Goal: Task Accomplishment & Management: Manage account settings

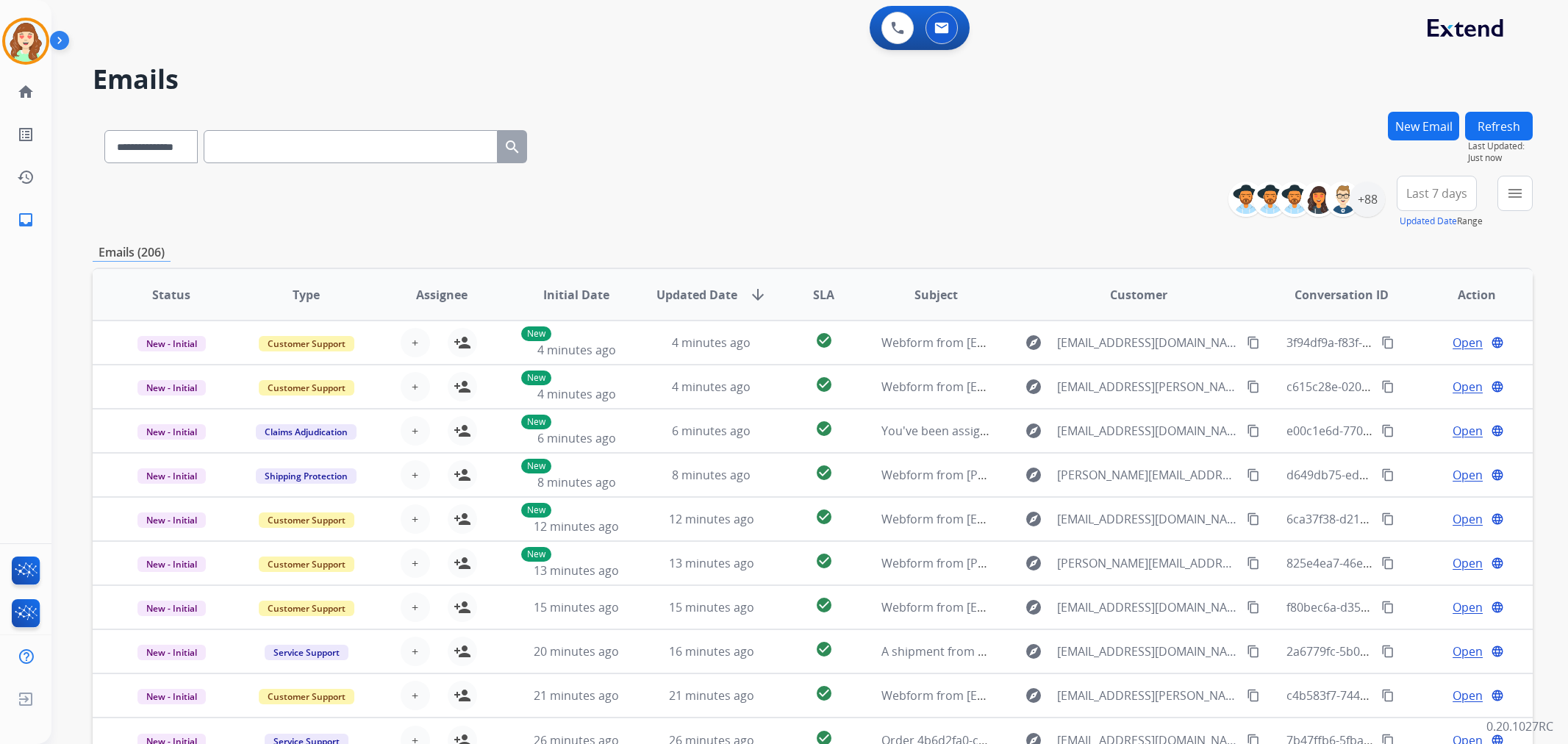
select select "**********"
click at [1362, 204] on div "+88" at bounding box center [1367, 199] width 36 height 36
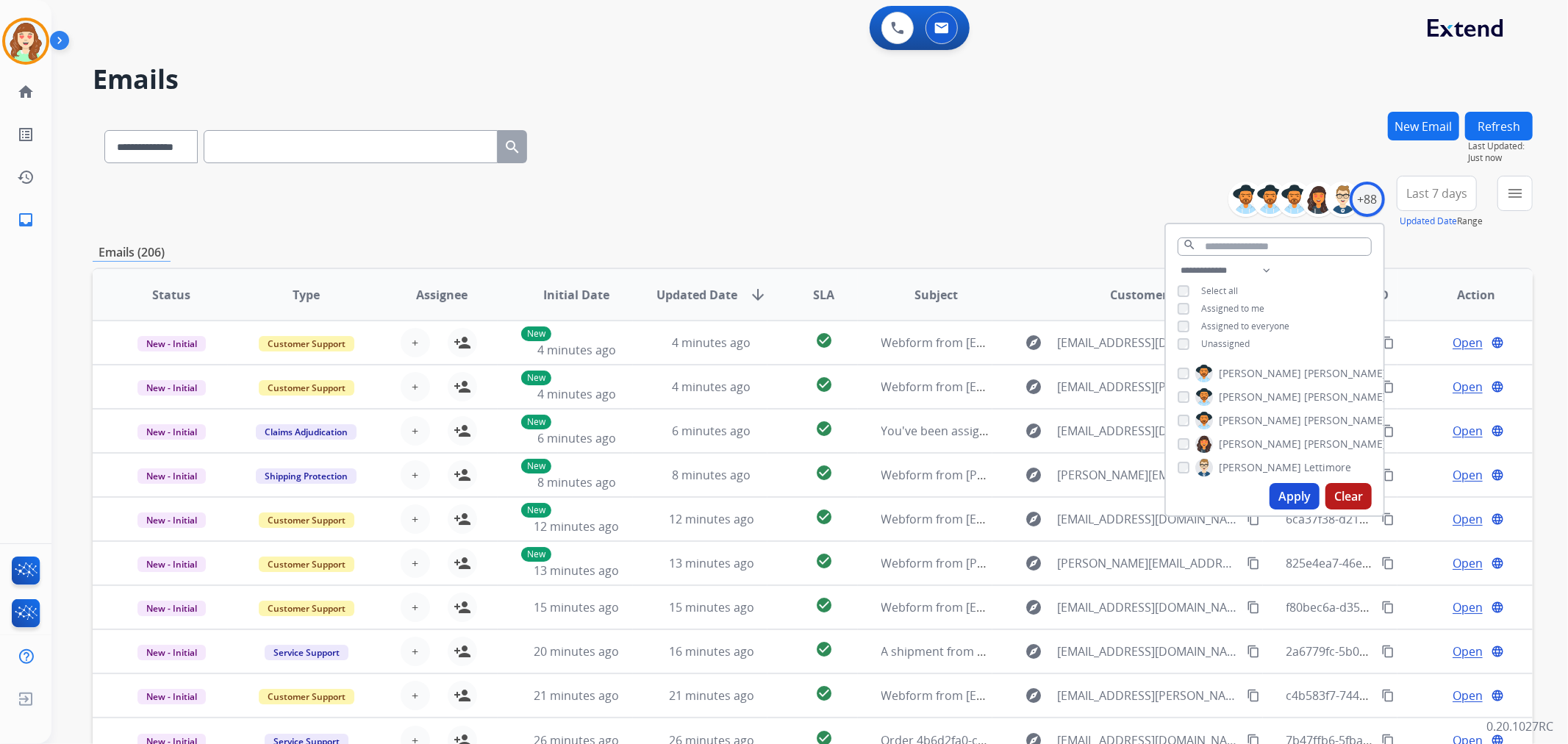
click at [1431, 194] on span "Last 7 days" at bounding box center [1436, 193] width 61 height 6
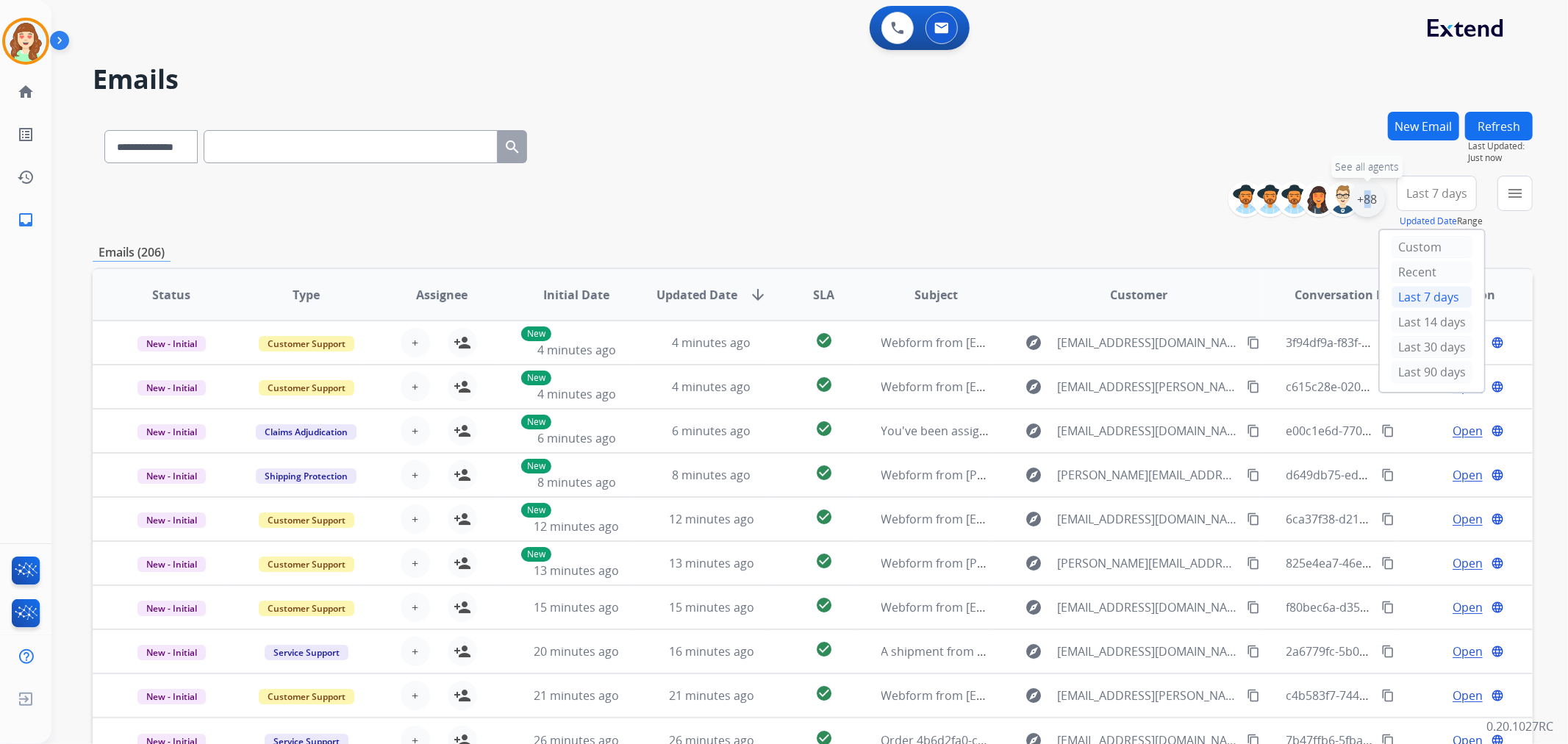
click at [1359, 201] on div "+88" at bounding box center [1367, 199] width 36 height 36
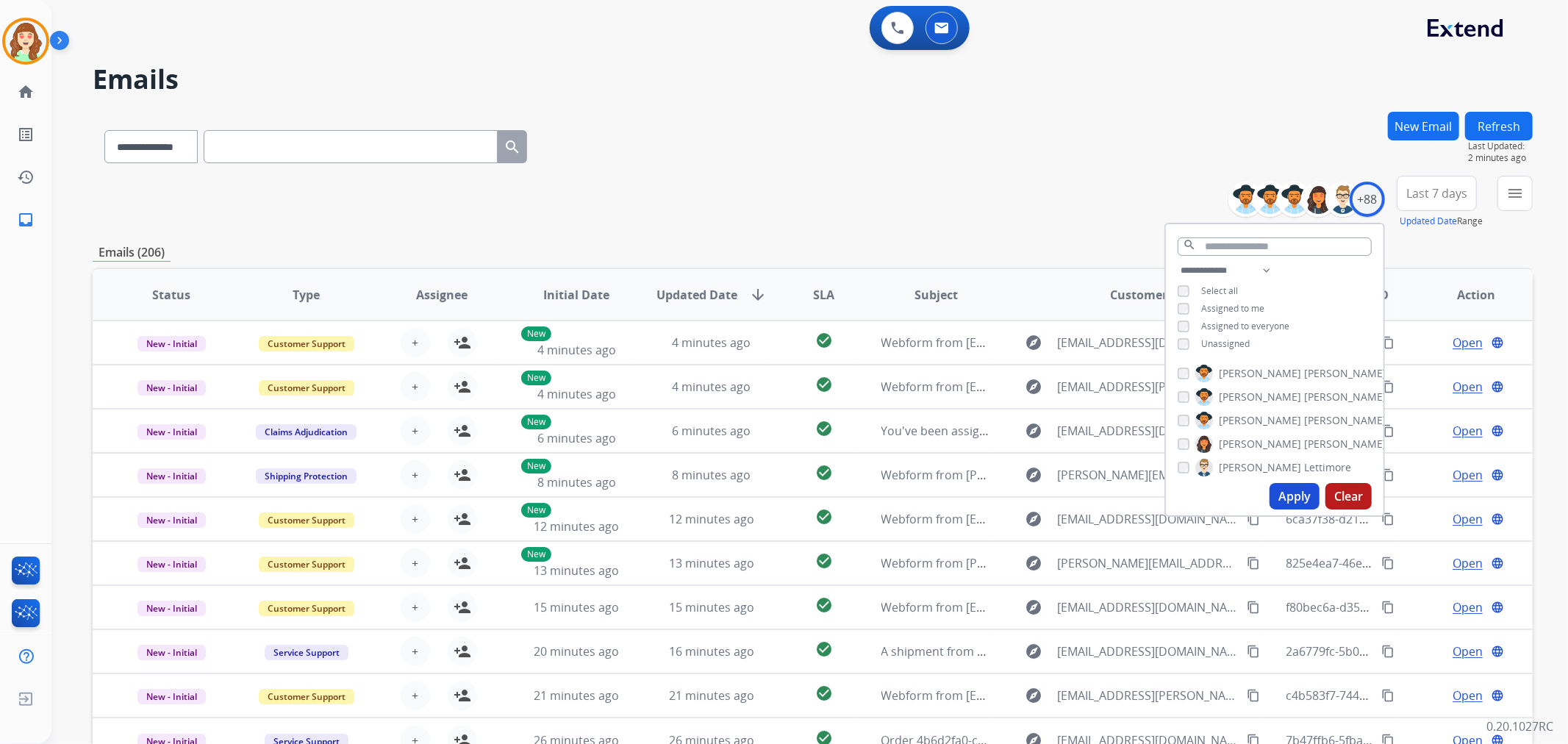
click at [1177, 342] on div "**********" at bounding box center [1274, 309] width 218 height 94
click at [1180, 348] on div "**********" at bounding box center [1274, 309] width 218 height 94
click at [1240, 266] on select "**********" at bounding box center [1228, 270] width 102 height 17
select select "**********"
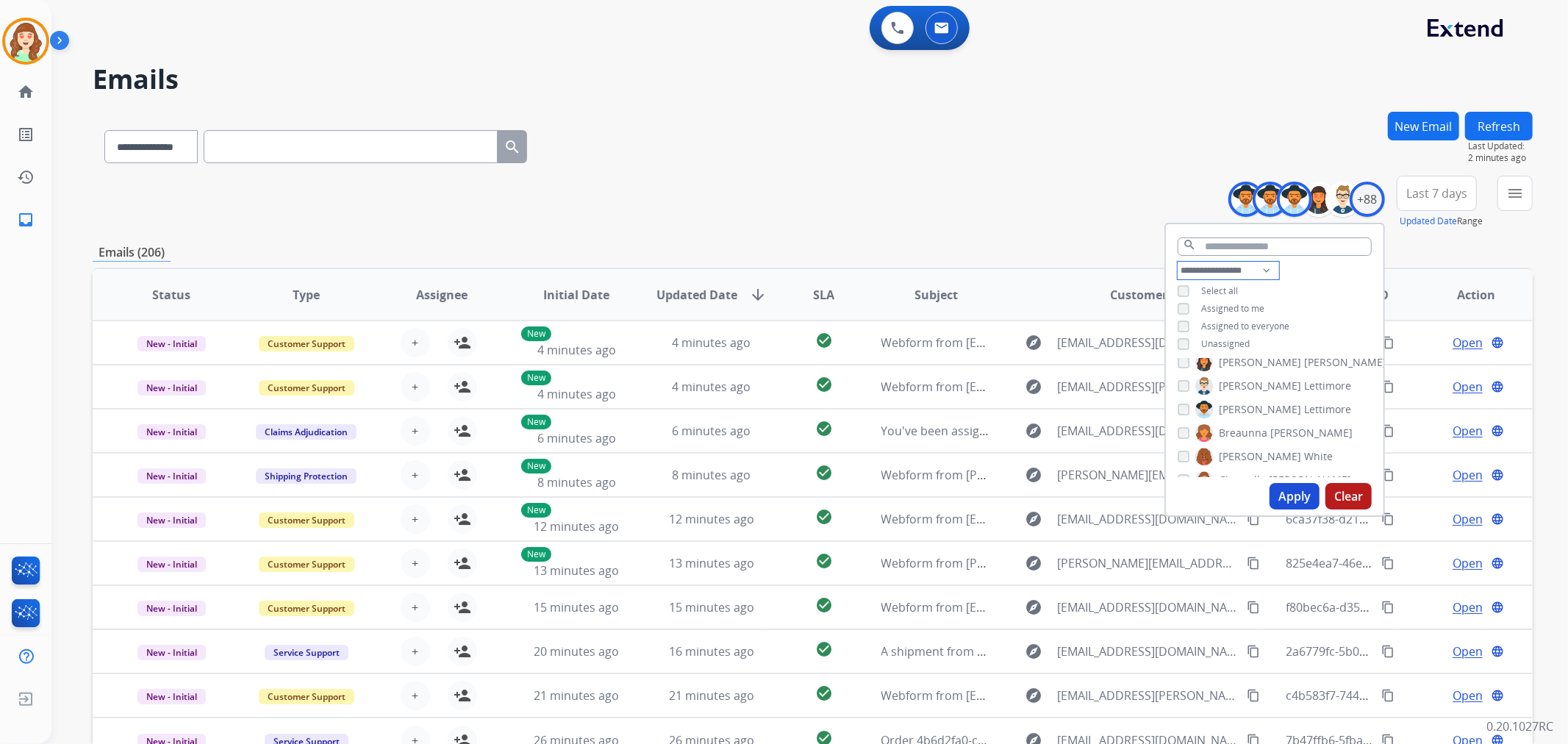
click at [1177, 262] on select "**********" at bounding box center [1228, 270] width 102 height 17
click at [1188, 397] on div "[PERSON_NAME]" at bounding box center [1264, 402] width 174 height 17
click at [1187, 403] on div "[PERSON_NAME]" at bounding box center [1264, 402] width 174 height 17
click at [1187, 425] on div "[PERSON_NAME]" at bounding box center [1282, 426] width 209 height 17
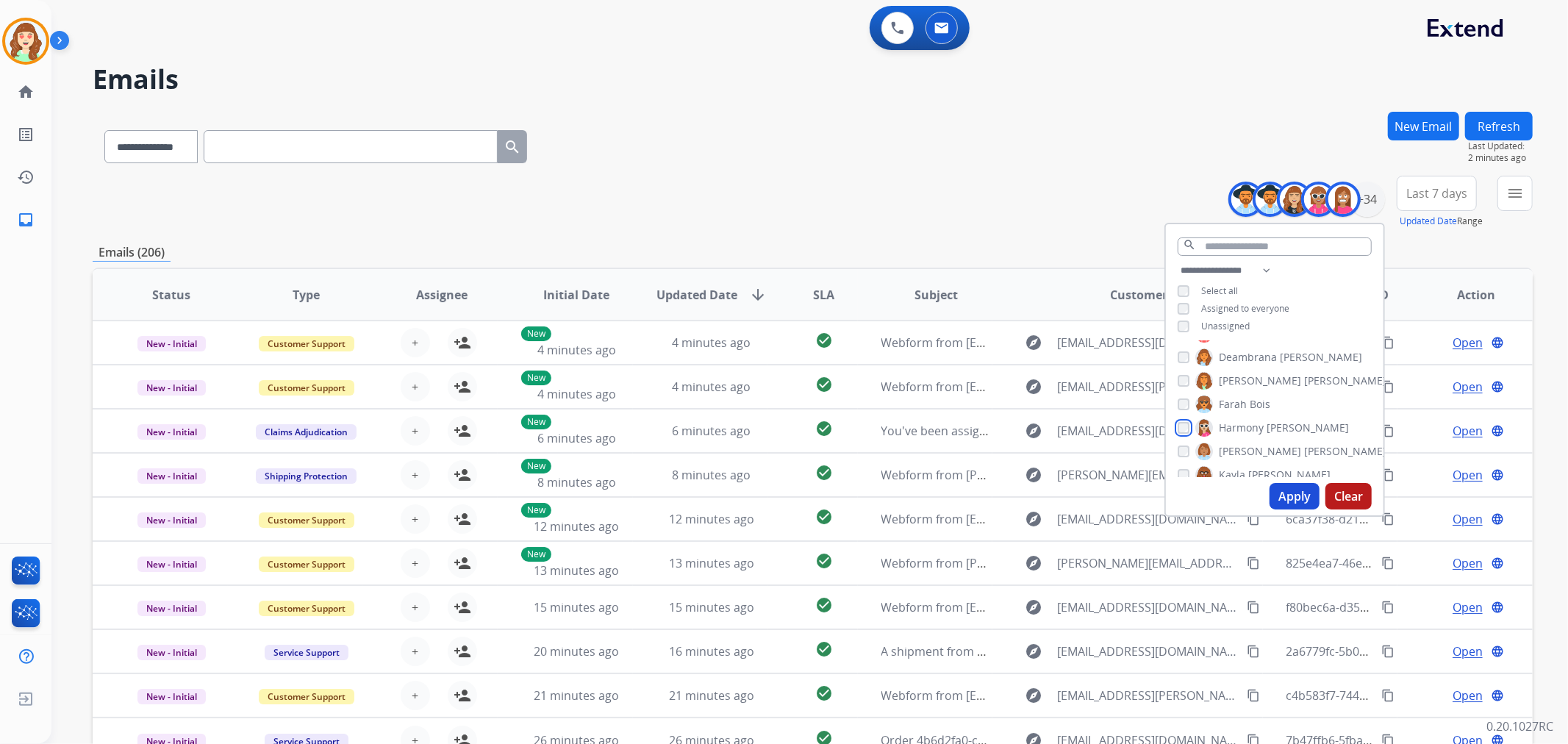
scroll to position [245, 0]
click at [1173, 394] on div "[PERSON_NAME] [PERSON_NAME] [PERSON_NAME] [PERSON_NAME] [PERSON_NAME] [PERSON_N…" at bounding box center [1274, 409] width 218 height 136
click at [1192, 390] on div "[PERSON_NAME]" at bounding box center [1260, 394] width 166 height 17
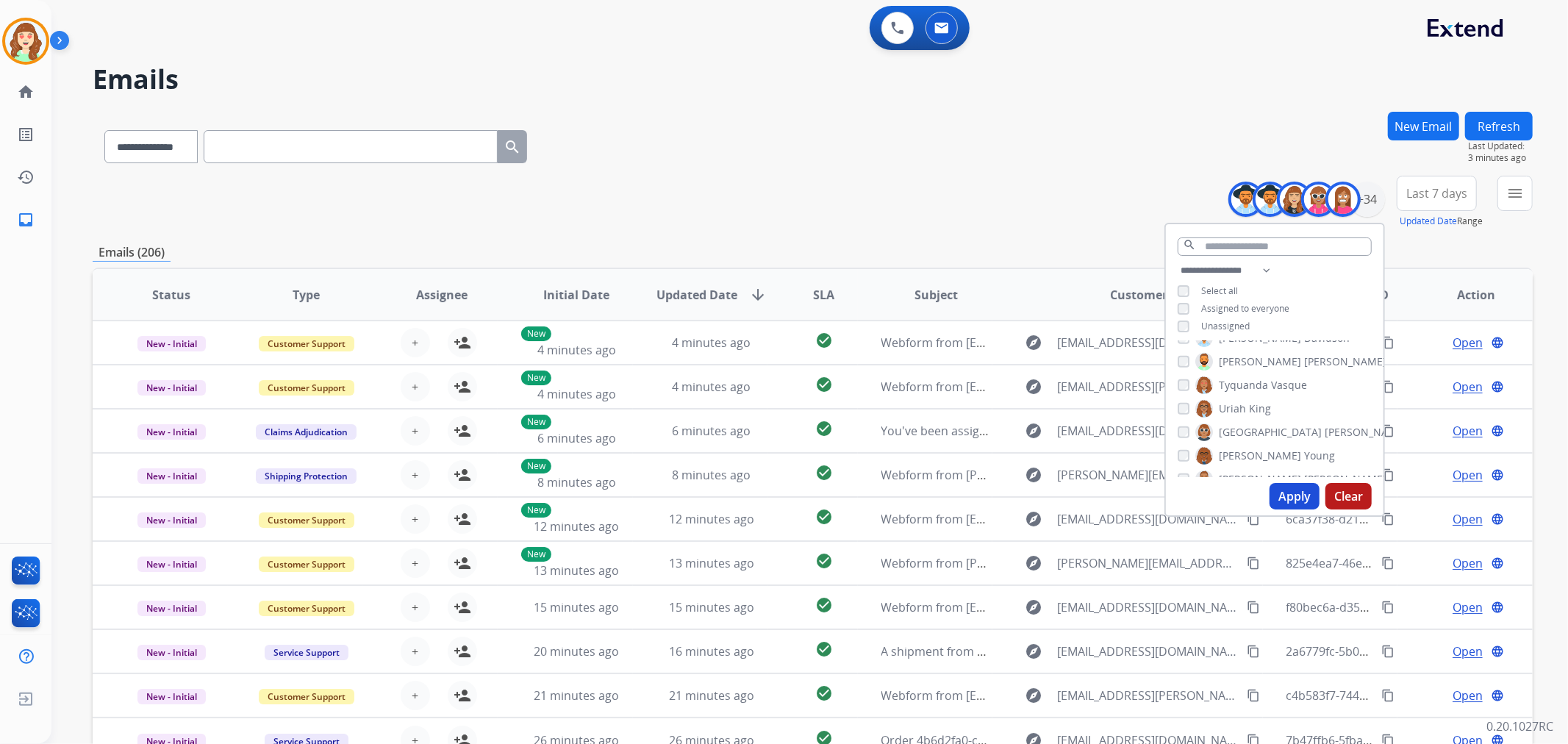
click at [1180, 387] on div "Tyquanda Vasque" at bounding box center [1242, 385] width 129 height 17
click at [1186, 410] on div "[PERSON_NAME]" at bounding box center [1224, 408] width 94 height 17
click at [1181, 400] on div "[PERSON_NAME]" at bounding box center [1224, 408] width 94 height 17
click at [1288, 493] on button "Apply" at bounding box center [1294, 497] width 50 height 26
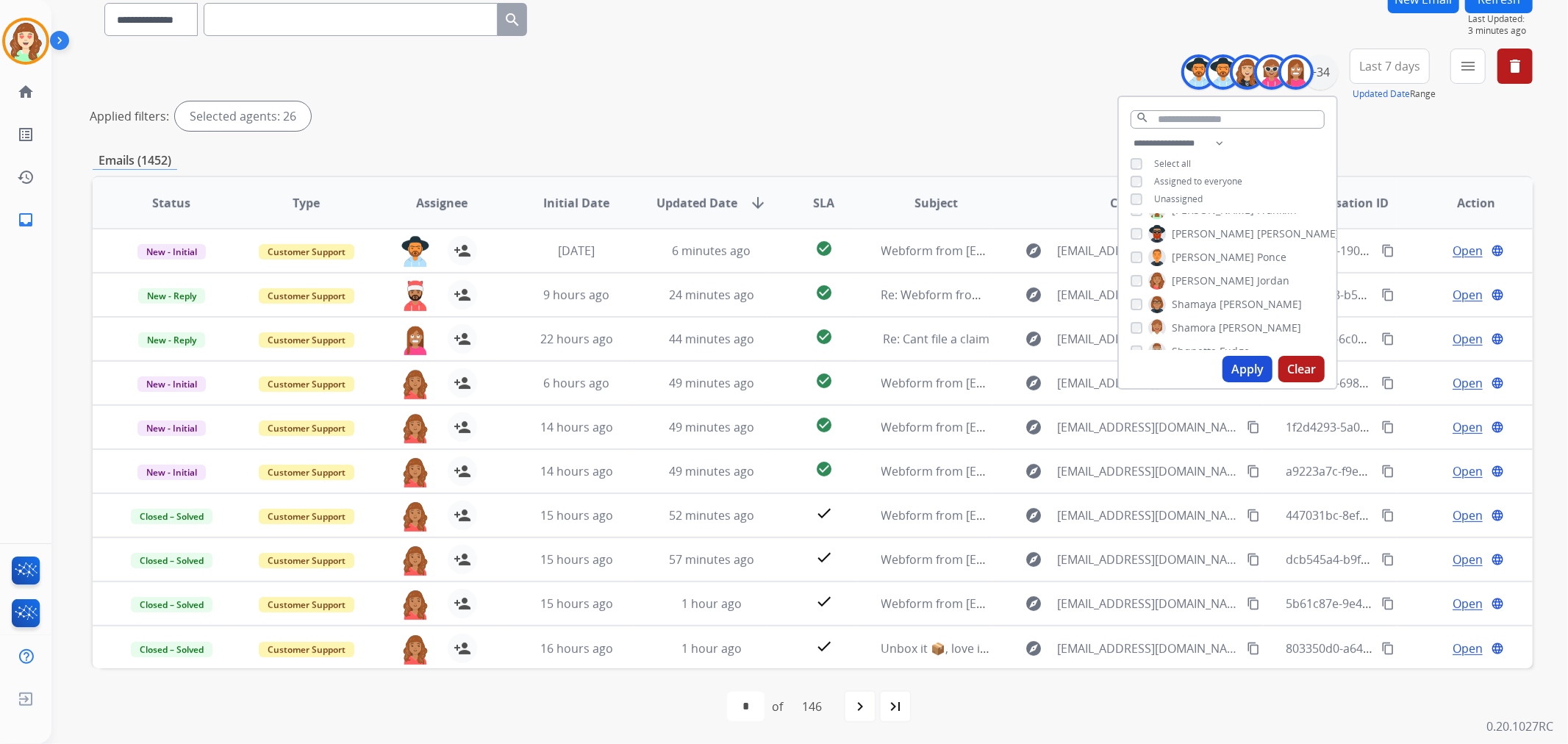
scroll to position [427, 0]
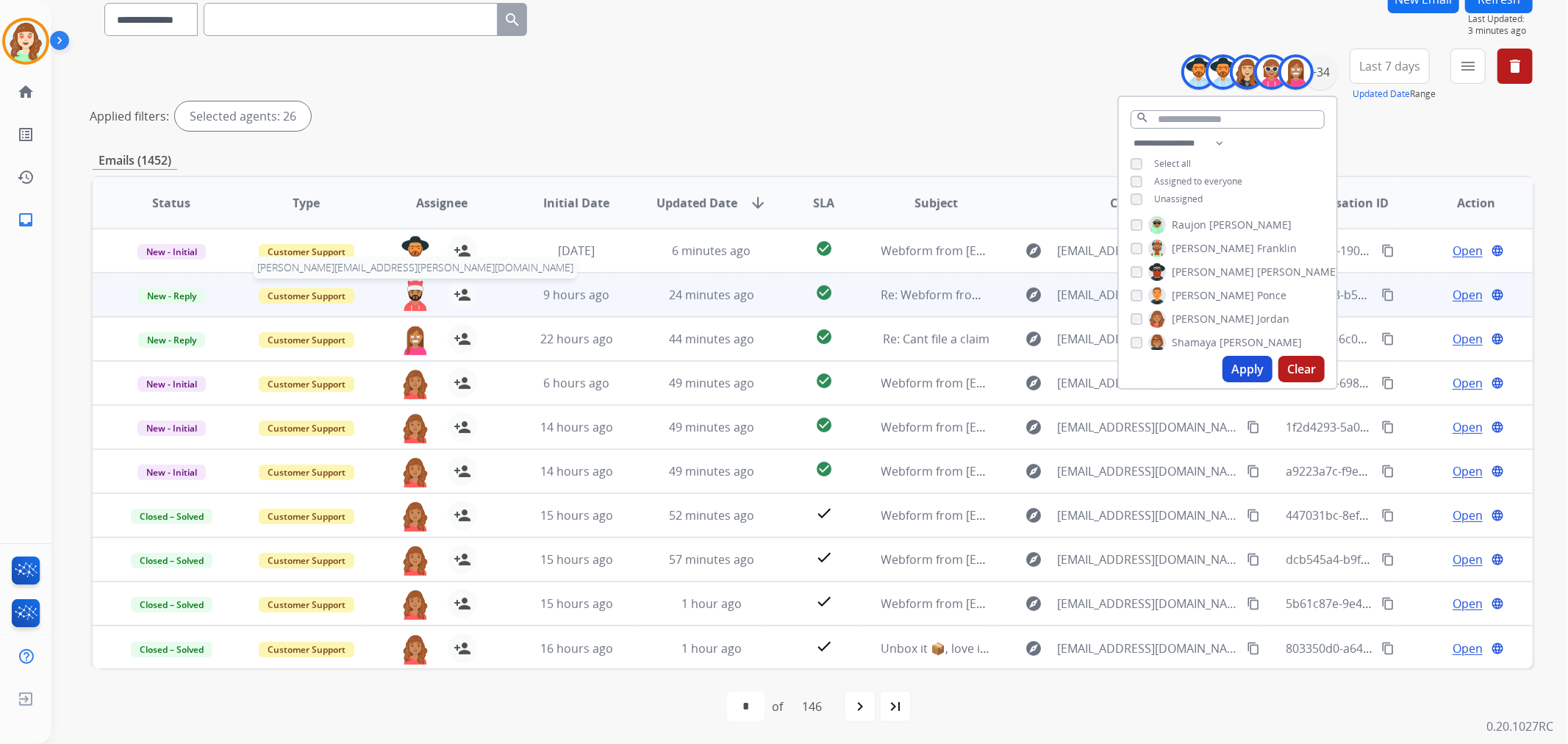
click at [415, 292] on img at bounding box center [415, 295] width 30 height 31
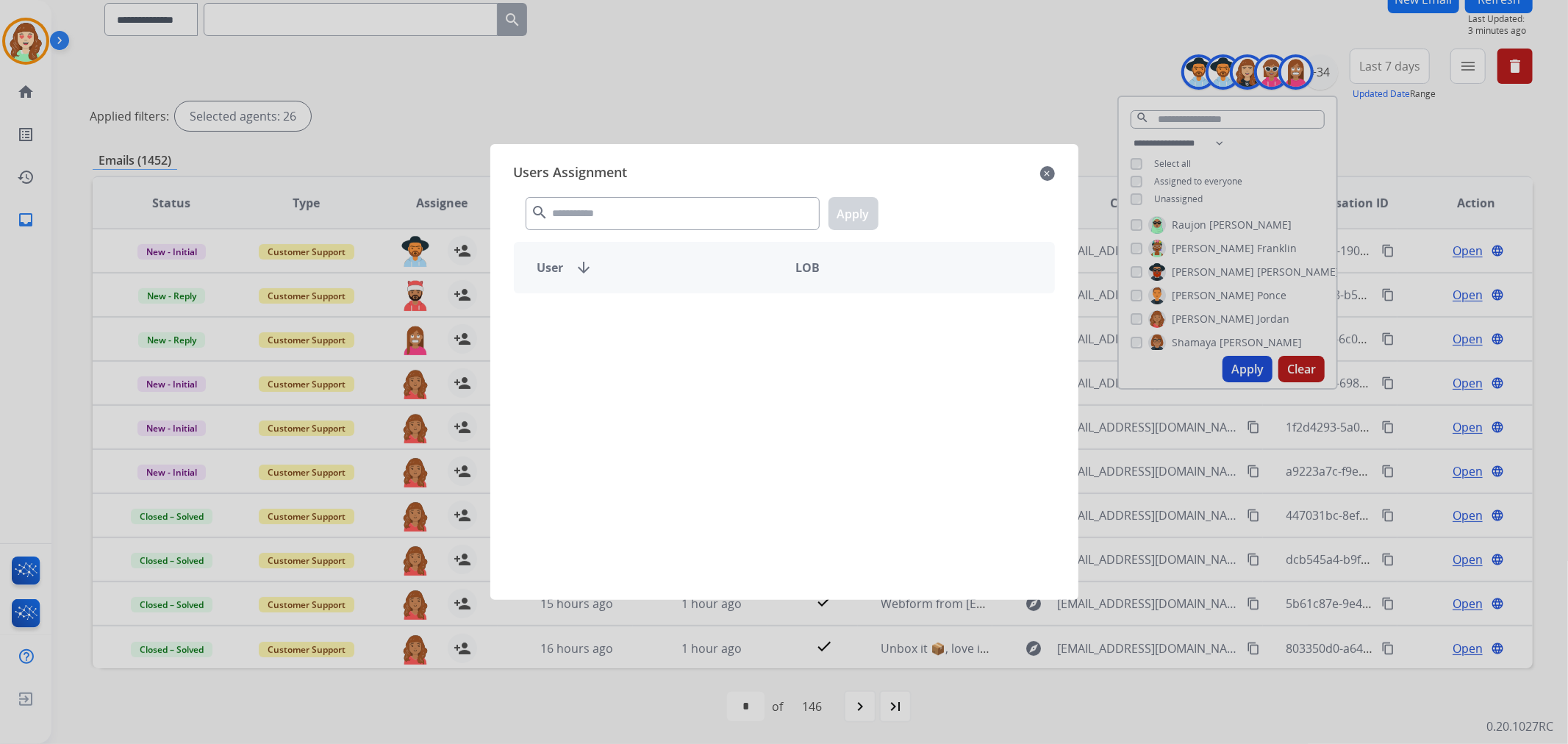
click at [642, 232] on div "search Apply" at bounding box center [784, 210] width 541 height 50
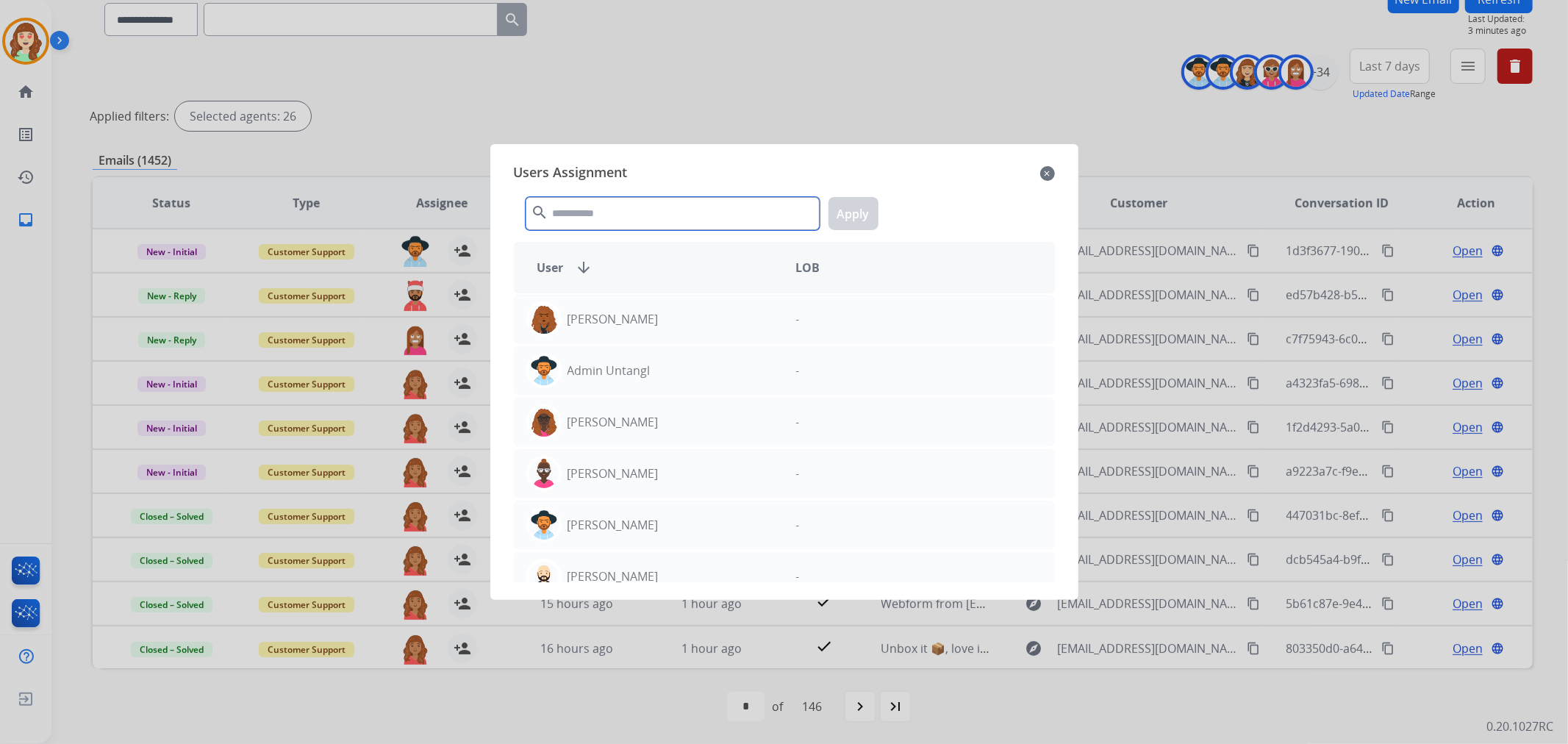
drag, startPoint x: 656, startPoint y: 219, endPoint x: 682, endPoint y: 209, distance: 27.9
click at [657, 218] on input "text" at bounding box center [672, 214] width 294 height 33
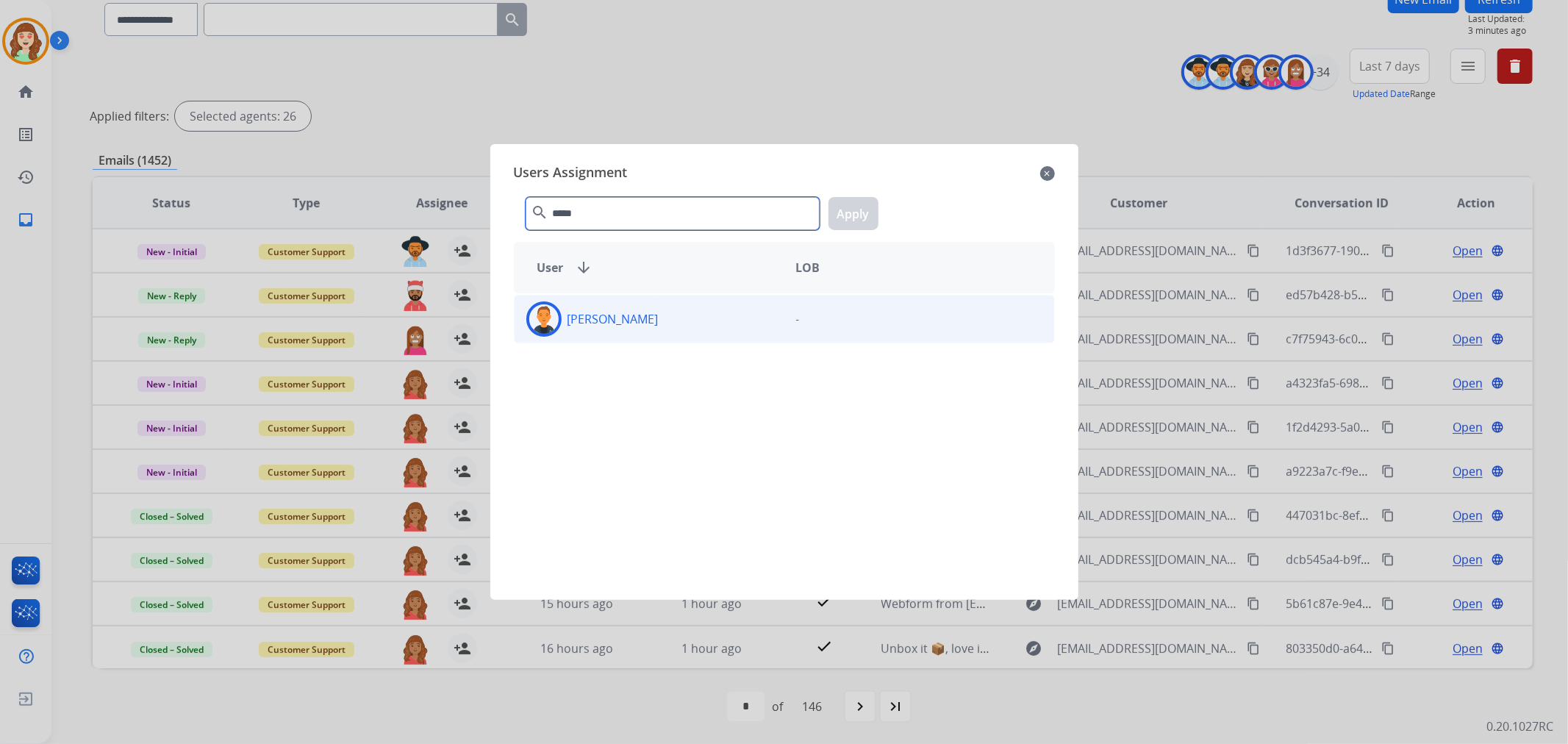
type input "*****"
drag, startPoint x: 655, startPoint y: 319, endPoint x: 715, endPoint y: 309, distance: 60.8
click at [656, 319] on div "[PERSON_NAME]" at bounding box center [650, 319] width 270 height 36
click at [855, 223] on button "Apply" at bounding box center [853, 214] width 50 height 33
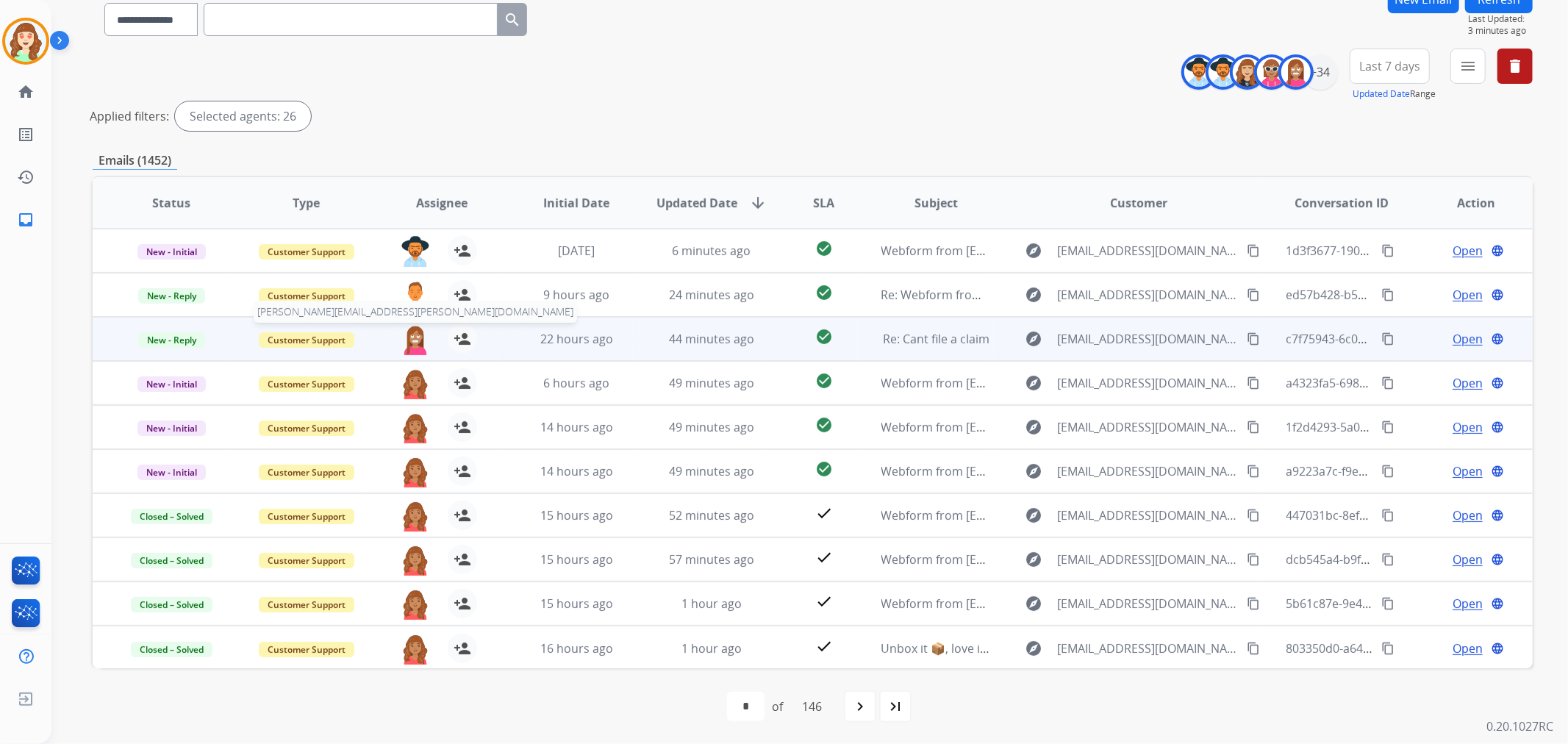
click at [414, 338] on img at bounding box center [415, 339] width 30 height 31
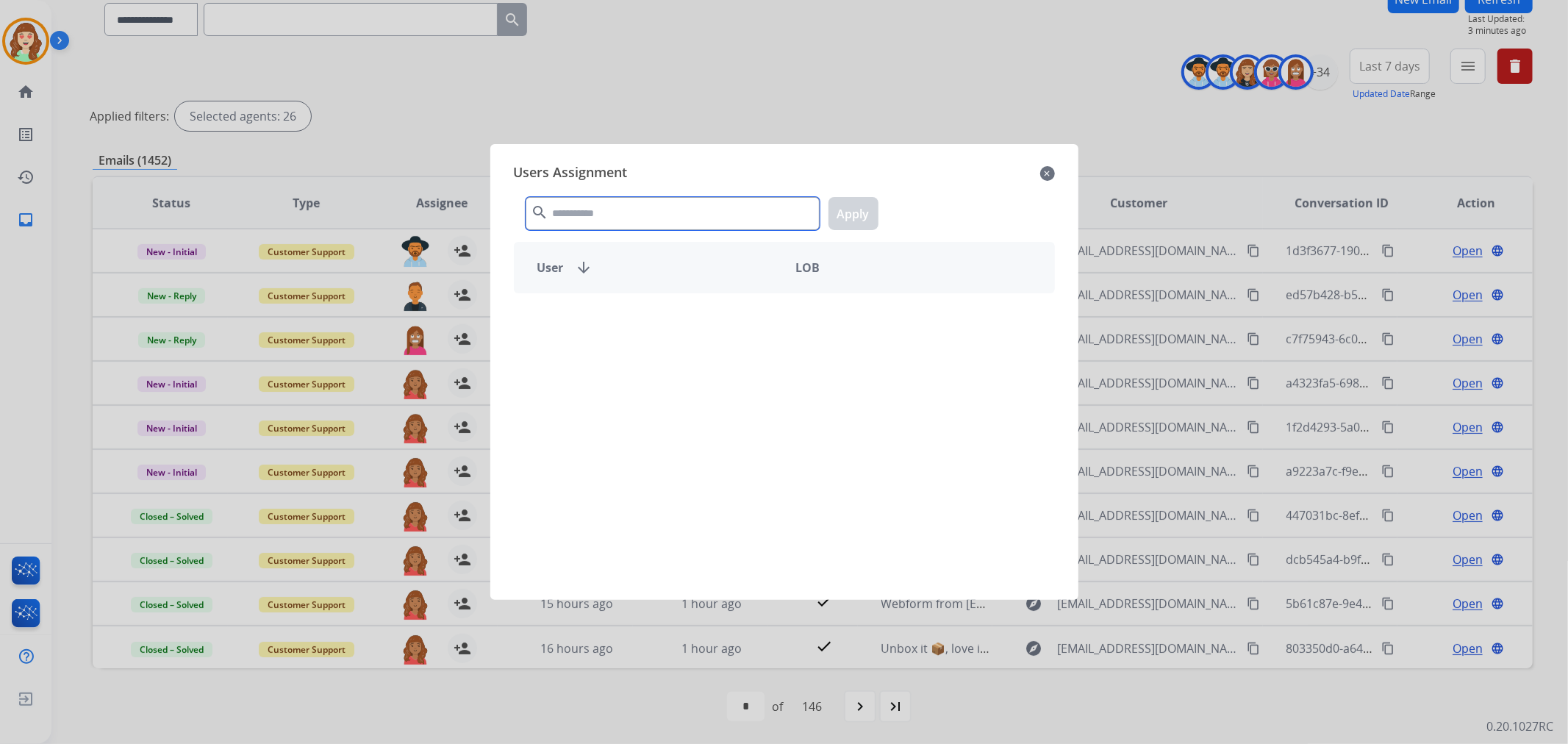
click at [739, 222] on input "text" at bounding box center [672, 214] width 294 height 33
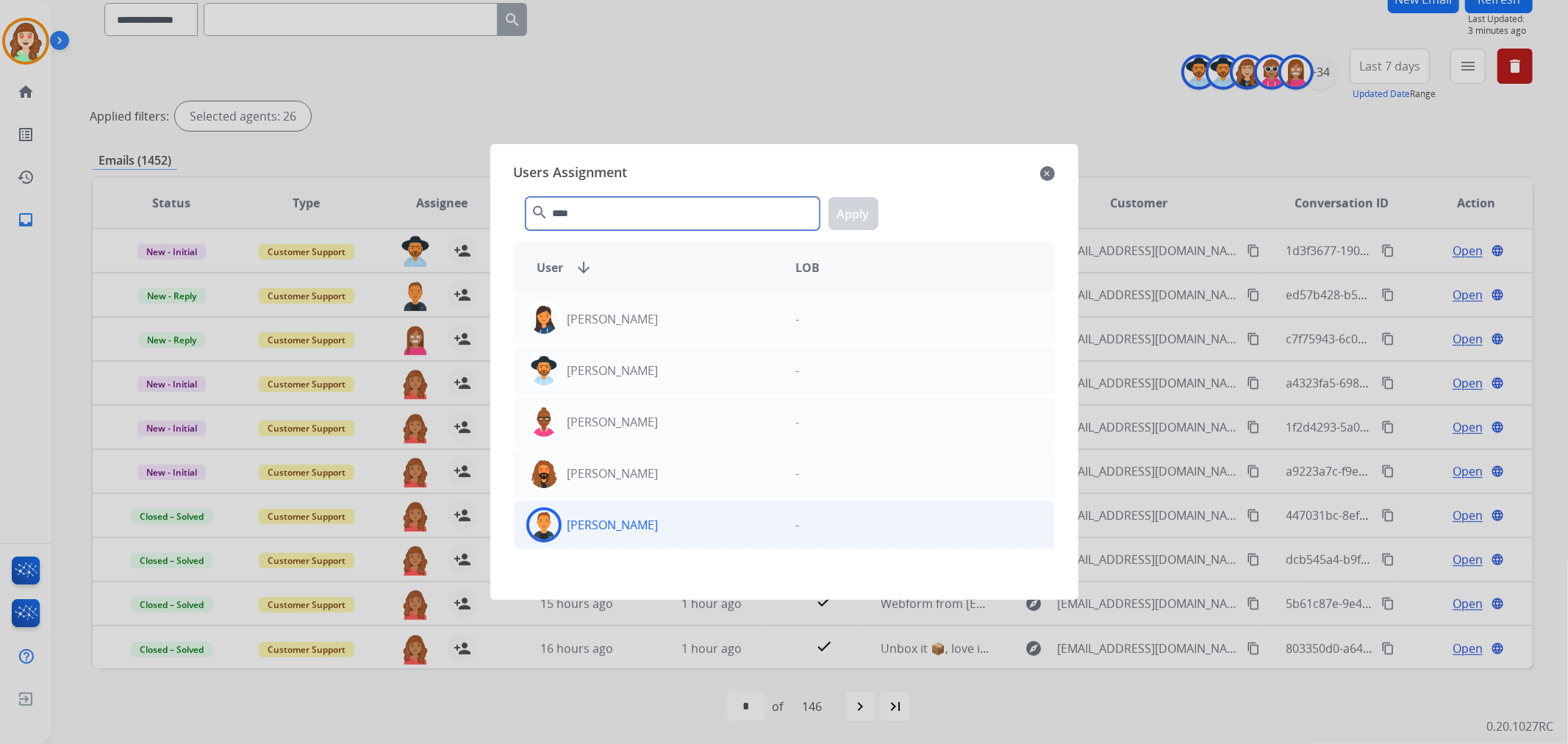
type input "****"
click at [828, 528] on div "-" at bounding box center [919, 525] width 270 height 36
click at [857, 223] on button "Apply" at bounding box center [853, 214] width 50 height 33
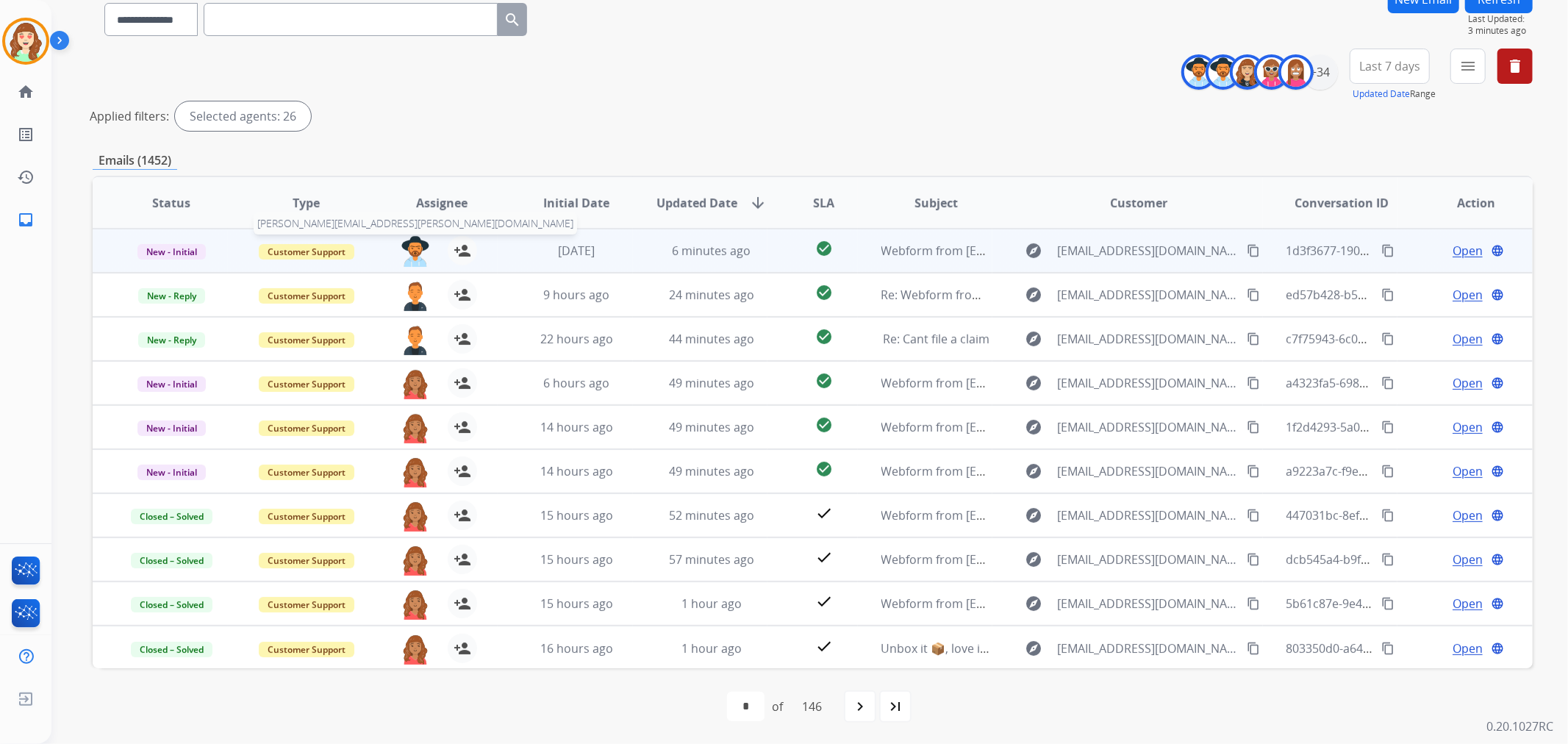
click at [405, 244] on img at bounding box center [415, 251] width 30 height 31
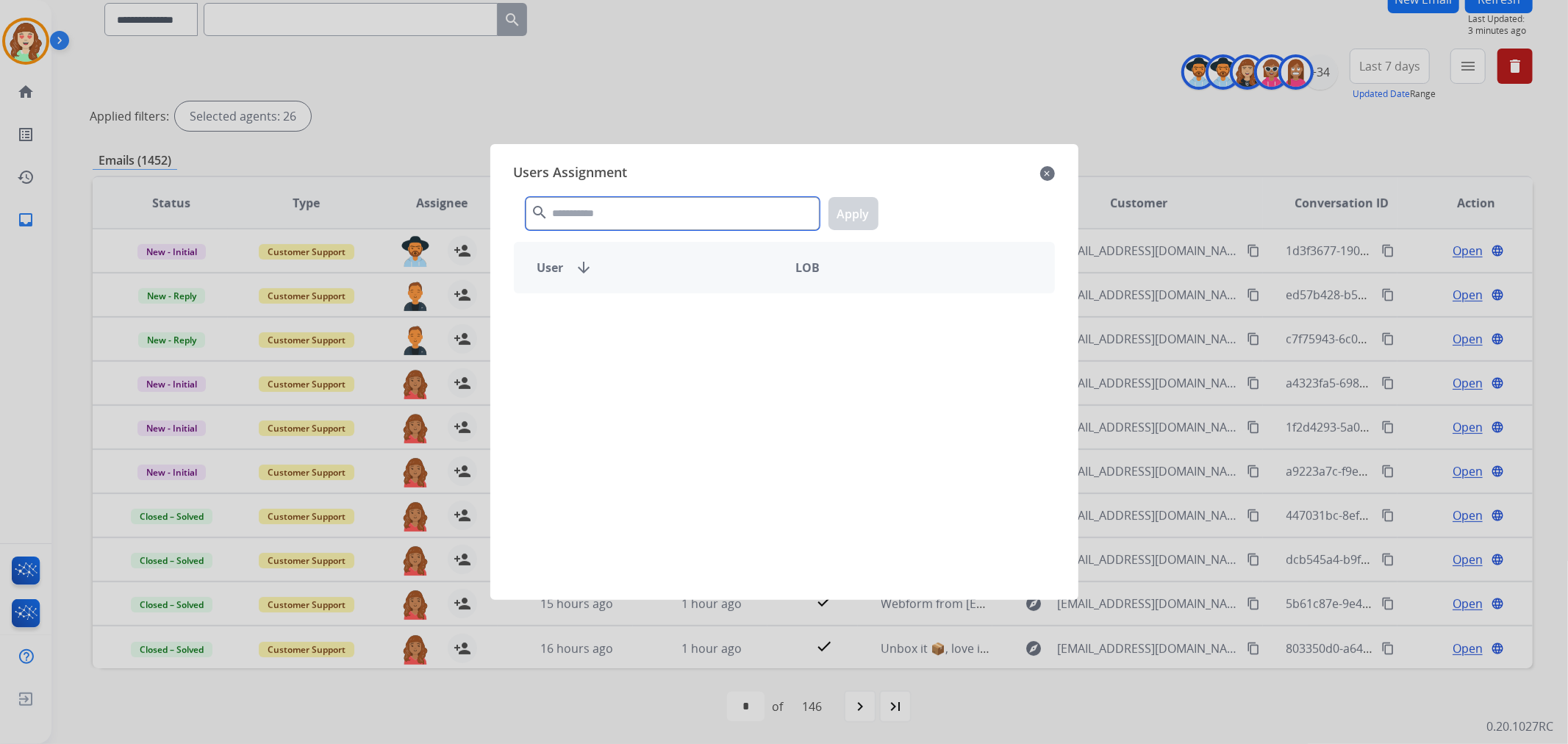
drag, startPoint x: 630, startPoint y: 210, endPoint x: 635, endPoint y: 201, distance: 10.3
click at [635, 202] on input "text" at bounding box center [672, 214] width 294 height 33
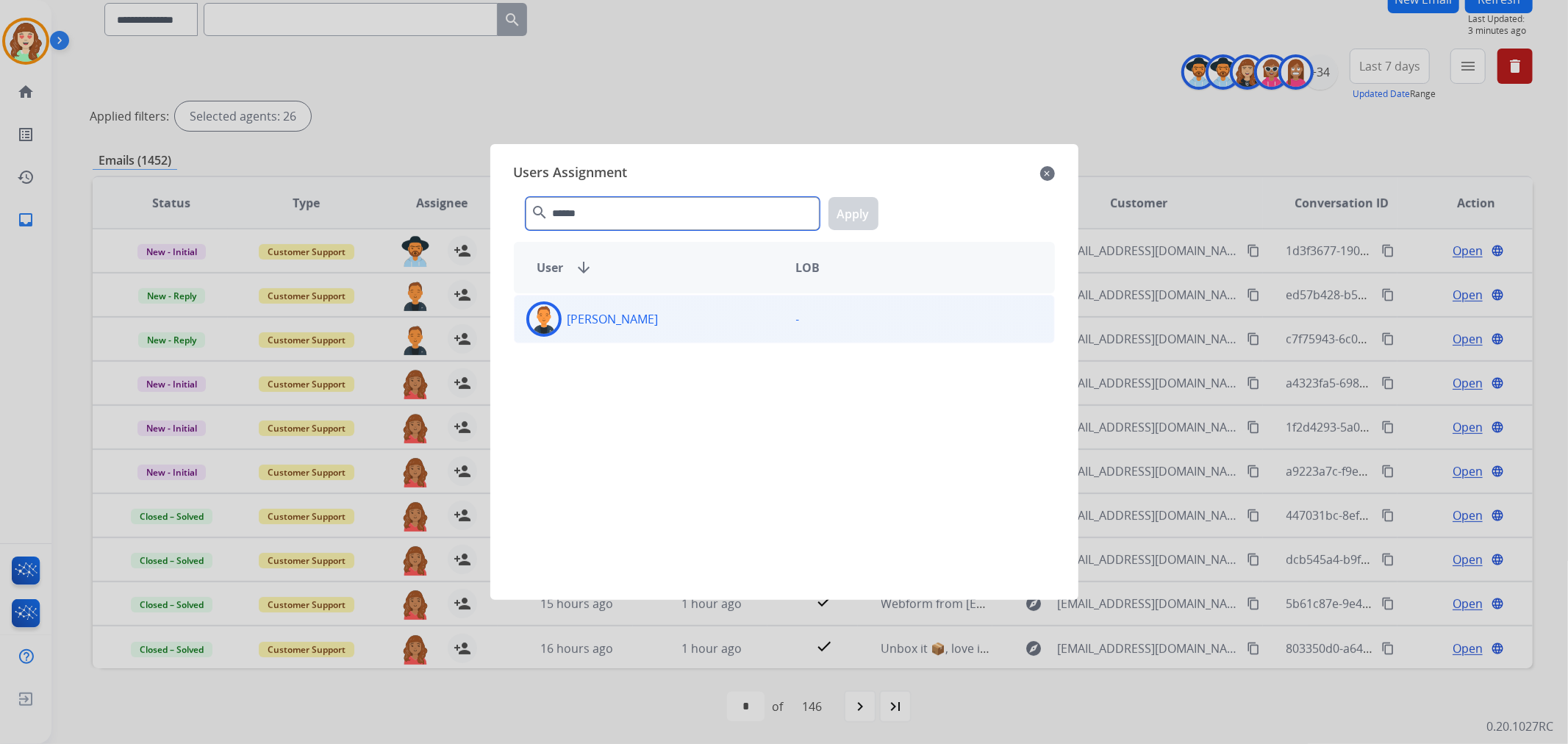
type input "******"
drag, startPoint x: 660, startPoint y: 327, endPoint x: 681, endPoint y: 310, distance: 27.0
click at [659, 327] on div "[PERSON_NAME]" at bounding box center [650, 319] width 270 height 36
click at [866, 204] on button "Apply" at bounding box center [853, 214] width 50 height 33
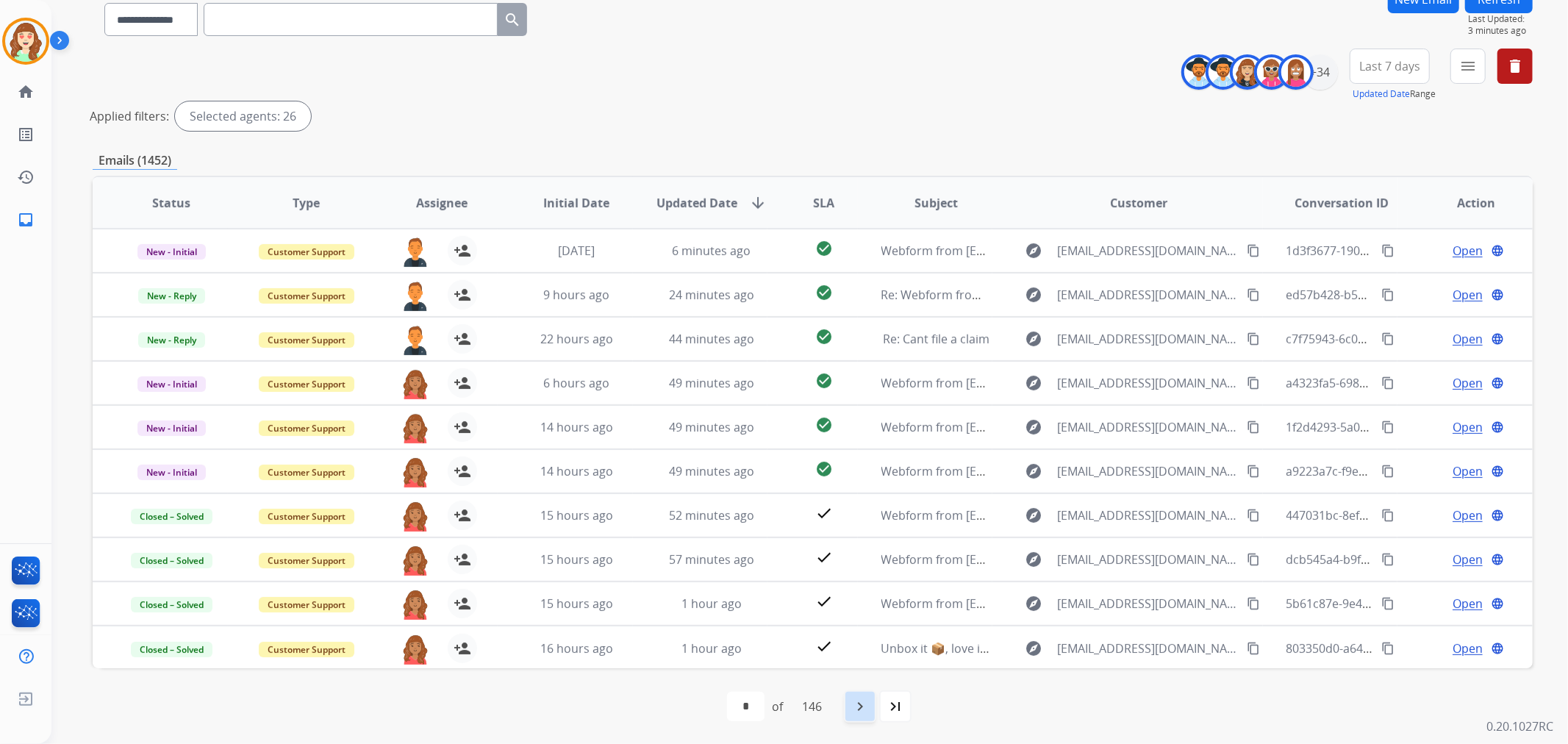
click at [876, 704] on div "navigate_next" at bounding box center [860, 706] width 32 height 32
select select "*"
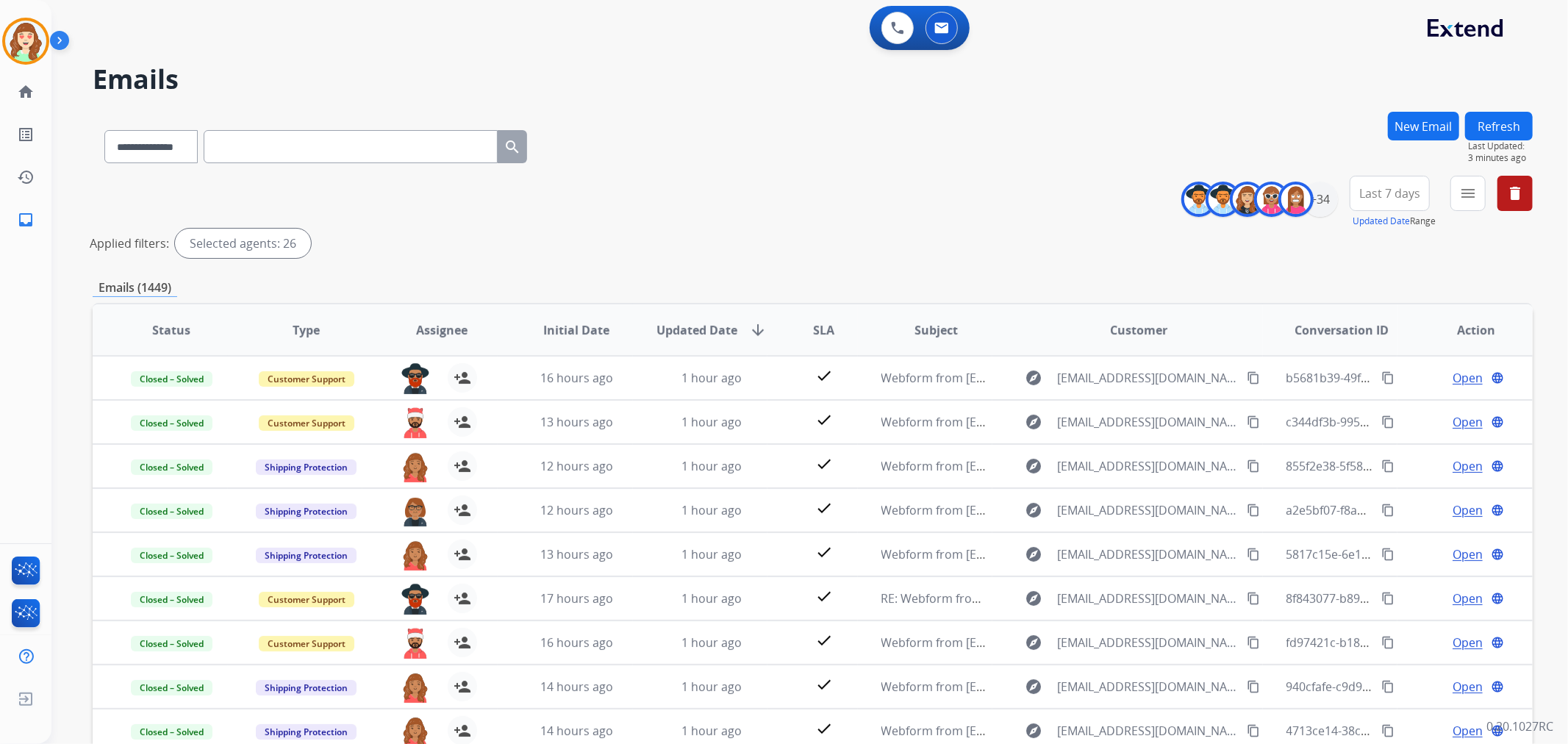
scroll to position [1, 0]
drag, startPoint x: 1385, startPoint y: 201, endPoint x: 1373, endPoint y: 231, distance: 32.3
click at [1384, 201] on button "Last 7 days" at bounding box center [1389, 193] width 80 height 36
click at [1372, 375] on div "Last 90 days" at bounding box center [1385, 372] width 81 height 22
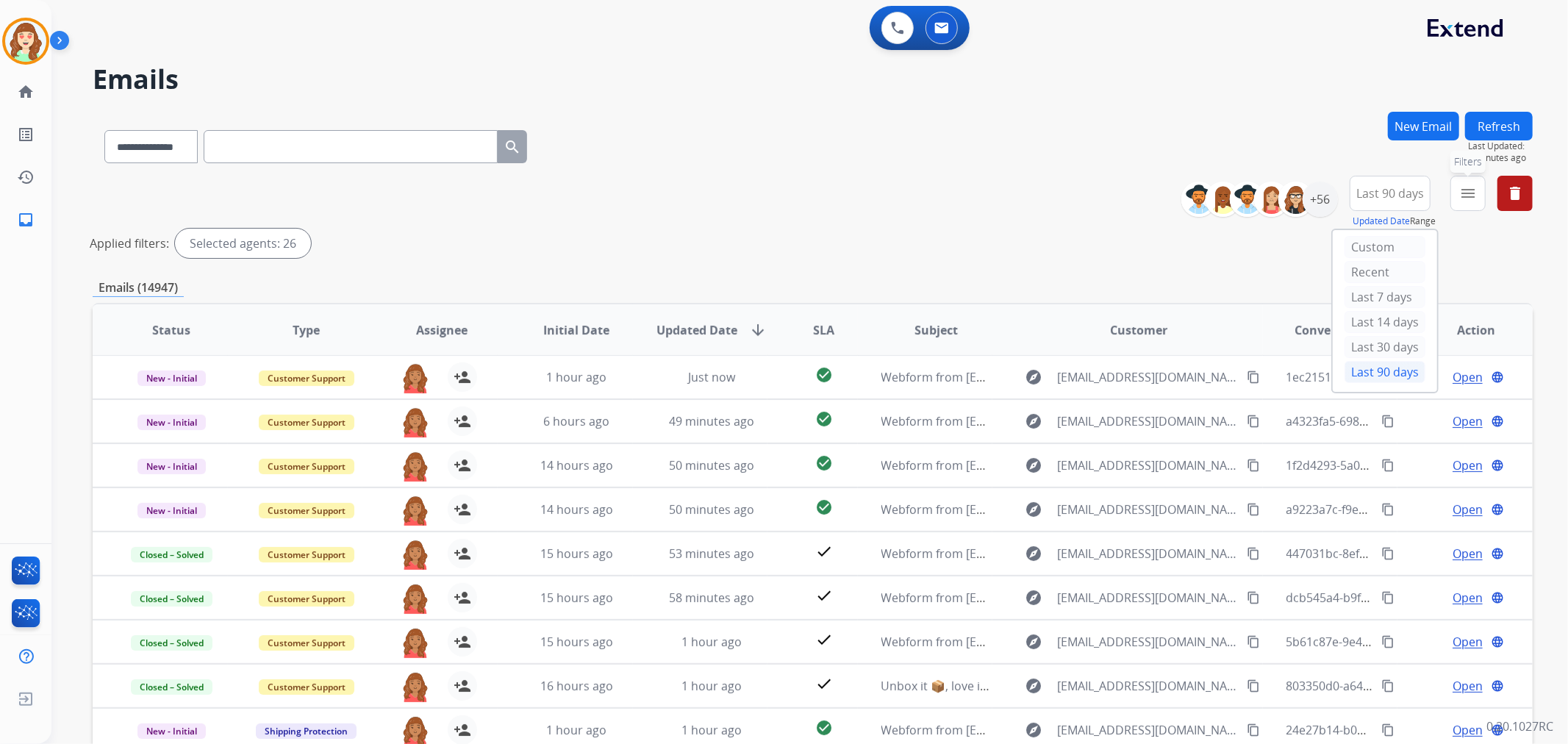
click at [1472, 191] on mat-icon "menu" at bounding box center [1467, 193] width 17 height 17
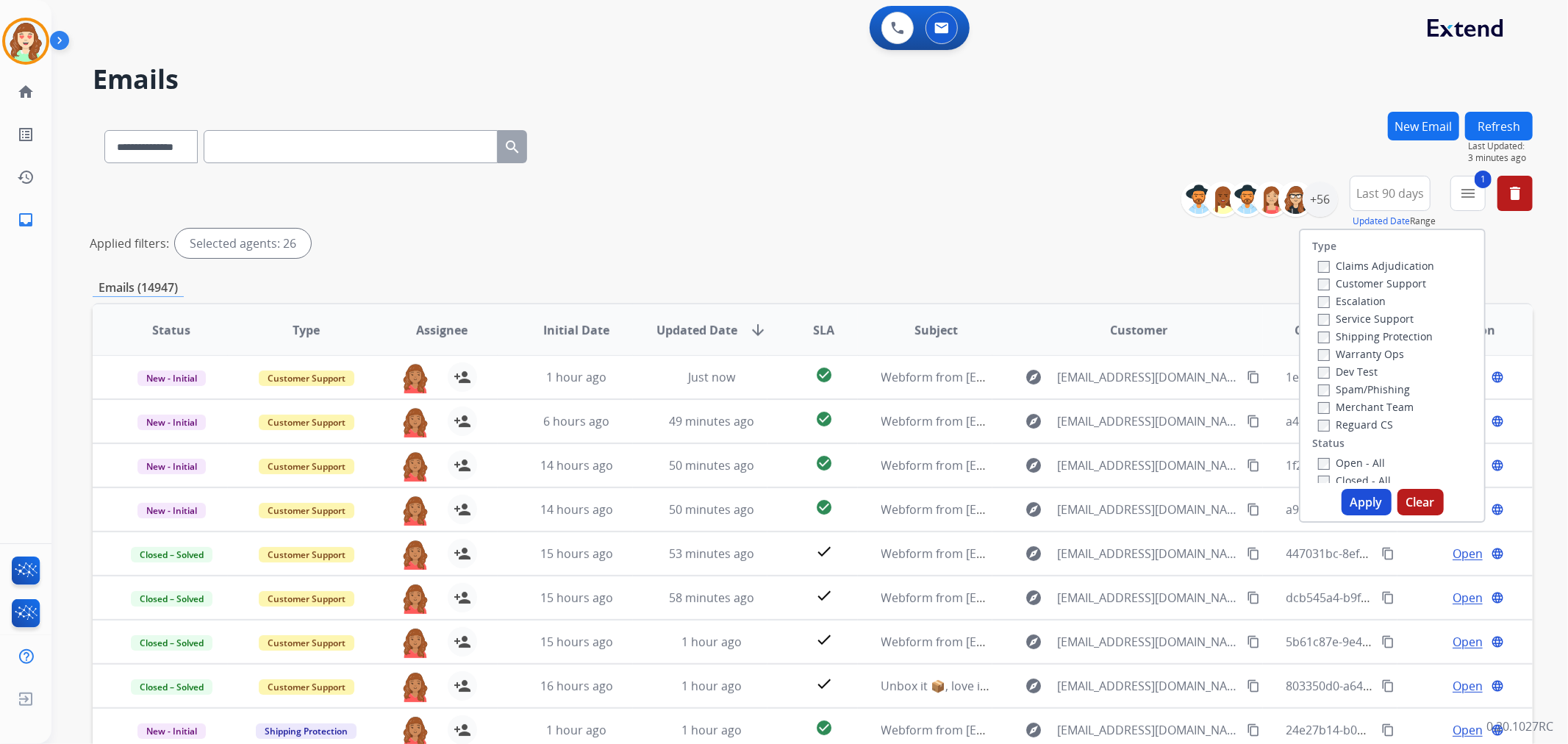
click at [1325, 334] on label "Shipping Protection" at bounding box center [1375, 336] width 115 height 14
click at [1321, 421] on label "Reguard CS" at bounding box center [1355, 425] width 75 height 14
click at [1358, 504] on button "Apply" at bounding box center [1366, 502] width 50 height 26
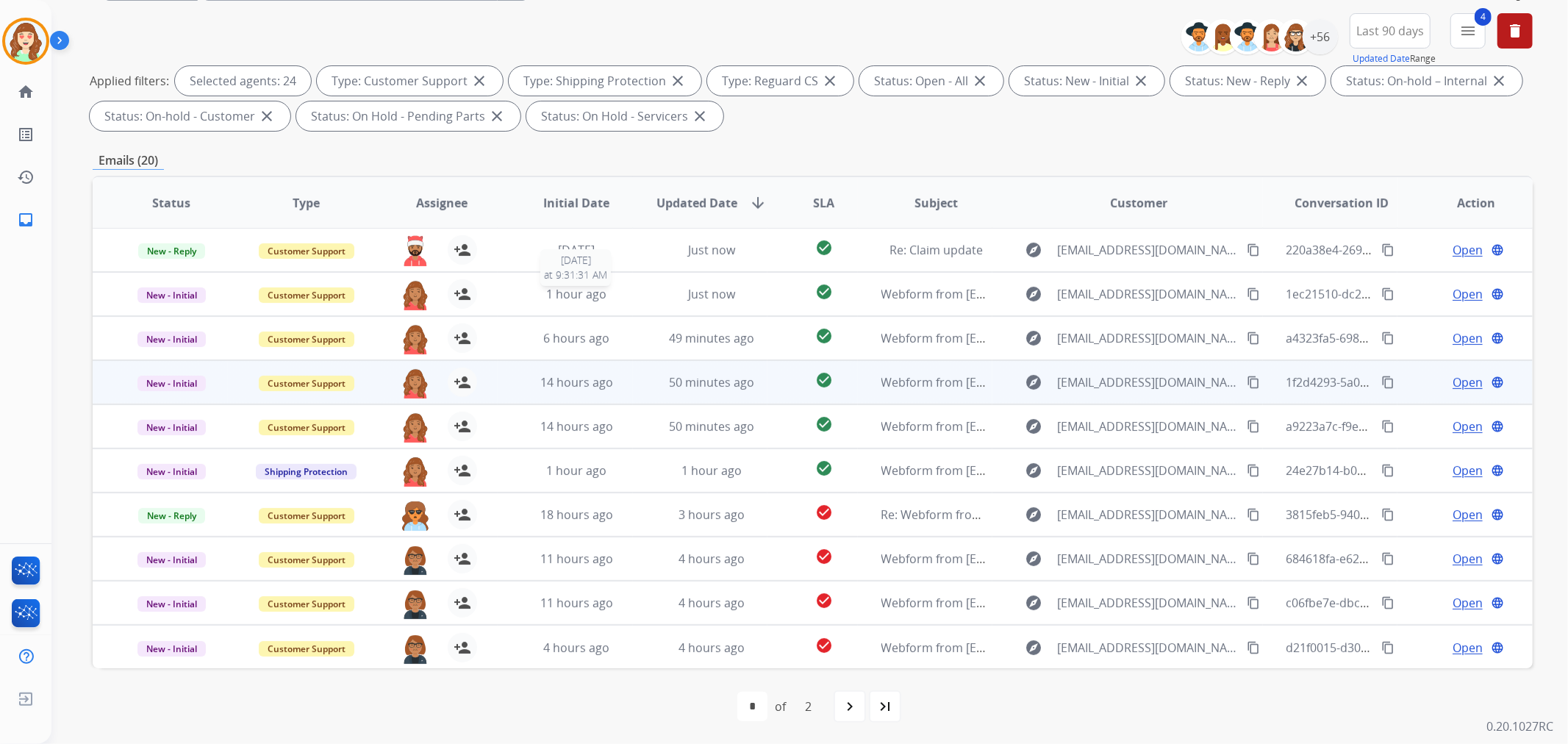
scroll to position [163, 0]
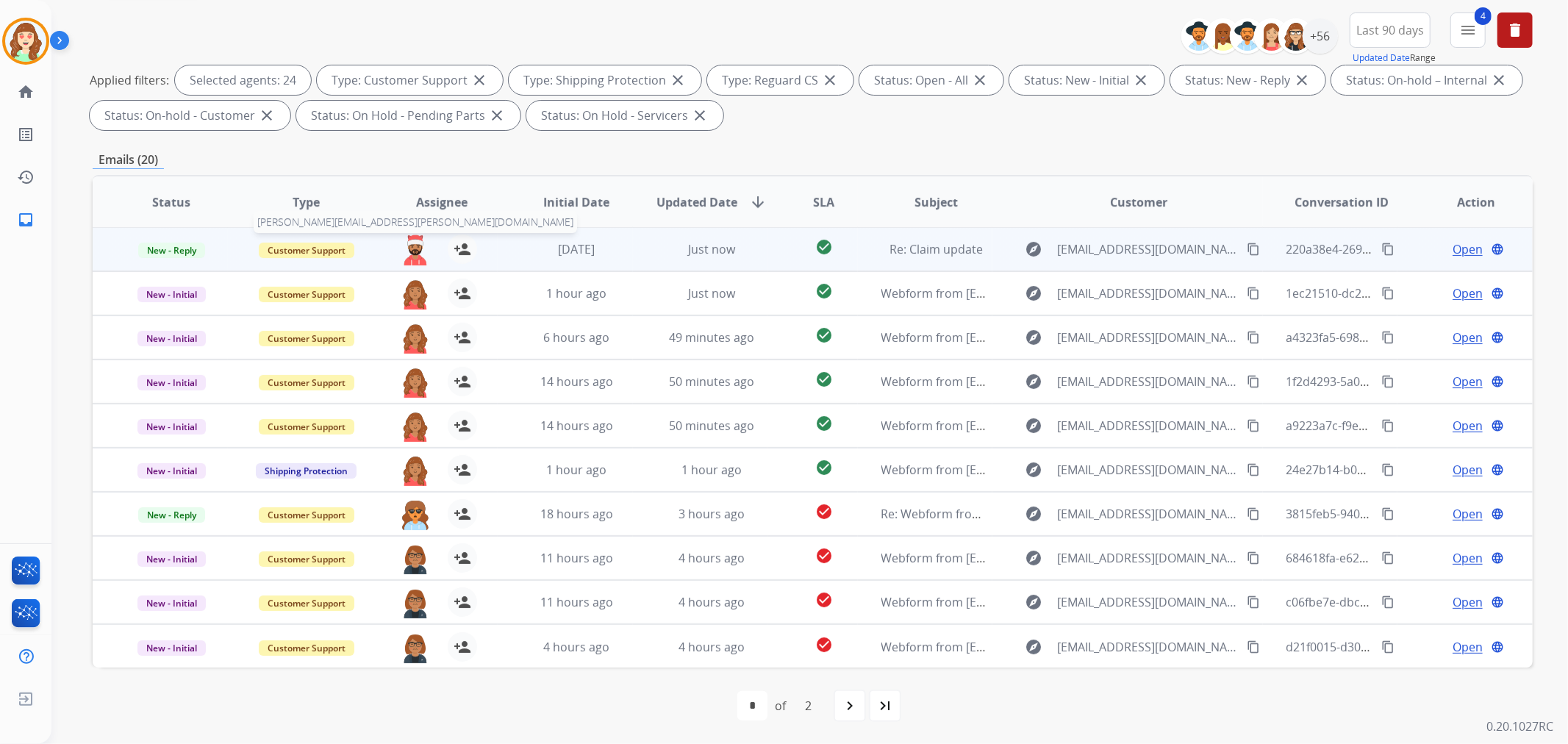
click at [407, 246] on img at bounding box center [415, 249] width 30 height 31
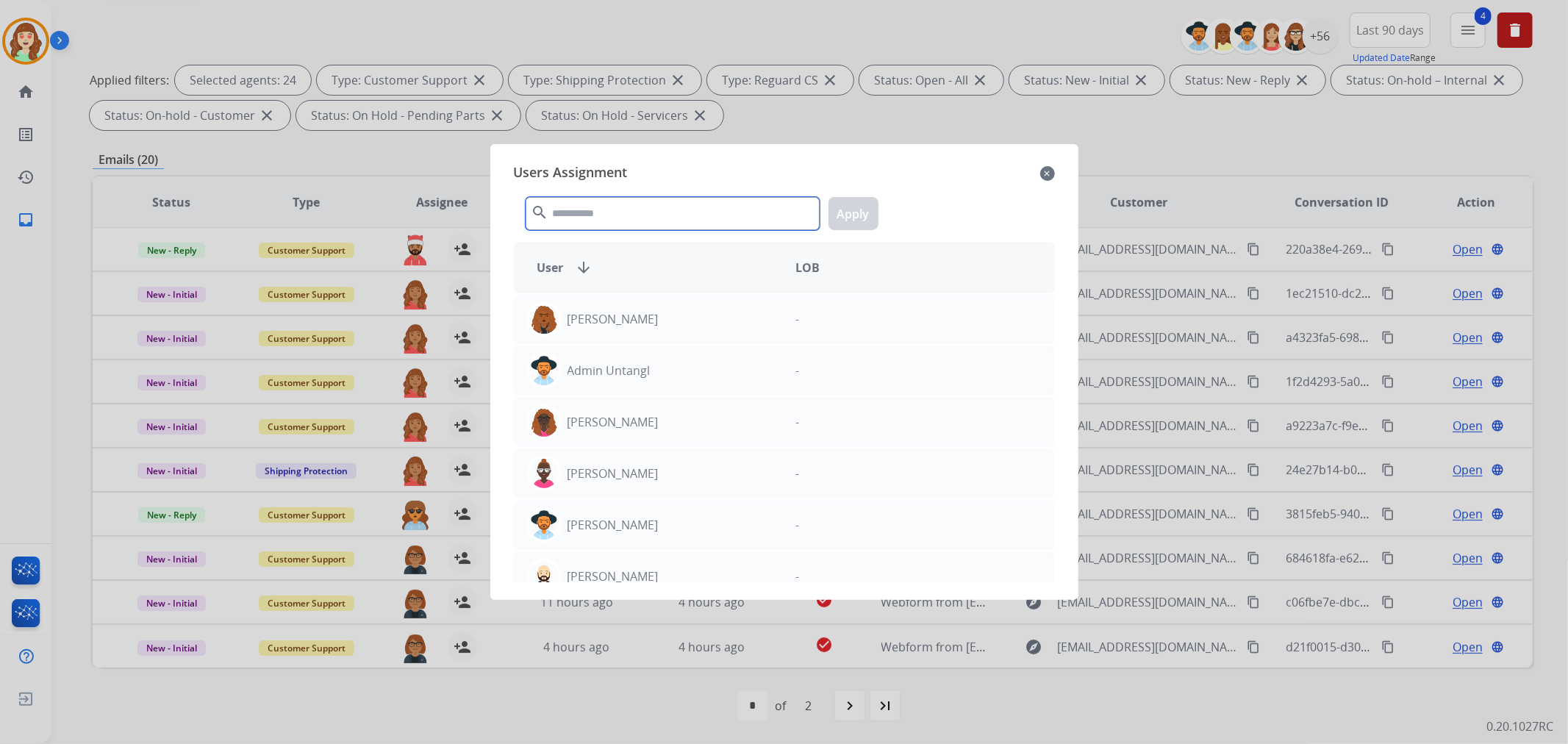
drag, startPoint x: 647, startPoint y: 204, endPoint x: 688, endPoint y: 188, distance: 44.0
click at [650, 201] on input "text" at bounding box center [672, 214] width 294 height 33
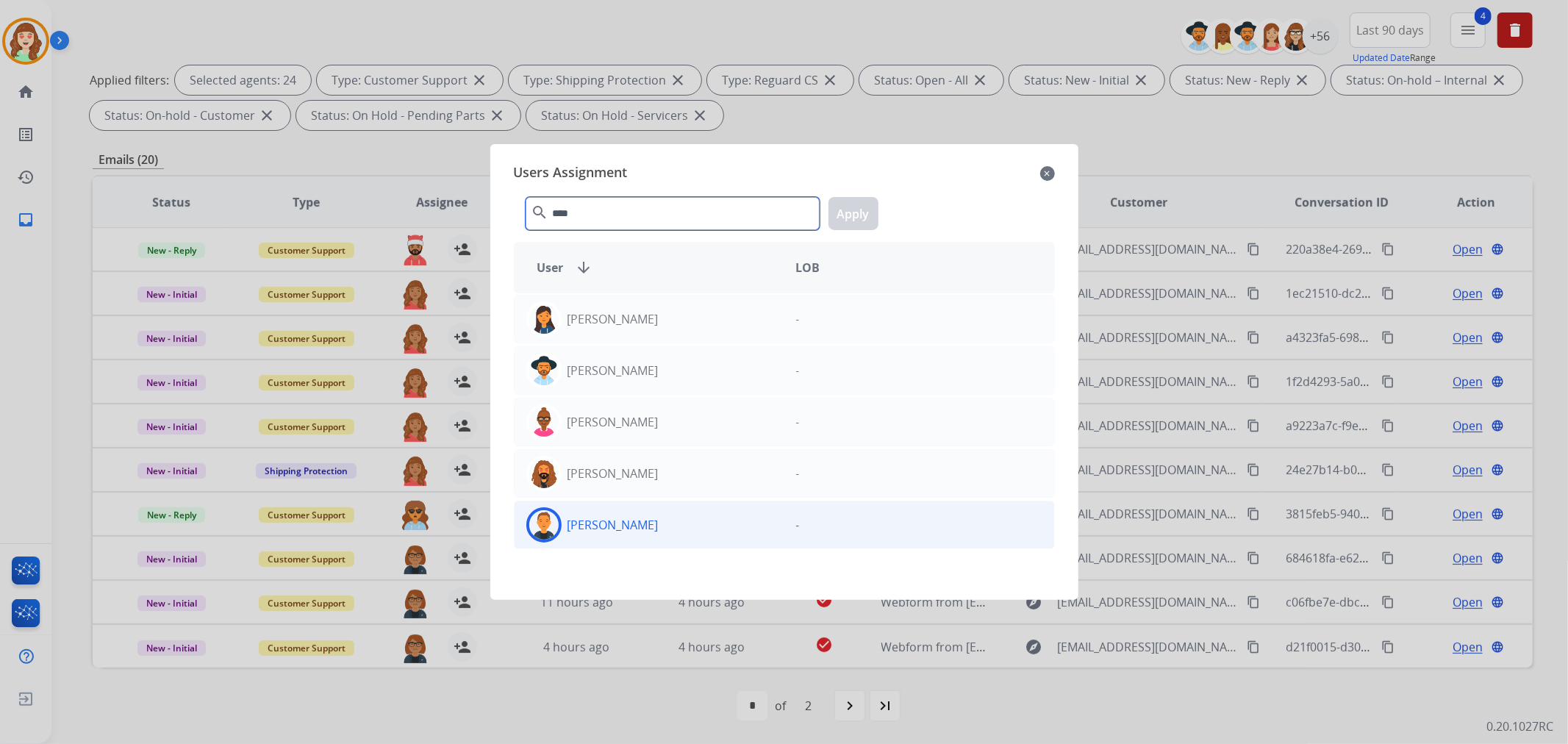
type input "****"
click at [610, 537] on div "[PERSON_NAME]" at bounding box center [650, 525] width 270 height 36
drag, startPoint x: 848, startPoint y: 215, endPoint x: 819, endPoint y: 221, distance: 29.6
click at [849, 214] on button "Apply" at bounding box center [853, 214] width 50 height 33
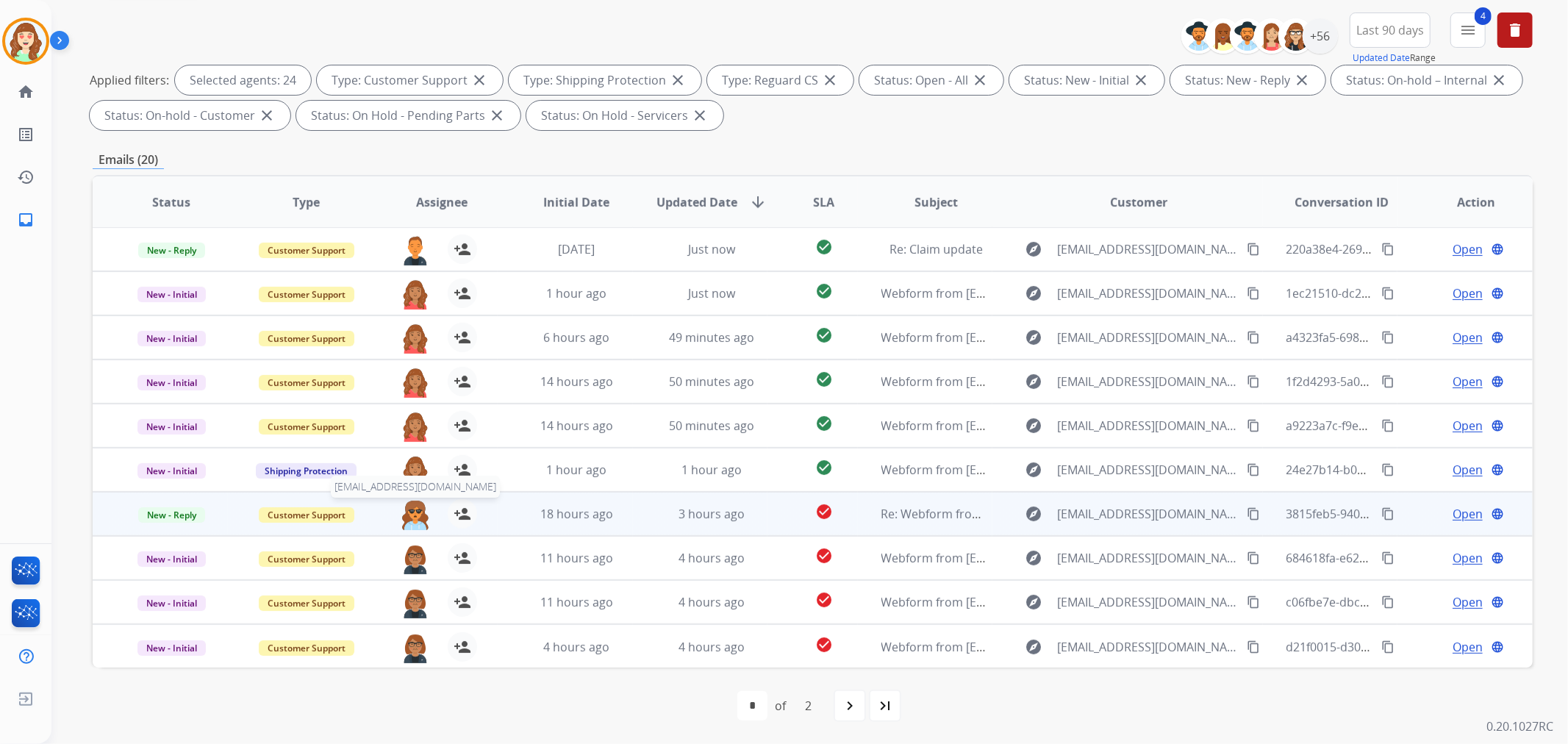
click at [408, 516] on img at bounding box center [415, 514] width 30 height 31
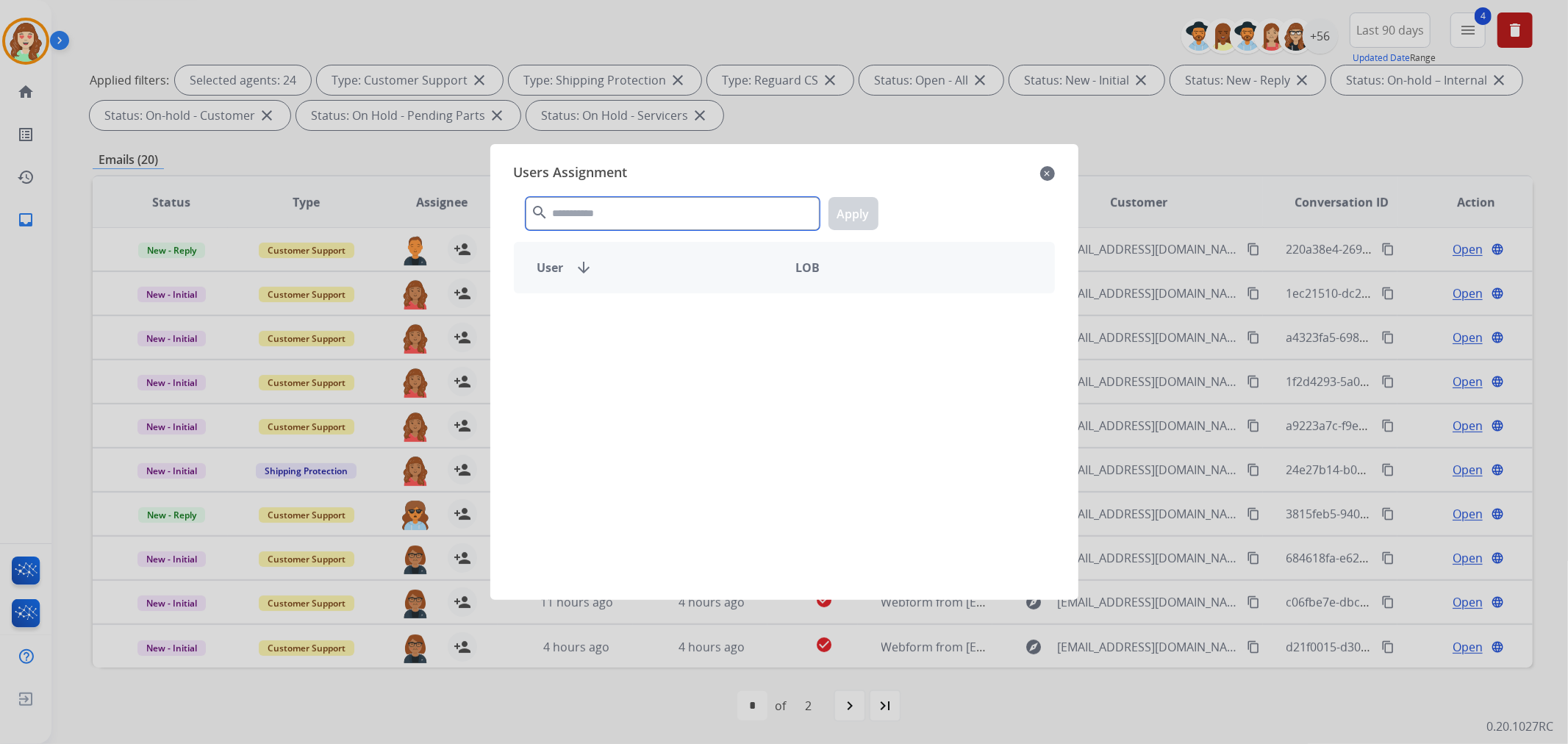
click at [688, 214] on input "text" at bounding box center [672, 214] width 294 height 33
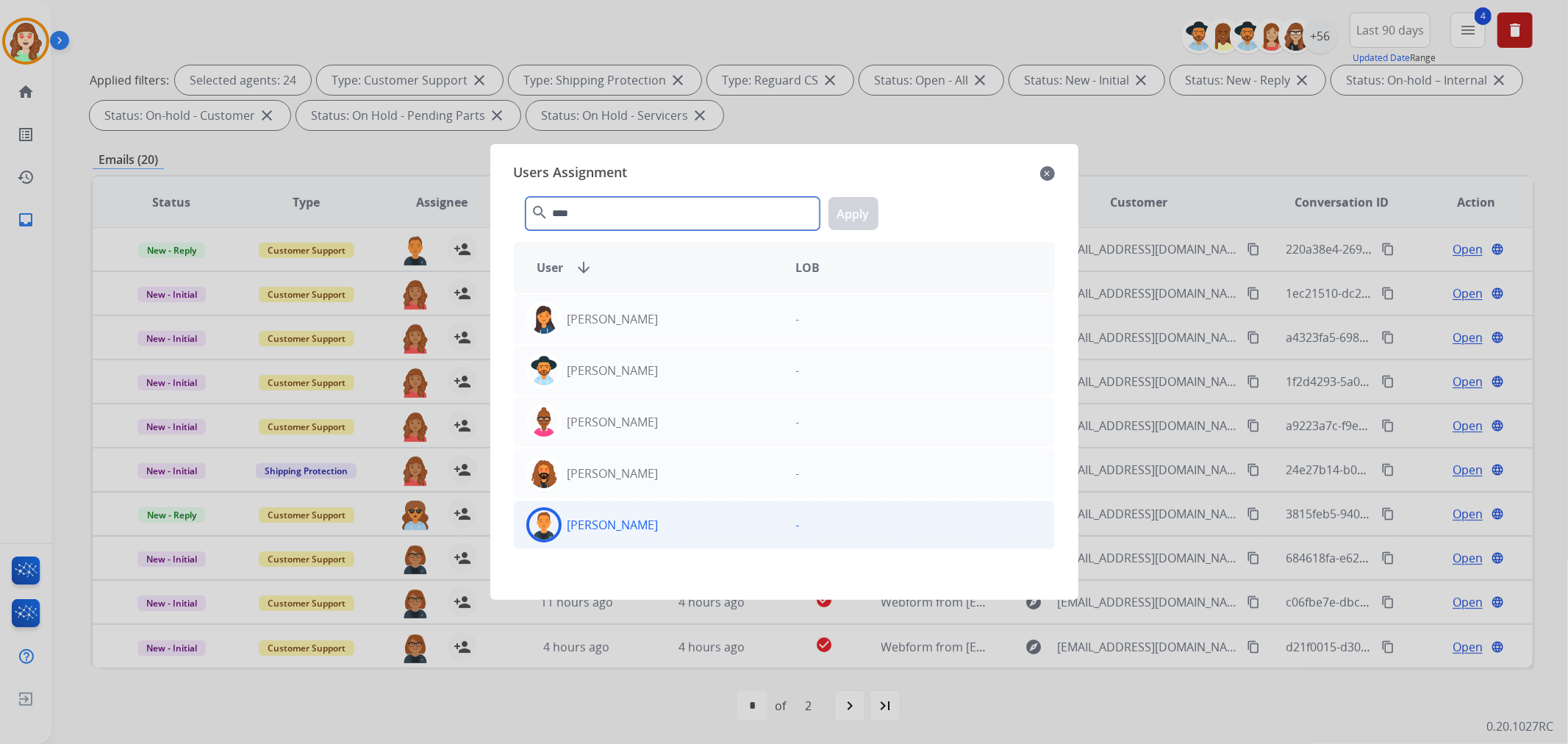
type input "****"
click at [727, 524] on div "[PERSON_NAME]" at bounding box center [650, 525] width 270 height 36
drag, startPoint x: 854, startPoint y: 209, endPoint x: 583, endPoint y: 166, distance: 274.4
click at [849, 209] on button "Apply" at bounding box center [853, 214] width 50 height 33
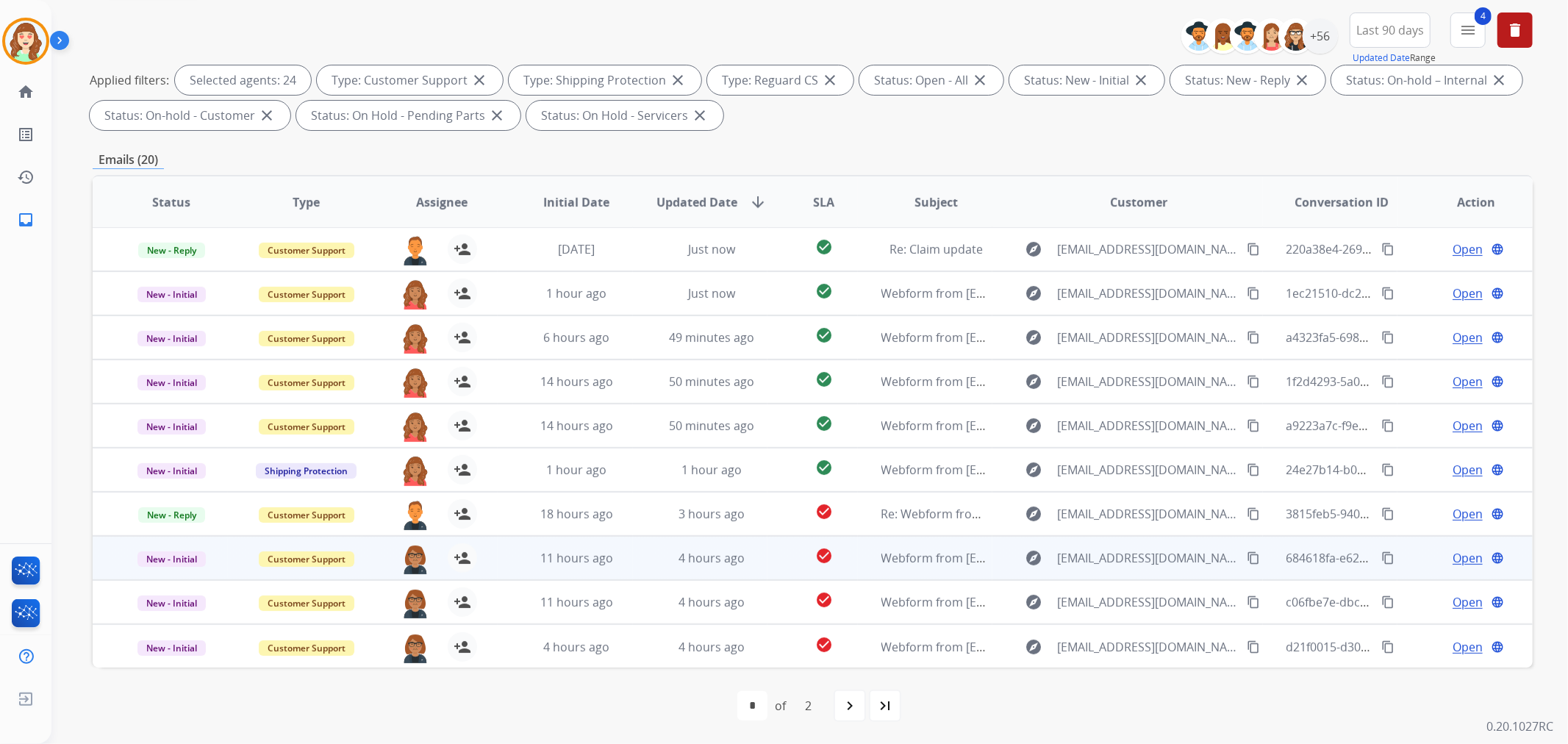
click at [408, 541] on div "[EMAIL_ADDRESS][PERSON_NAME][DOMAIN_NAME] person_add Assign to Me" at bounding box center [429, 558] width 135 height 41
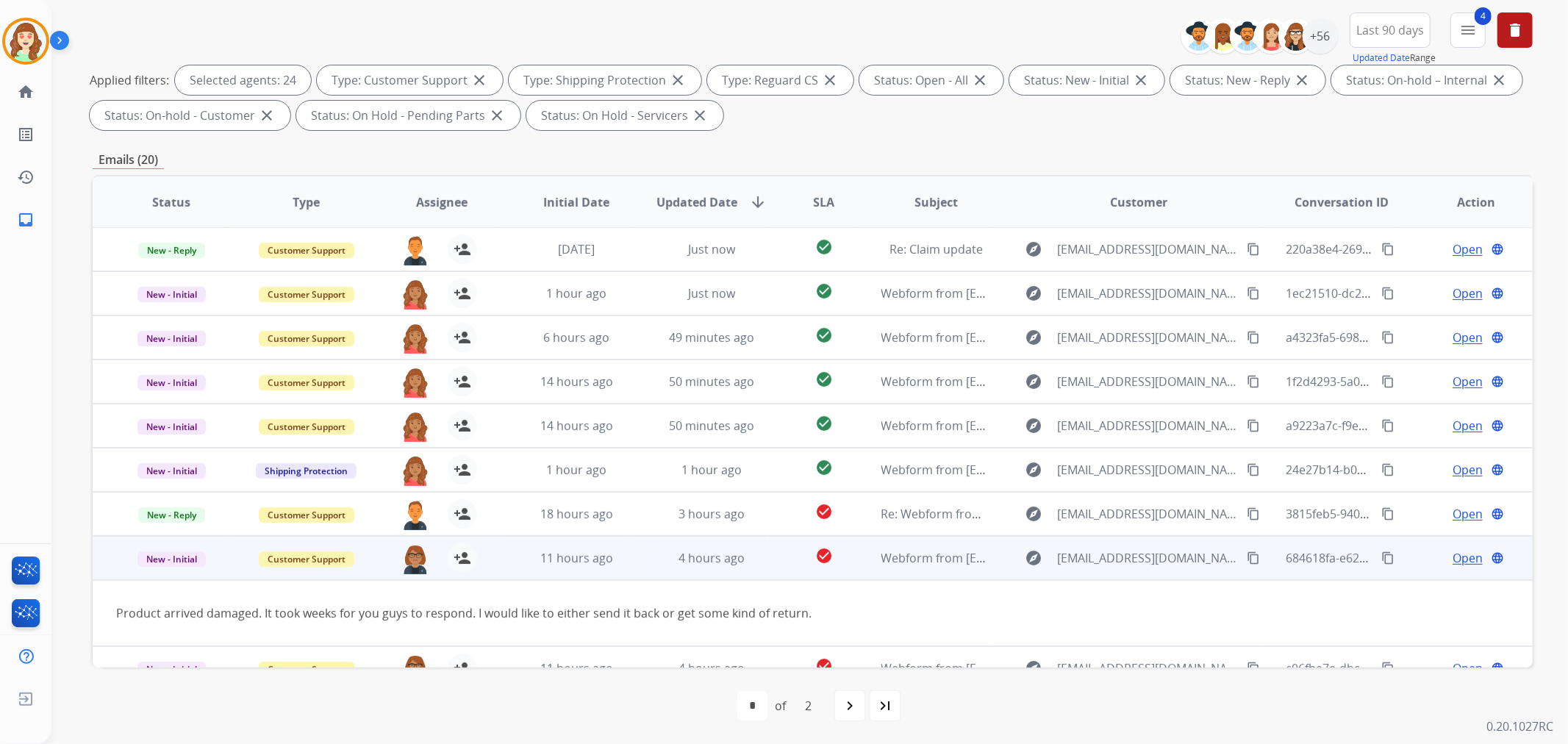
scroll to position [66, 0]
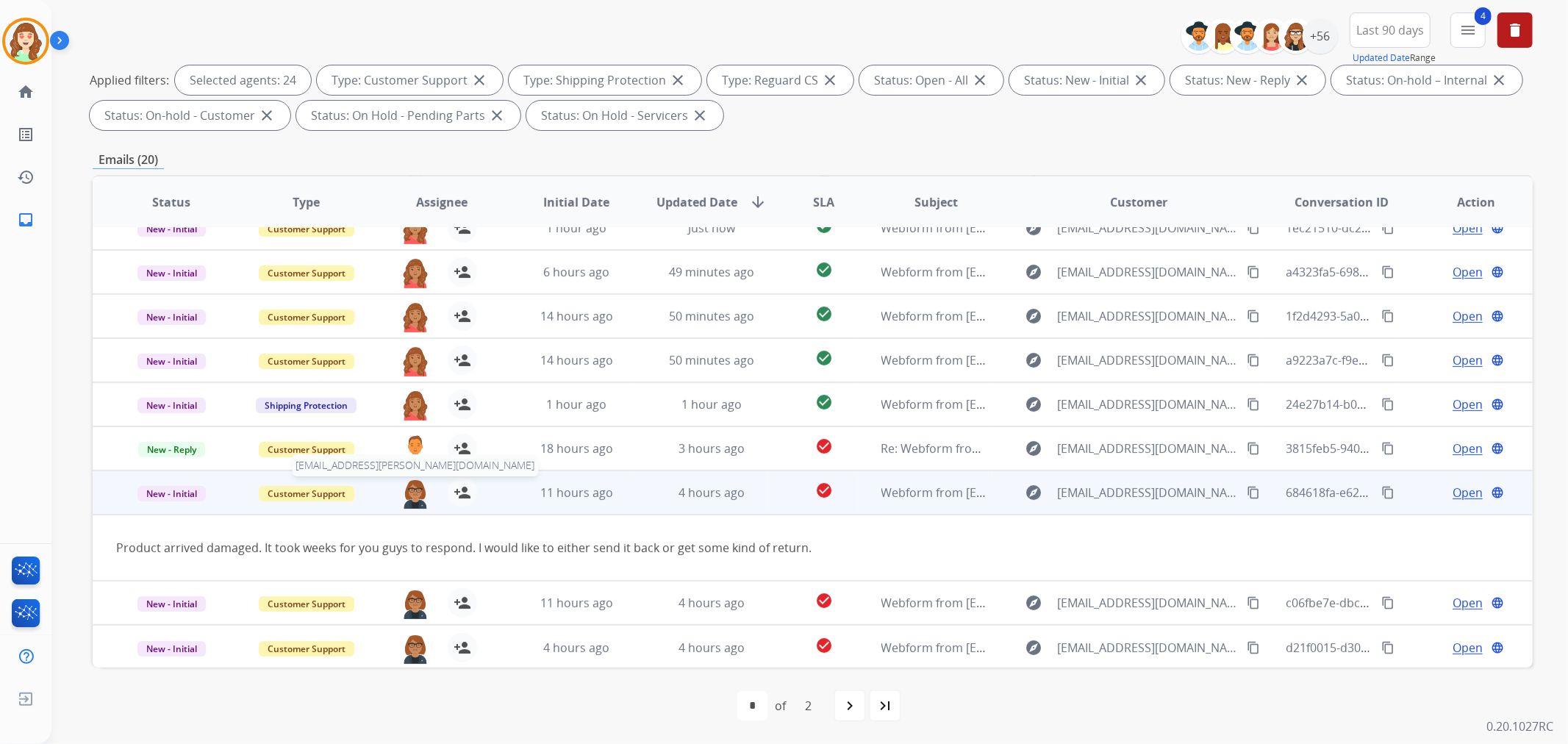
click at [411, 491] on img at bounding box center [415, 492] width 30 height 31
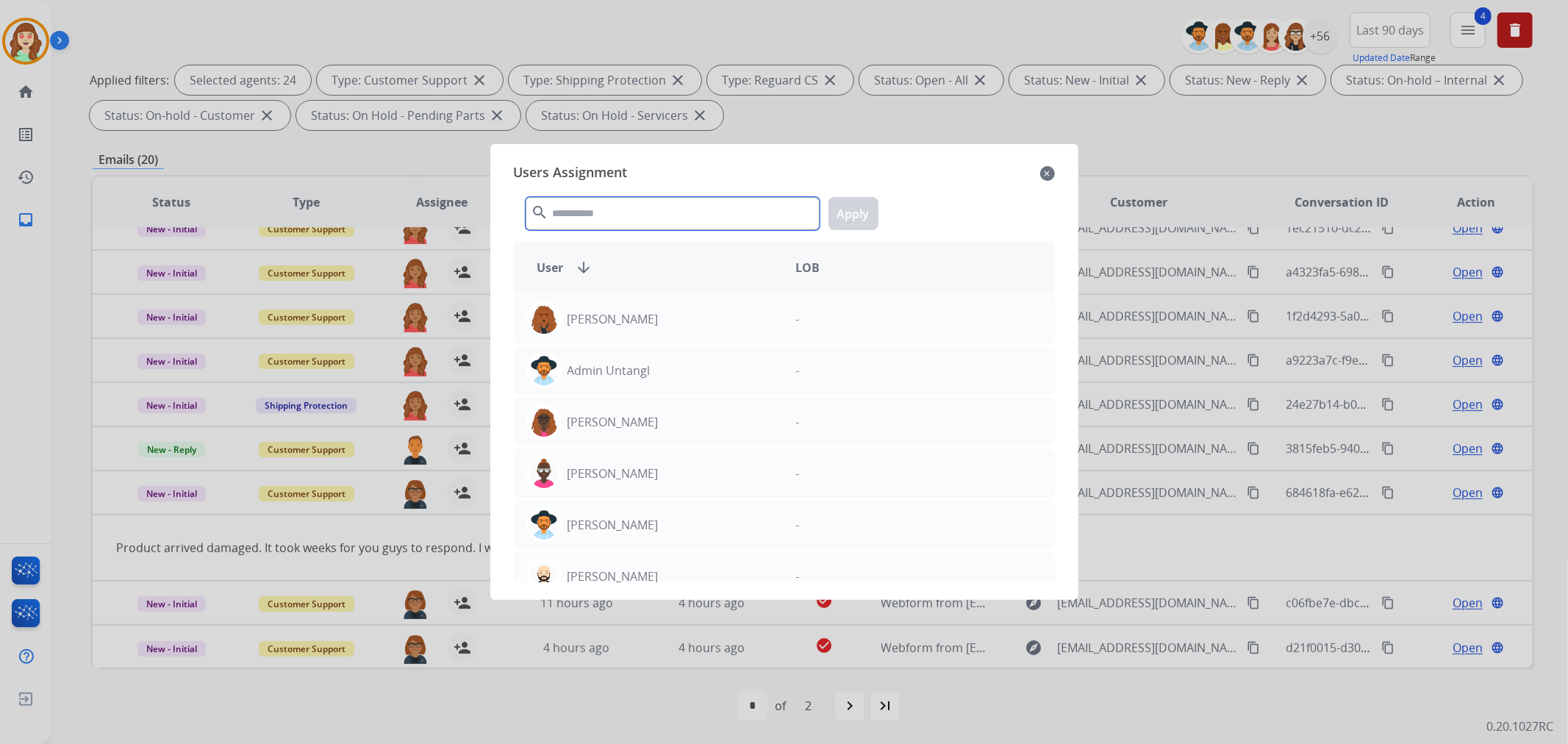
click at [576, 209] on input "text" at bounding box center [672, 214] width 294 height 33
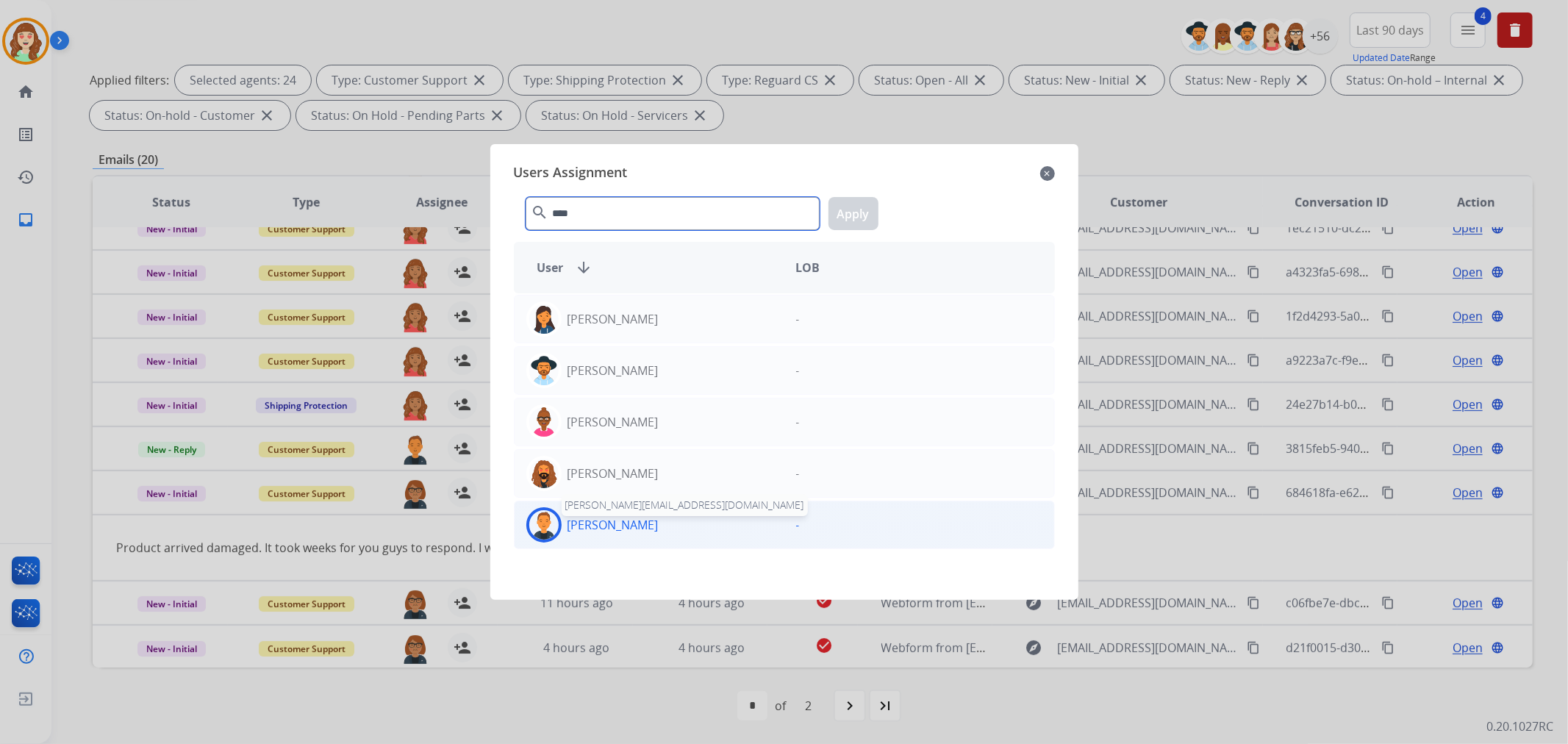
type input "****"
click at [617, 530] on p "[PERSON_NAME]" at bounding box center [613, 525] width 91 height 17
drag, startPoint x: 850, startPoint y: 220, endPoint x: 763, endPoint y: 281, distance: 106.3
click at [851, 219] on button "Apply" at bounding box center [853, 214] width 50 height 33
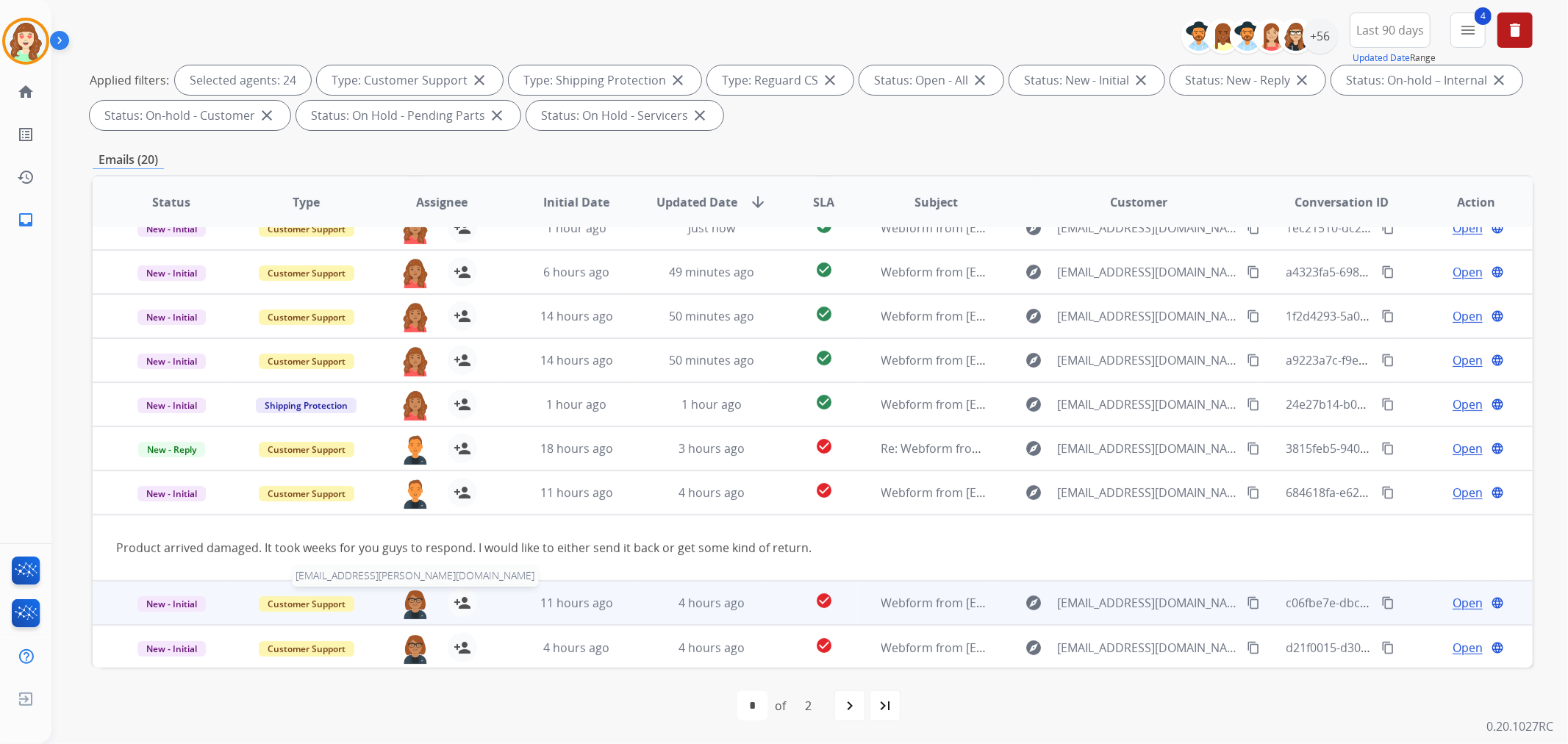
click at [412, 606] on img at bounding box center [415, 603] width 30 height 31
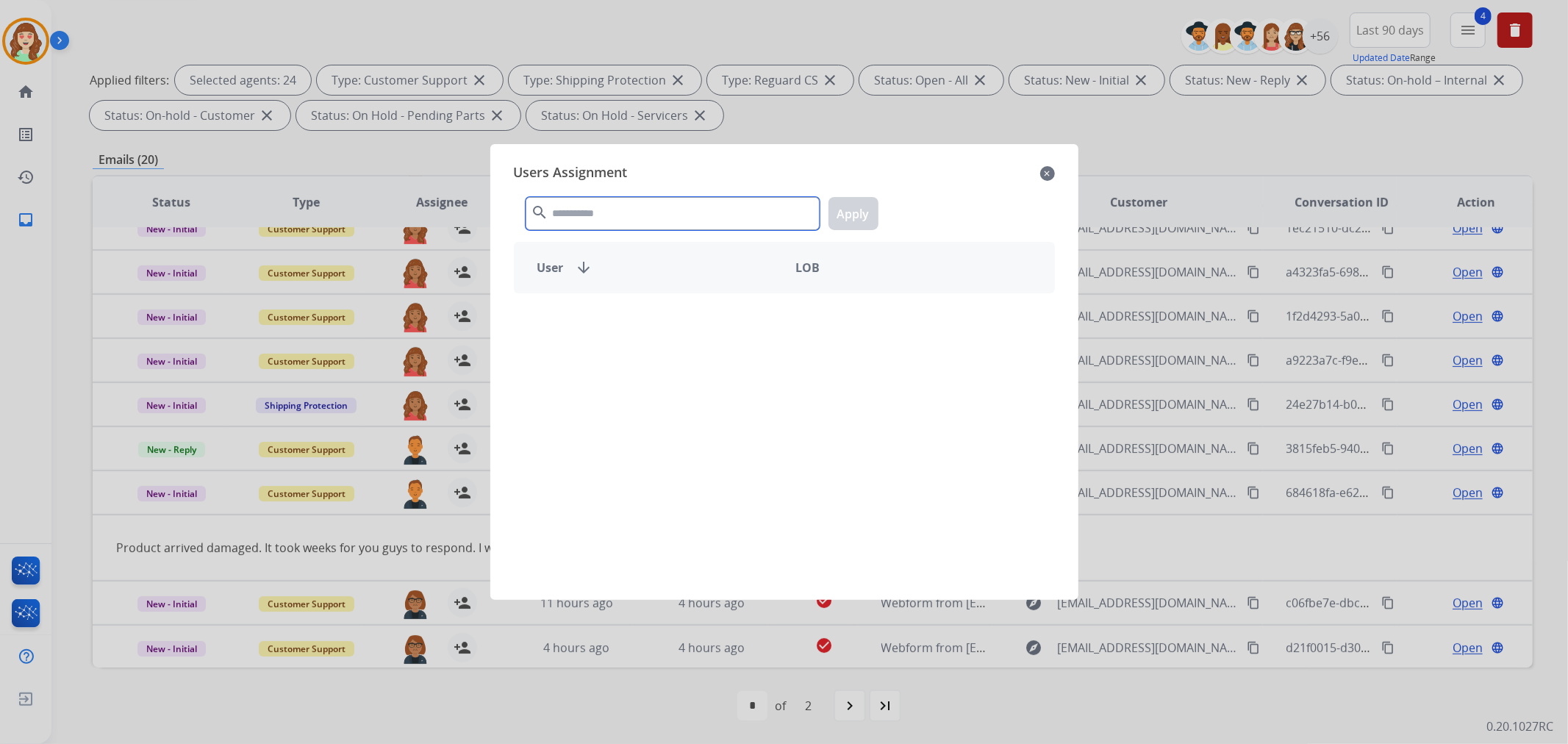
drag, startPoint x: 621, startPoint y: 210, endPoint x: 612, endPoint y: 201, distance: 12.7
click at [617, 209] on input "text" at bounding box center [672, 214] width 294 height 33
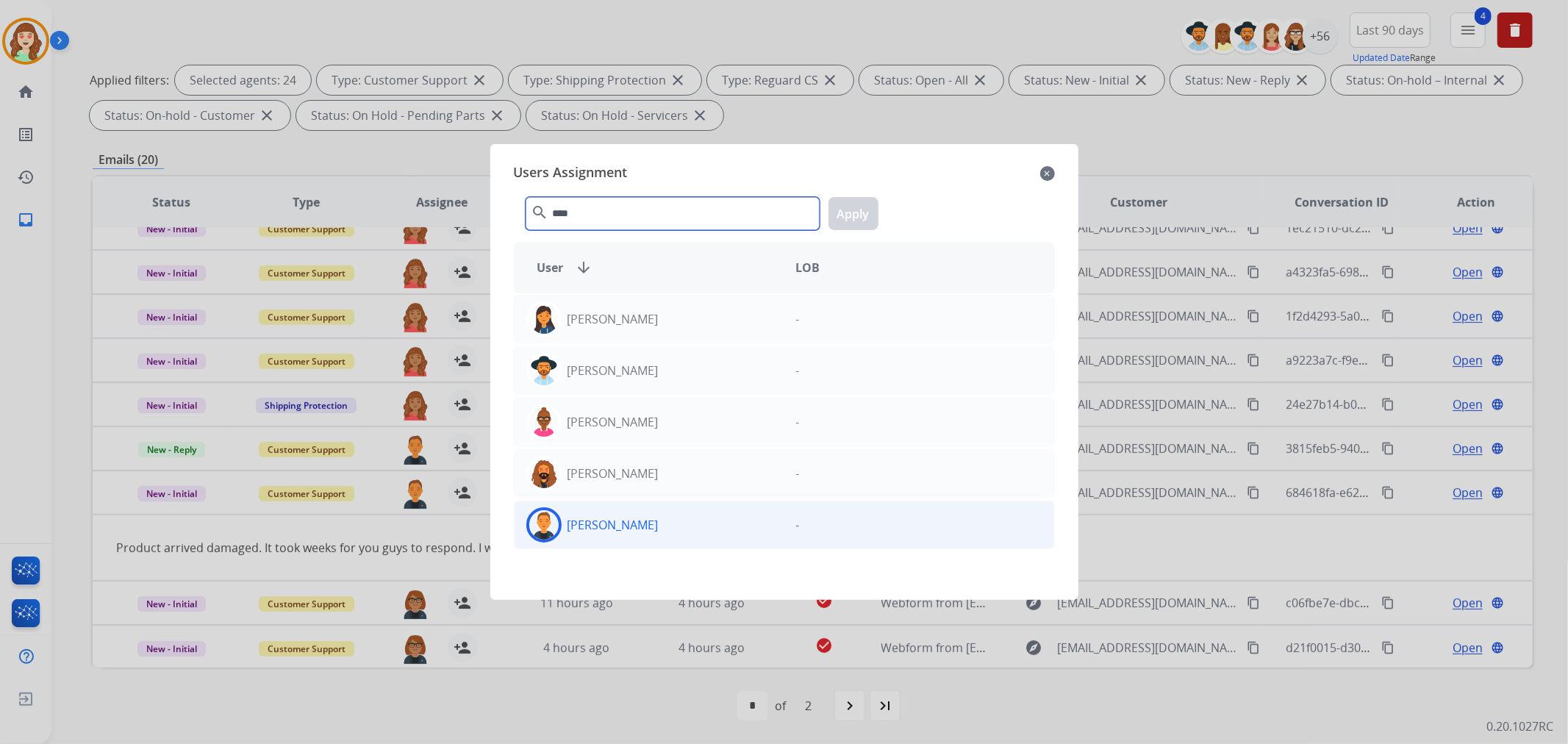
type input "****"
click at [686, 528] on div "[PERSON_NAME]" at bounding box center [650, 525] width 270 height 36
click at [859, 221] on button "Apply" at bounding box center [853, 214] width 50 height 33
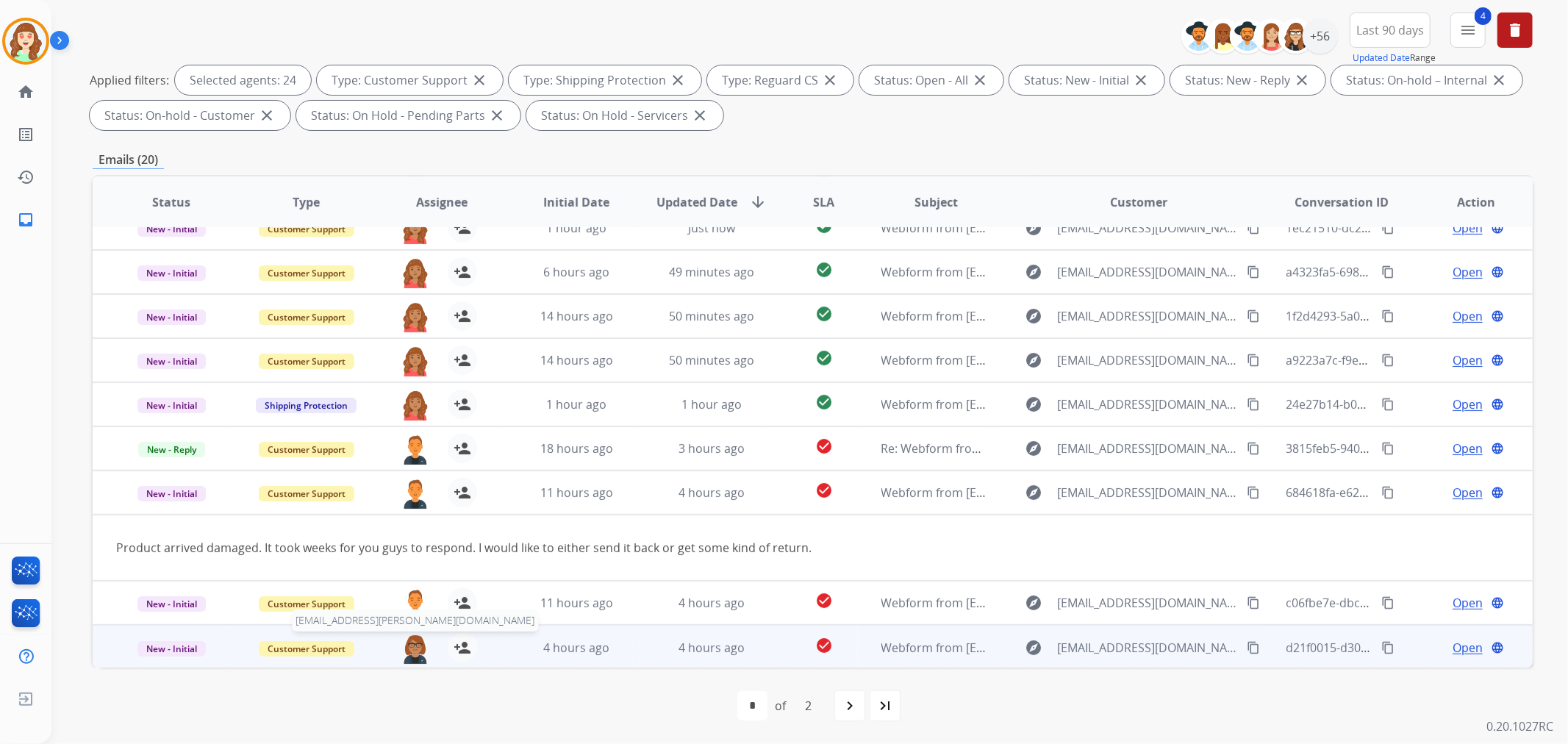
click at [415, 646] on img at bounding box center [415, 648] width 30 height 31
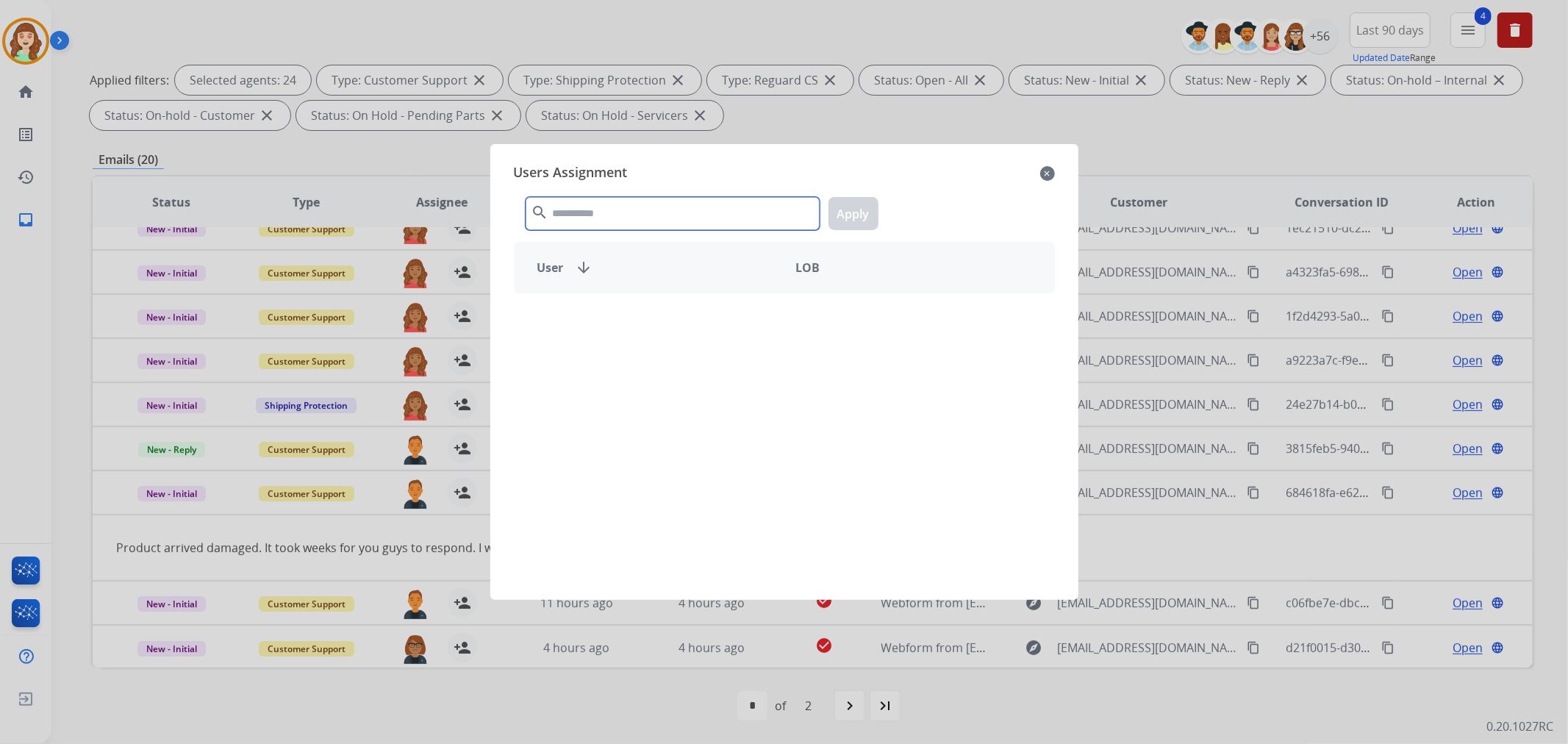
click at [644, 216] on input "text" at bounding box center [672, 214] width 294 height 33
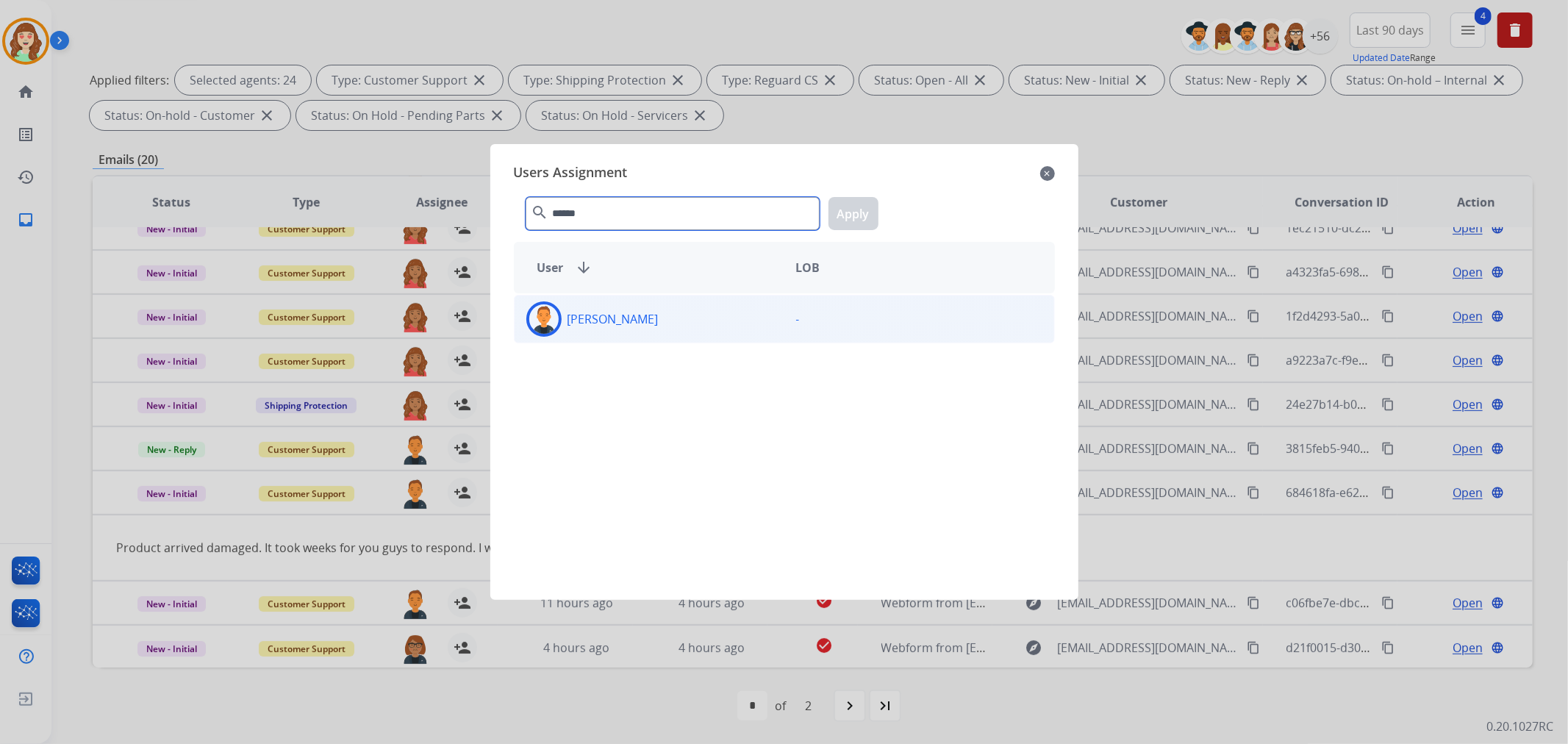
type input "******"
click at [649, 326] on div "[PERSON_NAME]" at bounding box center [650, 319] width 270 height 36
click at [861, 217] on button "Apply" at bounding box center [853, 214] width 50 height 33
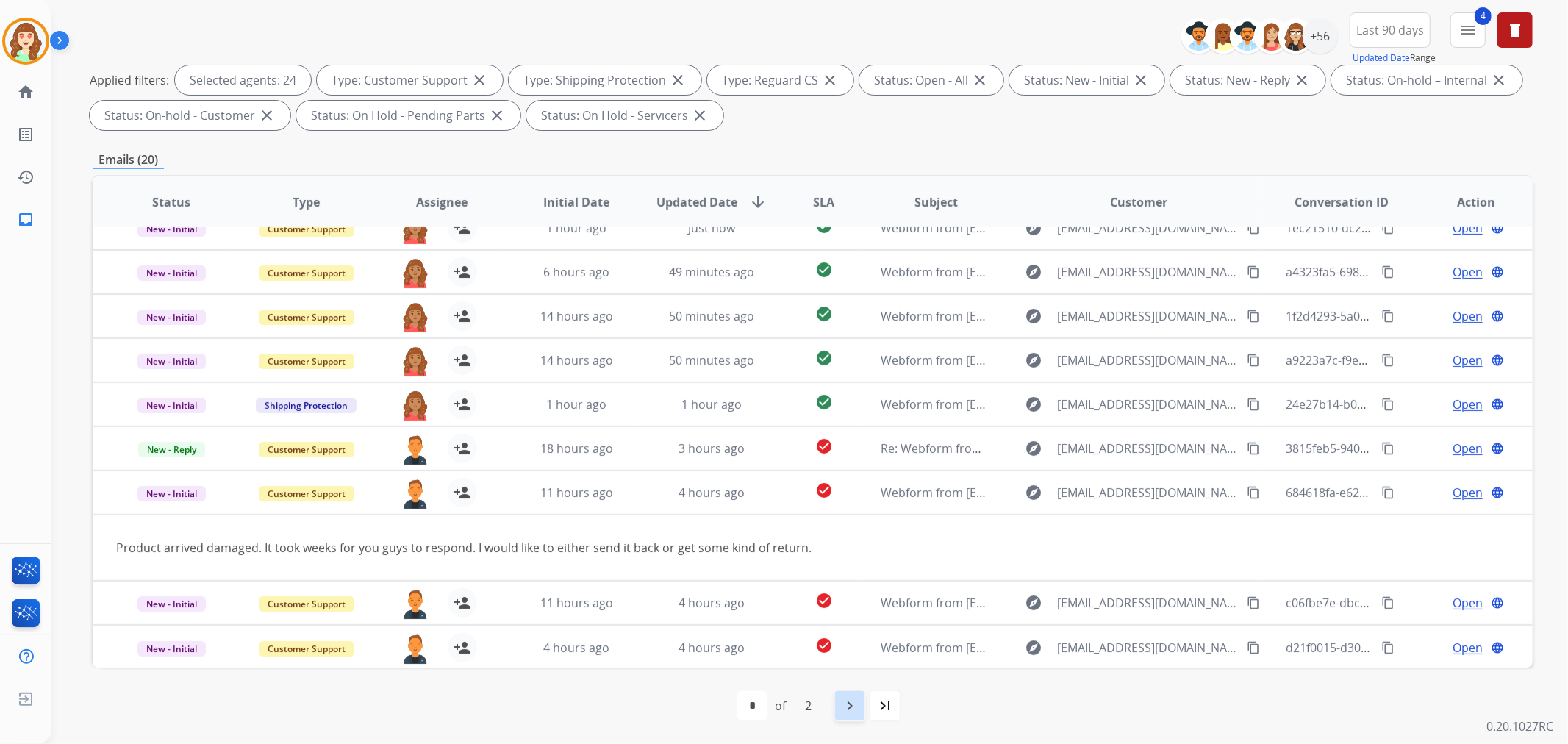
click at [855, 707] on mat-icon "navigate_next" at bounding box center [849, 705] width 17 height 17
select select "*"
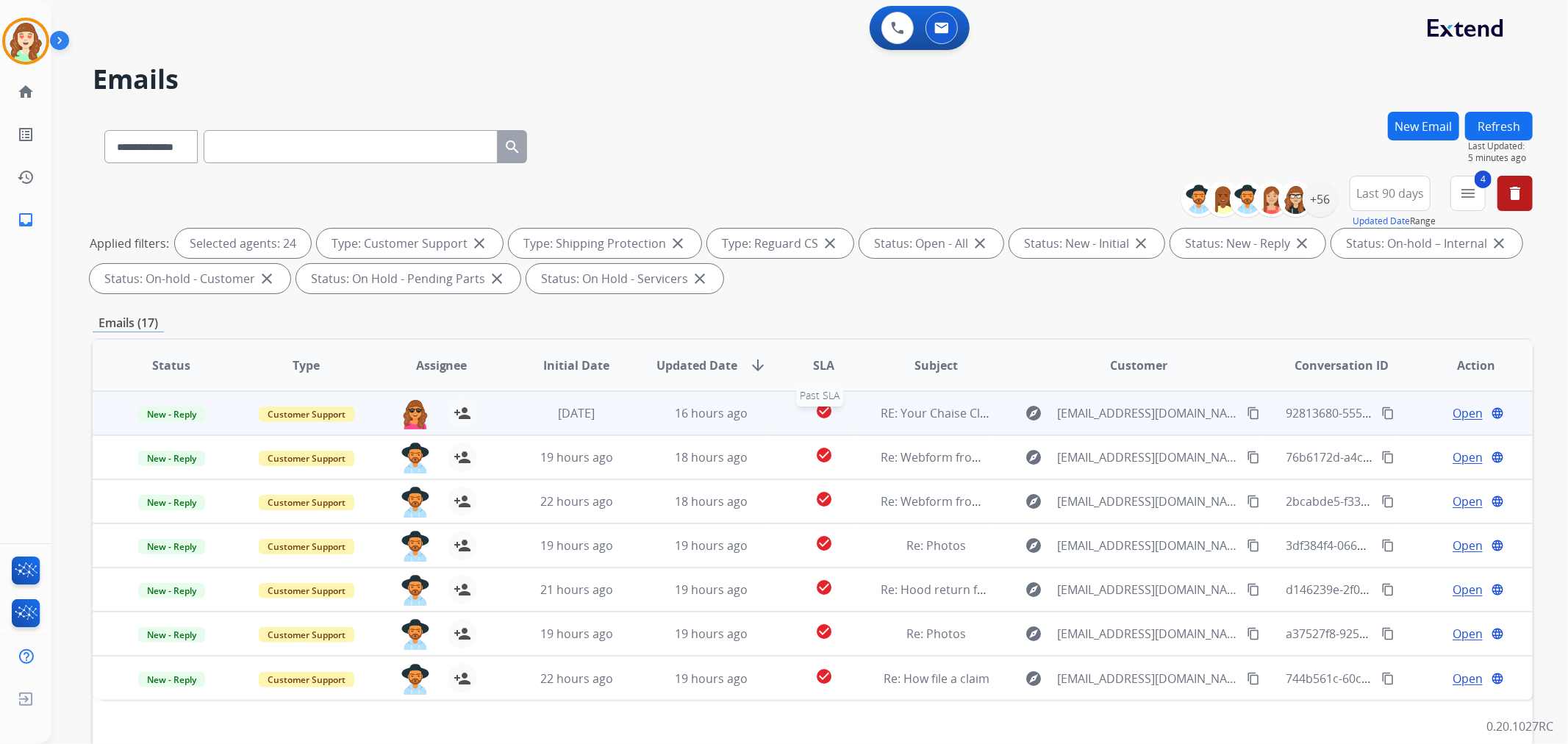
scroll to position [0, 0]
click at [407, 406] on img at bounding box center [415, 413] width 30 height 31
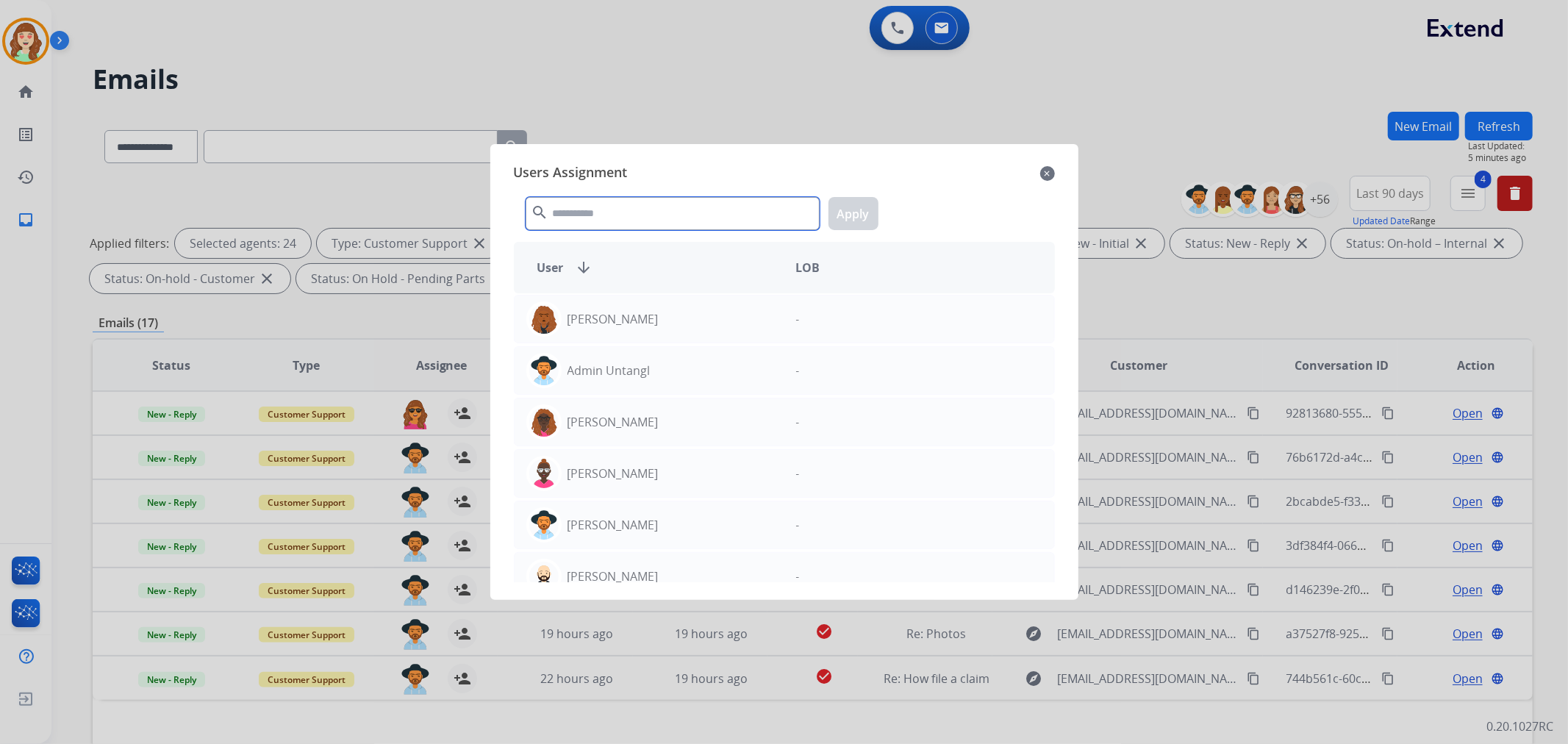
click at [640, 208] on input "text" at bounding box center [672, 214] width 294 height 33
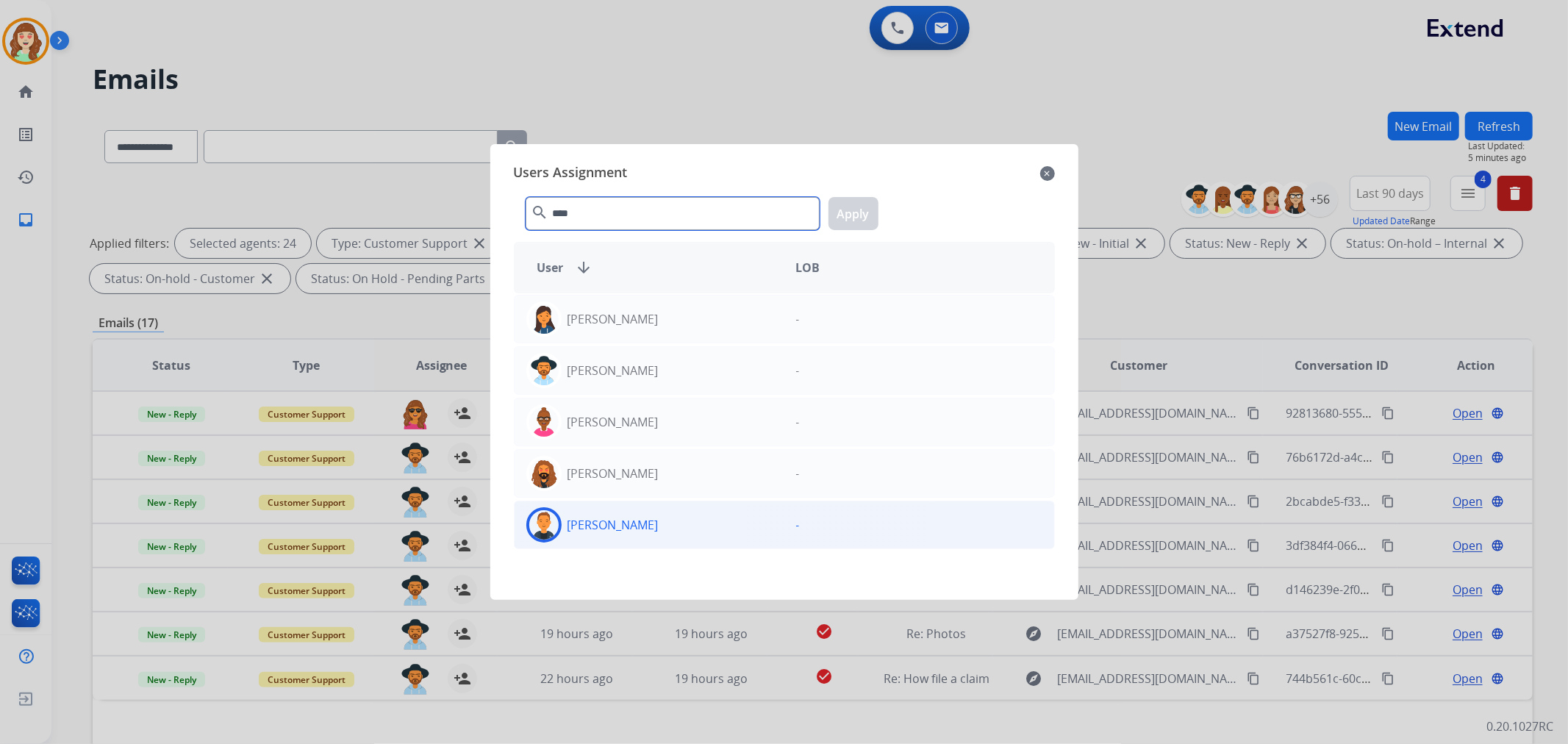
type input "****"
click at [682, 526] on div "[PERSON_NAME]" at bounding box center [650, 525] width 270 height 36
click at [852, 211] on button "Apply" at bounding box center [853, 214] width 50 height 33
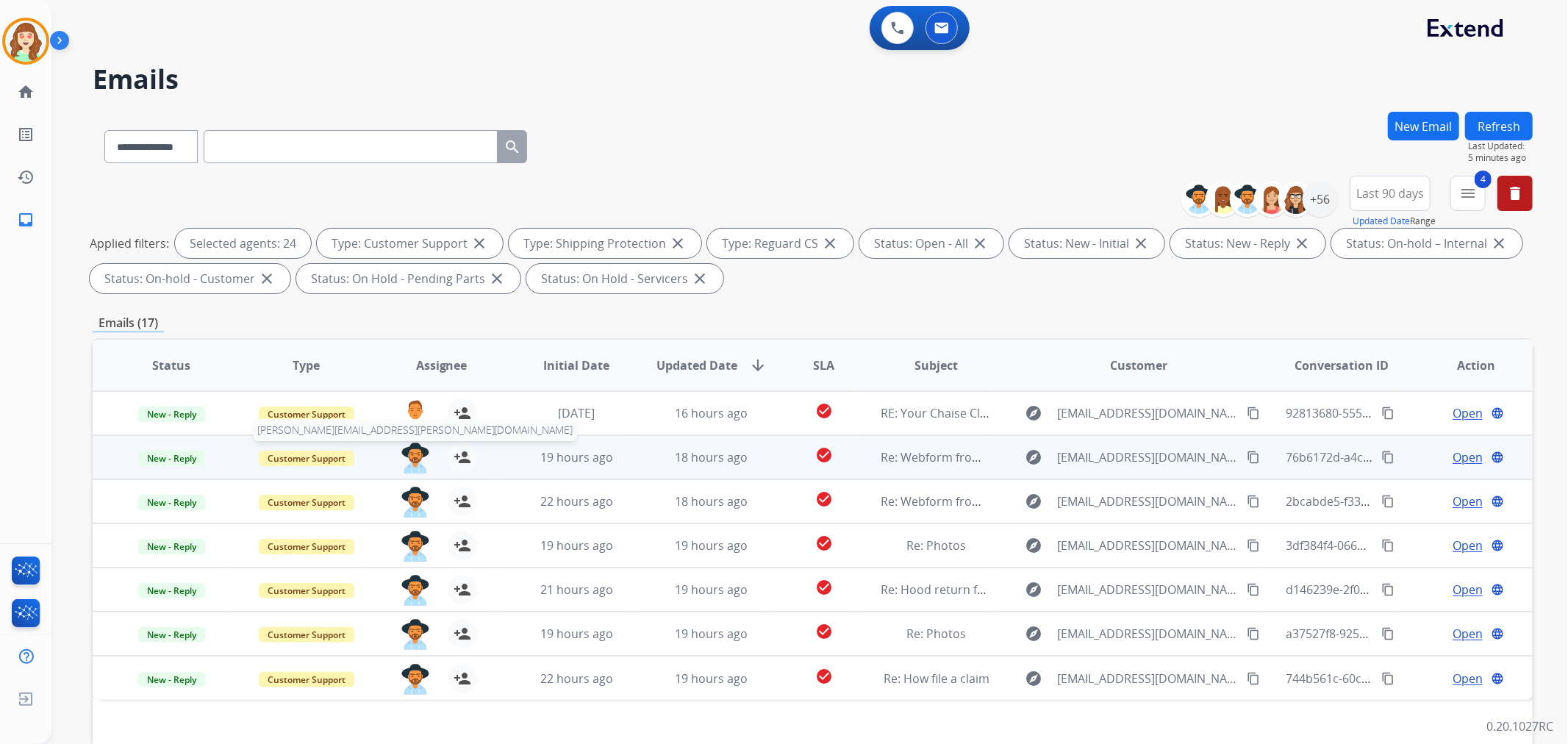
click at [409, 451] on img at bounding box center [415, 458] width 30 height 31
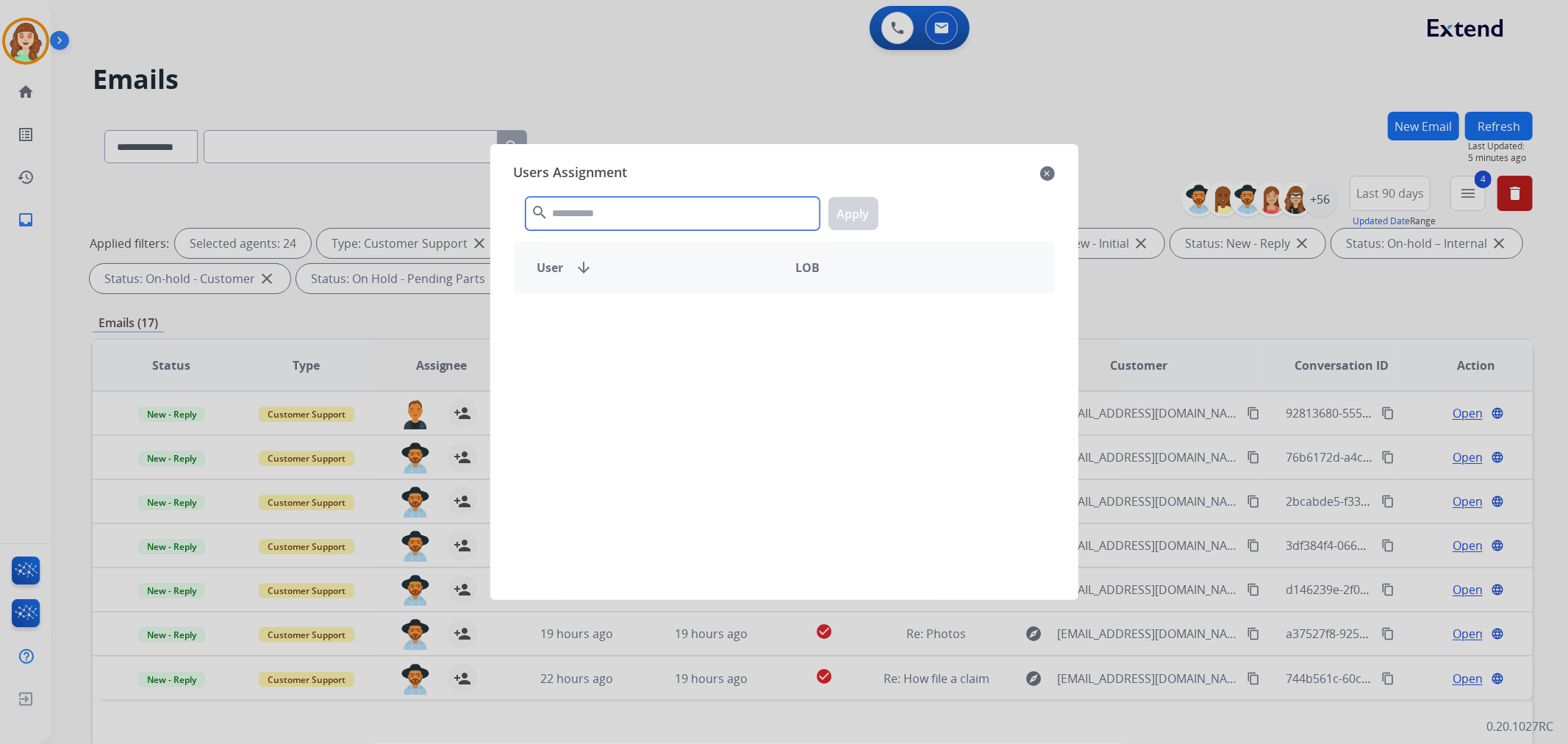
click at [662, 208] on input "text" at bounding box center [672, 214] width 294 height 33
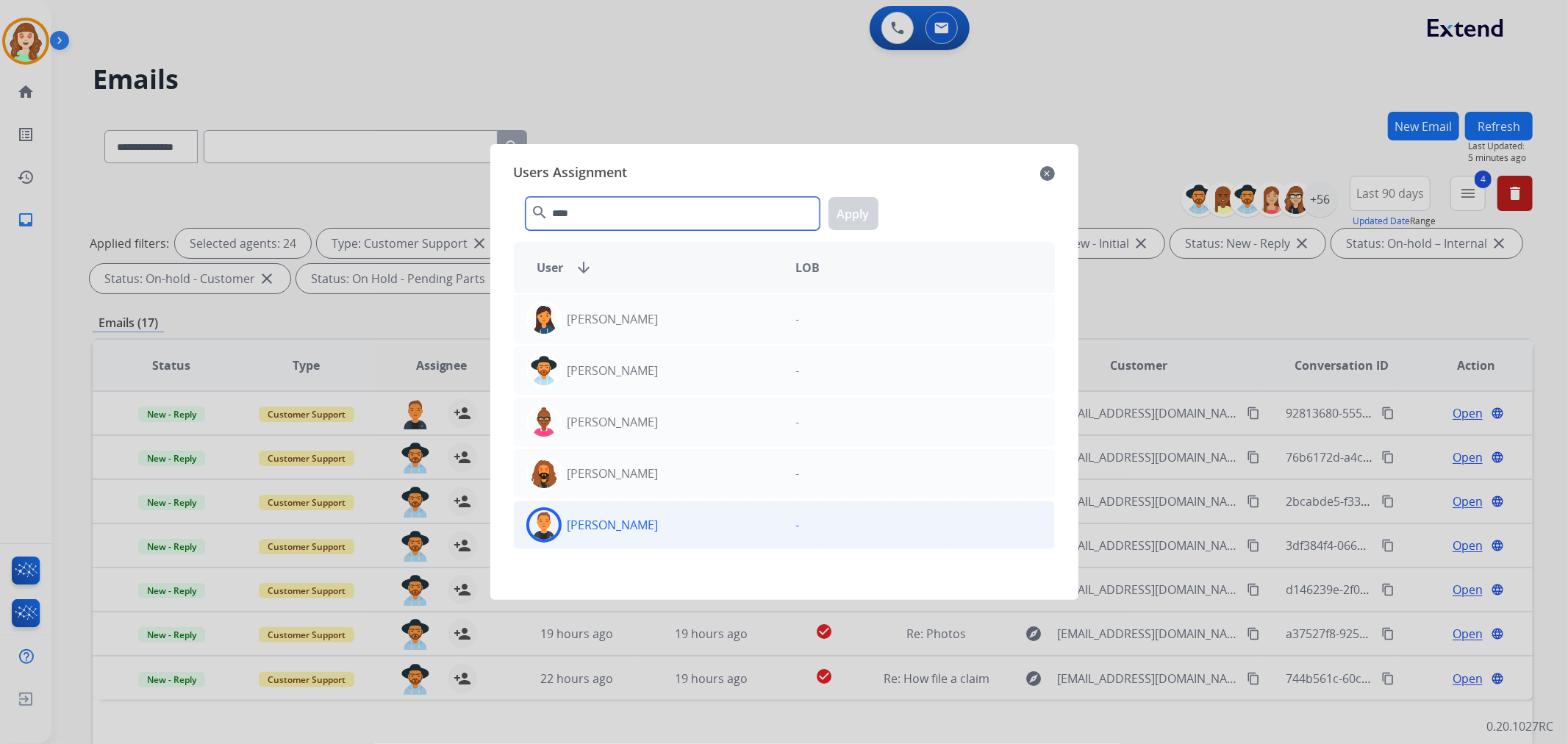
type input "****"
click at [655, 530] on div "[PERSON_NAME]" at bounding box center [650, 525] width 270 height 36
click at [849, 214] on button "Apply" at bounding box center [853, 214] width 50 height 33
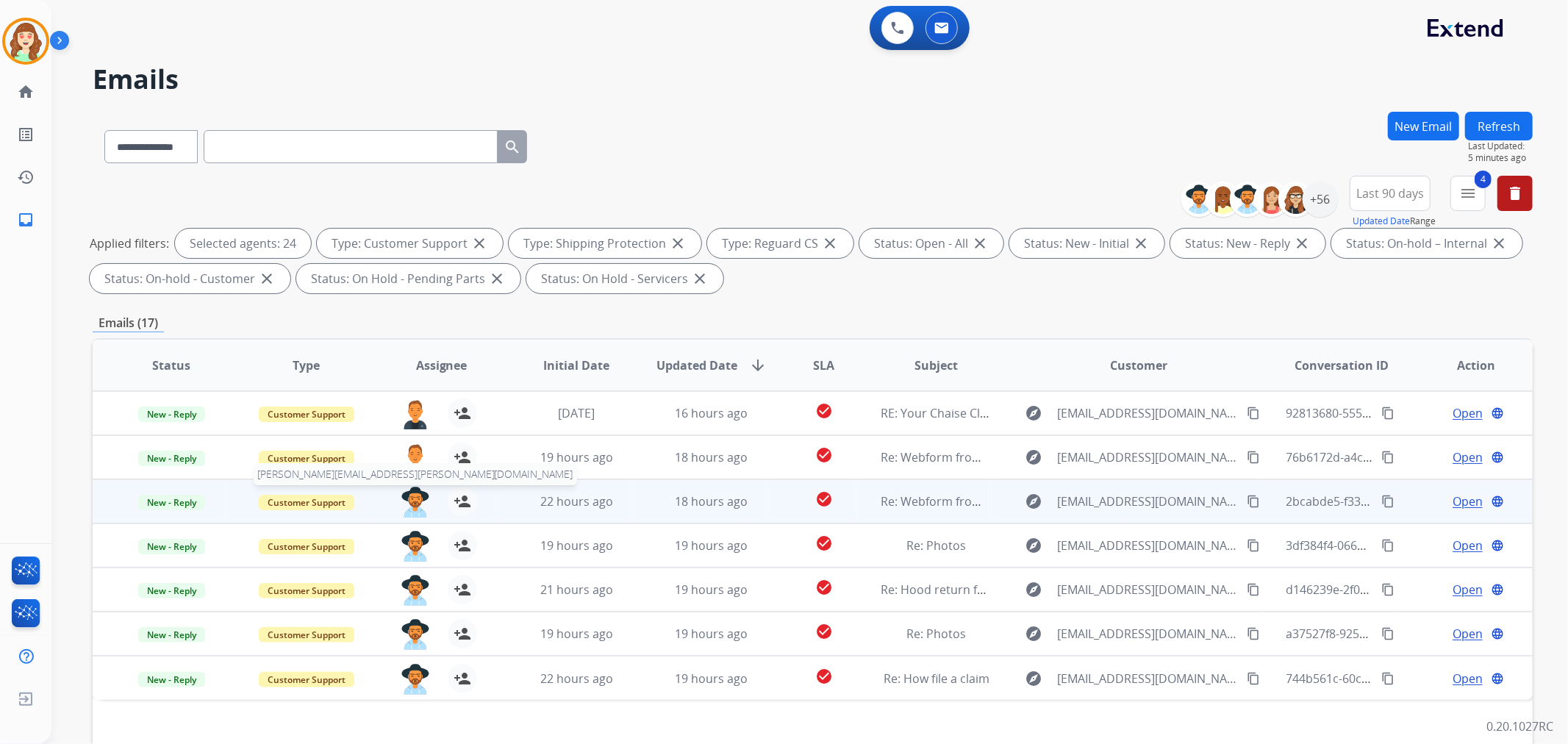
click at [413, 506] on img at bounding box center [415, 502] width 30 height 31
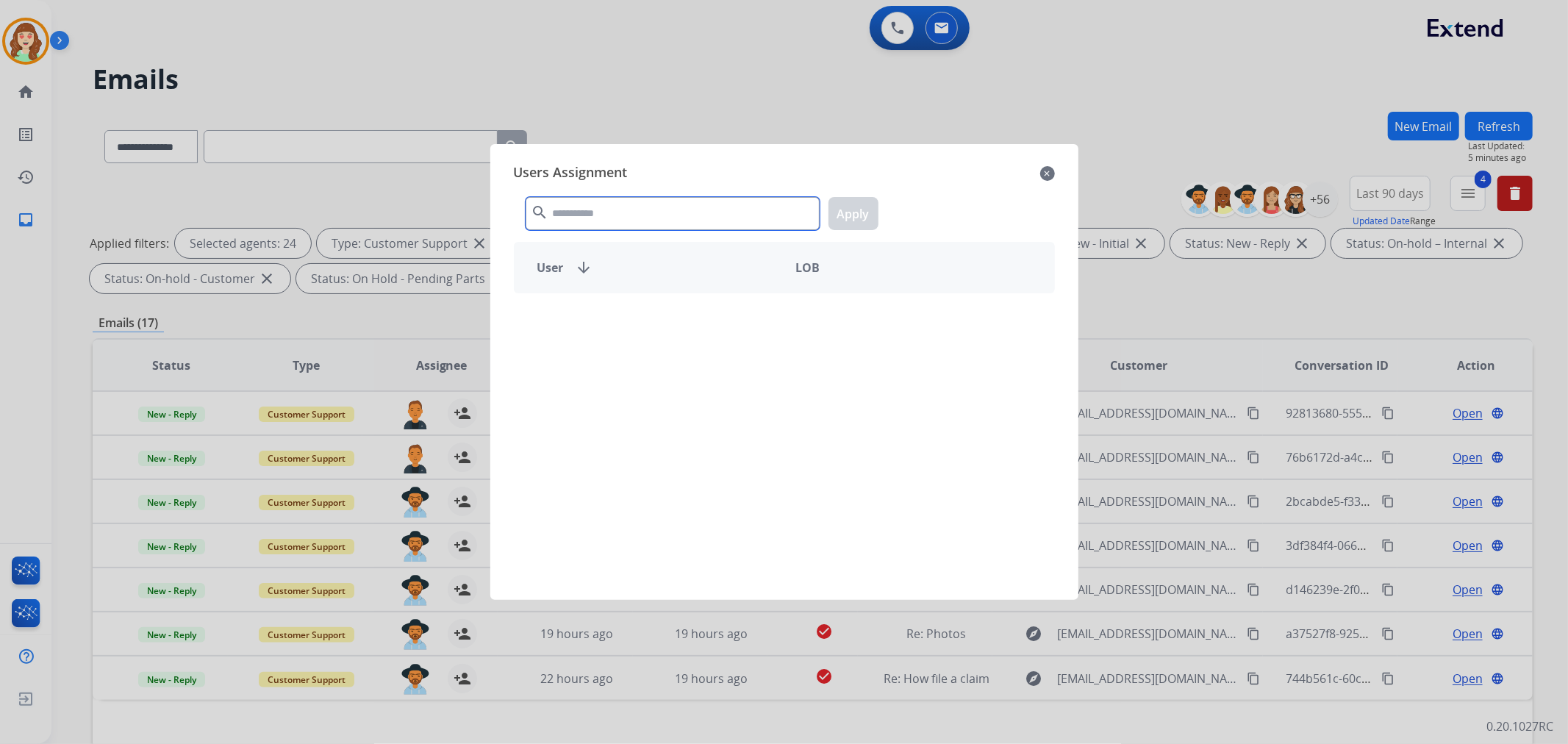
click at [625, 209] on input "text" at bounding box center [672, 214] width 294 height 33
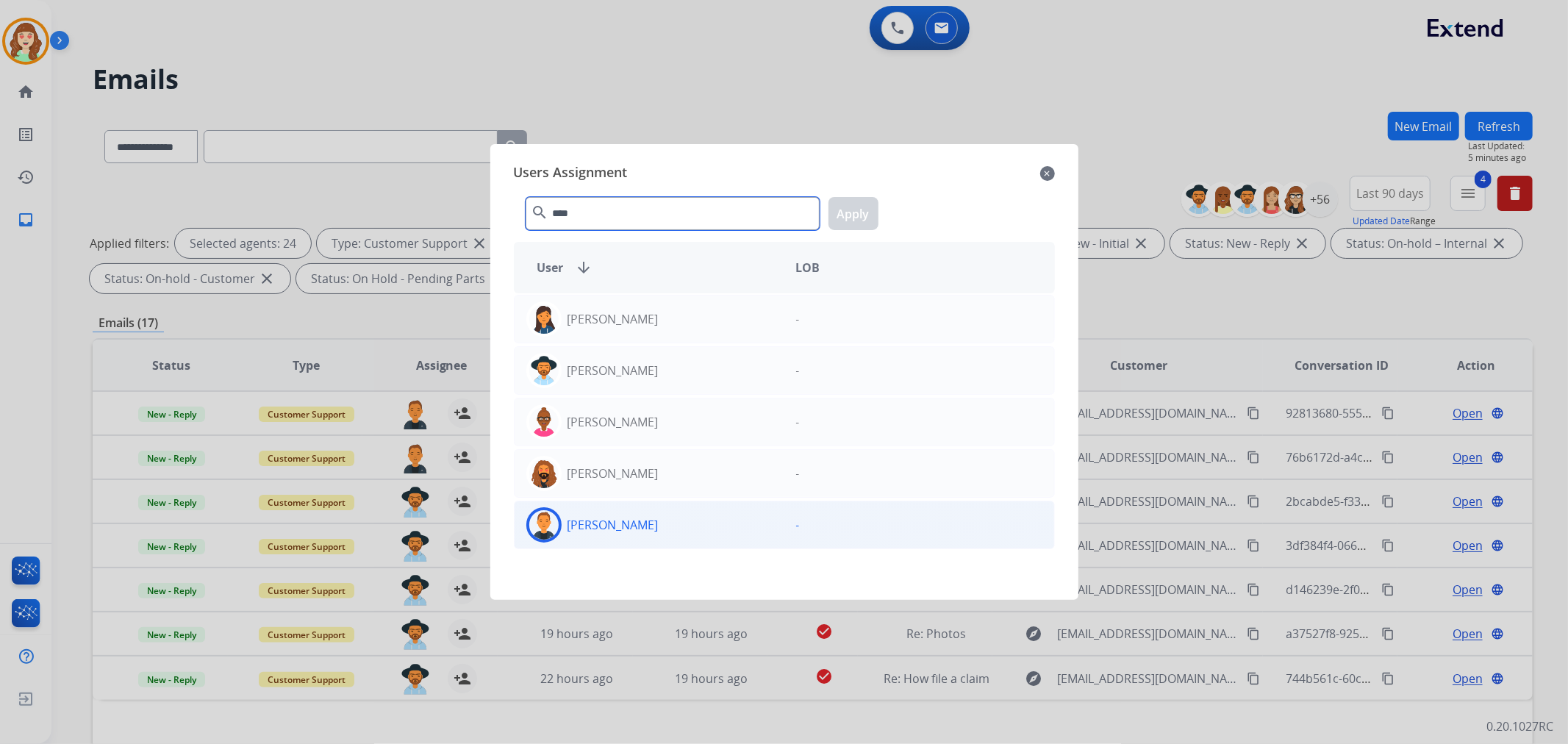
type input "****"
click at [636, 523] on div "[PERSON_NAME]" at bounding box center [650, 525] width 270 height 36
click at [850, 220] on button "Apply" at bounding box center [853, 214] width 50 height 33
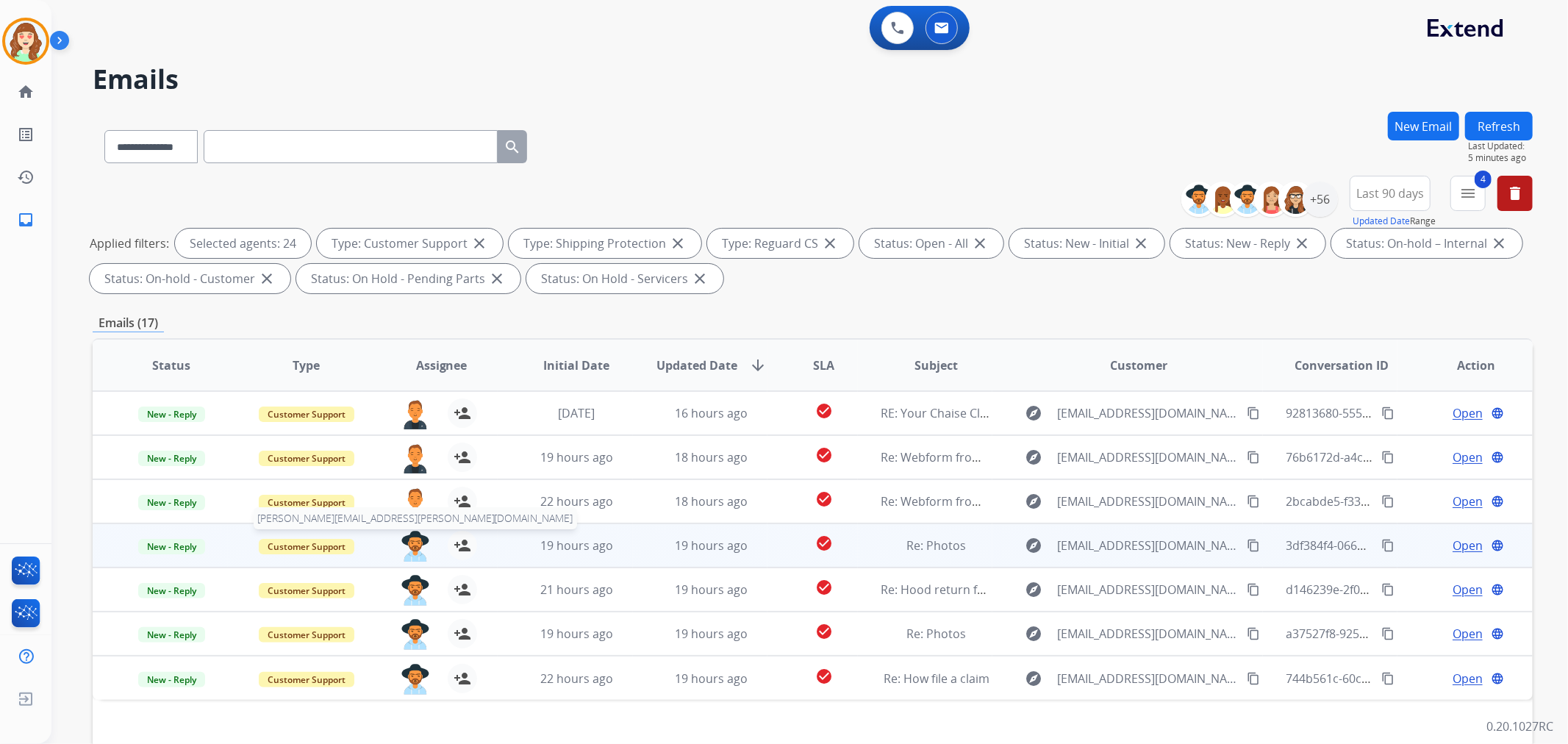
click at [413, 538] on img at bounding box center [415, 545] width 30 height 31
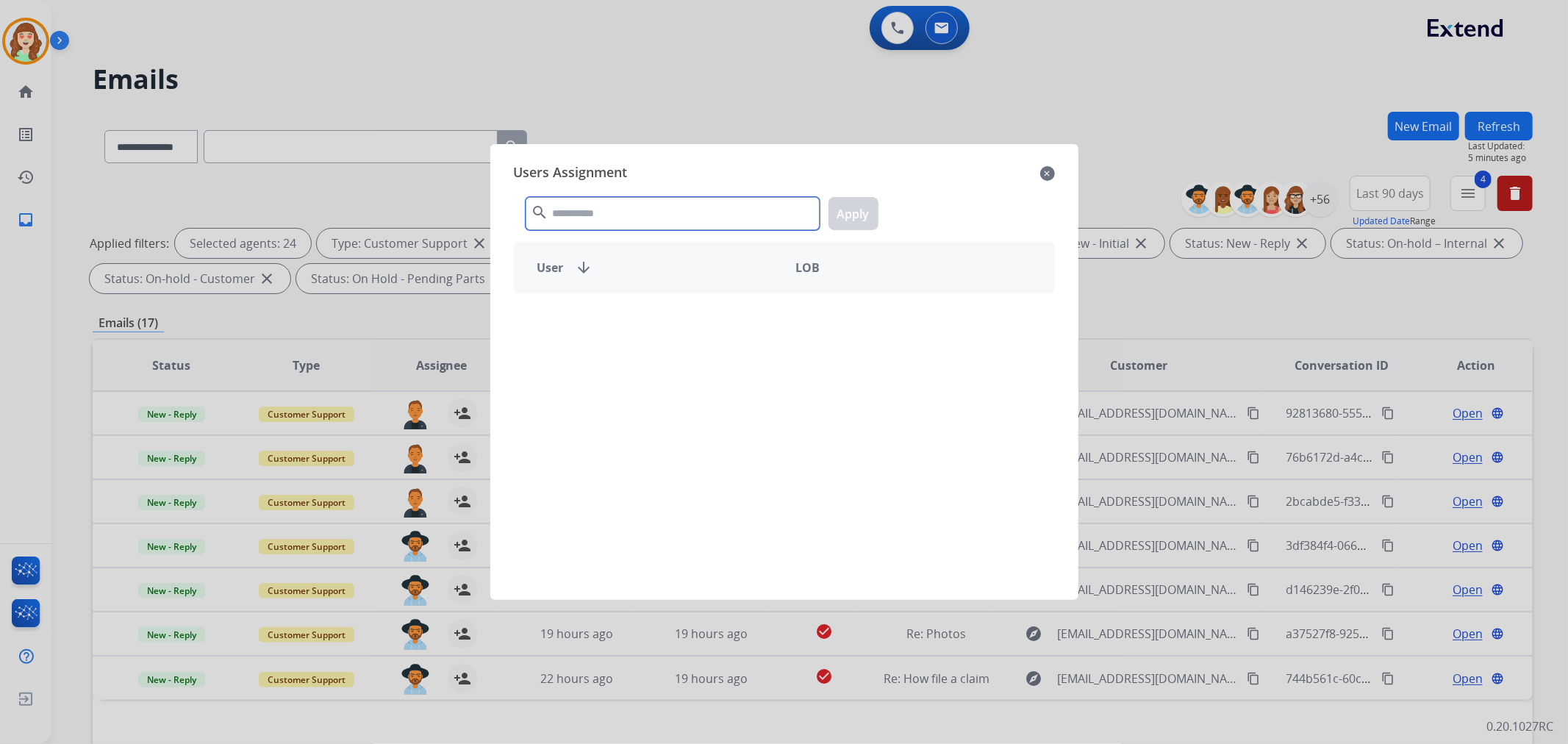
click at [660, 209] on input "text" at bounding box center [672, 214] width 294 height 33
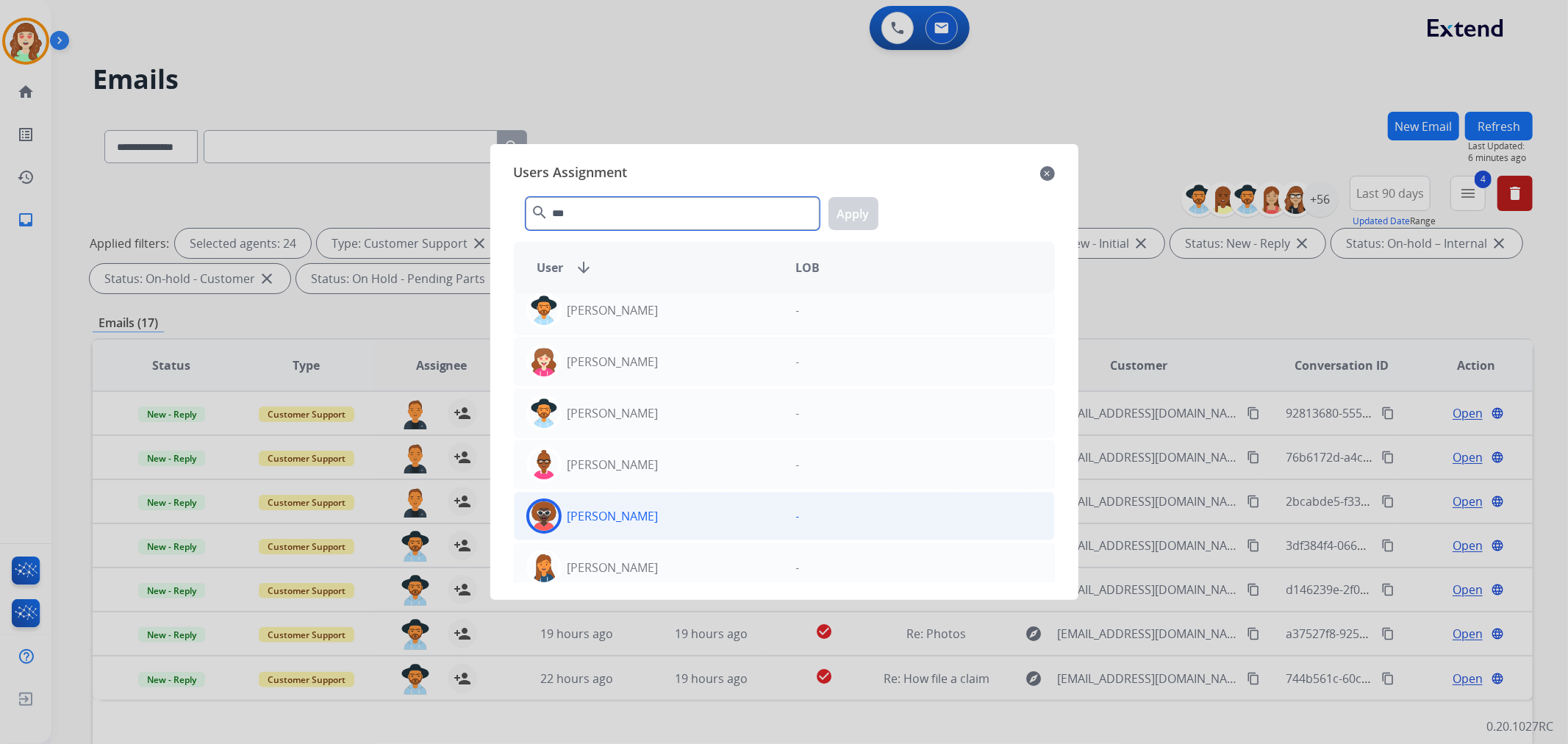
scroll to position [381, 0]
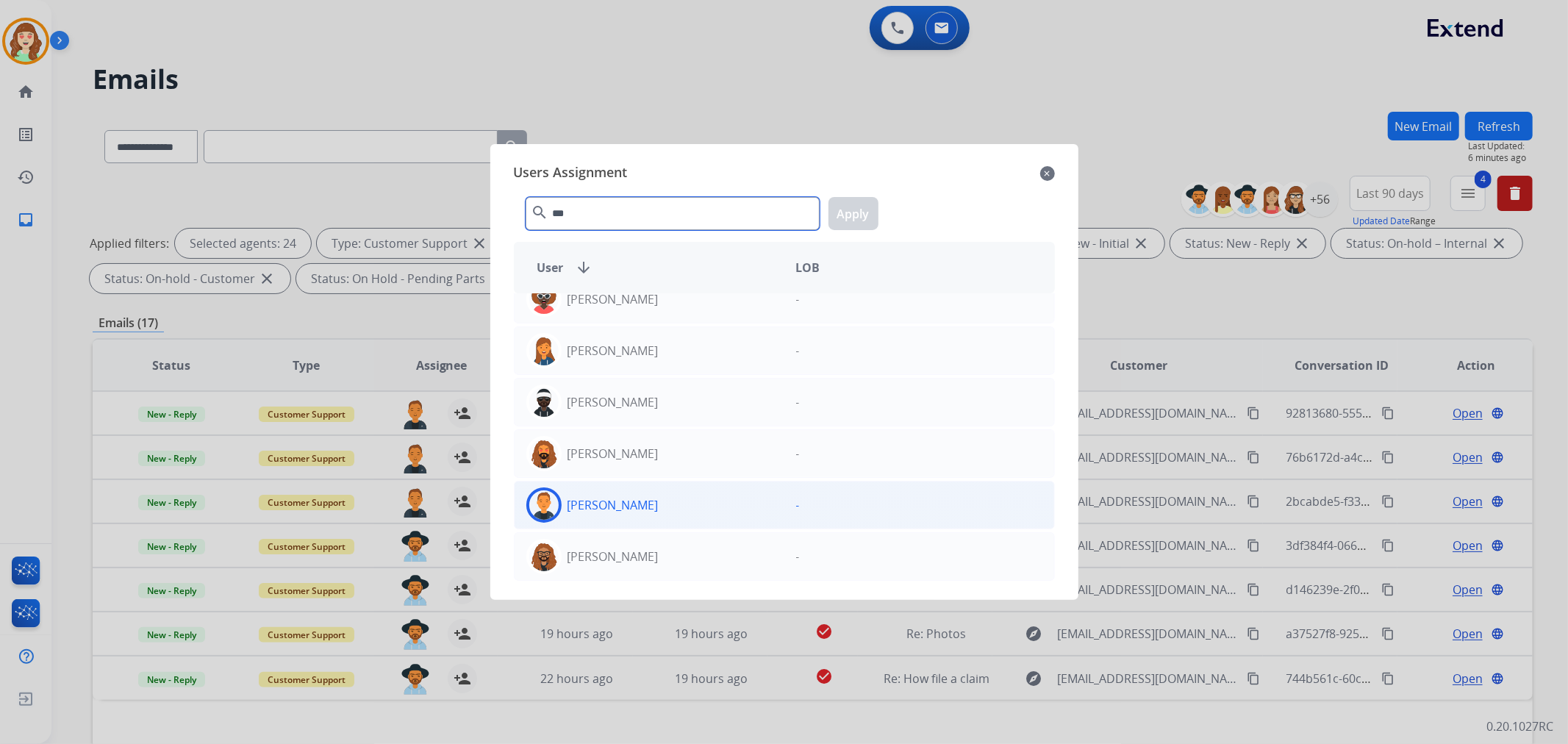
type input "***"
click at [695, 509] on div "[PERSON_NAME]" at bounding box center [650, 505] width 270 height 36
click at [842, 224] on button "Apply" at bounding box center [853, 214] width 50 height 33
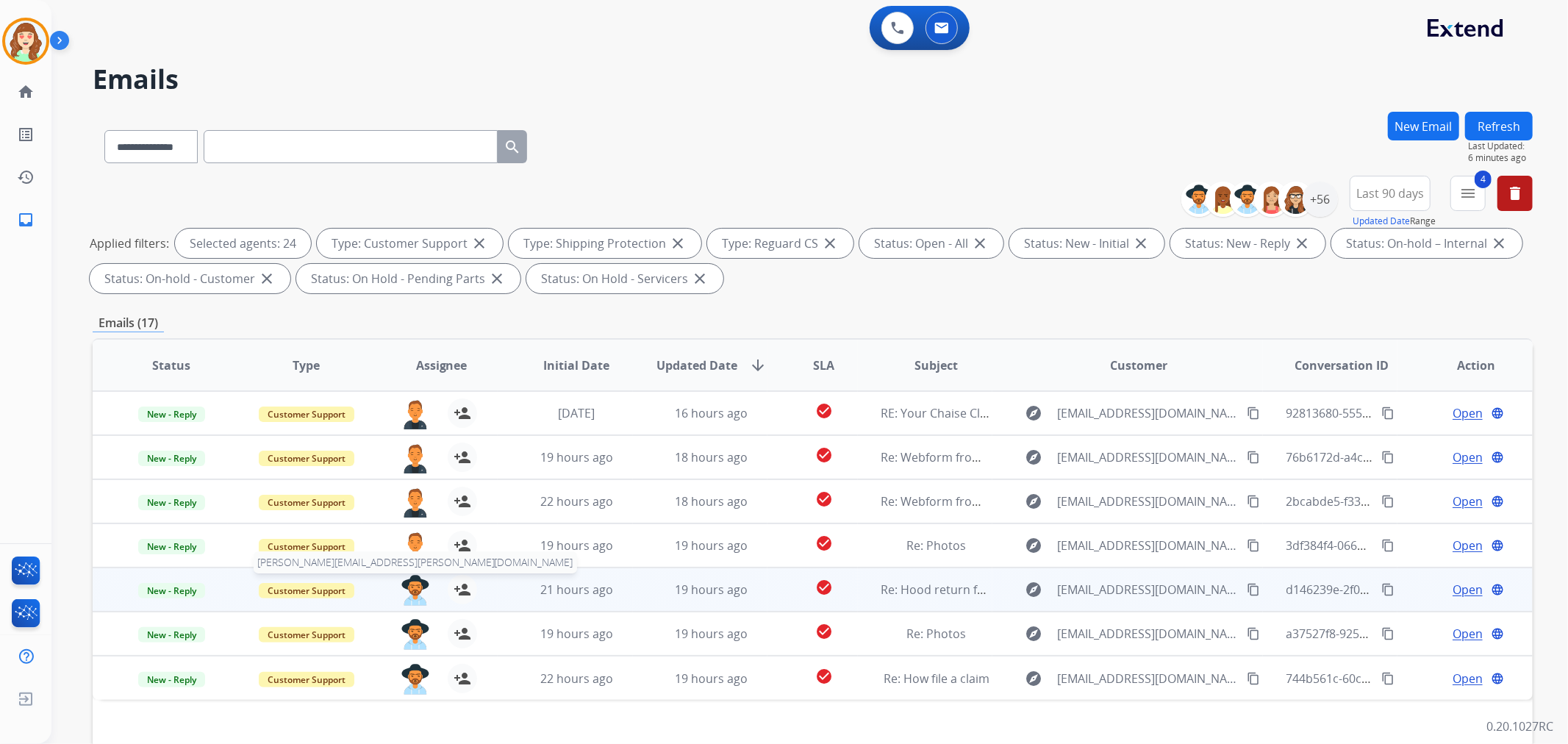
click at [408, 585] on img at bounding box center [415, 590] width 30 height 31
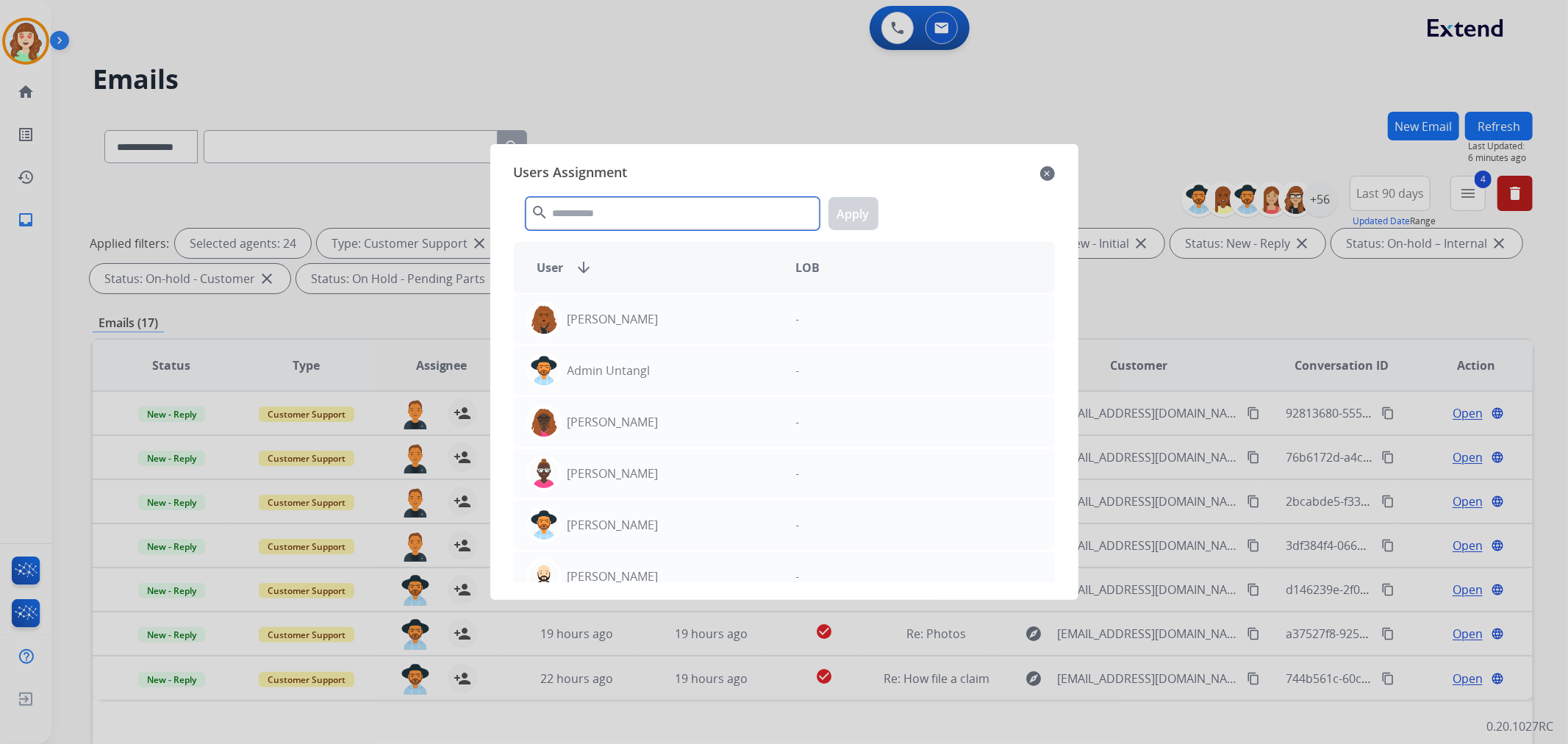
click at [680, 212] on input "text" at bounding box center [672, 214] width 294 height 33
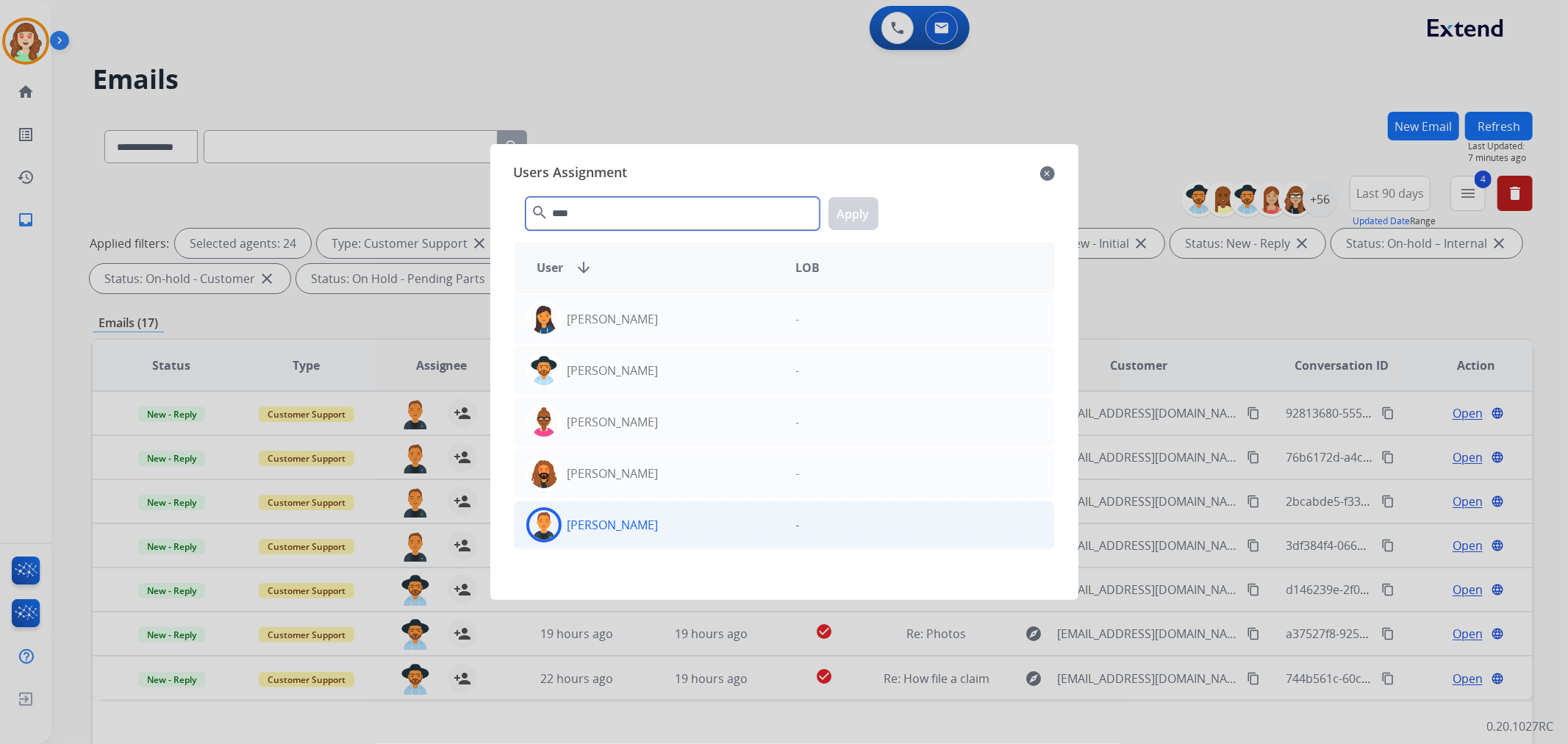
type input "****"
click at [713, 525] on div "[PERSON_NAME]" at bounding box center [650, 525] width 270 height 36
click at [847, 204] on button "Apply" at bounding box center [853, 214] width 50 height 33
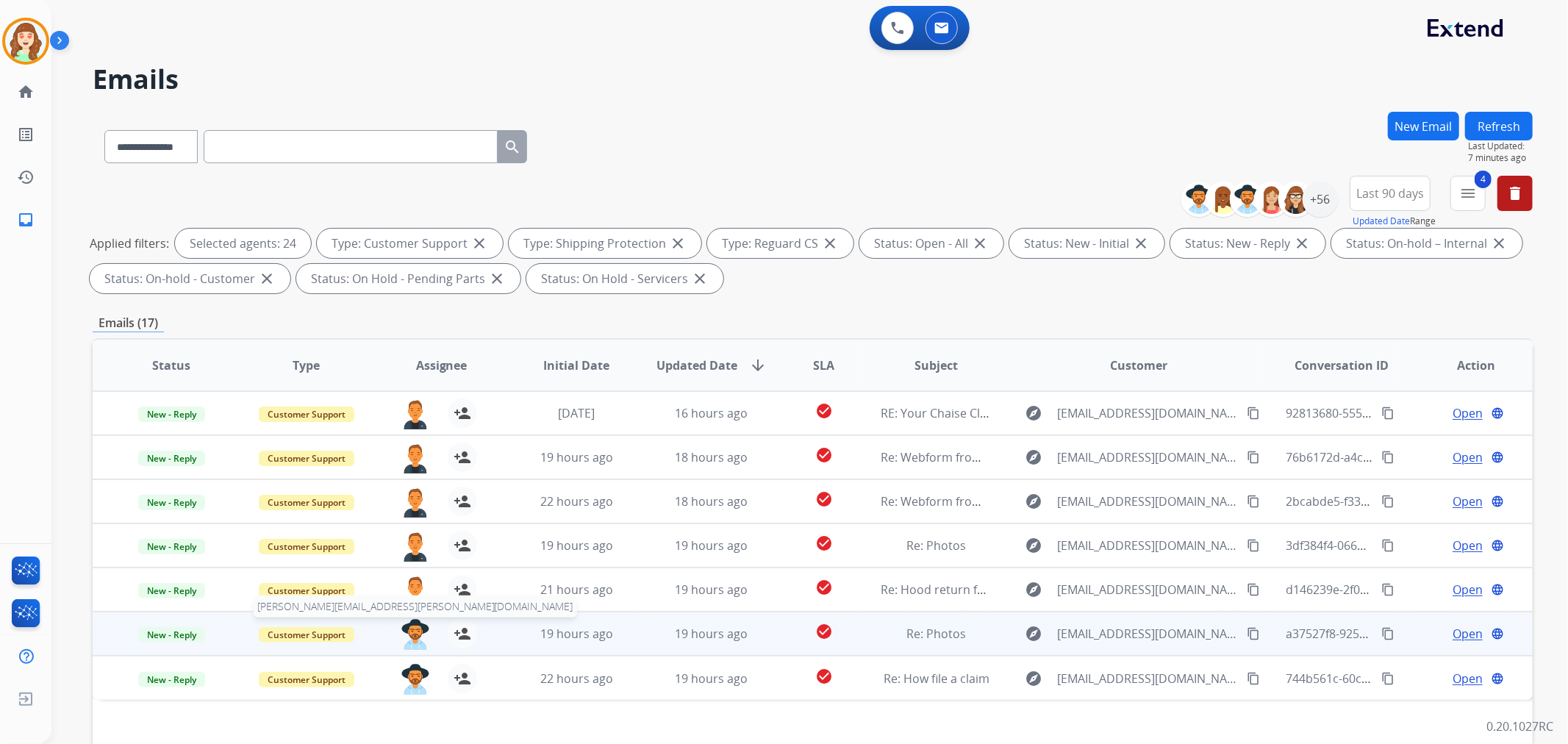
click at [414, 630] on img at bounding box center [415, 634] width 30 height 31
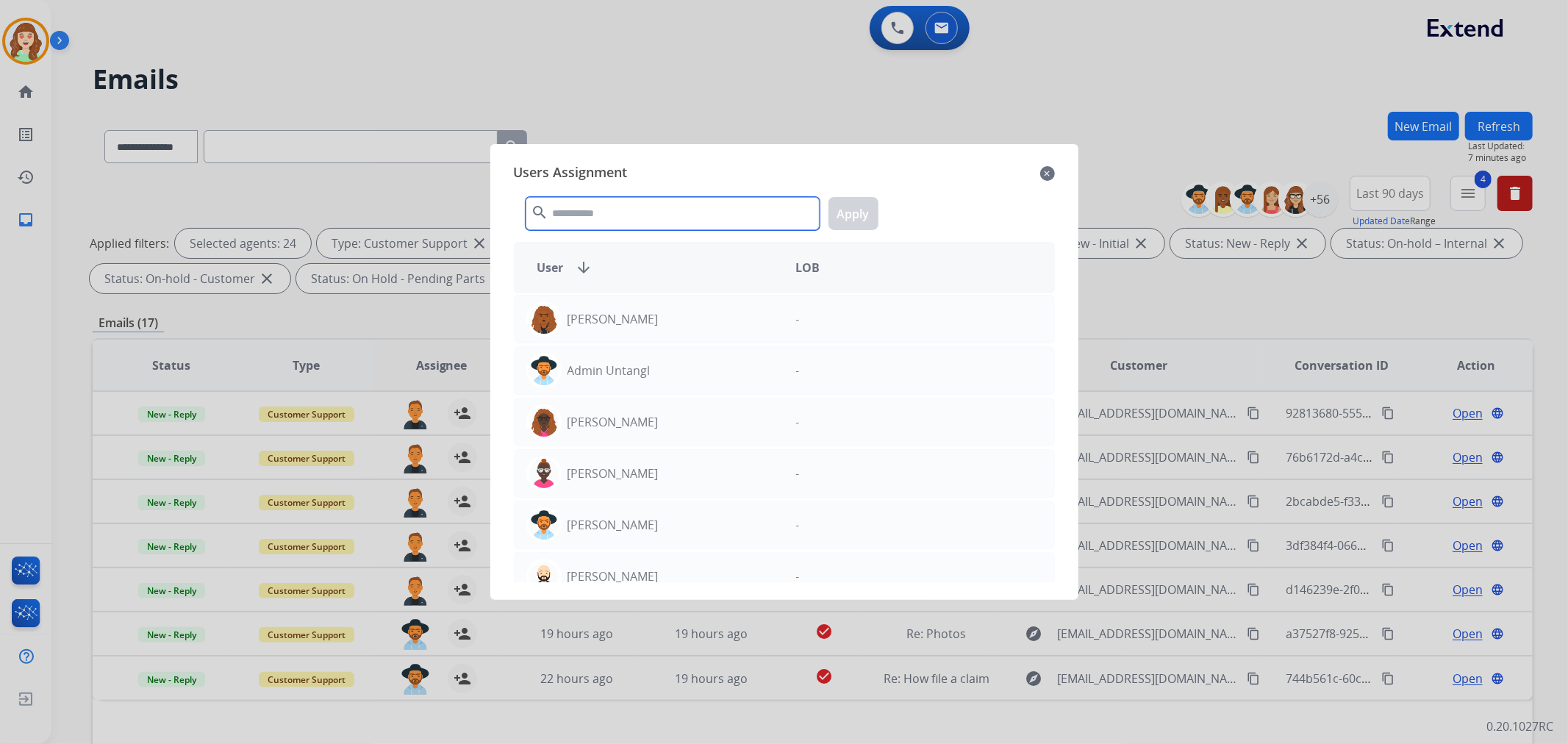
click at [674, 204] on input "text" at bounding box center [672, 214] width 294 height 33
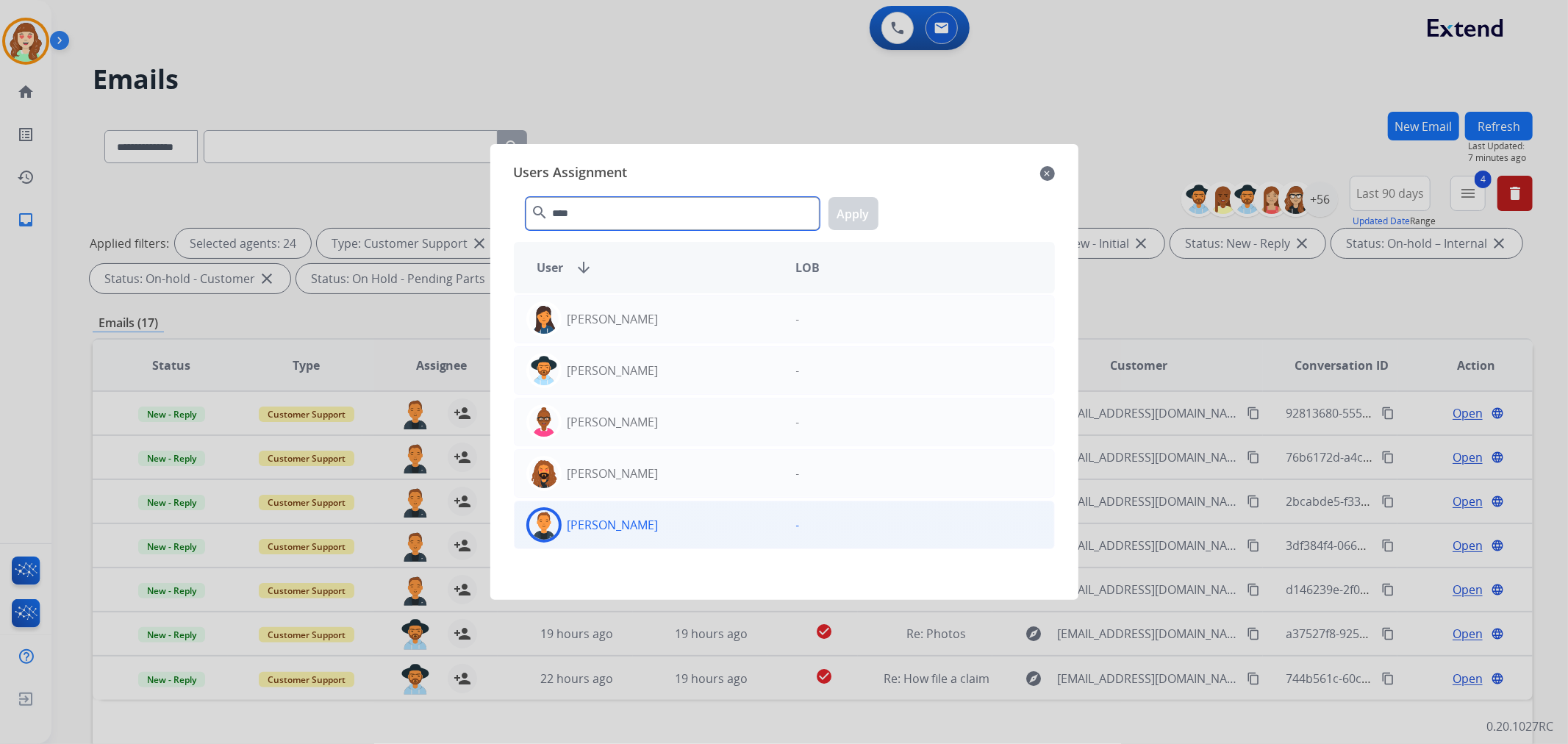
type input "****"
click at [704, 526] on div "[PERSON_NAME]" at bounding box center [650, 525] width 270 height 36
click at [850, 214] on button "Apply" at bounding box center [853, 214] width 50 height 33
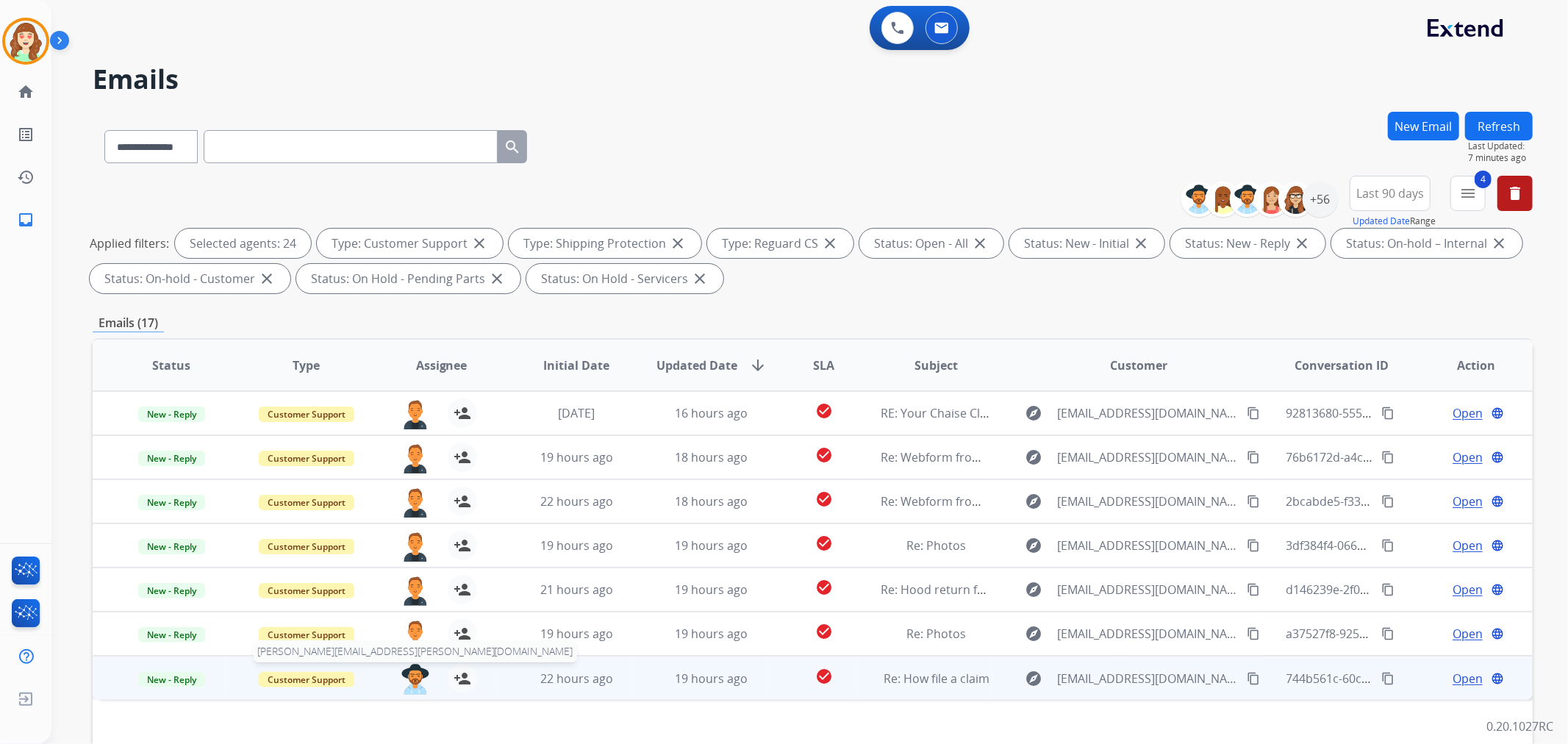
click at [412, 676] on img at bounding box center [415, 679] width 30 height 31
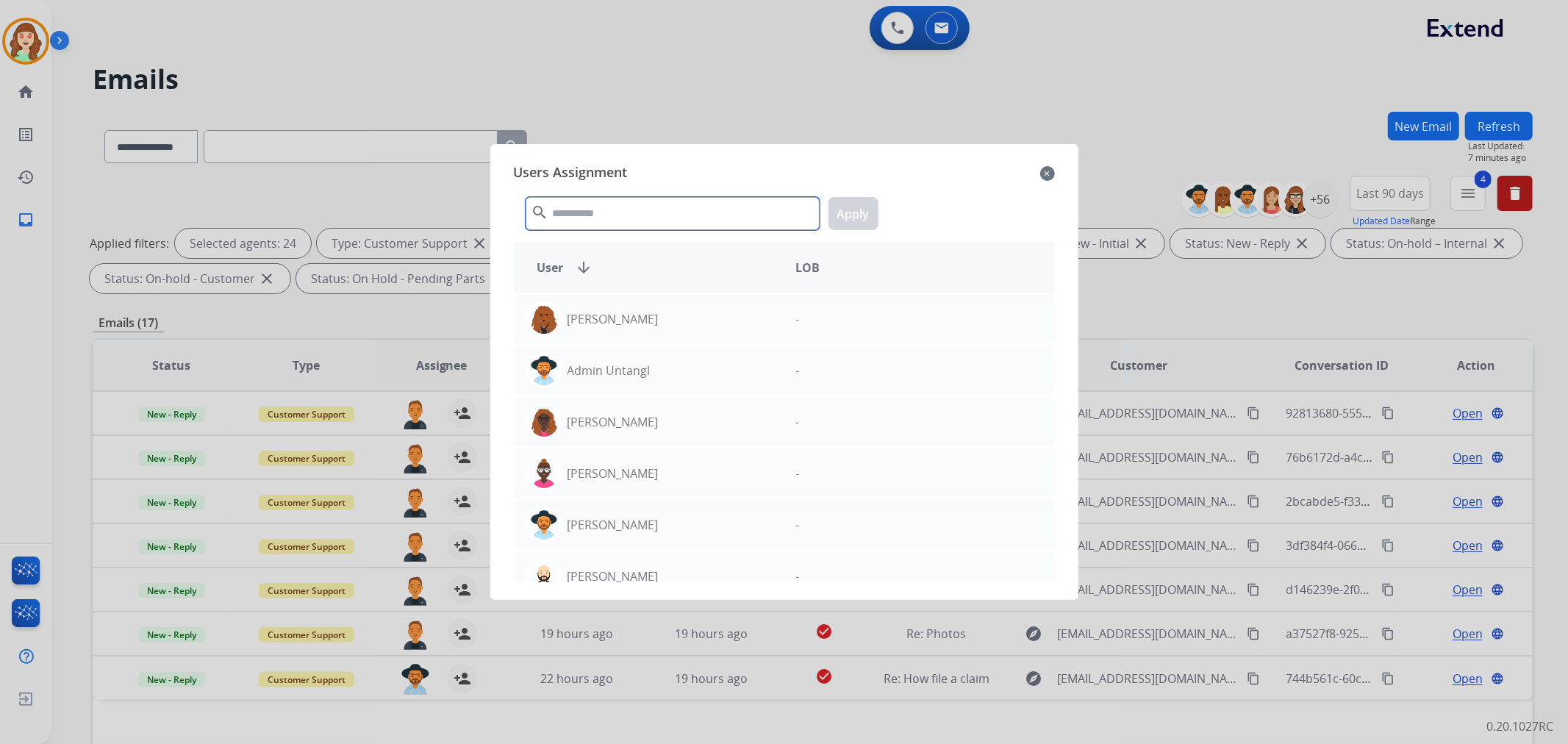
click at [659, 215] on input "text" at bounding box center [672, 214] width 294 height 33
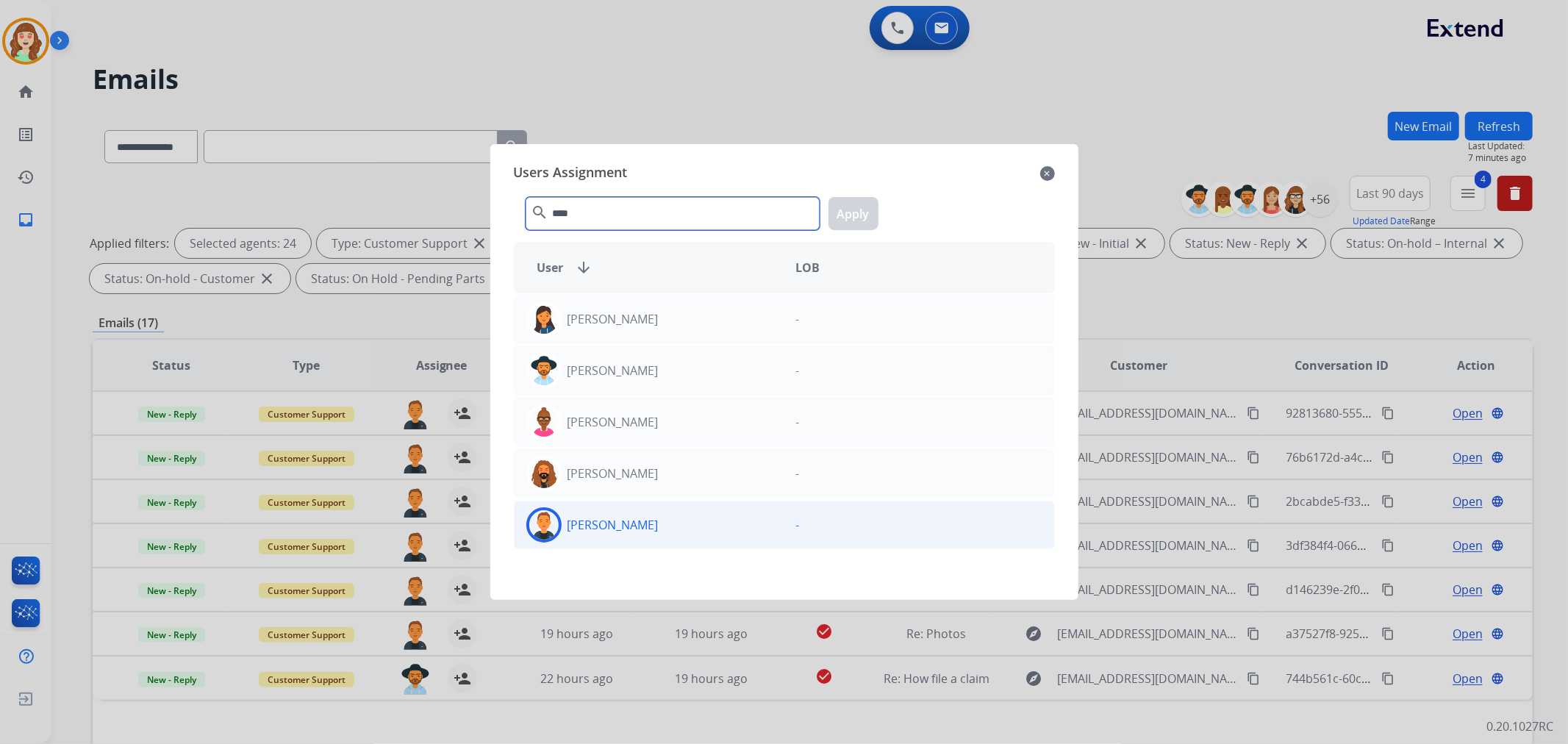
type input "****"
click at [669, 523] on div "[PERSON_NAME]" at bounding box center [650, 525] width 270 height 36
click at [863, 214] on button "Apply" at bounding box center [853, 214] width 50 height 33
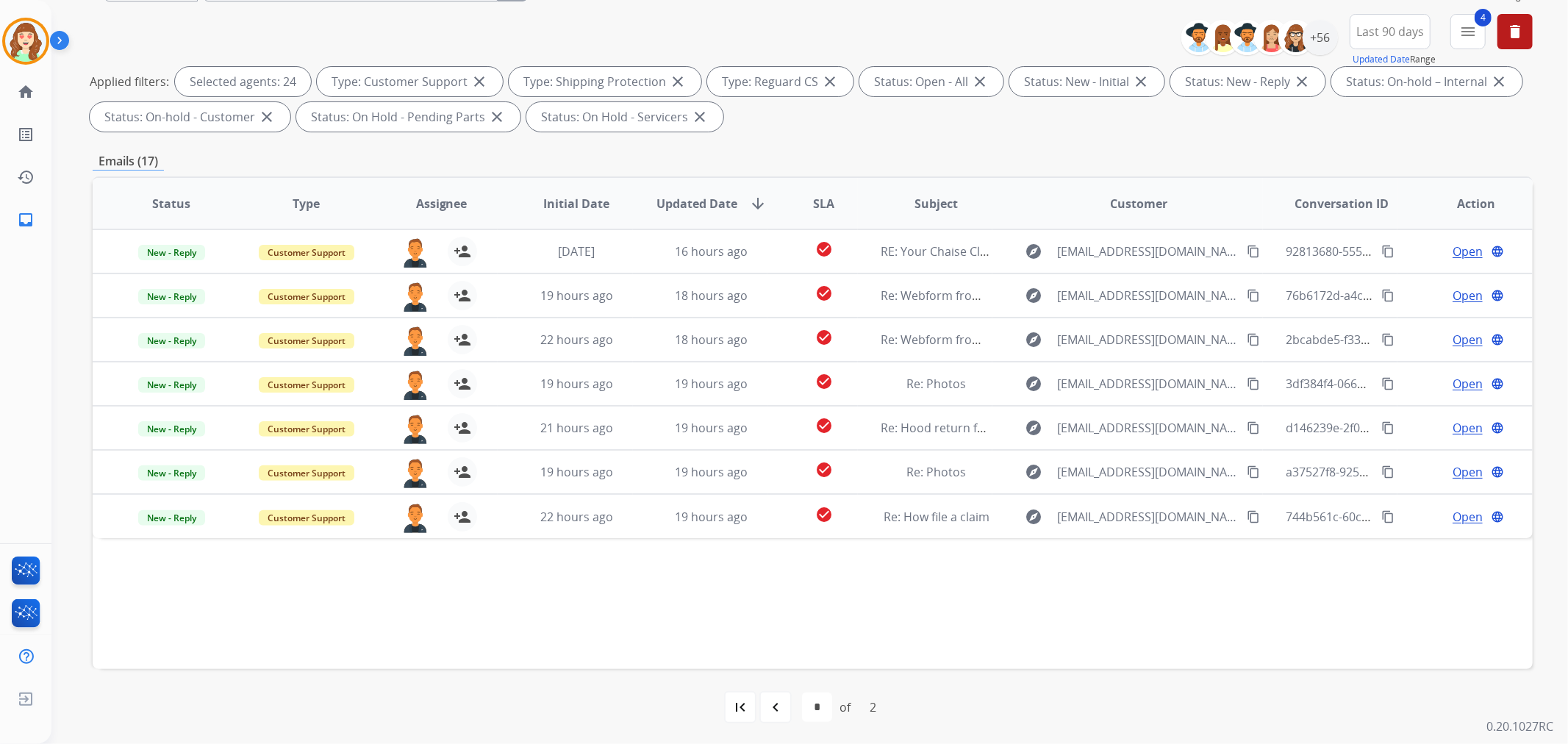
scroll to position [163, 0]
click at [732, 707] on mat-icon "first_page" at bounding box center [740, 705] width 17 height 17
select select "*"
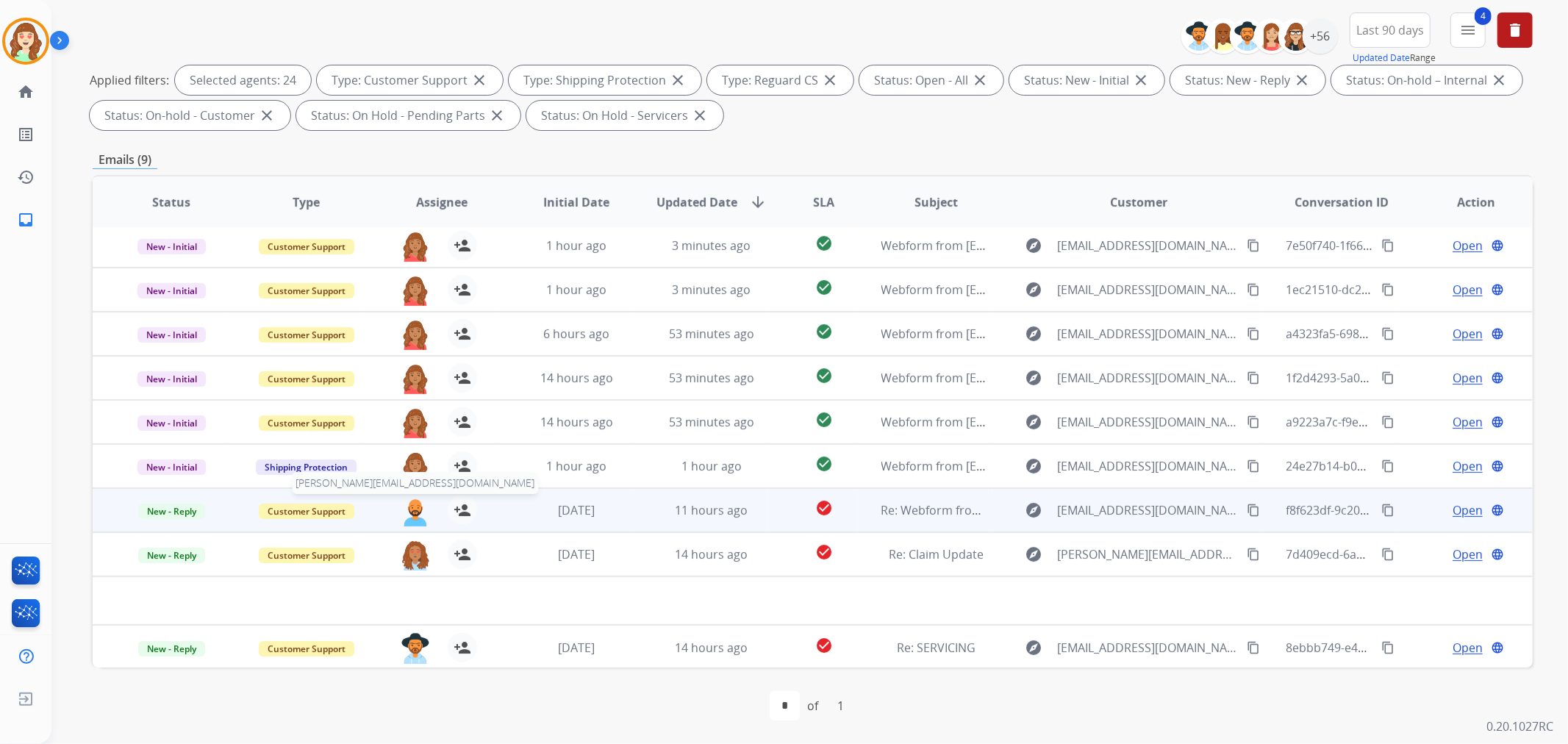
click at [410, 510] on img at bounding box center [415, 511] width 30 height 31
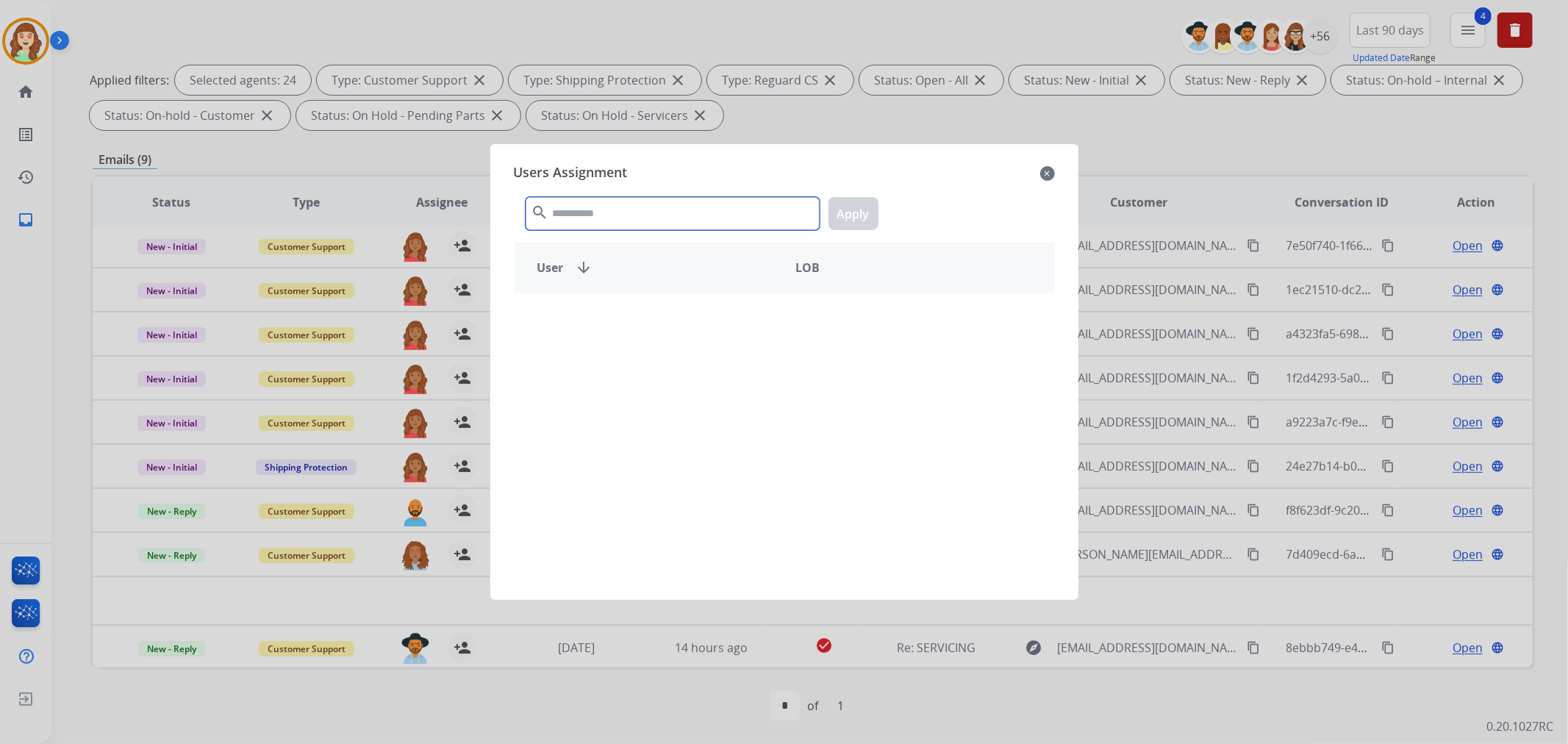
click at [648, 214] on input "text" at bounding box center [672, 214] width 294 height 33
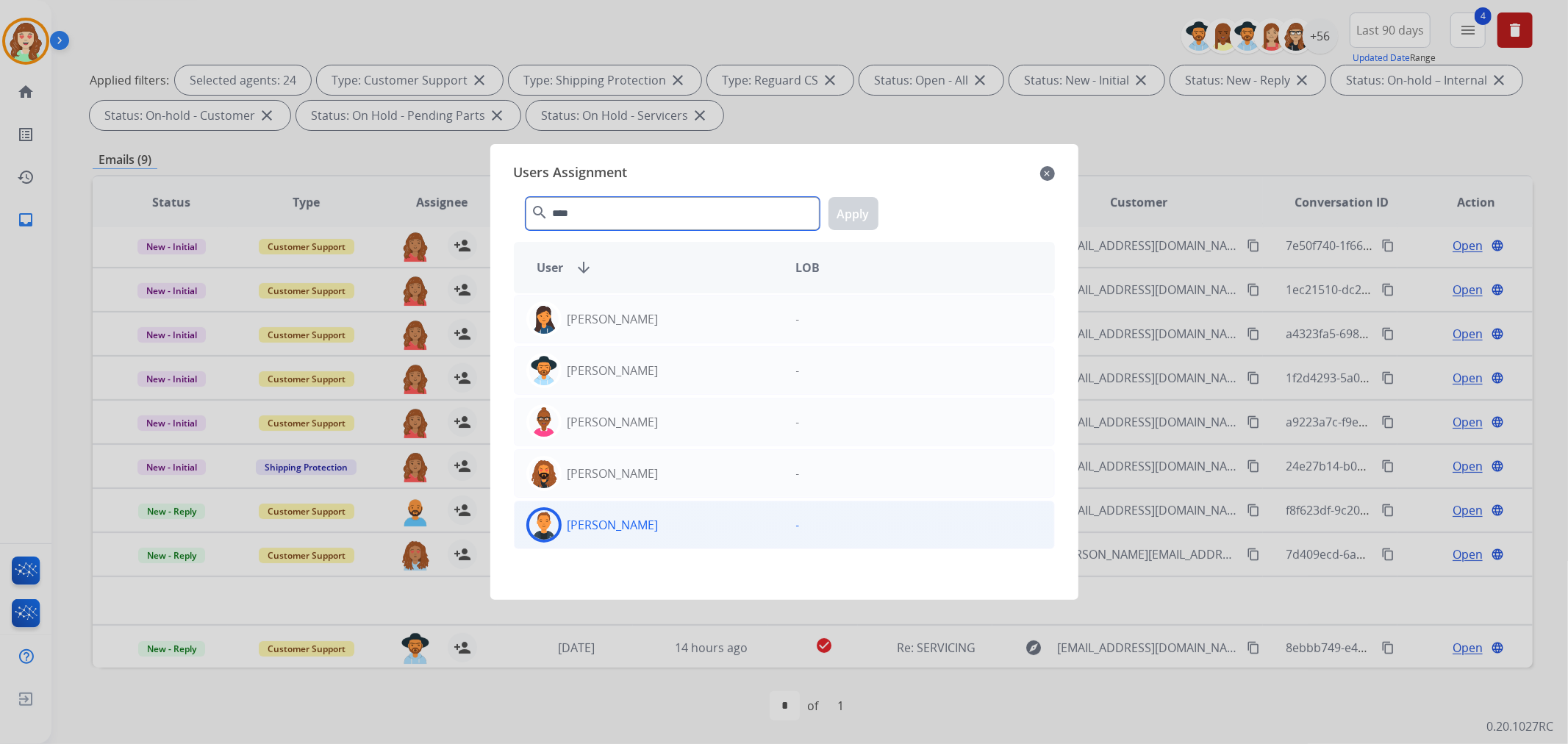
type input "****"
click at [638, 525] on div "[PERSON_NAME]" at bounding box center [650, 525] width 270 height 36
click at [846, 212] on button "Apply" at bounding box center [853, 214] width 50 height 33
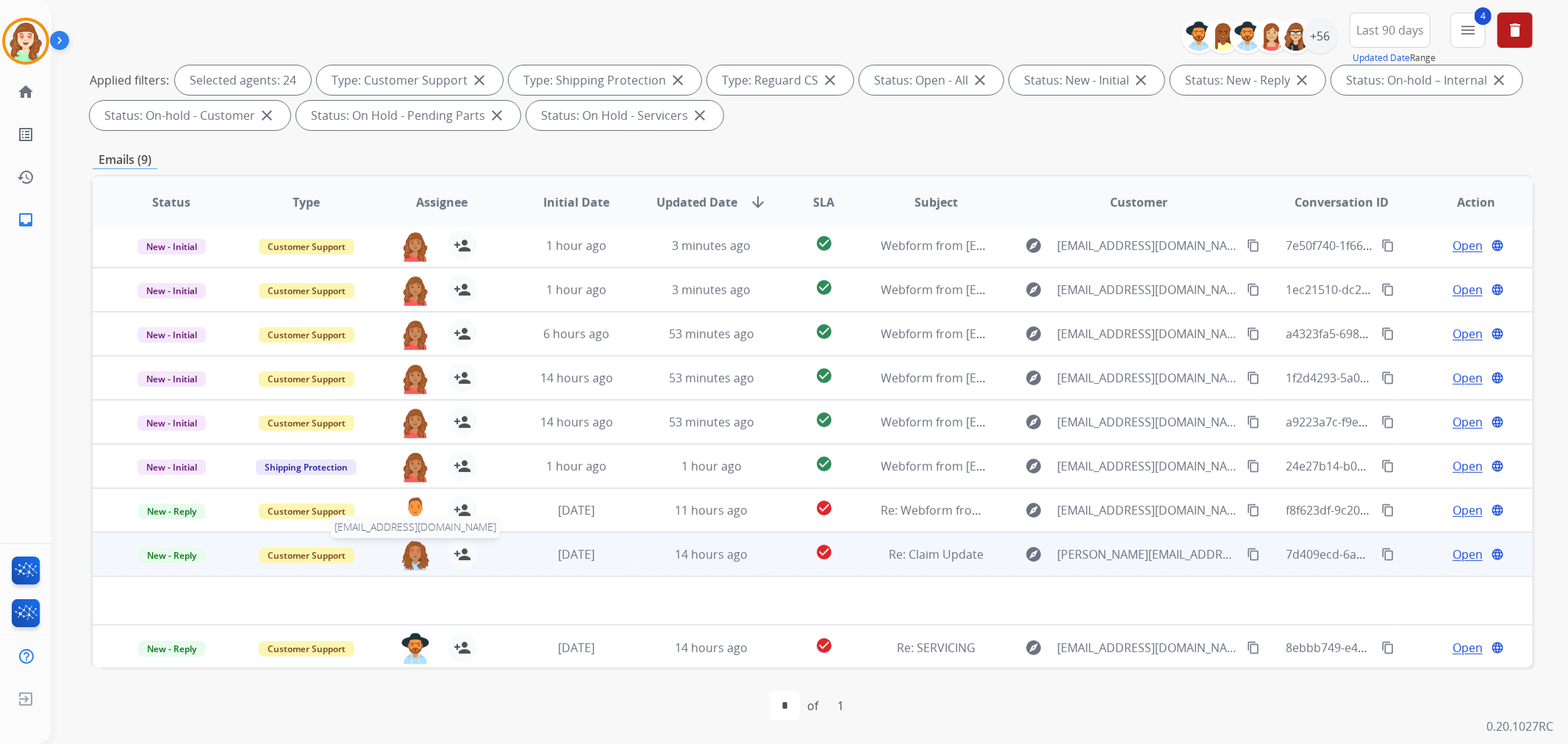
click at [415, 549] on img at bounding box center [415, 554] width 30 height 31
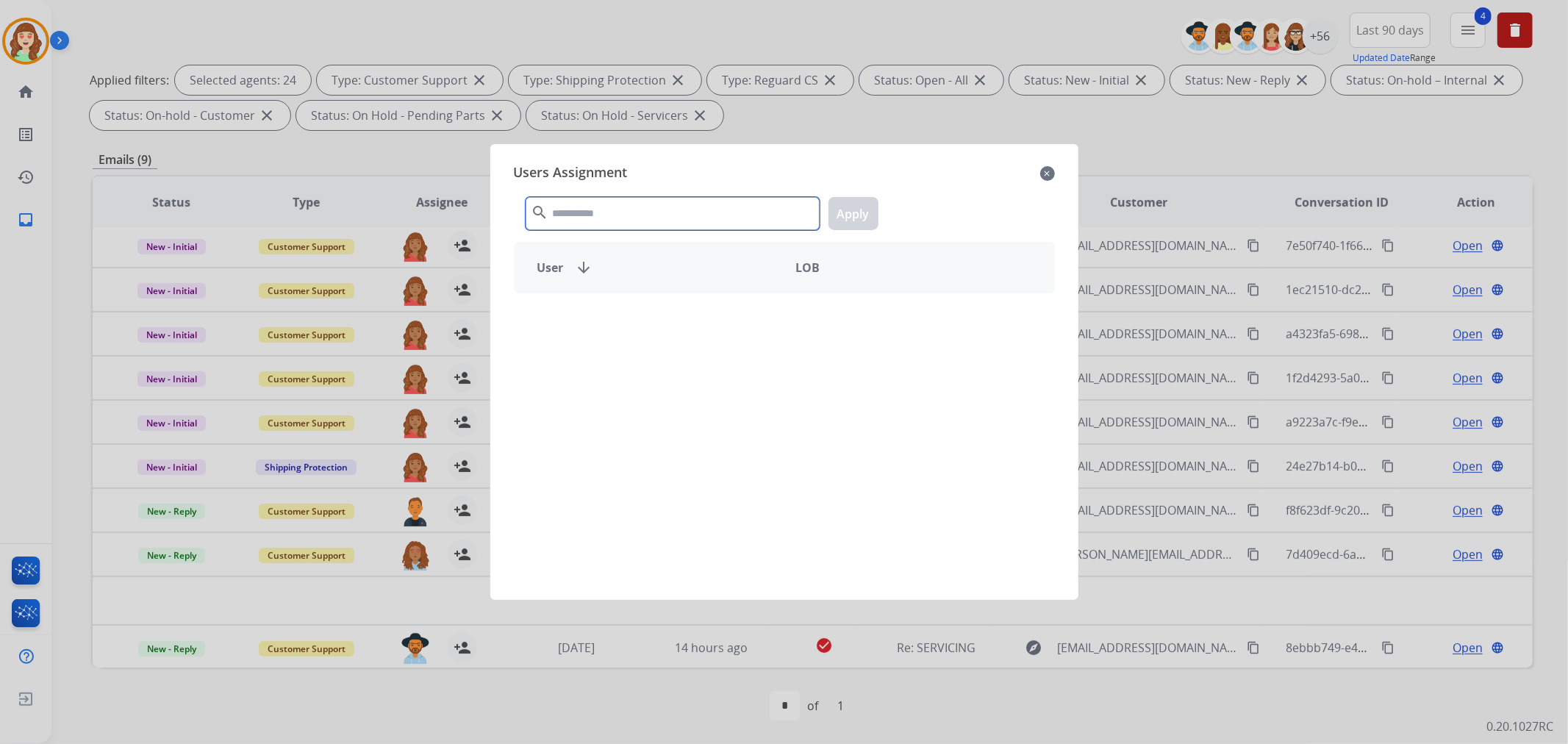
click at [694, 214] on input "text" at bounding box center [672, 214] width 294 height 33
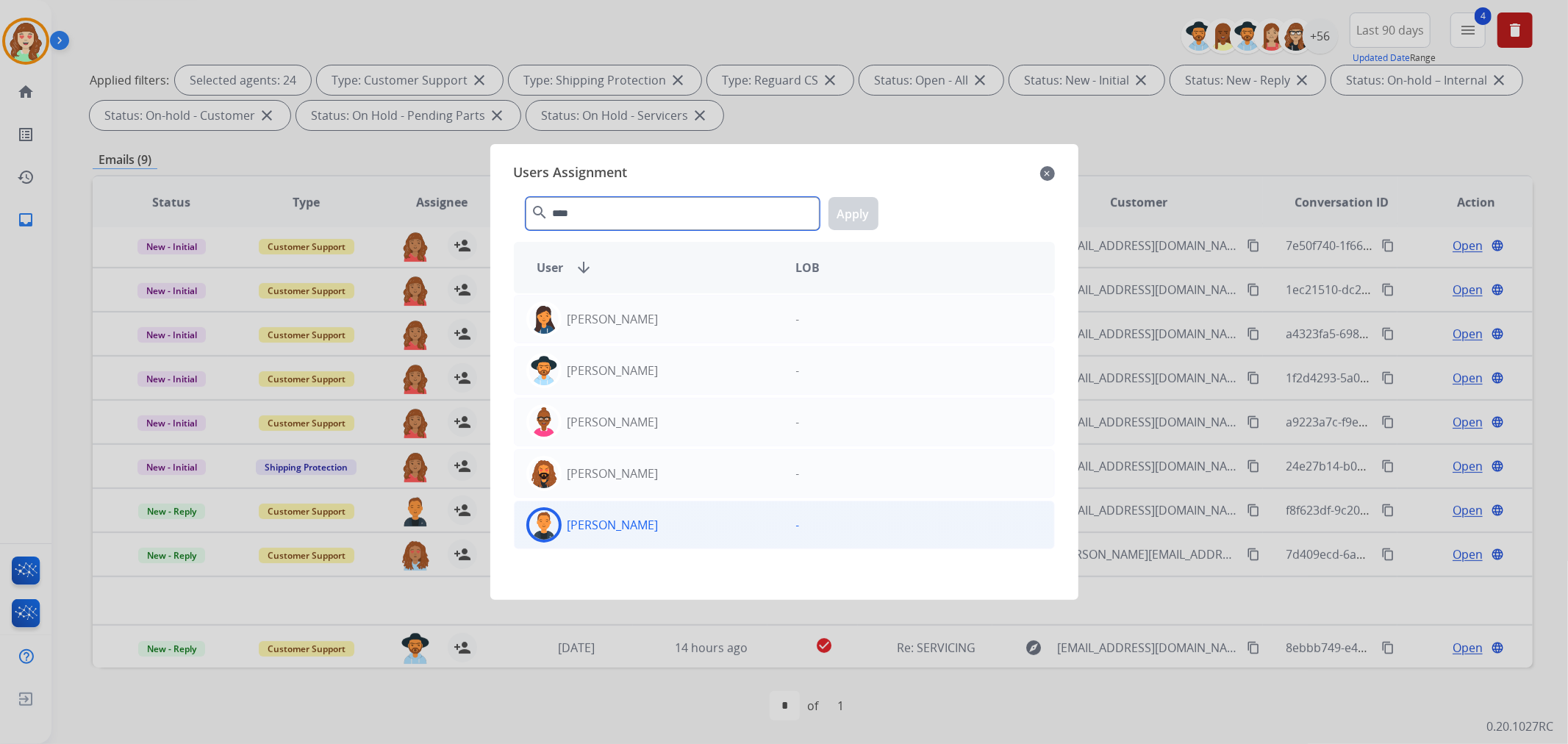
type input "****"
click at [671, 532] on div "[PERSON_NAME]" at bounding box center [650, 525] width 270 height 36
click at [858, 220] on button "Apply" at bounding box center [853, 214] width 50 height 33
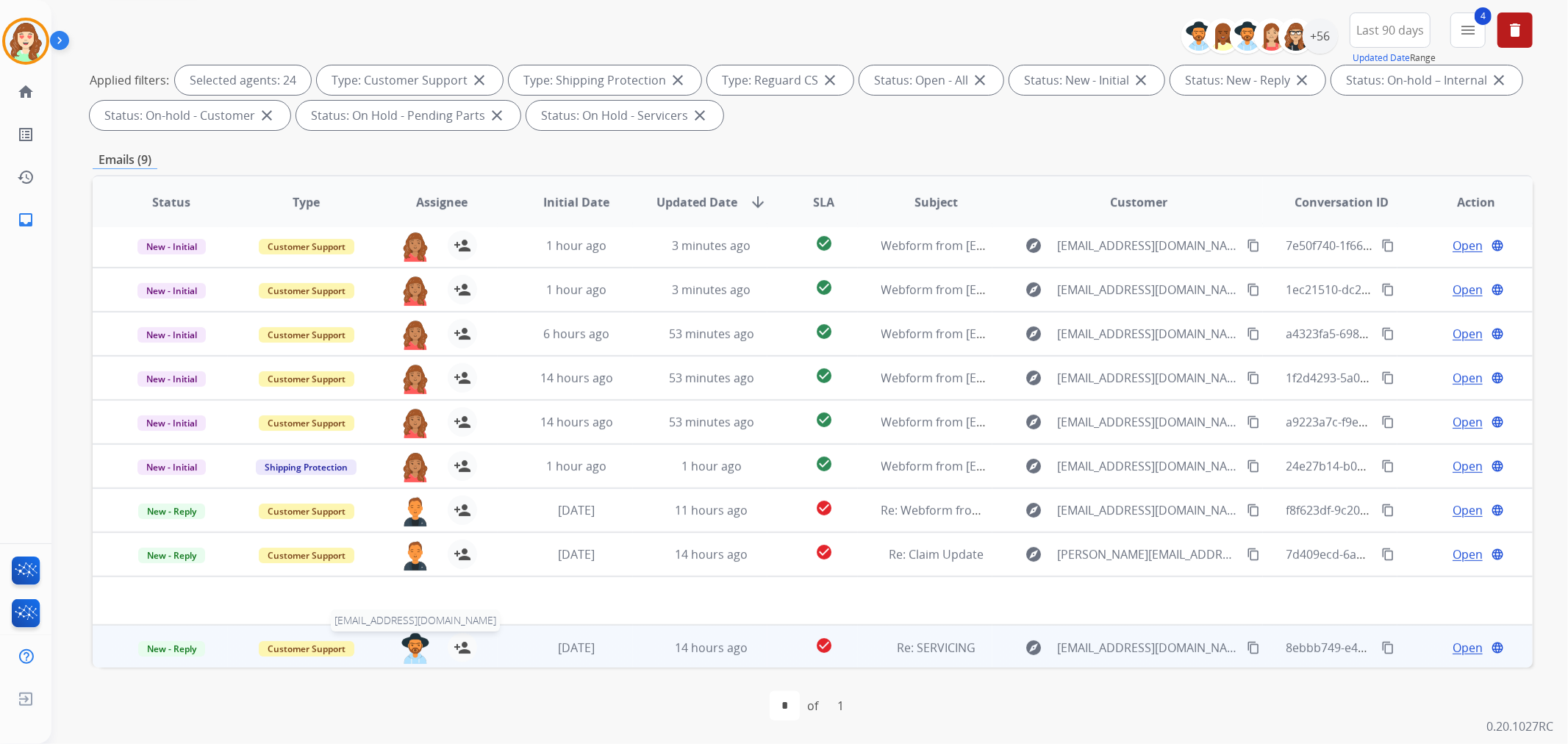
click at [413, 643] on img at bounding box center [415, 648] width 30 height 31
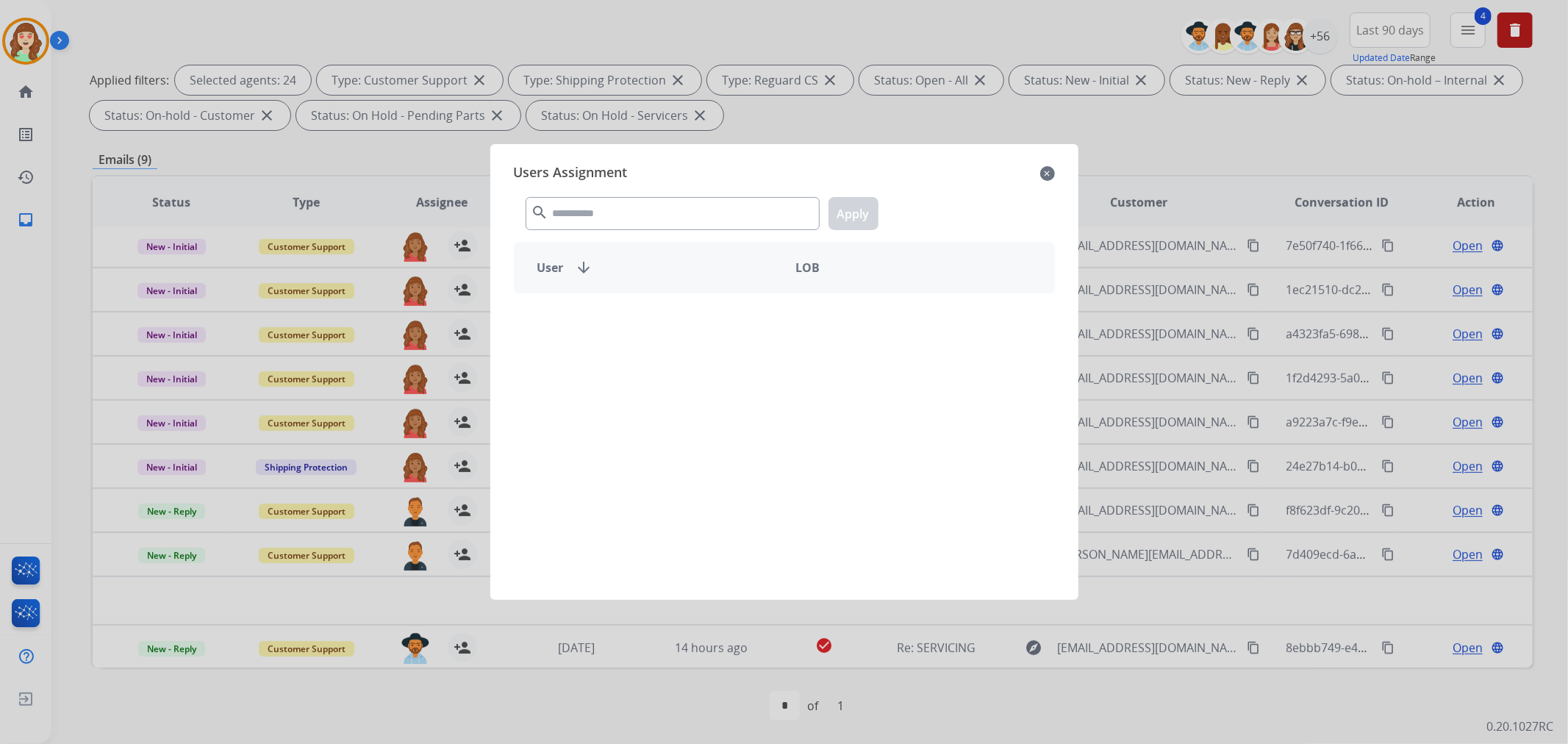
click at [635, 197] on div "search Apply" at bounding box center [784, 210] width 541 height 50
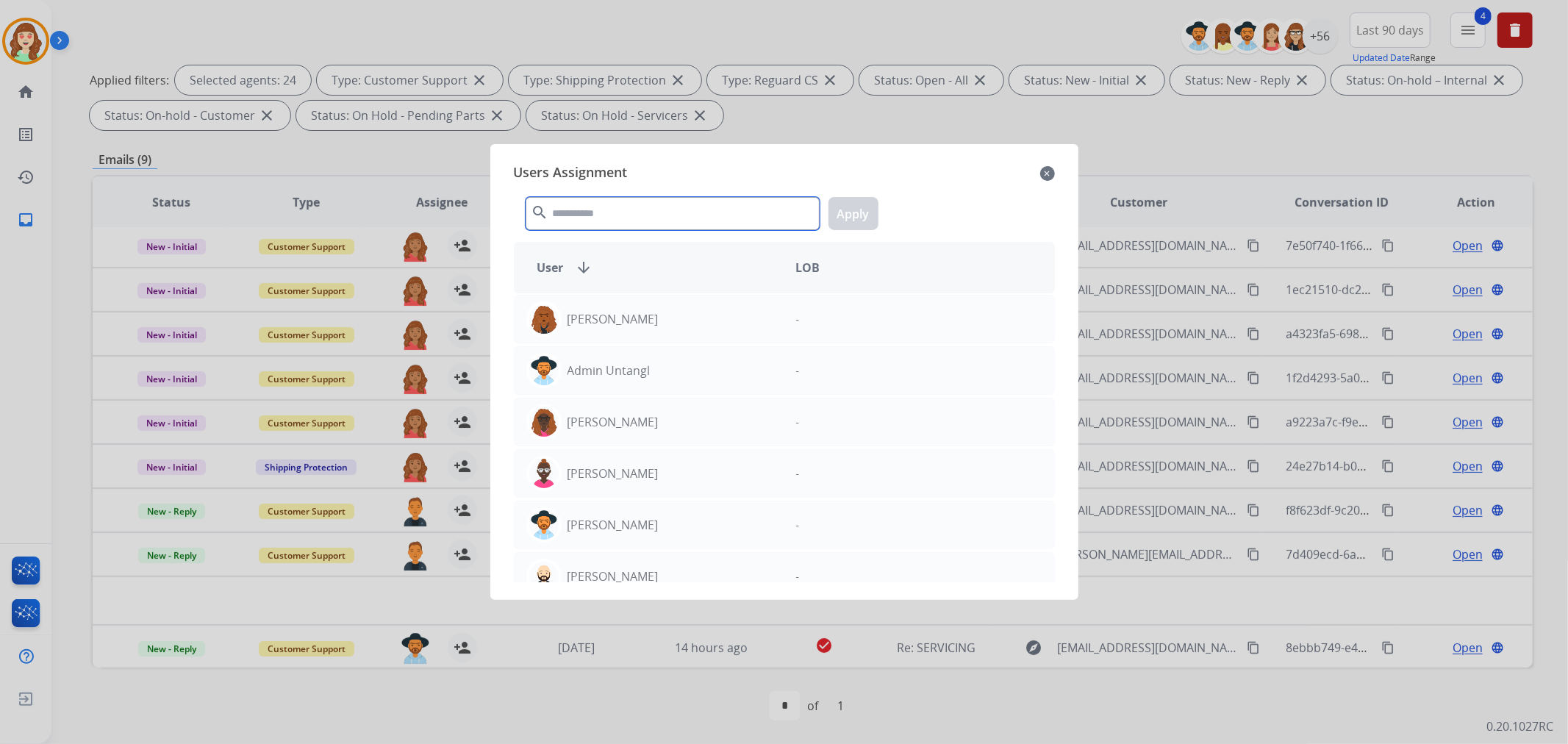
click at [635, 216] on input "text" at bounding box center [672, 214] width 294 height 33
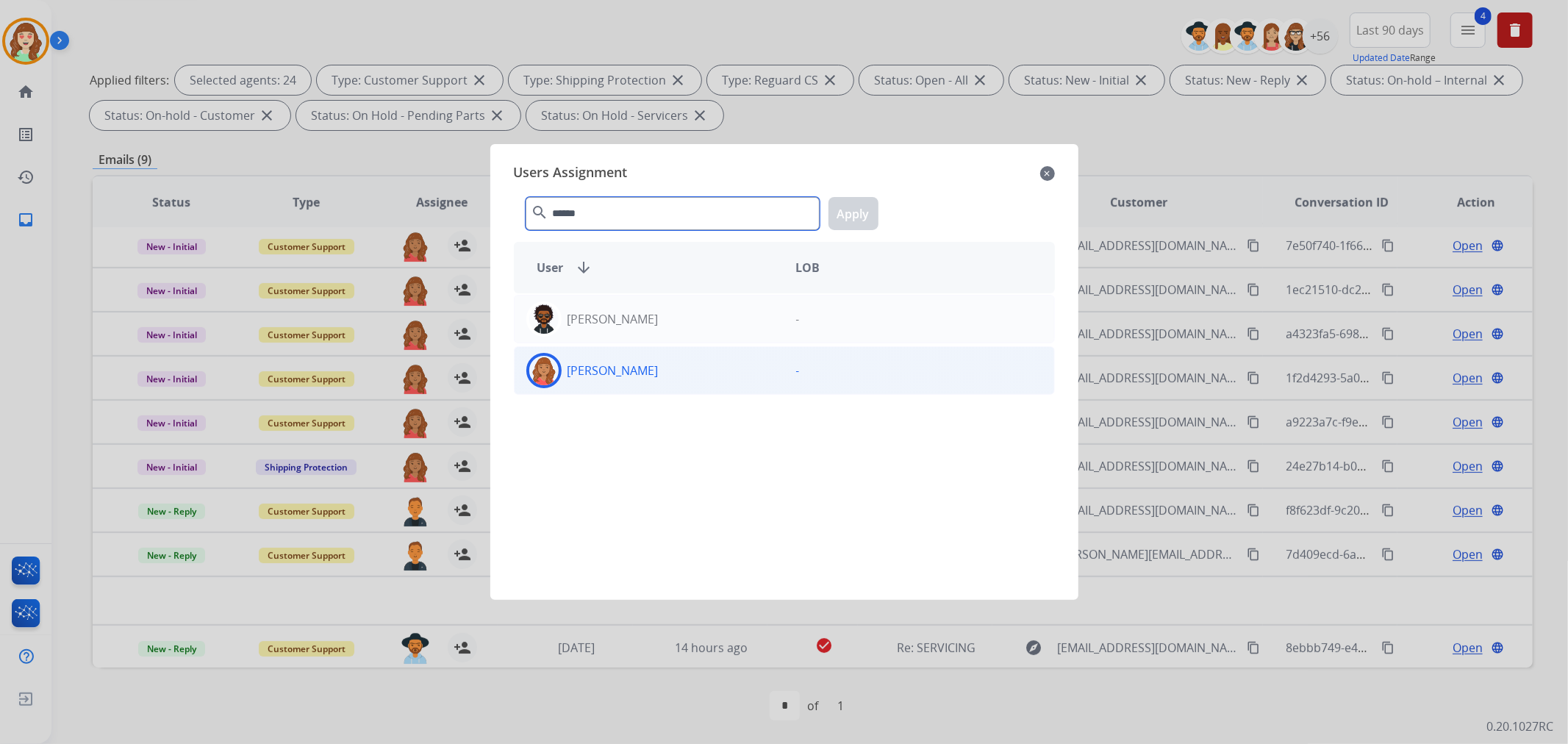
type input "******"
click at [650, 377] on div "[PERSON_NAME]" at bounding box center [650, 370] width 270 height 36
click at [859, 214] on button "Apply" at bounding box center [853, 214] width 50 height 33
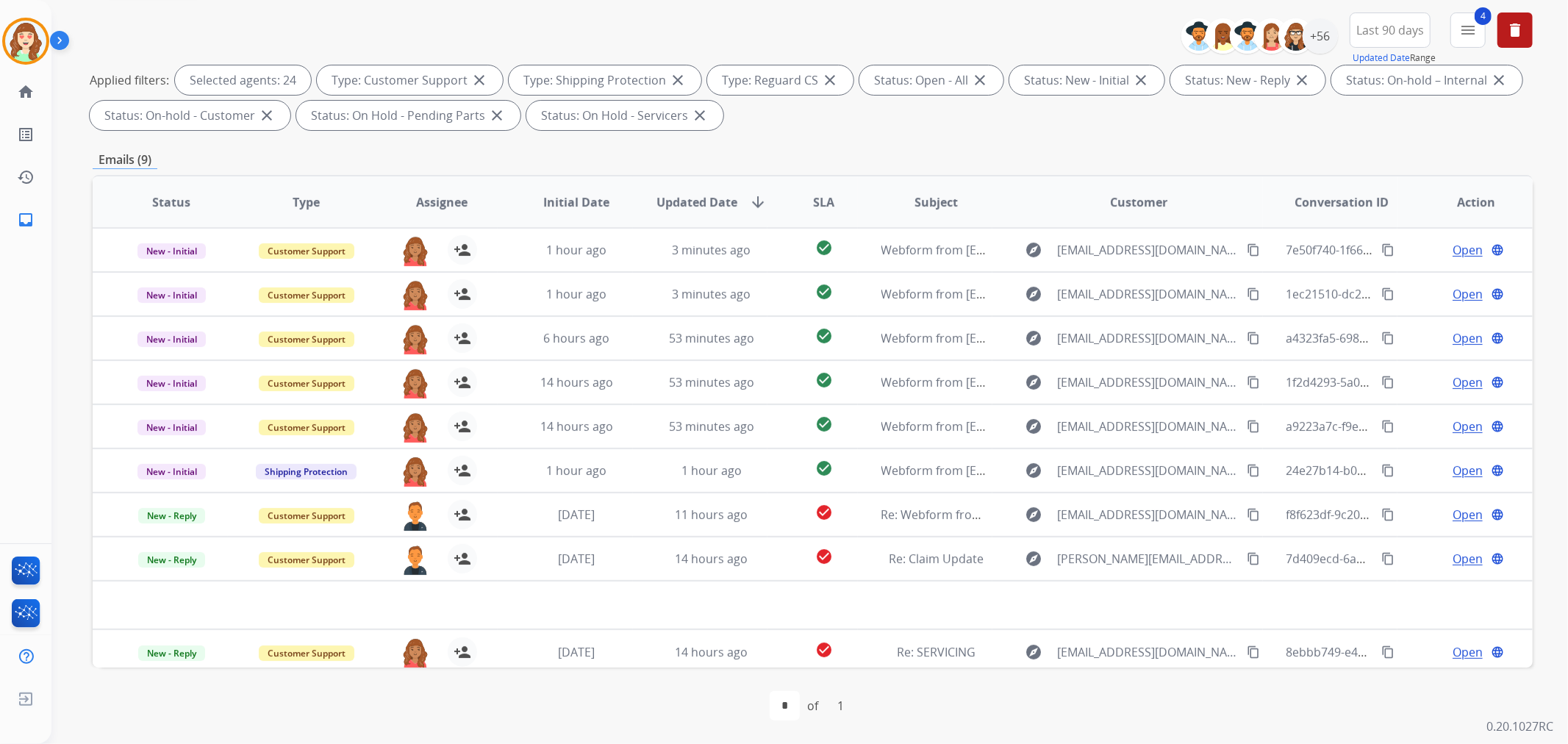
scroll to position [0, 0]
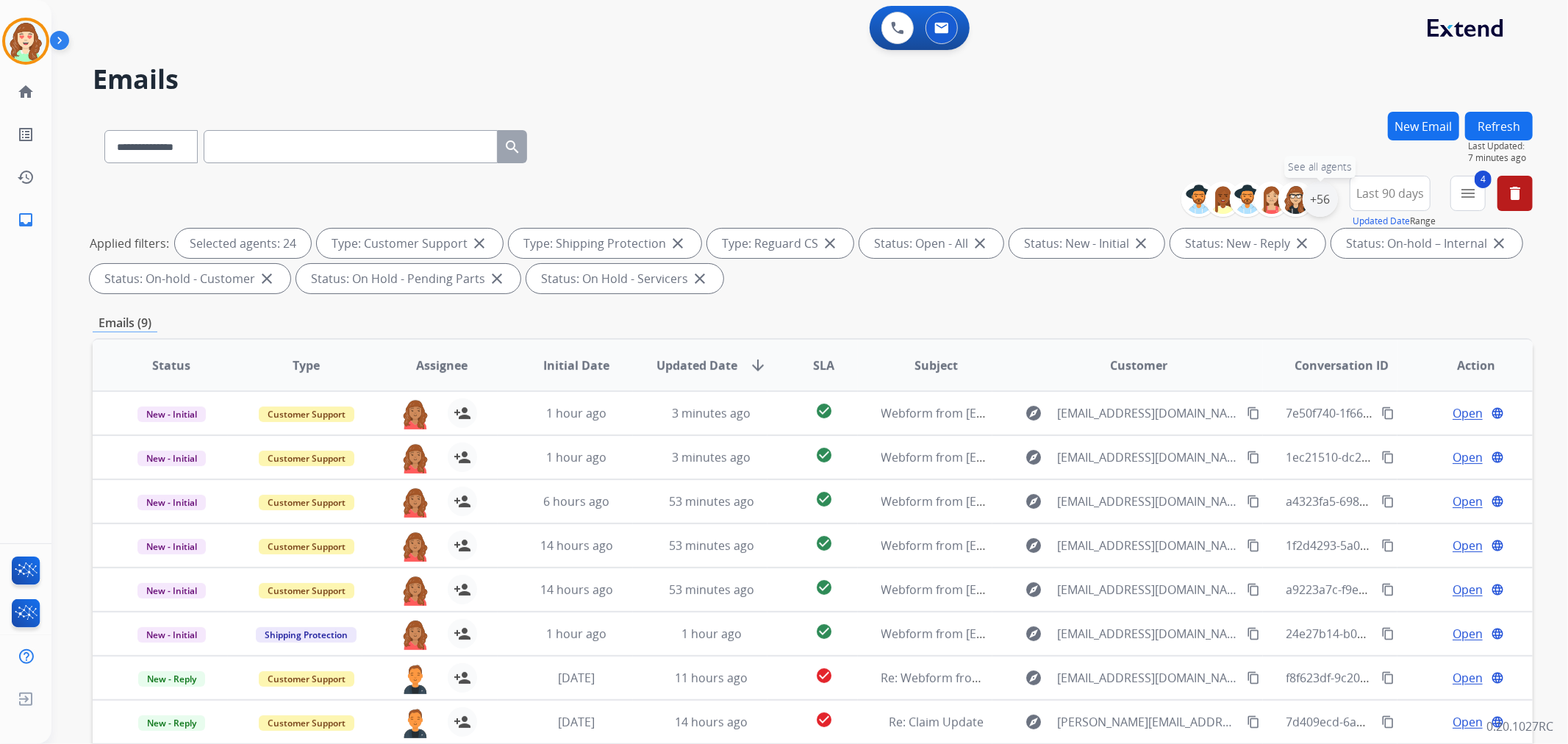
click at [1316, 202] on div "+56" at bounding box center [1320, 199] width 36 height 36
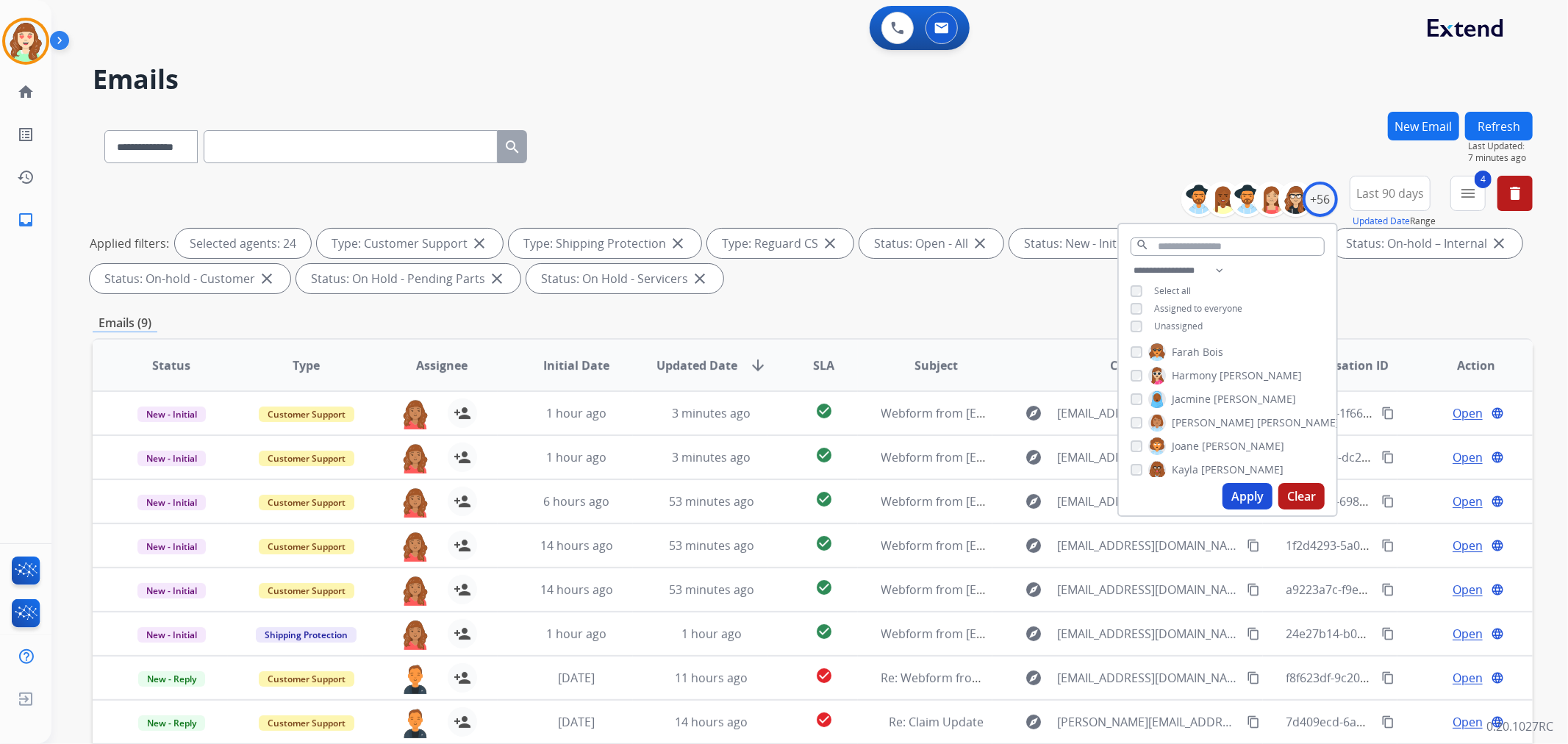
click at [1307, 502] on button "Clear" at bounding box center [1302, 497] width 46 height 26
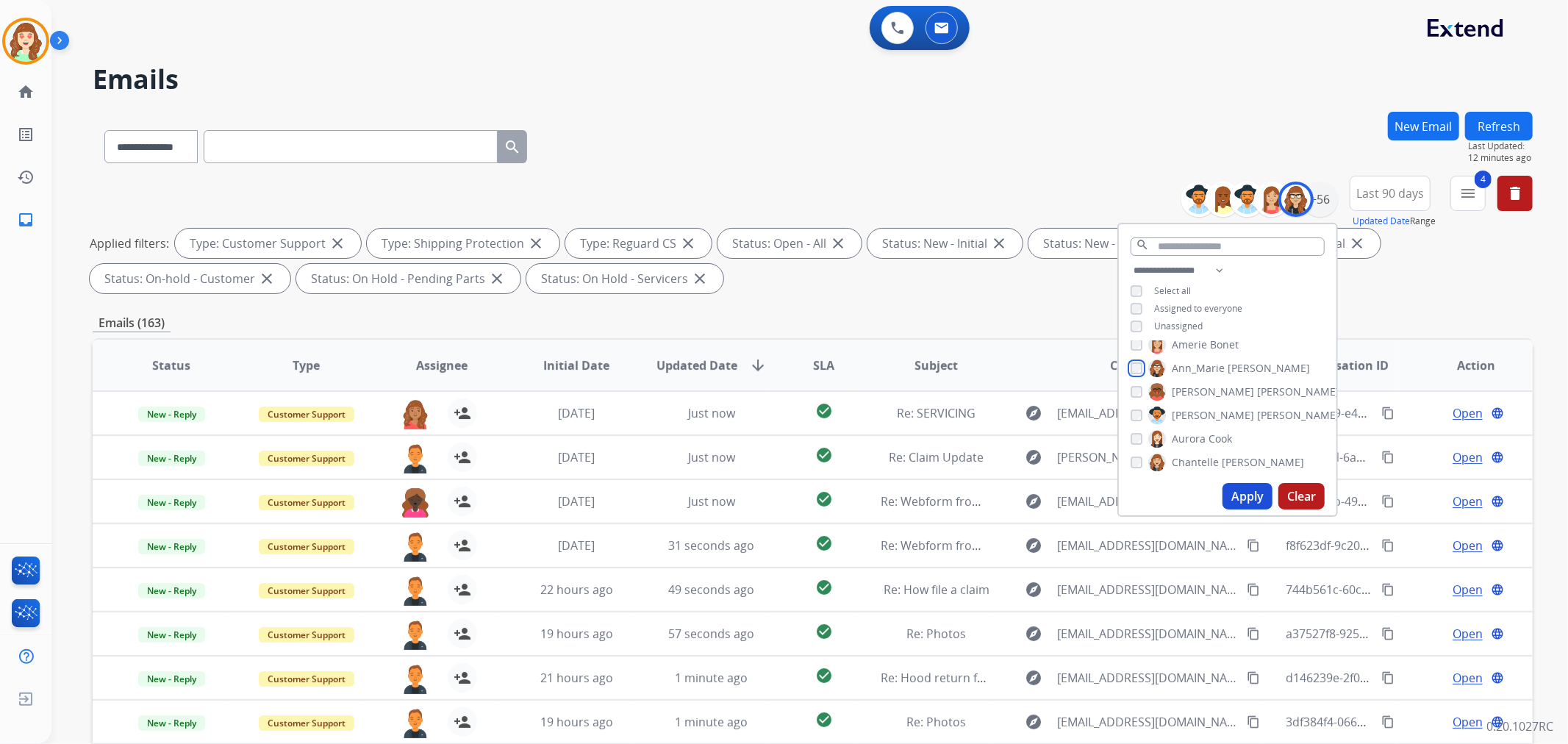
scroll to position [163, 0]
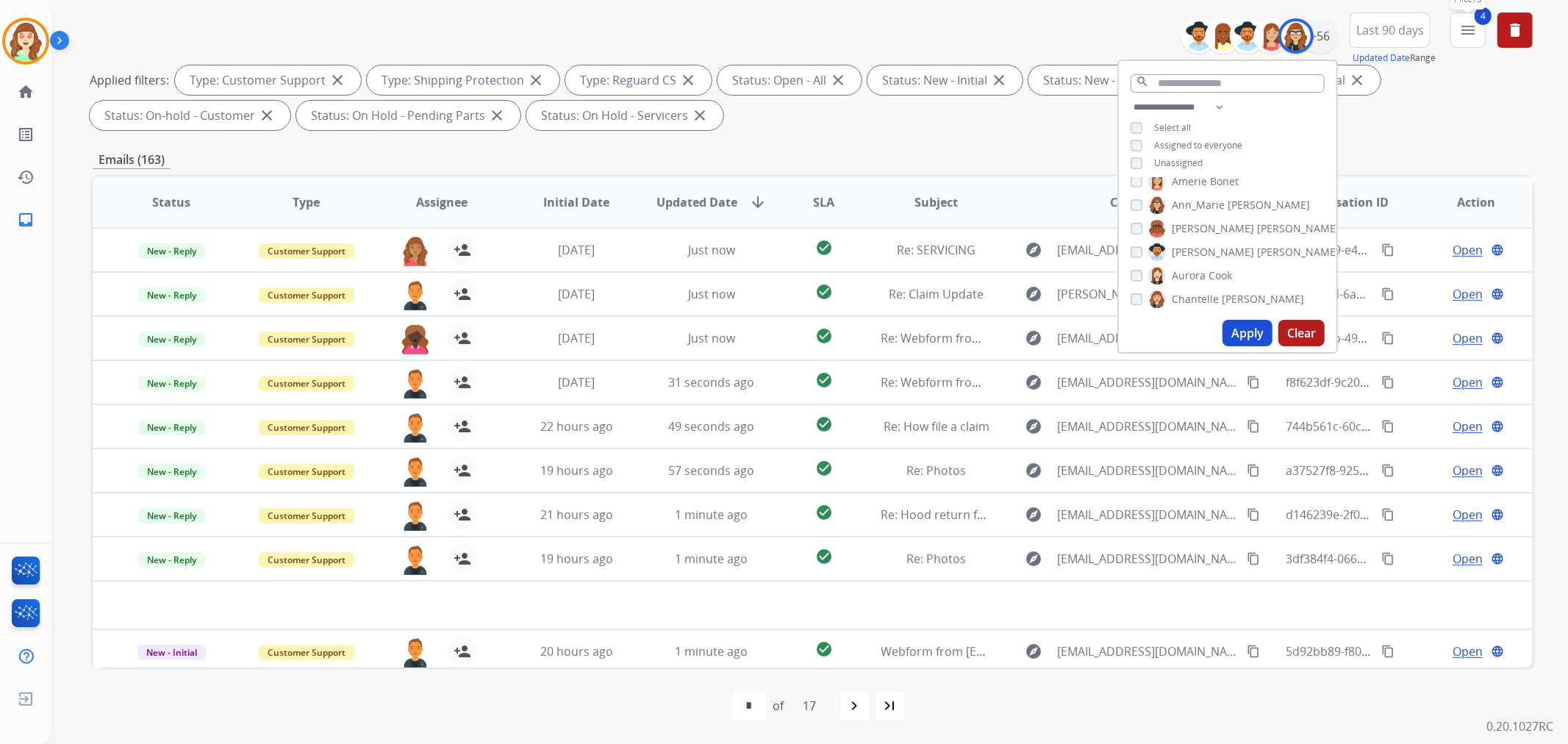
click at [1470, 35] on mat-icon "menu" at bounding box center [1467, 30] width 17 height 17
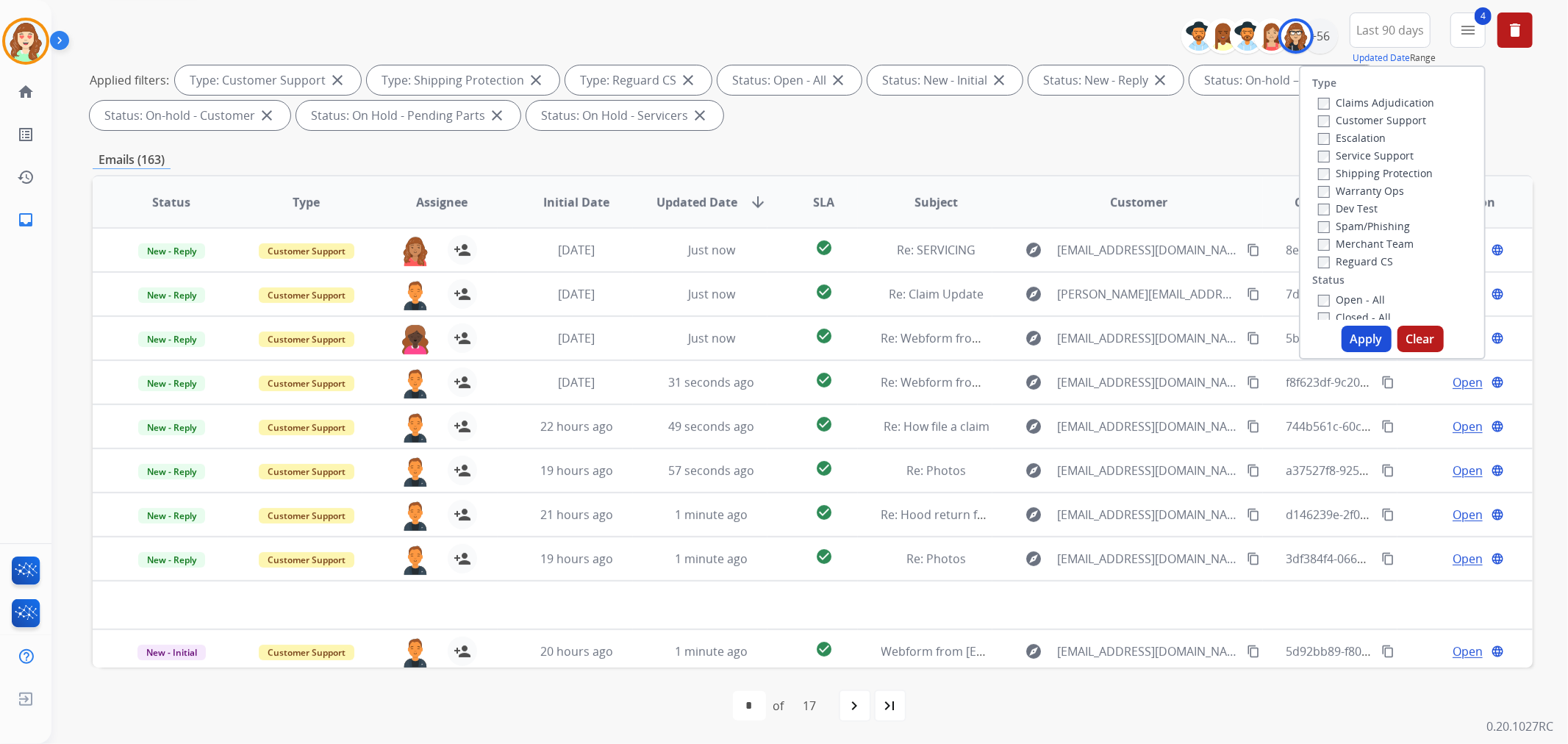
click at [1346, 347] on button "Apply" at bounding box center [1366, 339] width 50 height 26
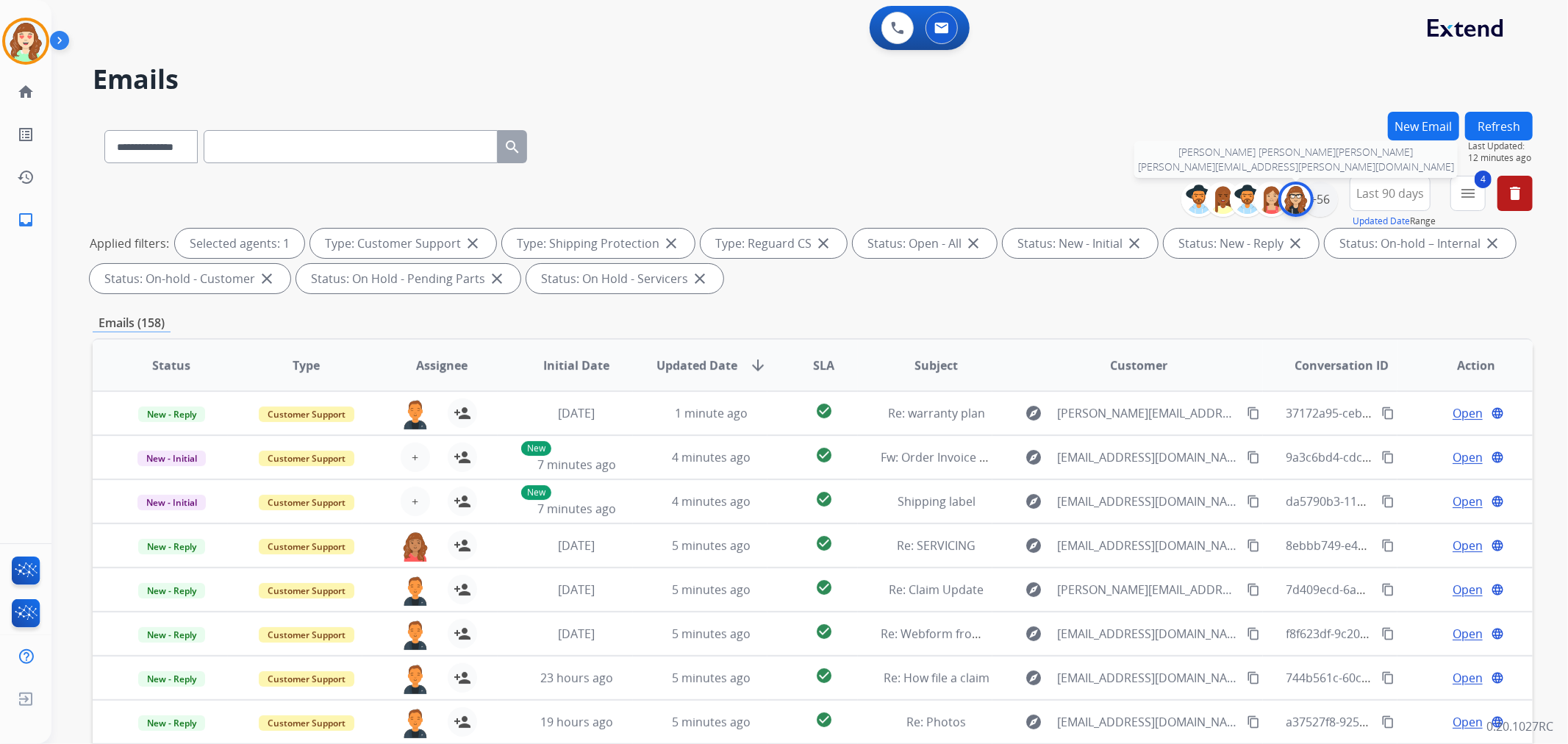
click at [1297, 206] on img at bounding box center [1296, 199] width 30 height 30
click at [1312, 199] on div "+56" at bounding box center [1320, 199] width 36 height 36
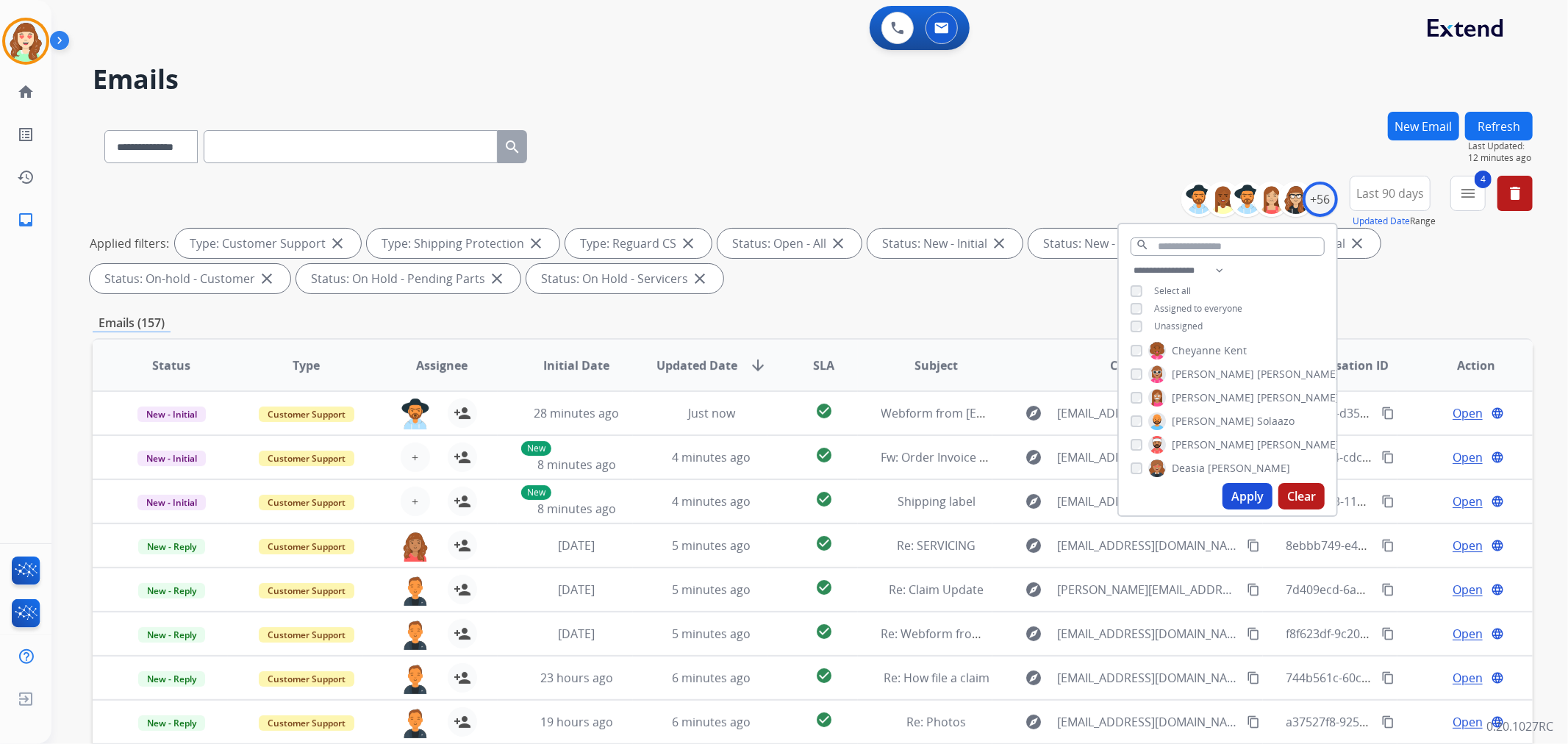
scroll to position [245, 0]
drag, startPoint x: 1251, startPoint y: 494, endPoint x: 1243, endPoint y: 492, distance: 8.2
click at [1244, 492] on button "Apply" at bounding box center [1247, 497] width 50 height 26
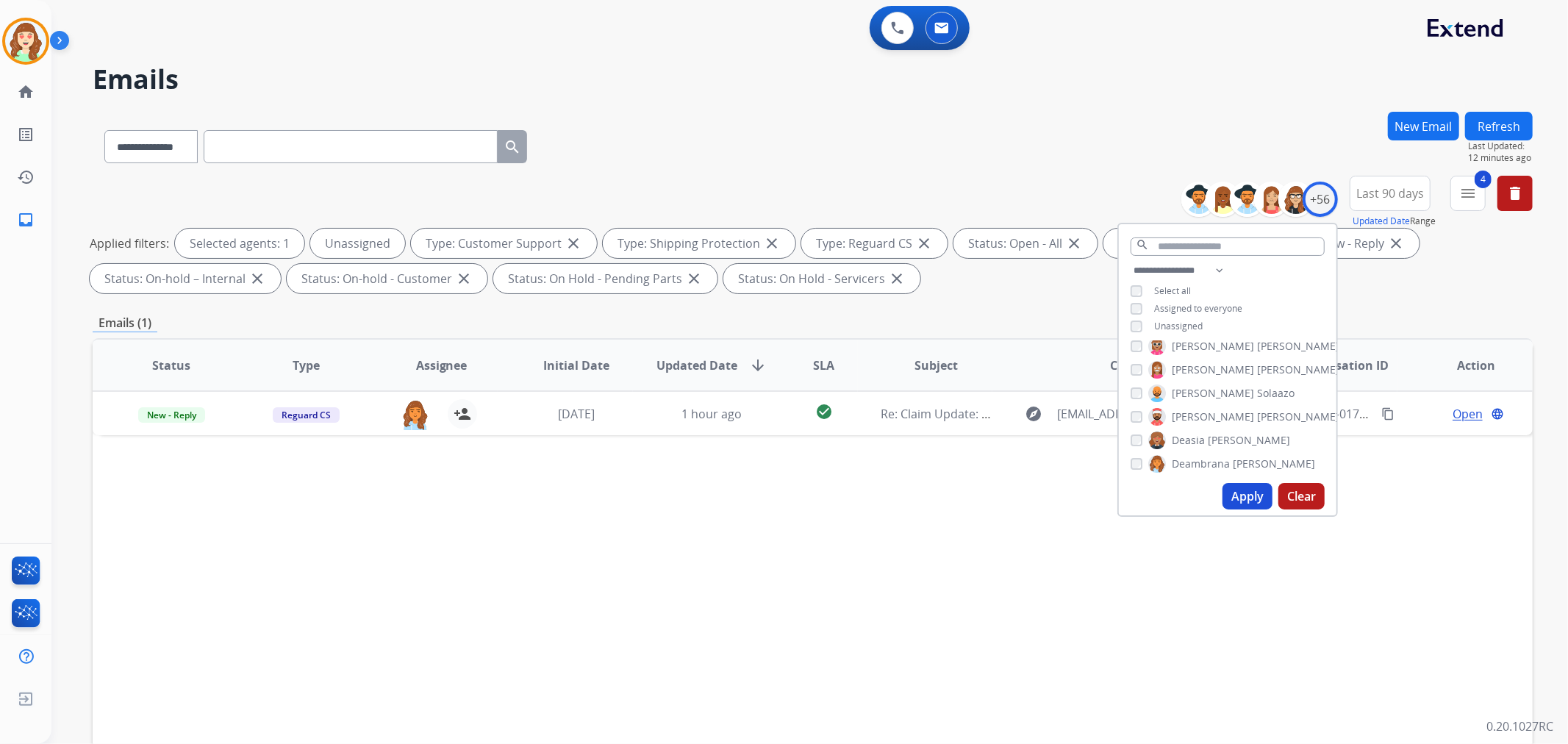
click at [1242, 497] on button "Apply" at bounding box center [1247, 497] width 50 height 26
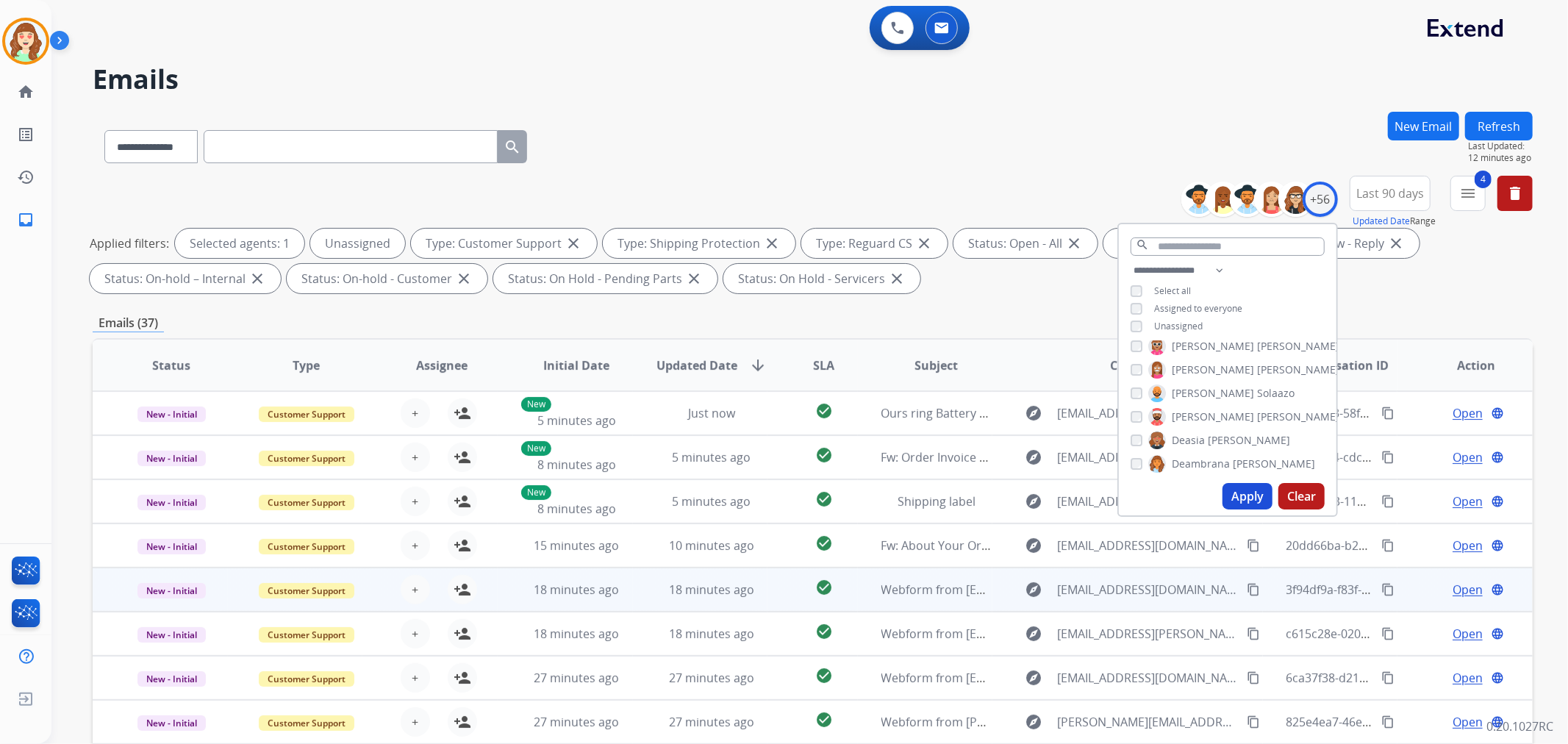
scroll to position [163, 0]
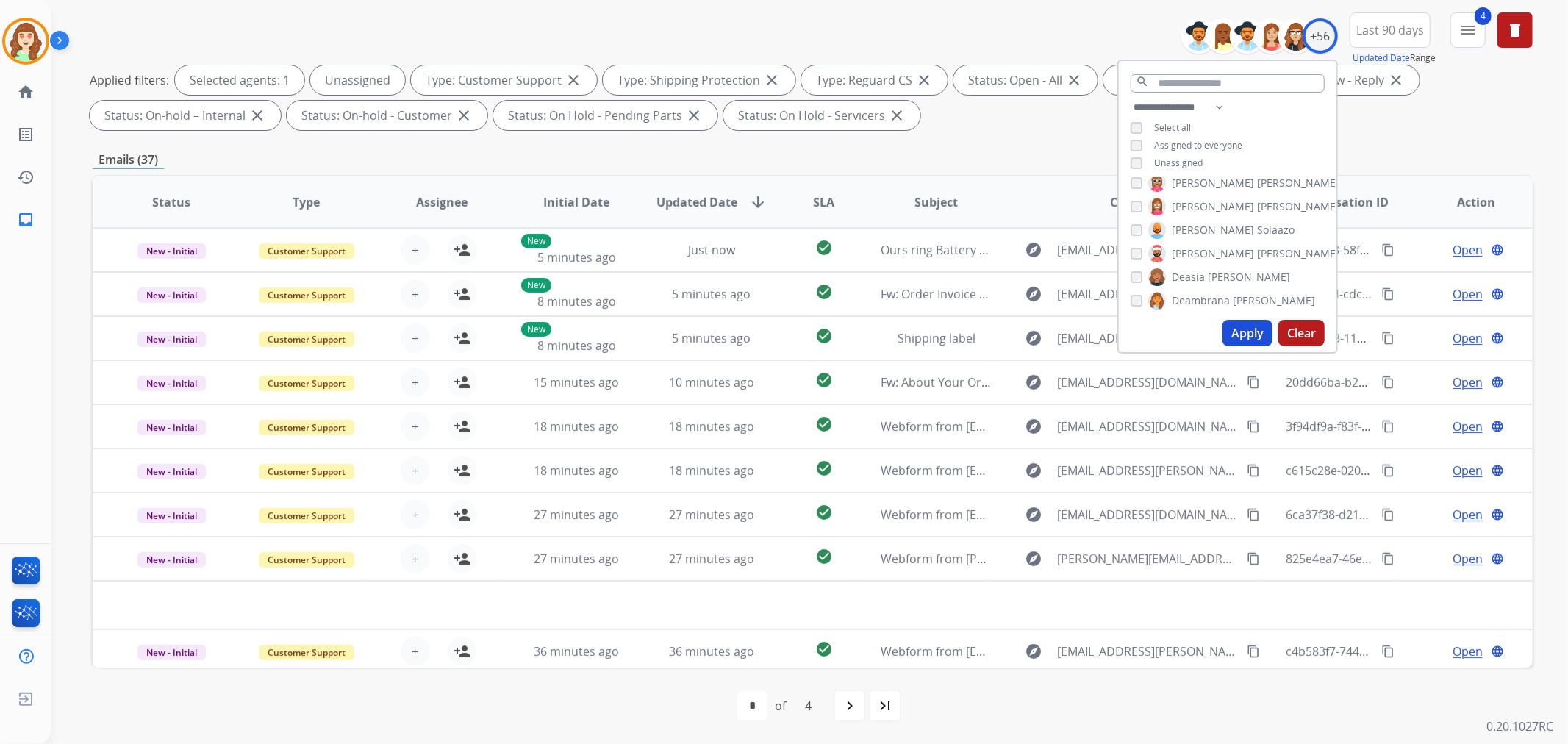
click at [806, 195] on th "SLA" at bounding box center [812, 202] width 89 height 51
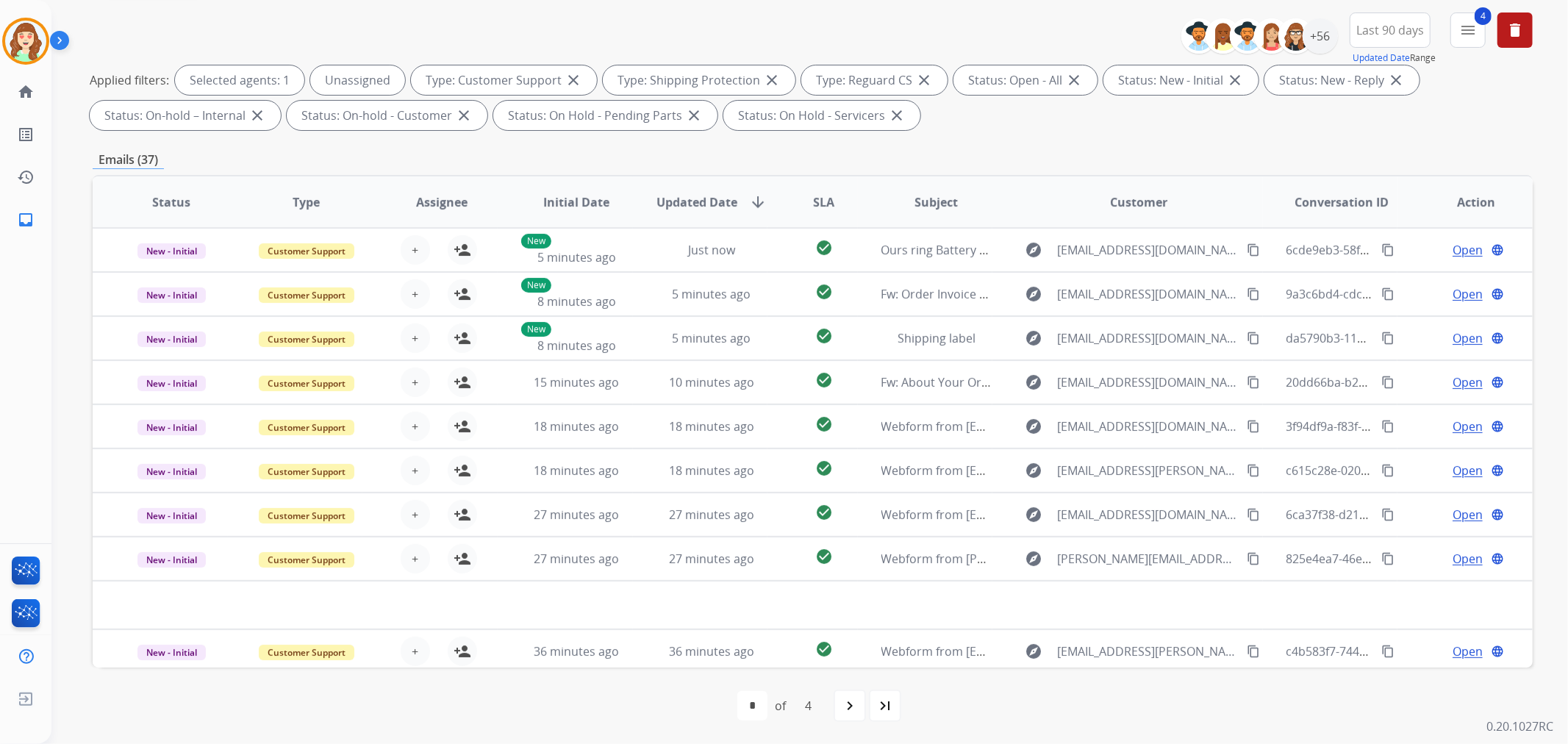
click at [813, 204] on span "SLA" at bounding box center [823, 202] width 22 height 17
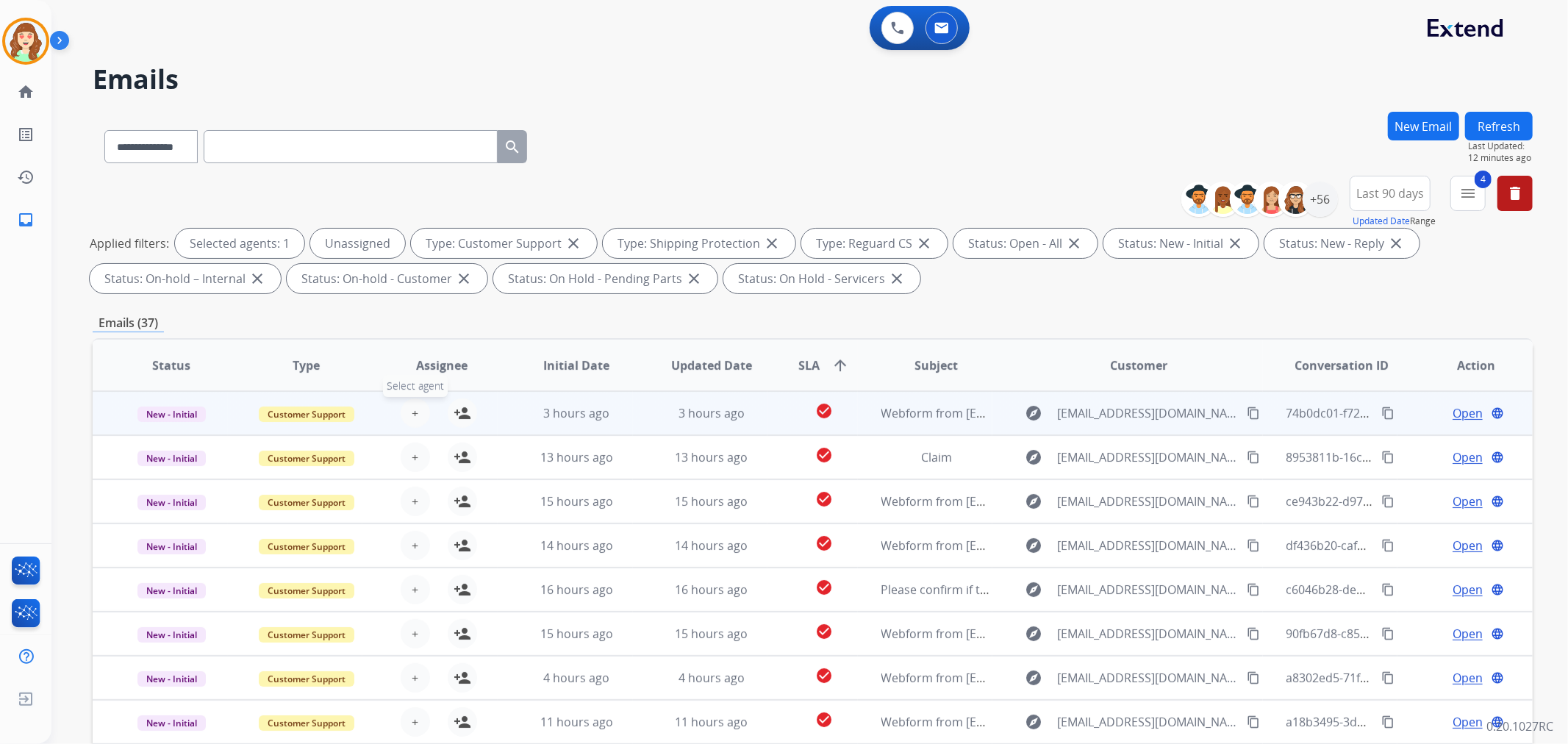
click at [411, 406] on span "+" at bounding box center [415, 413] width 7 height 17
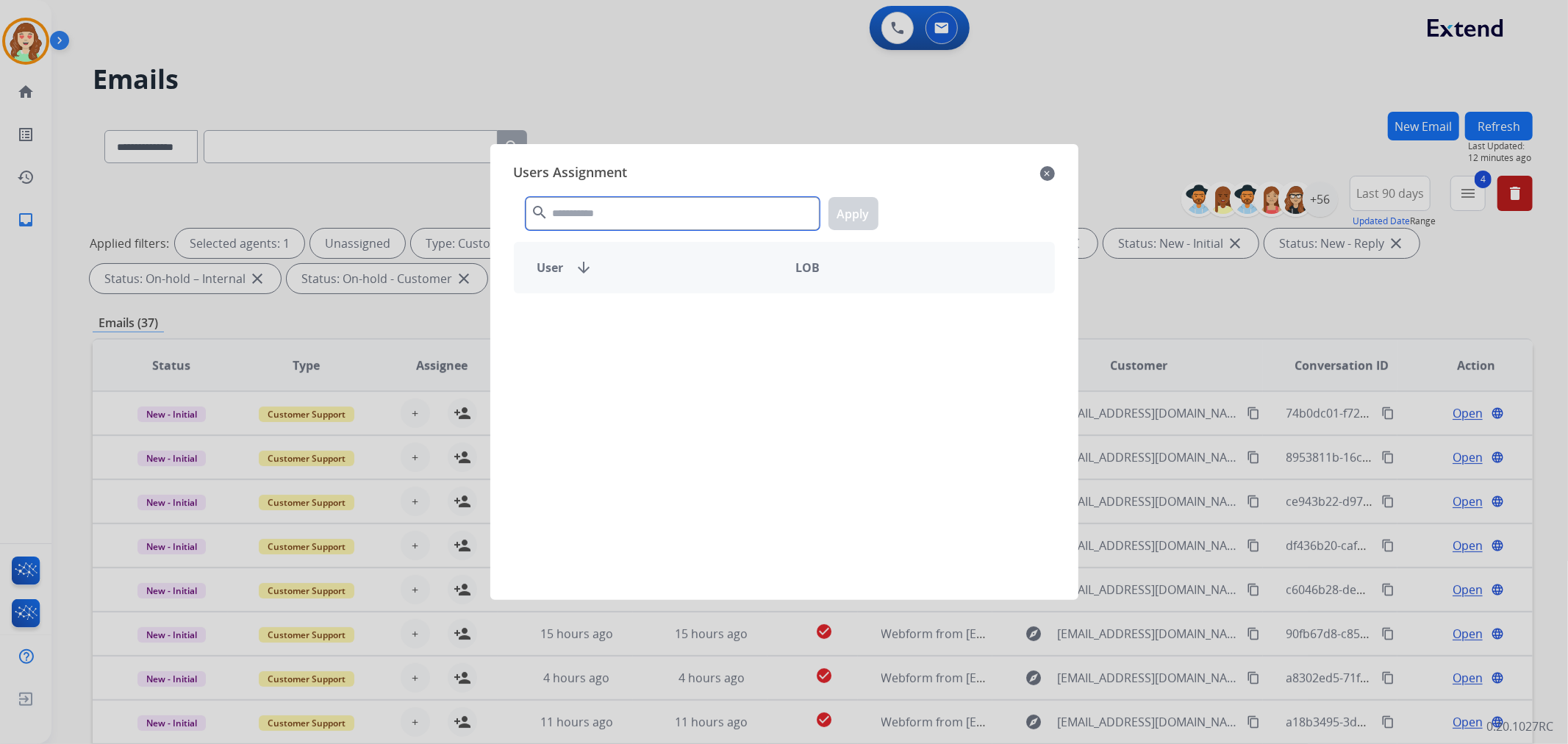
click at [684, 209] on input "text" at bounding box center [672, 214] width 294 height 33
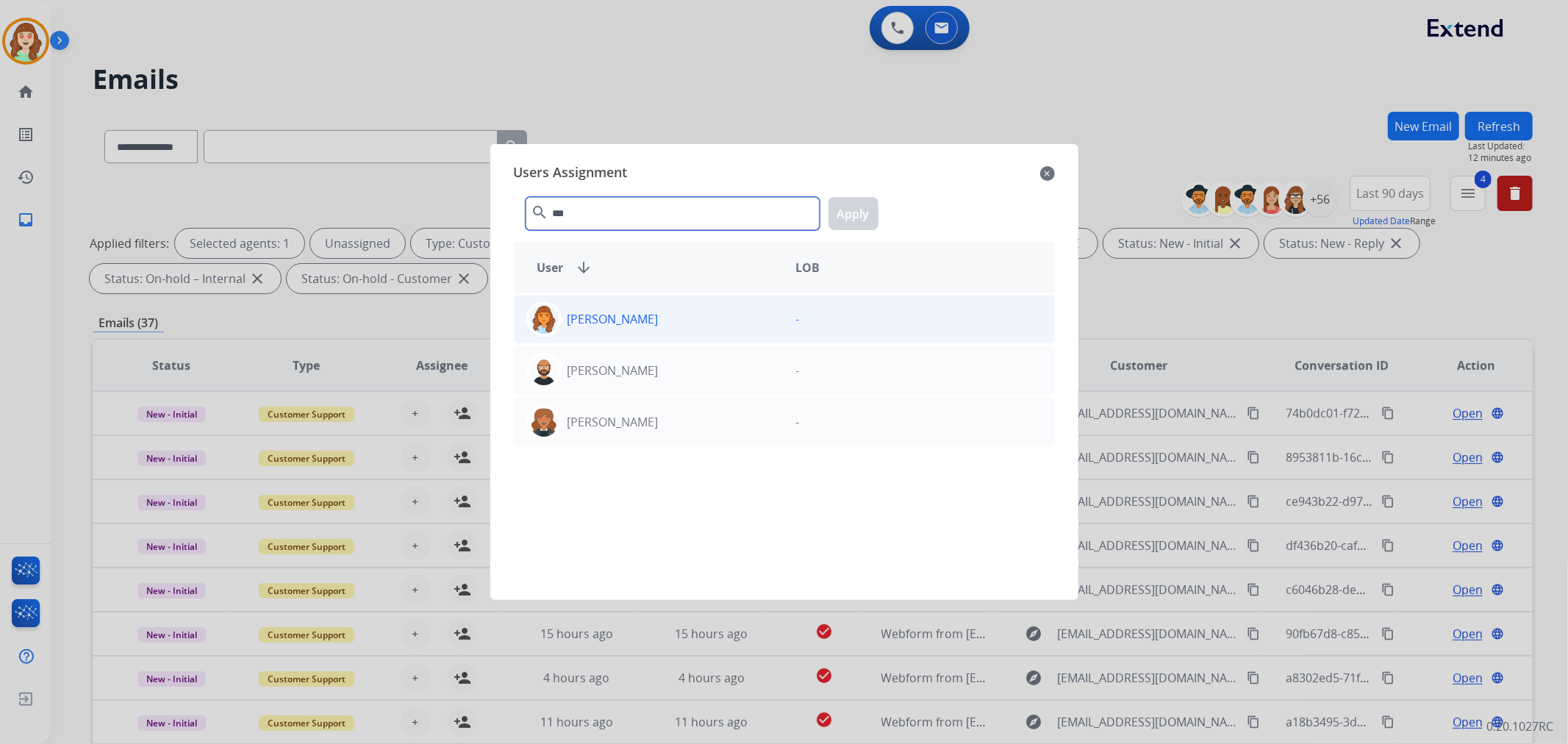
type input "***"
click at [679, 324] on div "[PERSON_NAME]" at bounding box center [650, 319] width 270 height 36
drag, startPoint x: 854, startPoint y: 216, endPoint x: 431, endPoint y: 468, distance: 492.4
click at [851, 216] on button "Apply" at bounding box center [853, 214] width 50 height 33
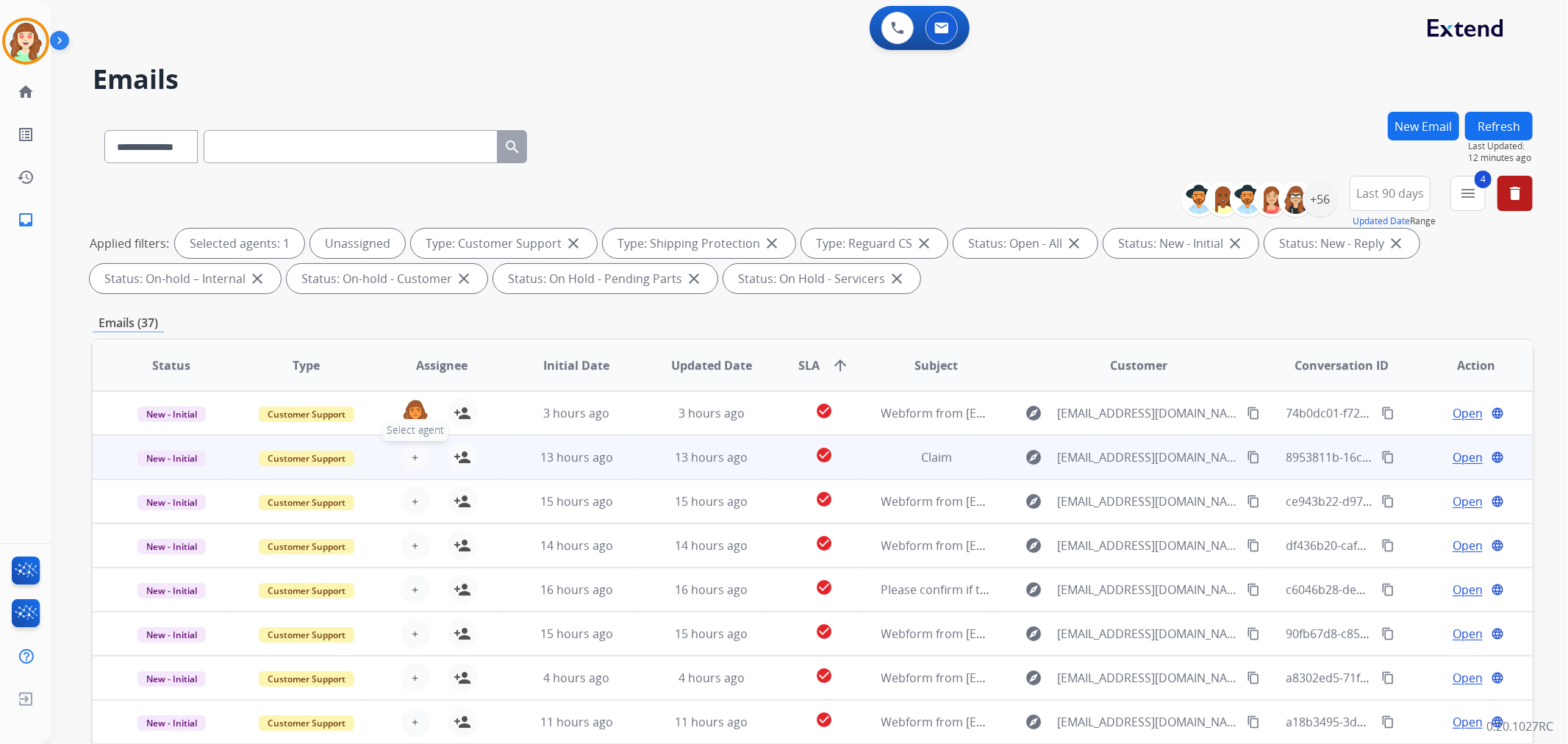
click at [418, 461] on button "+ Select agent" at bounding box center [415, 458] width 30 height 30
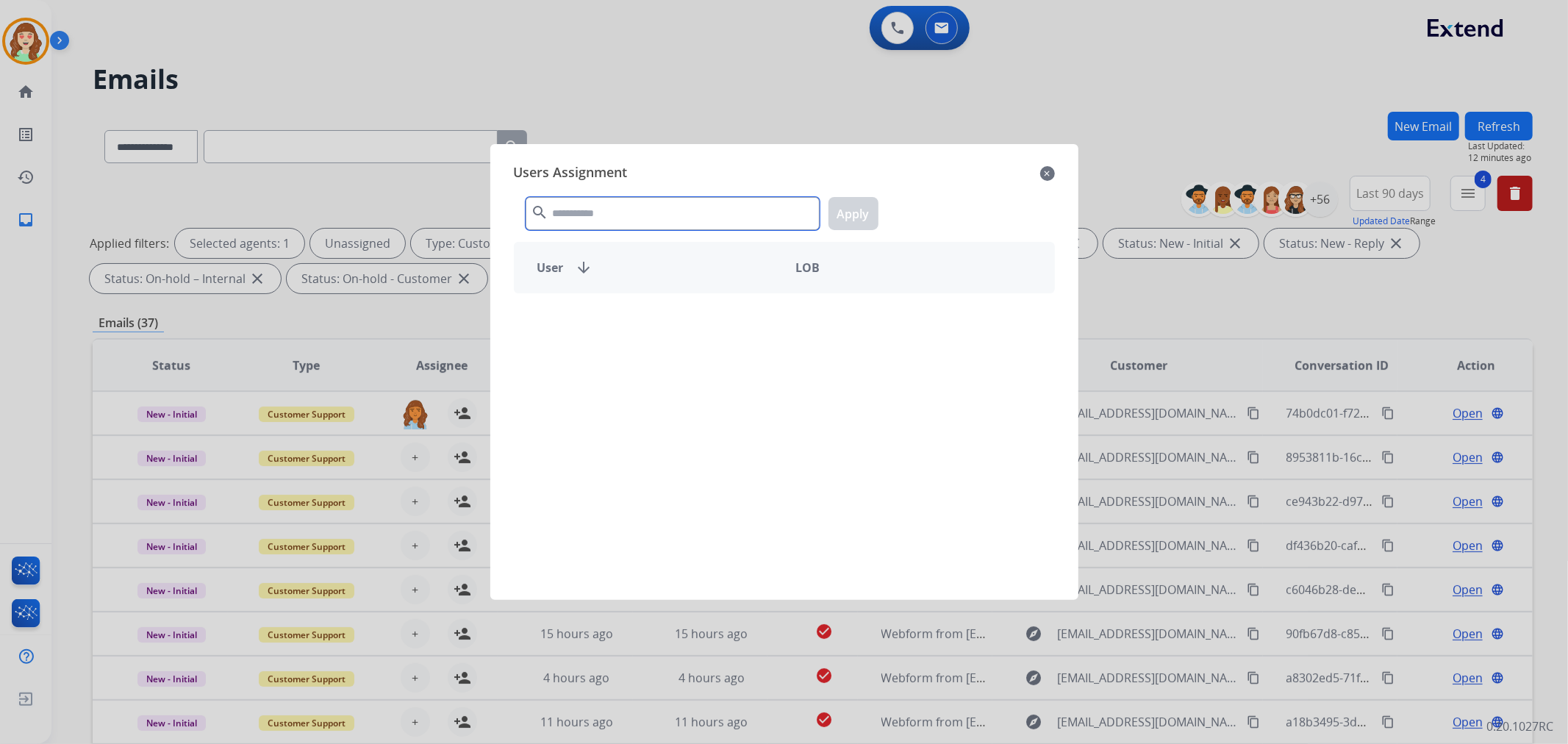
drag, startPoint x: 637, startPoint y: 211, endPoint x: 629, endPoint y: 215, distance: 8.9
click at [635, 212] on input "text" at bounding box center [672, 214] width 294 height 33
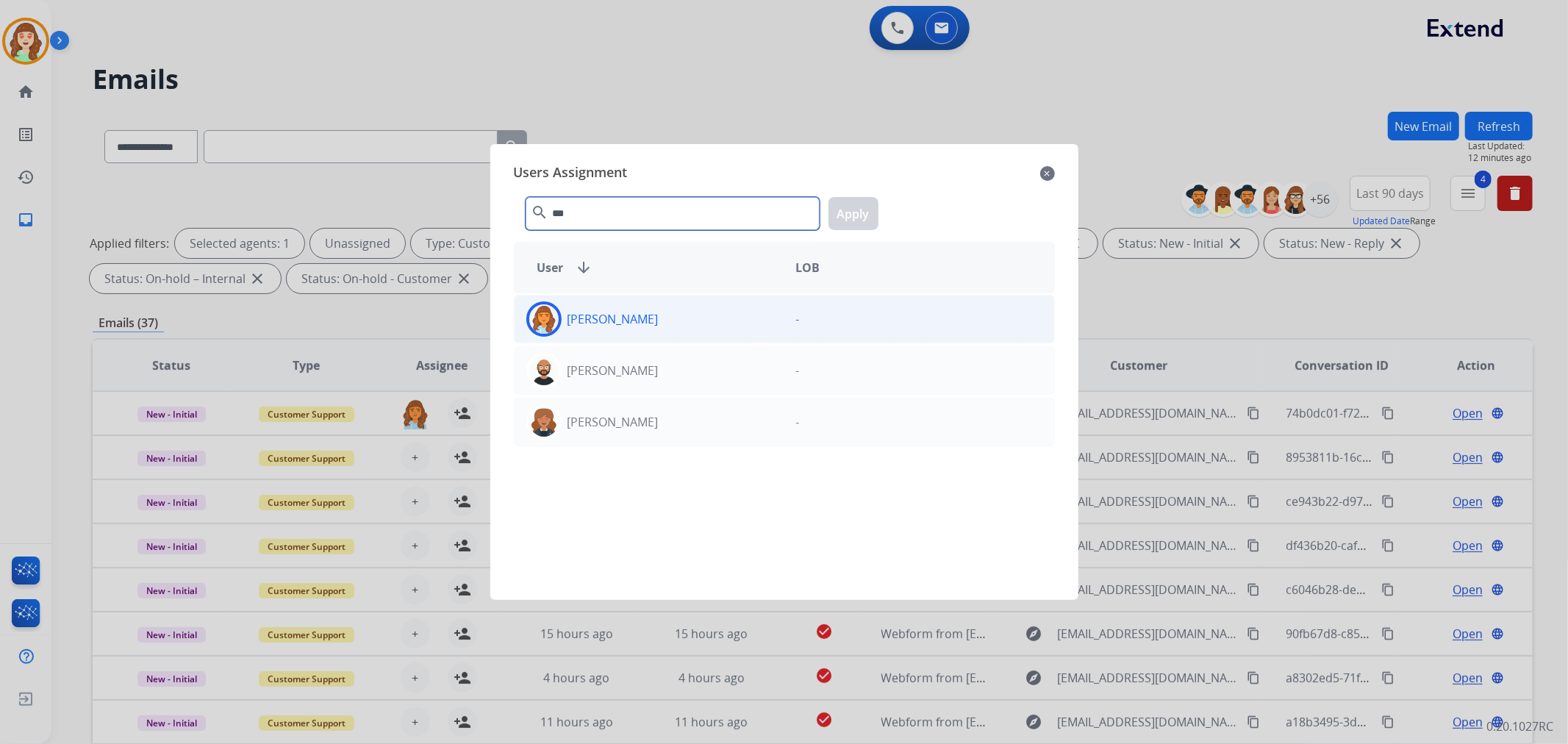
type input "***"
click at [711, 321] on div "[PERSON_NAME]" at bounding box center [650, 319] width 270 height 36
drag, startPoint x: 849, startPoint y: 219, endPoint x: 505, endPoint y: 481, distance: 432.4
click at [842, 225] on button "Apply" at bounding box center [853, 214] width 50 height 33
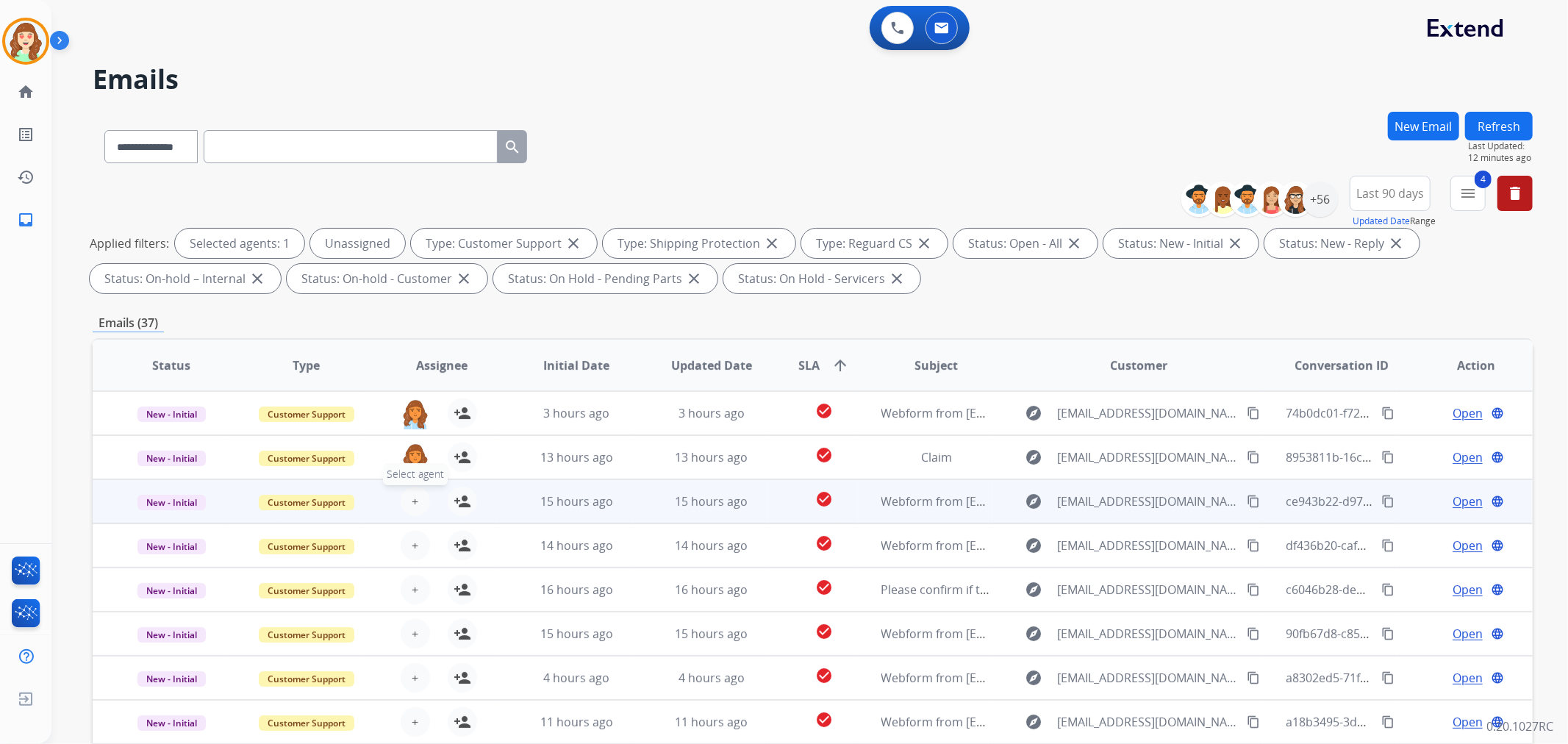
click at [414, 507] on span "+" at bounding box center [415, 501] width 7 height 17
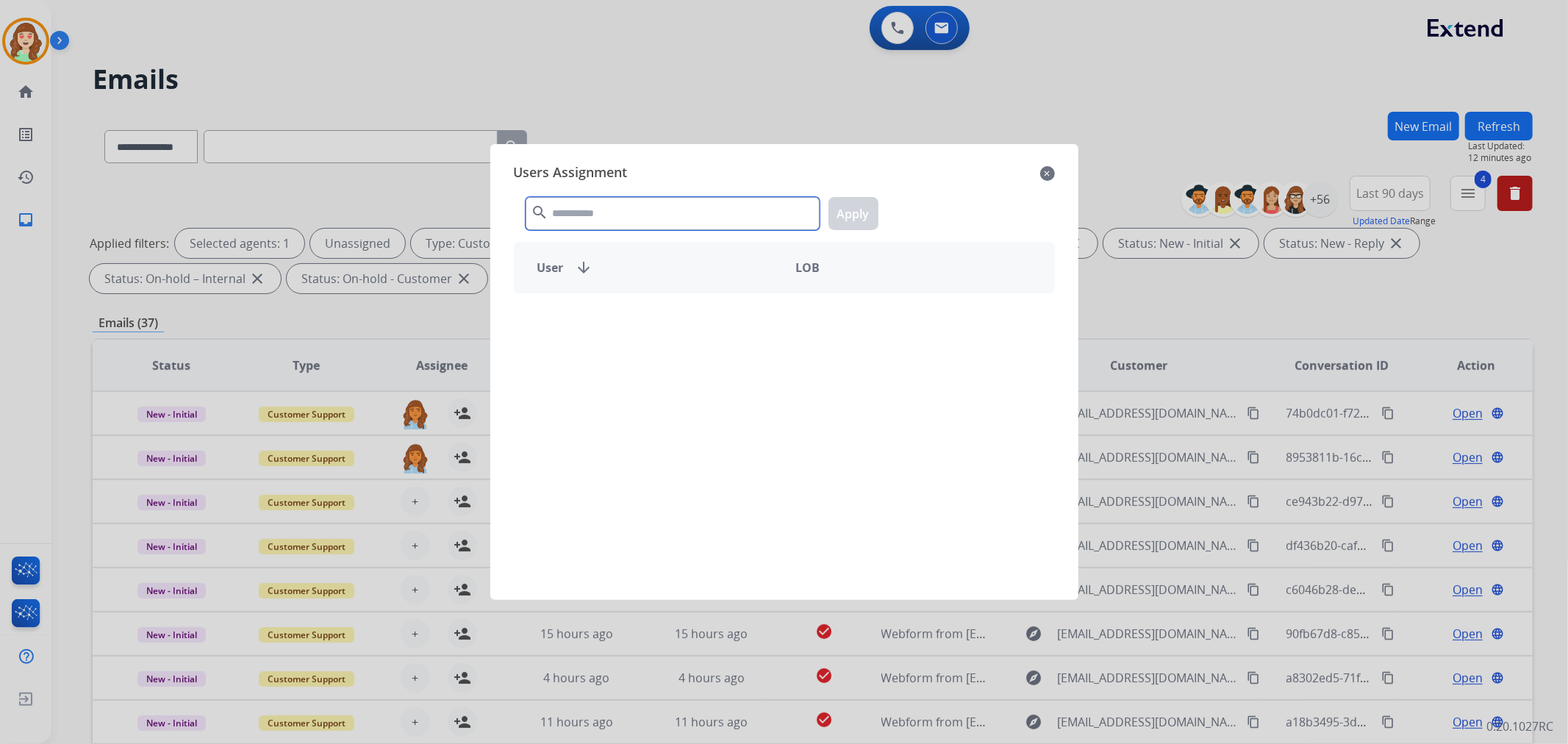
click at [625, 210] on input "text" at bounding box center [672, 214] width 294 height 33
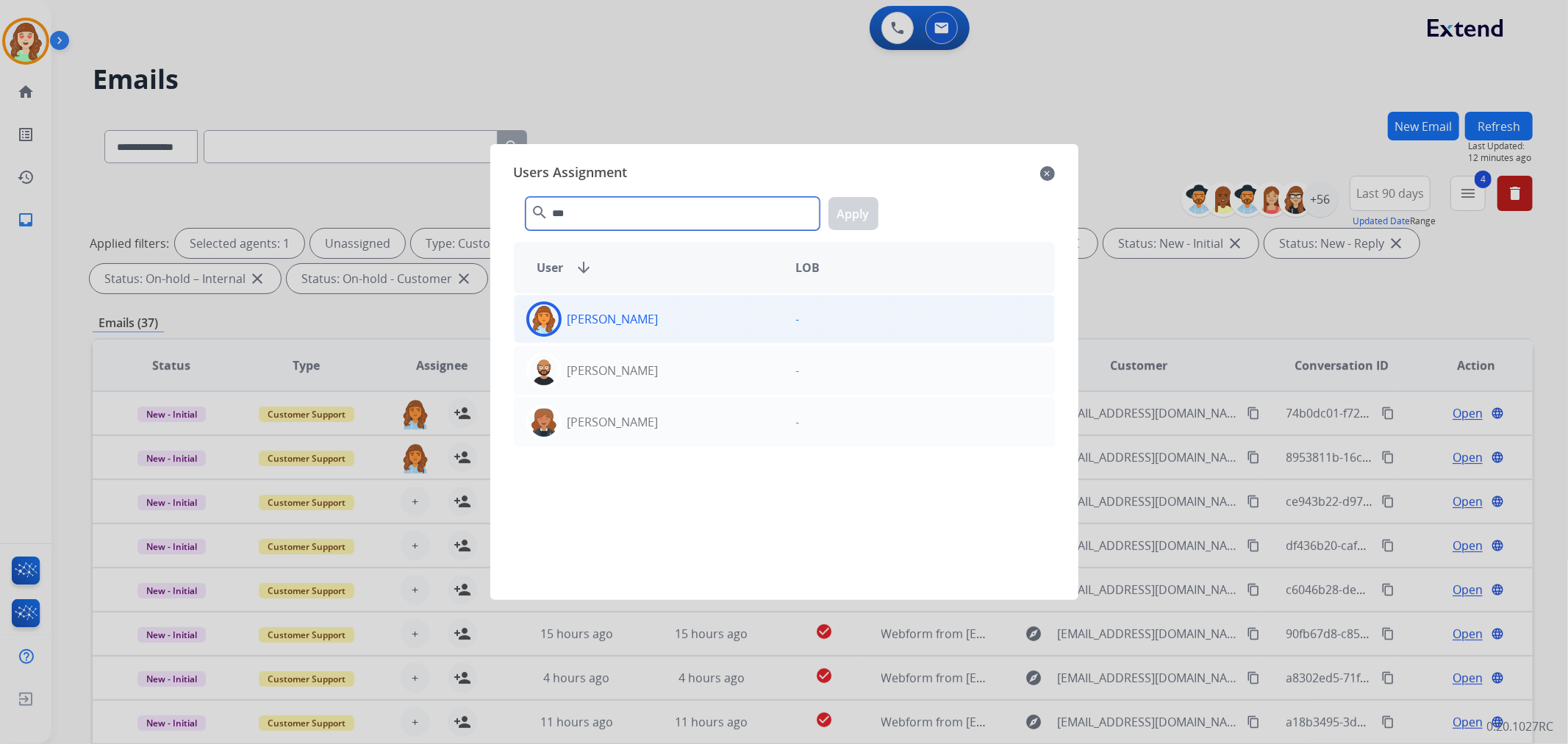
type input "***"
drag, startPoint x: 695, startPoint y: 321, endPoint x: 858, endPoint y: 251, distance: 177.4
click at [696, 321] on div "[PERSON_NAME]" at bounding box center [650, 319] width 270 height 36
click at [850, 208] on button "Apply" at bounding box center [853, 214] width 50 height 33
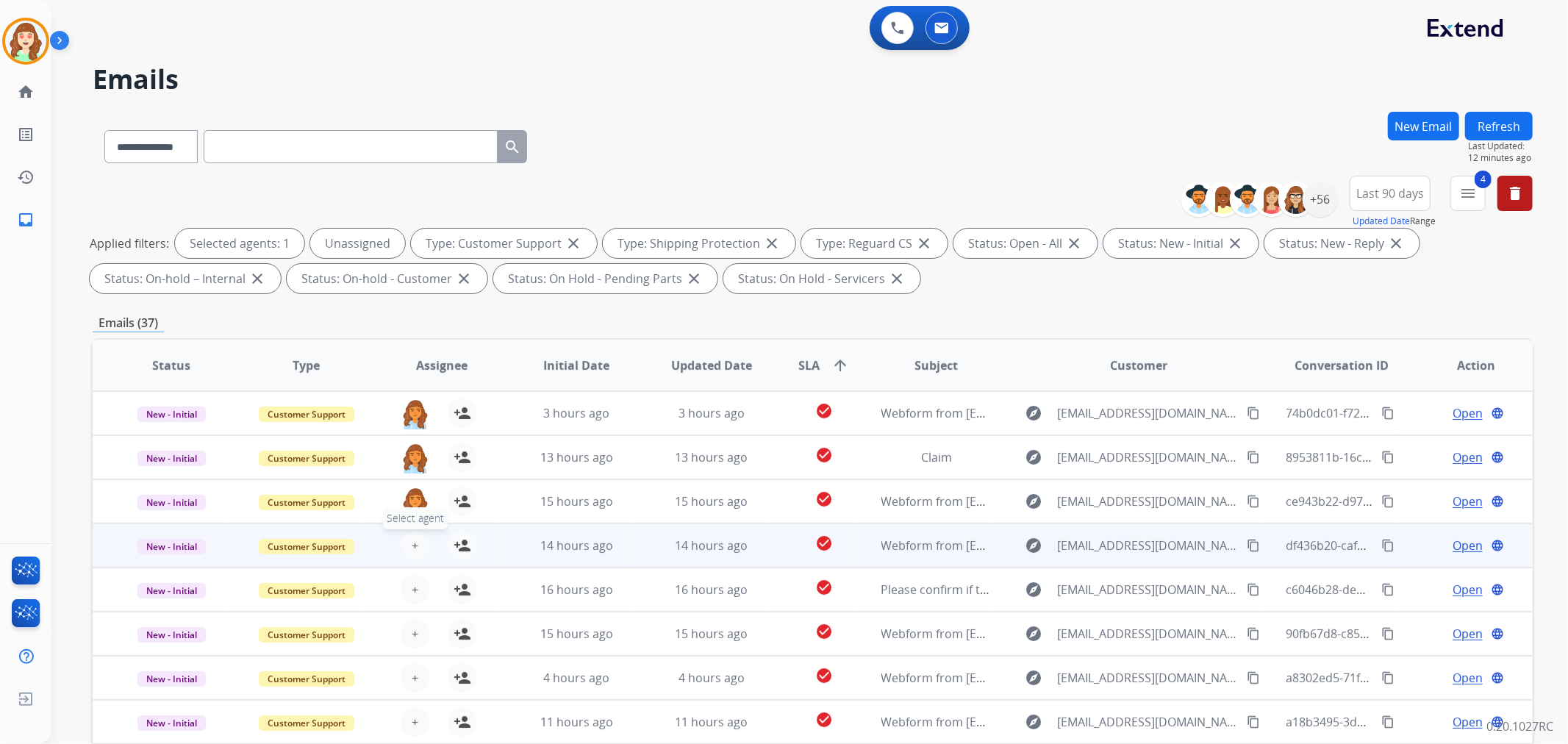
click at [414, 545] on span "+" at bounding box center [415, 545] width 7 height 17
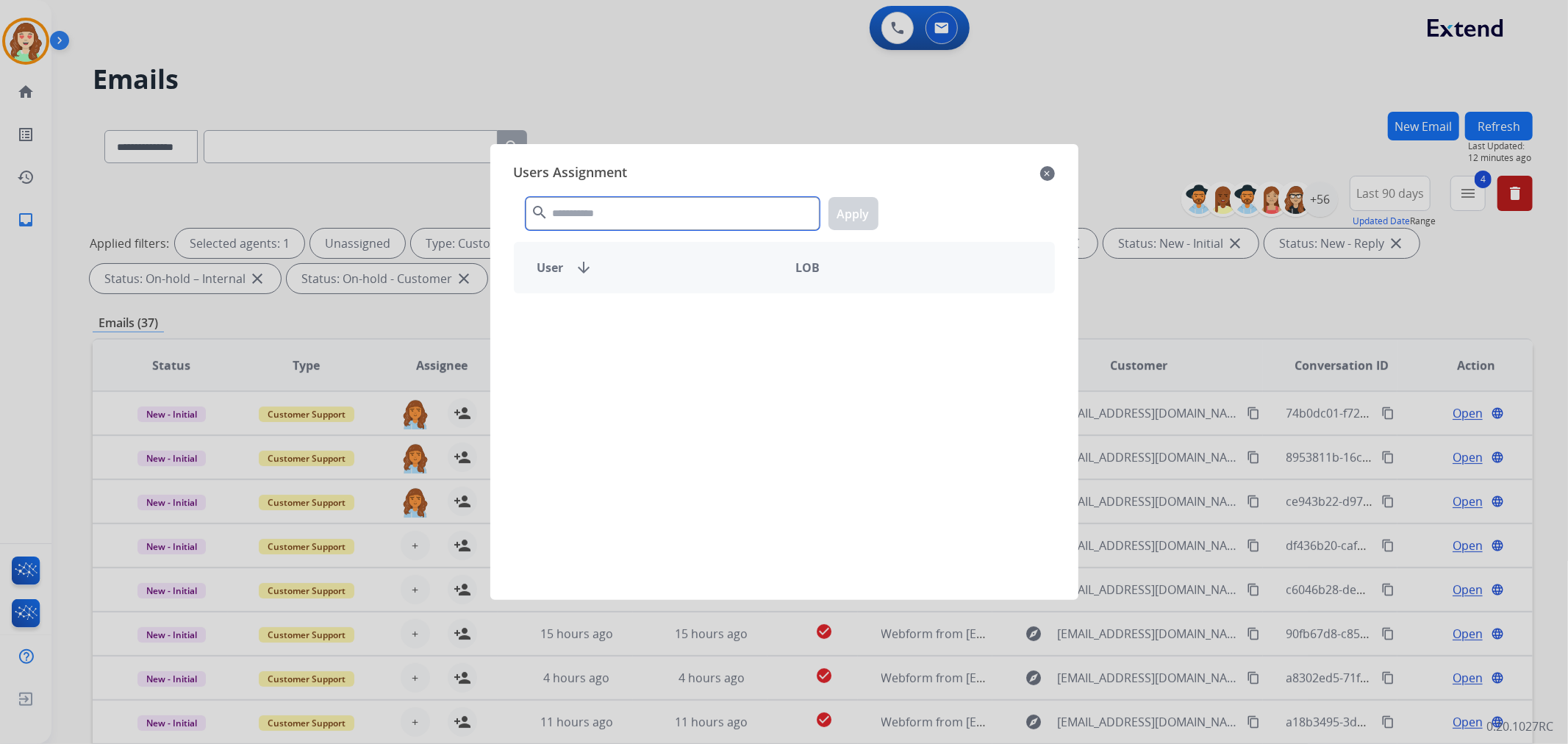
click at [650, 211] on input "text" at bounding box center [672, 214] width 294 height 33
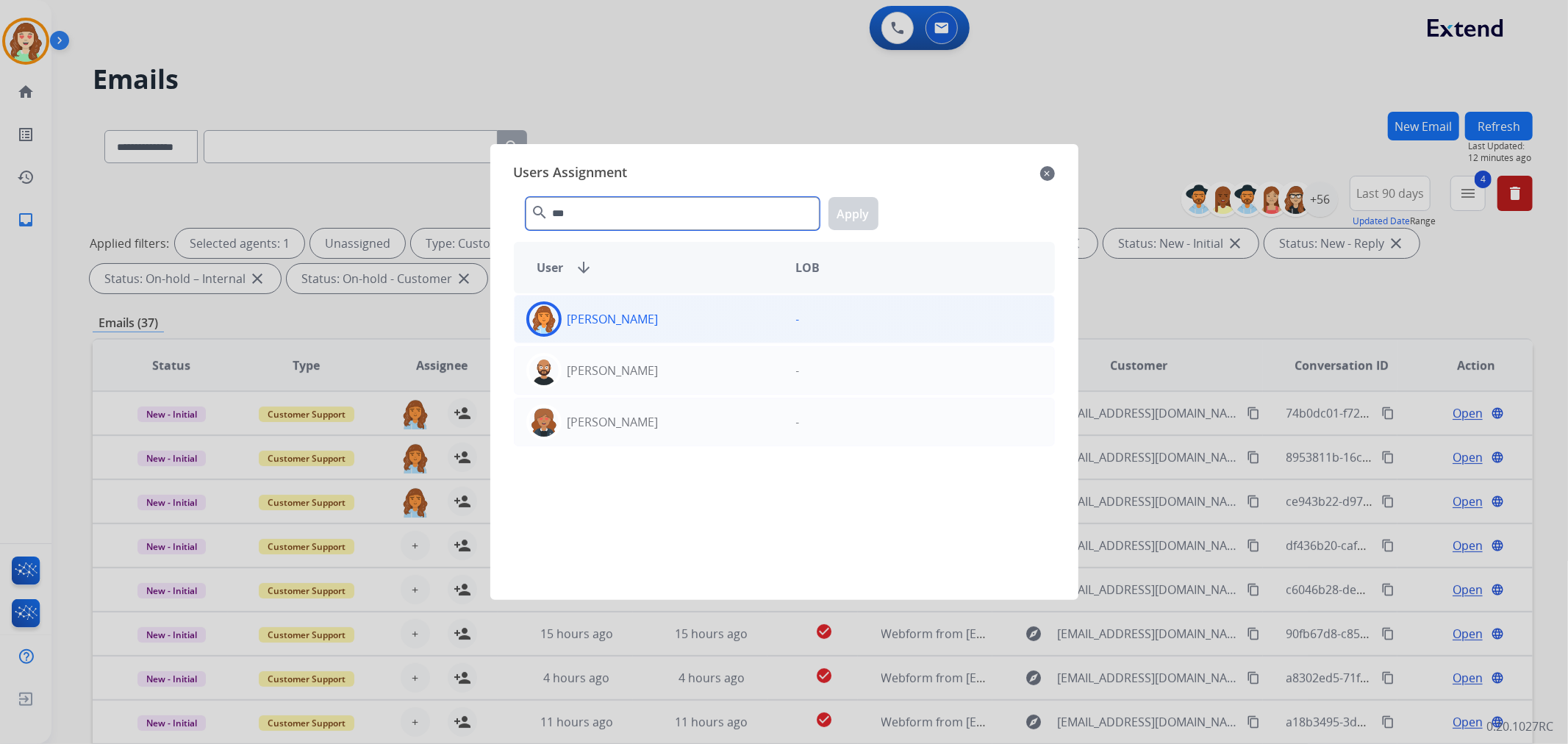
type input "***"
drag, startPoint x: 709, startPoint y: 326, endPoint x: 818, endPoint y: 283, distance: 117.2
click at [732, 319] on div "[PERSON_NAME]" at bounding box center [650, 319] width 270 height 36
drag, startPoint x: 869, startPoint y: 212, endPoint x: 541, endPoint y: 528, distance: 455.5
click at [861, 218] on button "Apply" at bounding box center [853, 214] width 50 height 33
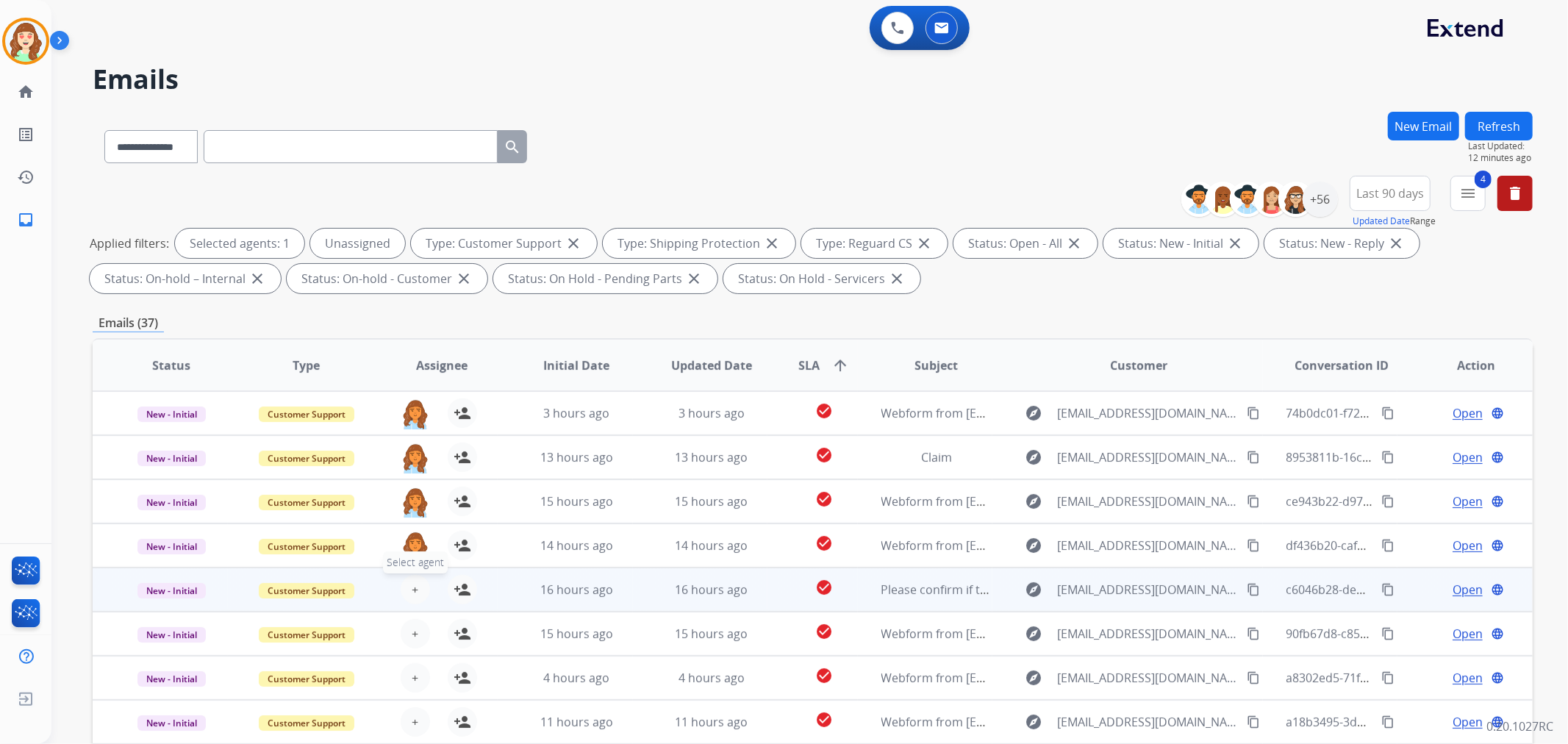
click at [414, 594] on span "+" at bounding box center [415, 589] width 7 height 17
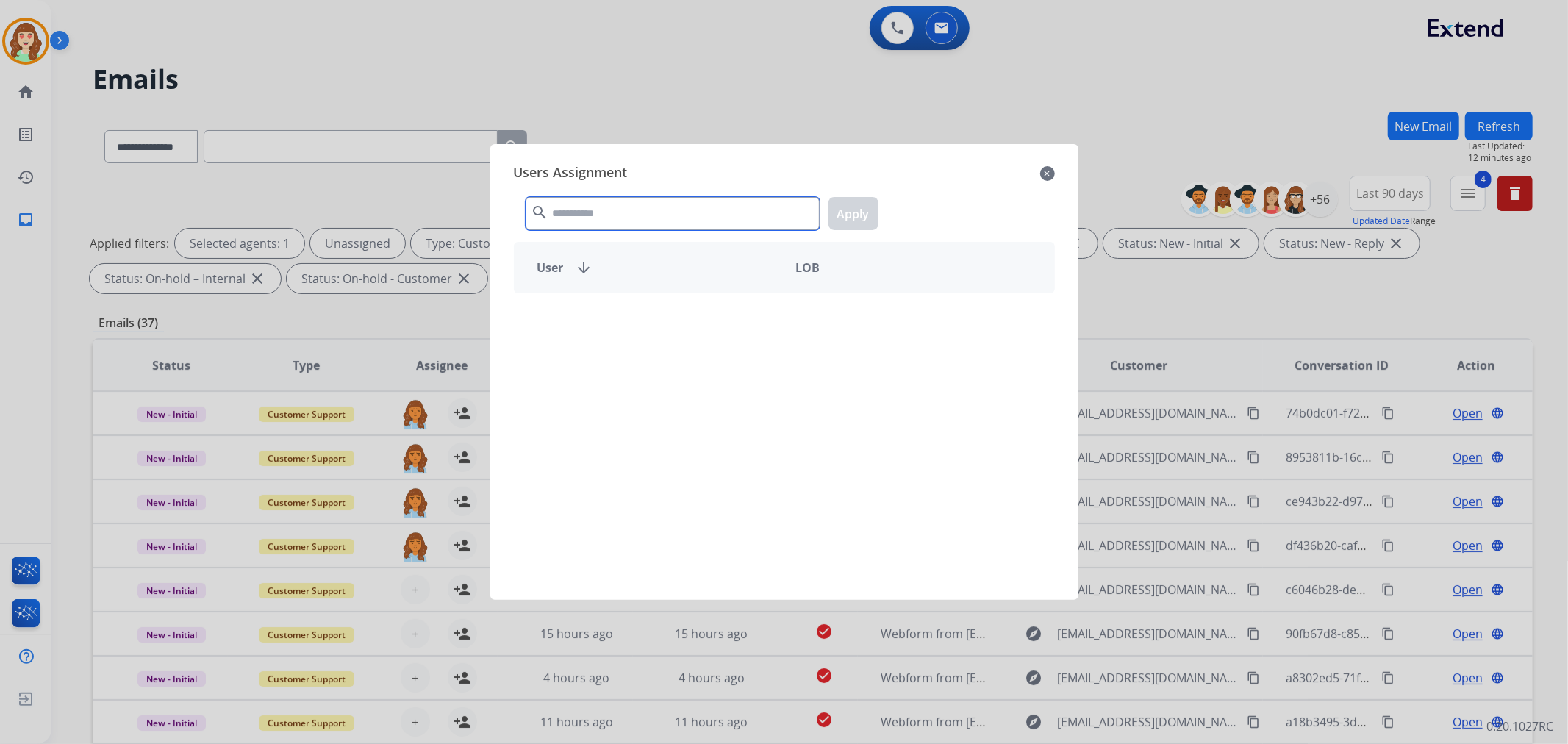
click at [657, 223] on input "text" at bounding box center [672, 214] width 294 height 33
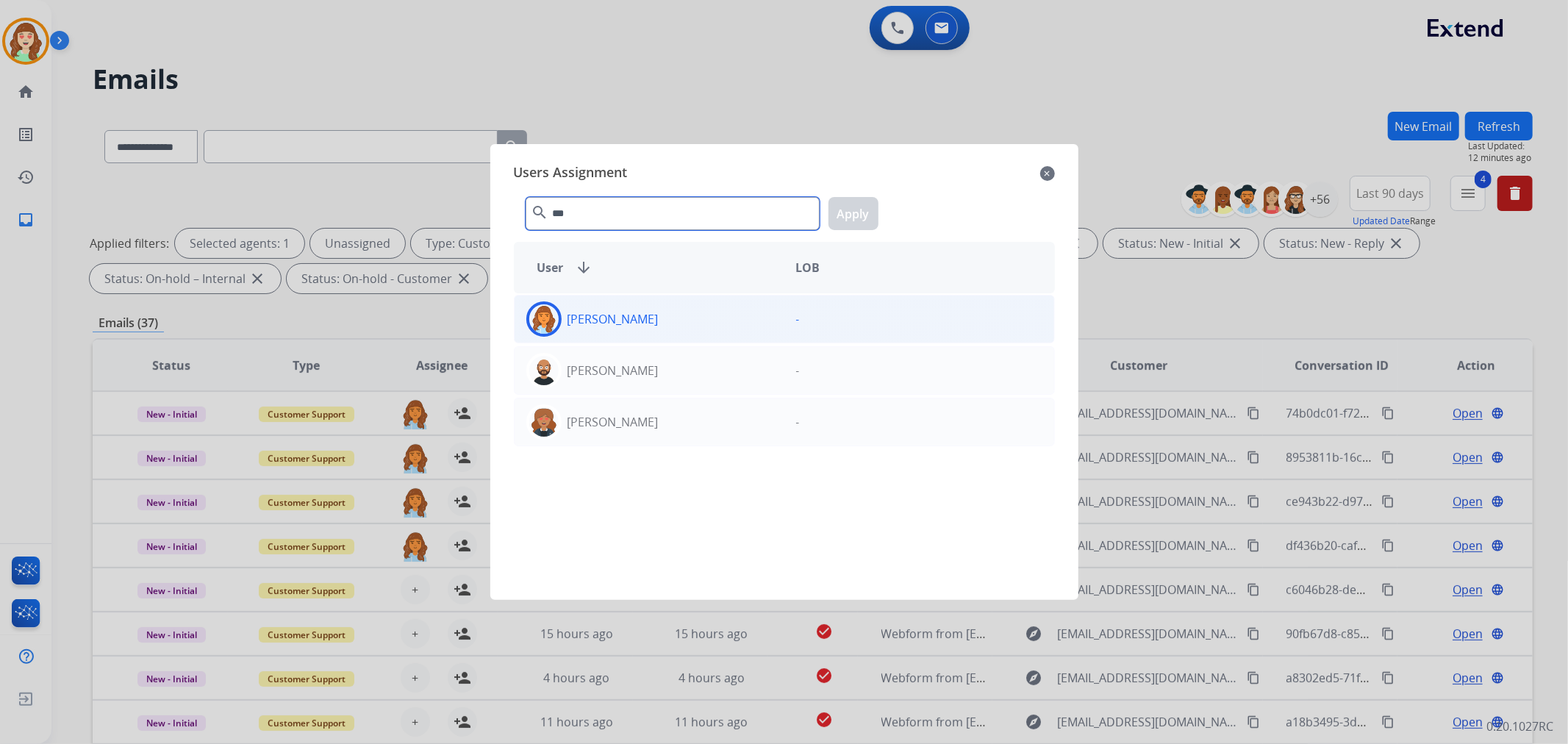
type input "***"
click at [729, 324] on div "[PERSON_NAME]" at bounding box center [650, 319] width 270 height 36
drag, startPoint x: 855, startPoint y: 209, endPoint x: 520, endPoint y: 527, distance: 461.9
click at [842, 214] on button "Apply" at bounding box center [853, 214] width 50 height 33
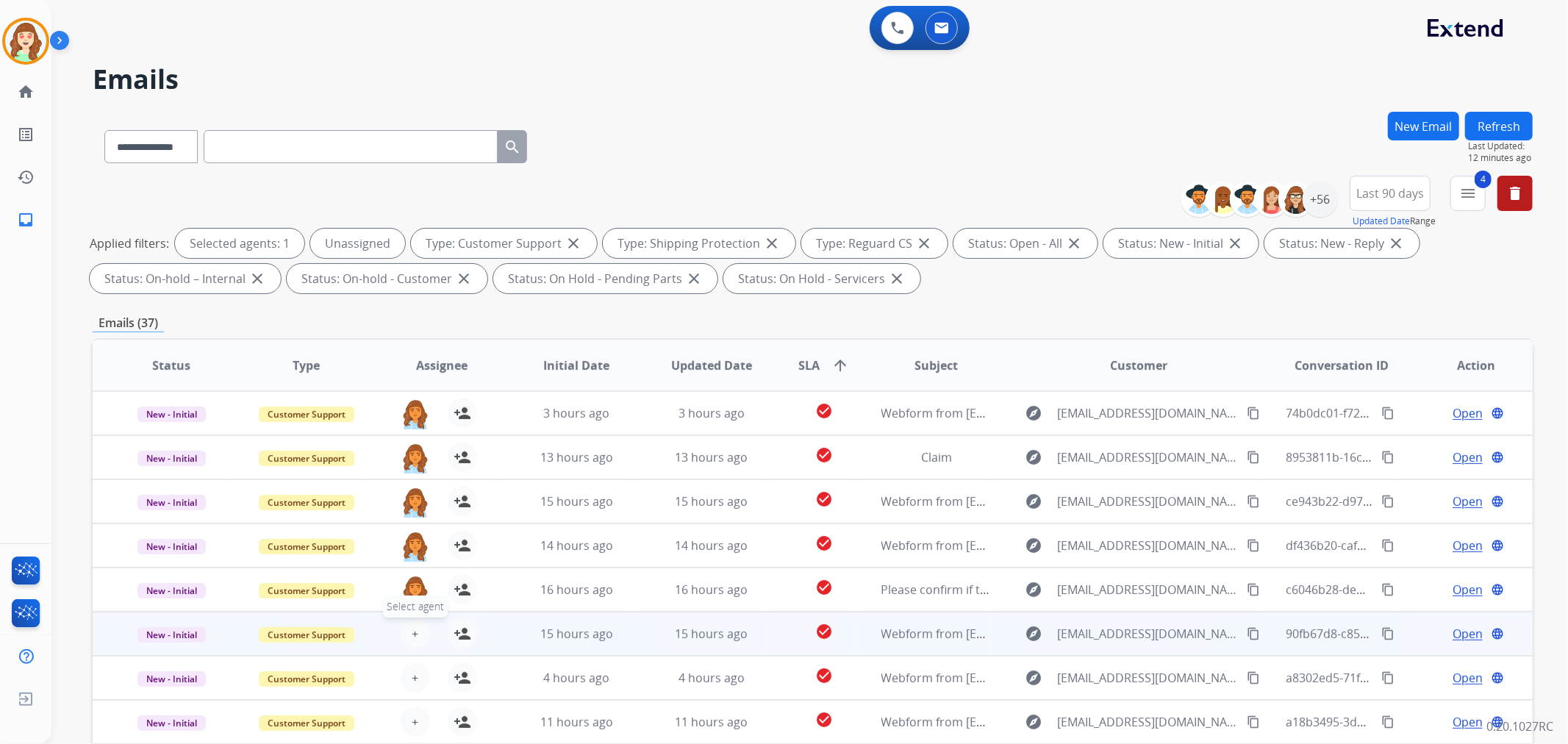
click at [413, 631] on span "+" at bounding box center [415, 633] width 7 height 17
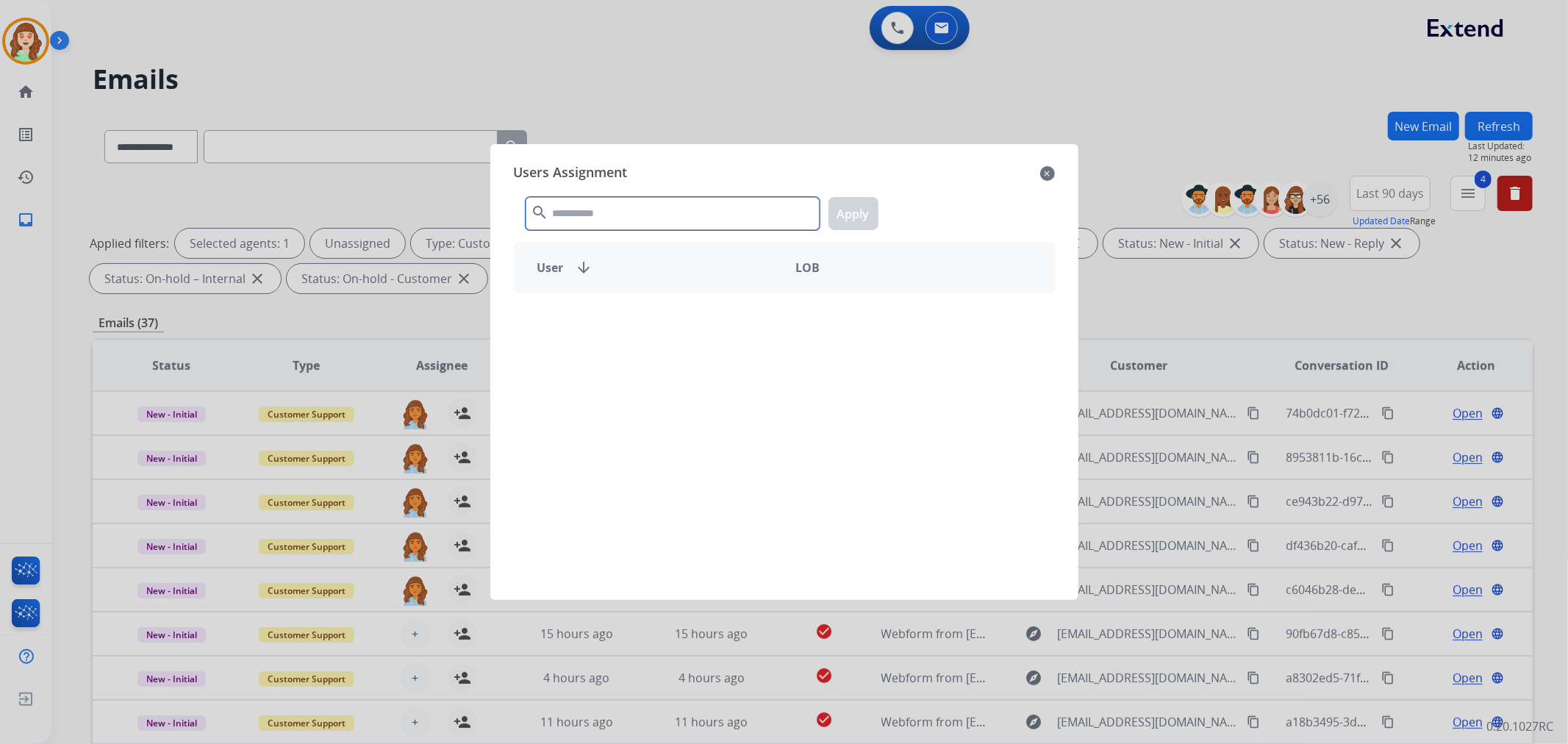
click at [712, 219] on input "text" at bounding box center [672, 214] width 294 height 33
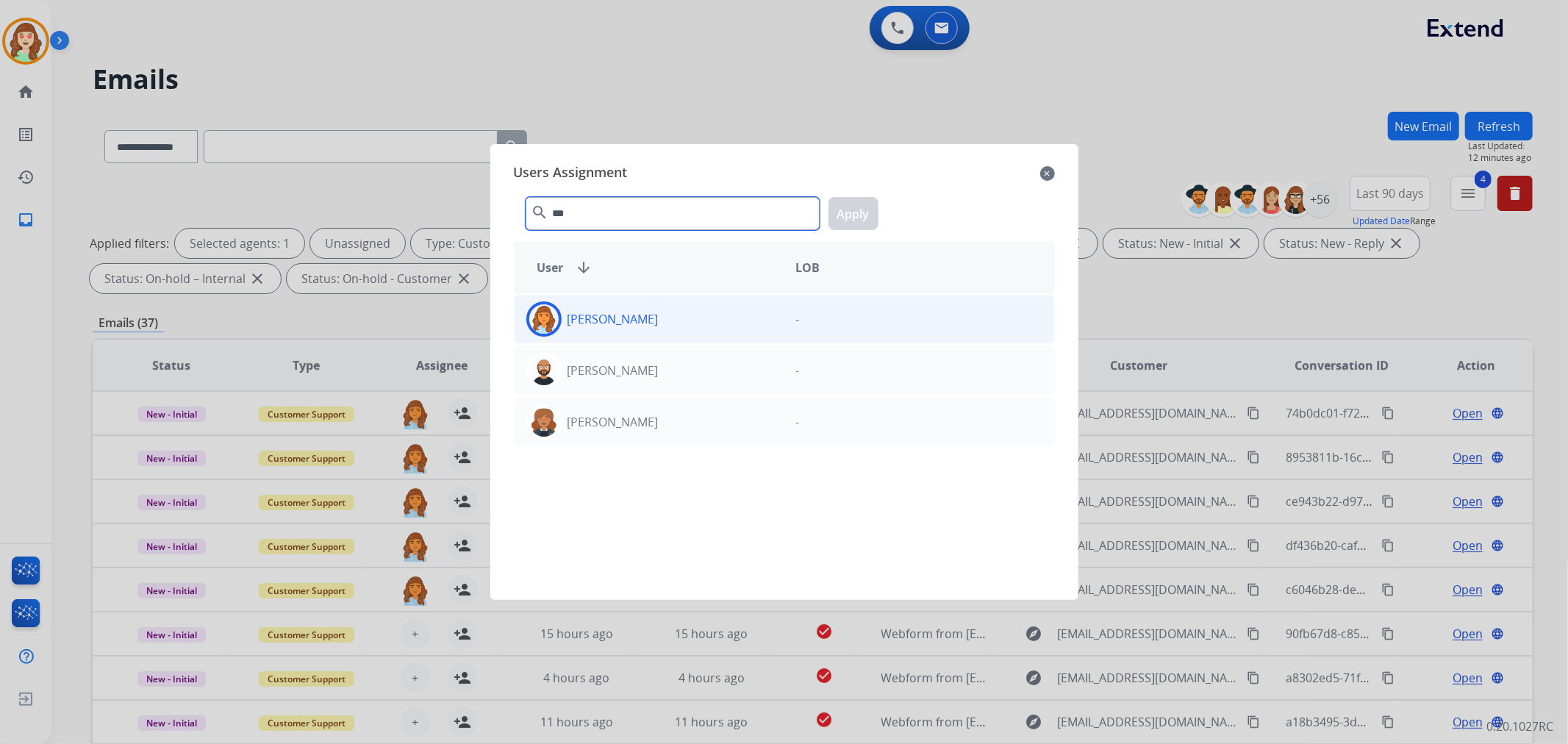
type input "***"
drag, startPoint x: 748, startPoint y: 313, endPoint x: 780, endPoint y: 310, distance: 32.1
click at [755, 313] on div "[PERSON_NAME]" at bounding box center [650, 319] width 270 height 36
drag, startPoint x: 859, startPoint y: 215, endPoint x: 664, endPoint y: 375, distance: 252.2
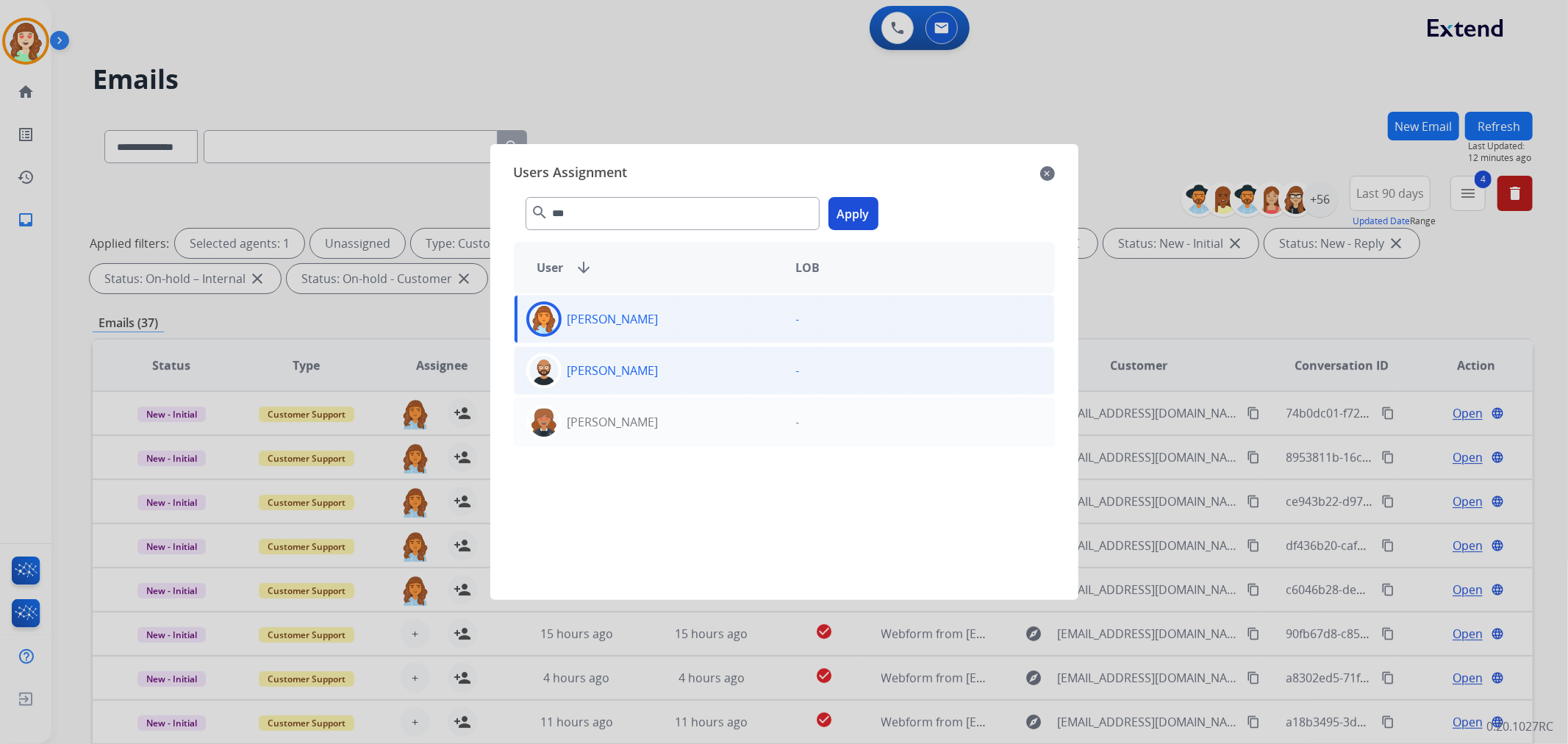
click at [855, 215] on button "Apply" at bounding box center [853, 214] width 50 height 33
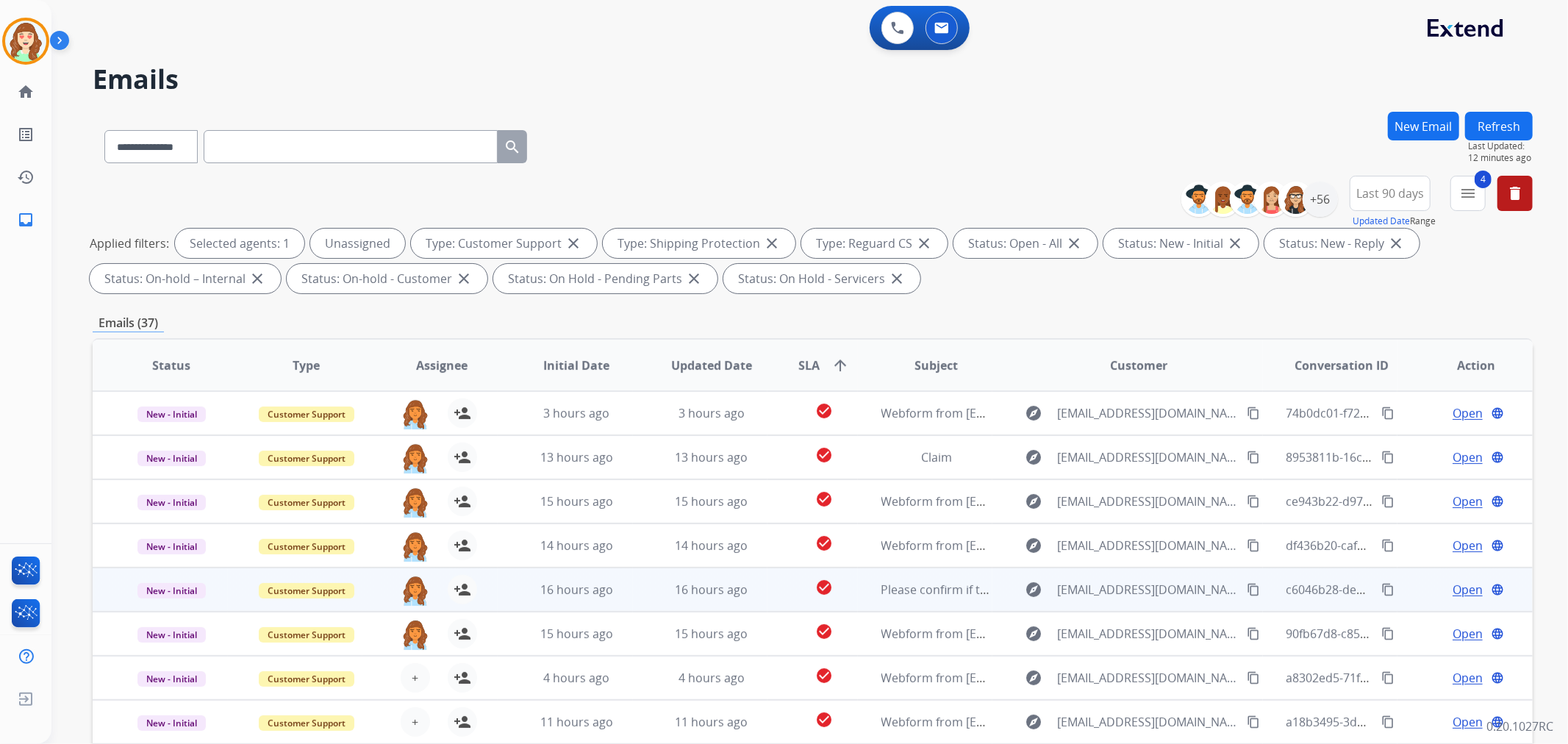
scroll to position [49, 0]
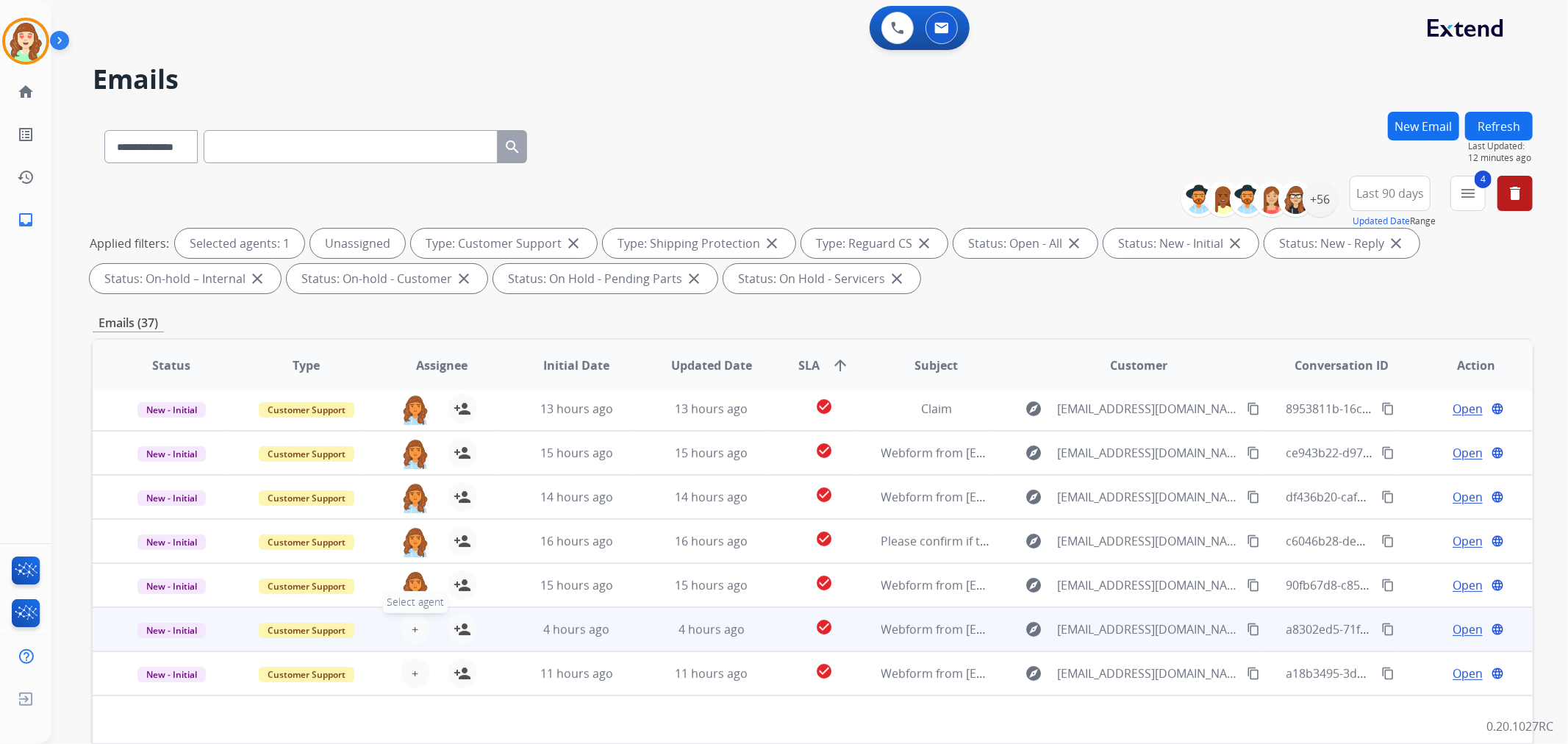
click at [411, 628] on span "+" at bounding box center [415, 629] width 7 height 17
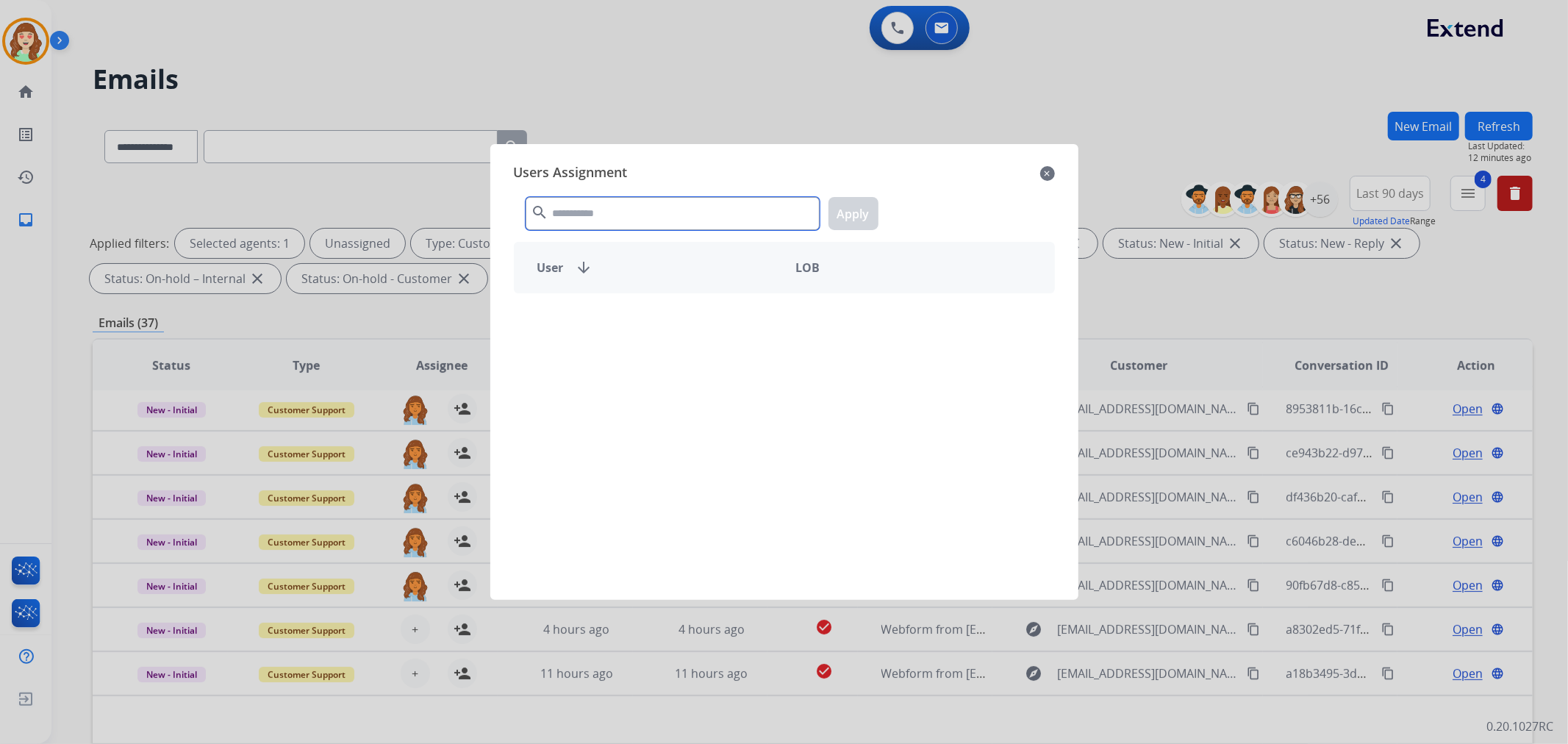
click at [658, 223] on input "text" at bounding box center [672, 214] width 294 height 33
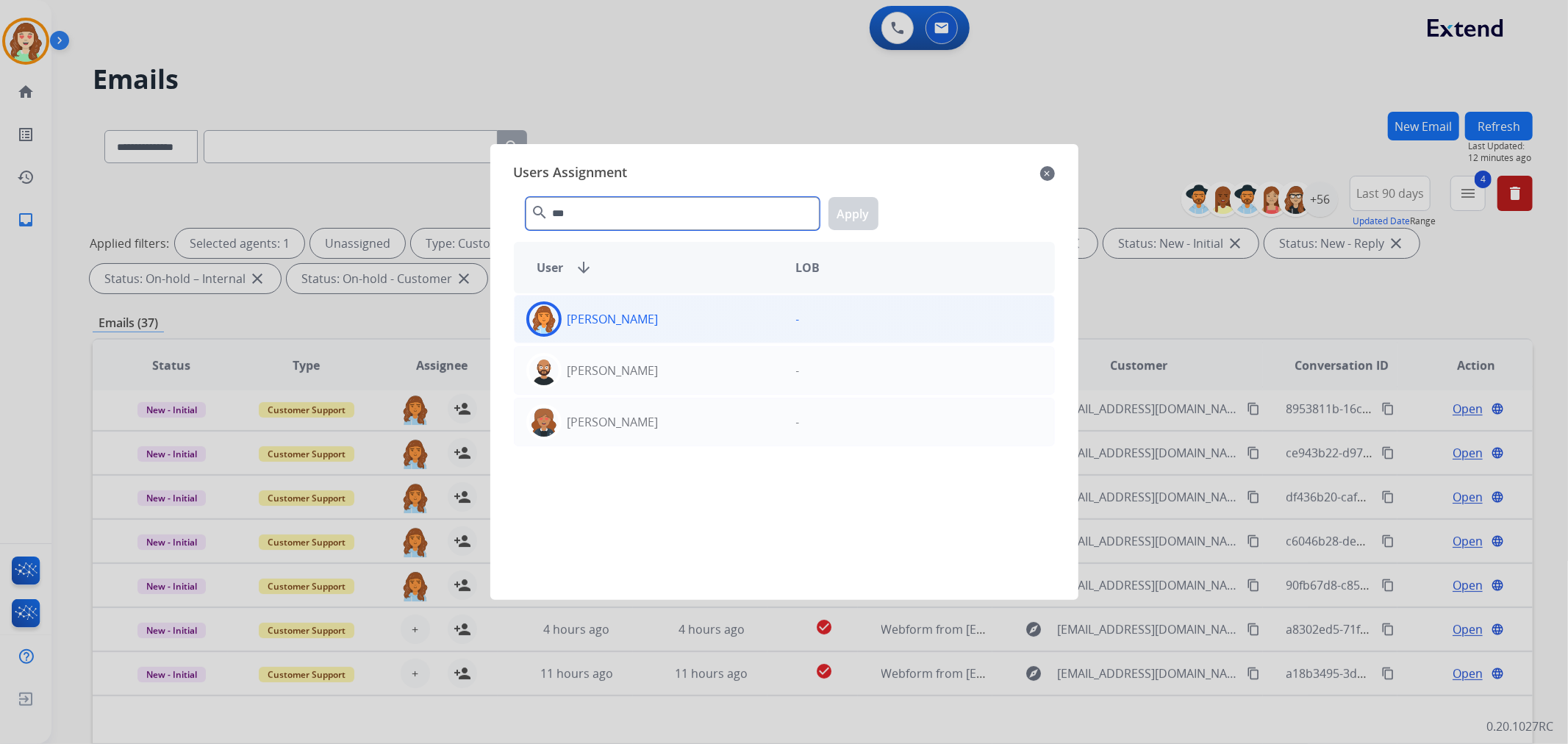
type input "***"
click at [718, 324] on div "[PERSON_NAME]" at bounding box center [650, 319] width 270 height 36
click at [855, 208] on button "Apply" at bounding box center [853, 214] width 50 height 33
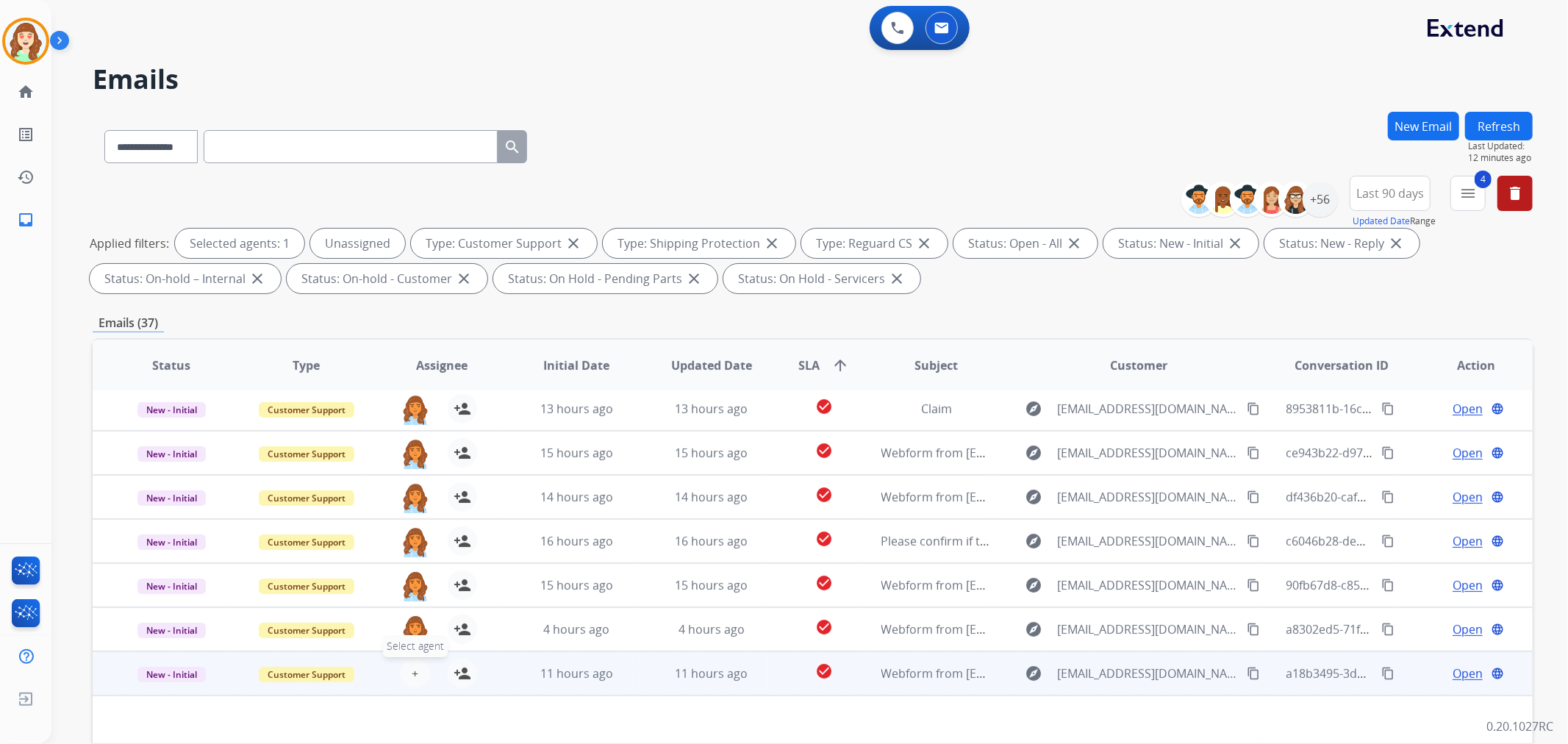
click at [403, 679] on button "+ Select agent" at bounding box center [415, 674] width 30 height 30
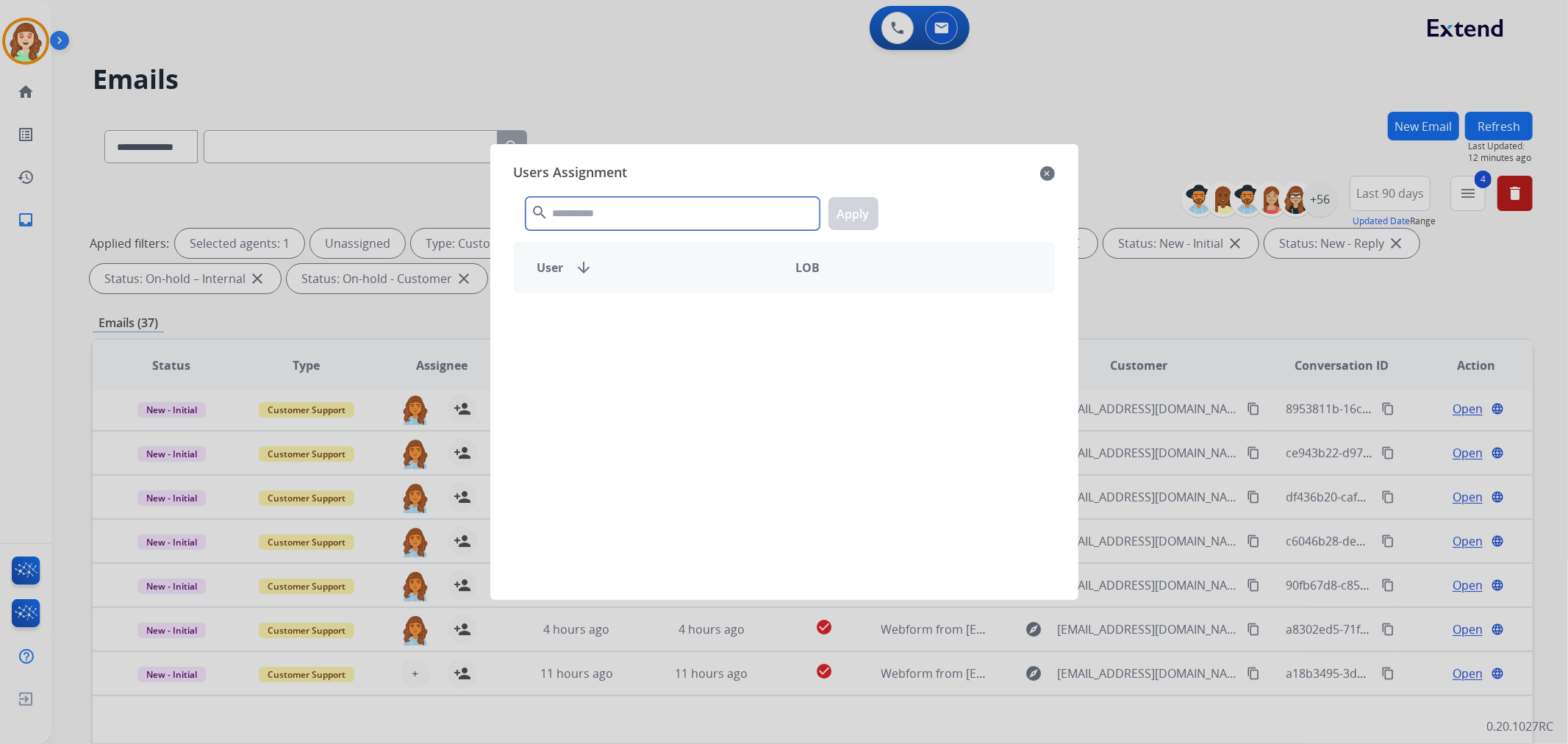
drag, startPoint x: 677, startPoint y: 206, endPoint x: 661, endPoint y: 209, distance: 16.3
click at [669, 209] on input "text" at bounding box center [672, 214] width 294 height 33
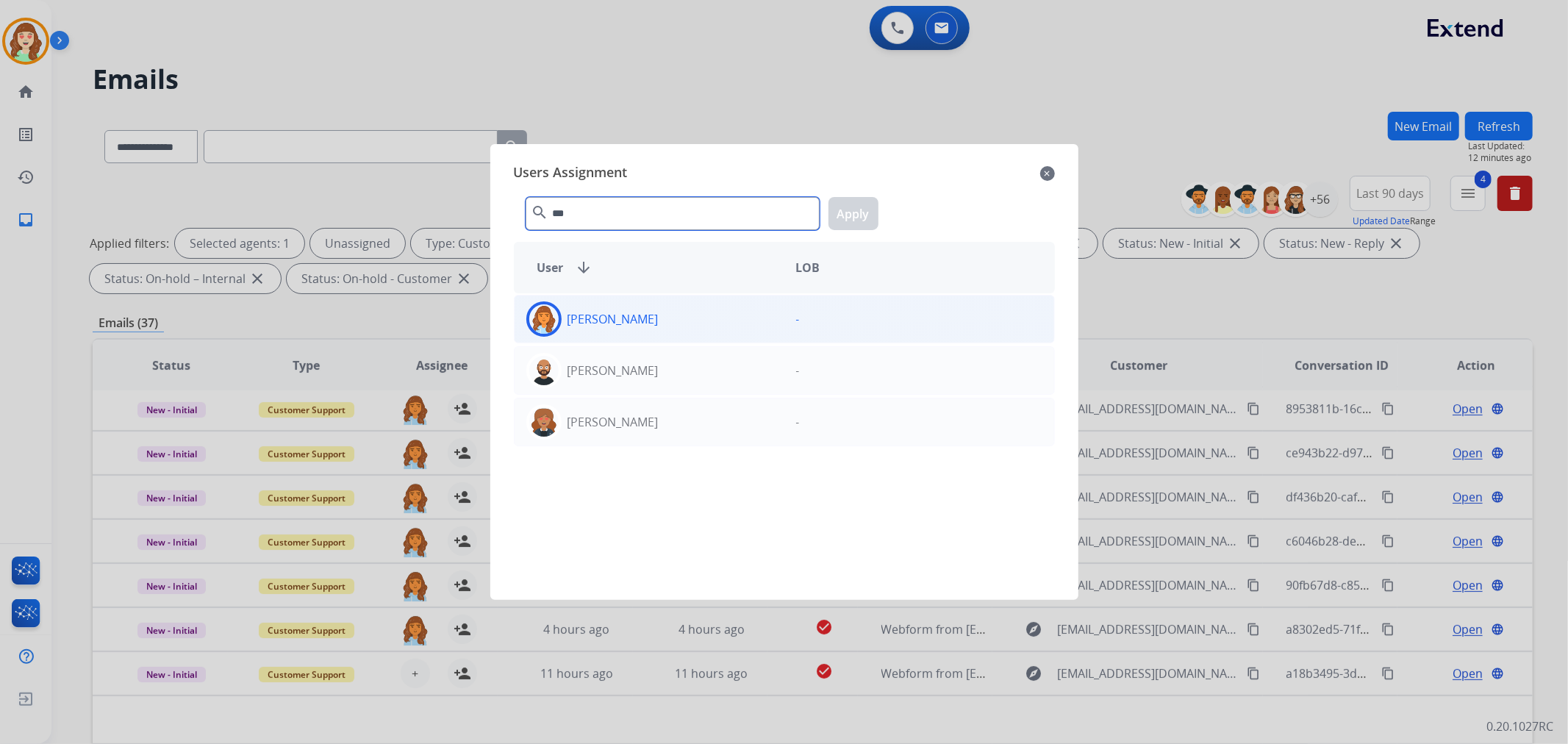
type input "***"
drag, startPoint x: 721, startPoint y: 324, endPoint x: 775, endPoint y: 314, distance: 54.9
click at [722, 324] on div "[PERSON_NAME]" at bounding box center [650, 319] width 270 height 36
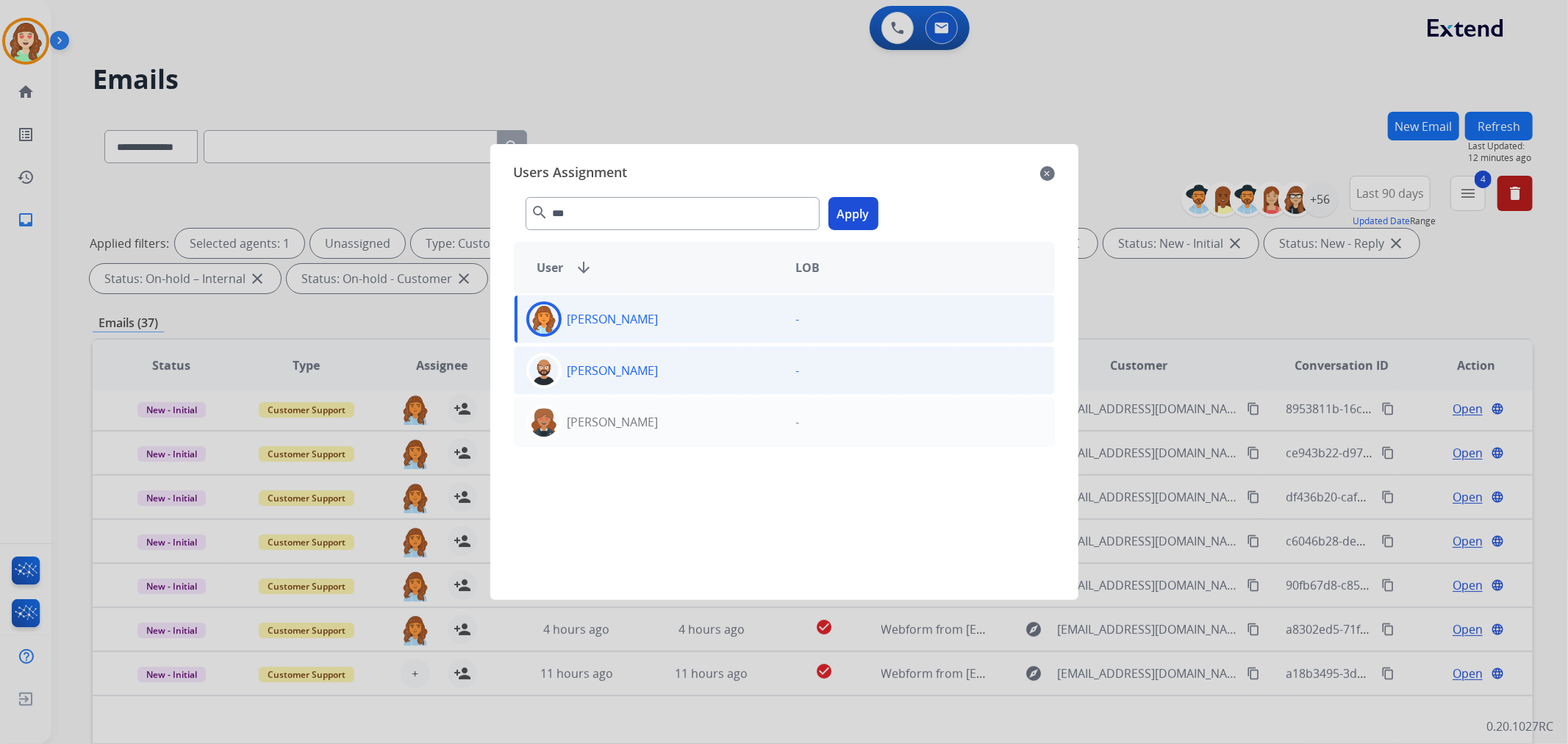
drag, startPoint x: 862, startPoint y: 214, endPoint x: 887, endPoint y: 379, distance: 166.9
click at [861, 214] on button "Apply" at bounding box center [853, 214] width 50 height 33
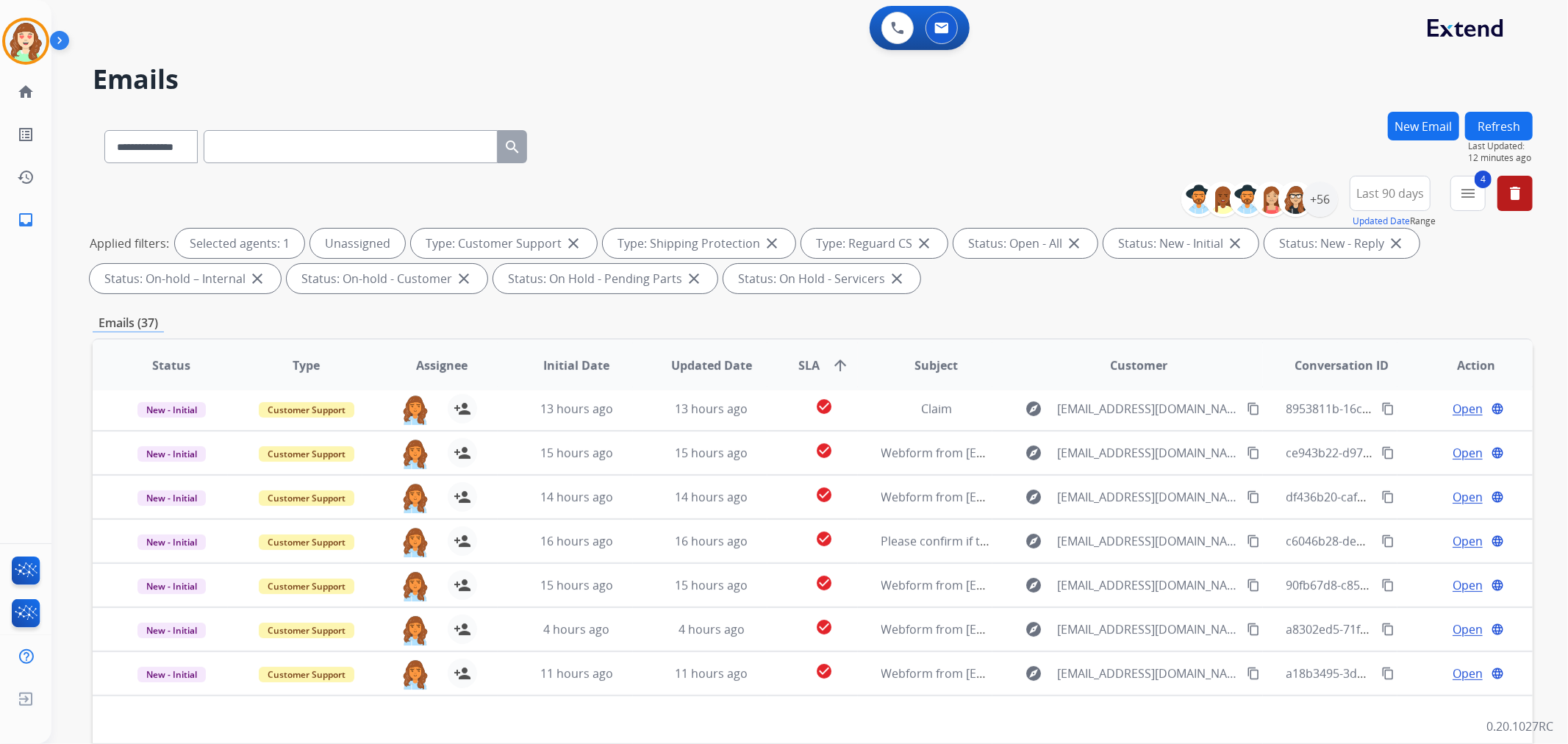
scroll to position [163, 0]
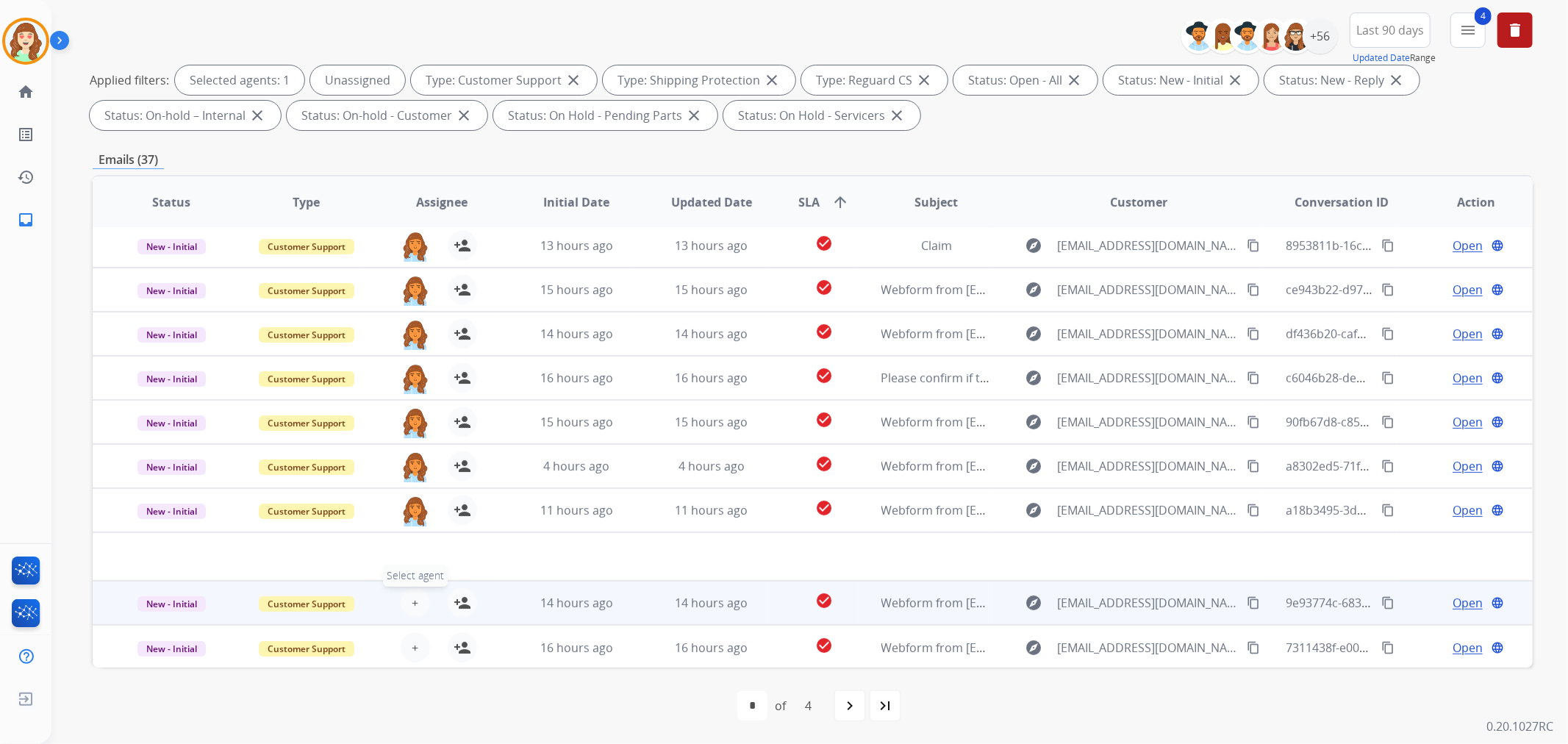
click at [411, 600] on span "+" at bounding box center [415, 602] width 7 height 17
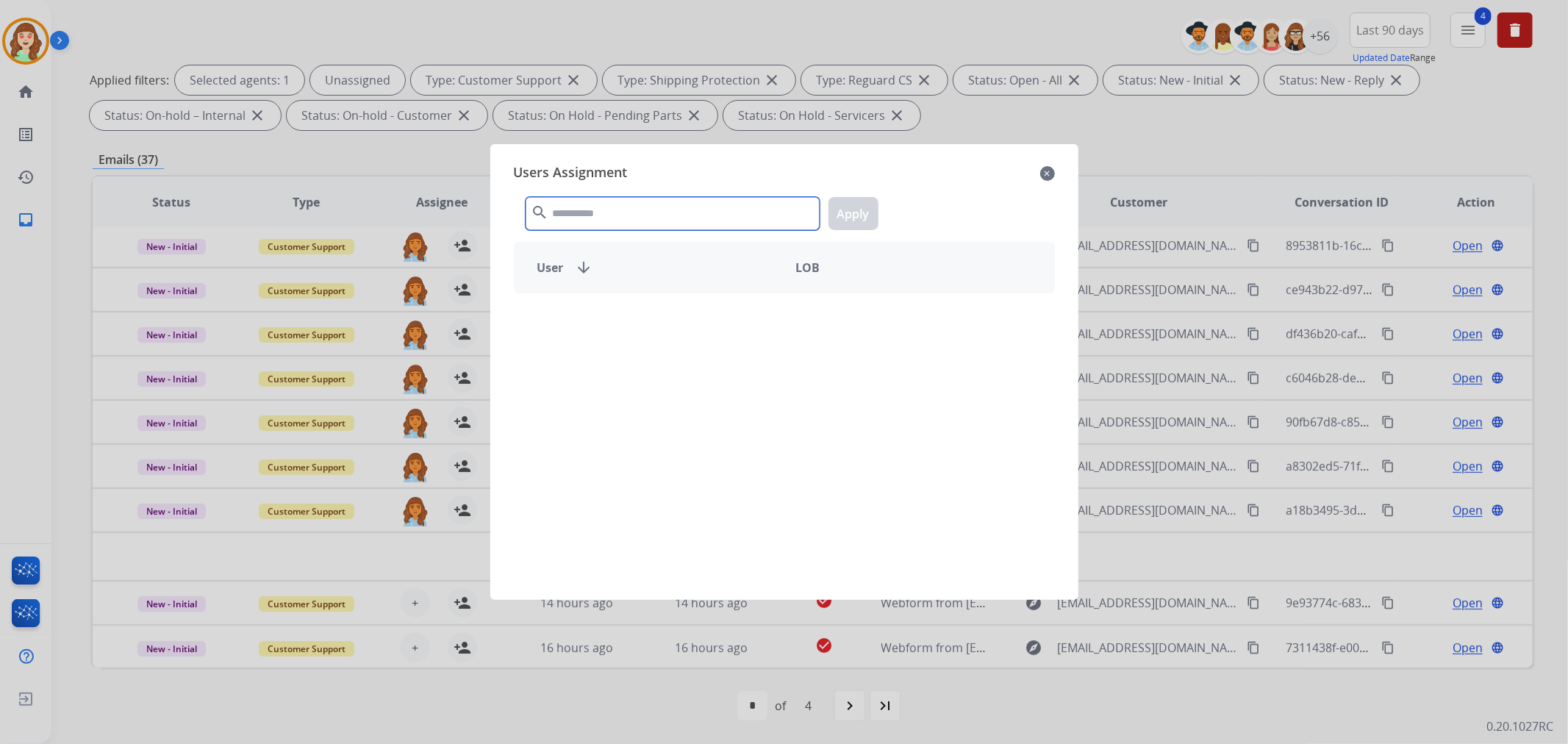
click at [682, 214] on input "text" at bounding box center [672, 214] width 294 height 33
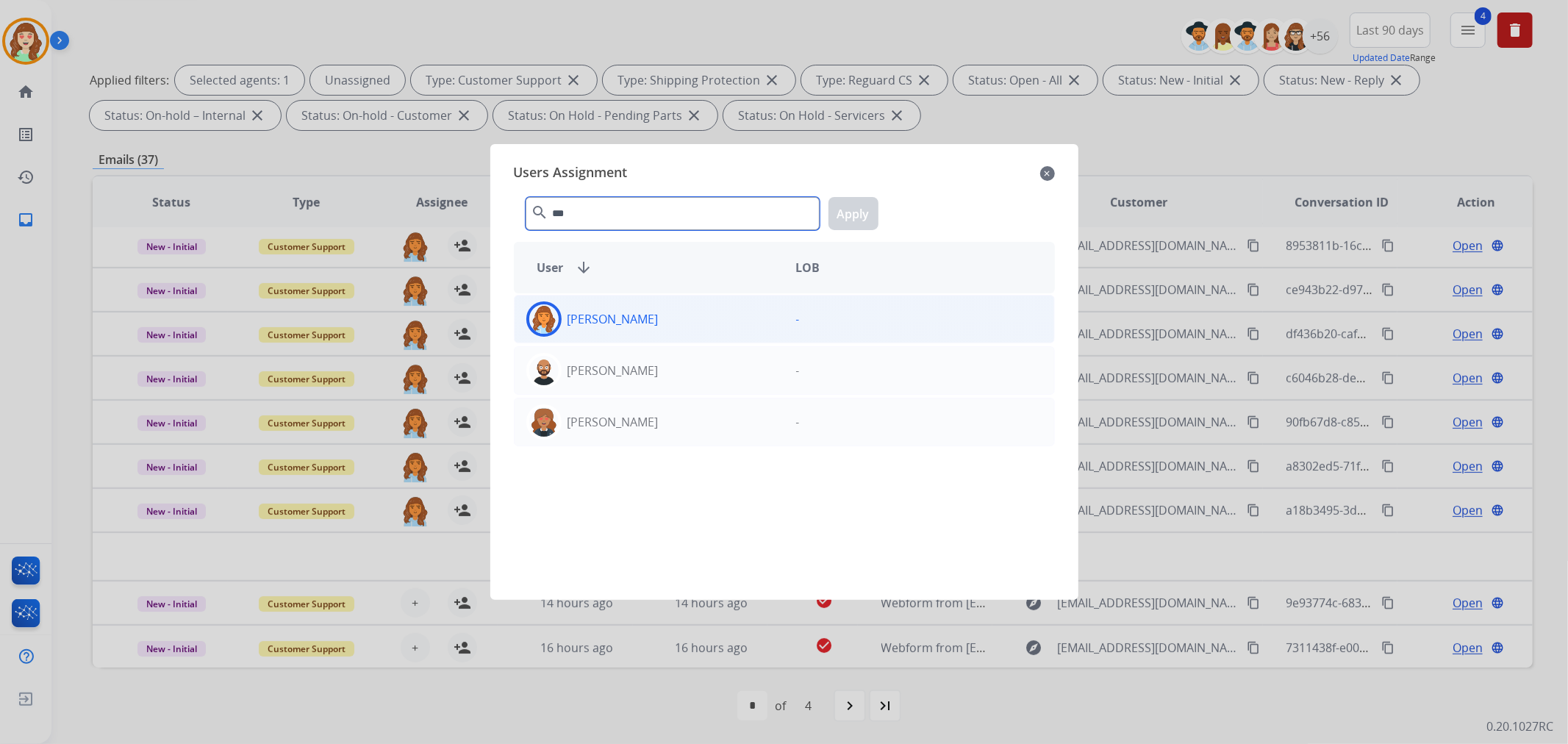
type input "***"
click at [722, 326] on div "[PERSON_NAME]" at bounding box center [650, 319] width 270 height 36
click at [866, 212] on button "Apply" at bounding box center [853, 214] width 50 height 33
drag, startPoint x: 661, startPoint y: 329, endPoint x: 757, endPoint y: 283, distance: 106.5
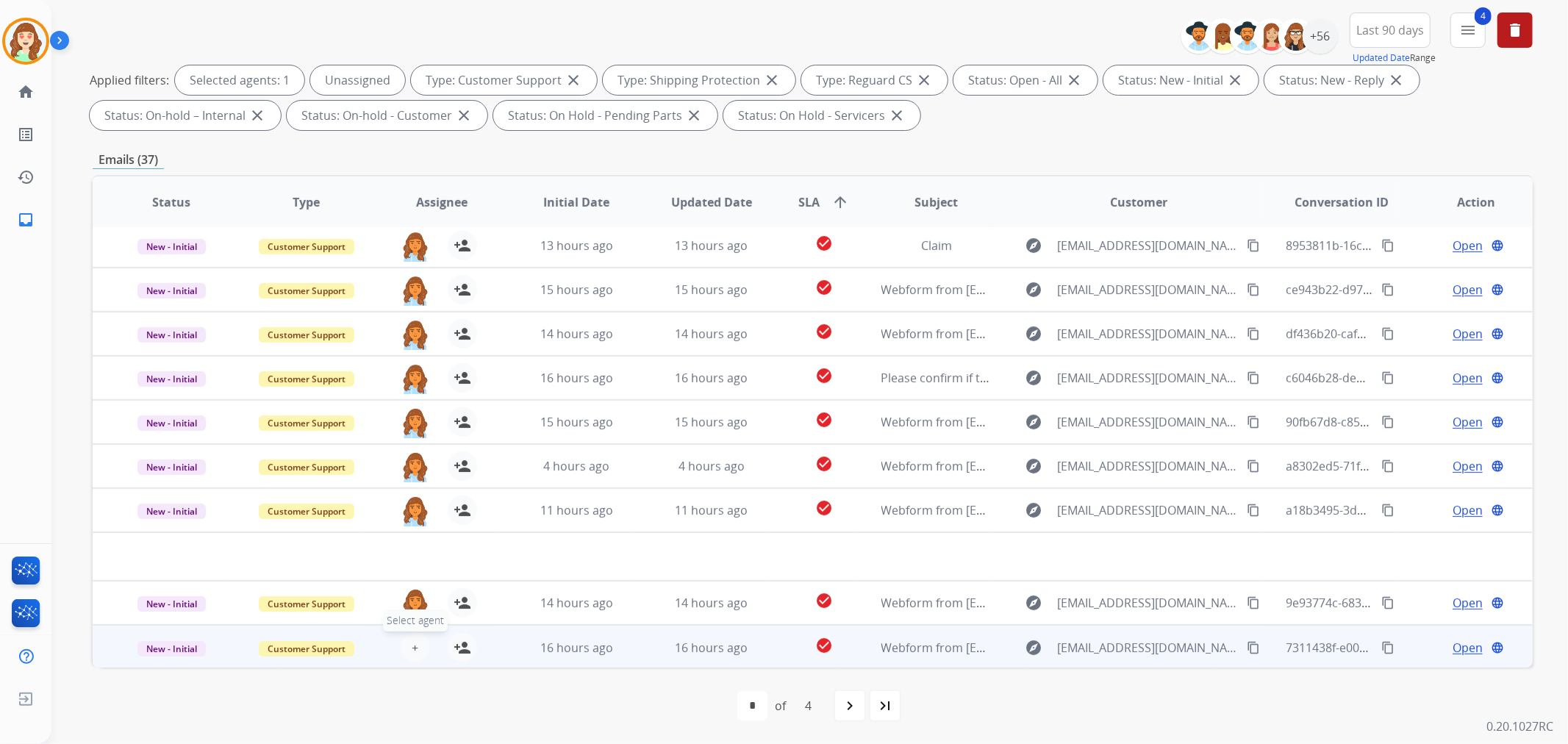
click at [407, 649] on button "+ Select agent" at bounding box center [415, 648] width 30 height 30
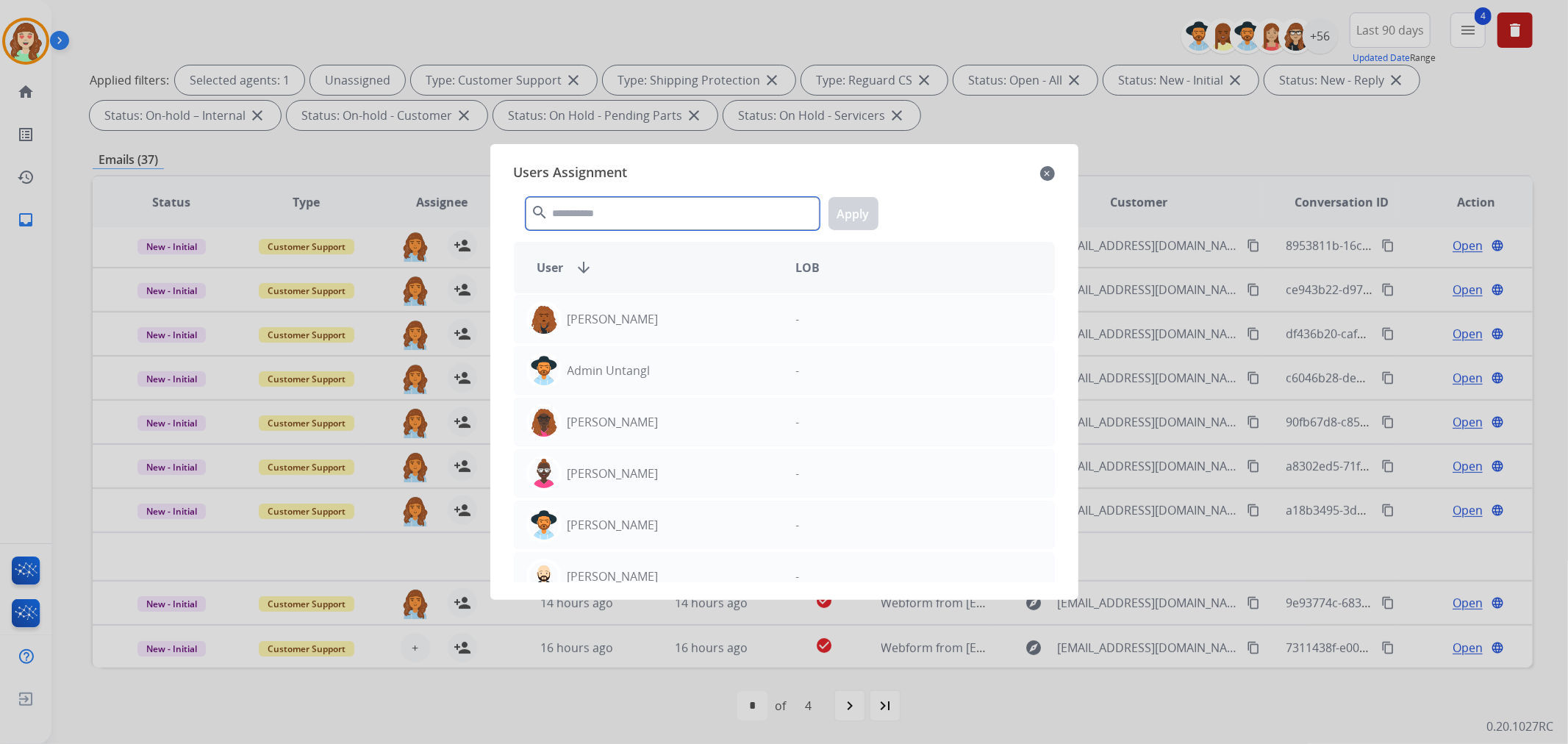
drag, startPoint x: 607, startPoint y: 214, endPoint x: 598, endPoint y: 218, distance: 9.8
click at [605, 214] on input "text" at bounding box center [672, 214] width 294 height 33
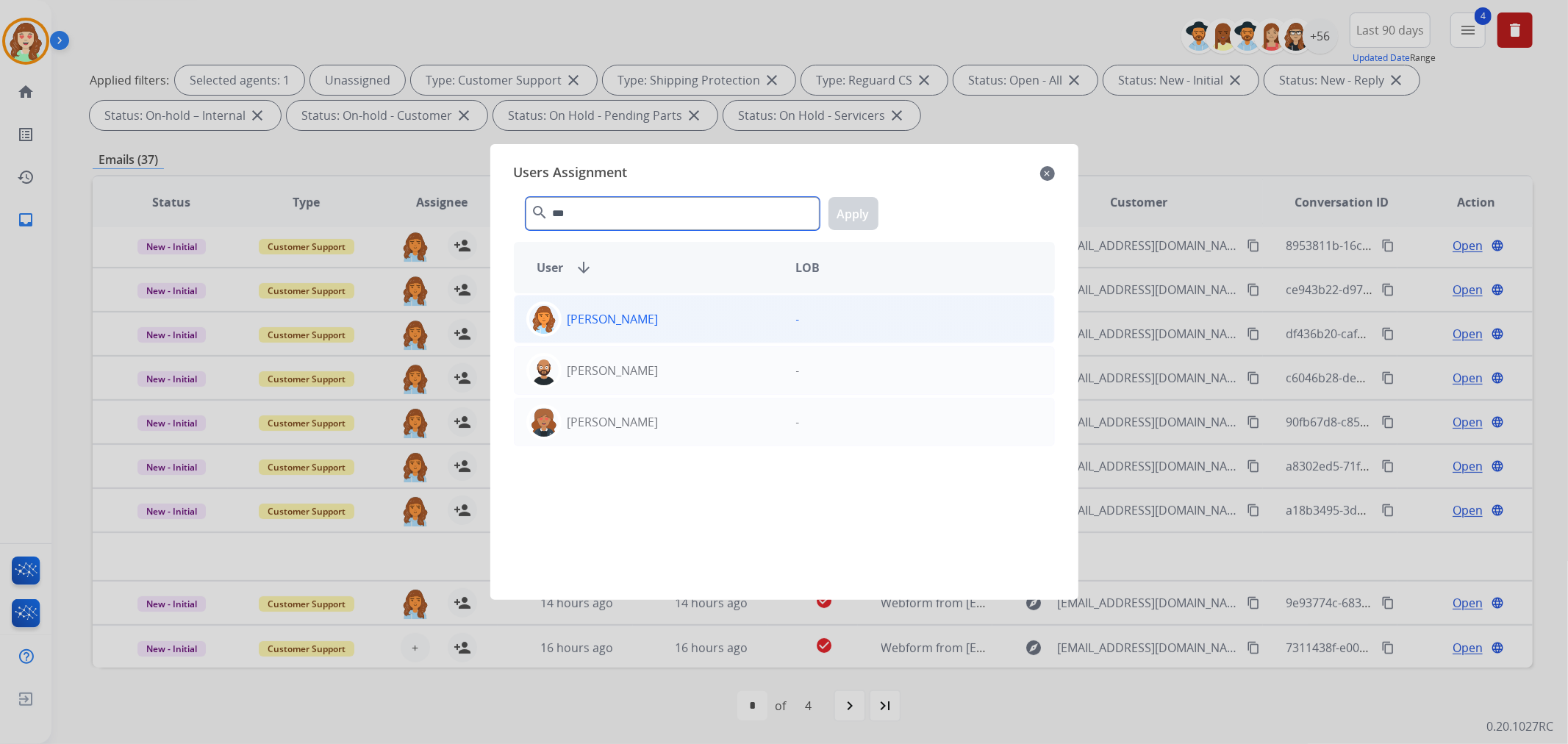
type input "***"
click at [647, 318] on p "[PERSON_NAME]" at bounding box center [613, 319] width 91 height 17
click at [867, 207] on button "Apply" at bounding box center [853, 214] width 50 height 33
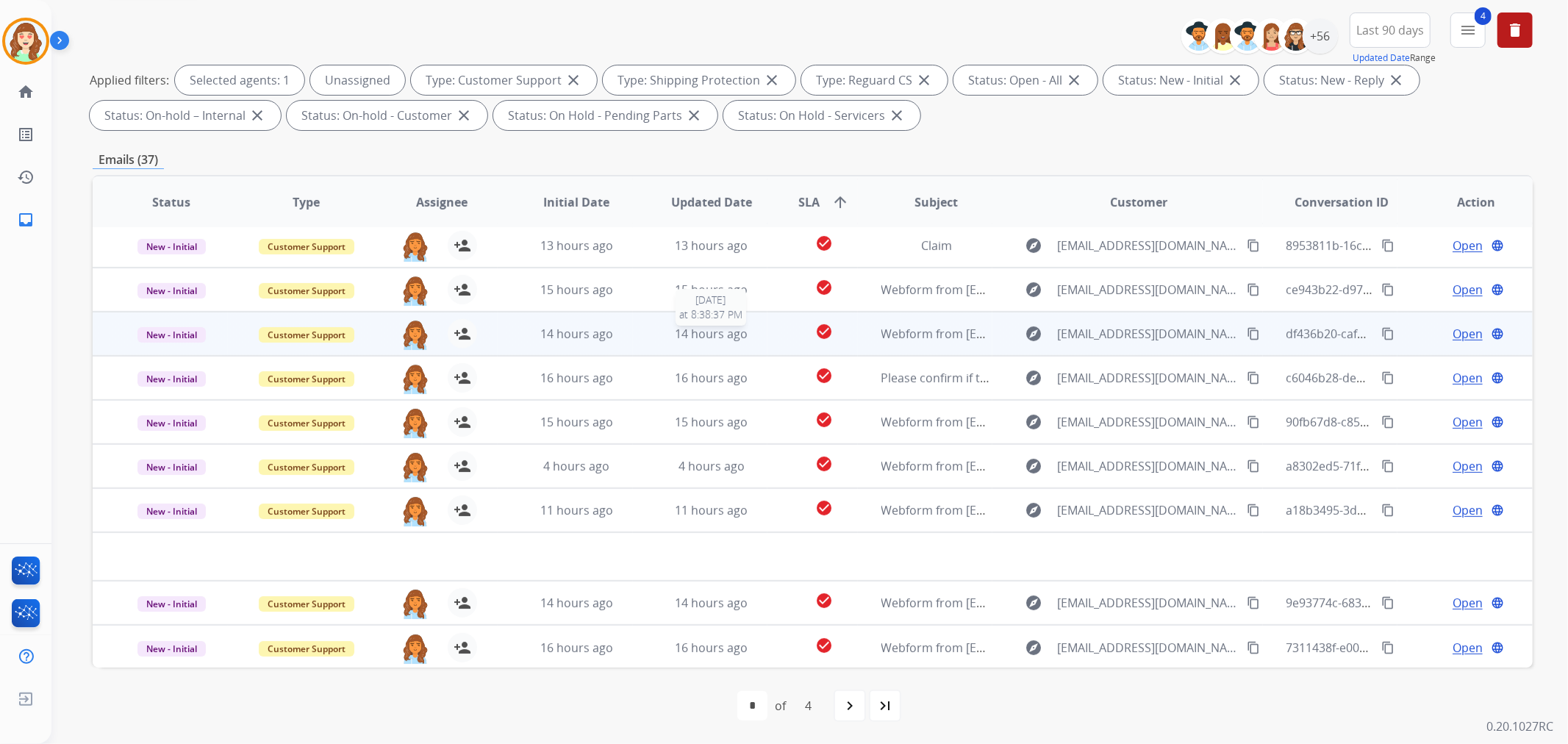
drag, startPoint x: 717, startPoint y: 329, endPoint x: 750, endPoint y: 311, distance: 37.6
click at [724, 326] on span "14 hours ago" at bounding box center [711, 334] width 73 height 17
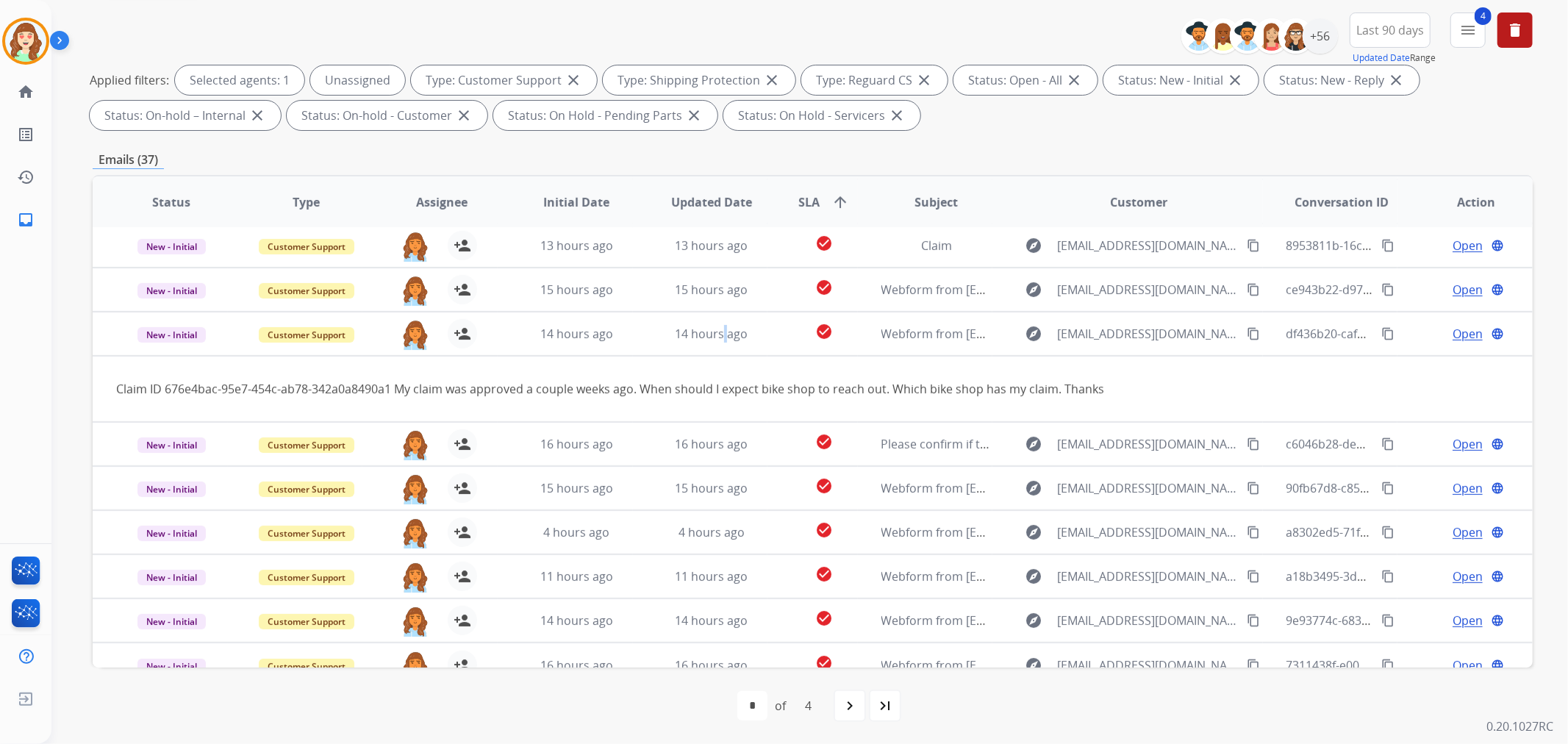
scroll to position [66, 0]
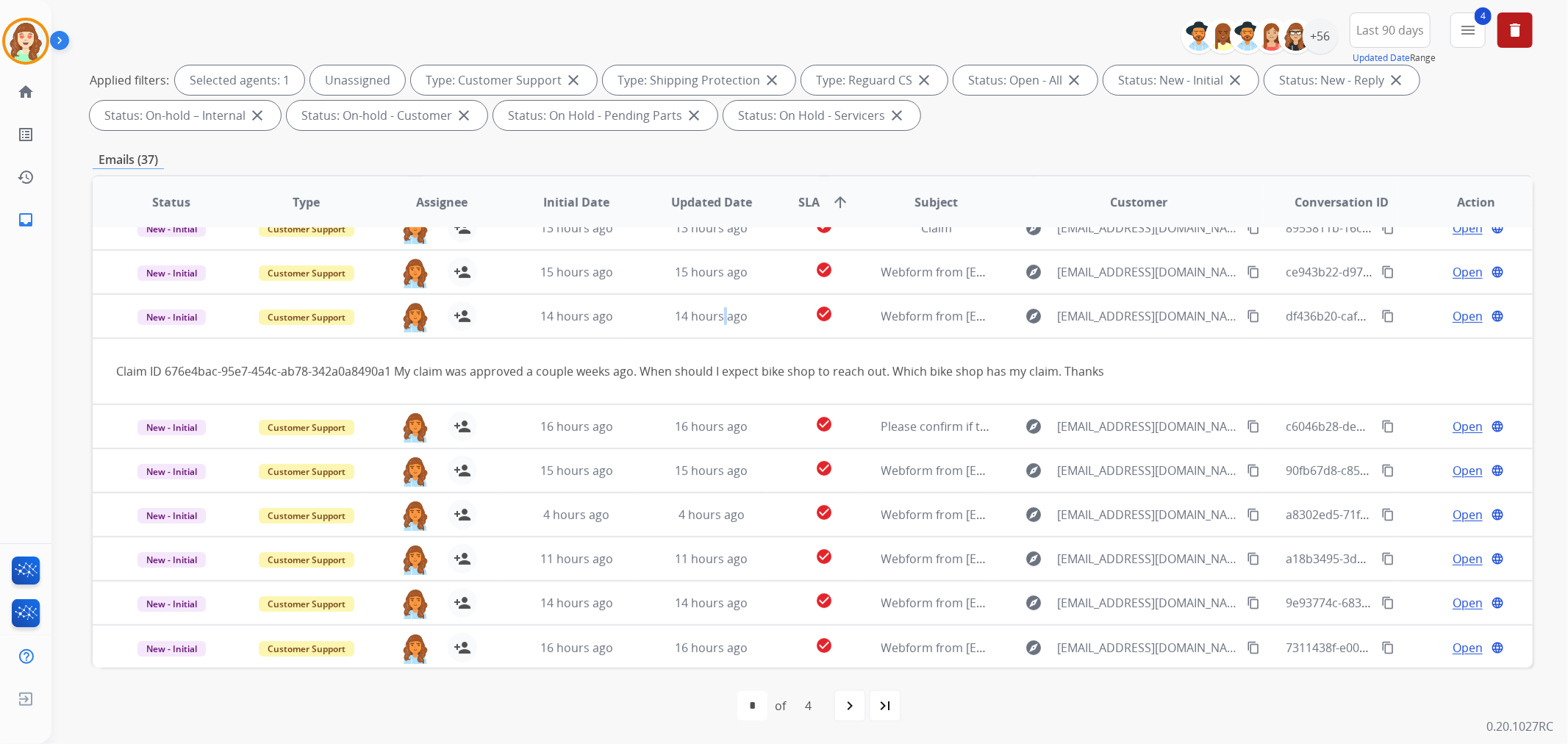
drag, startPoint x: 839, startPoint y: 708, endPoint x: 799, endPoint y: 618, distance: 98.5
click at [839, 708] on div "navigate_next" at bounding box center [849, 705] width 32 height 32
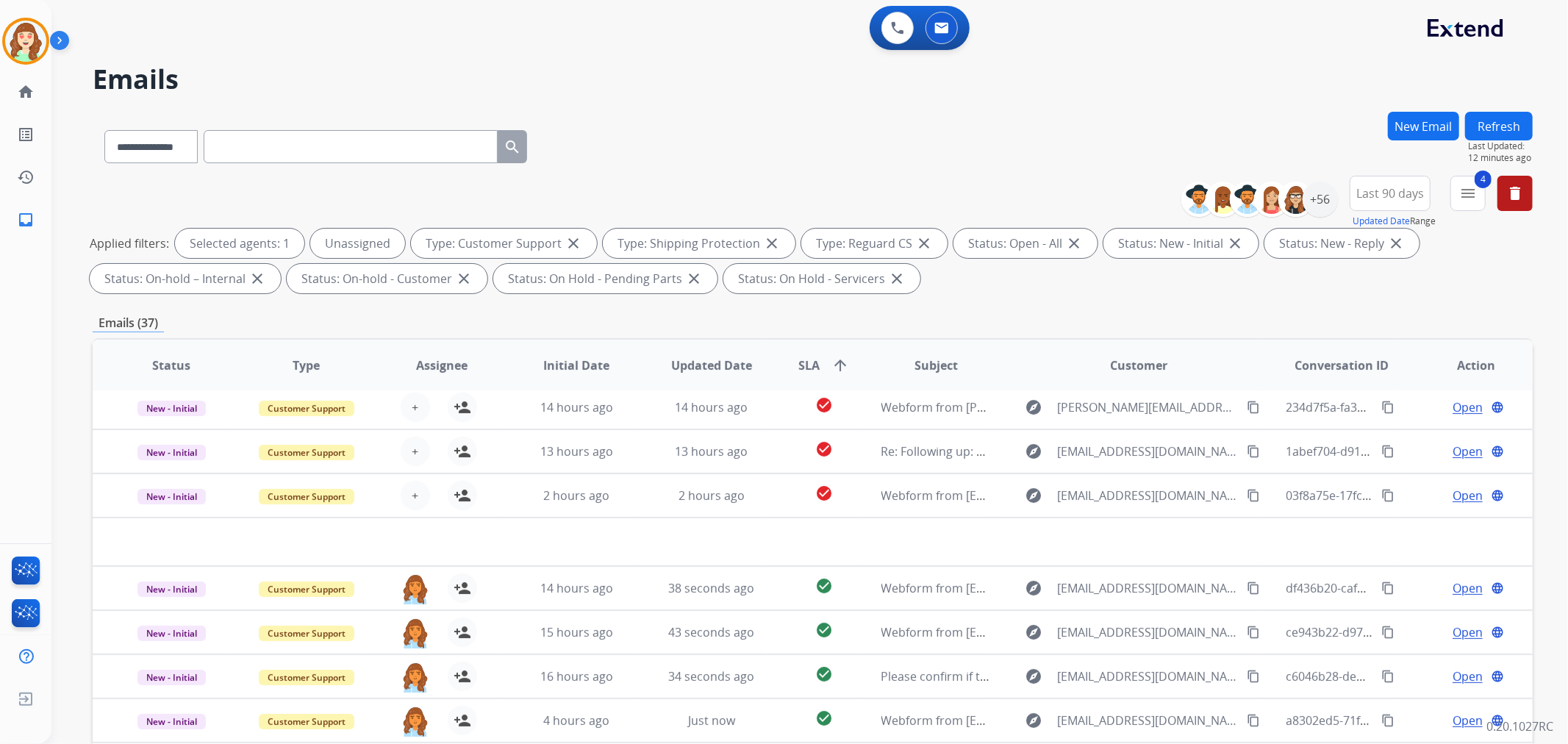
scroll to position [49, 0]
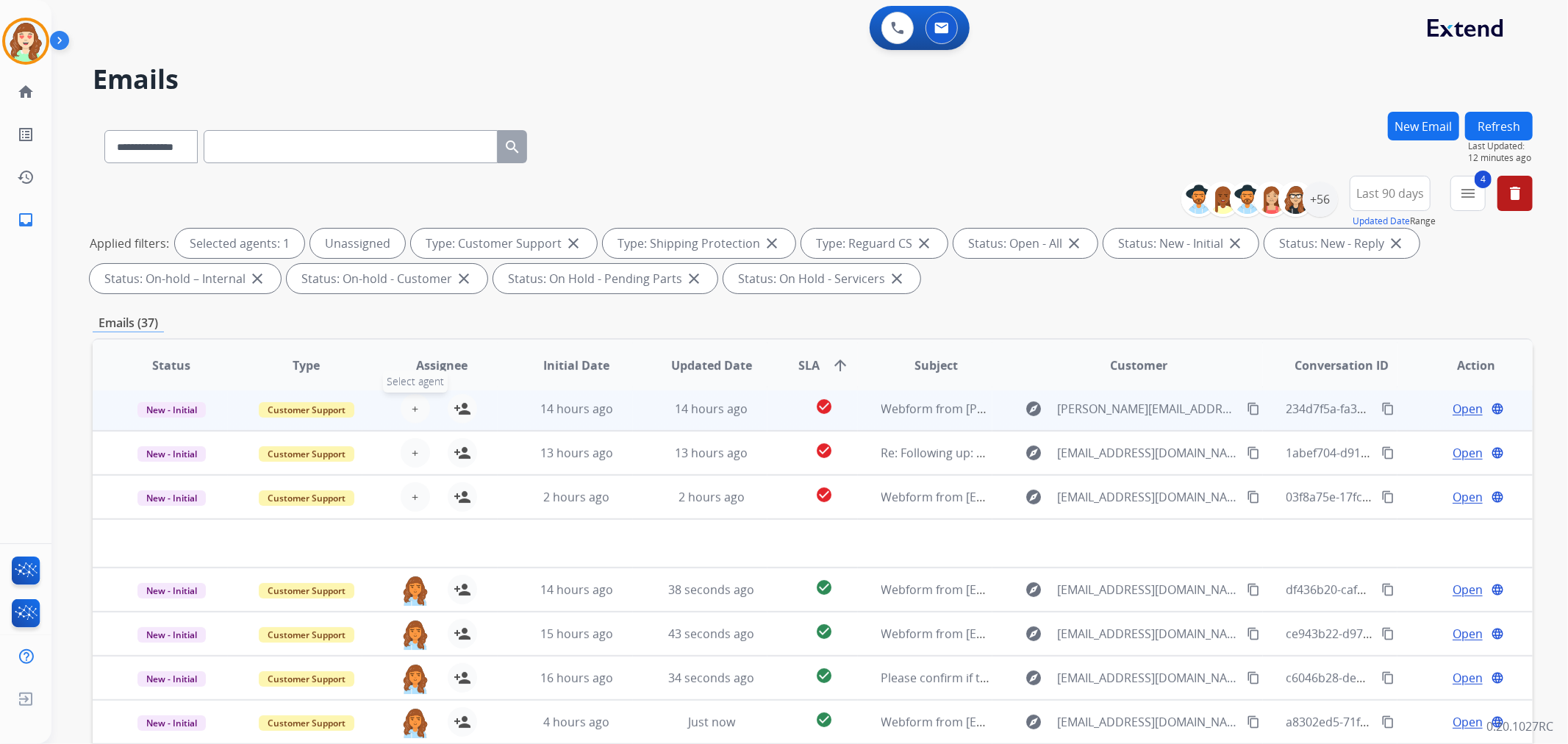
click at [412, 413] on span "+" at bounding box center [415, 408] width 7 height 17
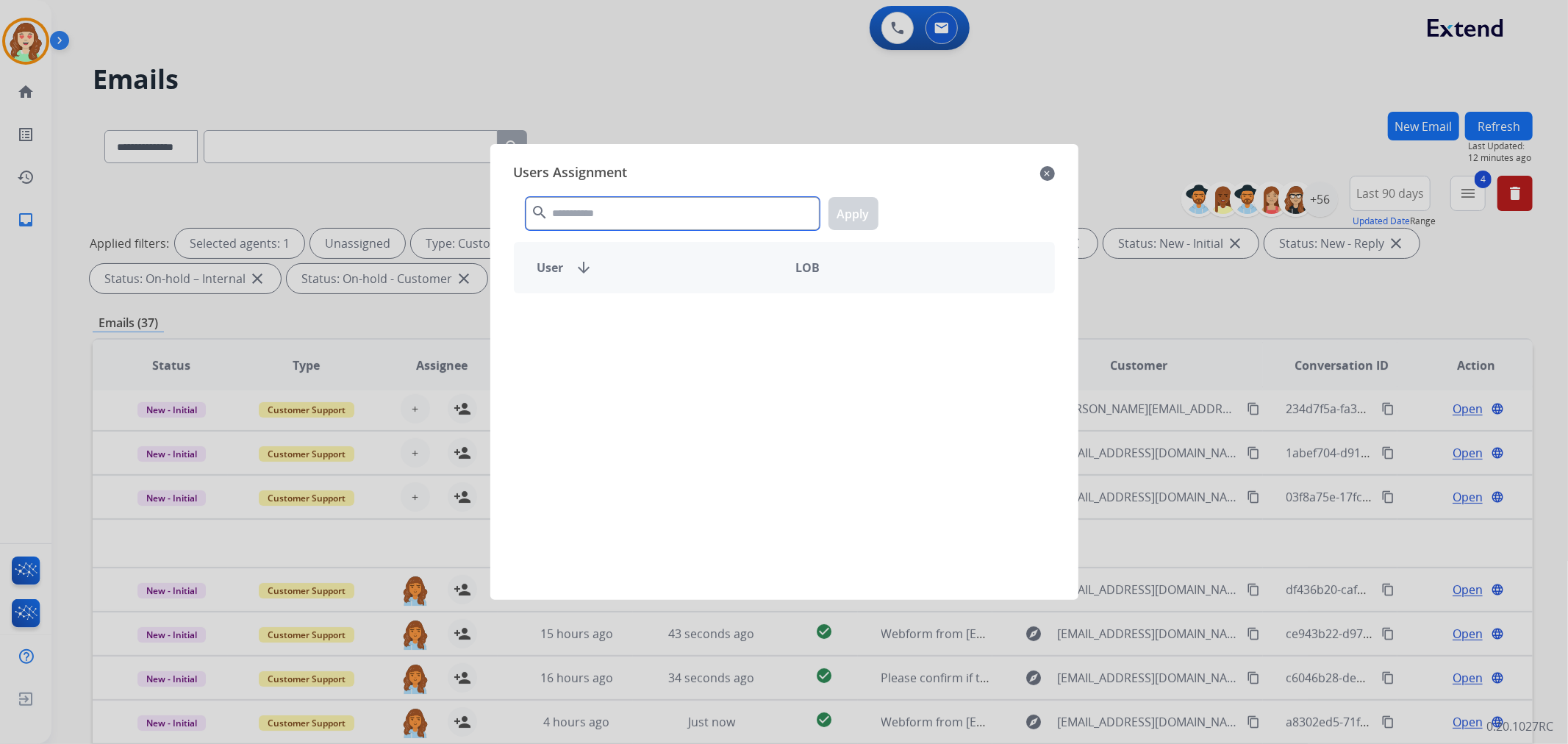
click at [753, 218] on input "text" at bounding box center [672, 214] width 294 height 33
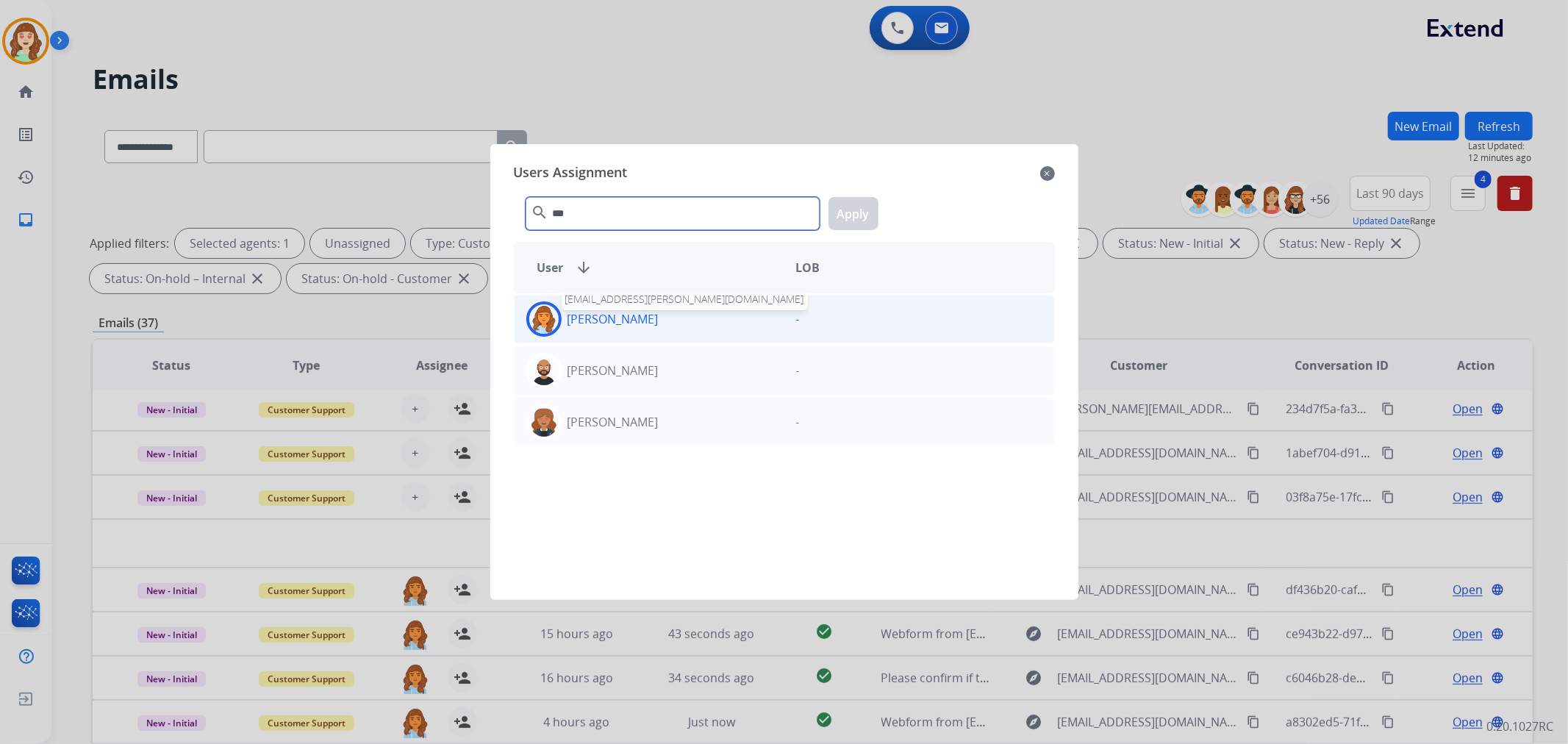
type input "***"
click at [659, 321] on p "[PERSON_NAME]" at bounding box center [613, 319] width 91 height 17
click at [861, 208] on button "Apply" at bounding box center [853, 214] width 50 height 33
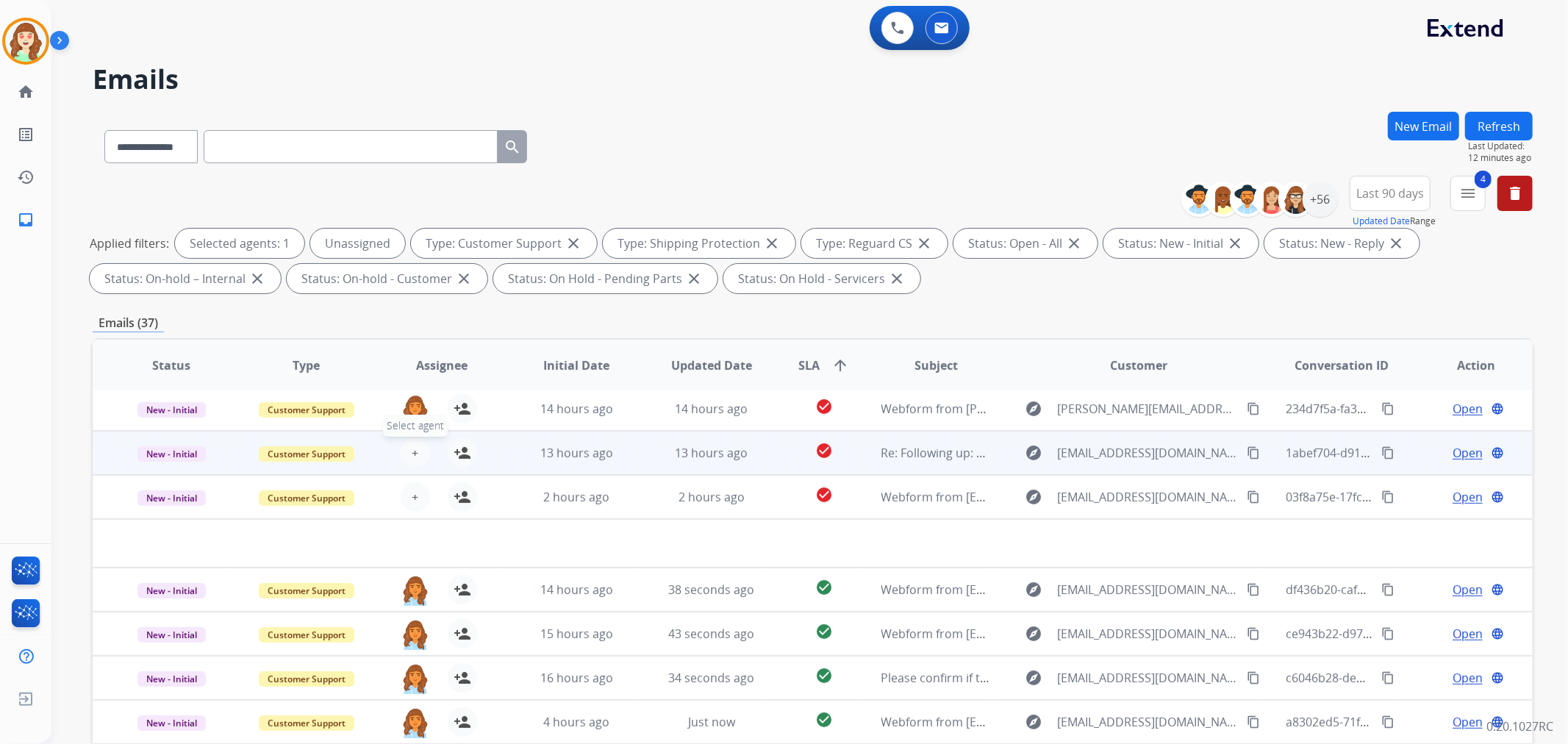
click at [416, 456] on button "+ Select agent" at bounding box center [415, 453] width 30 height 30
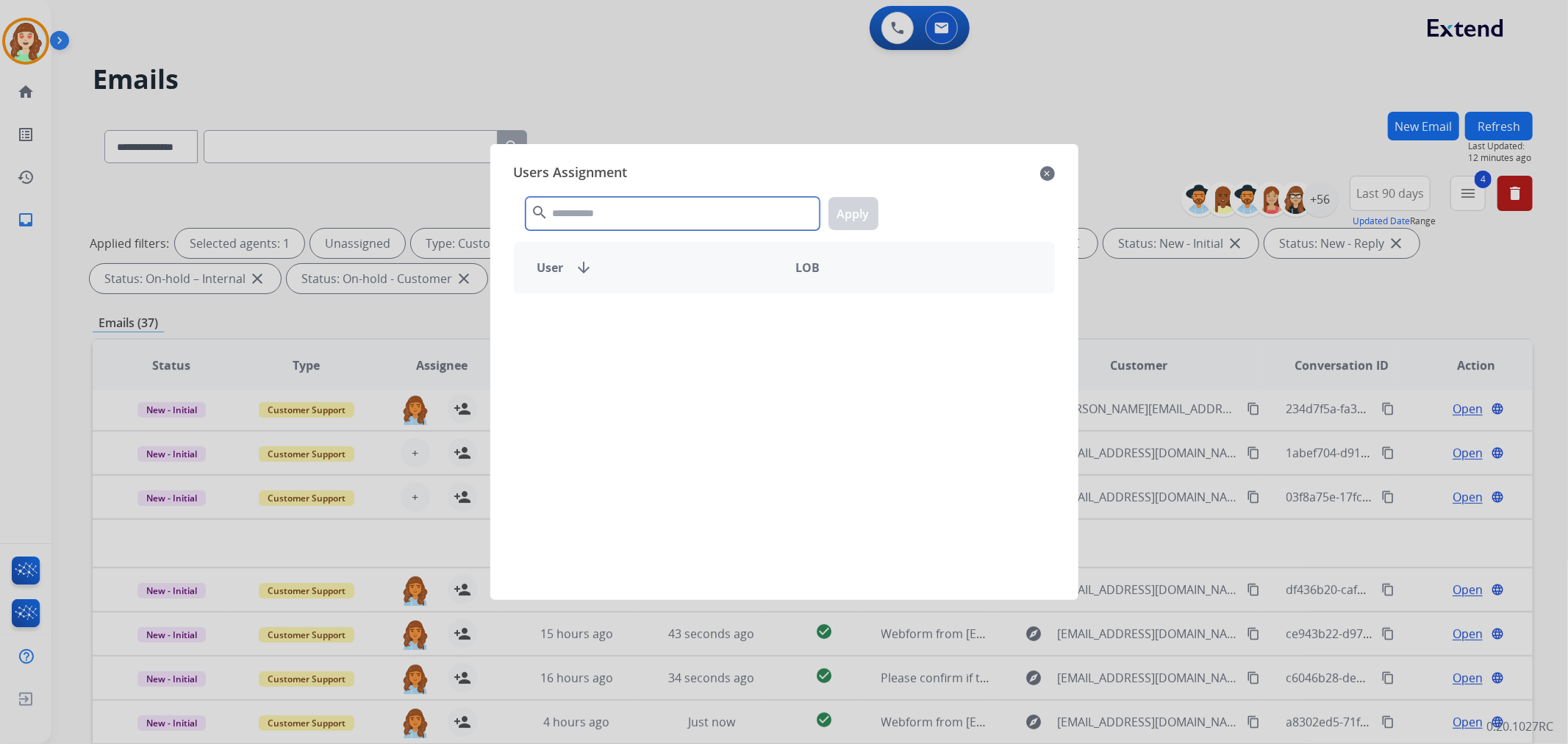
click at [746, 215] on input "text" at bounding box center [672, 214] width 294 height 33
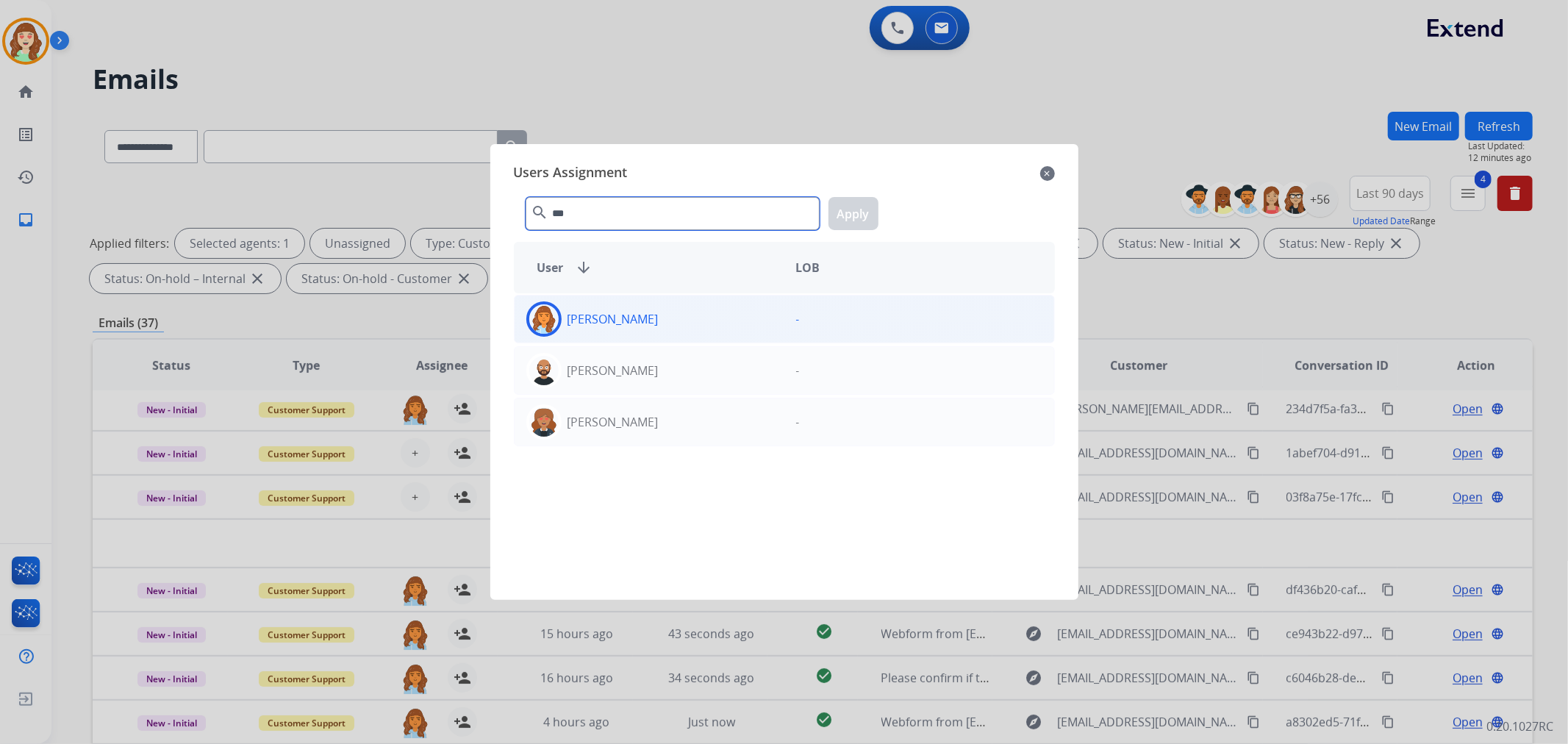
type input "***"
click at [664, 331] on div "[PERSON_NAME]" at bounding box center [650, 319] width 270 height 36
click at [851, 204] on button "Apply" at bounding box center [853, 214] width 50 height 33
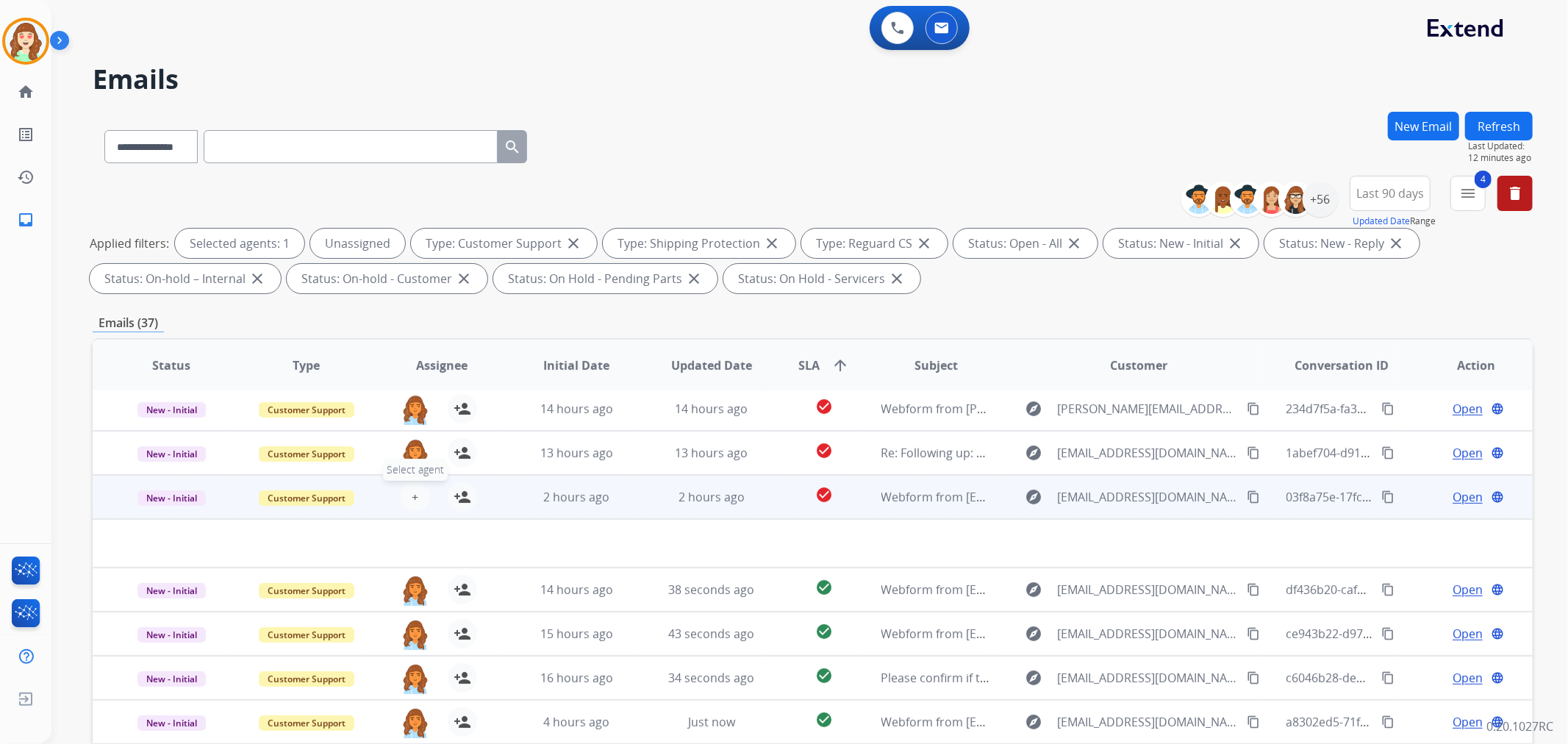
click at [411, 488] on span "+" at bounding box center [415, 497] width 7 height 17
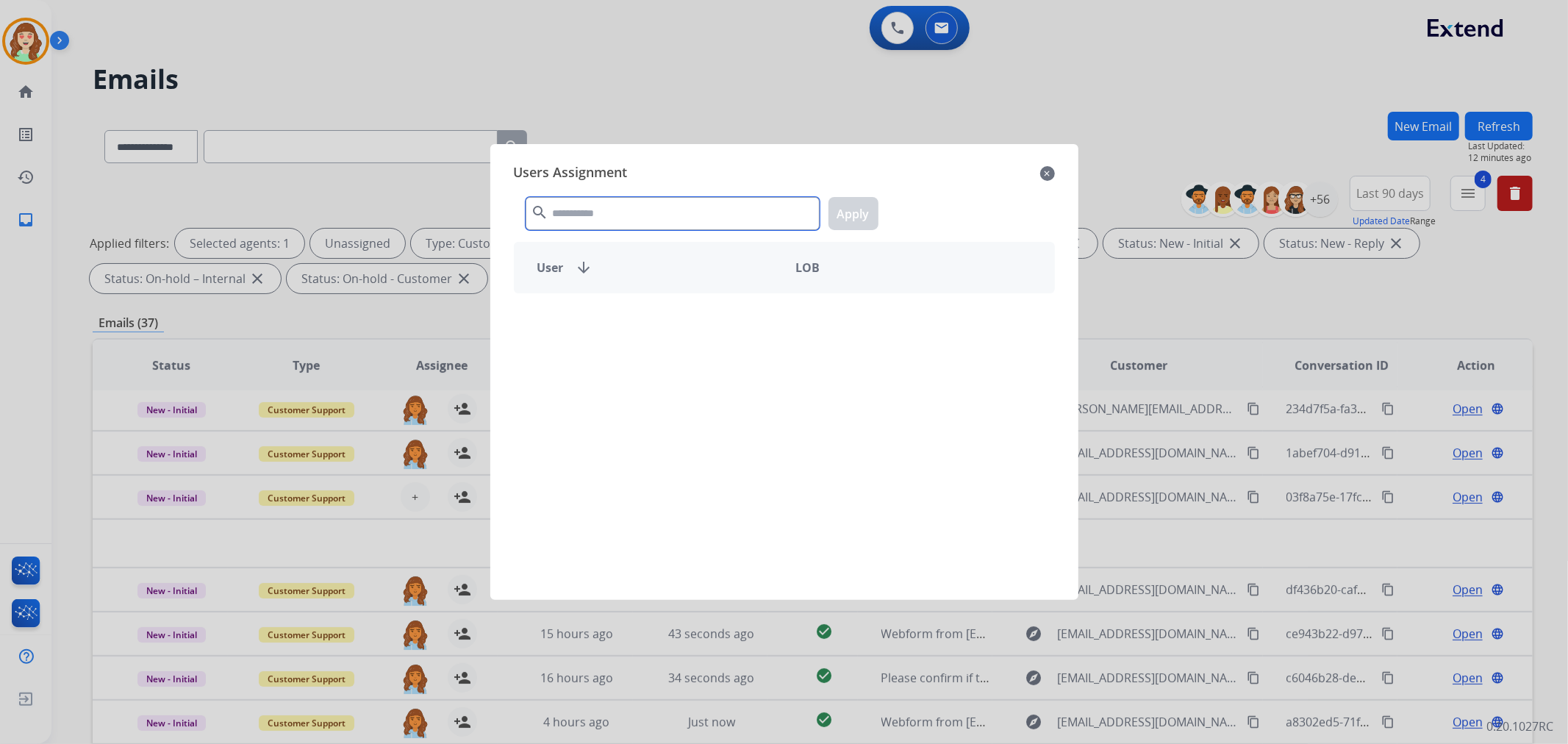
click at [693, 224] on input "text" at bounding box center [672, 214] width 294 height 33
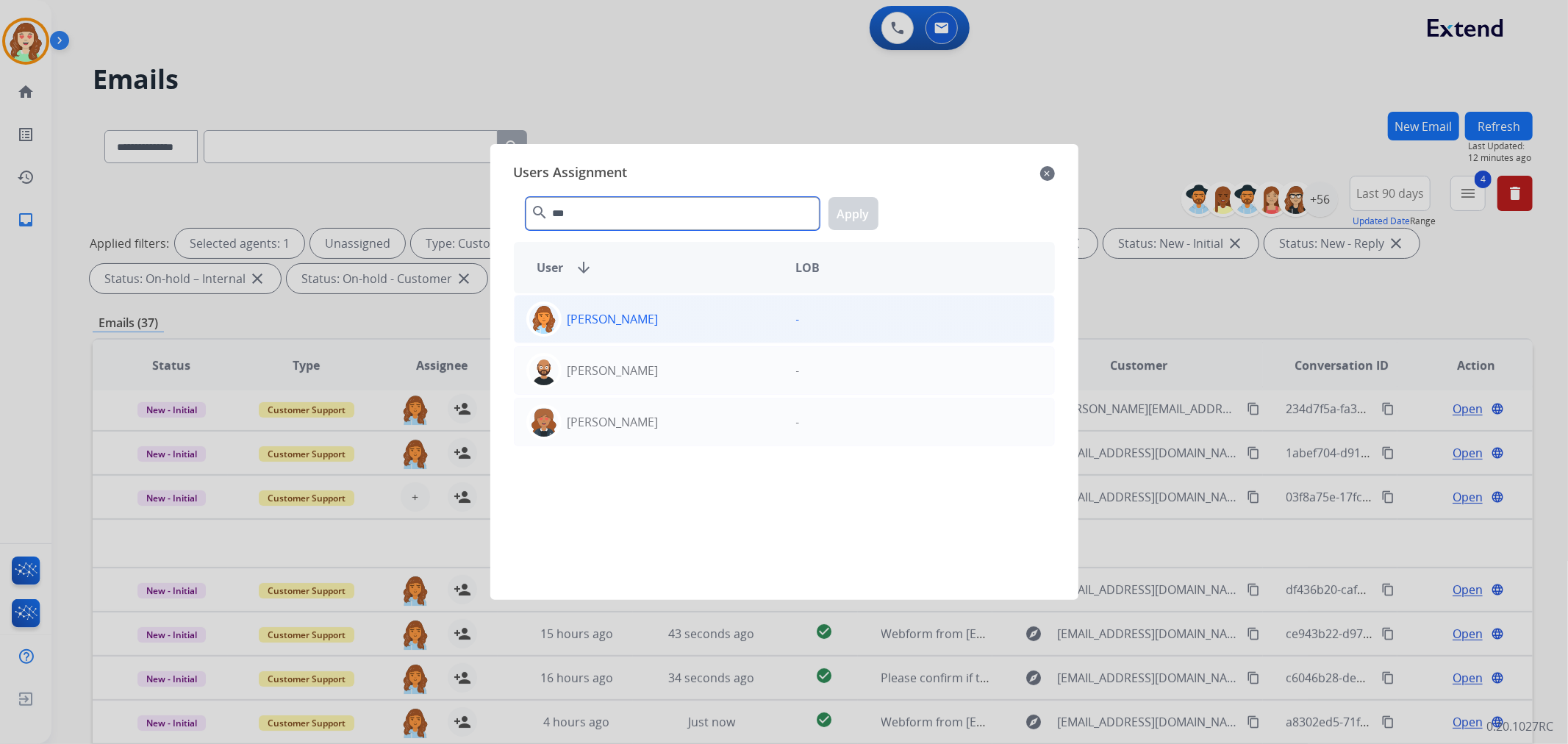
type input "***"
click at [693, 316] on div "[PERSON_NAME]" at bounding box center [650, 319] width 270 height 36
click at [863, 212] on button "Apply" at bounding box center [853, 214] width 50 height 33
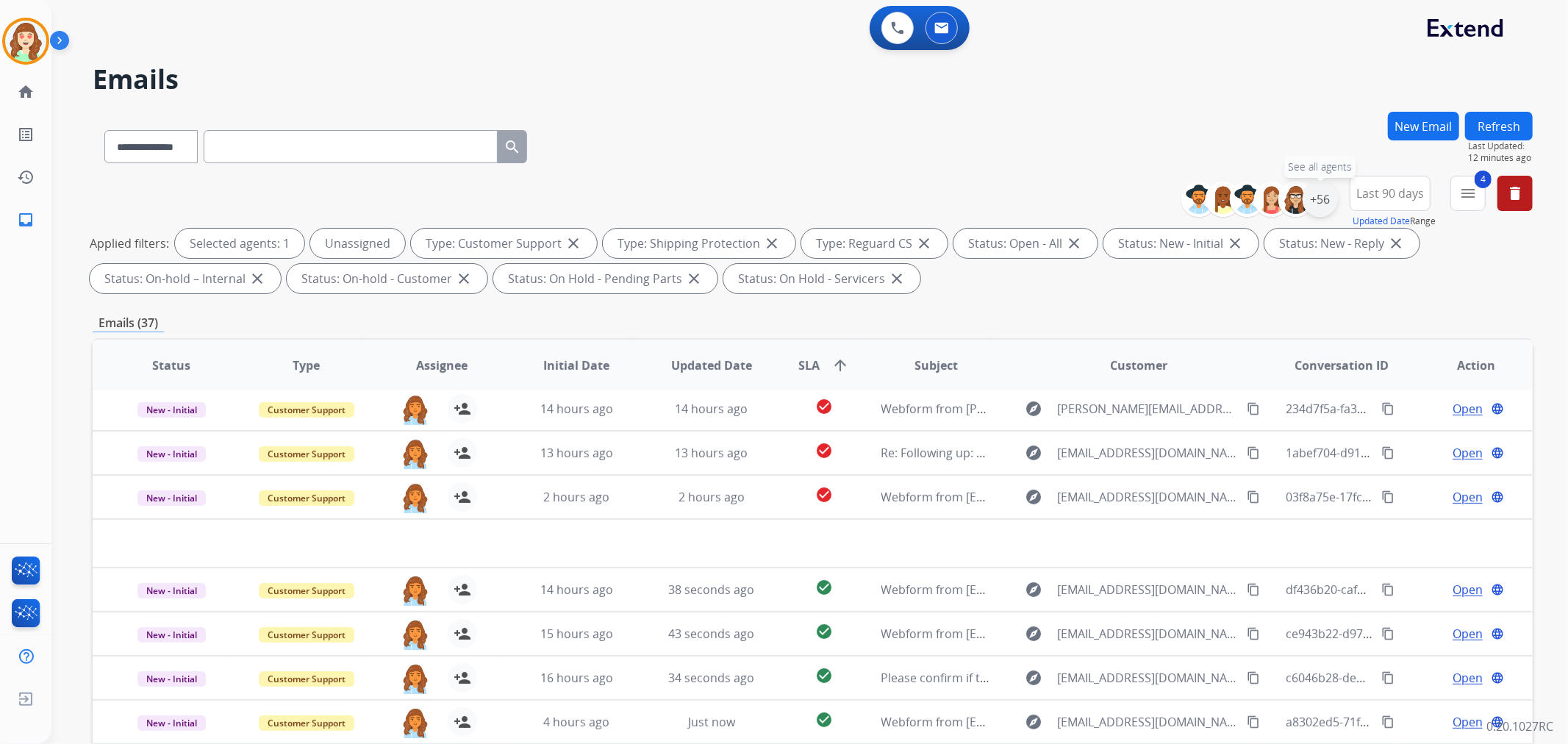
click at [1321, 199] on div "+56" at bounding box center [1320, 199] width 36 height 36
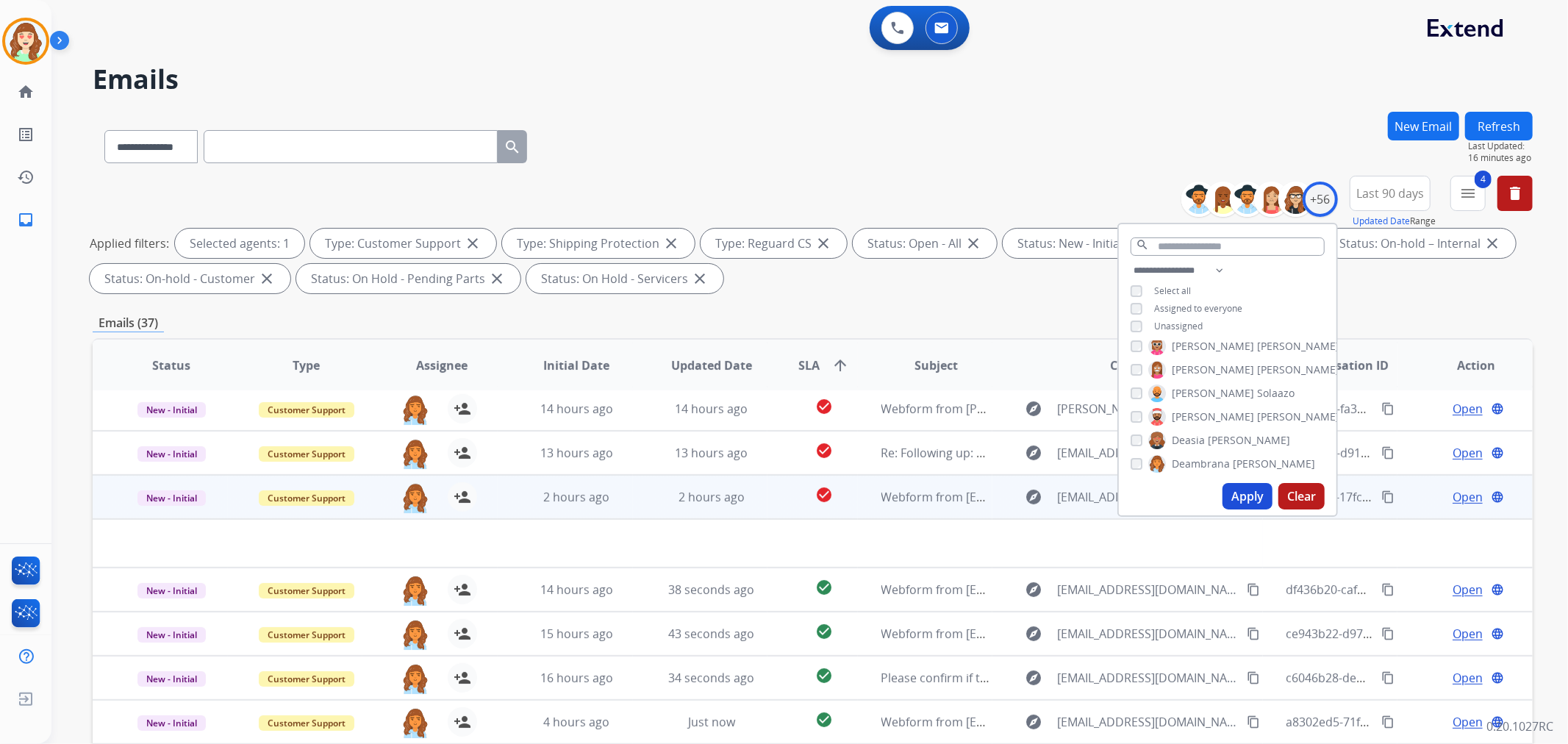
scroll to position [163, 0]
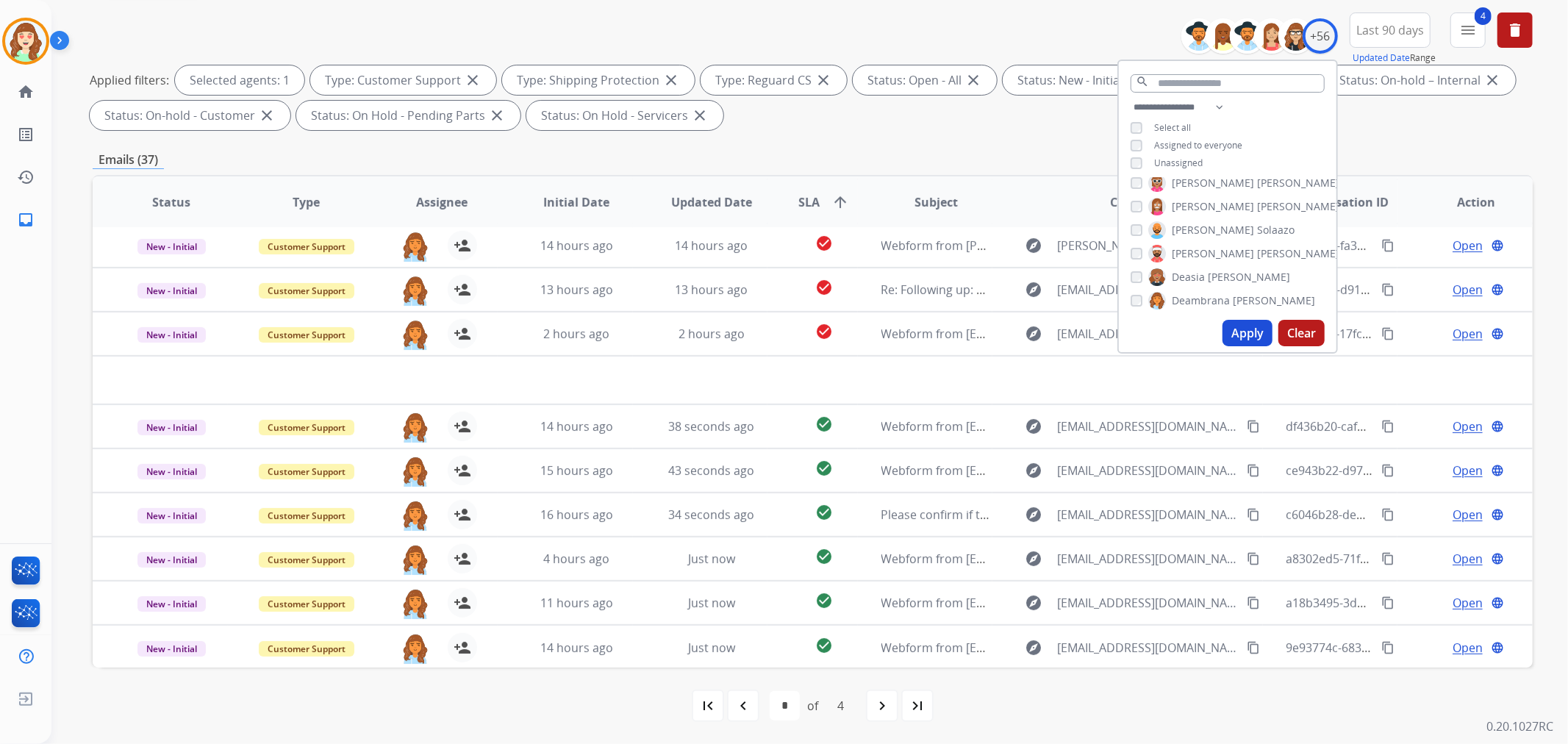
click at [1240, 335] on button "Apply" at bounding box center [1247, 333] width 50 height 26
select select "*"
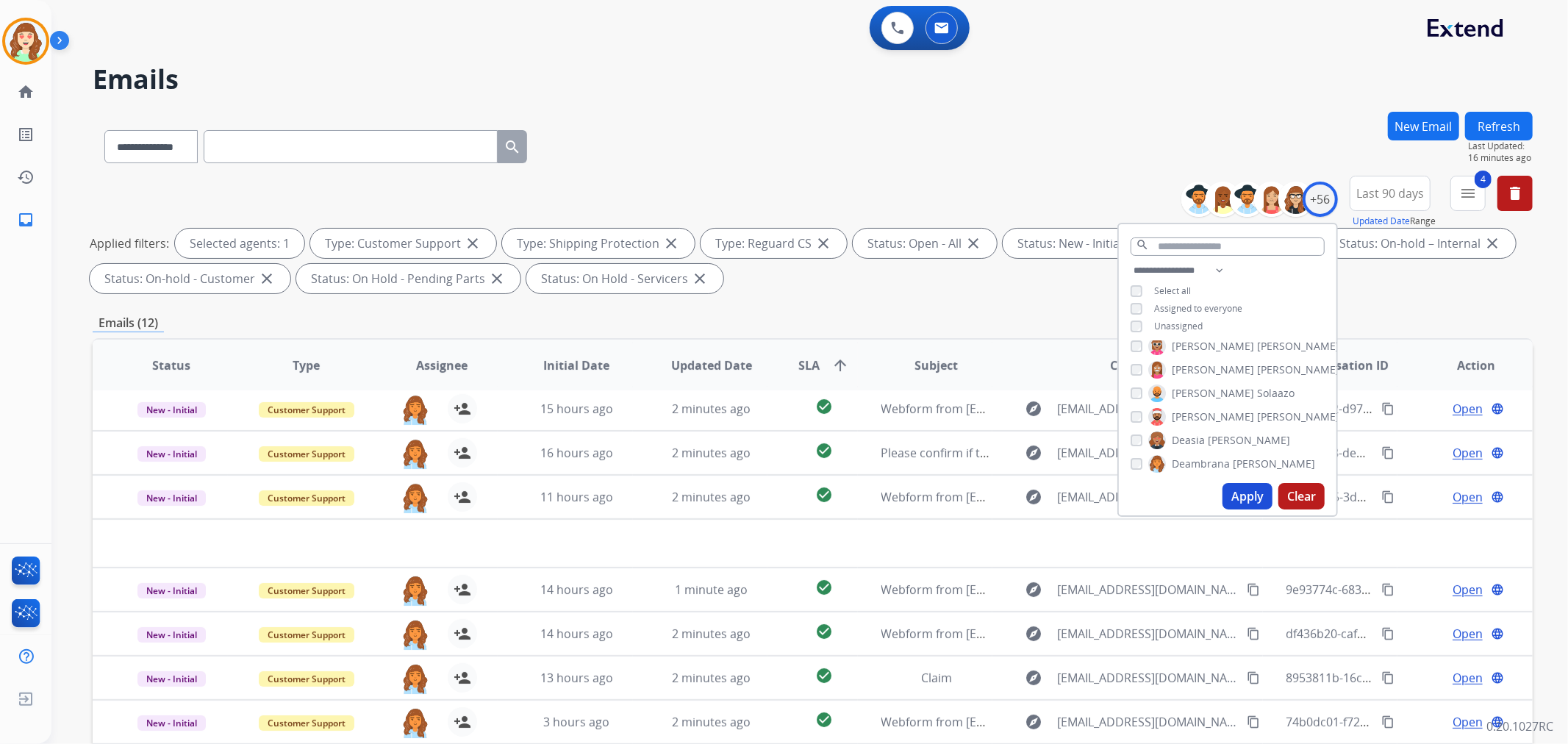
scroll to position [326, 0]
click at [1244, 497] on button "Apply" at bounding box center [1247, 497] width 50 height 26
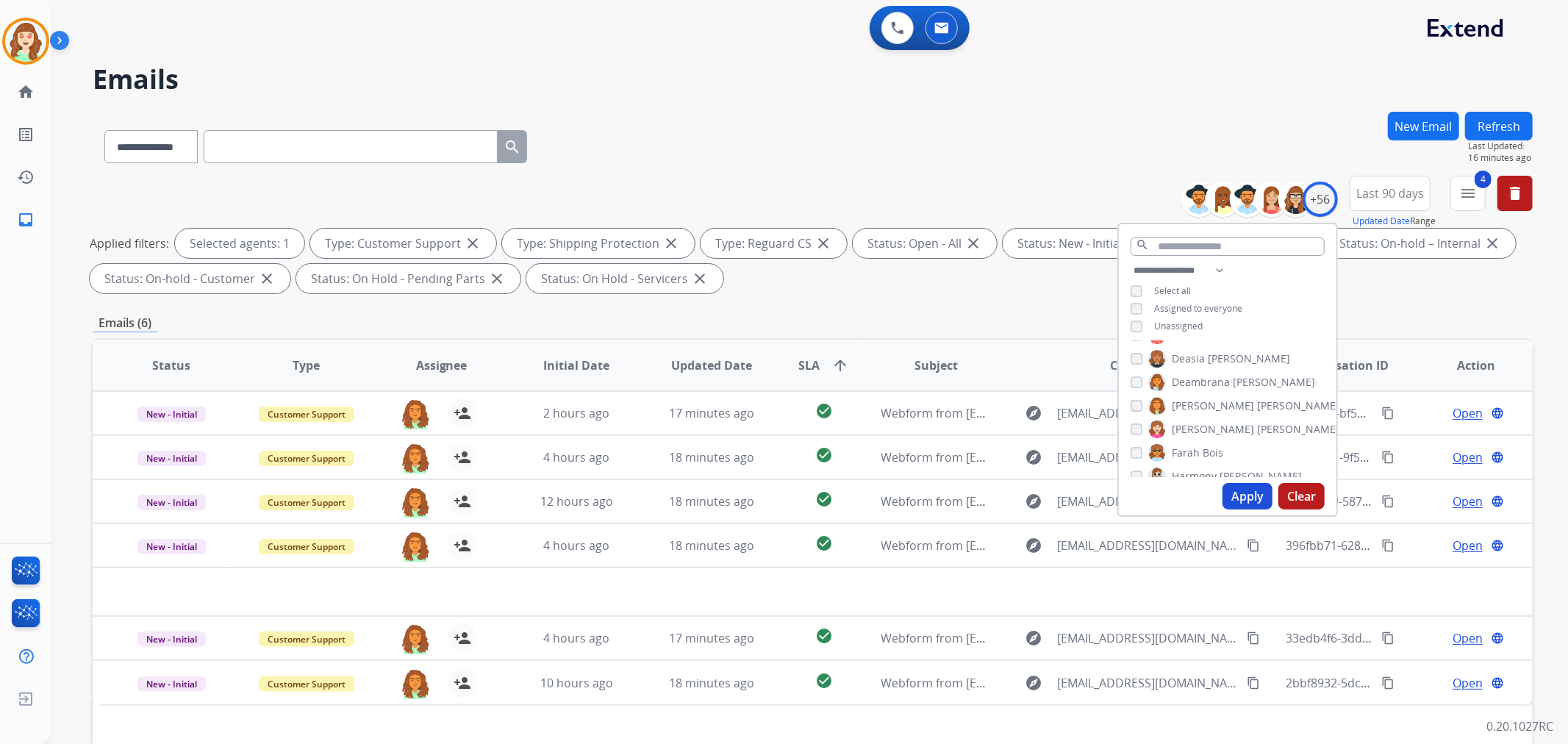
scroll to position [0, 0]
click at [1249, 495] on button "Apply" at bounding box center [1247, 497] width 50 height 26
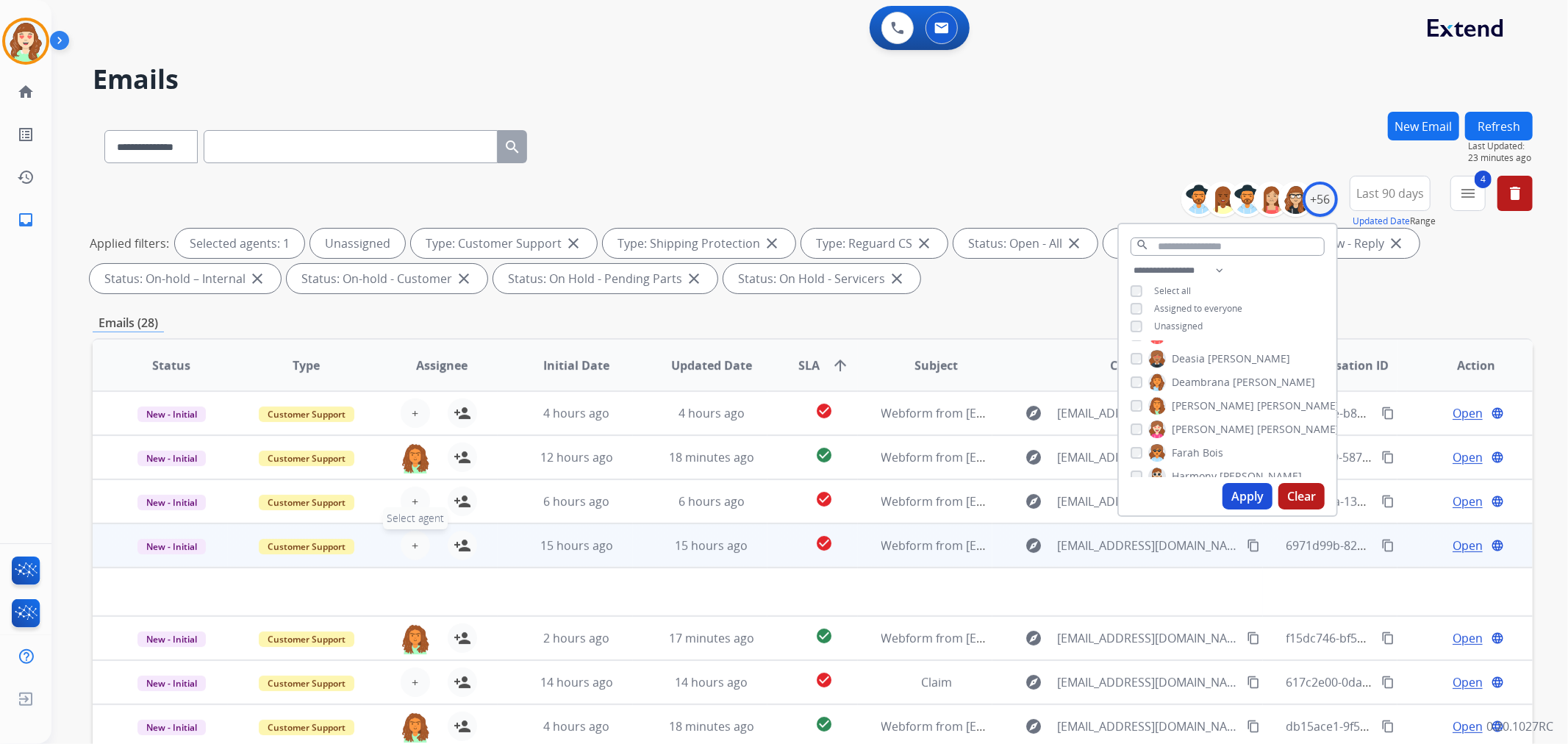
click at [411, 541] on span "+" at bounding box center [415, 545] width 7 height 17
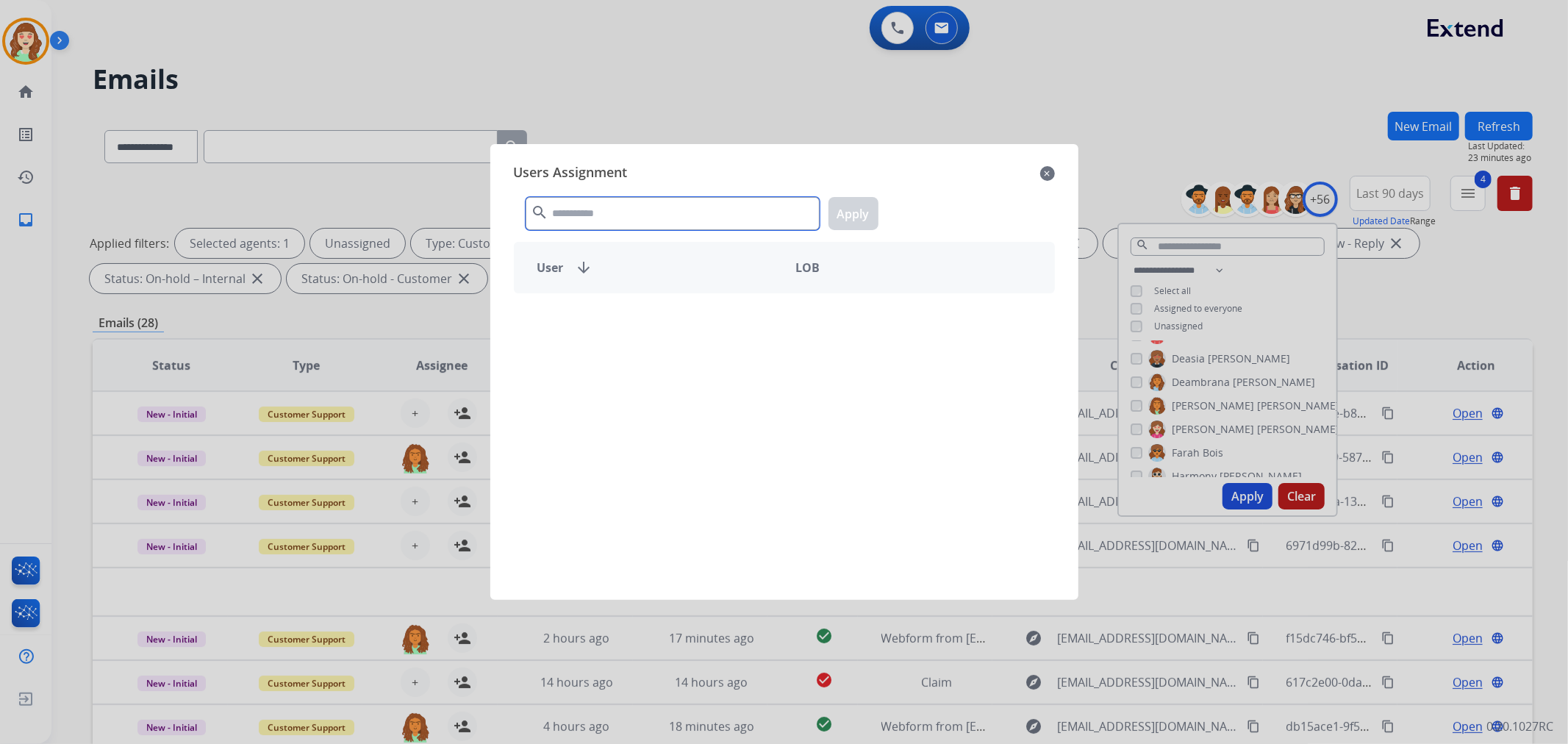
drag, startPoint x: 616, startPoint y: 214, endPoint x: 625, endPoint y: 204, distance: 13.5
click at [622, 208] on input "text" at bounding box center [672, 214] width 294 height 33
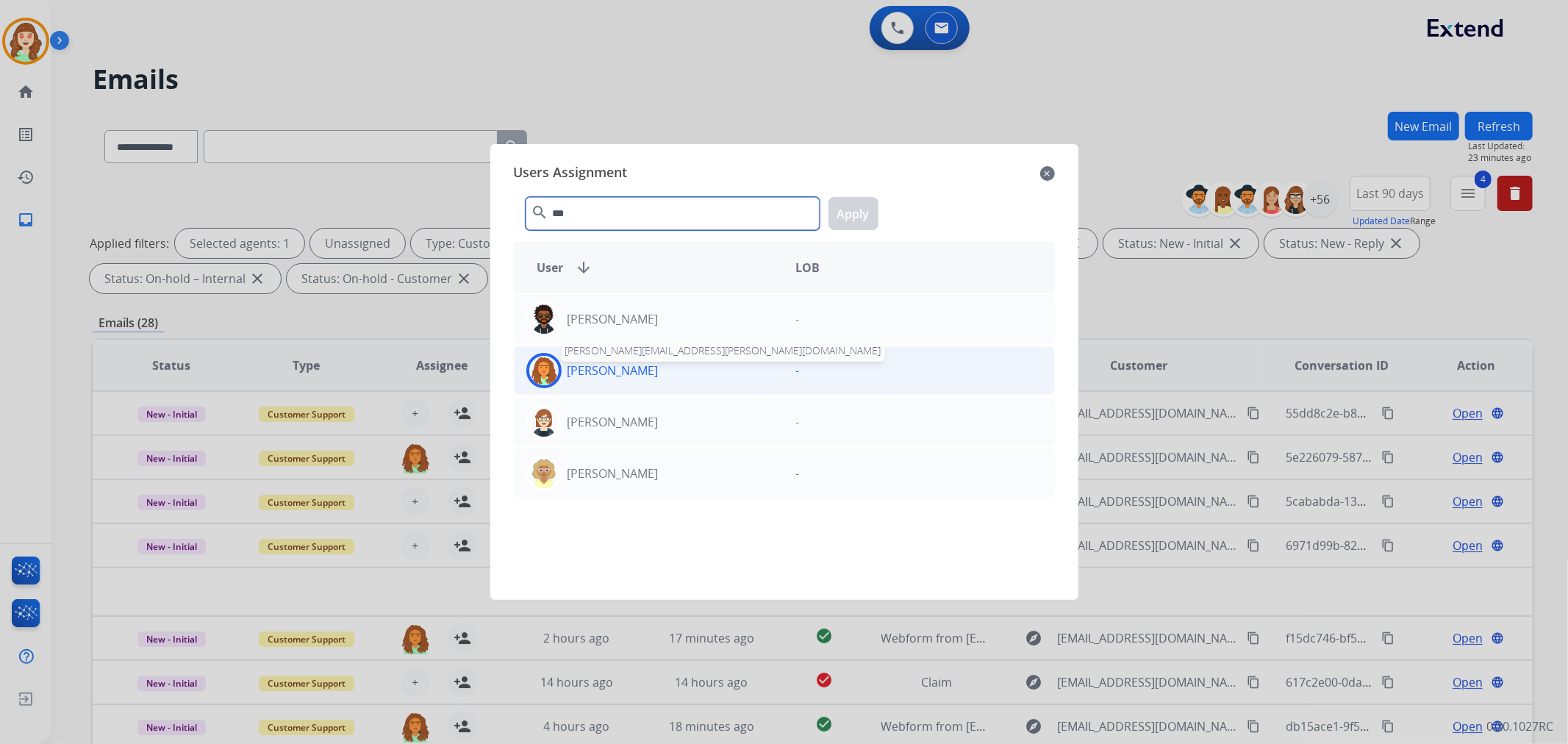
type input "***"
click at [659, 371] on p "[PERSON_NAME]" at bounding box center [613, 370] width 91 height 17
click at [846, 210] on button "Apply" at bounding box center [853, 214] width 50 height 33
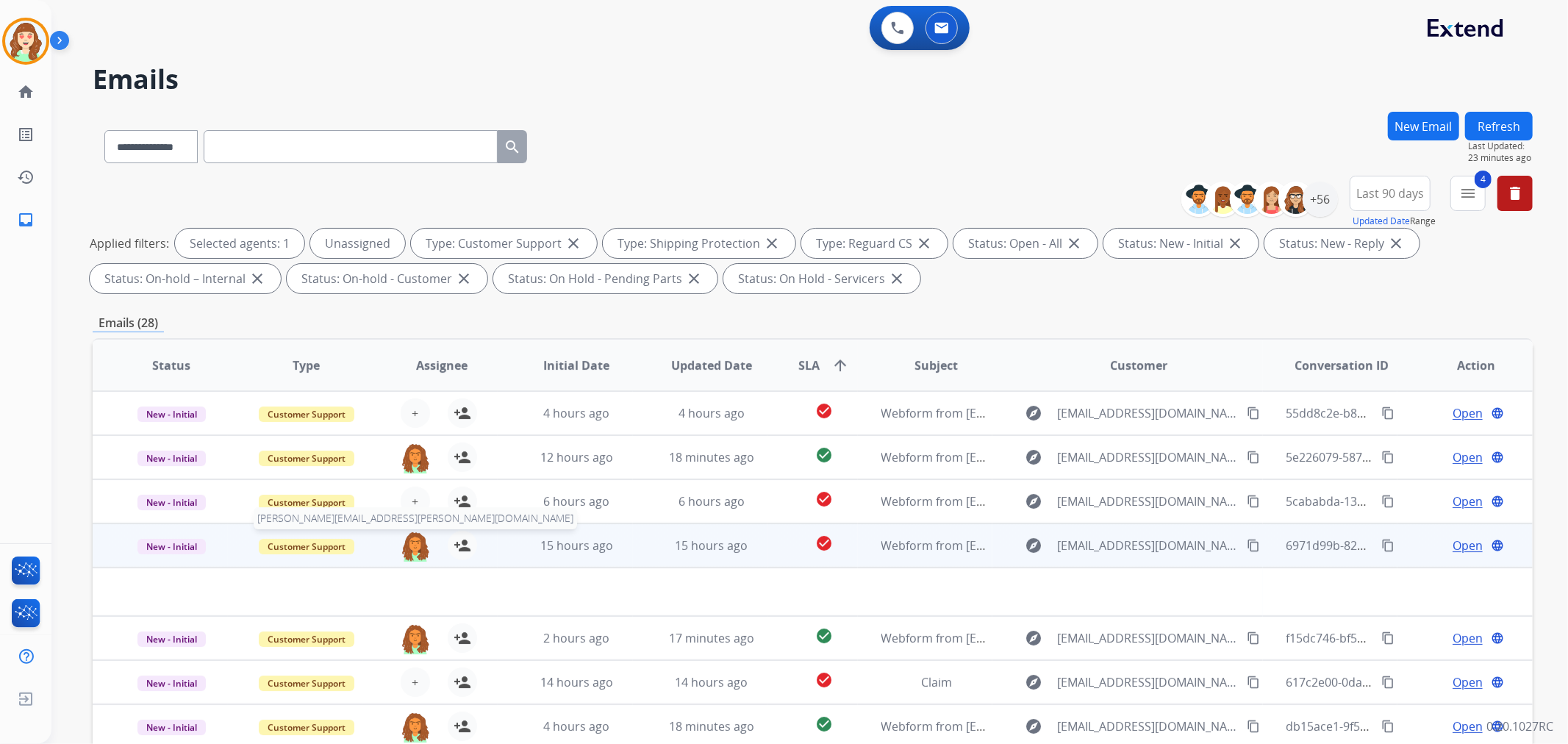
click at [410, 546] on img at bounding box center [415, 545] width 30 height 31
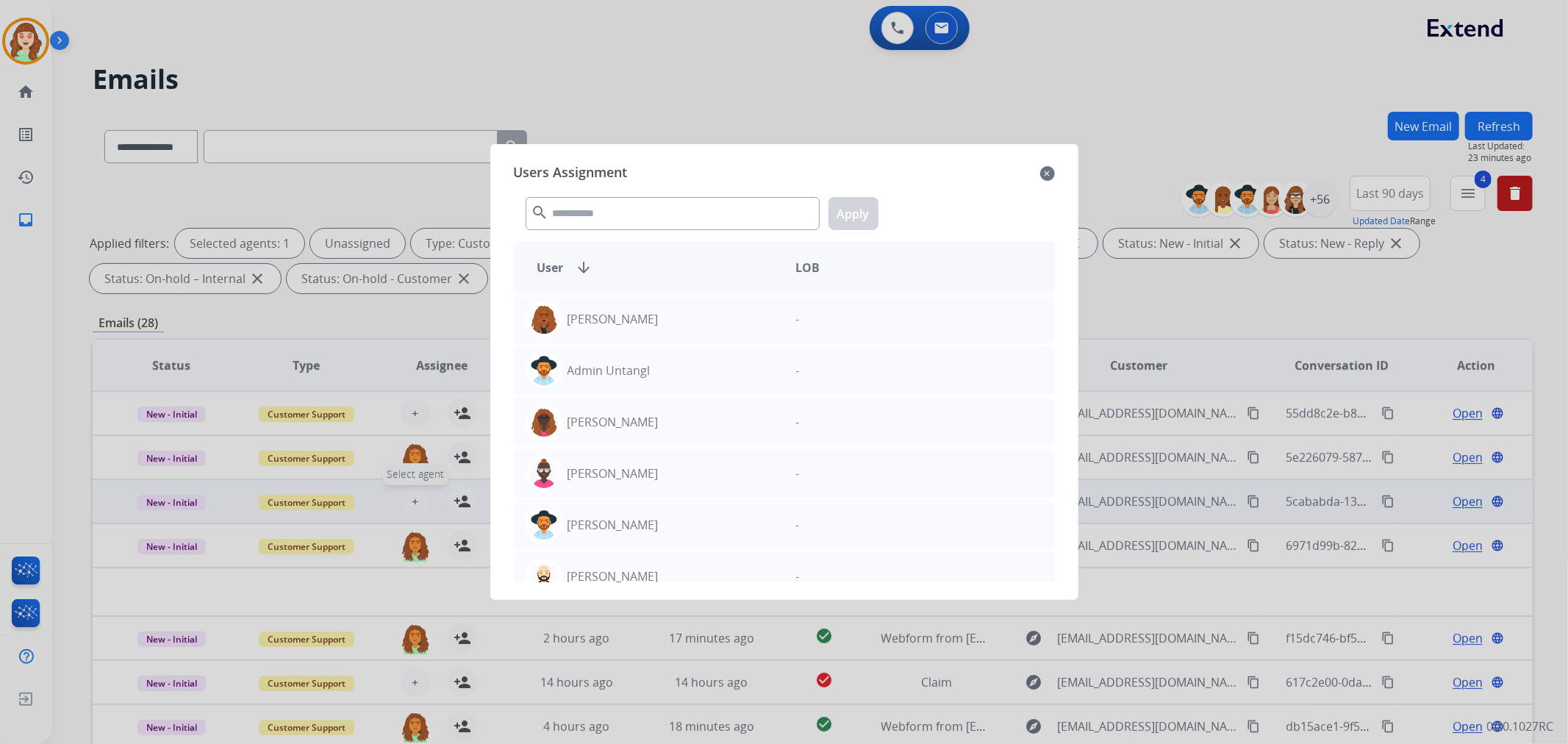
drag, startPoint x: 1044, startPoint y: 172, endPoint x: 403, endPoint y: 496, distance: 718.2
click at [1043, 172] on mat-icon "close" at bounding box center [1048, 173] width 15 height 17
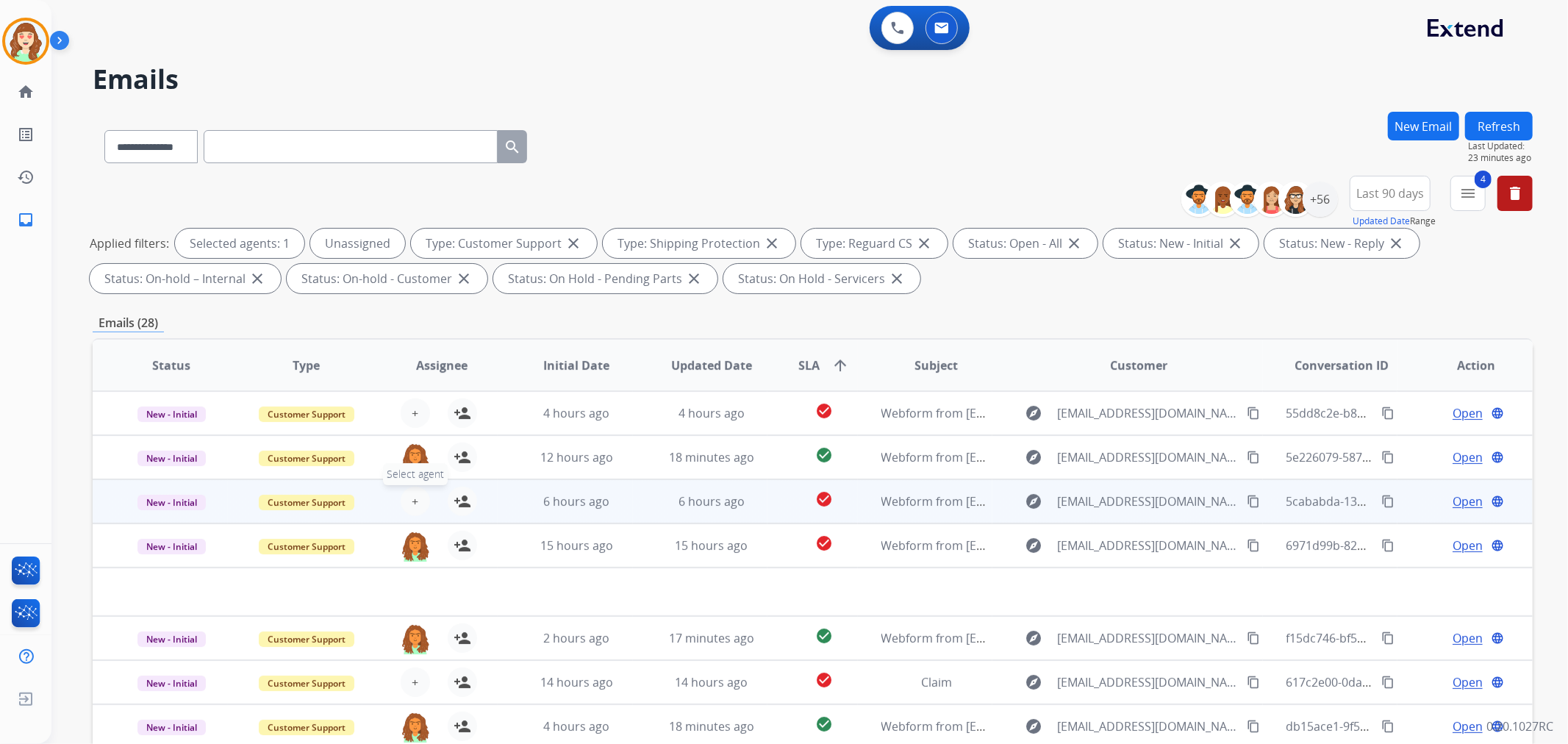
click at [402, 496] on button "+ Select agent" at bounding box center [415, 502] width 30 height 30
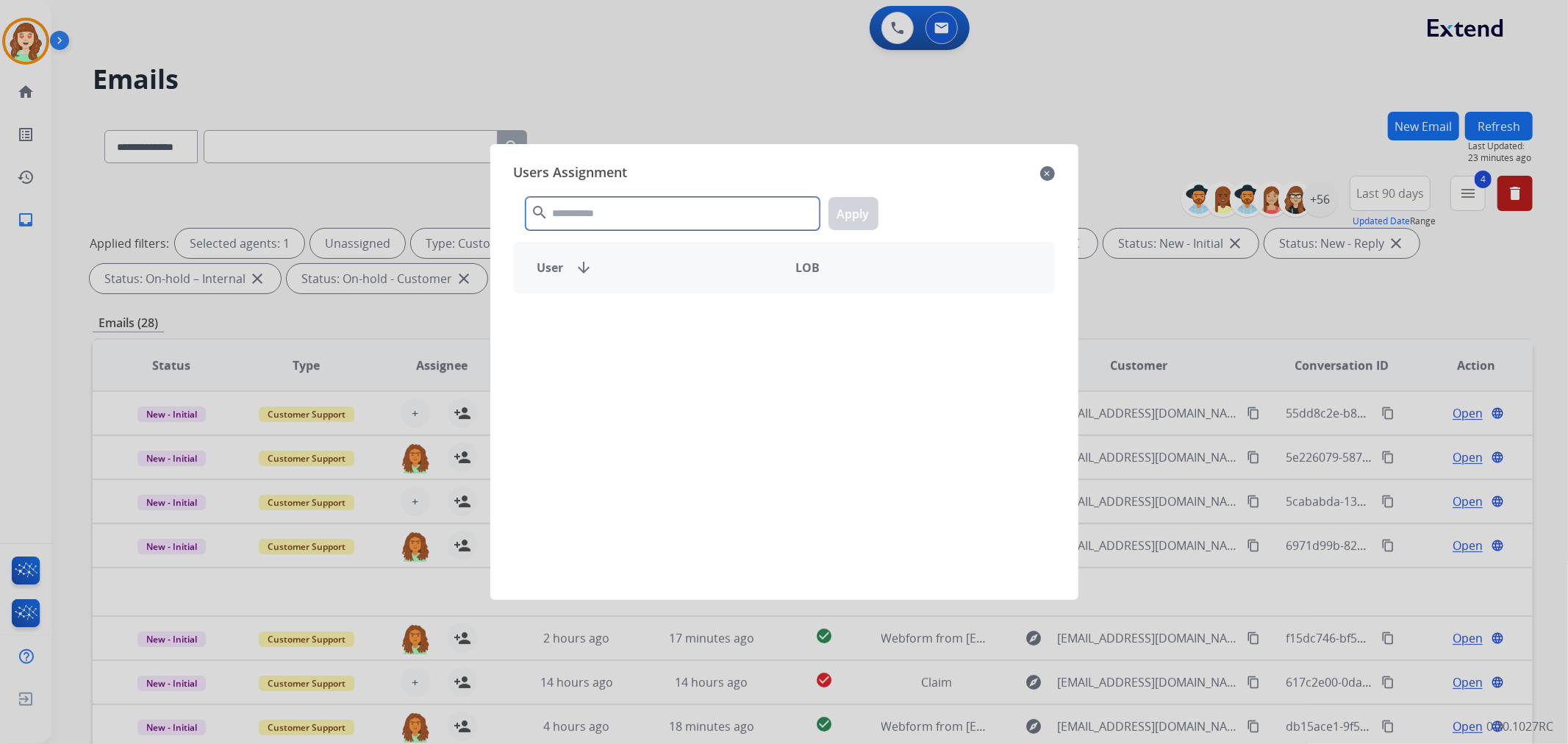
click at [644, 201] on input "text" at bounding box center [672, 214] width 294 height 33
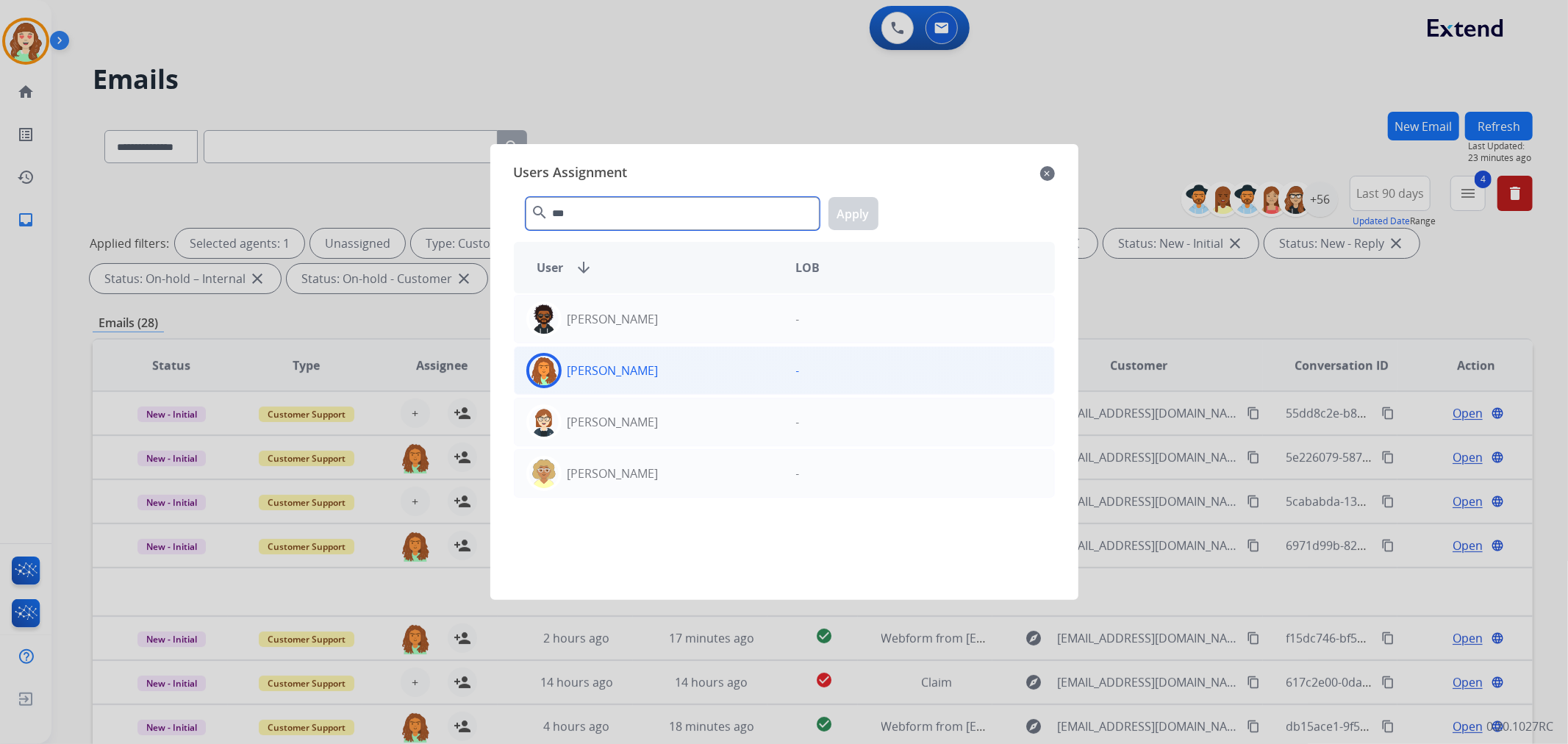
type input "***"
click at [693, 376] on div "[PERSON_NAME]" at bounding box center [650, 370] width 270 height 36
click at [846, 217] on button "Apply" at bounding box center [853, 214] width 50 height 33
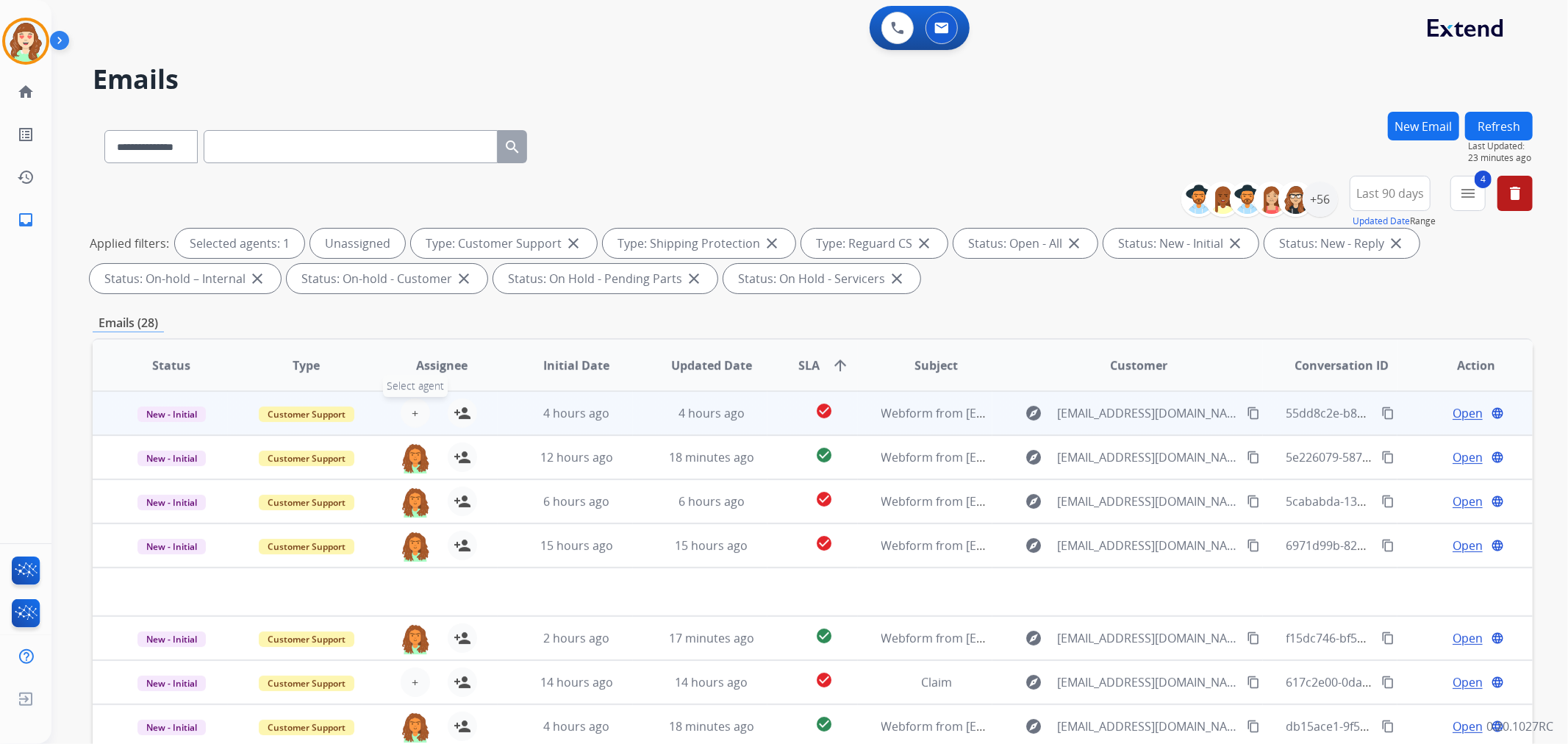
click at [411, 409] on span "+" at bounding box center [415, 413] width 7 height 17
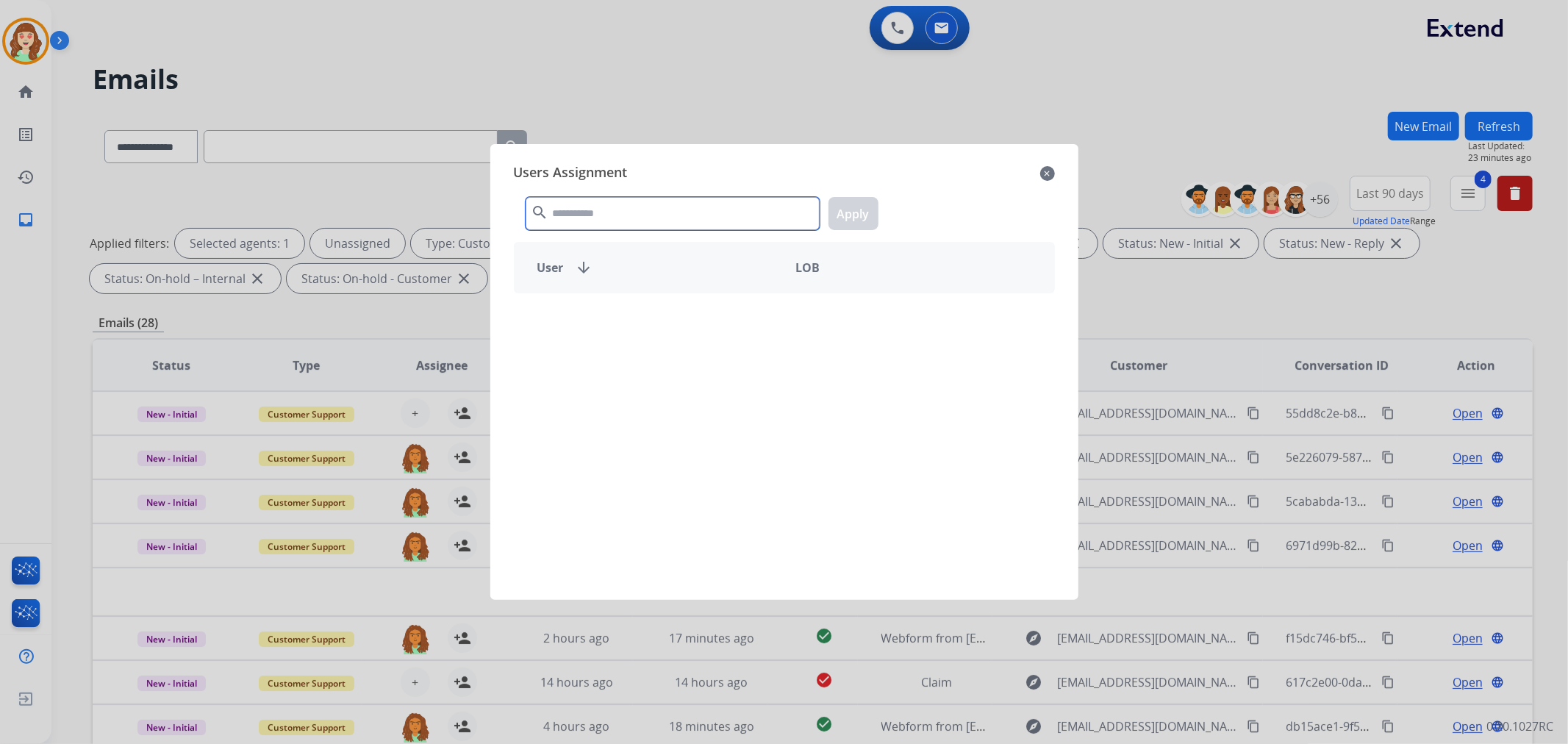
click at [721, 210] on input "text" at bounding box center [672, 214] width 294 height 33
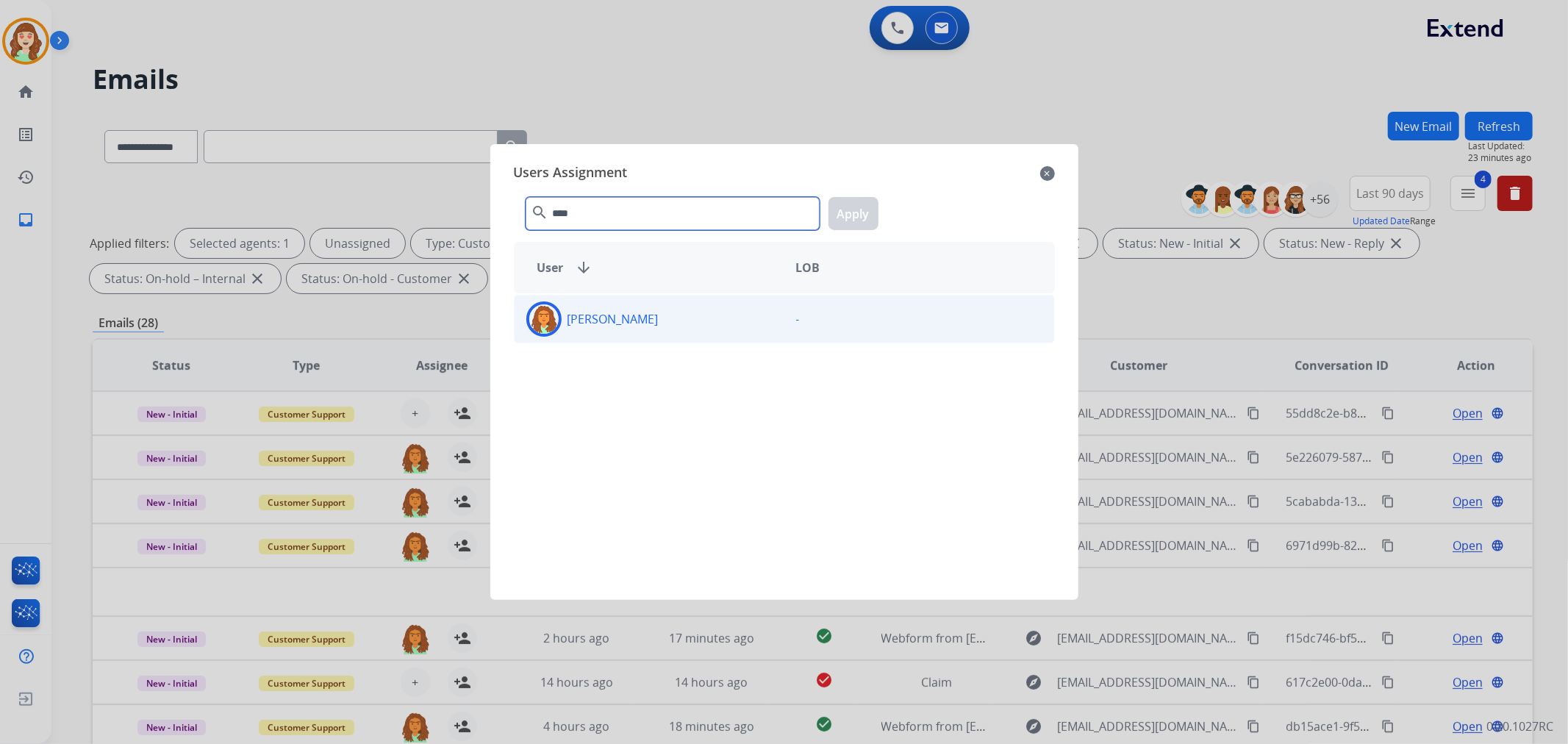
type input "****"
click at [692, 328] on div "[PERSON_NAME]" at bounding box center [650, 319] width 270 height 36
click at [846, 214] on button "Apply" at bounding box center [853, 214] width 50 height 33
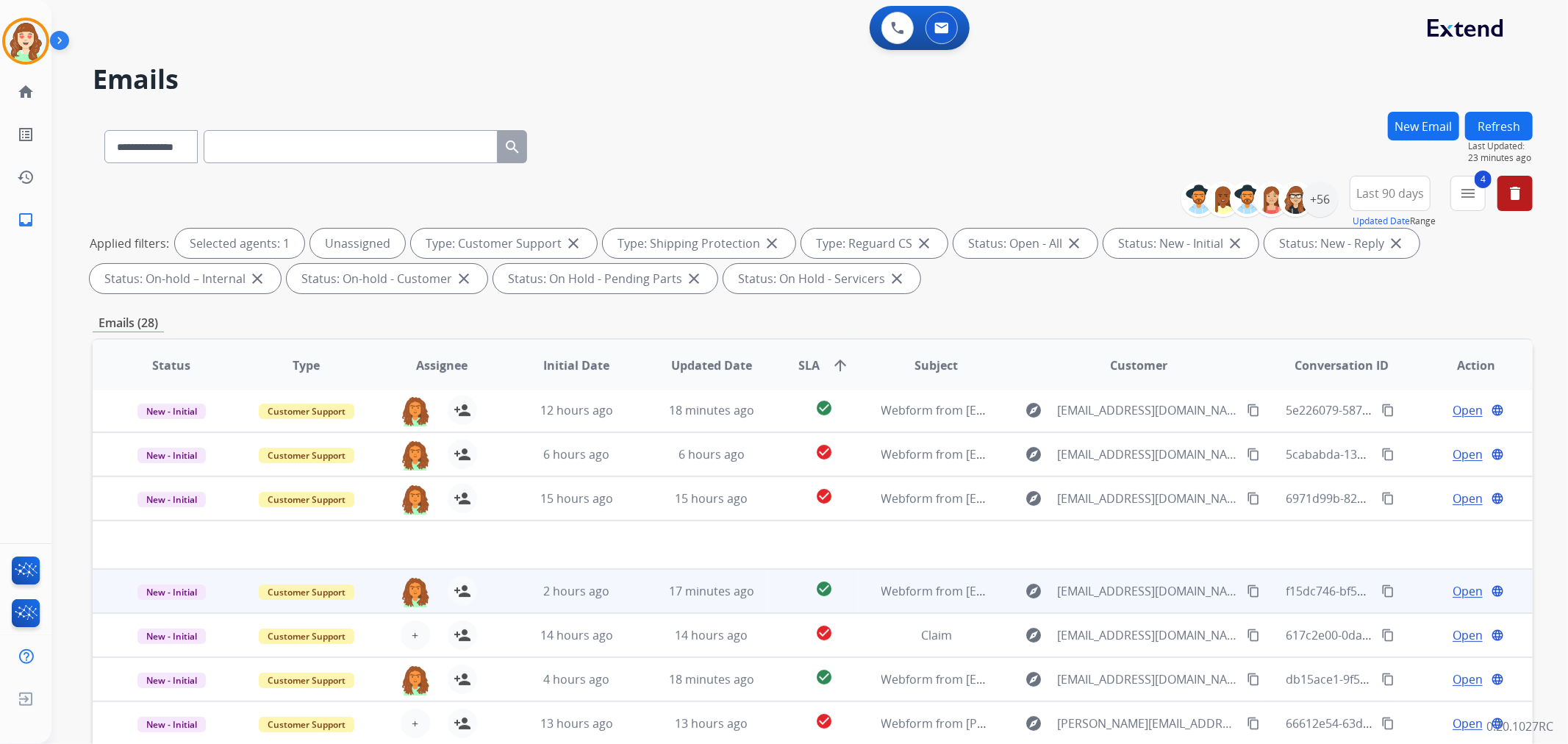
scroll to position [49, 0]
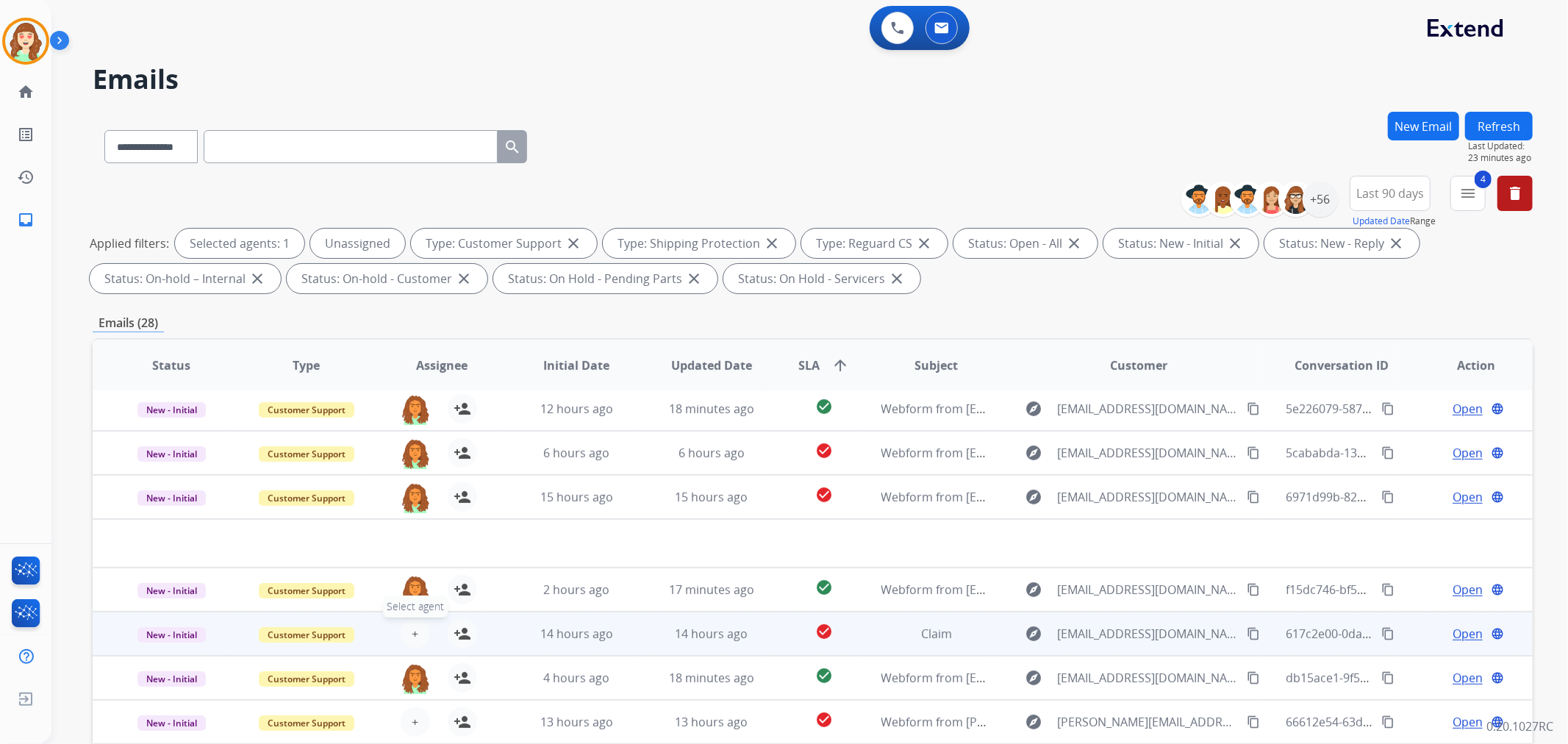
click at [412, 633] on span "+" at bounding box center [415, 633] width 7 height 17
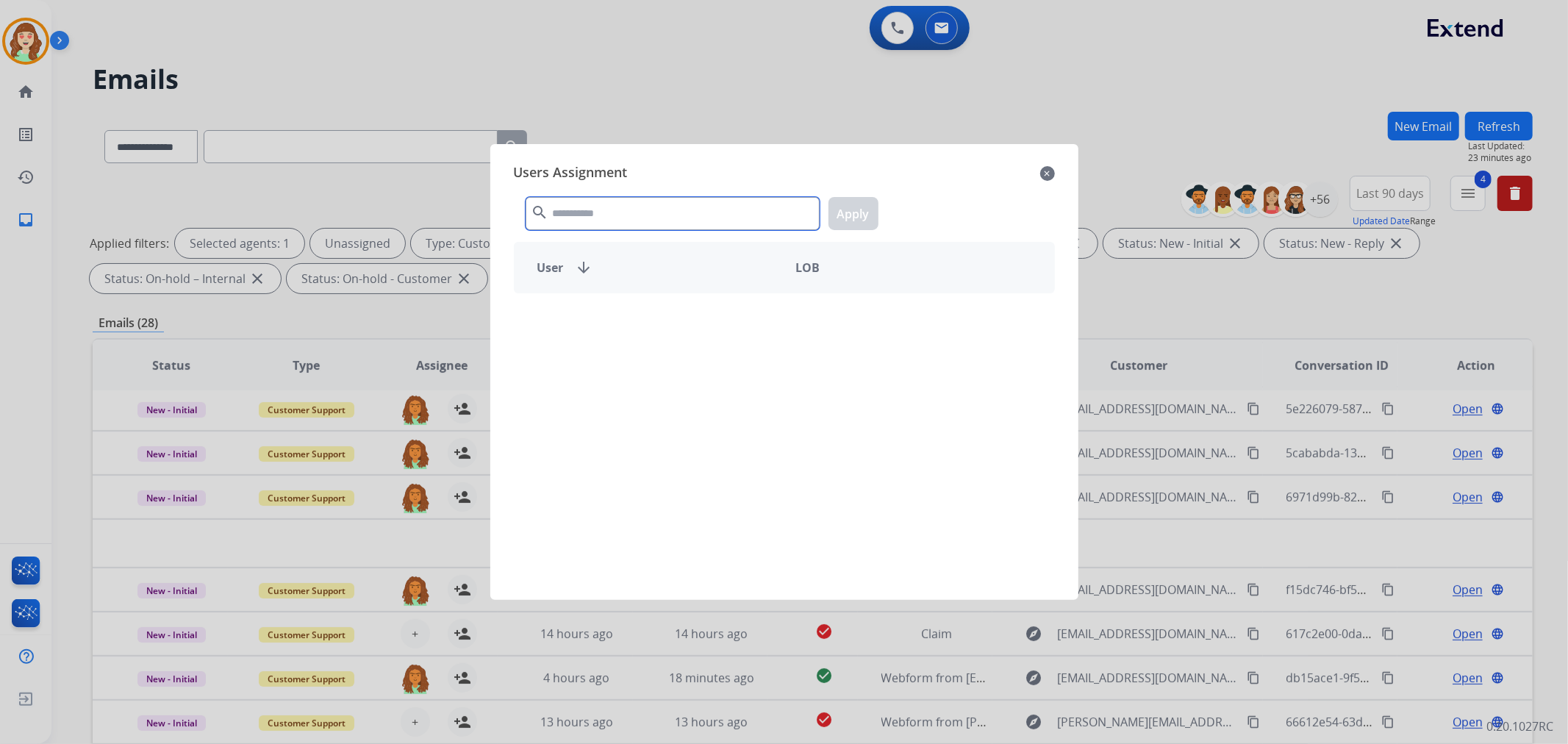
click at [647, 216] on input "text" at bounding box center [672, 214] width 294 height 33
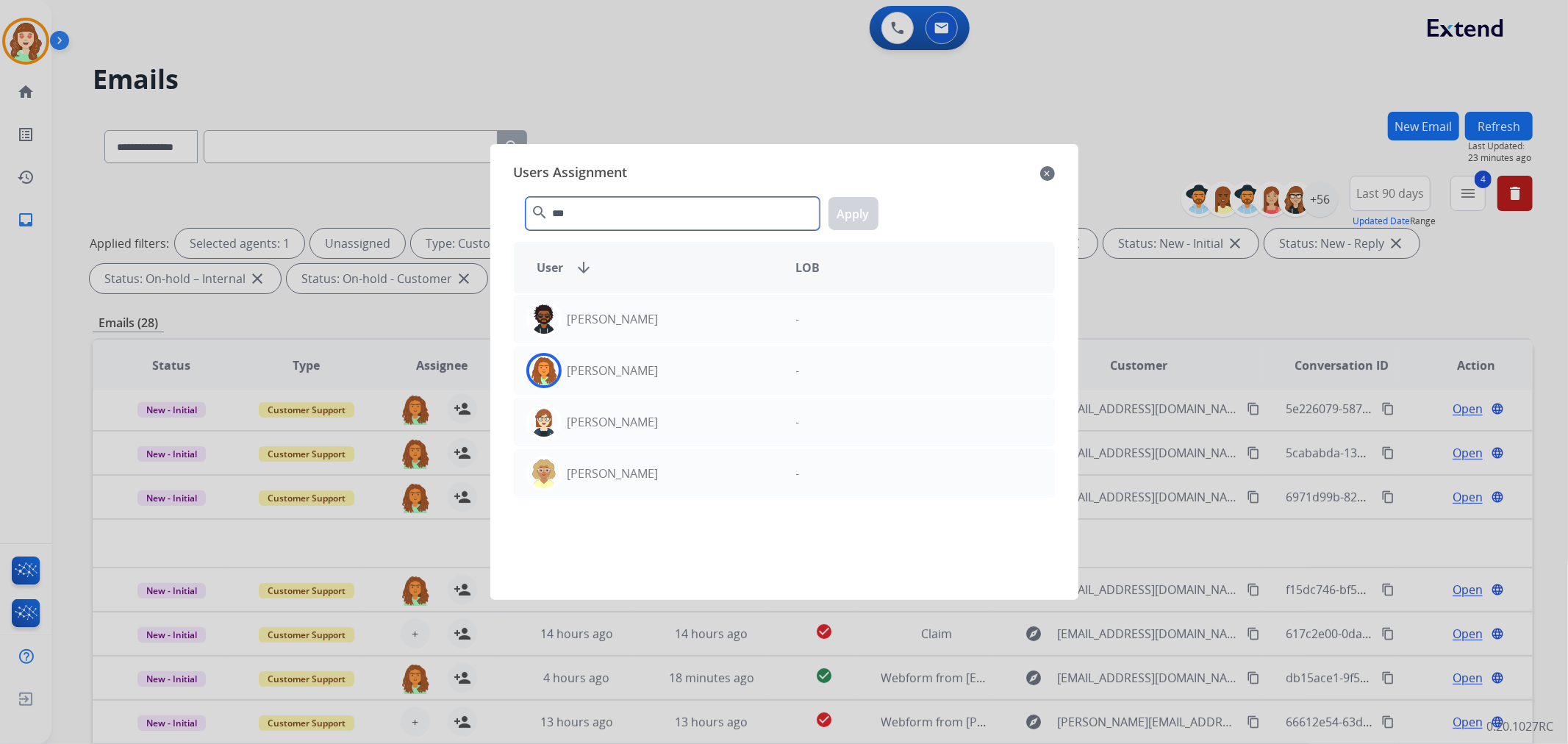
type input "***"
click at [688, 371] on div "[PERSON_NAME]" at bounding box center [650, 370] width 270 height 36
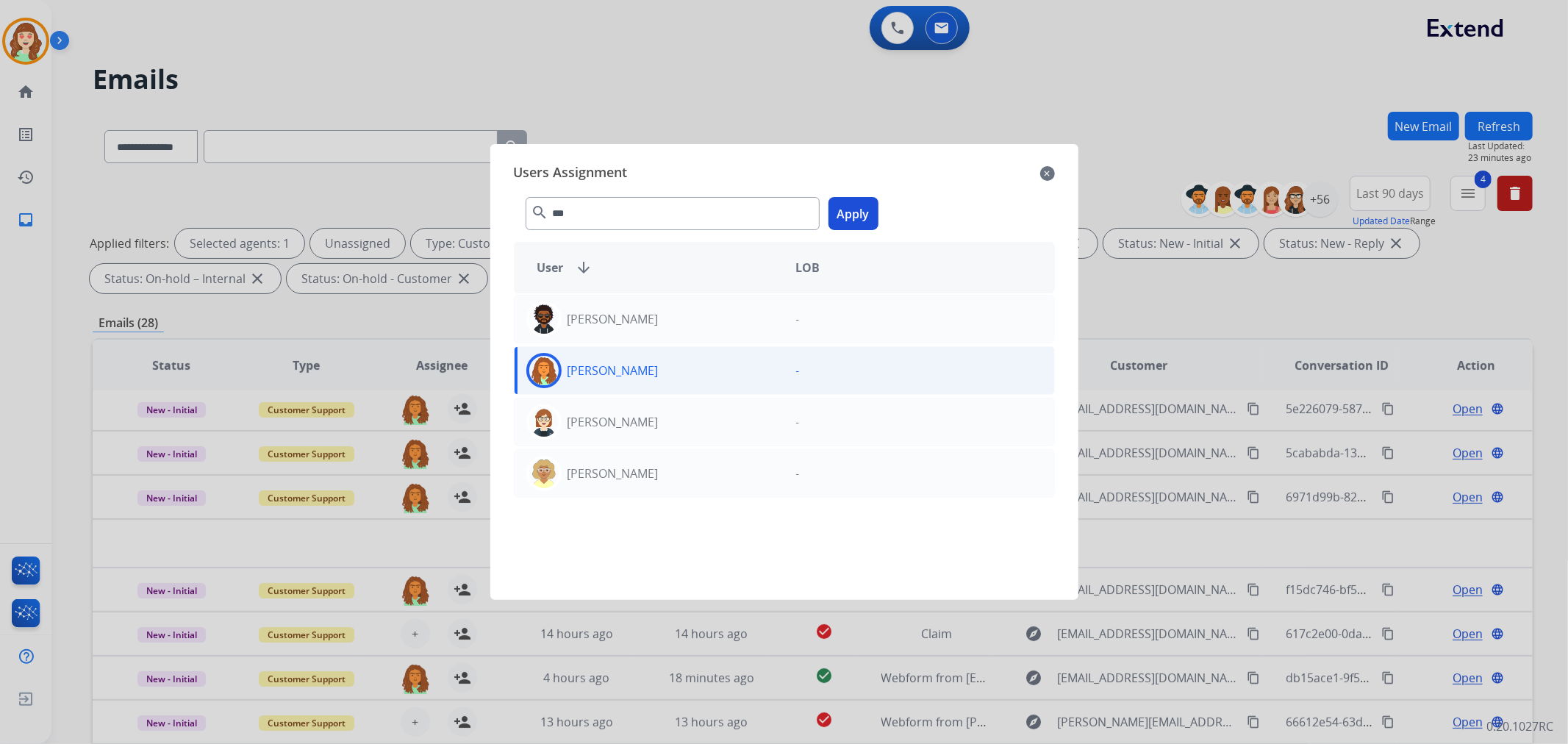
click at [849, 215] on button "Apply" at bounding box center [853, 214] width 50 height 33
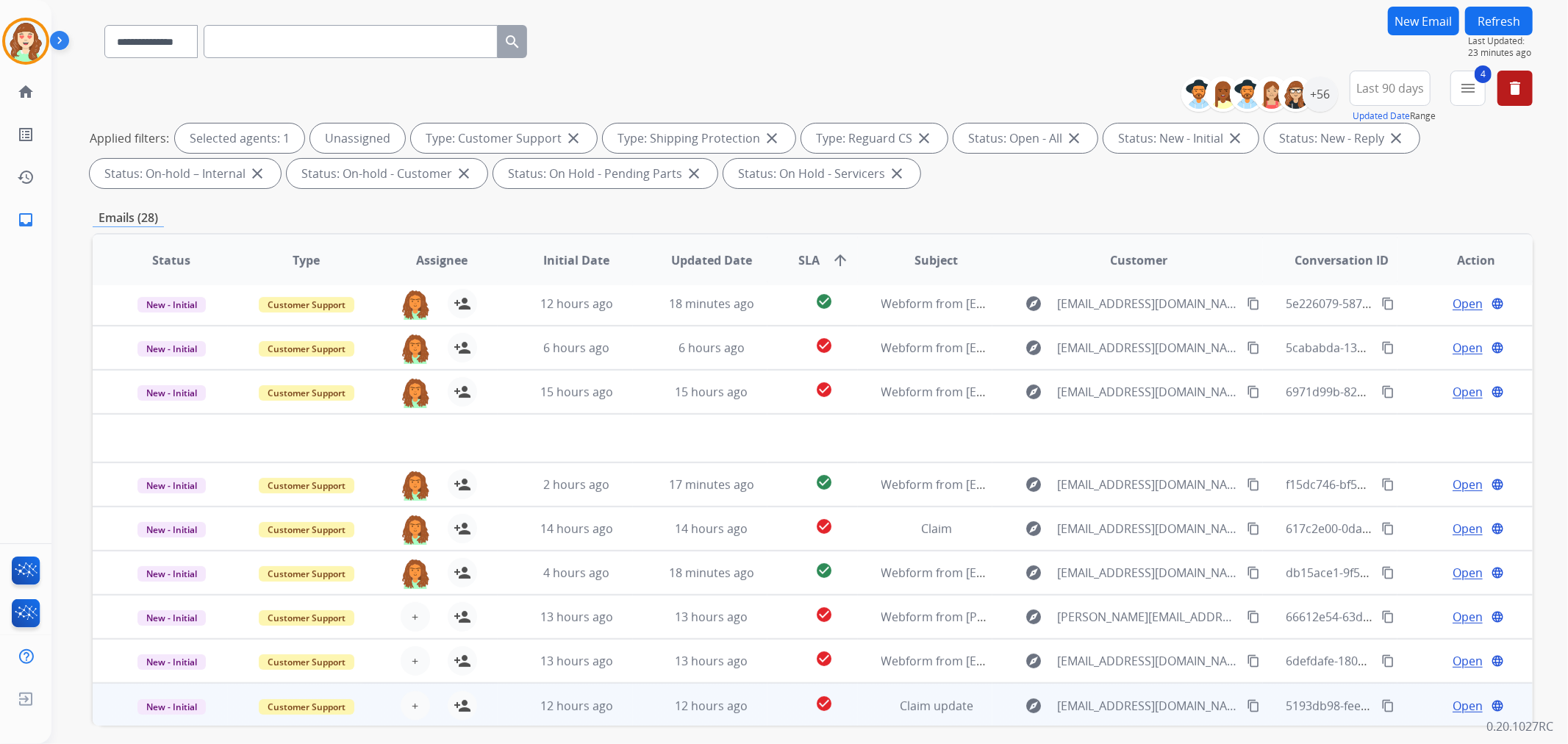
scroll to position [163, 0]
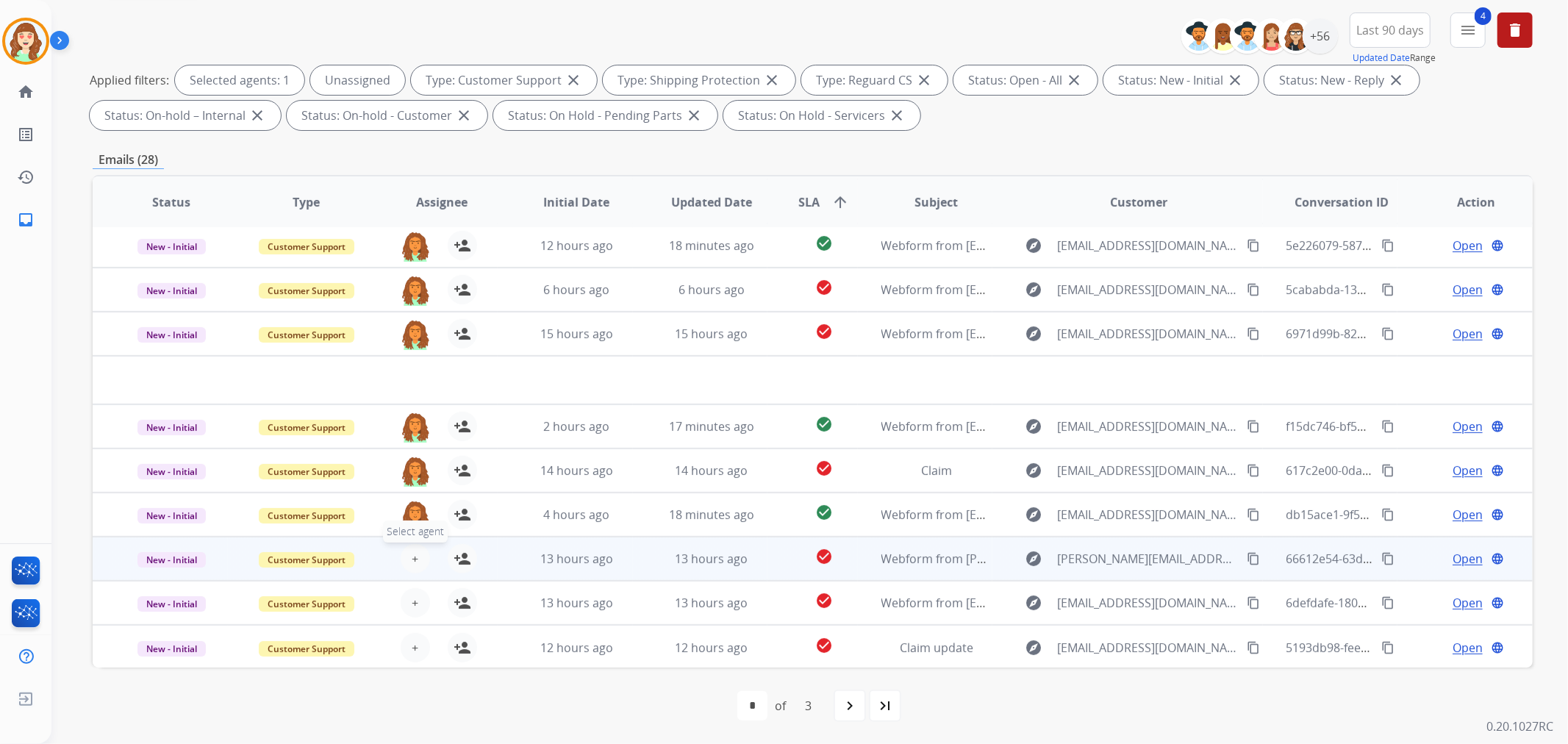
click at [408, 557] on button "+ Select agent" at bounding box center [415, 559] width 30 height 30
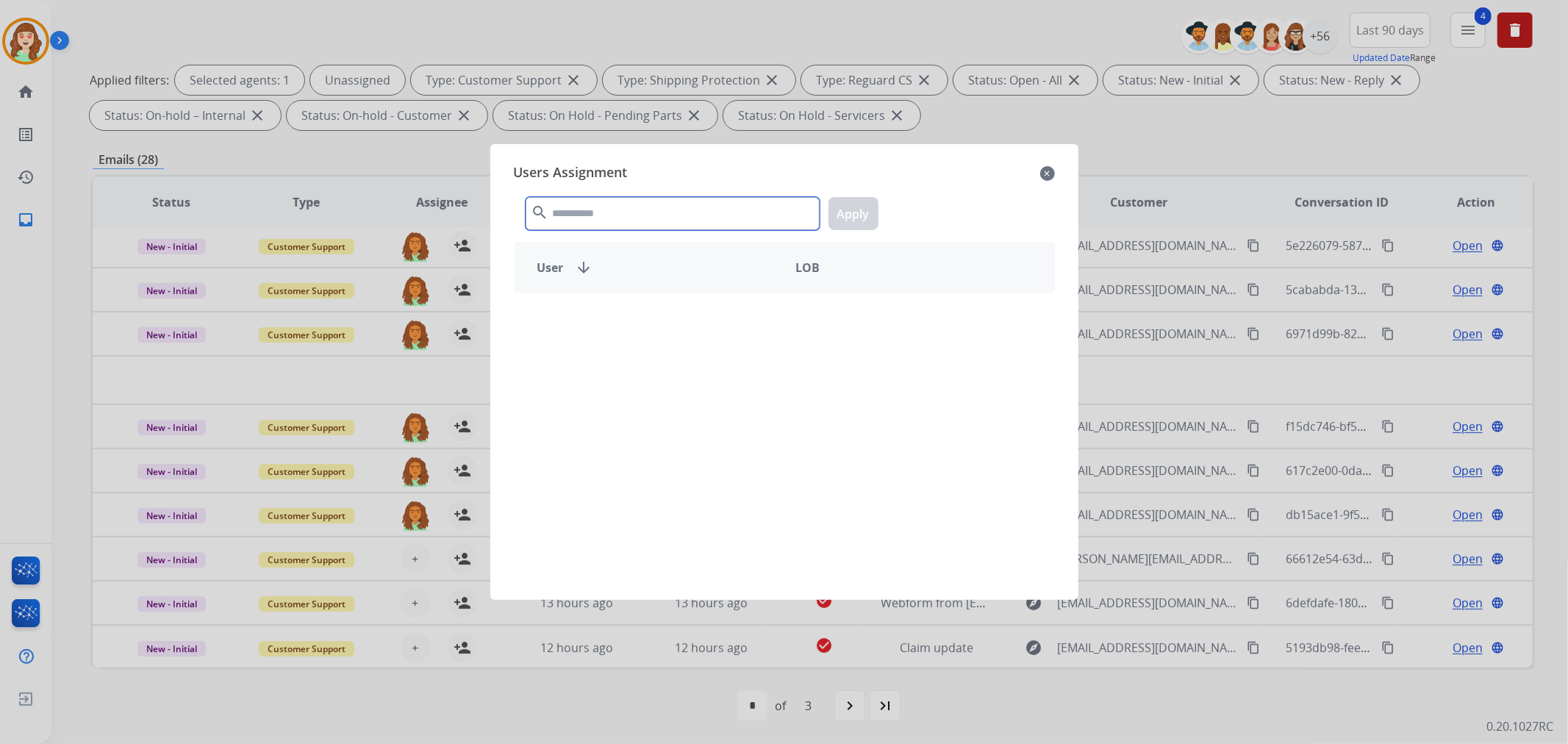
click at [641, 221] on input "text" at bounding box center [672, 214] width 294 height 33
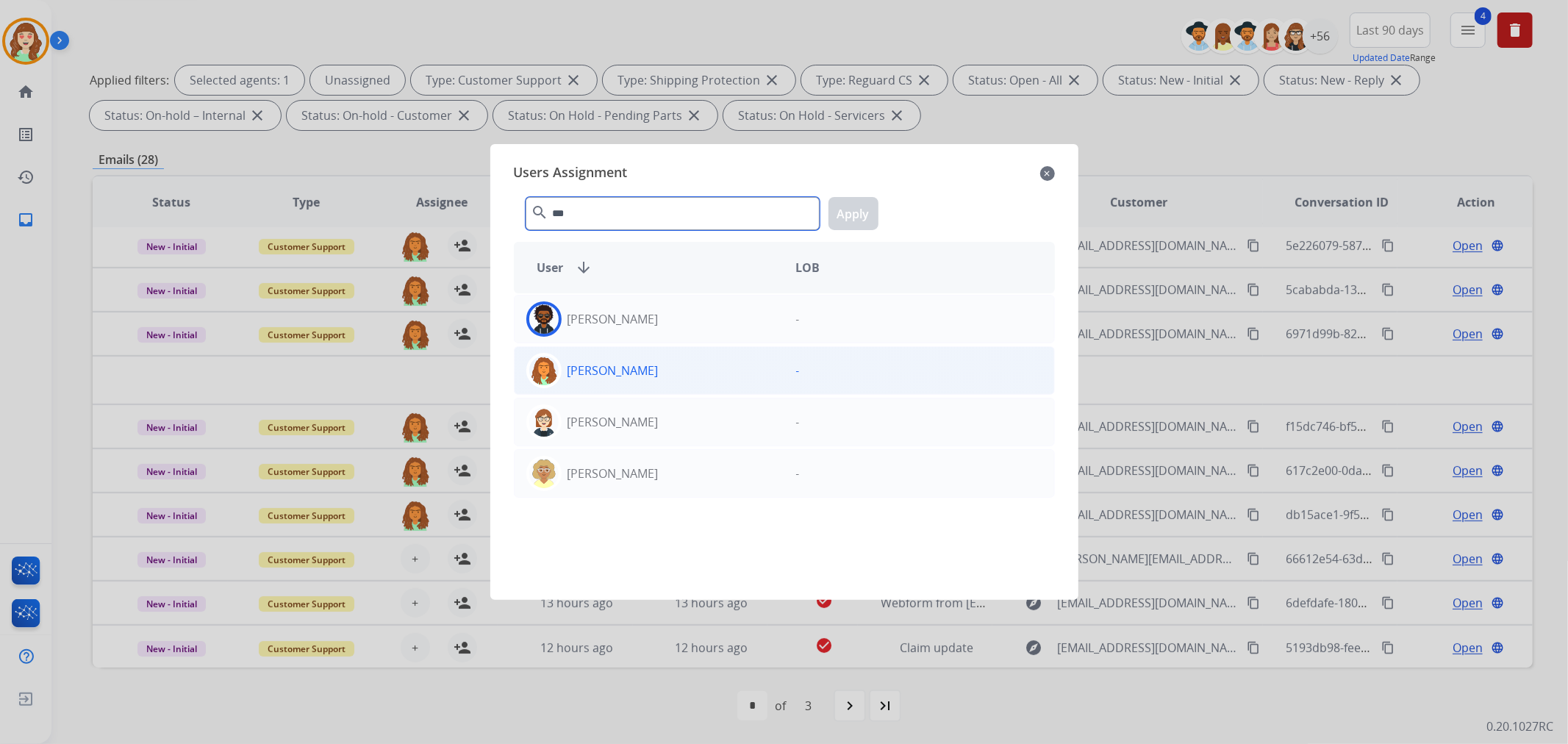
type input "***"
click at [685, 367] on div "[PERSON_NAME]" at bounding box center [650, 370] width 270 height 36
drag, startPoint x: 844, startPoint y: 207, endPoint x: 515, endPoint y: 394, distance: 378.4
click at [842, 208] on button "Apply" at bounding box center [853, 214] width 50 height 33
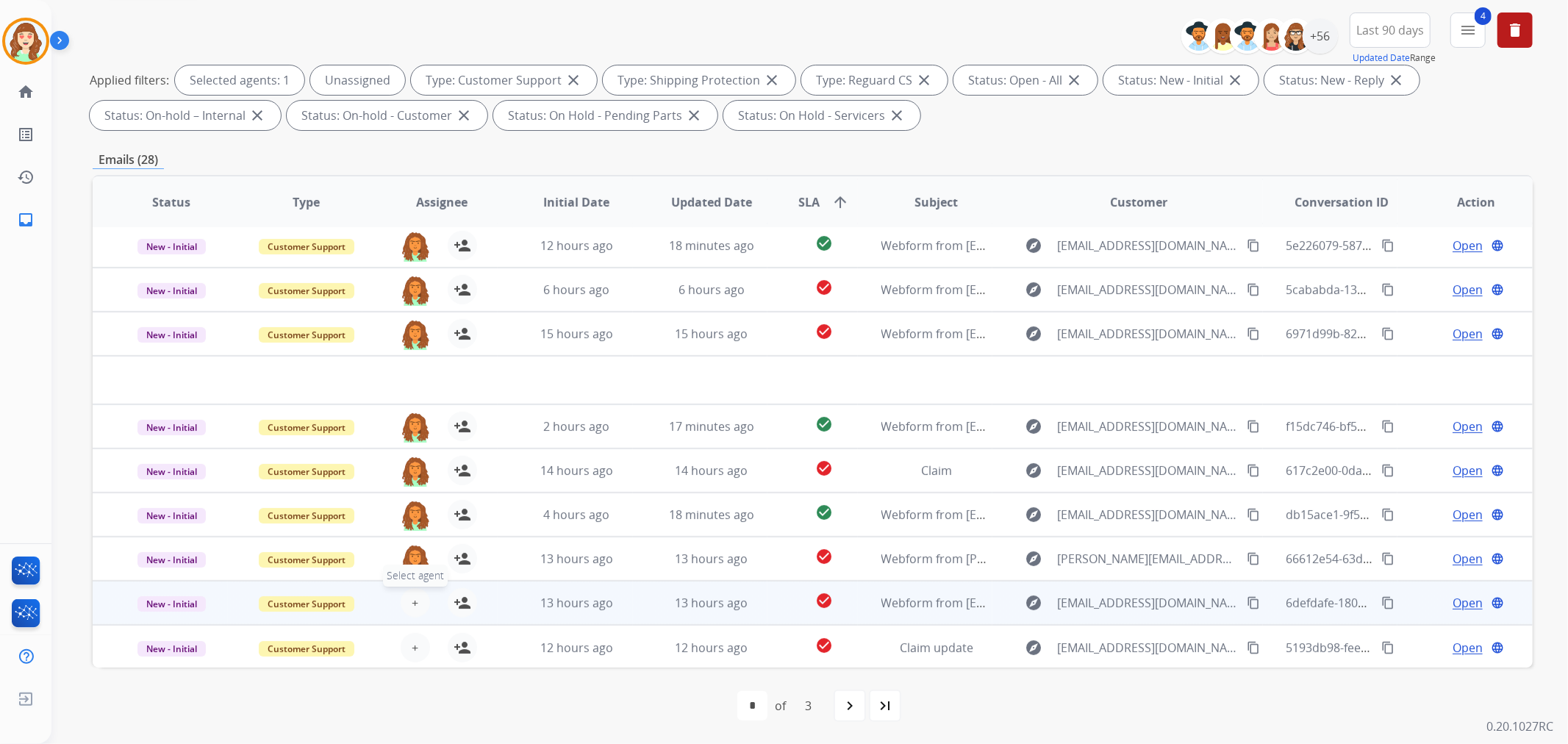
click at [406, 596] on button "+ Select agent" at bounding box center [415, 603] width 30 height 30
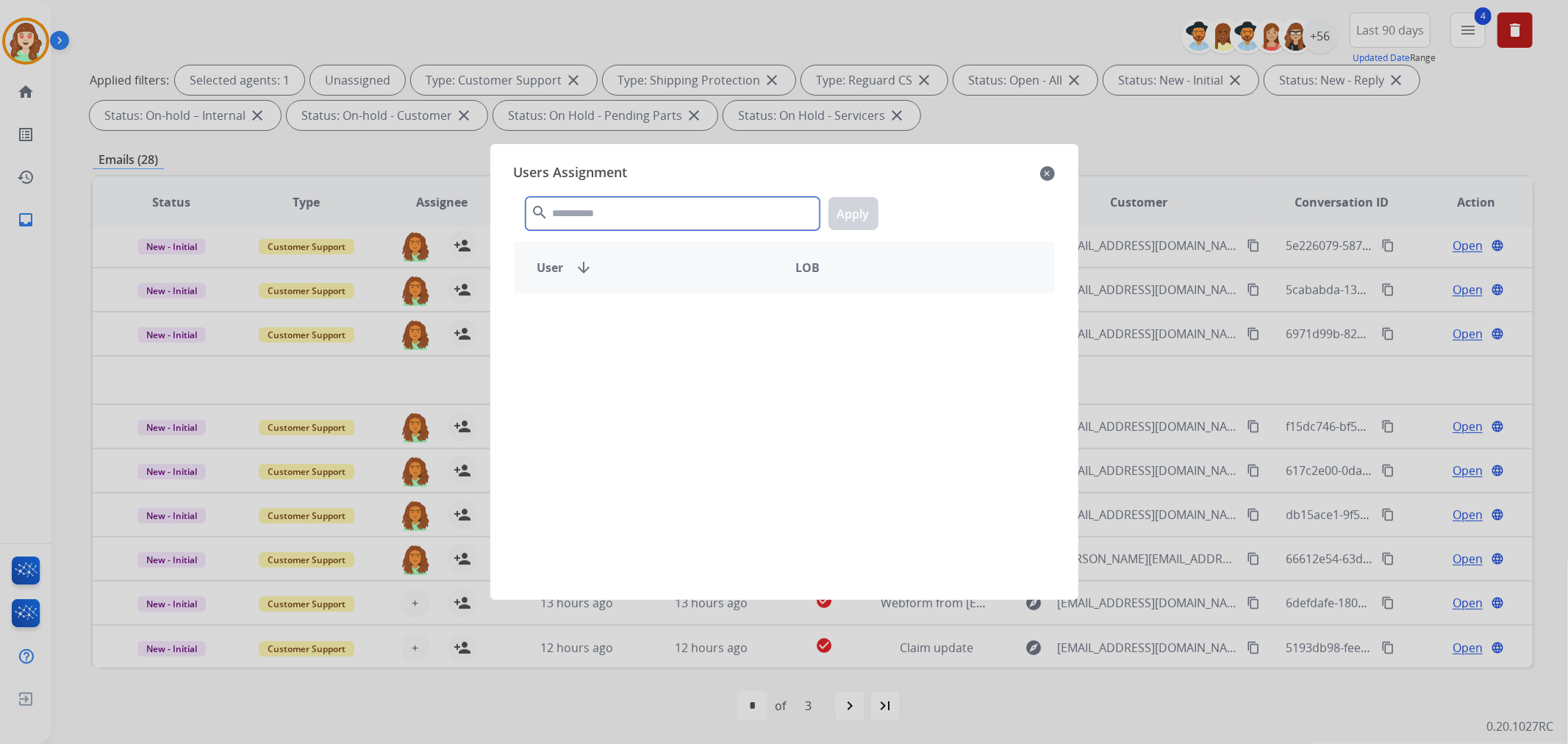
click at [622, 219] on input "text" at bounding box center [672, 214] width 294 height 33
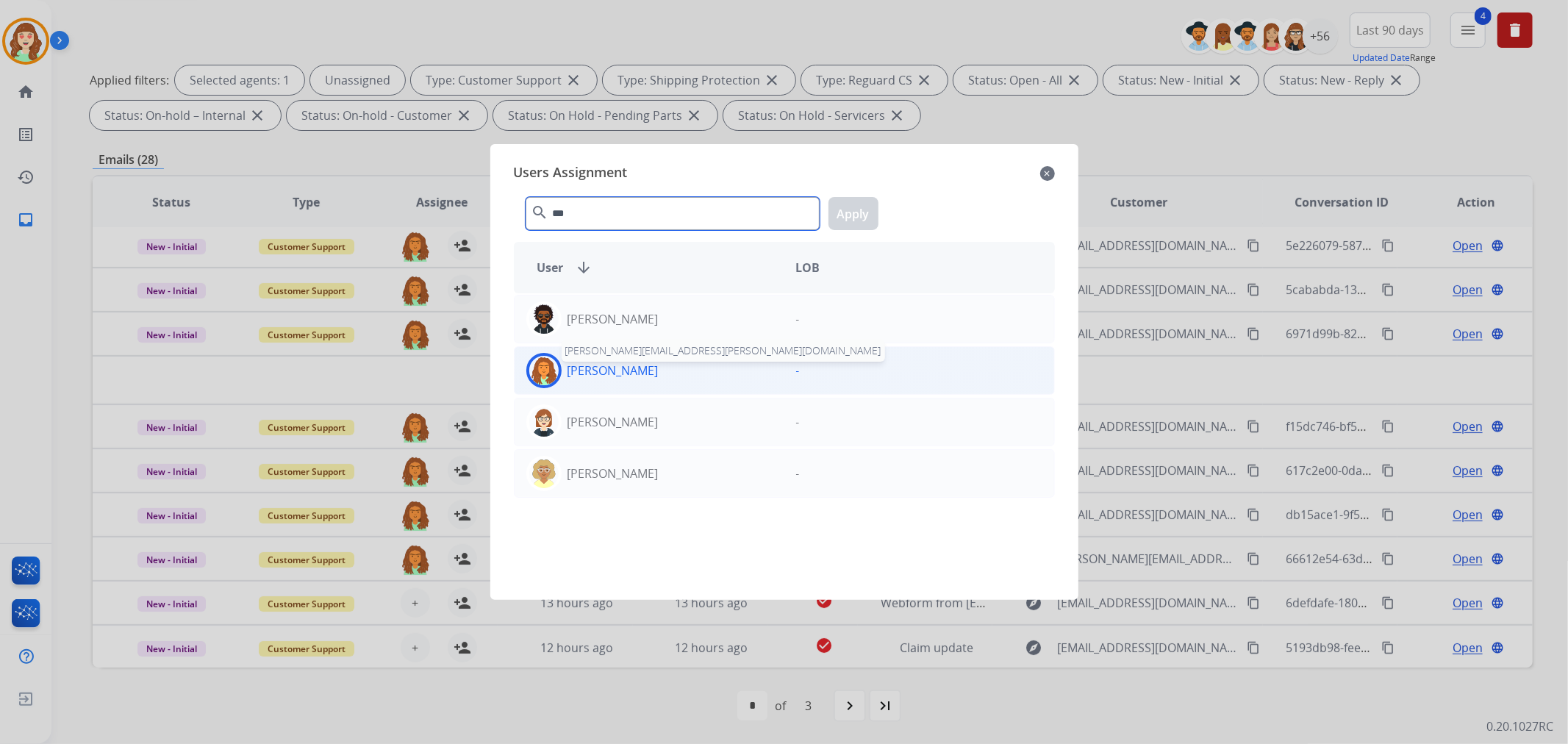
type input "***"
click at [656, 370] on p "[PERSON_NAME]" at bounding box center [613, 370] width 91 height 17
drag, startPoint x: 840, startPoint y: 208, endPoint x: 827, endPoint y: 214, distance: 14.3
click at [841, 208] on button "Apply" at bounding box center [853, 214] width 50 height 33
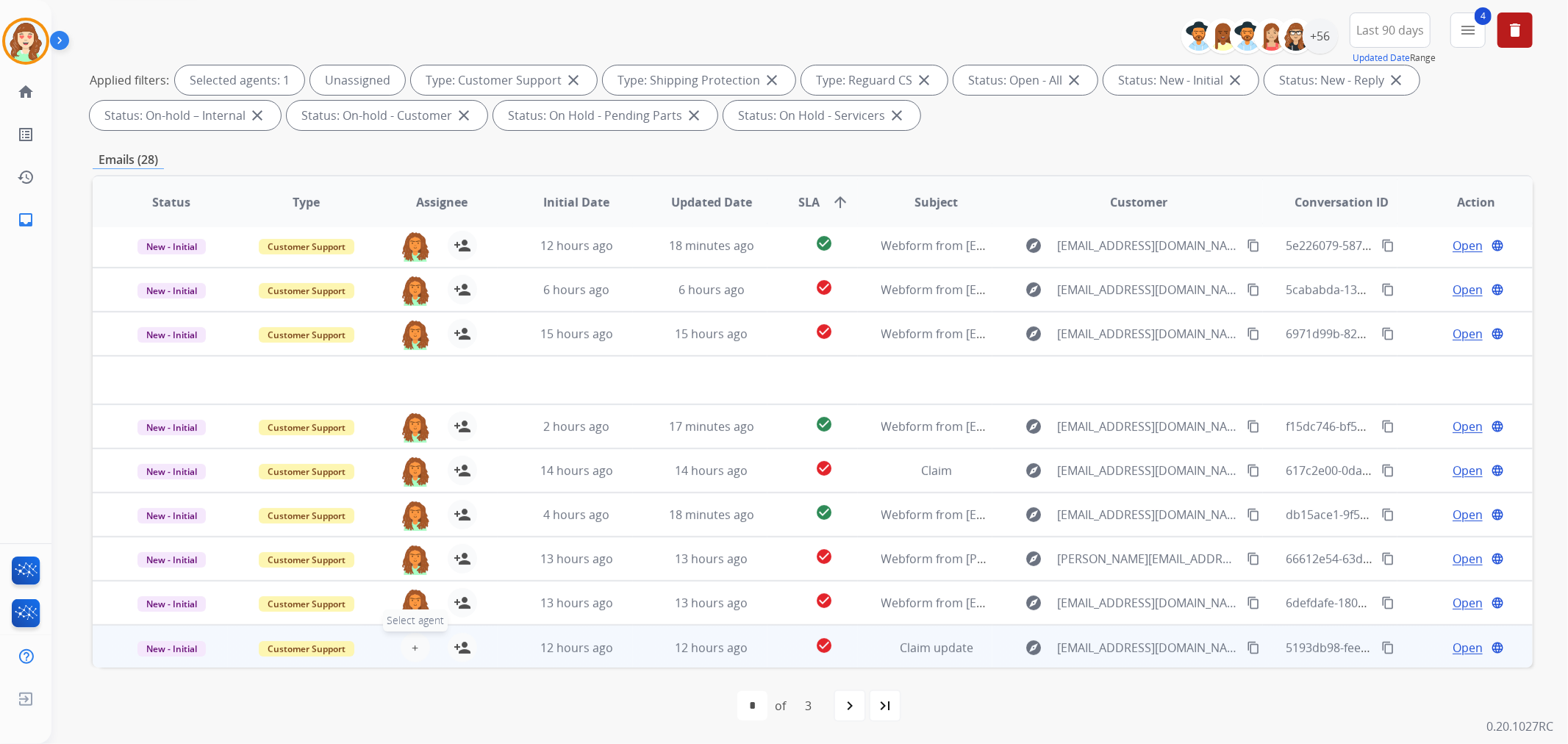
click at [411, 641] on span "+" at bounding box center [415, 647] width 7 height 17
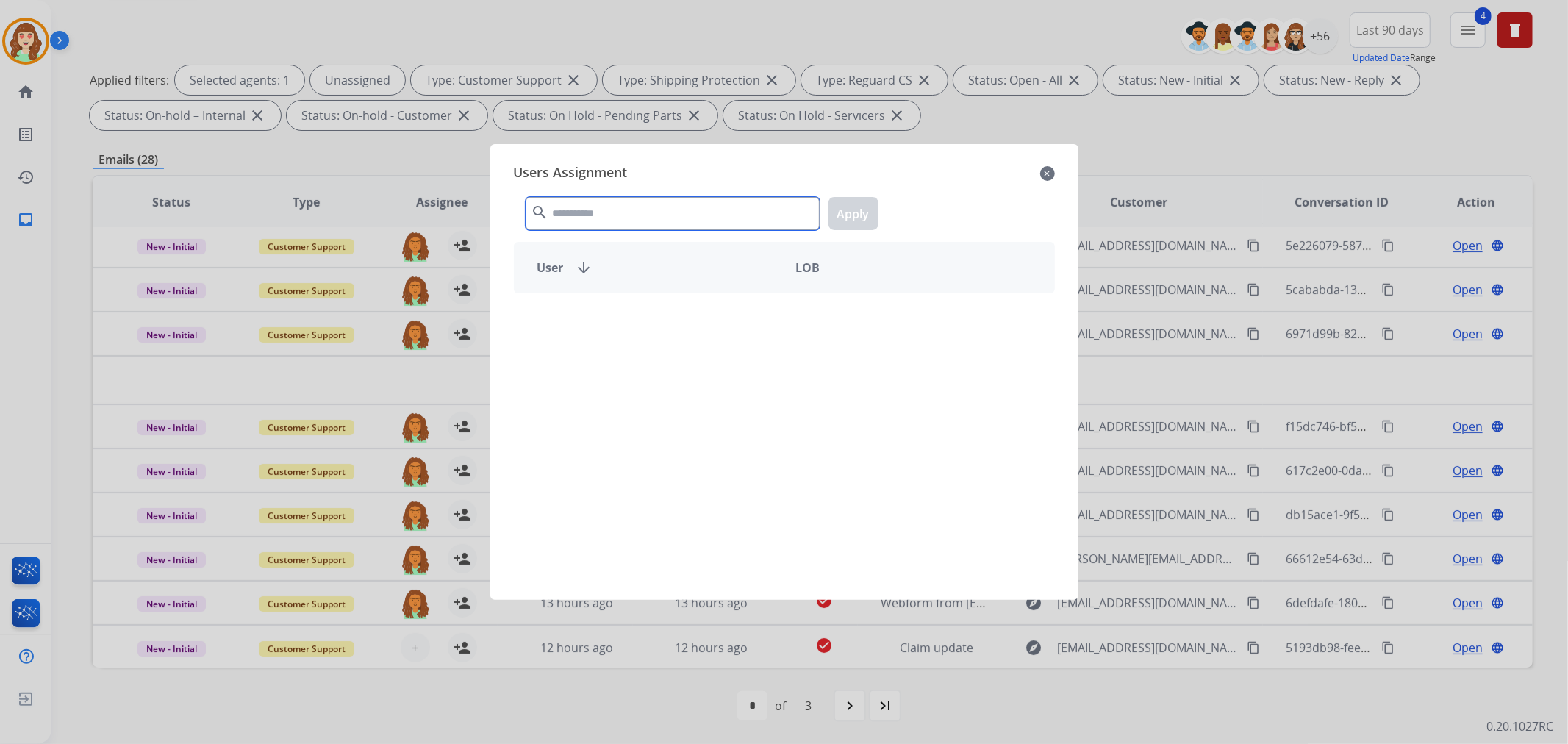
click at [692, 219] on input "text" at bounding box center [672, 214] width 294 height 33
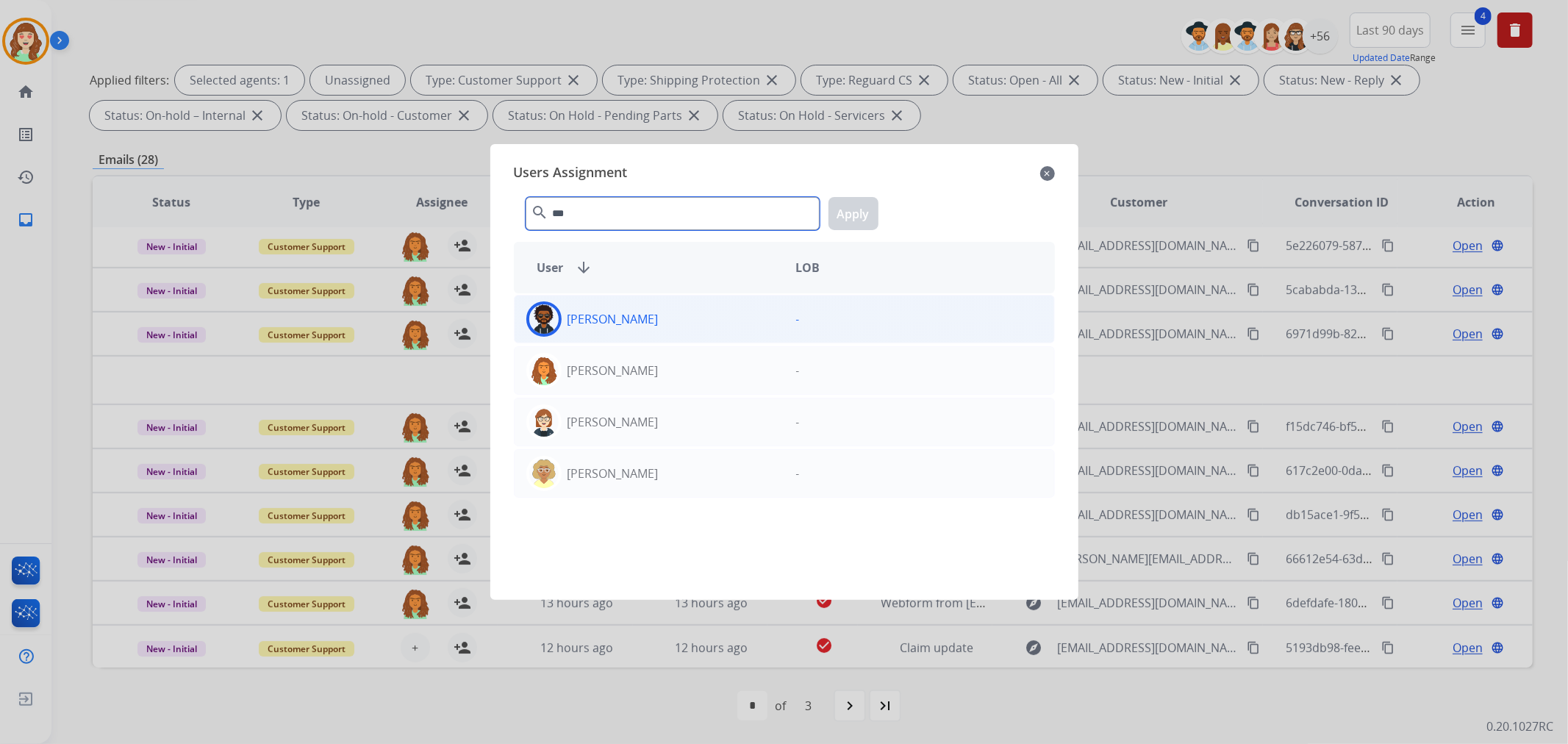
type input "***"
click at [717, 372] on div "[PERSON_NAME]" at bounding box center [650, 370] width 270 height 36
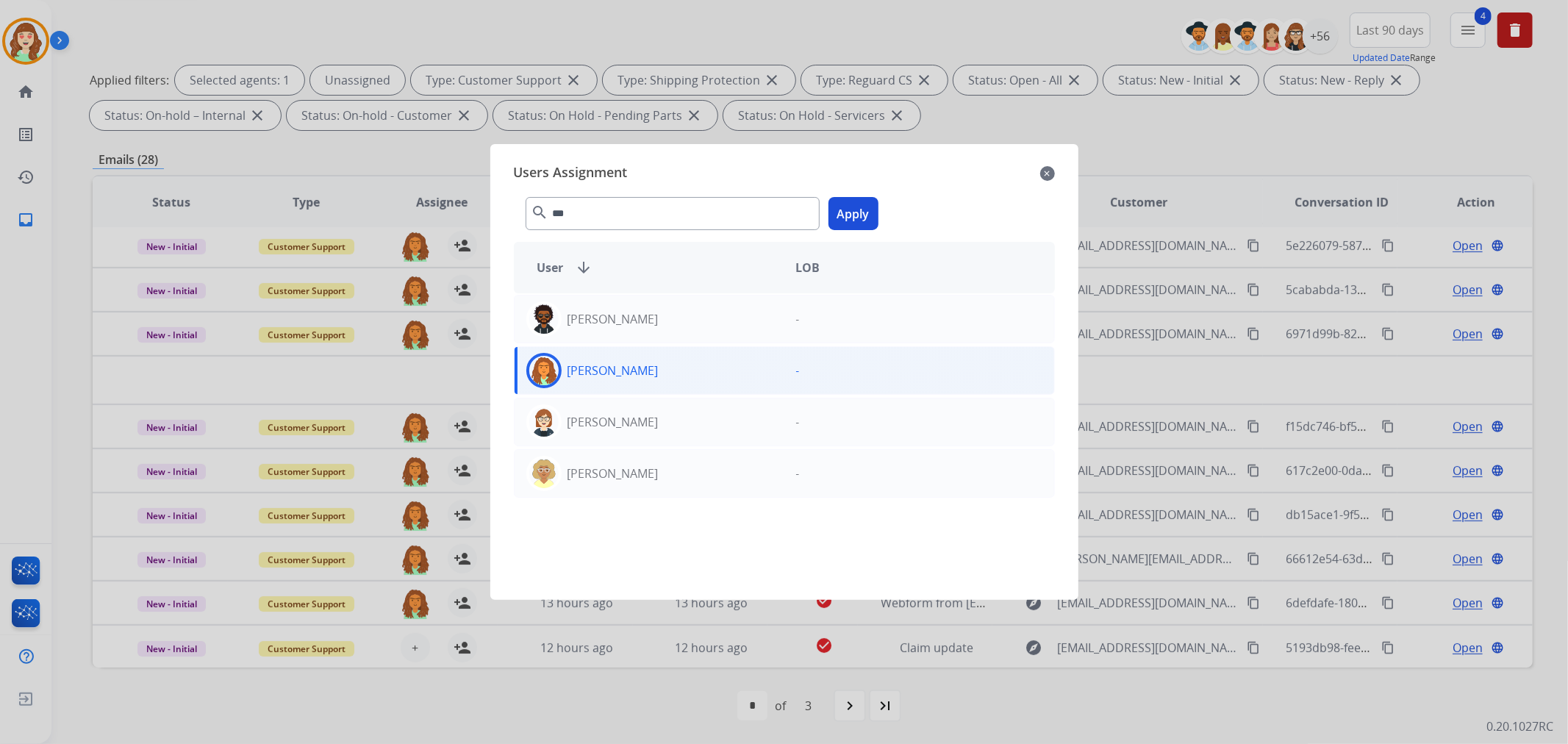
click at [857, 211] on button "Apply" at bounding box center [853, 214] width 50 height 33
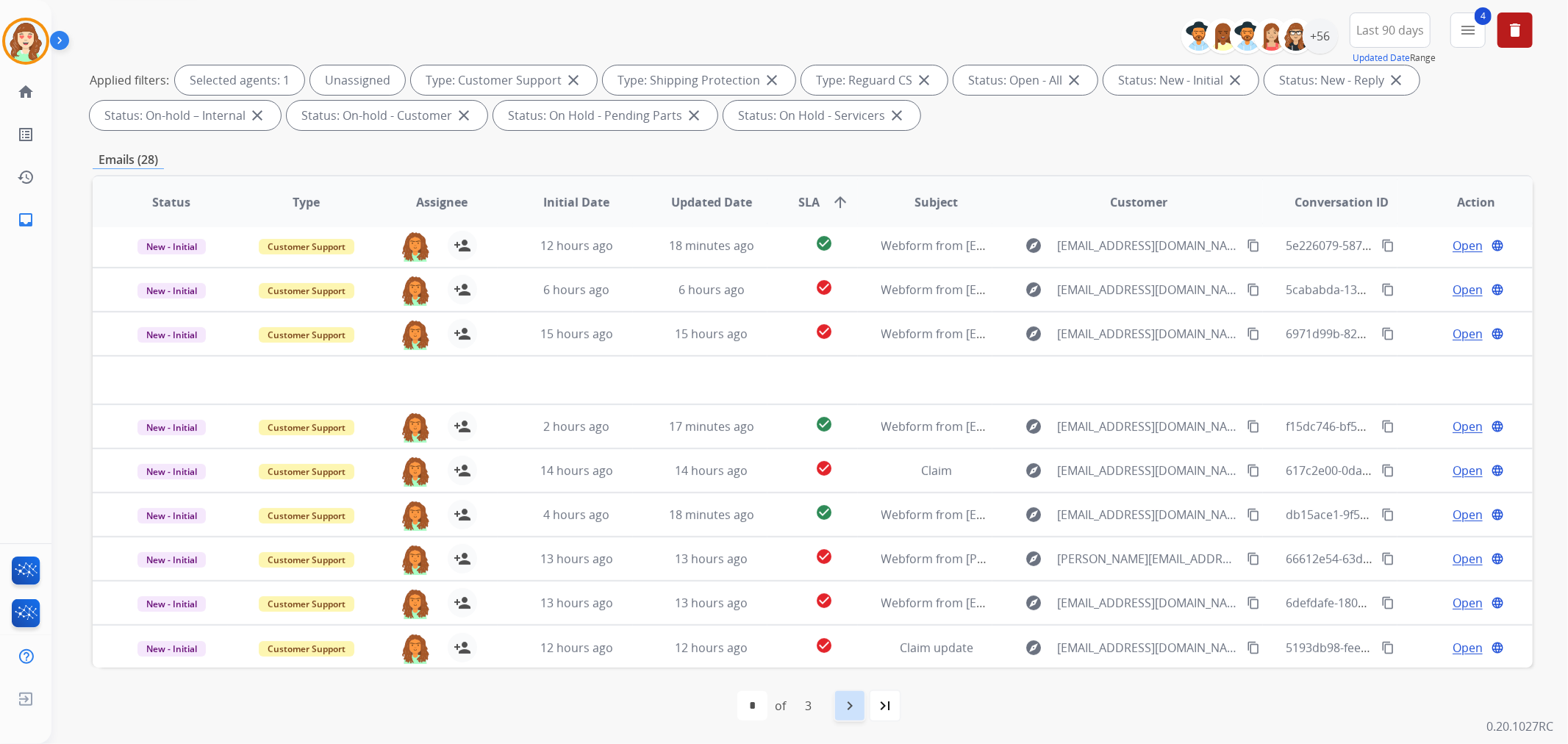
click at [844, 703] on mat-icon "navigate_next" at bounding box center [849, 705] width 17 height 17
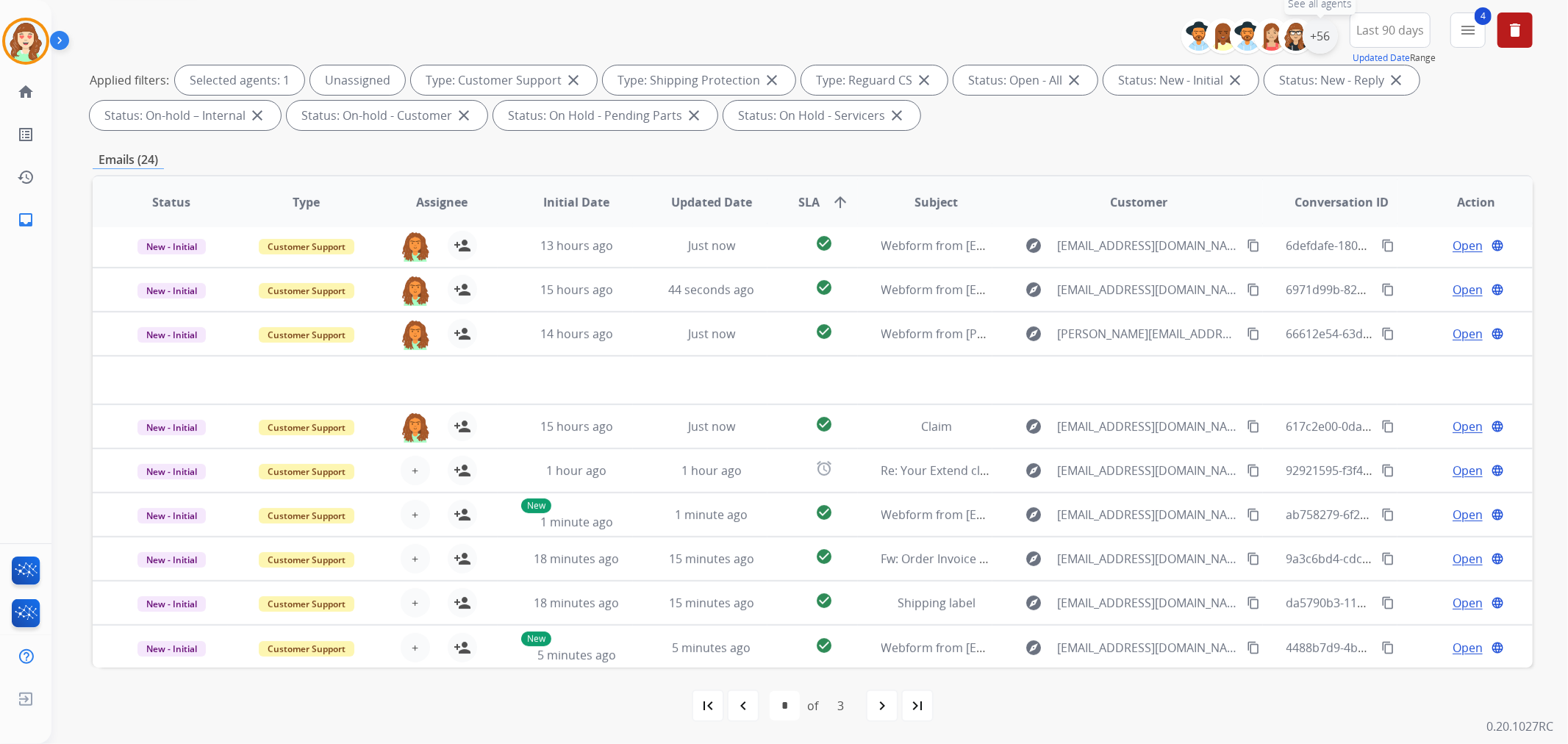
click at [1320, 41] on div "+56" at bounding box center [1320, 36] width 36 height 36
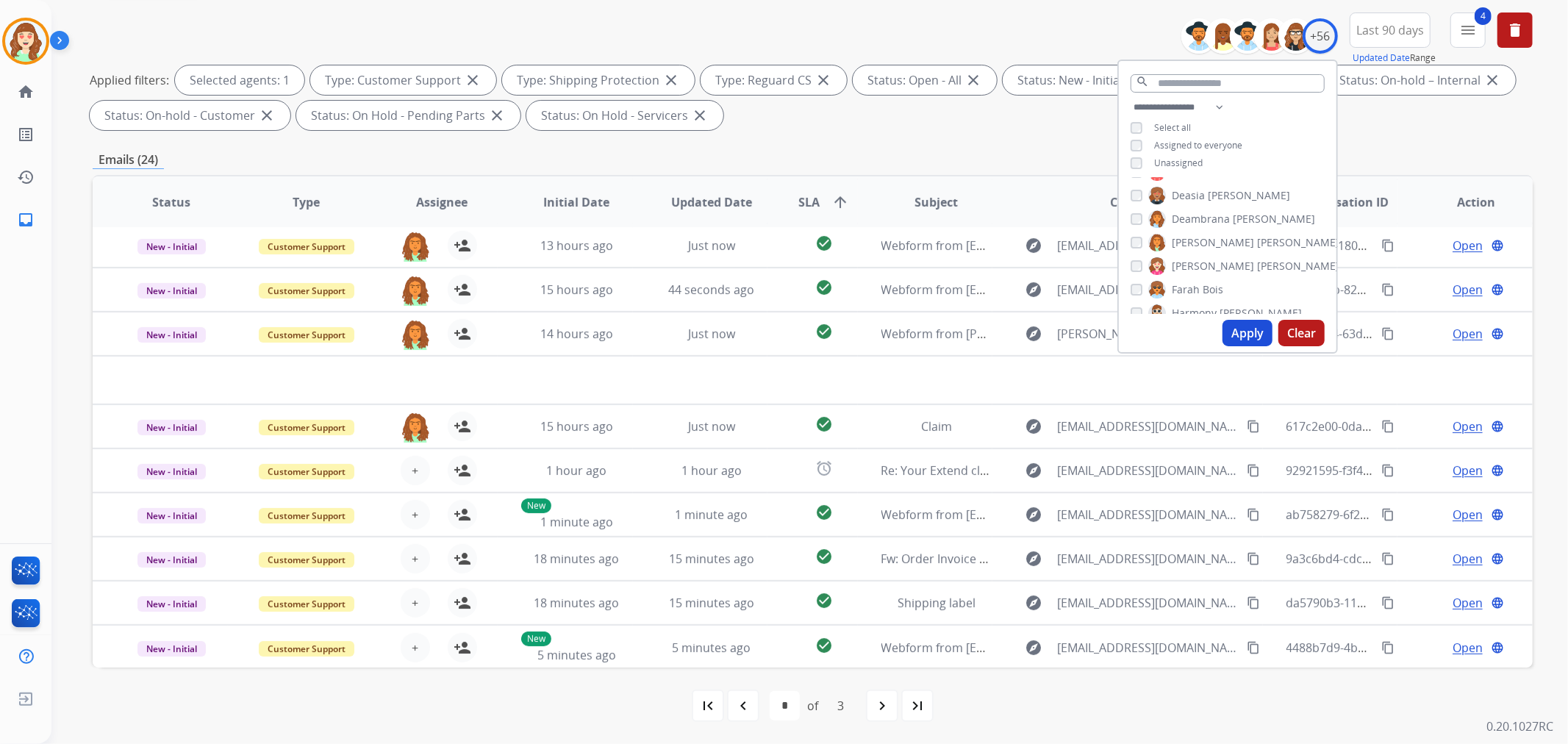
click at [1245, 328] on button "Apply" at bounding box center [1247, 333] width 50 height 26
select select "*"
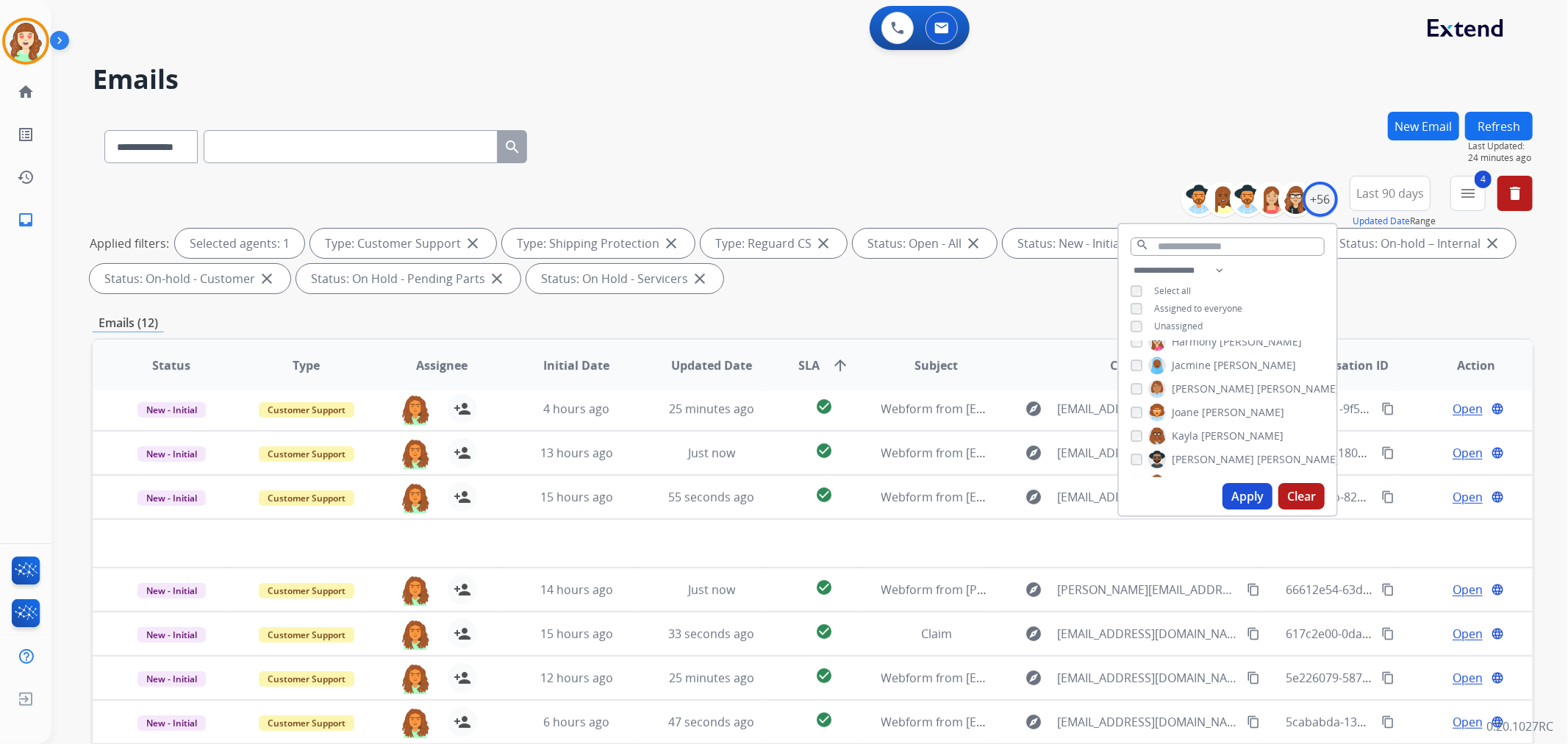
scroll to position [490, 0]
click at [1245, 490] on button "Apply" at bounding box center [1247, 497] width 50 height 26
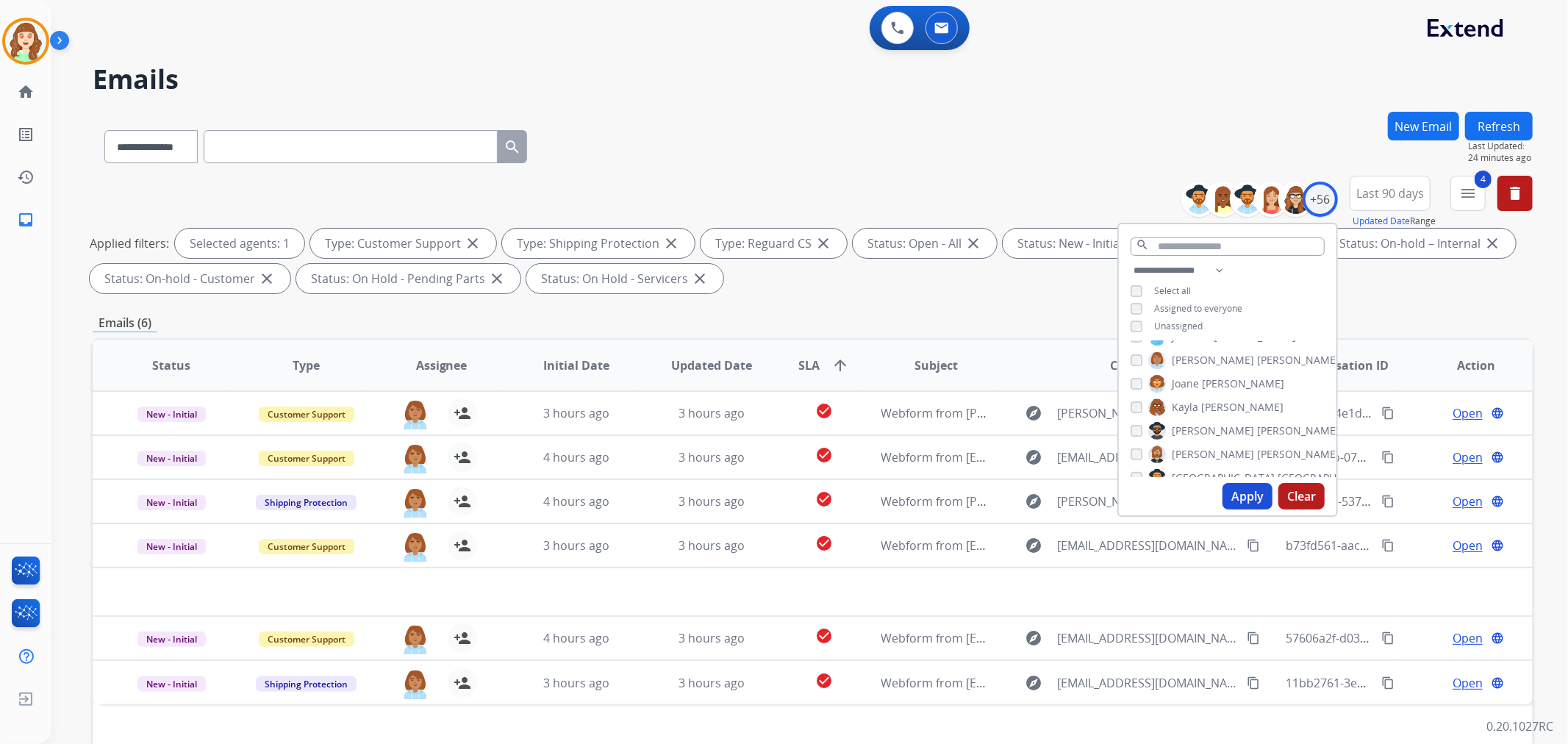
scroll to position [0, 0]
click at [1243, 501] on button "Apply" at bounding box center [1247, 497] width 50 height 26
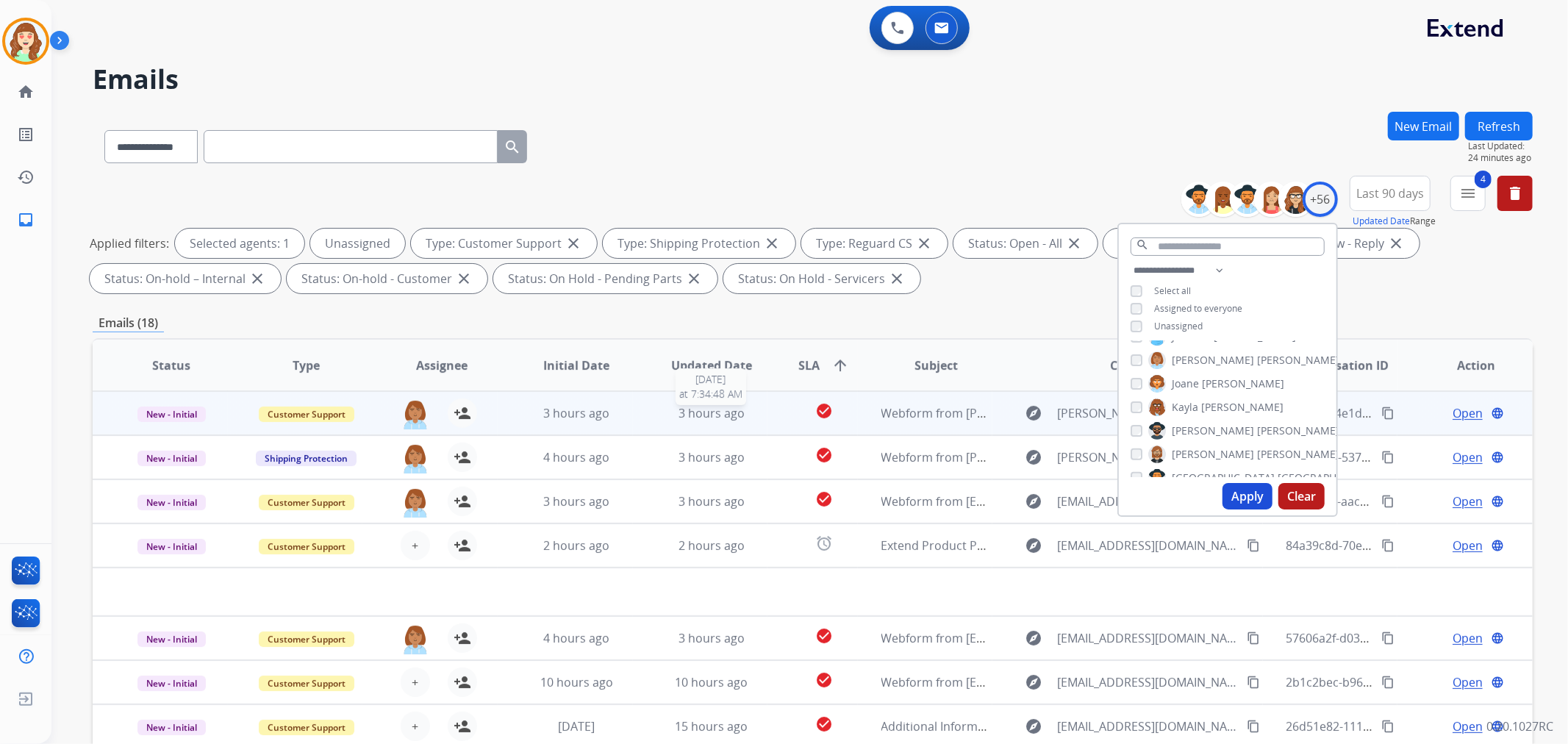
scroll to position [163, 0]
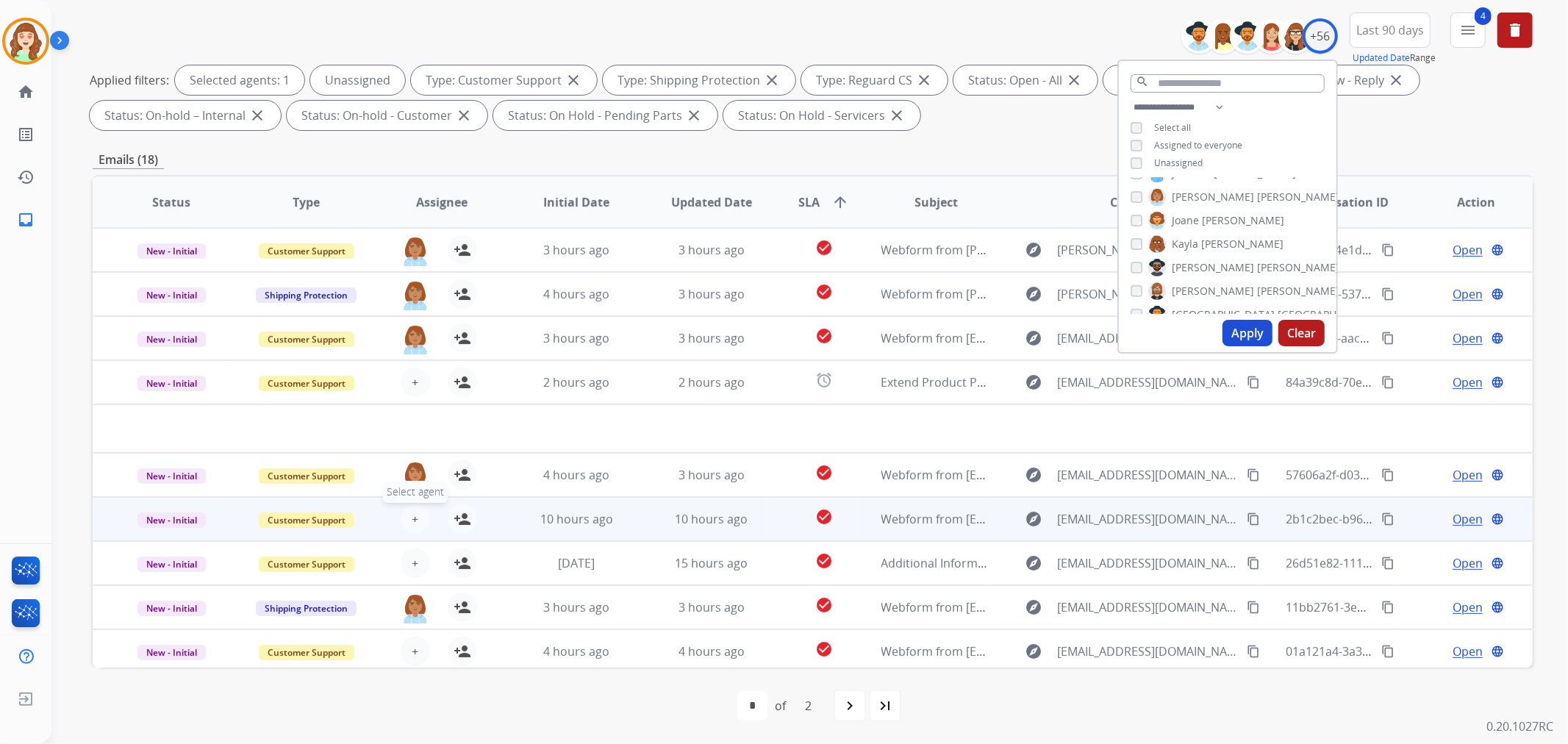
click at [411, 516] on span "+" at bounding box center [415, 518] width 7 height 17
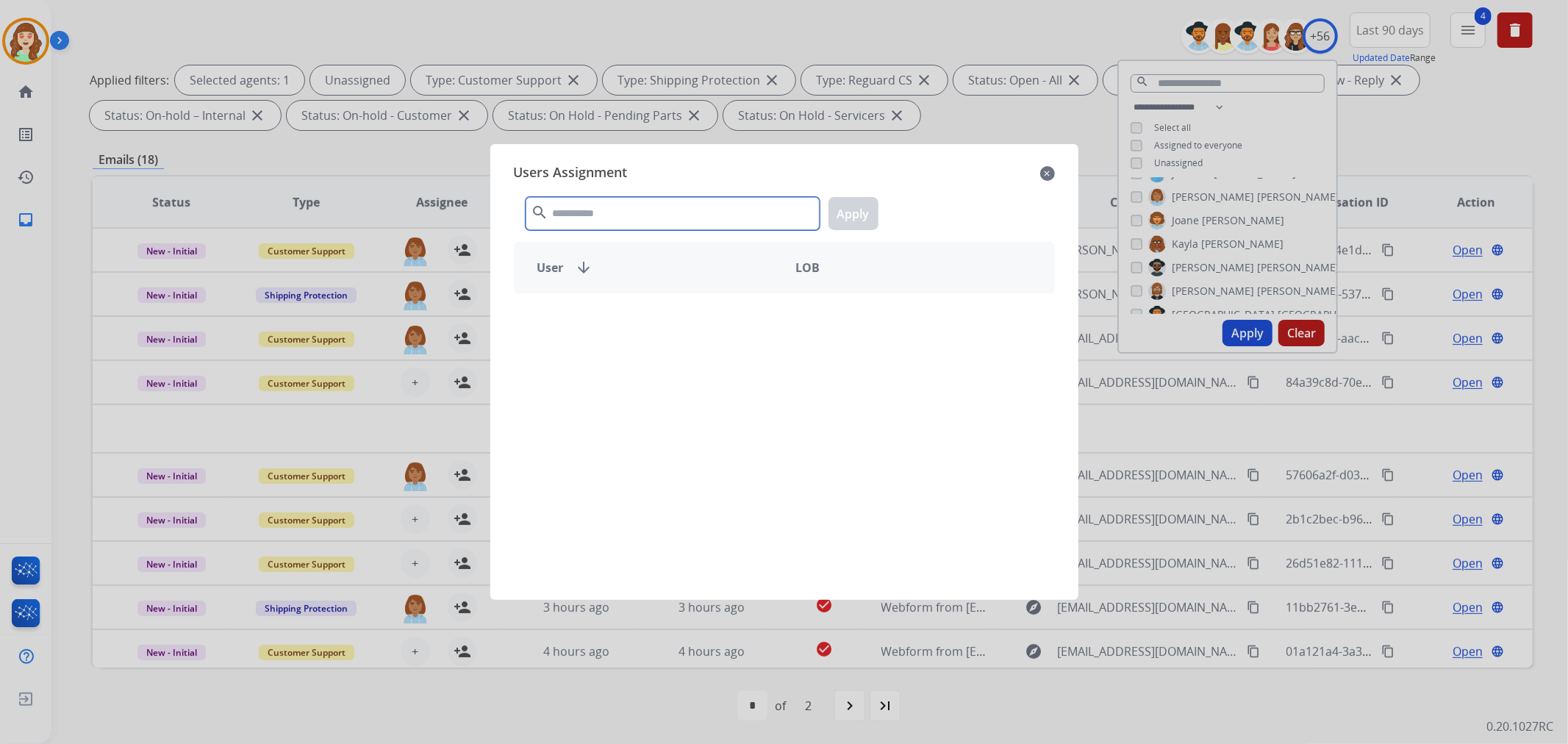
click at [656, 223] on input "text" at bounding box center [672, 214] width 294 height 33
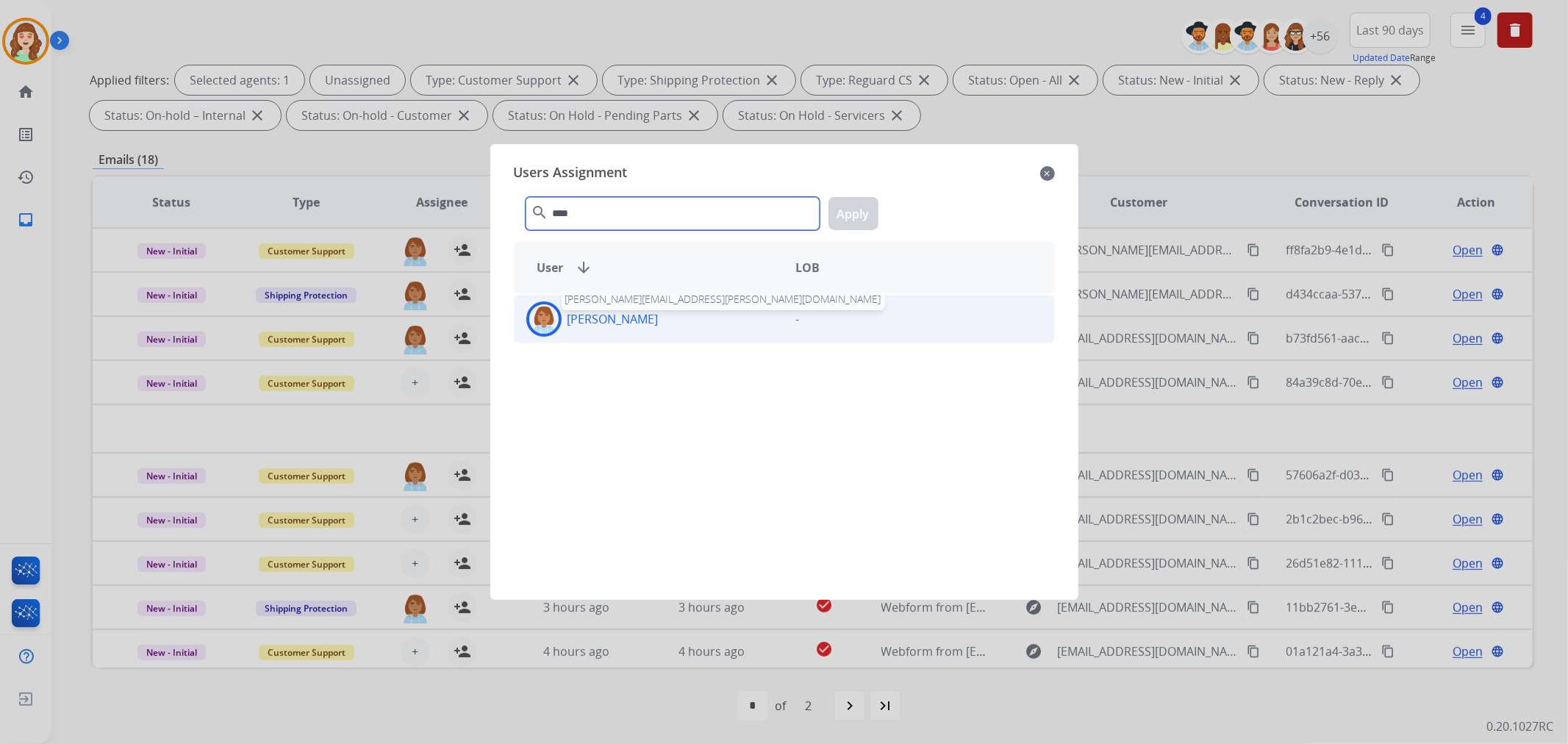
type input "****"
click at [620, 319] on p "[PERSON_NAME]" at bounding box center [613, 319] width 91 height 17
click at [858, 214] on button "Apply" at bounding box center [853, 214] width 50 height 33
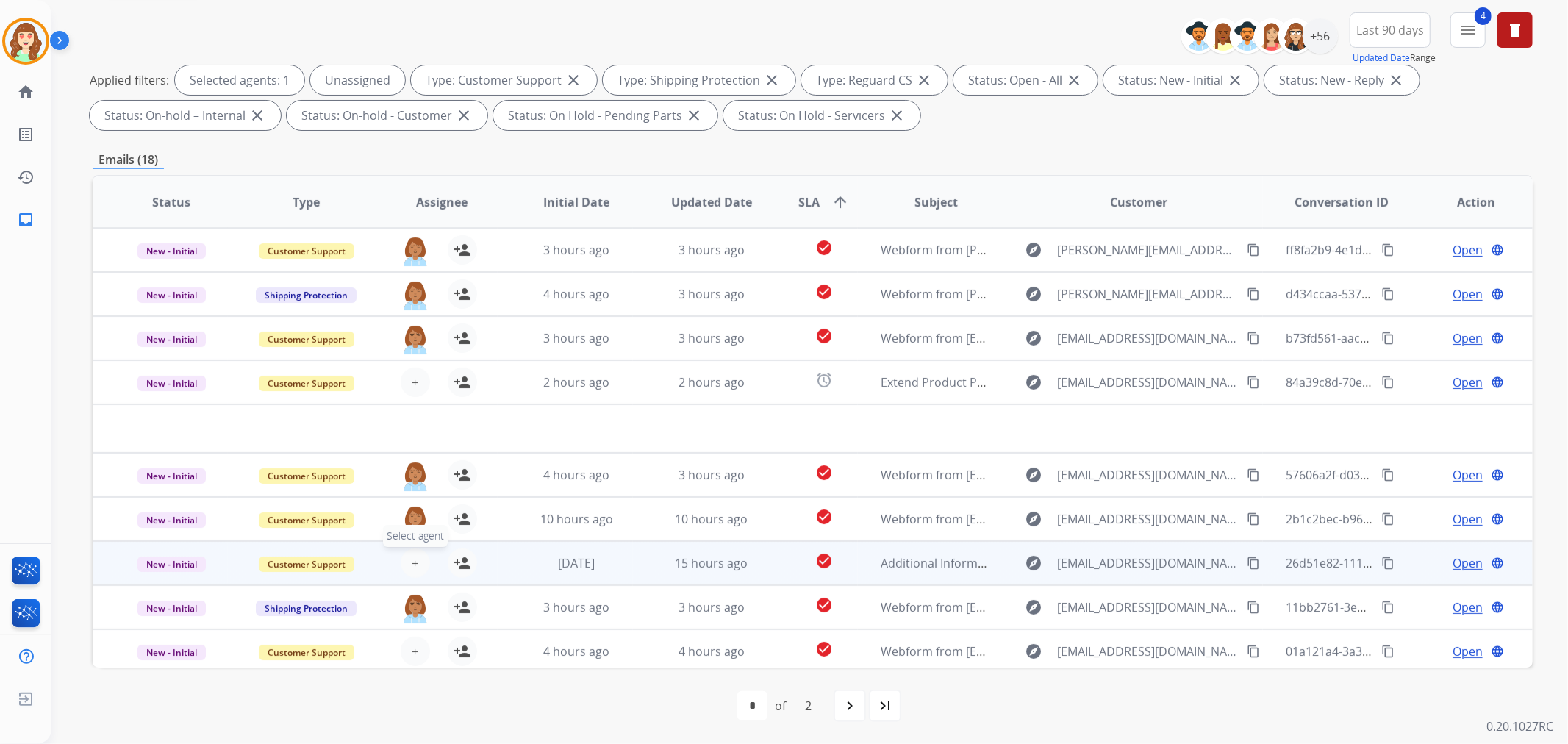
click at [414, 560] on span "+" at bounding box center [415, 563] width 7 height 17
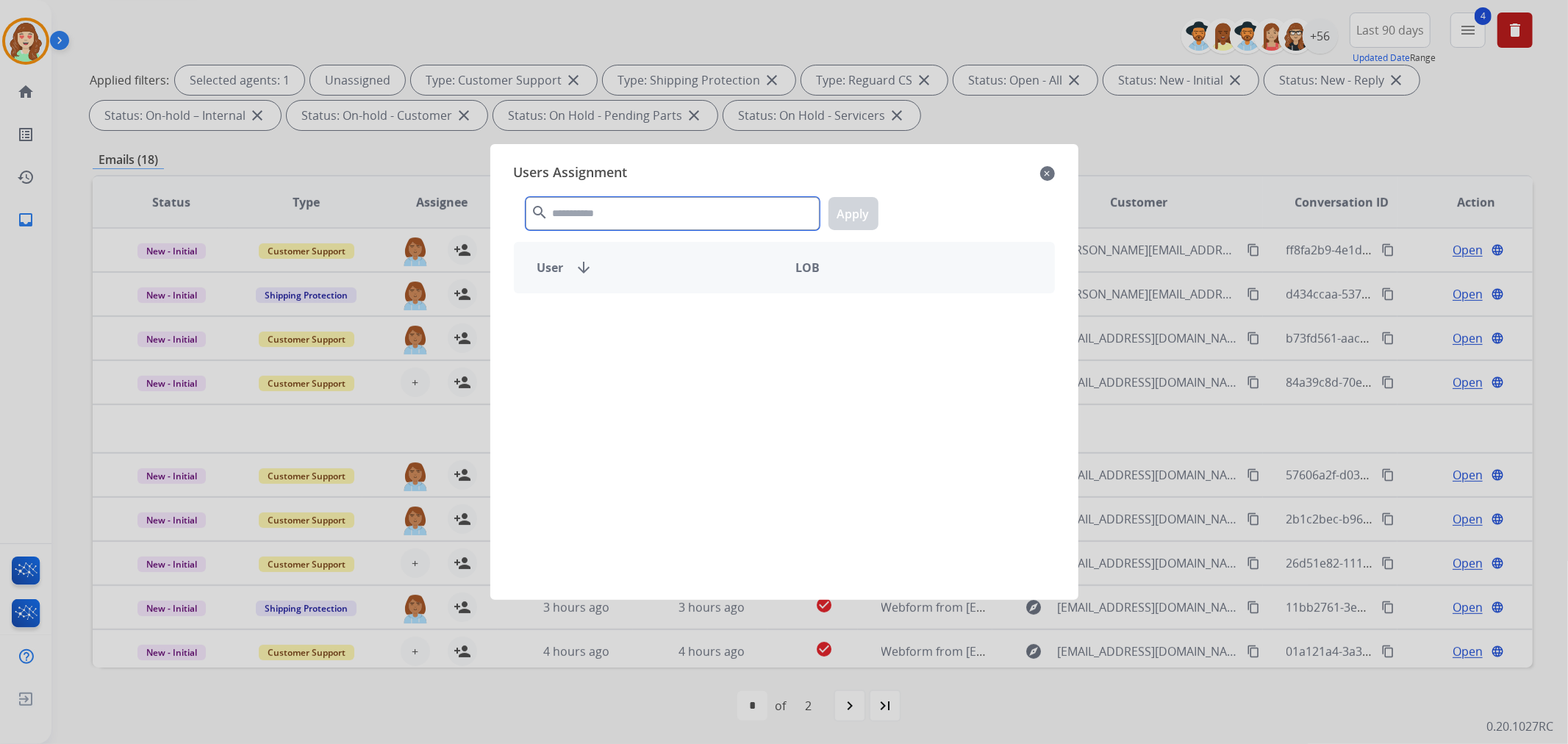
click at [596, 207] on input "text" at bounding box center [672, 214] width 294 height 33
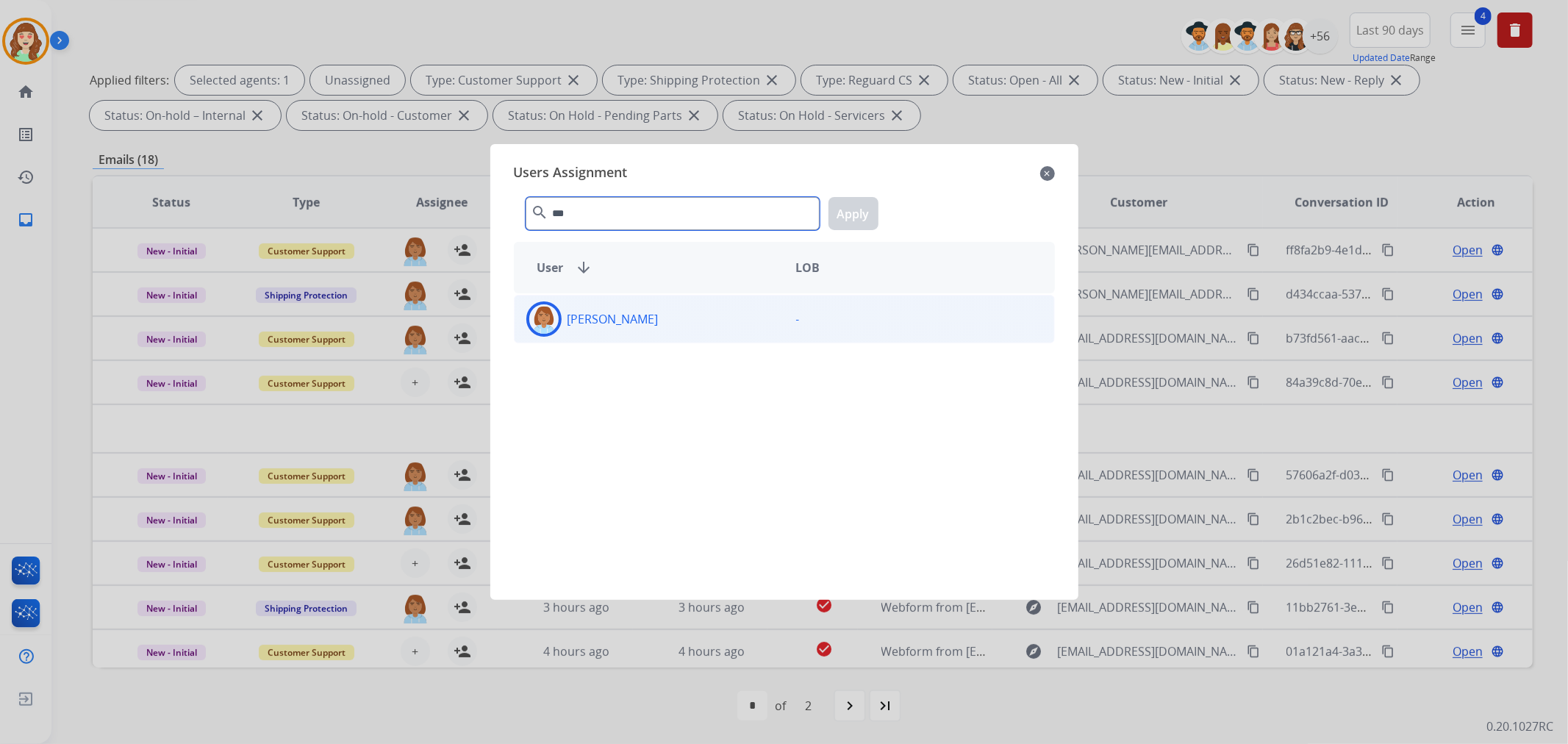
type input "***"
click at [723, 327] on div "[PERSON_NAME]" at bounding box center [650, 319] width 270 height 36
click at [843, 214] on button "Apply" at bounding box center [853, 214] width 50 height 33
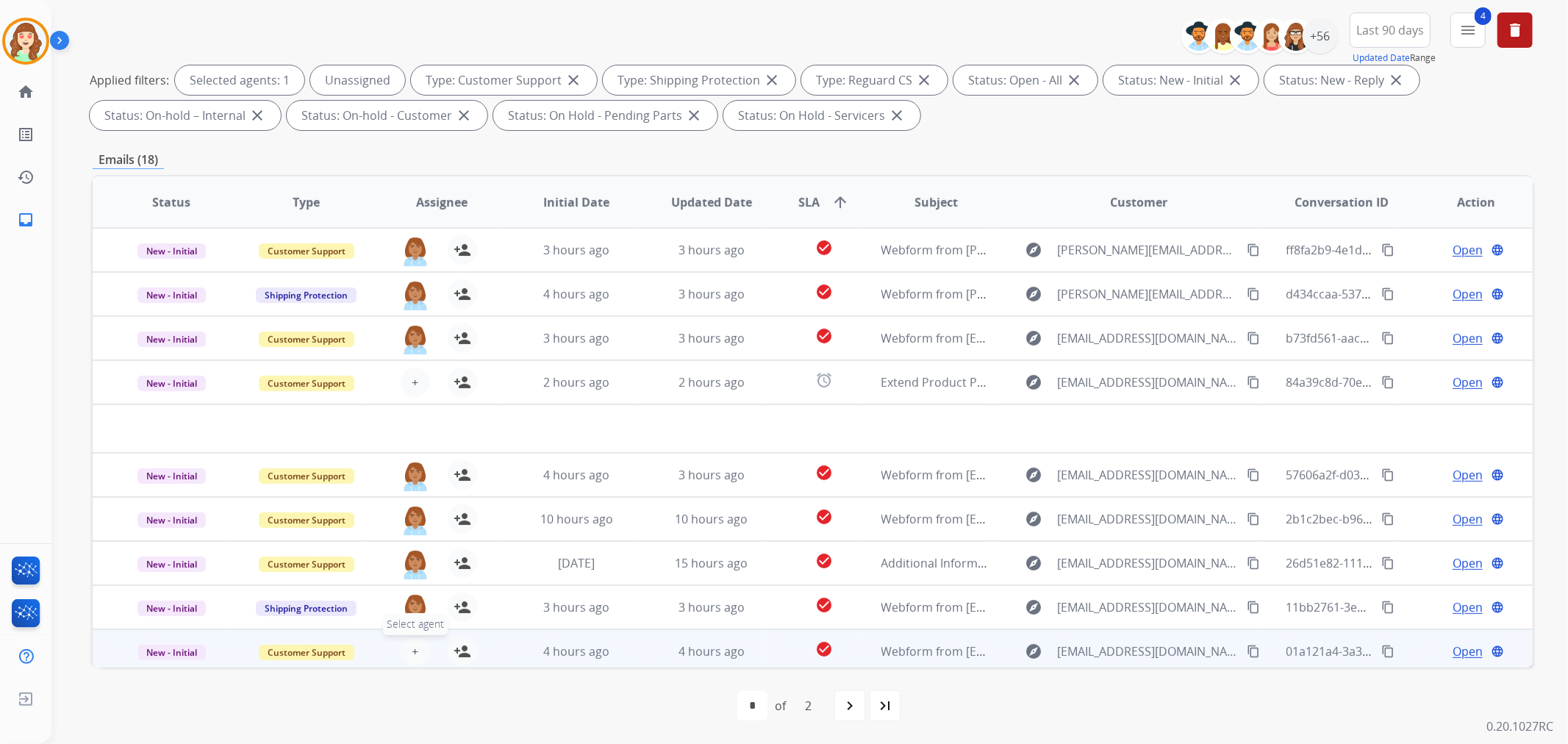
click at [408, 648] on button "+ Select agent" at bounding box center [415, 651] width 30 height 30
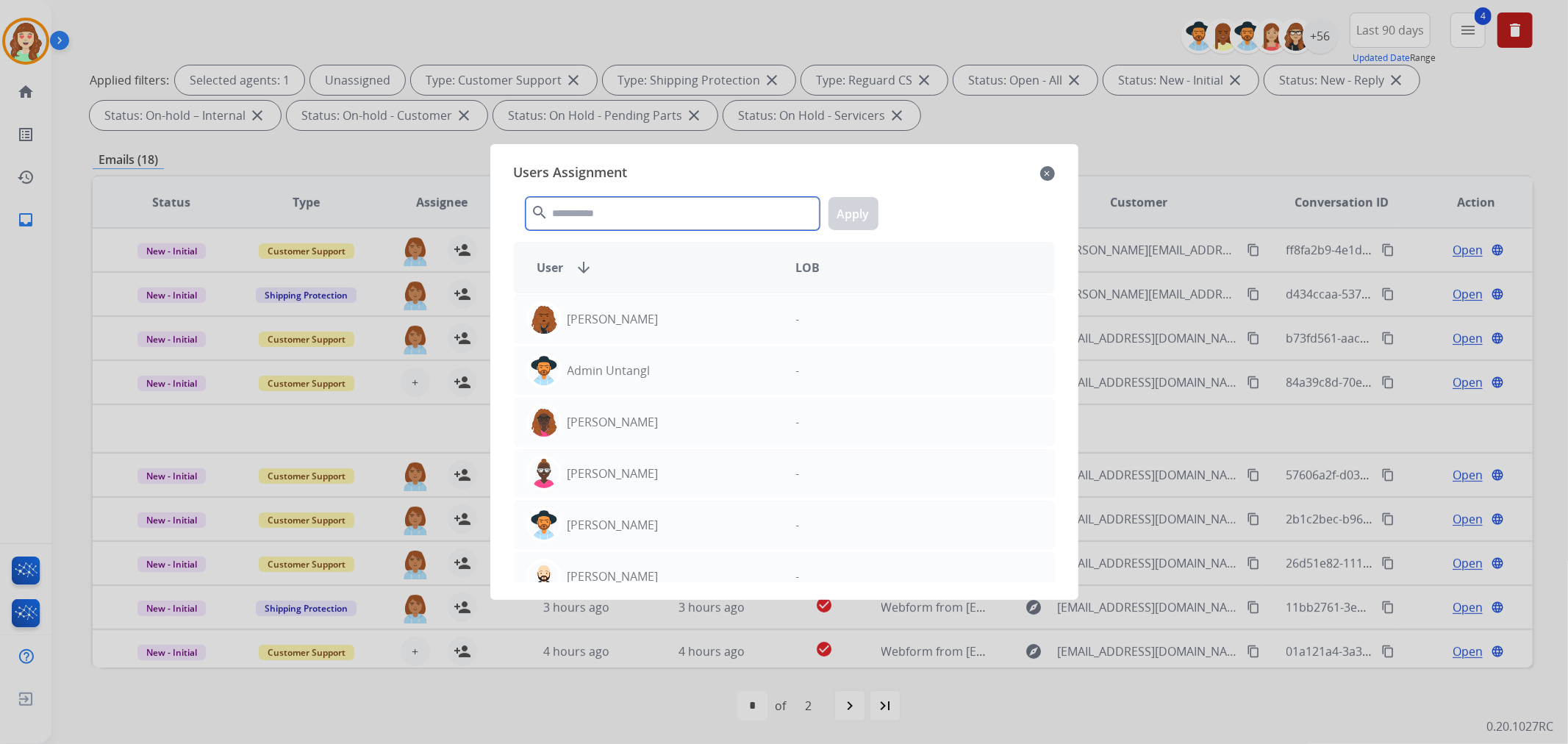
click at [642, 208] on input "text" at bounding box center [672, 214] width 294 height 33
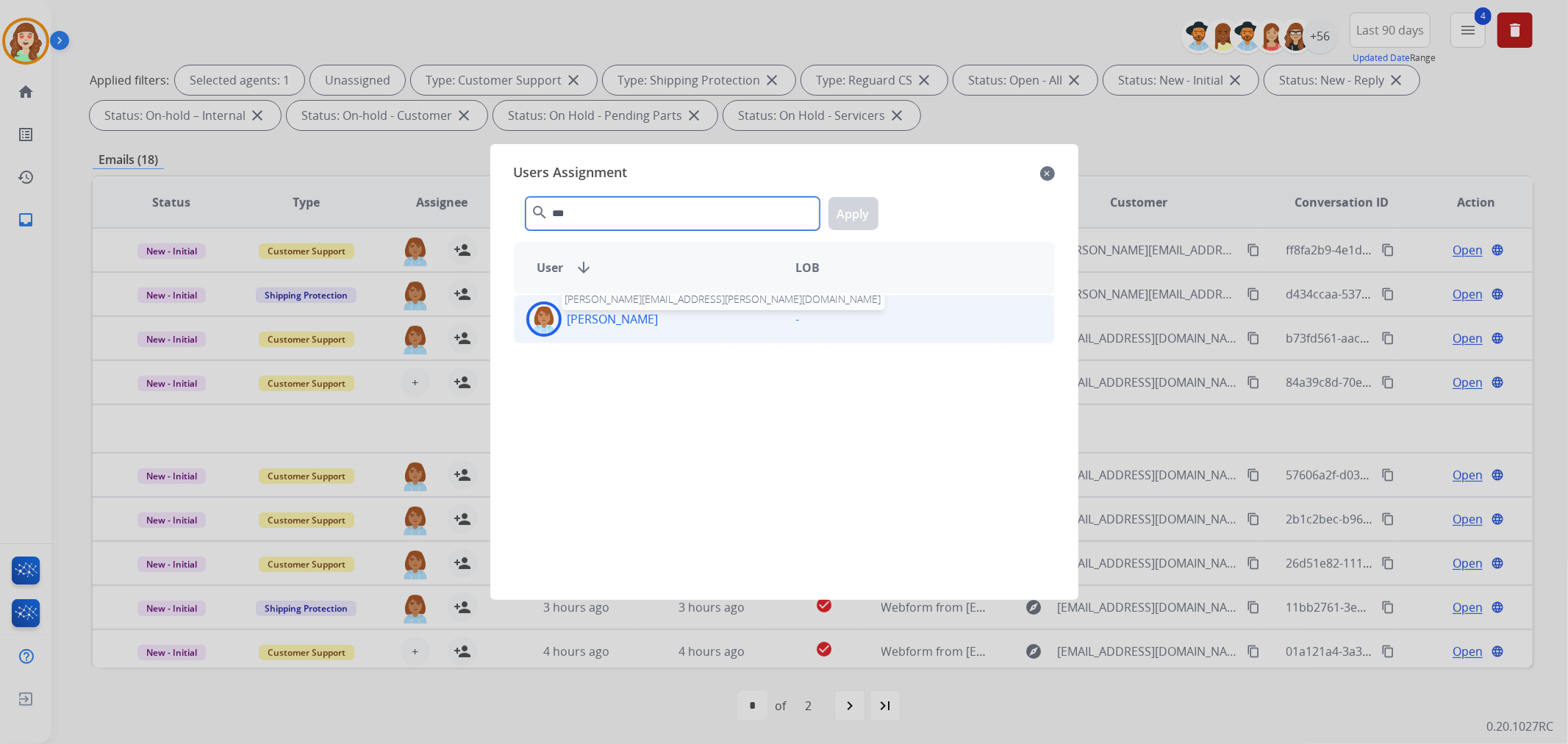
type input "***"
drag, startPoint x: 651, startPoint y: 322, endPoint x: 774, endPoint y: 295, distance: 125.9
click at [651, 324] on p "[PERSON_NAME]" at bounding box center [613, 319] width 91 height 17
click at [858, 209] on button "Apply" at bounding box center [853, 214] width 50 height 33
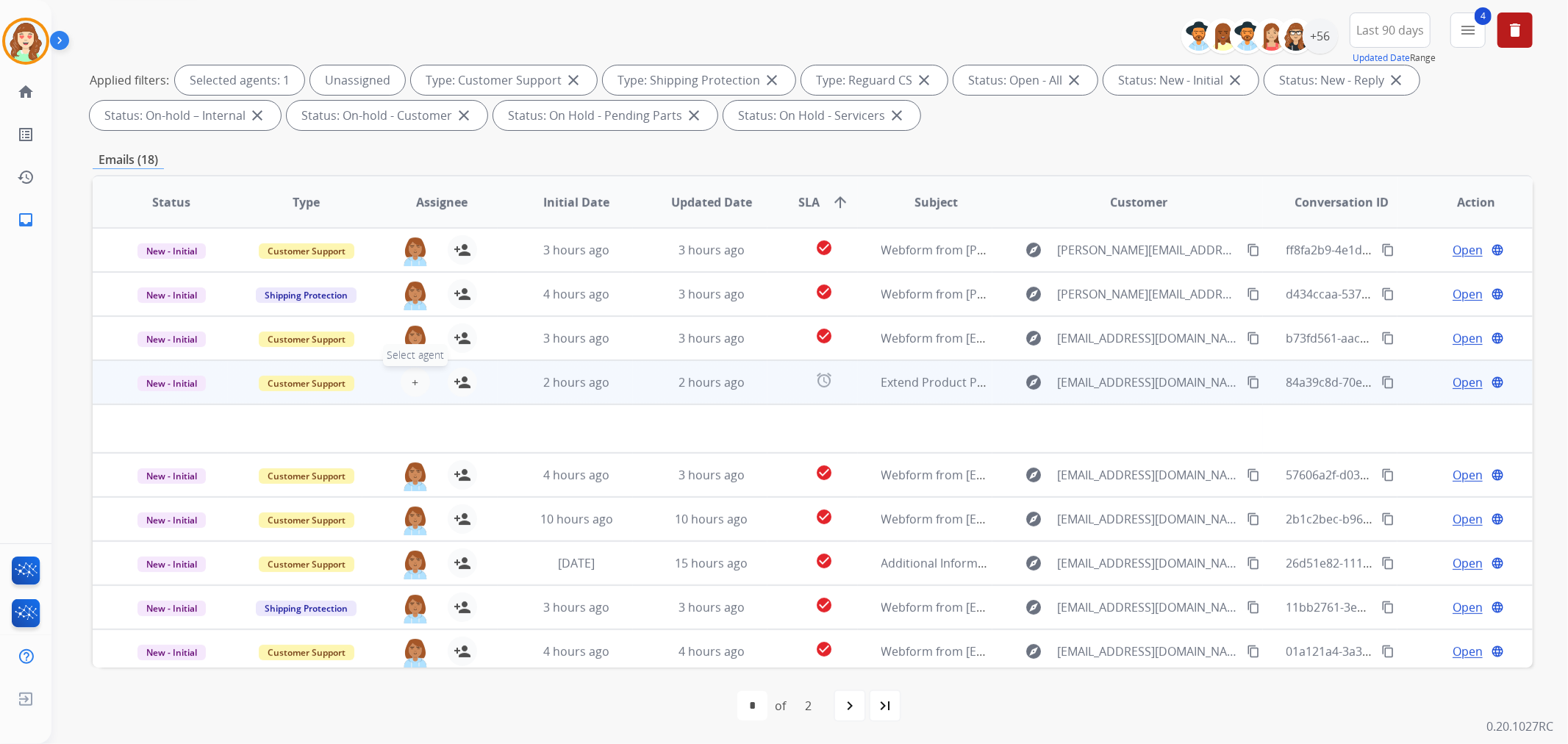
click at [411, 380] on span "+" at bounding box center [415, 382] width 7 height 17
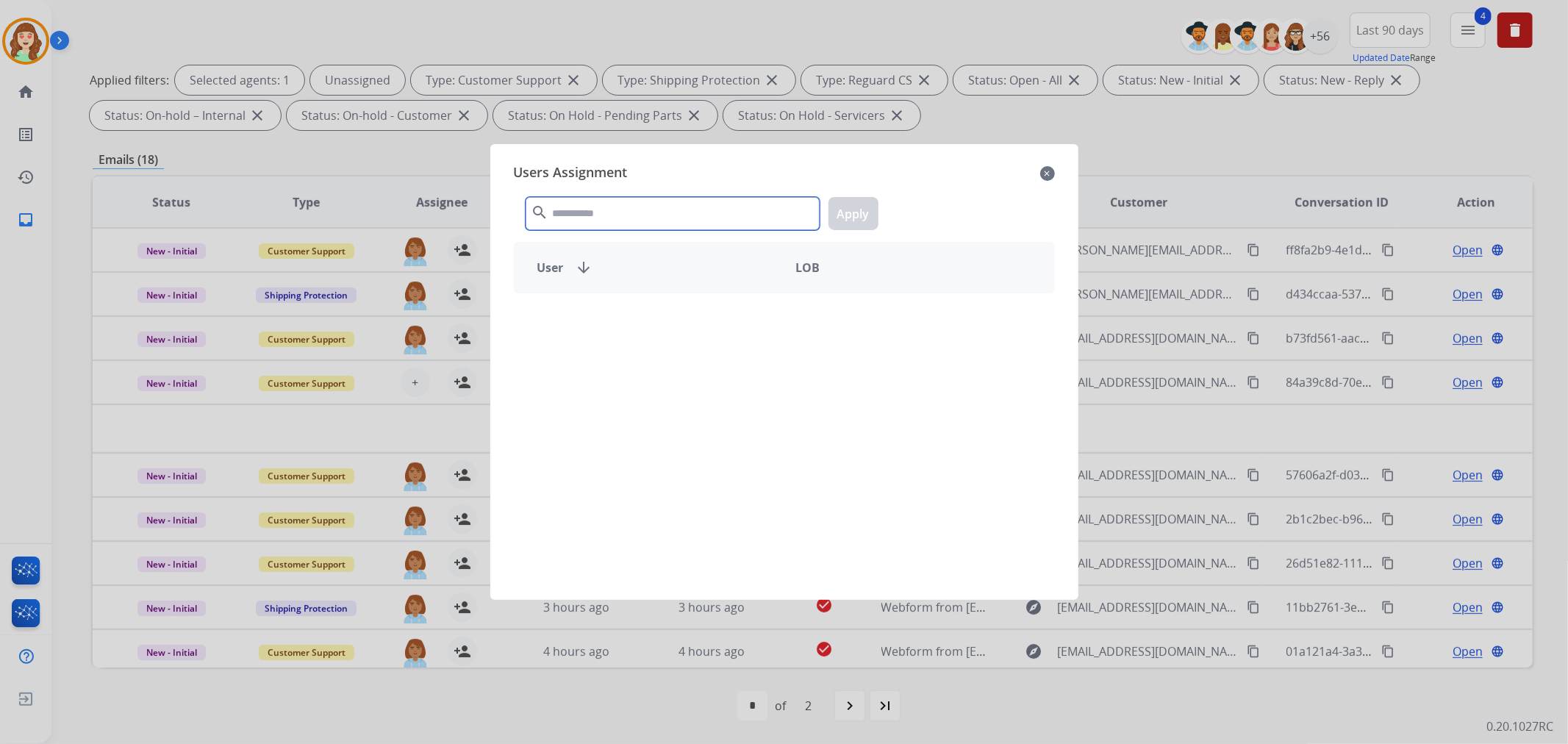
click at [622, 217] on input "text" at bounding box center [672, 214] width 294 height 33
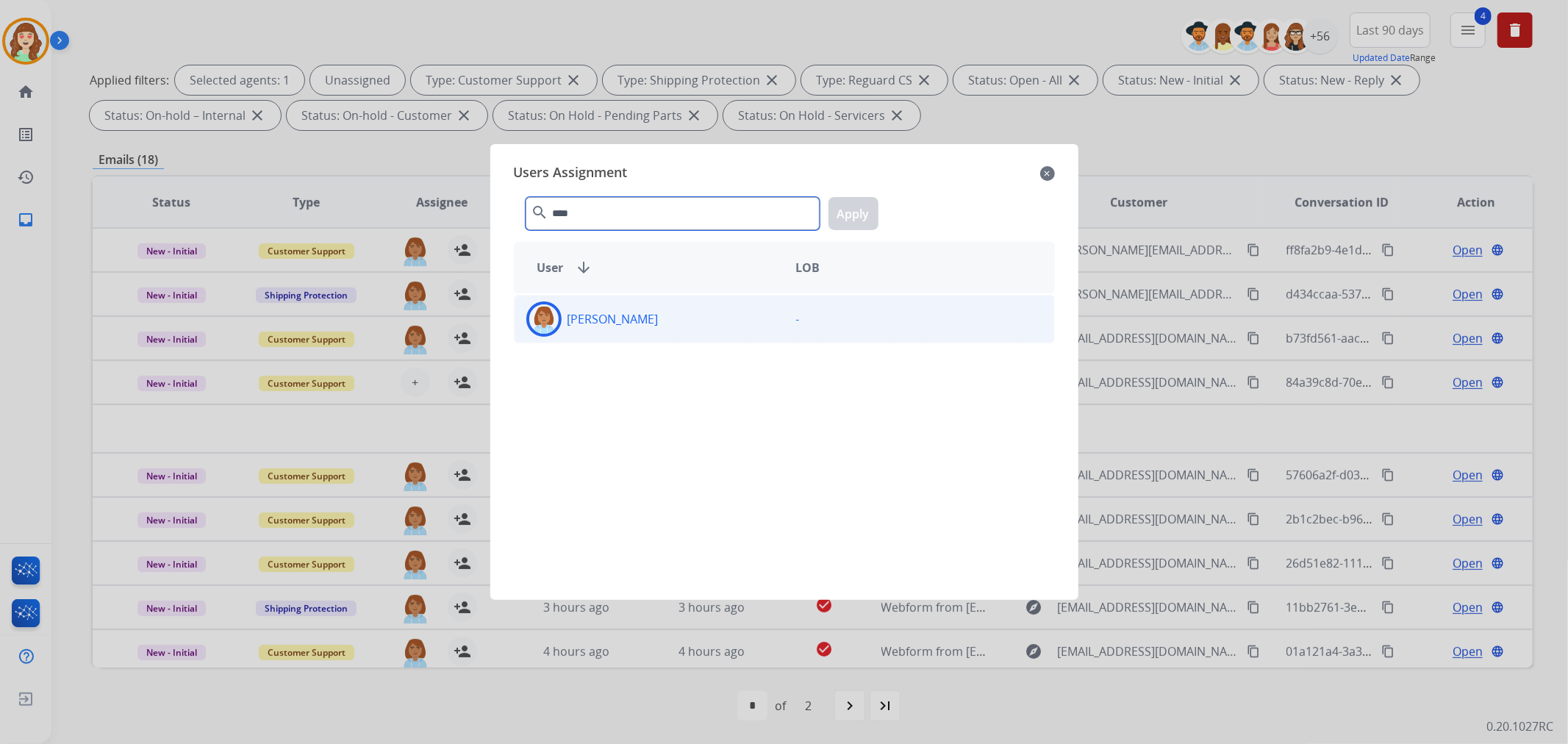
type input "****"
click at [707, 322] on div "[PERSON_NAME]" at bounding box center [650, 319] width 270 height 36
click at [865, 214] on button "Apply" at bounding box center [853, 214] width 50 height 33
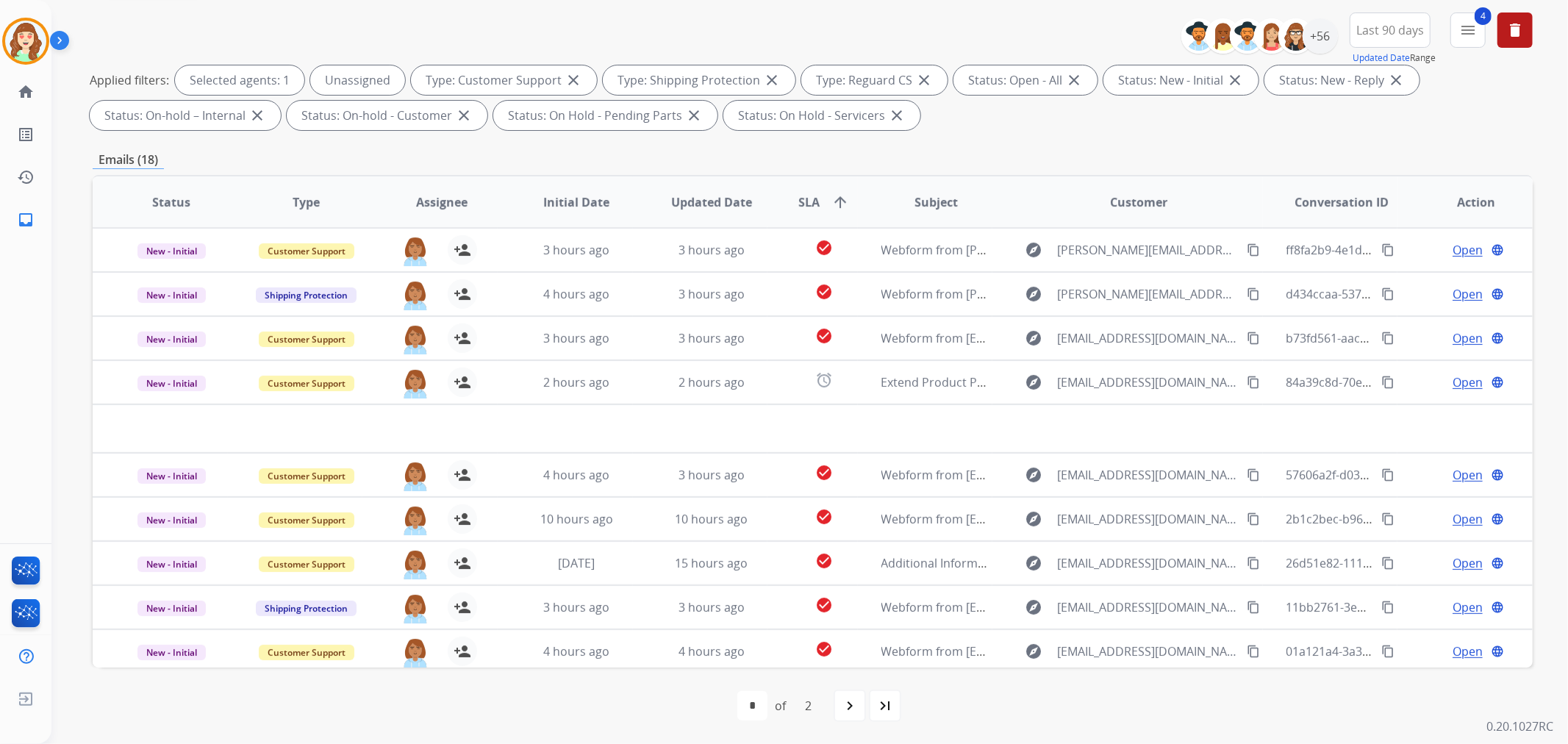
scroll to position [0, 0]
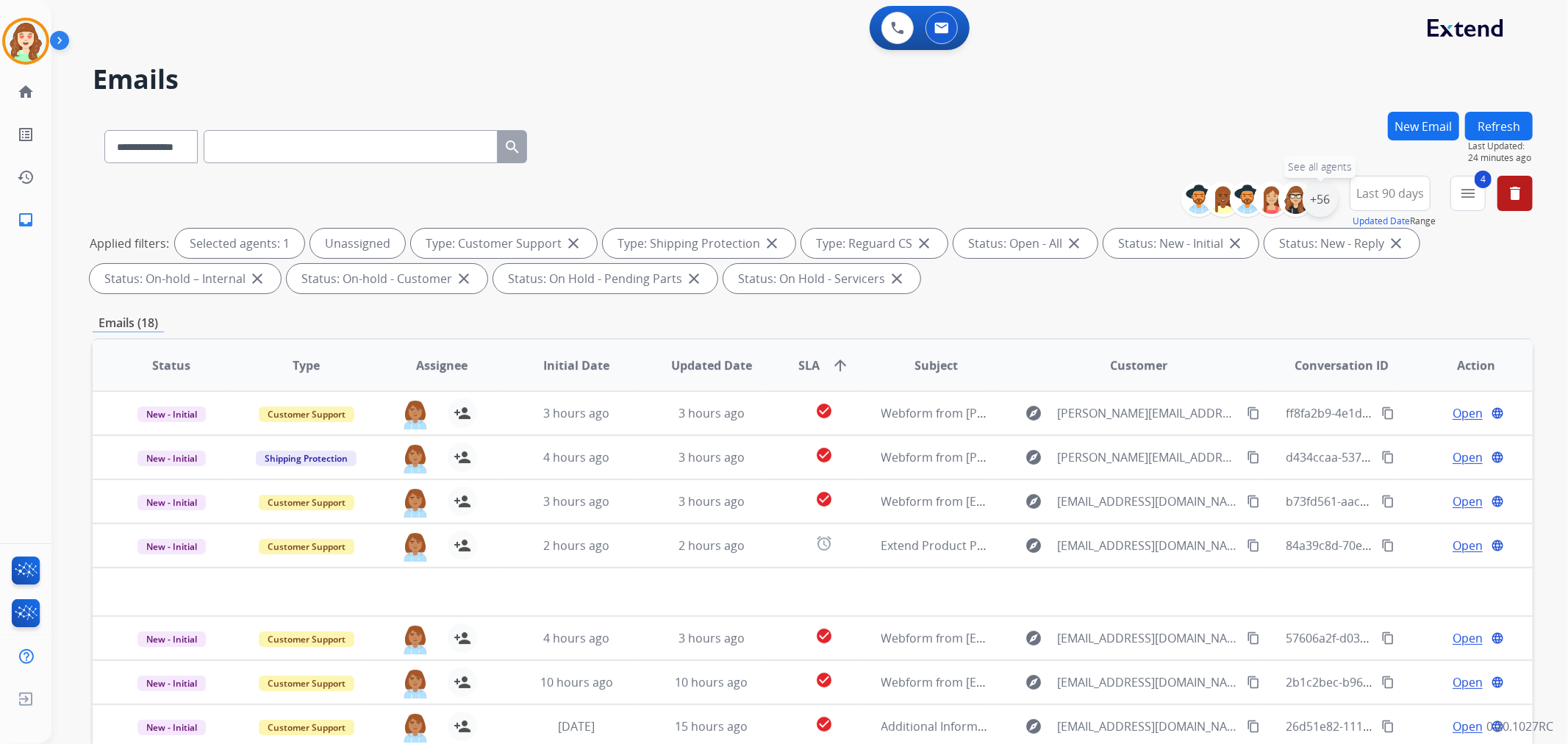
click at [1323, 203] on div "+56" at bounding box center [1320, 199] width 36 height 36
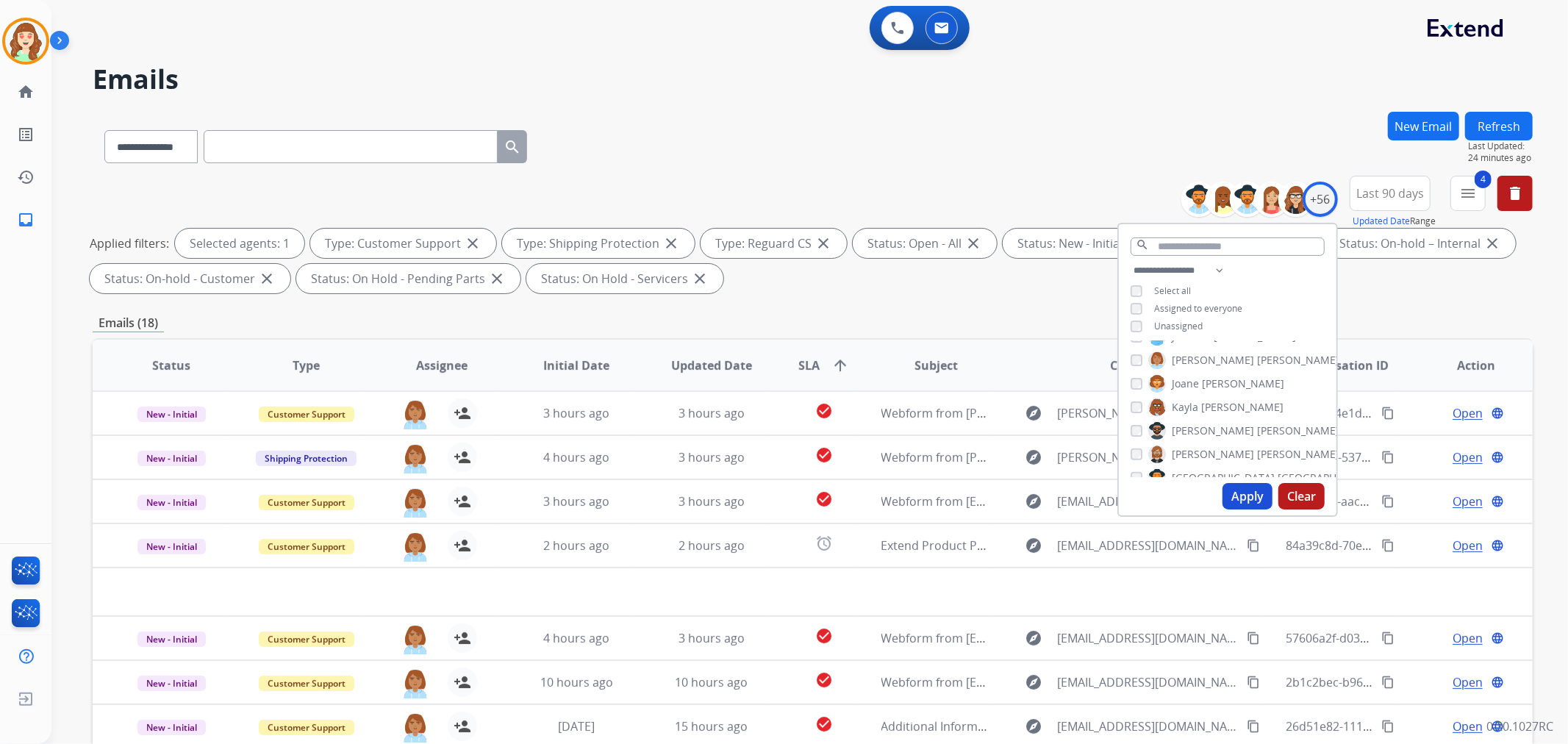
click at [1240, 498] on button "Apply" at bounding box center [1247, 497] width 50 height 26
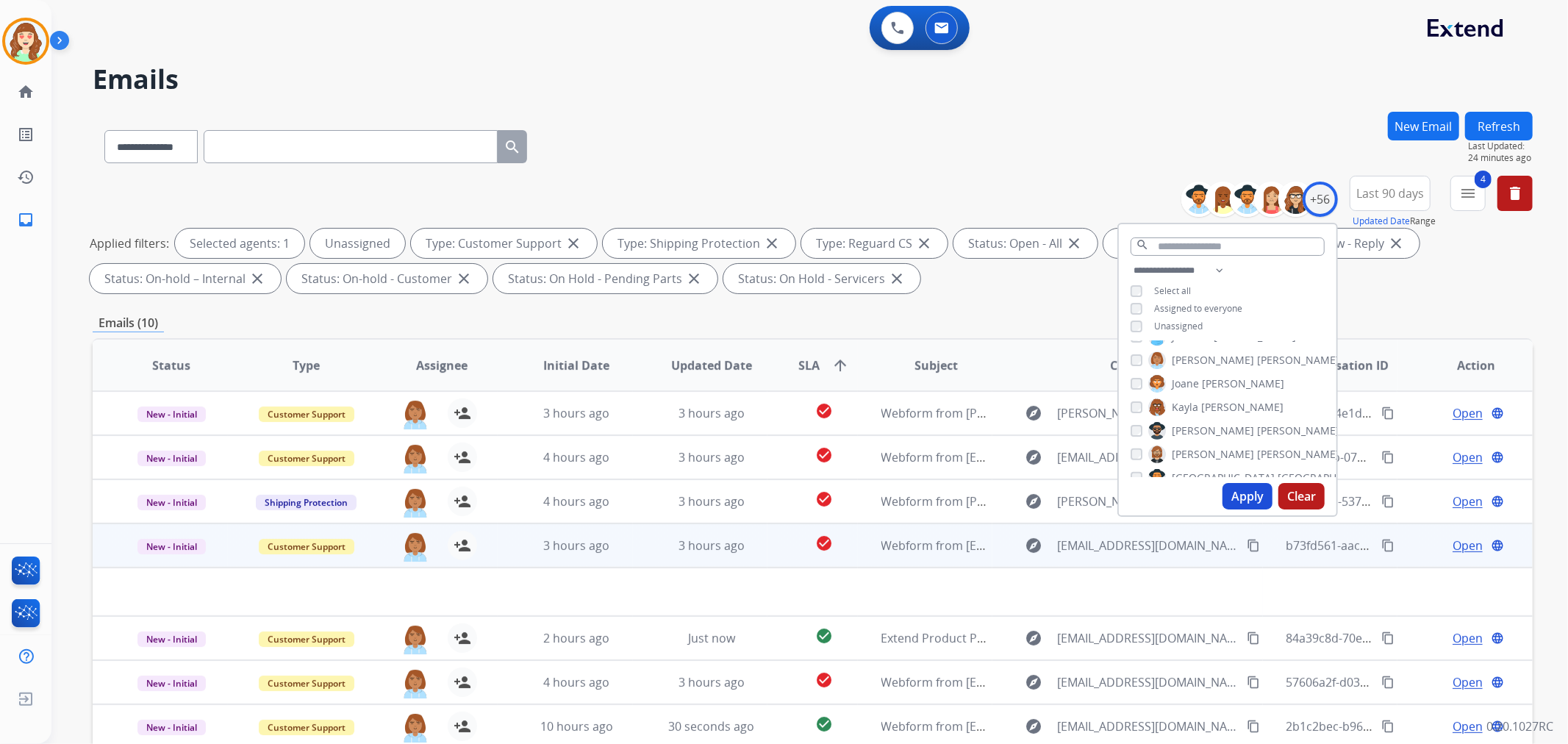
drag, startPoint x: 1242, startPoint y: 495, endPoint x: 365, endPoint y: 550, distance: 878.7
click at [1202, 495] on div "Apply Clear" at bounding box center [1227, 497] width 218 height 38
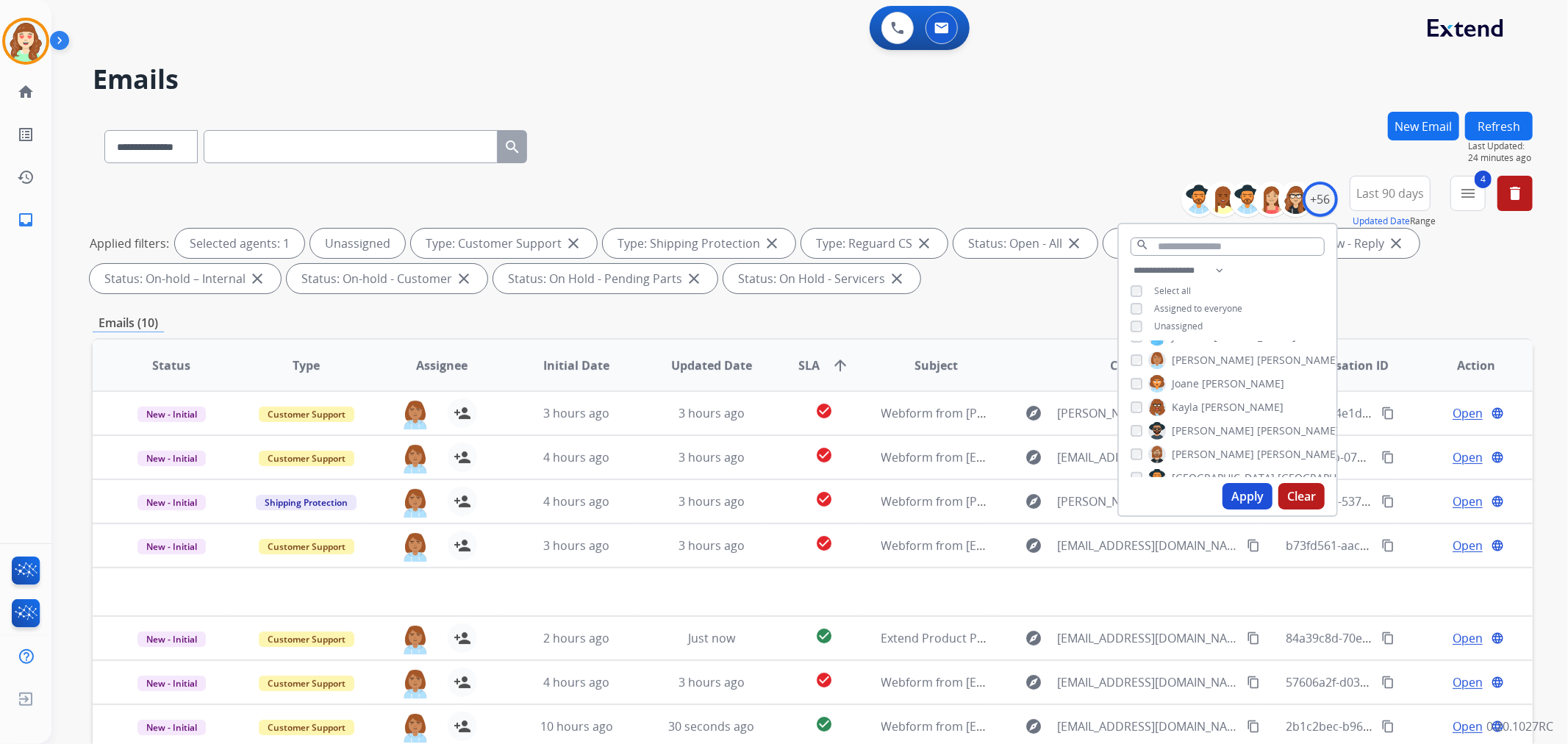
drag, startPoint x: 1255, startPoint y: 495, endPoint x: 1228, endPoint y: 495, distance: 27.0
click at [1228, 495] on button "Apply" at bounding box center [1247, 497] width 50 height 26
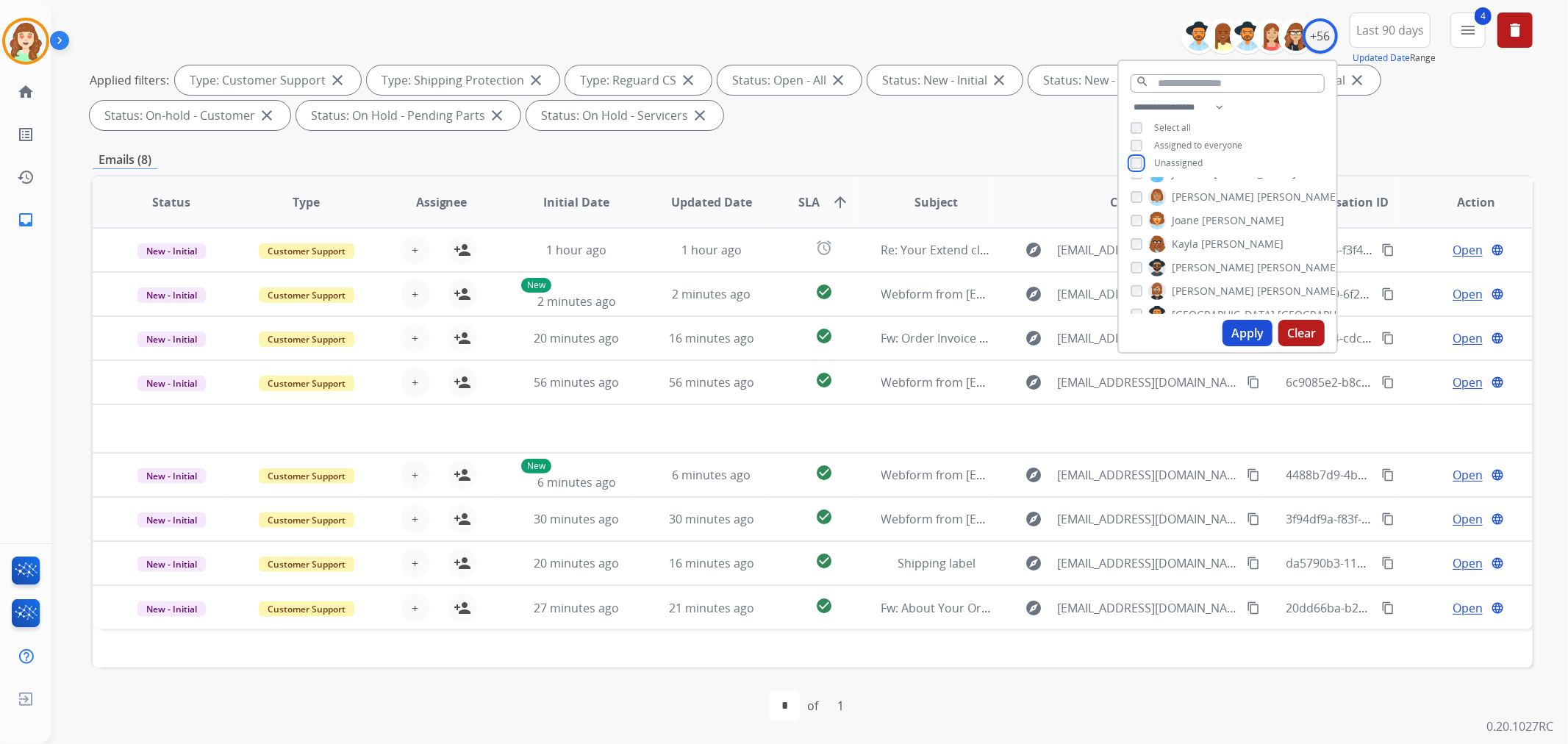
scroll to position [571, 0]
click at [1136, 214] on div "[PERSON_NAME]" at bounding box center [1235, 209] width 209 height 17
click at [1239, 336] on button "Apply" at bounding box center [1247, 333] width 50 height 26
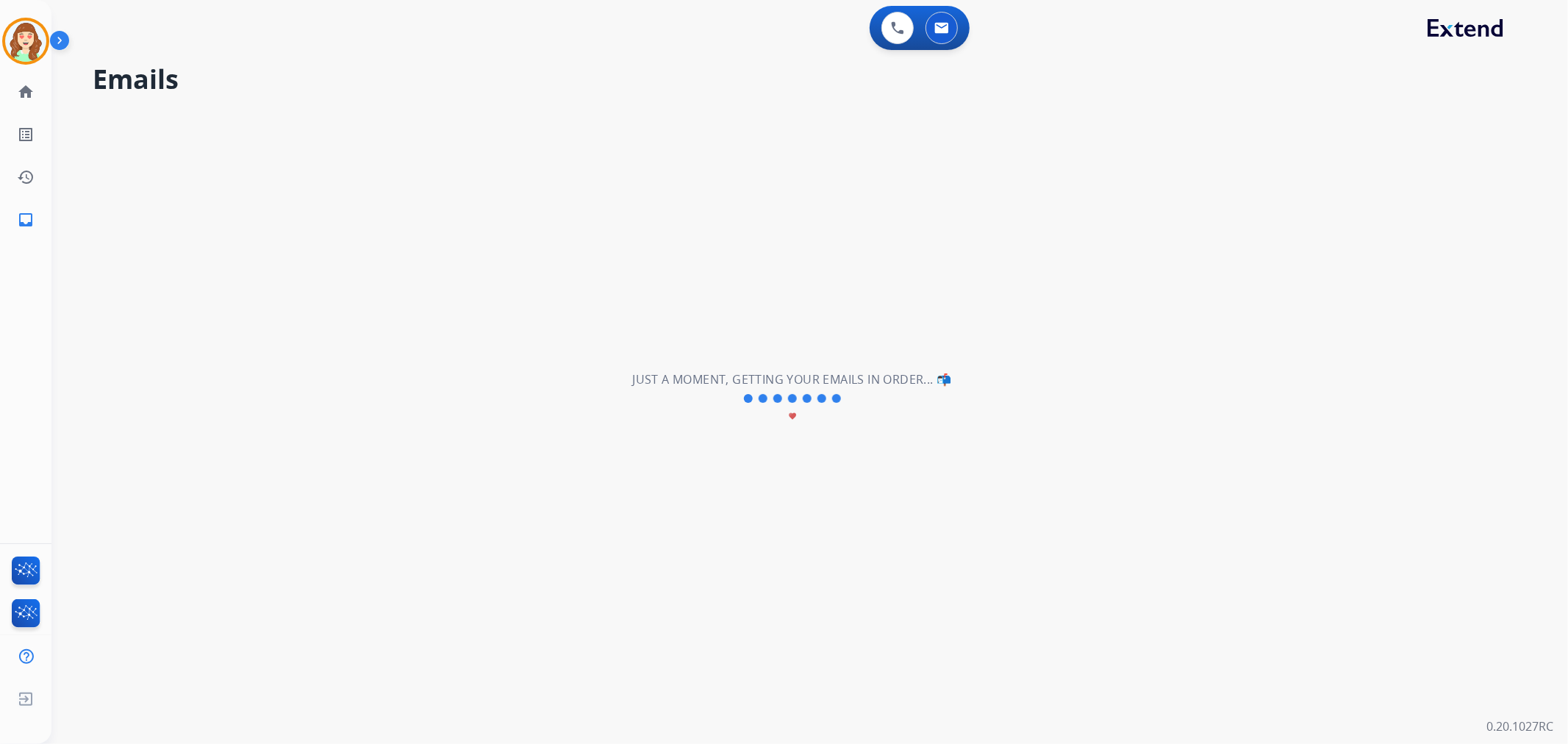
scroll to position [0, 0]
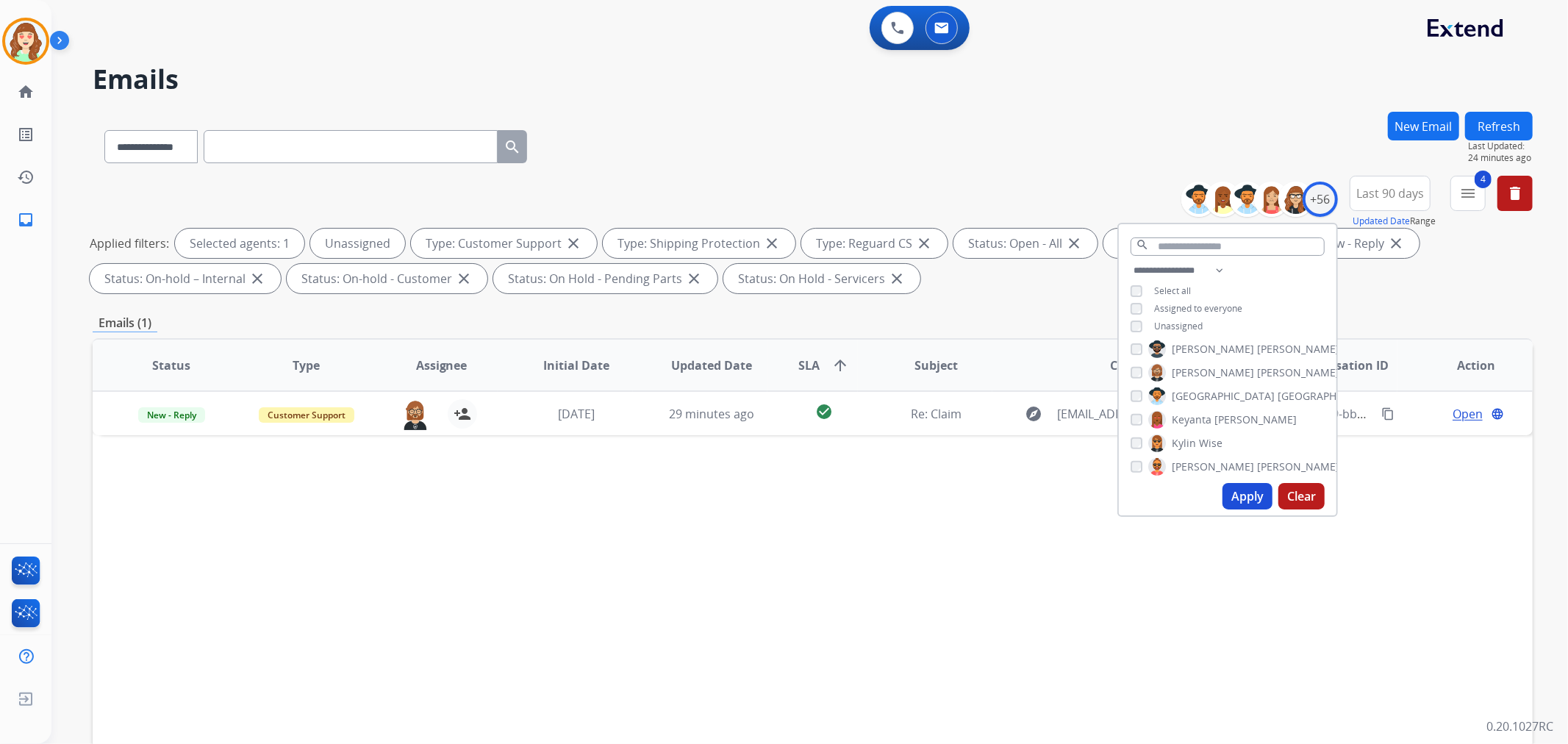
click at [1244, 492] on button "Apply" at bounding box center [1247, 497] width 50 height 26
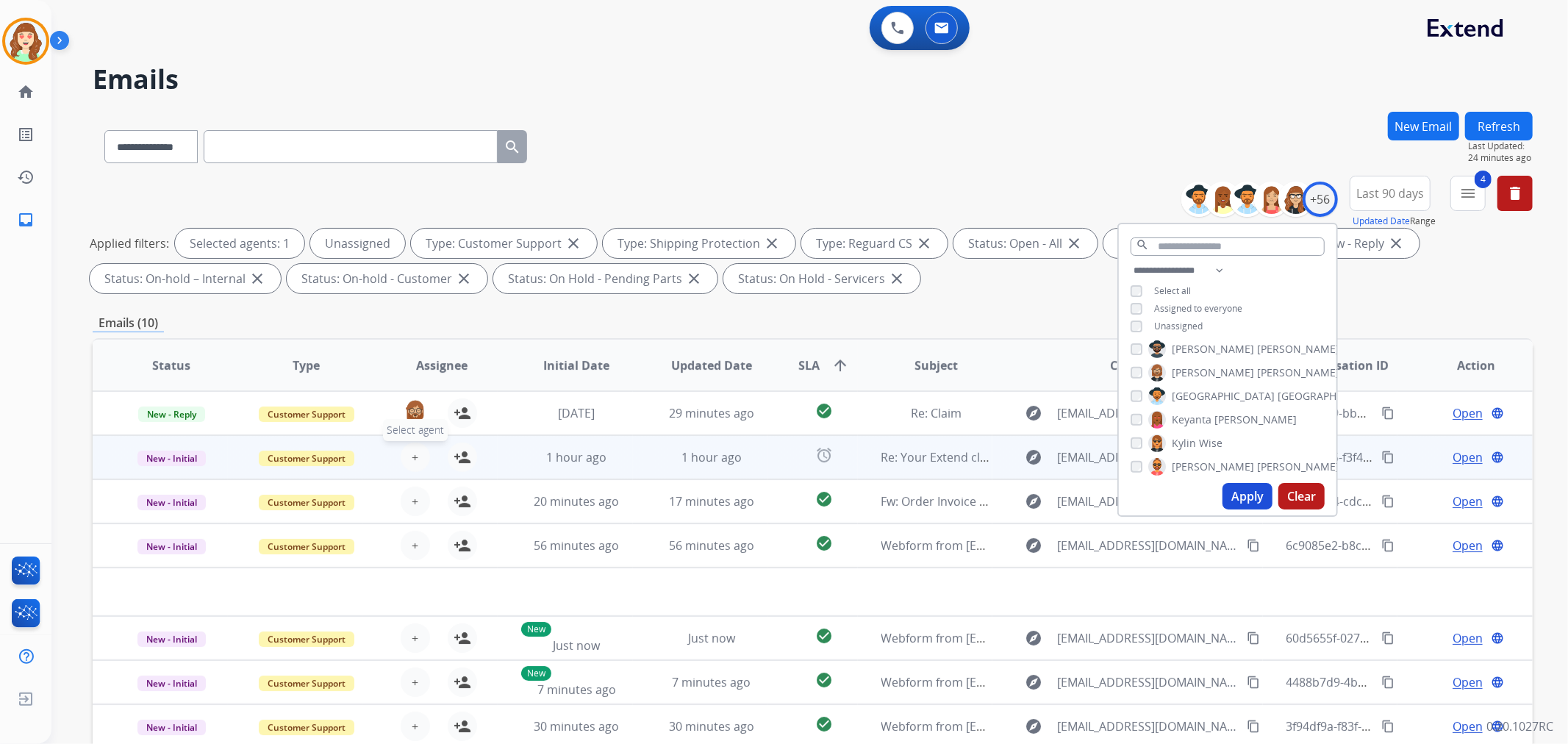
click at [418, 446] on button "+ Select agent" at bounding box center [415, 458] width 30 height 30
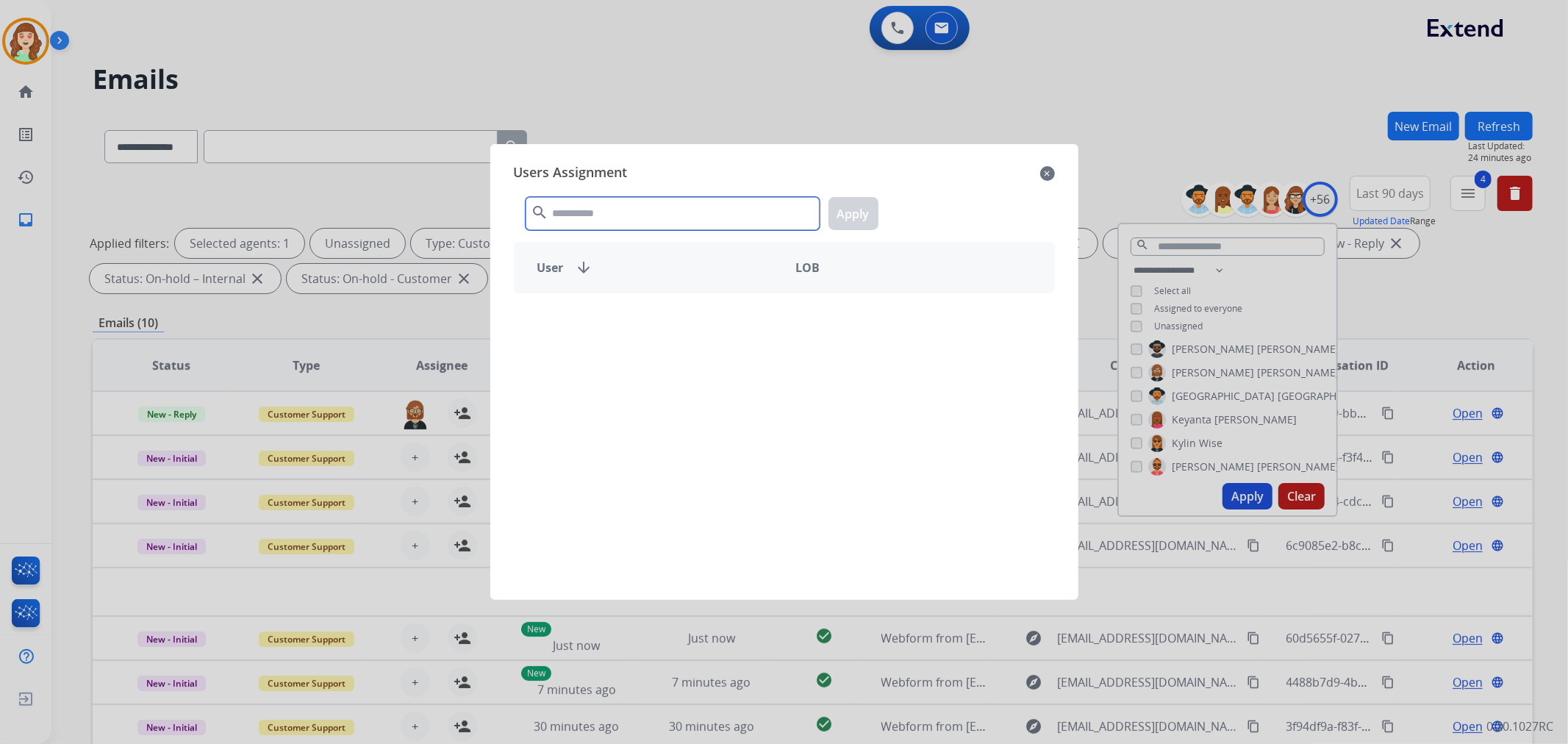
click at [750, 206] on input "text" at bounding box center [672, 214] width 294 height 33
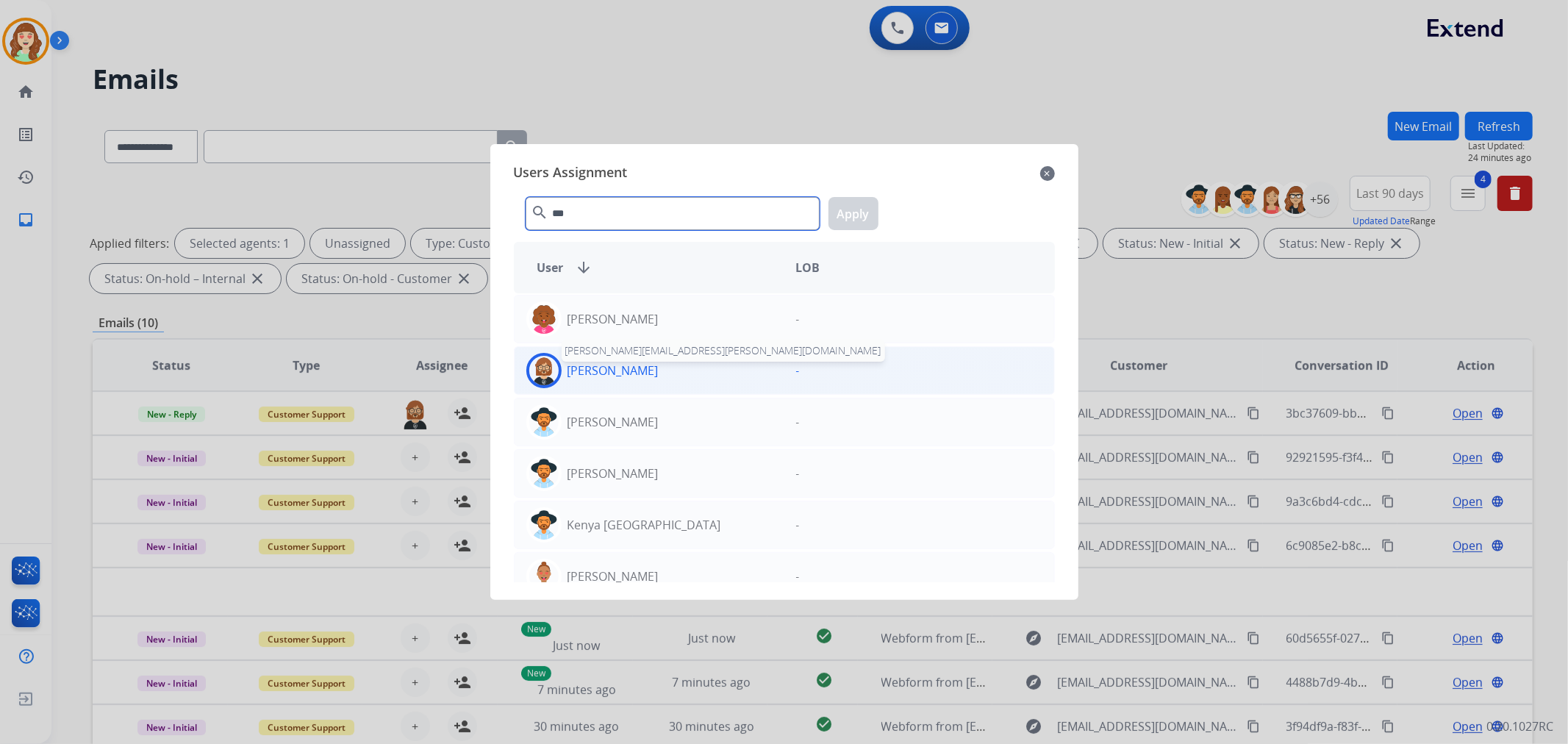
type input "***"
click at [593, 368] on p "[PERSON_NAME]" at bounding box center [613, 370] width 91 height 17
click at [861, 215] on button "Apply" at bounding box center [853, 214] width 50 height 33
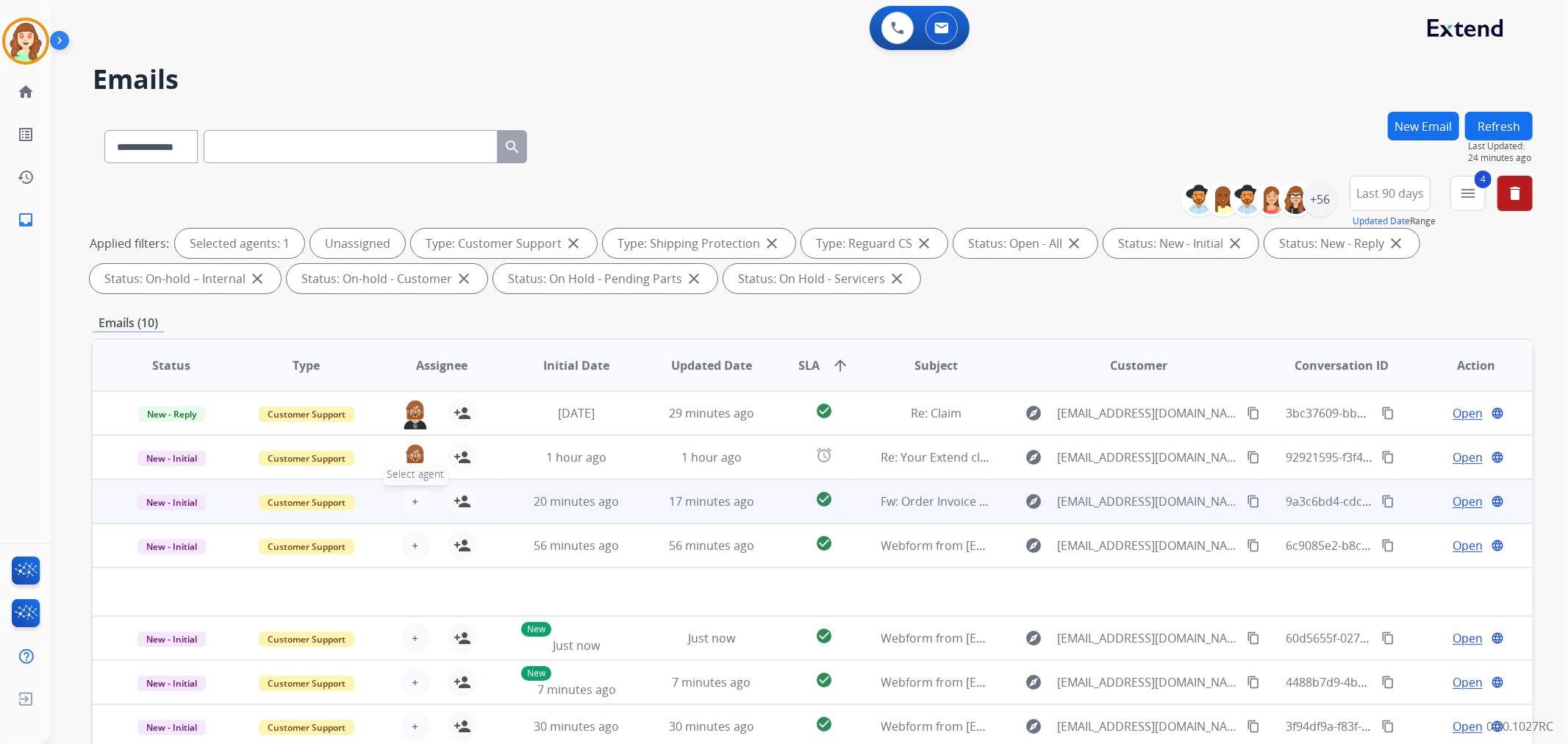
click at [405, 505] on button "+ Select agent" at bounding box center [415, 502] width 30 height 30
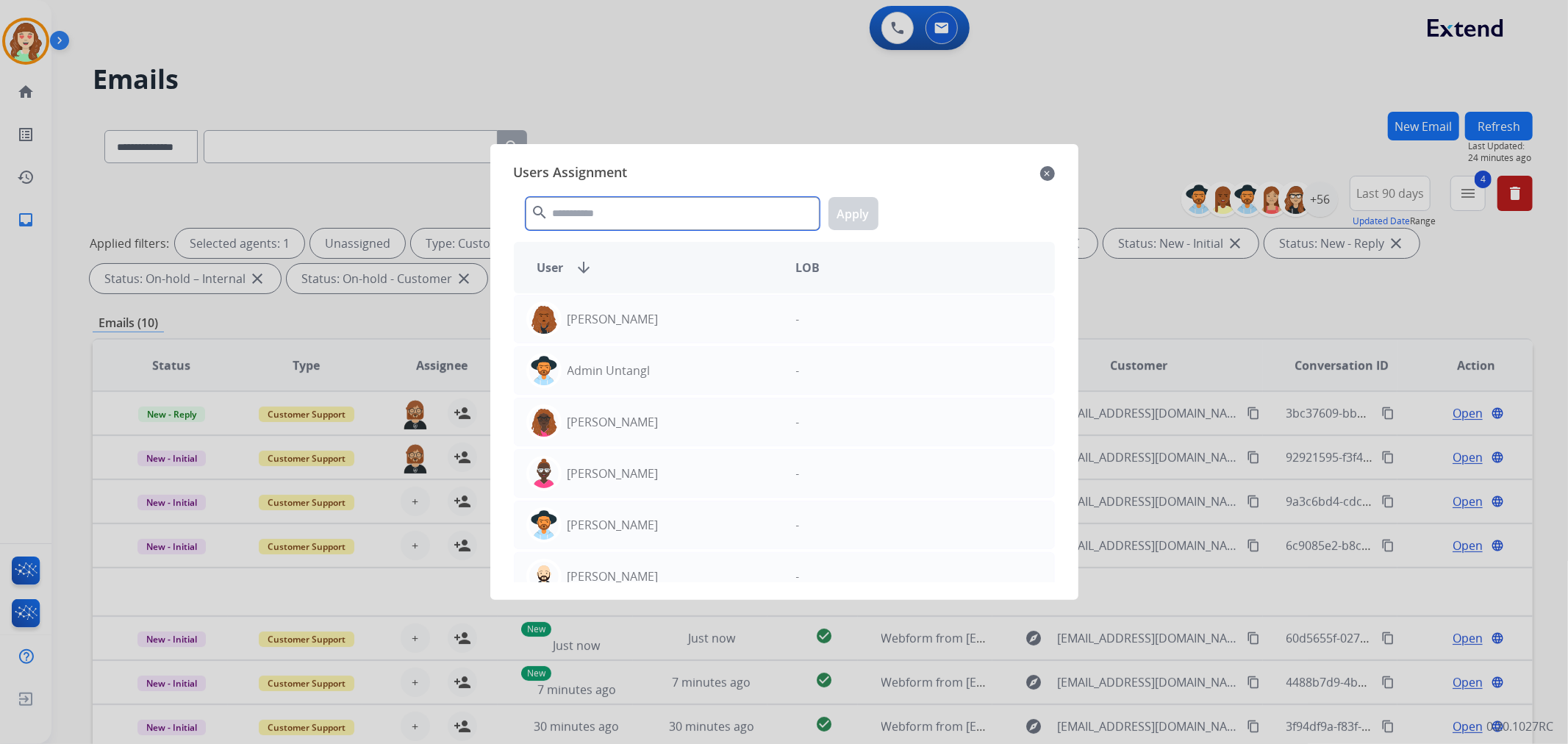
click at [640, 210] on input "text" at bounding box center [672, 214] width 294 height 33
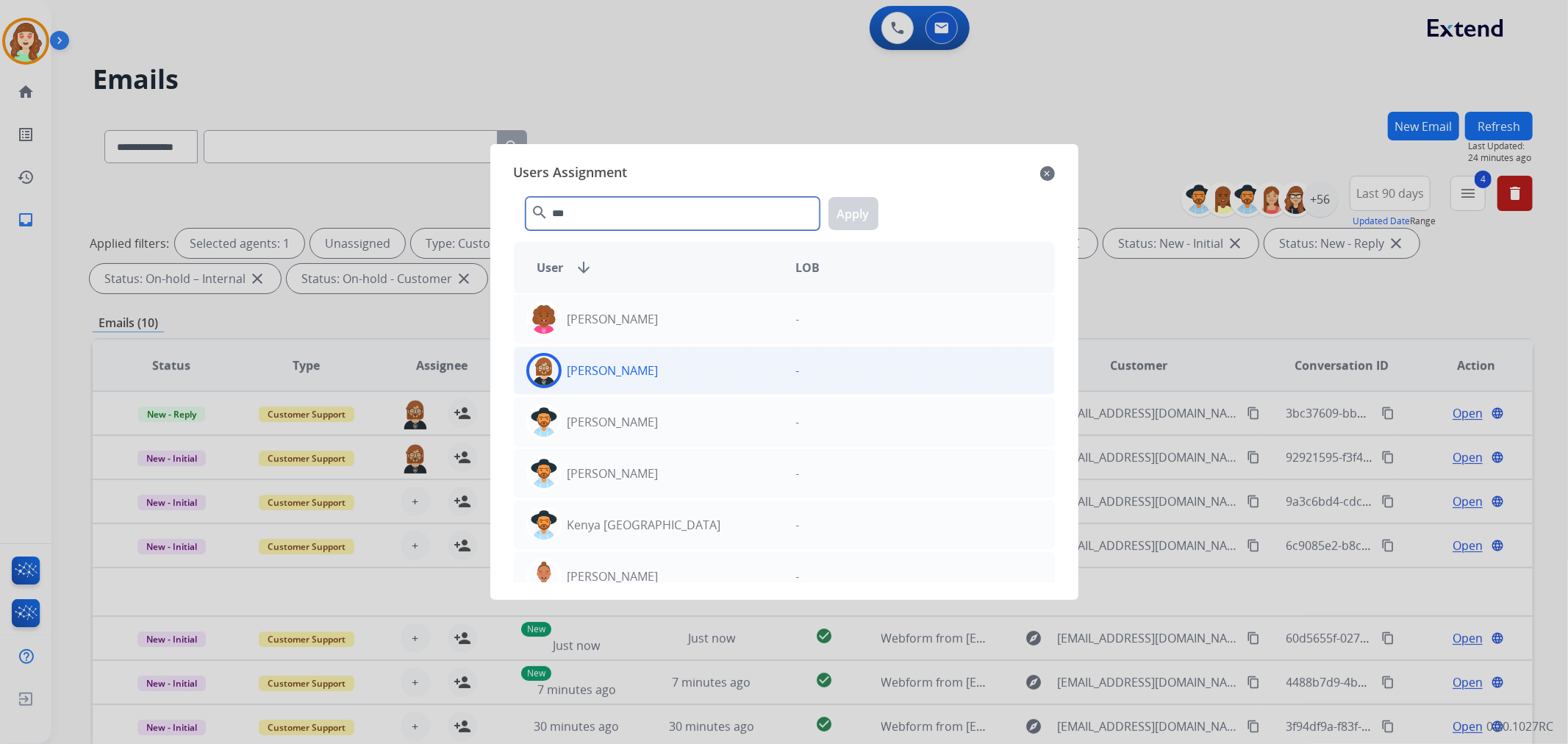
type input "***"
click at [588, 365] on p "[PERSON_NAME]" at bounding box center [613, 370] width 91 height 17
drag, startPoint x: 861, startPoint y: 211, endPoint x: 825, endPoint y: 252, distance: 54.6
click at [861, 219] on button "Apply" at bounding box center [853, 214] width 50 height 33
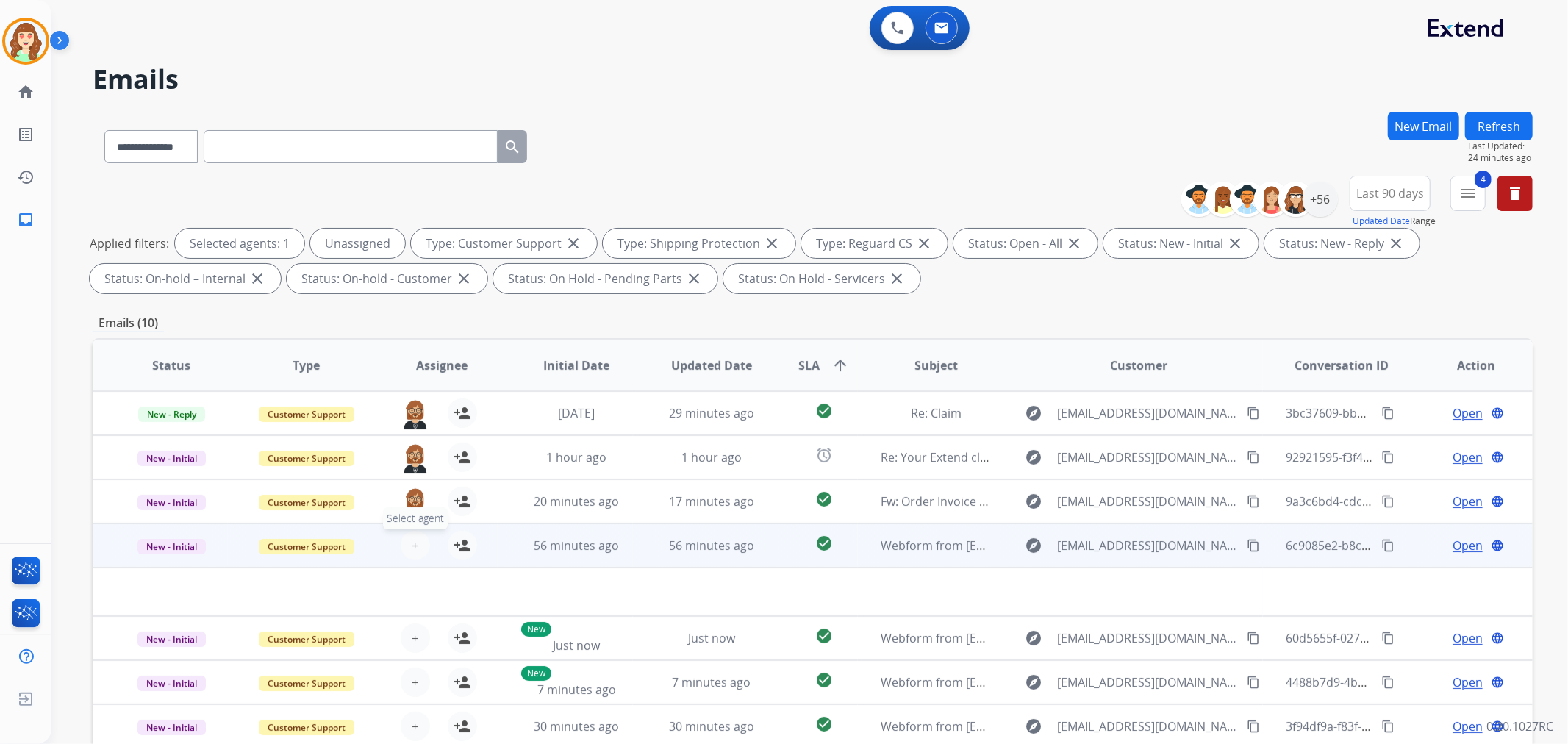
click at [415, 546] on span "+" at bounding box center [415, 545] width 7 height 17
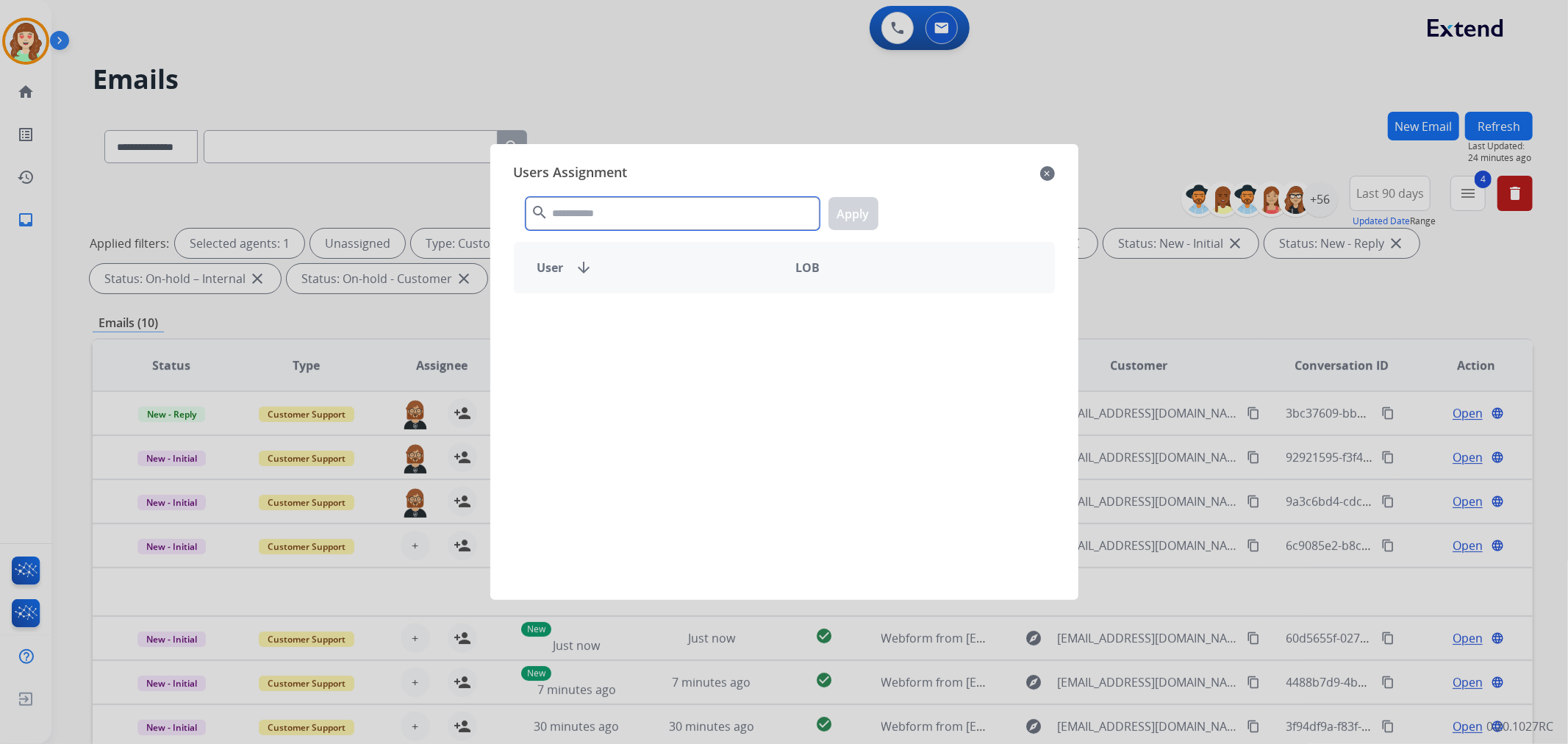
click at [665, 215] on input "text" at bounding box center [672, 214] width 294 height 33
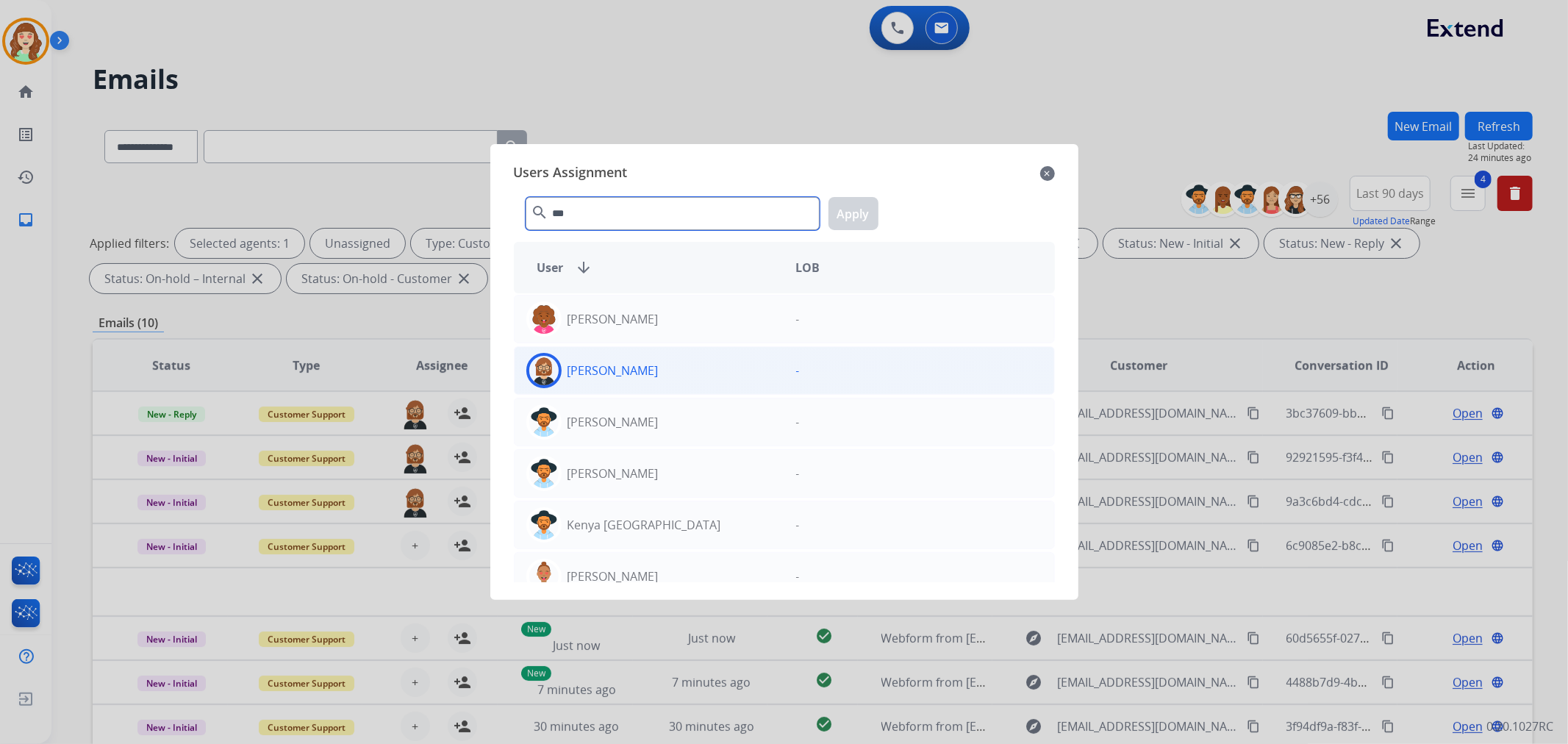
type input "***"
click at [702, 370] on div "[PERSON_NAME]" at bounding box center [650, 370] width 270 height 36
click at [852, 209] on button "Apply" at bounding box center [853, 214] width 50 height 33
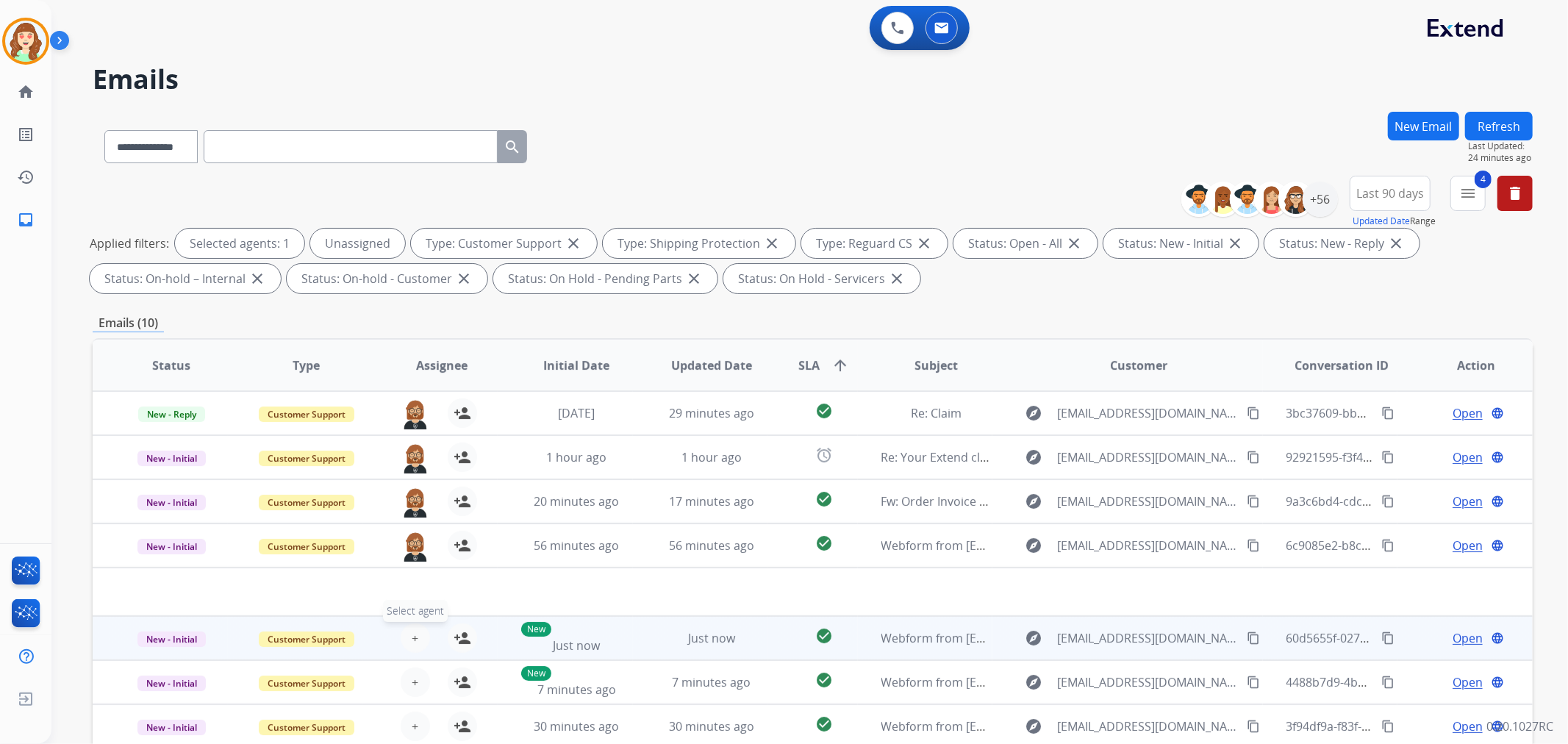
click at [411, 634] on span "+" at bounding box center [415, 637] width 7 height 17
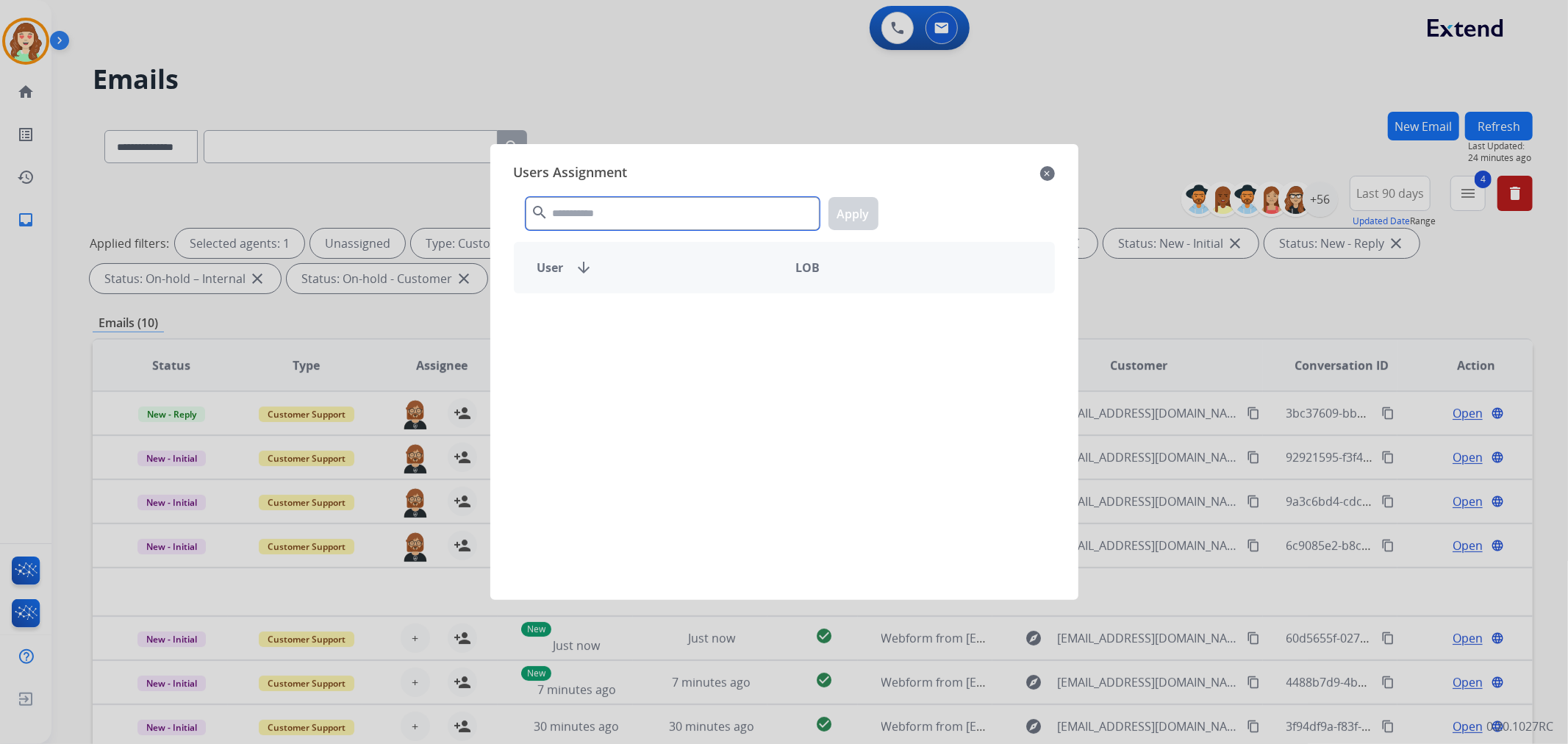
click at [653, 209] on input "text" at bounding box center [672, 214] width 294 height 33
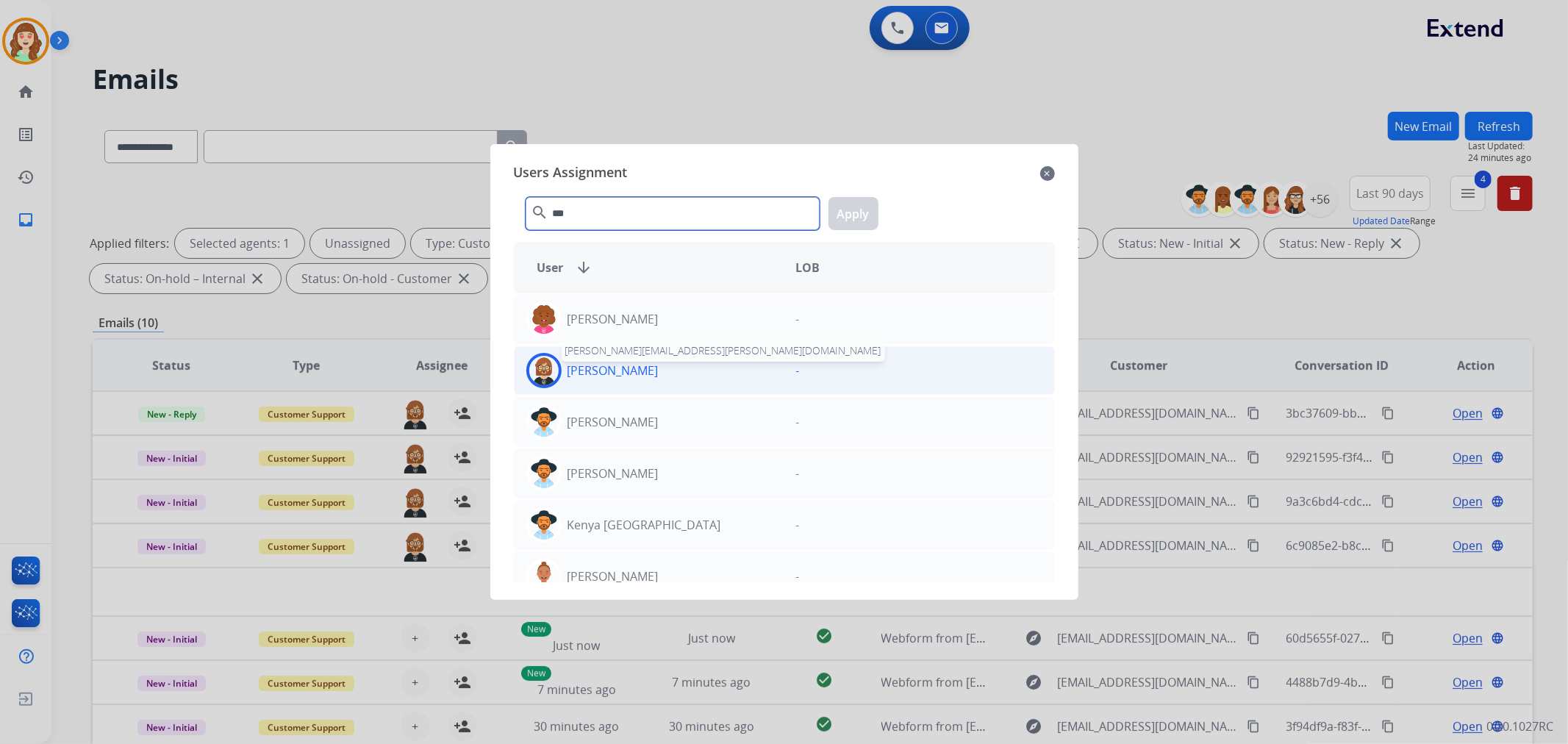
type input "***"
click at [637, 378] on div "[PERSON_NAME]" at bounding box center [650, 370] width 270 height 36
click at [856, 214] on button "Apply" at bounding box center [853, 214] width 50 height 33
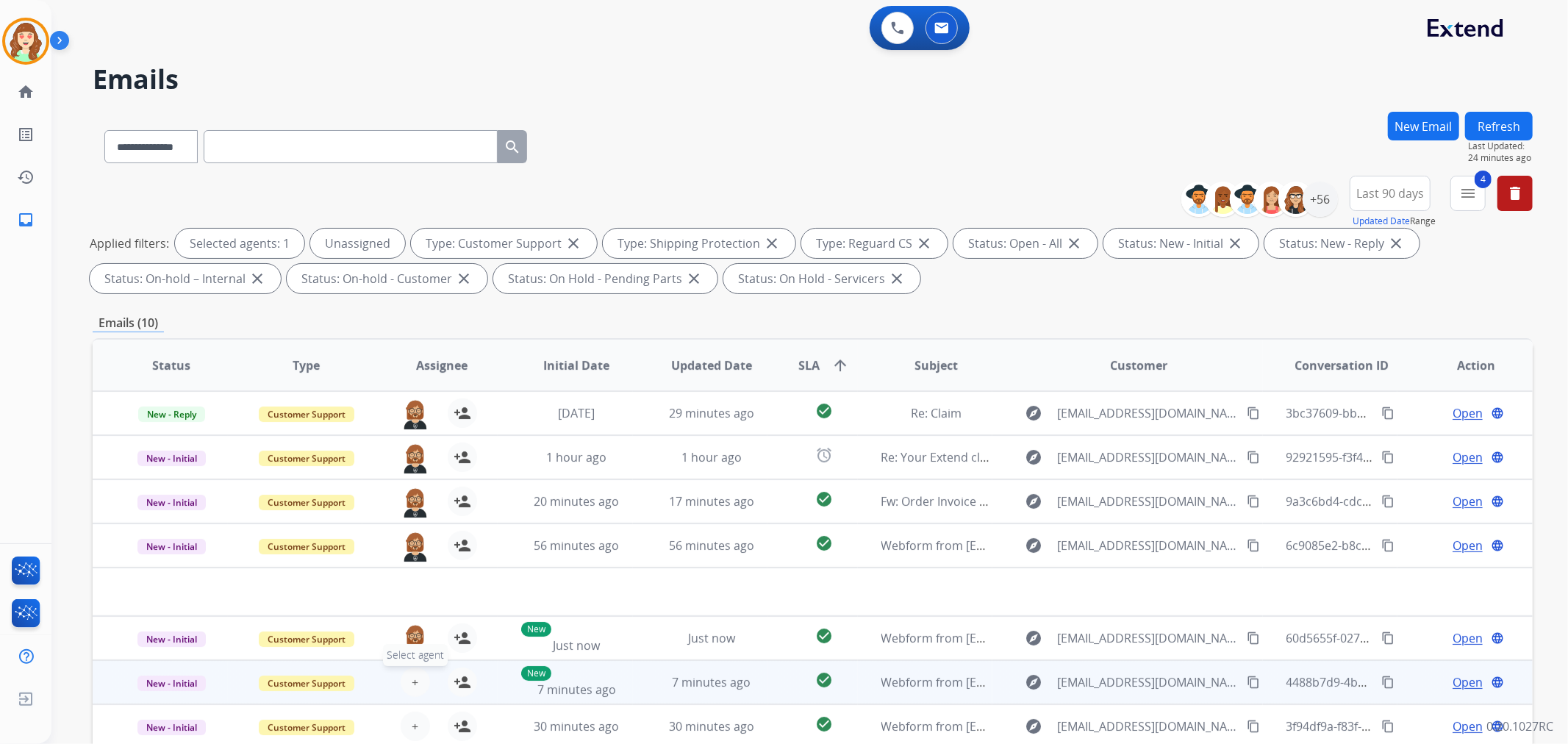
click at [418, 682] on button "+ Select agent" at bounding box center [415, 683] width 30 height 30
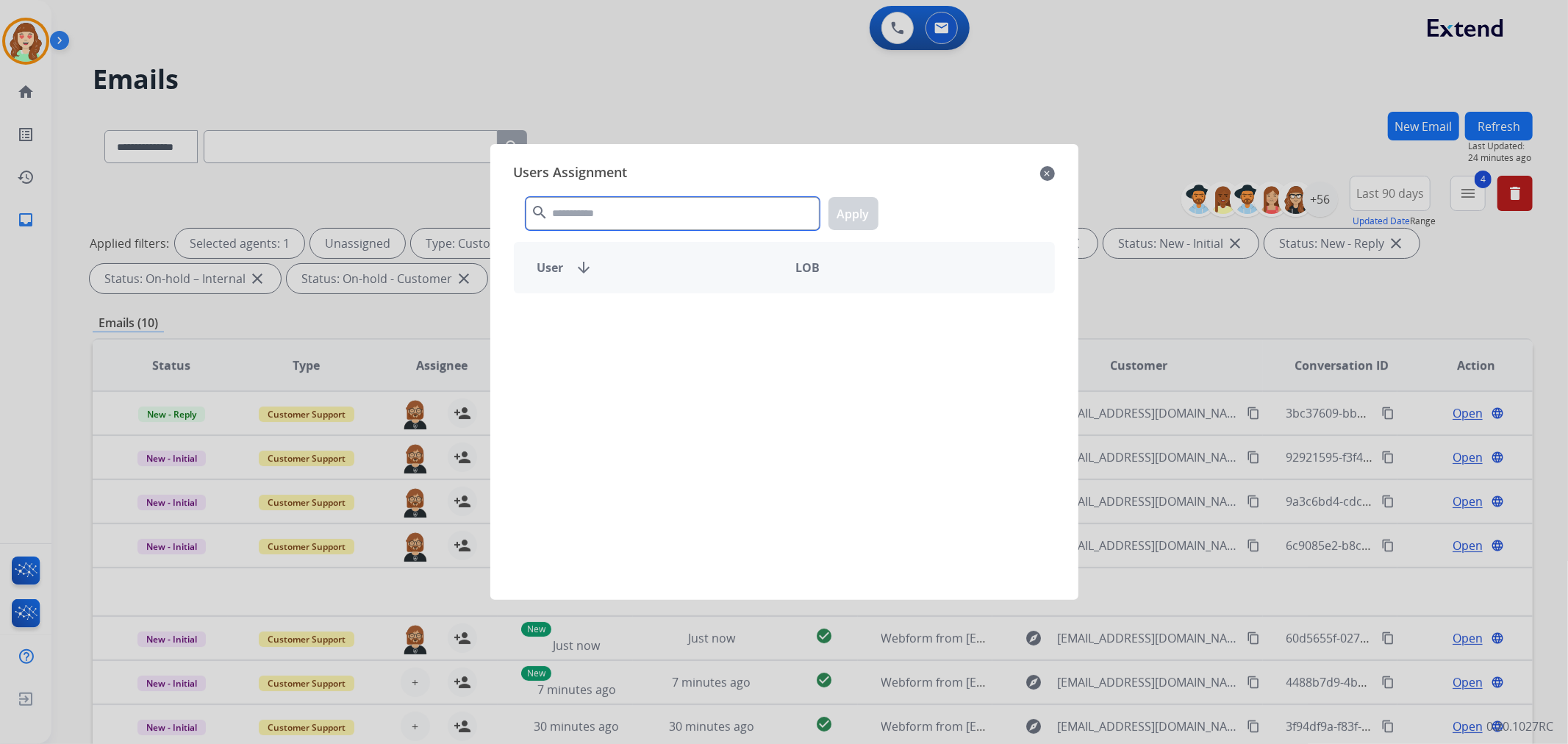
click at [634, 206] on input "text" at bounding box center [672, 214] width 294 height 33
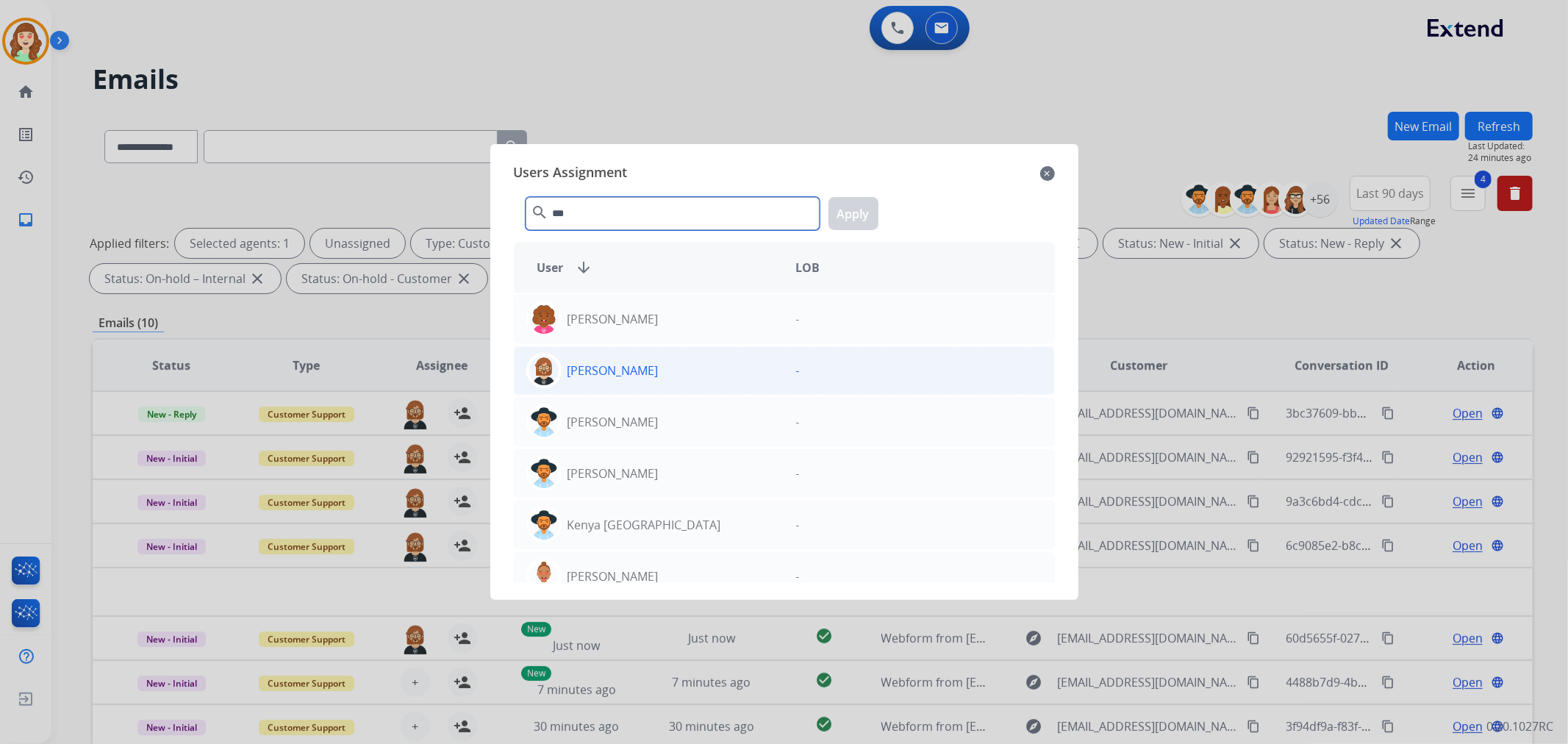
type input "***"
click at [598, 366] on p "[PERSON_NAME]" at bounding box center [613, 370] width 91 height 17
drag, startPoint x: 867, startPoint y: 209, endPoint x: 671, endPoint y: 395, distance: 270.2
click at [866, 209] on button "Apply" at bounding box center [853, 214] width 50 height 33
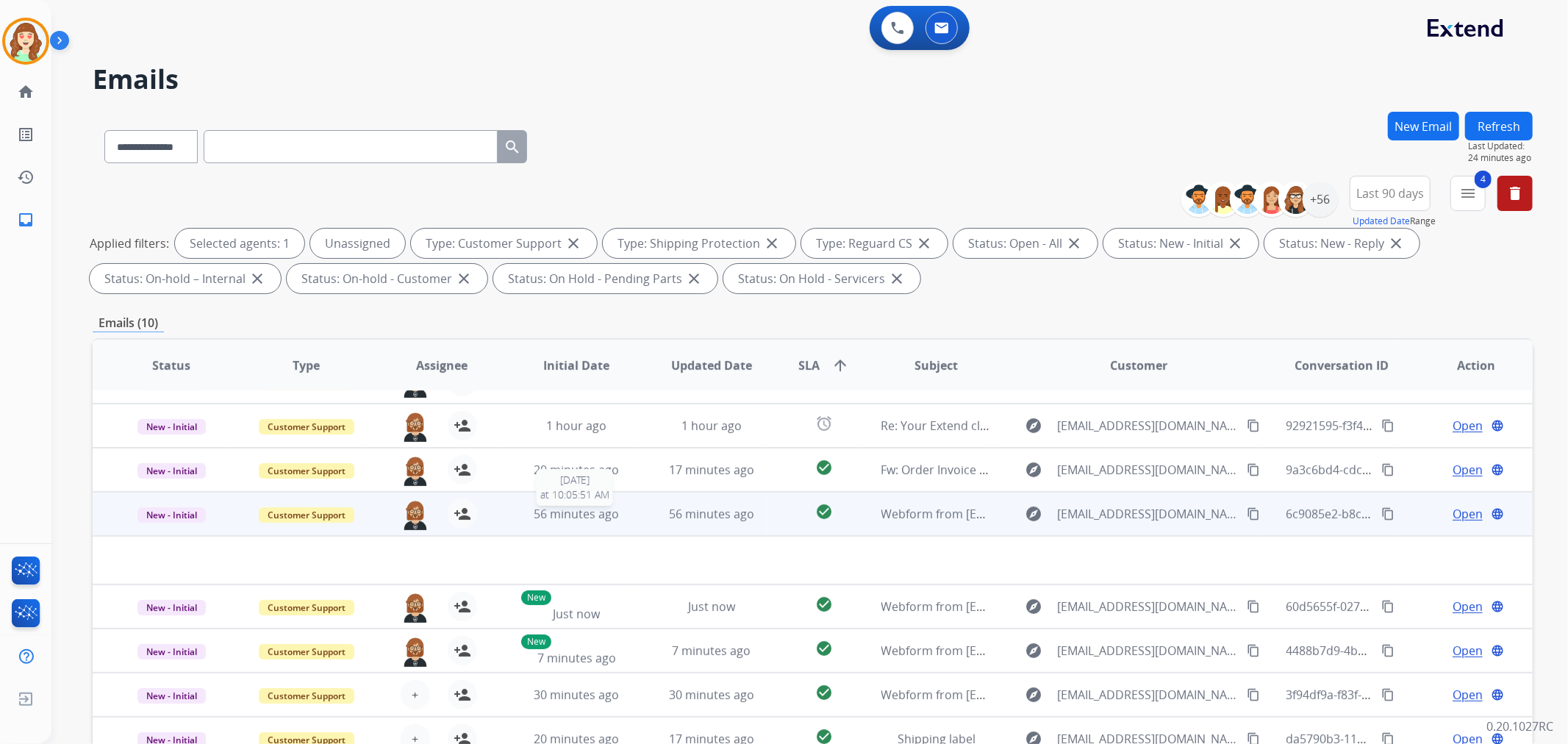
scroll to position [49, 0]
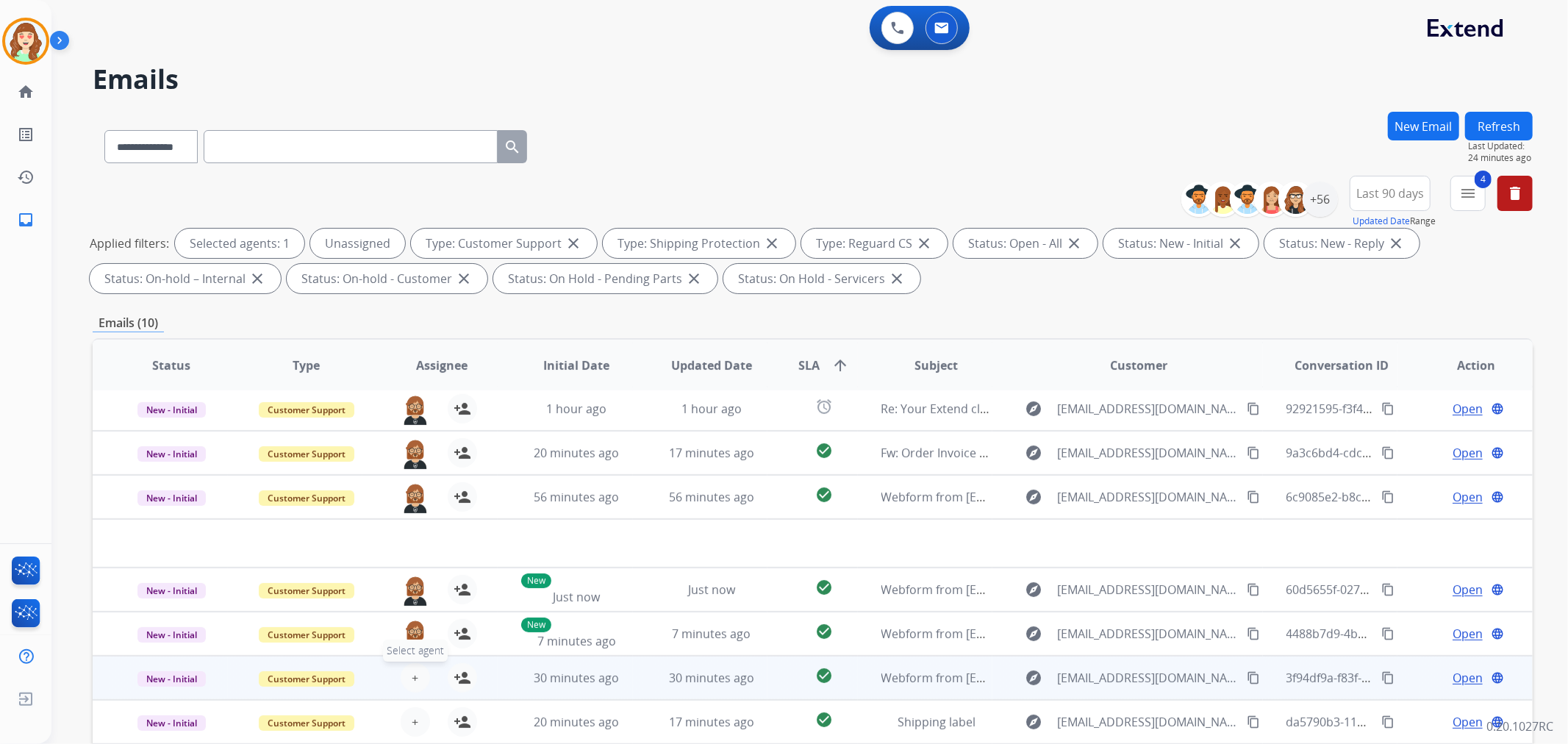
click at [411, 676] on span "+" at bounding box center [415, 677] width 7 height 17
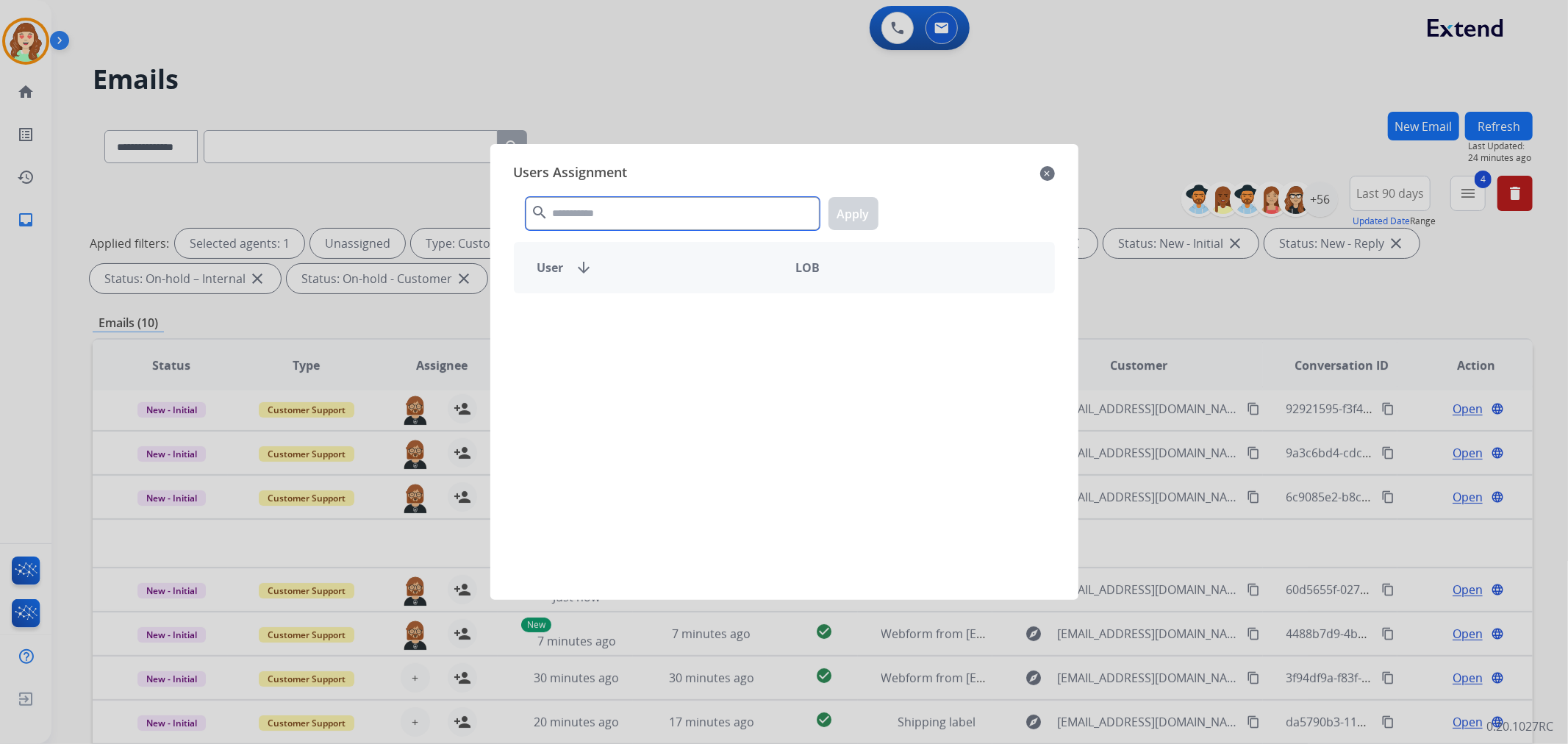
click at [657, 220] on input "text" at bounding box center [672, 214] width 294 height 33
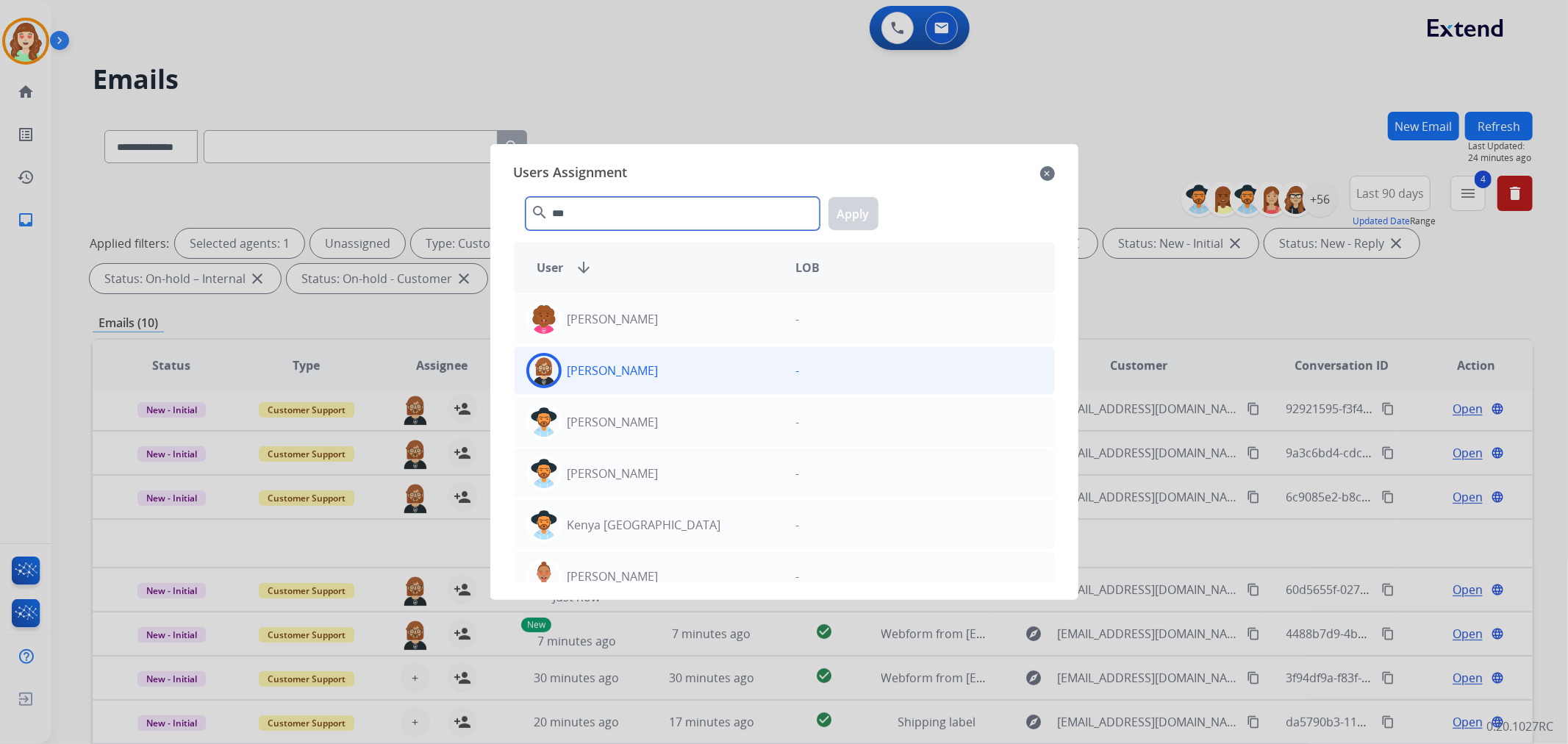
type input "***"
drag, startPoint x: 649, startPoint y: 380, endPoint x: 784, endPoint y: 317, distance: 149.0
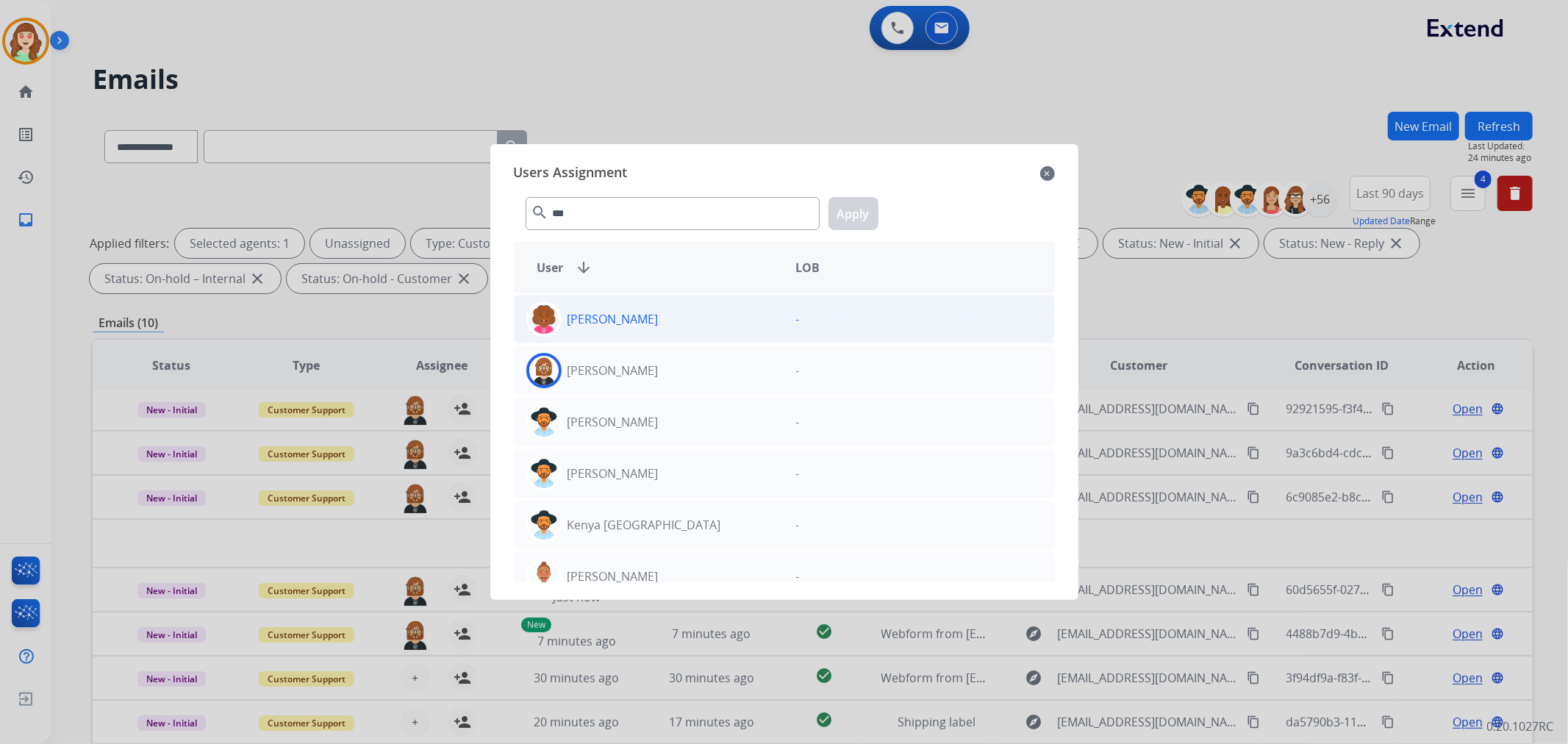
click at [656, 380] on div "[PERSON_NAME]" at bounding box center [650, 370] width 270 height 36
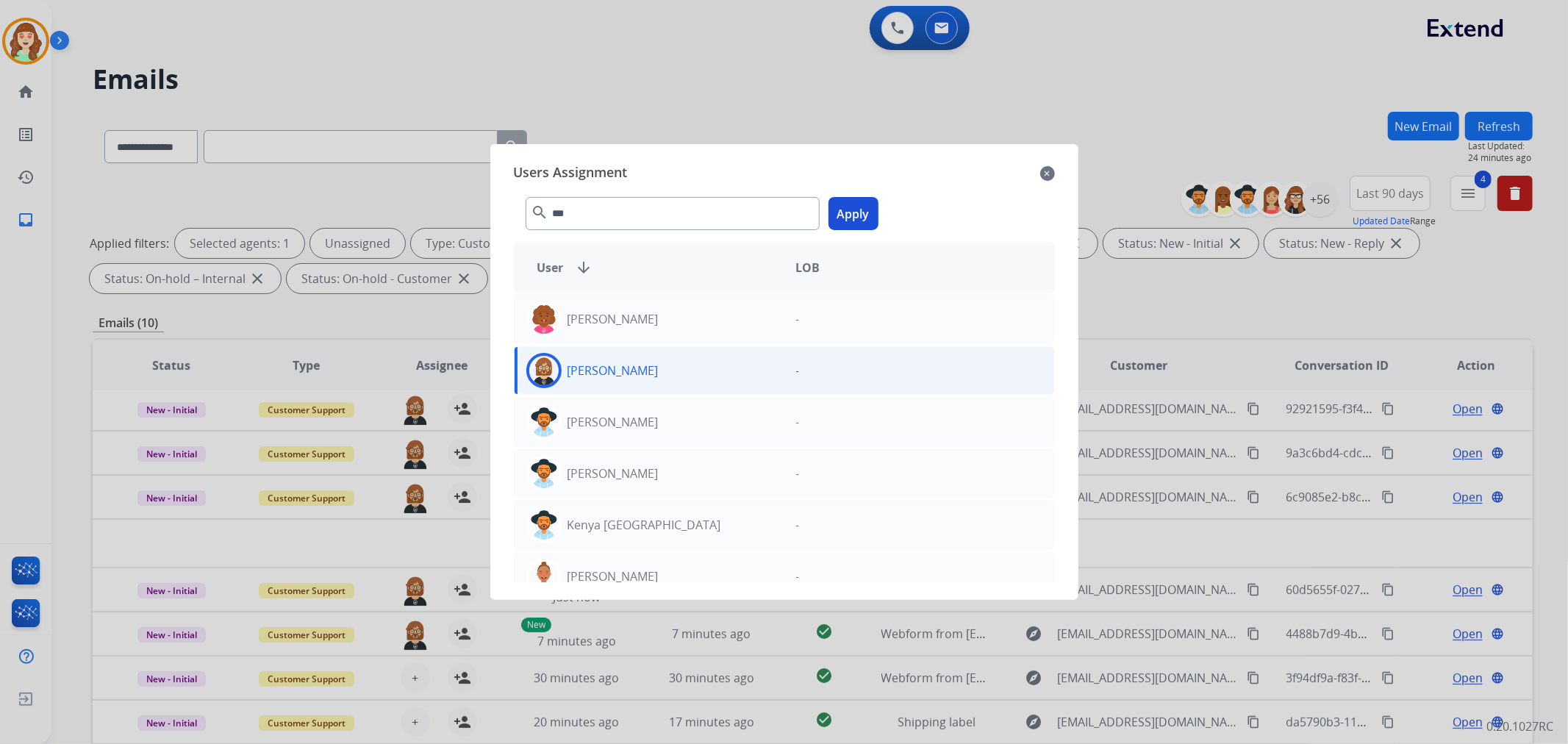
click at [846, 217] on button "Apply" at bounding box center [853, 214] width 50 height 33
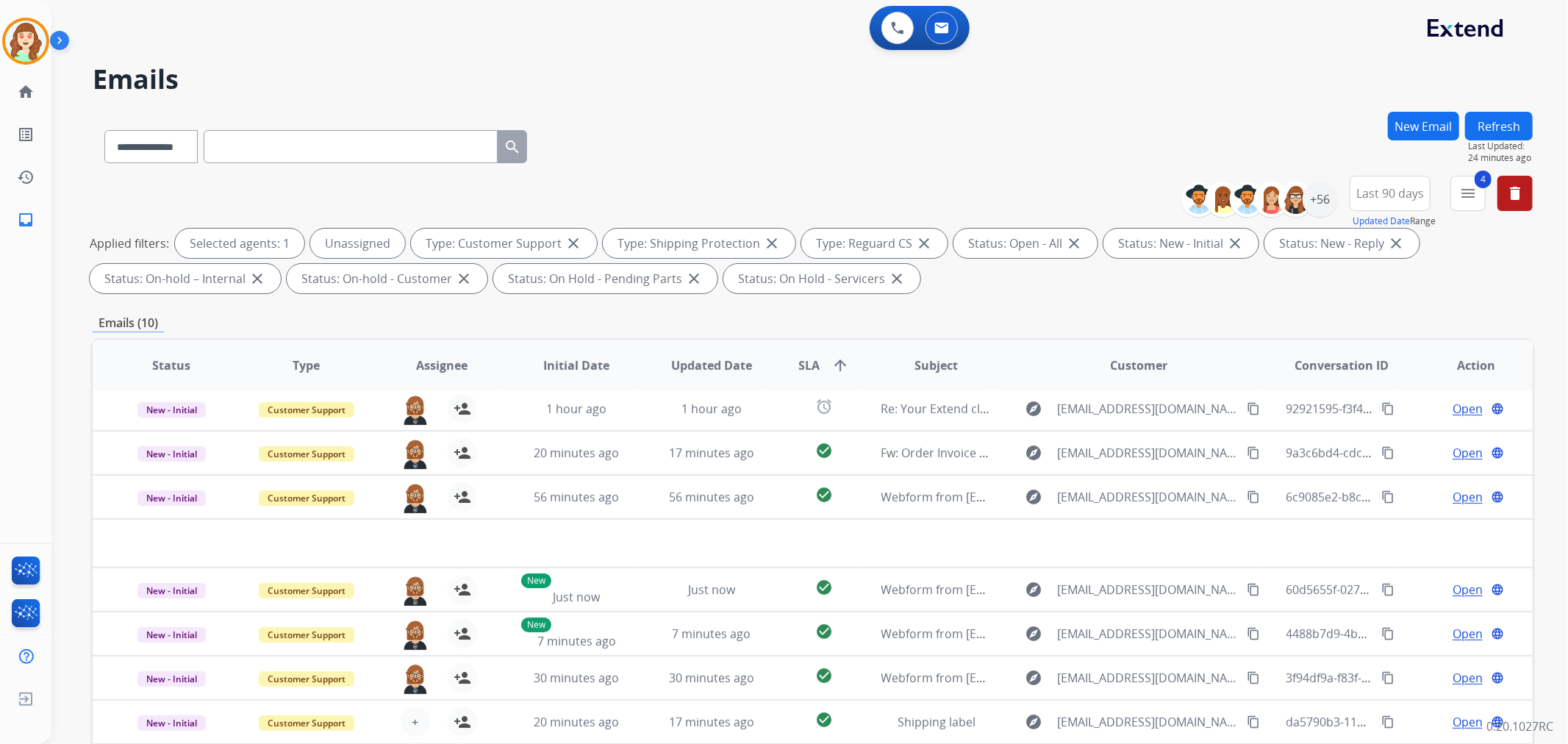
scroll to position [163, 0]
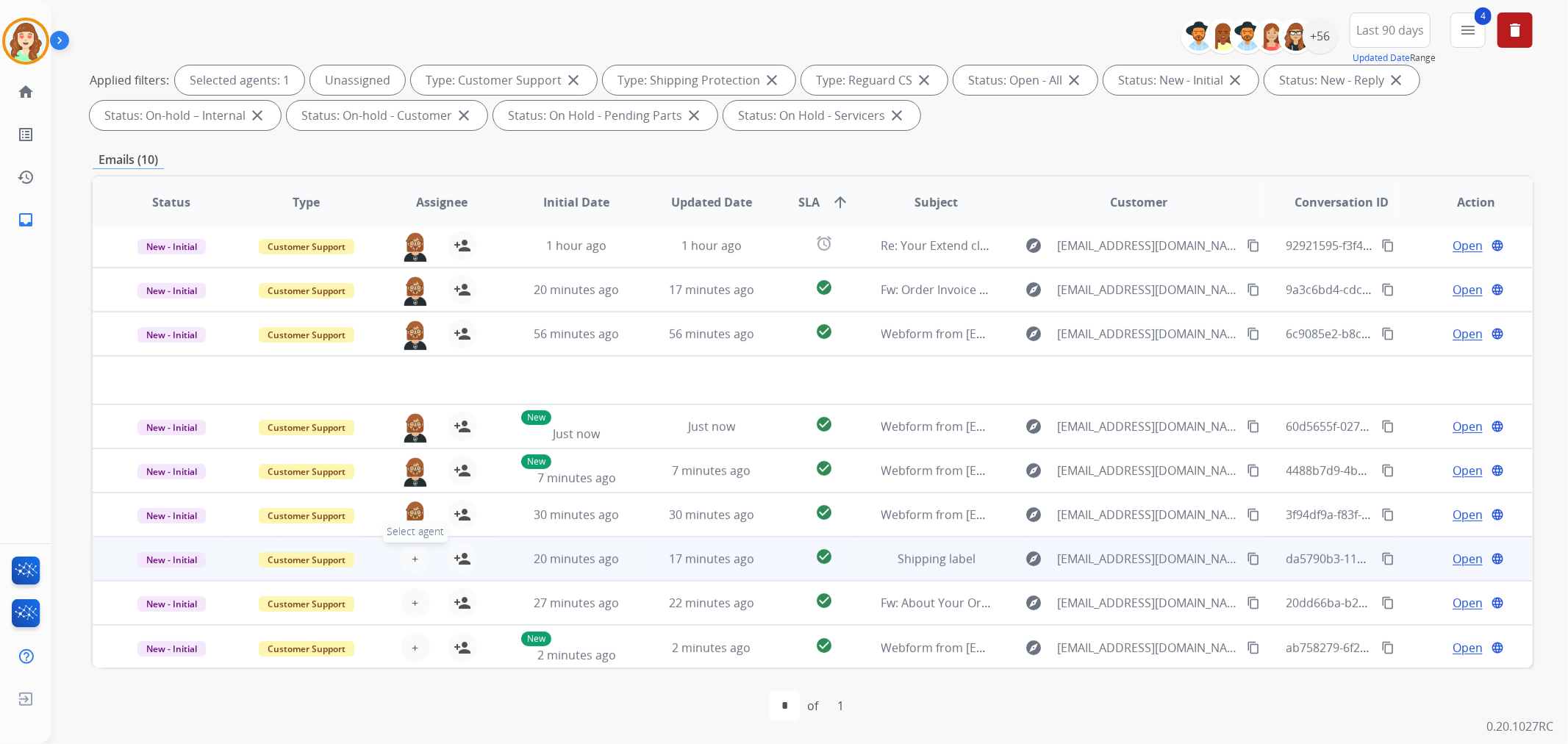
click at [409, 547] on button "+ Select agent" at bounding box center [415, 559] width 30 height 30
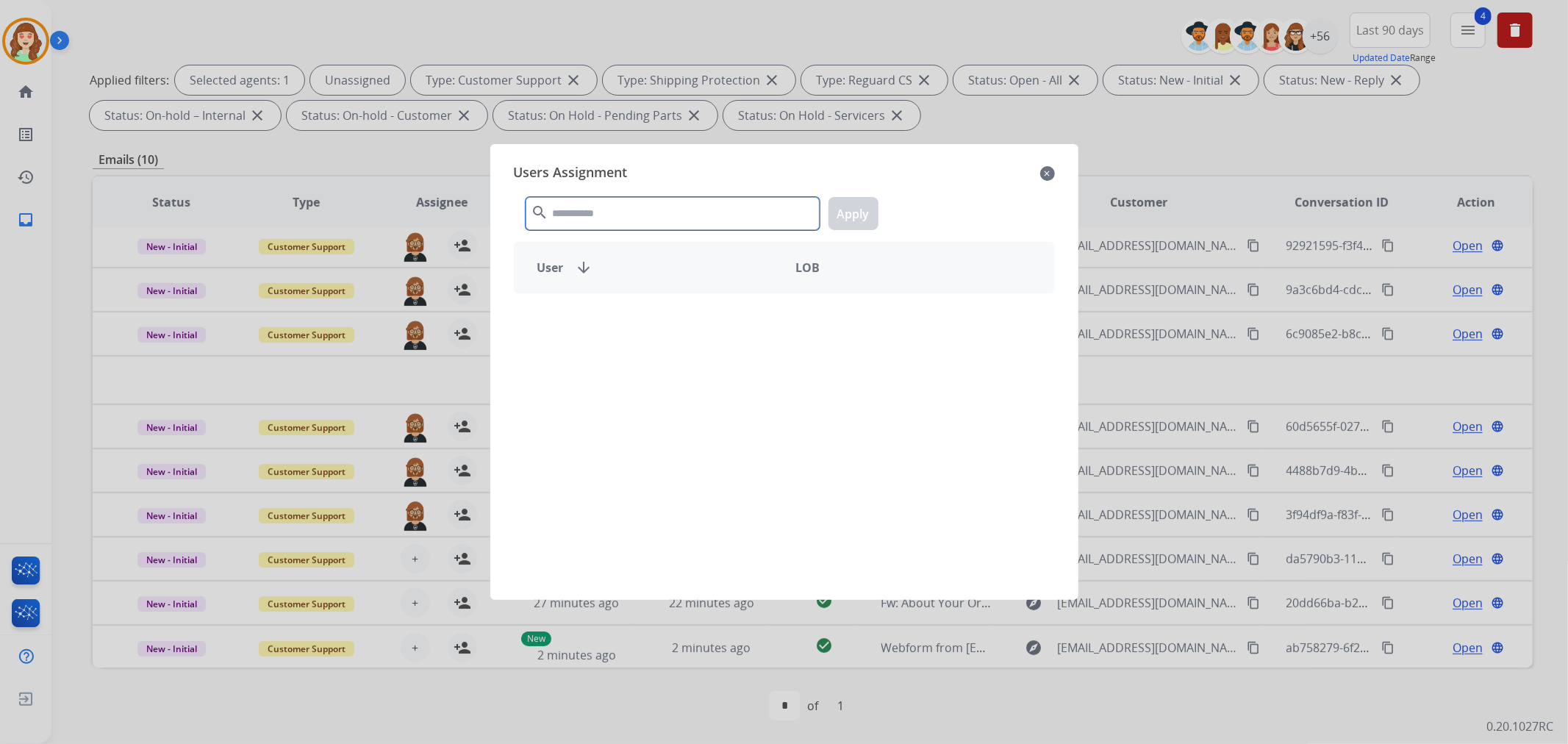
click at [597, 214] on input "text" at bounding box center [672, 214] width 294 height 33
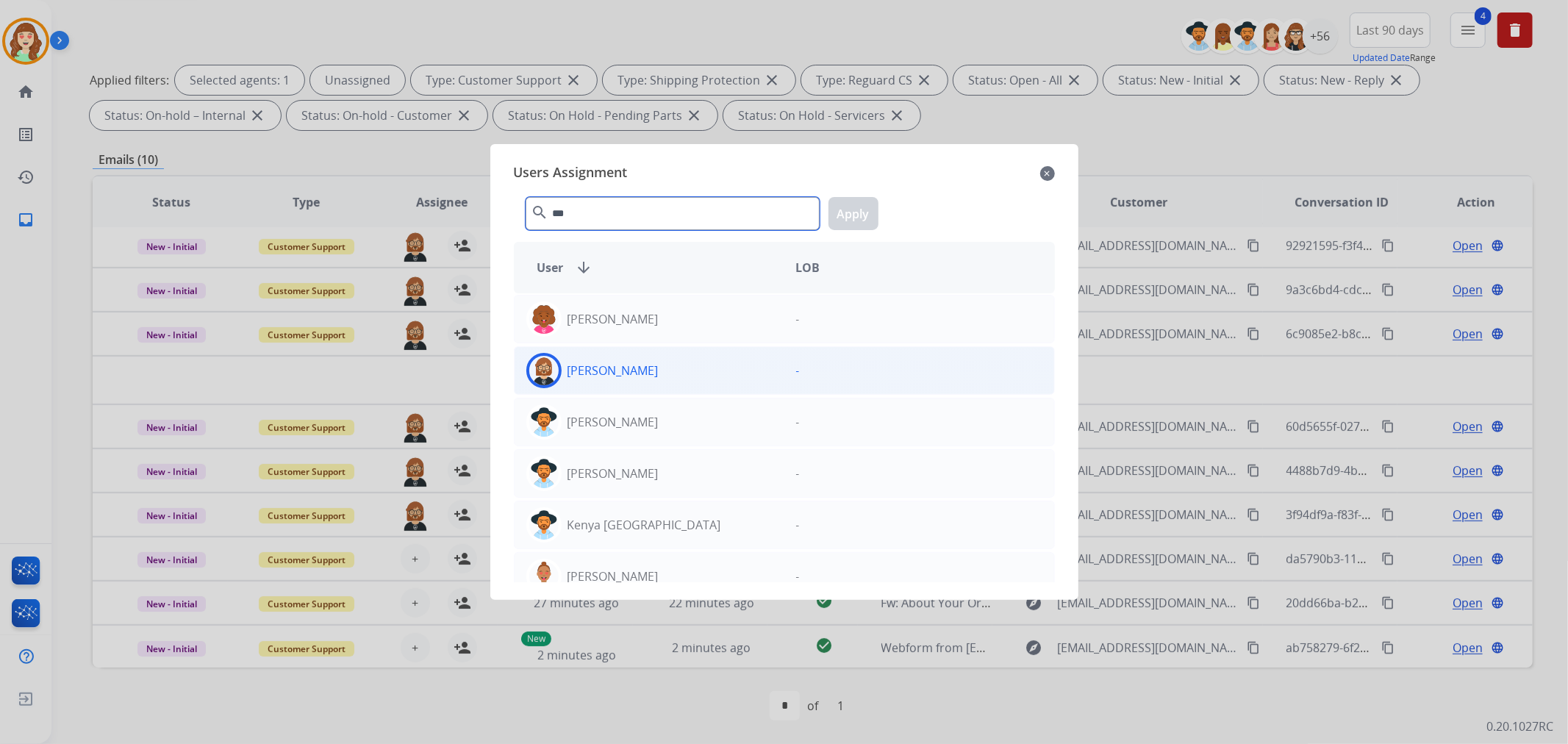
type input "***"
click at [629, 382] on div "[PERSON_NAME]" at bounding box center [650, 370] width 270 height 36
click at [861, 217] on button "Apply" at bounding box center [853, 214] width 50 height 33
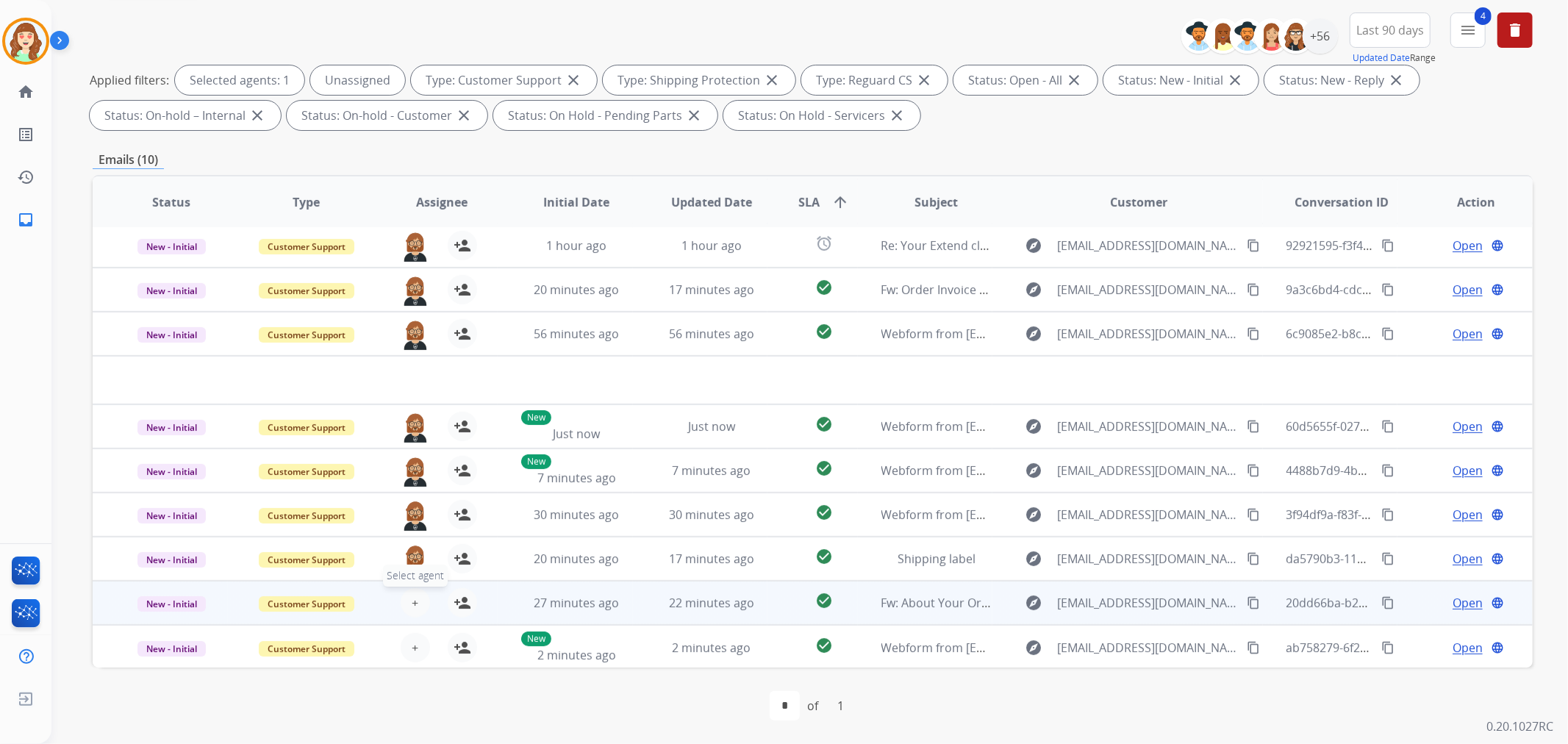
click at [415, 598] on span "+" at bounding box center [415, 602] width 7 height 17
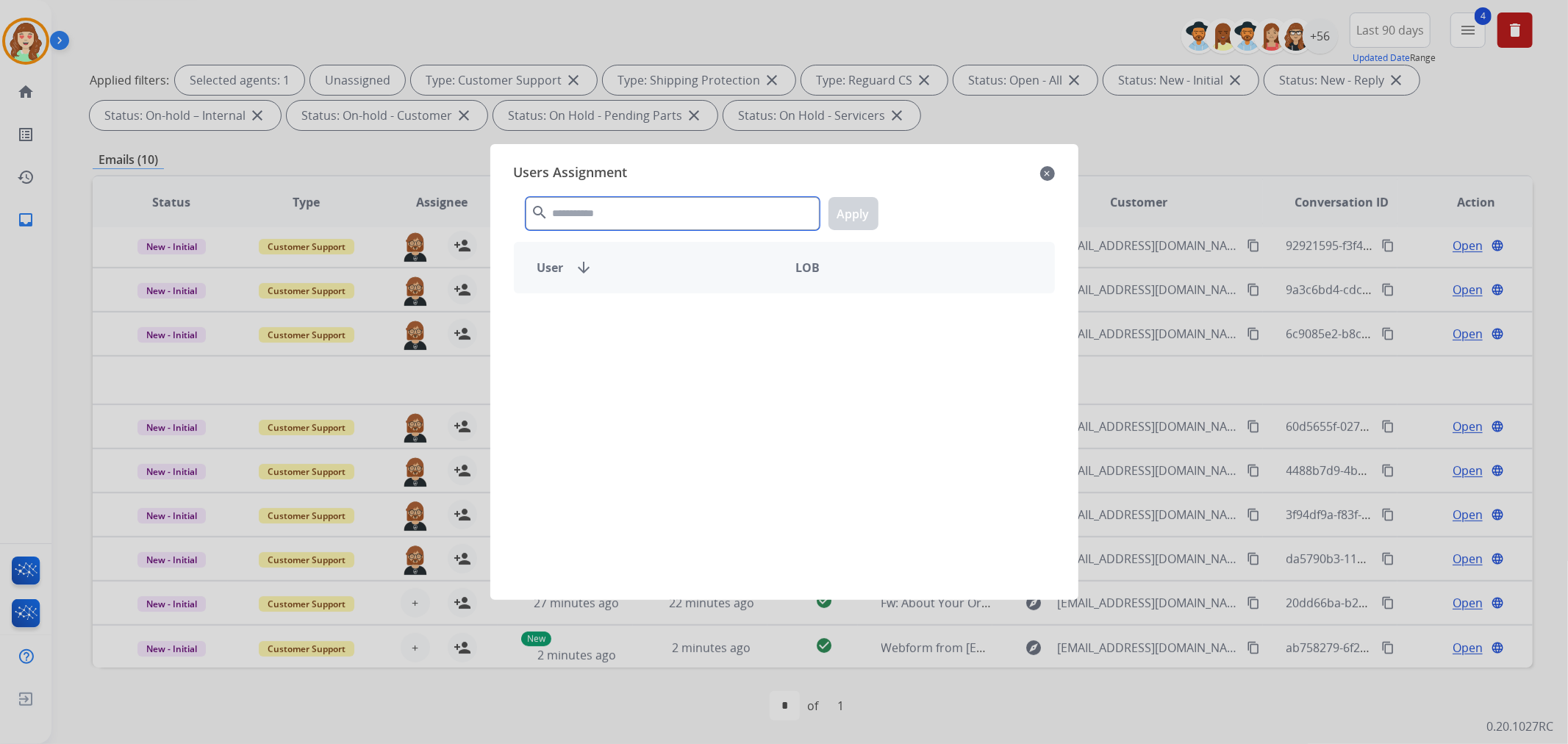
click at [626, 217] on input "text" at bounding box center [672, 214] width 294 height 33
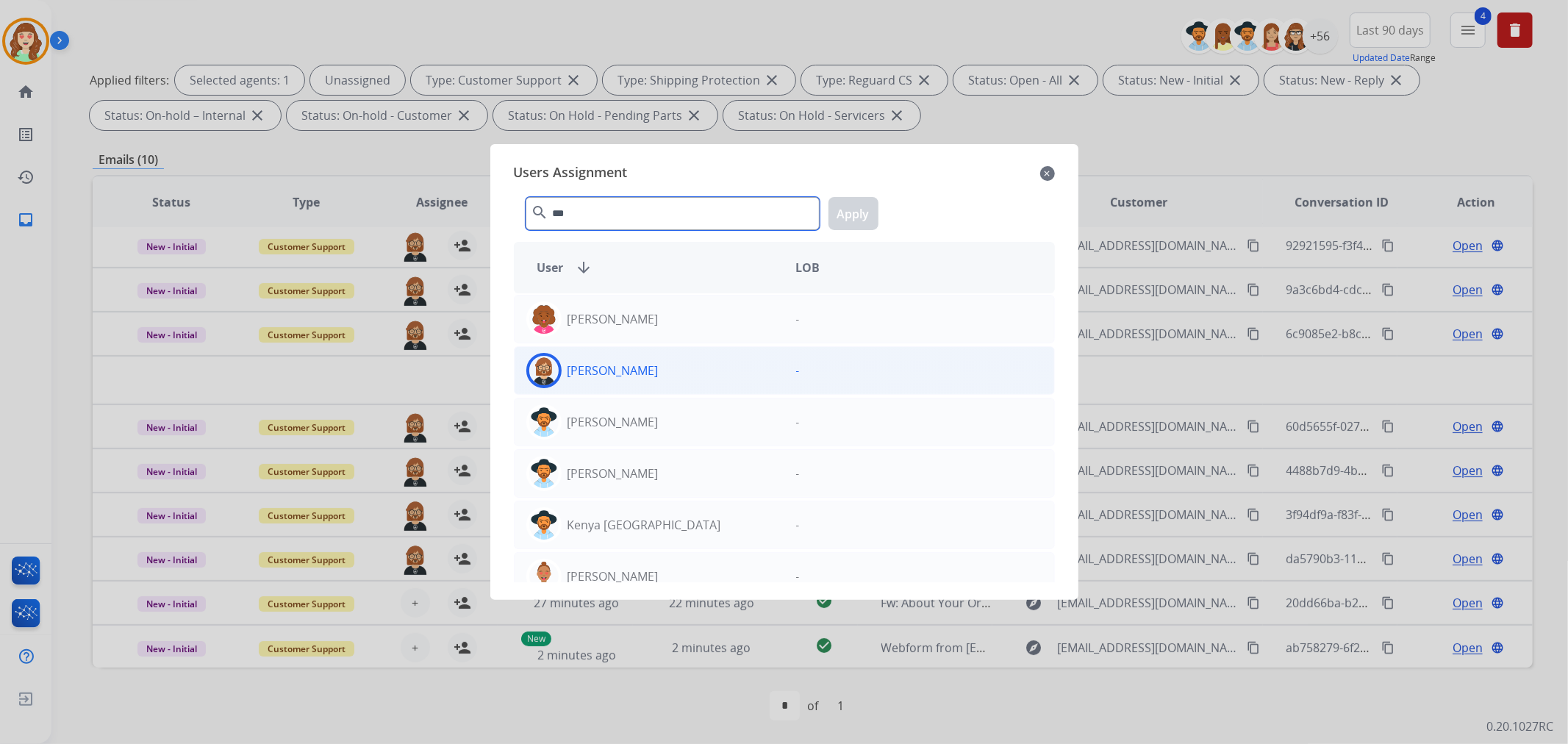
type input "***"
click at [688, 367] on div "[PERSON_NAME]" at bounding box center [650, 370] width 270 height 36
click at [861, 212] on button "Apply" at bounding box center [853, 214] width 50 height 33
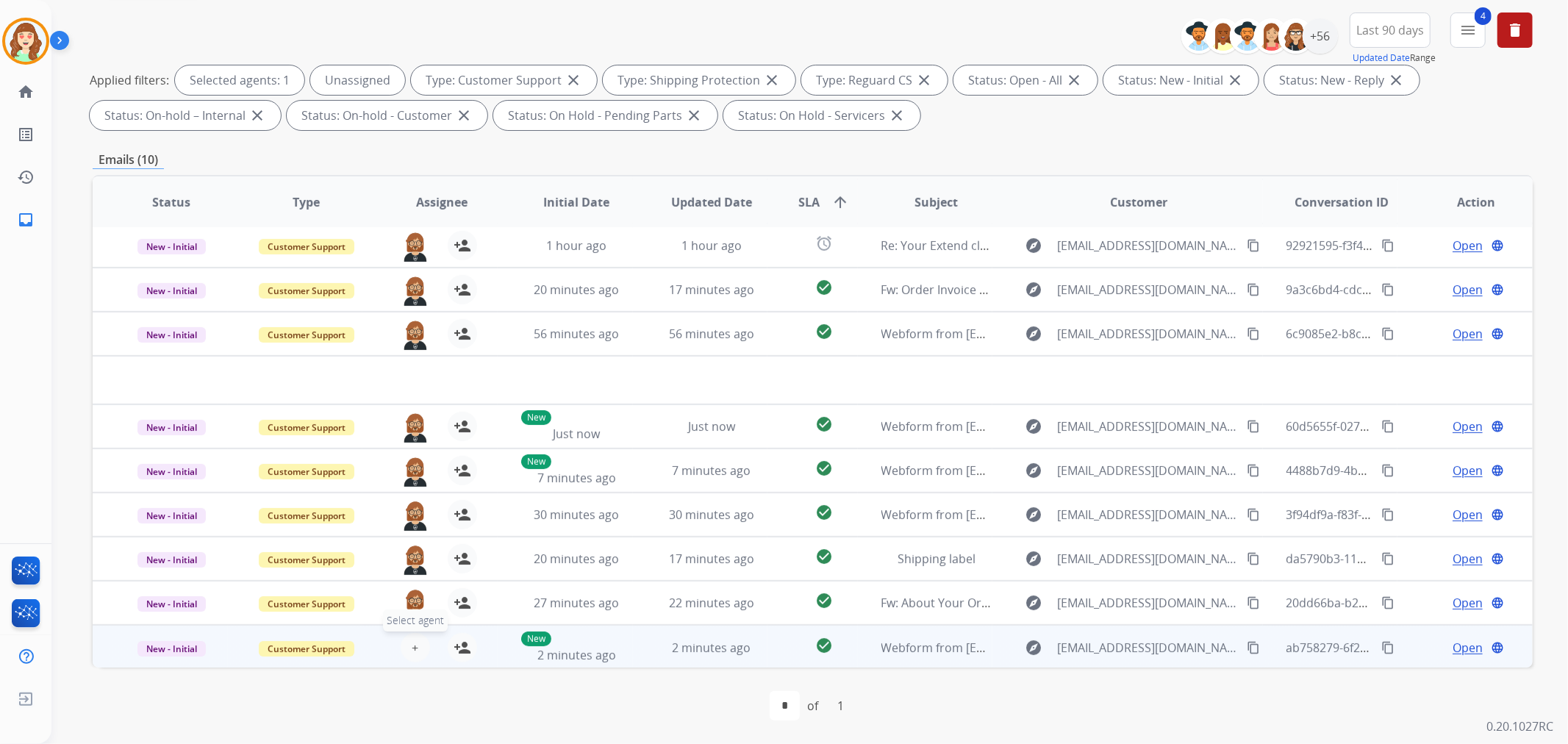
click at [411, 645] on span "+" at bounding box center [415, 647] width 7 height 17
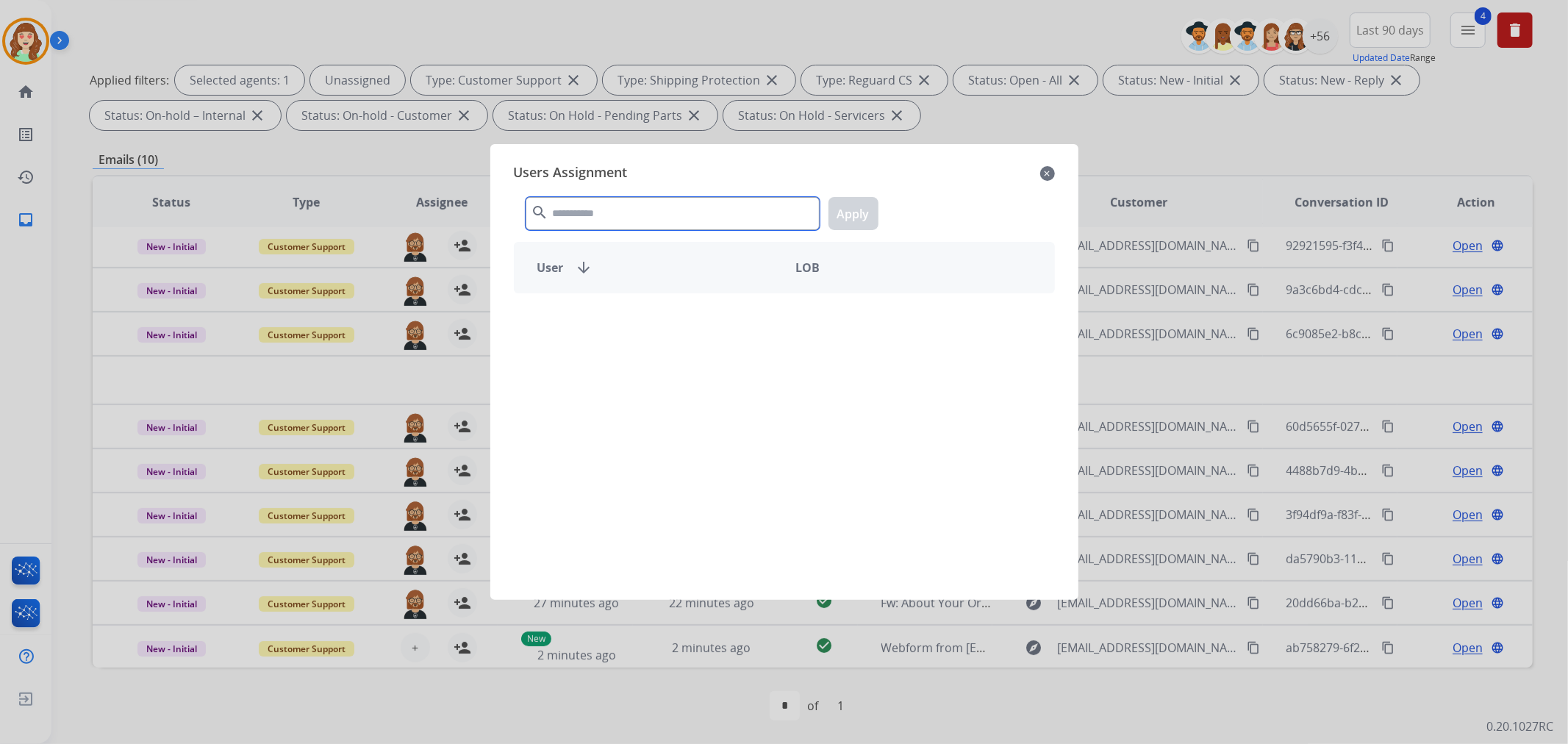
drag, startPoint x: 658, startPoint y: 218, endPoint x: 643, endPoint y: 212, distance: 16.2
click at [641, 214] on input "text" at bounding box center [672, 214] width 294 height 33
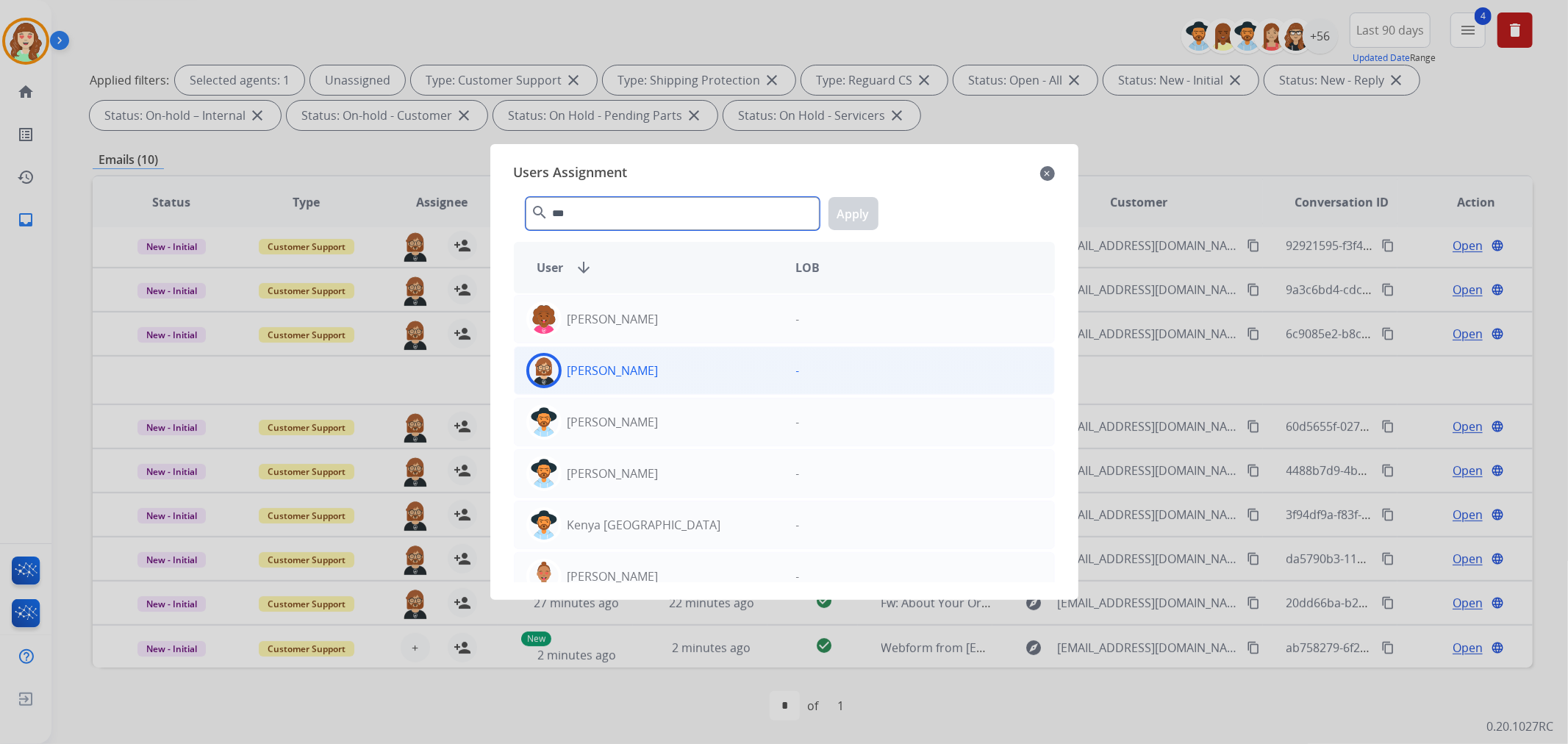
type input "***"
click at [663, 367] on div "[PERSON_NAME]" at bounding box center [650, 370] width 270 height 36
click at [847, 218] on button "Apply" at bounding box center [853, 214] width 50 height 33
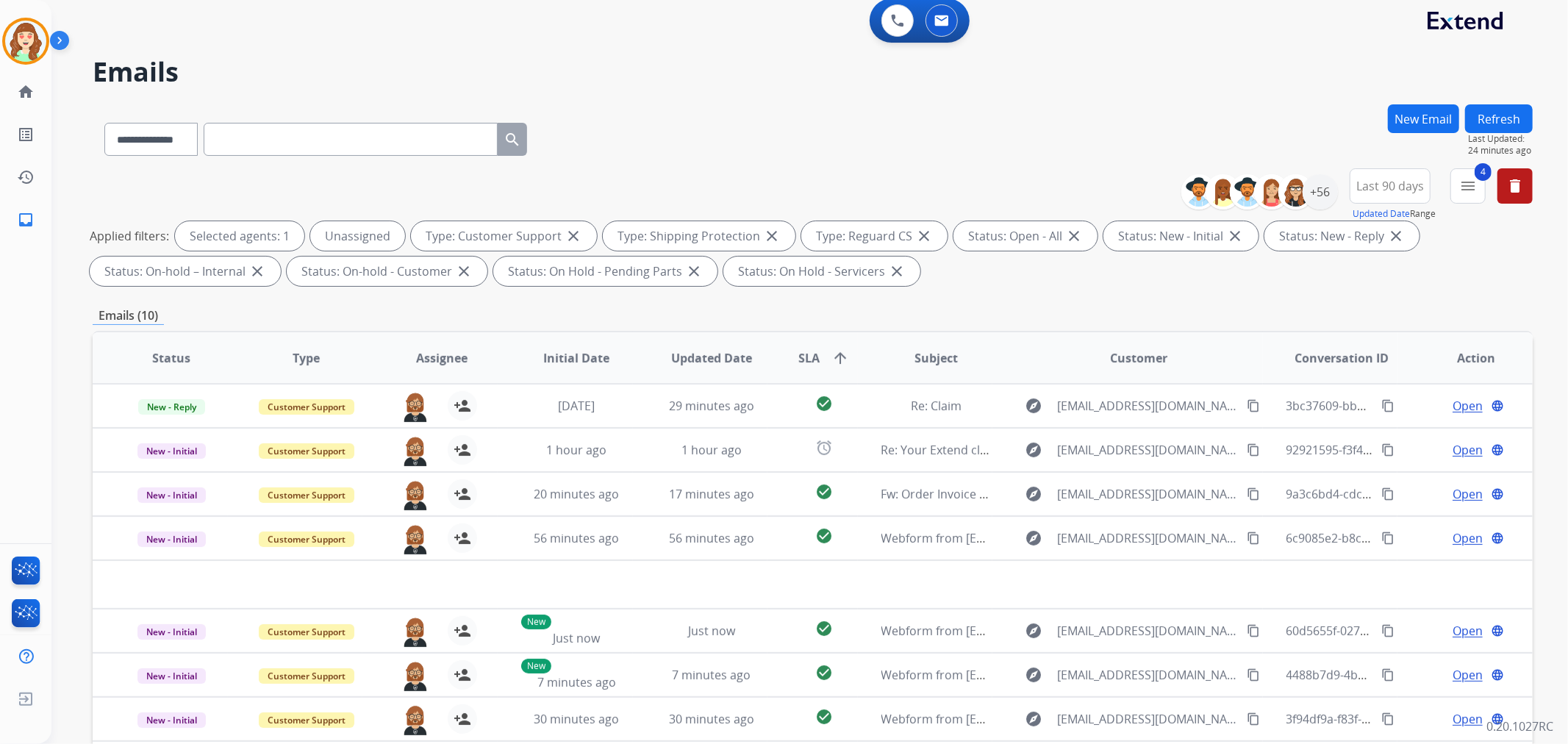
scroll to position [0, 0]
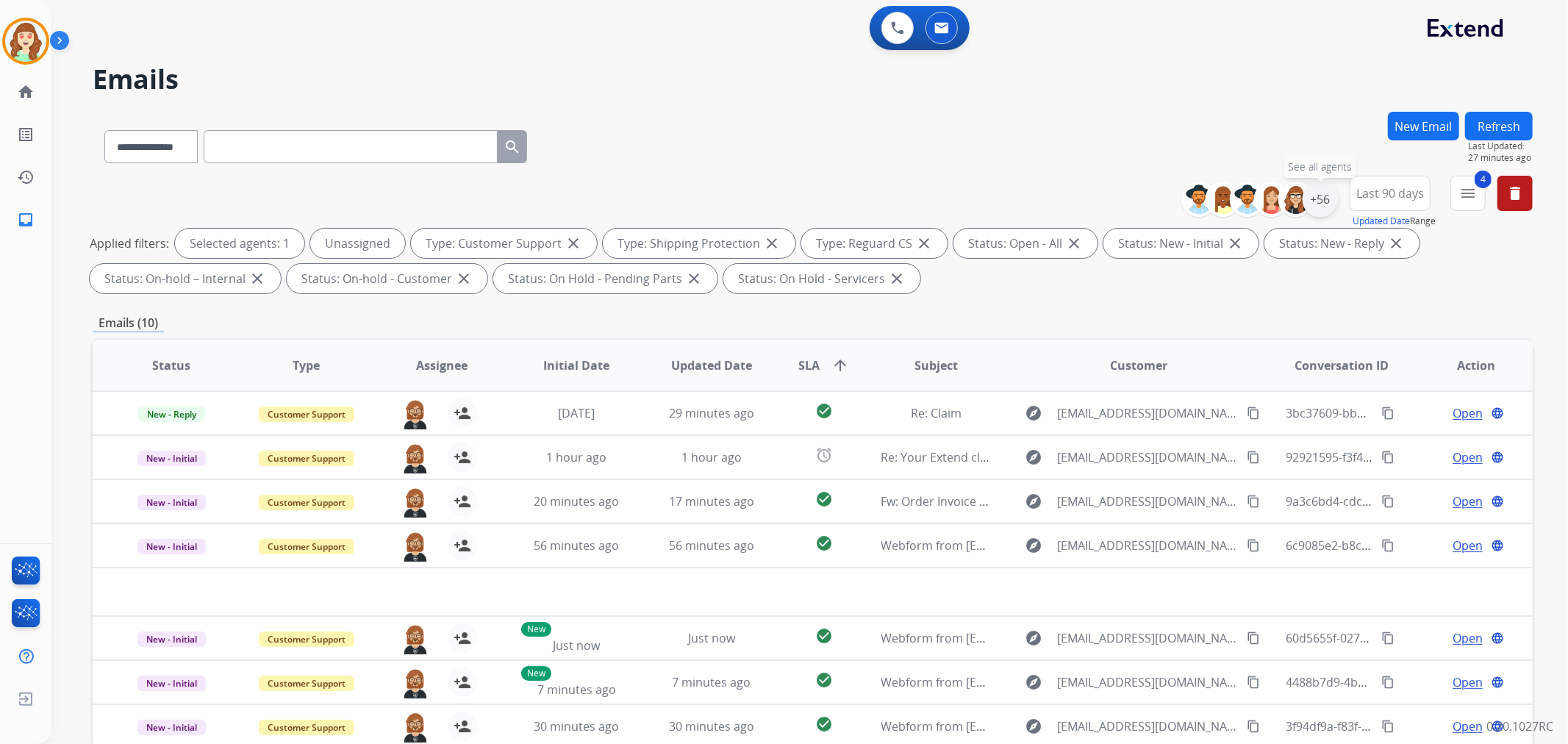
click at [1317, 201] on div "+56" at bounding box center [1320, 199] width 36 height 36
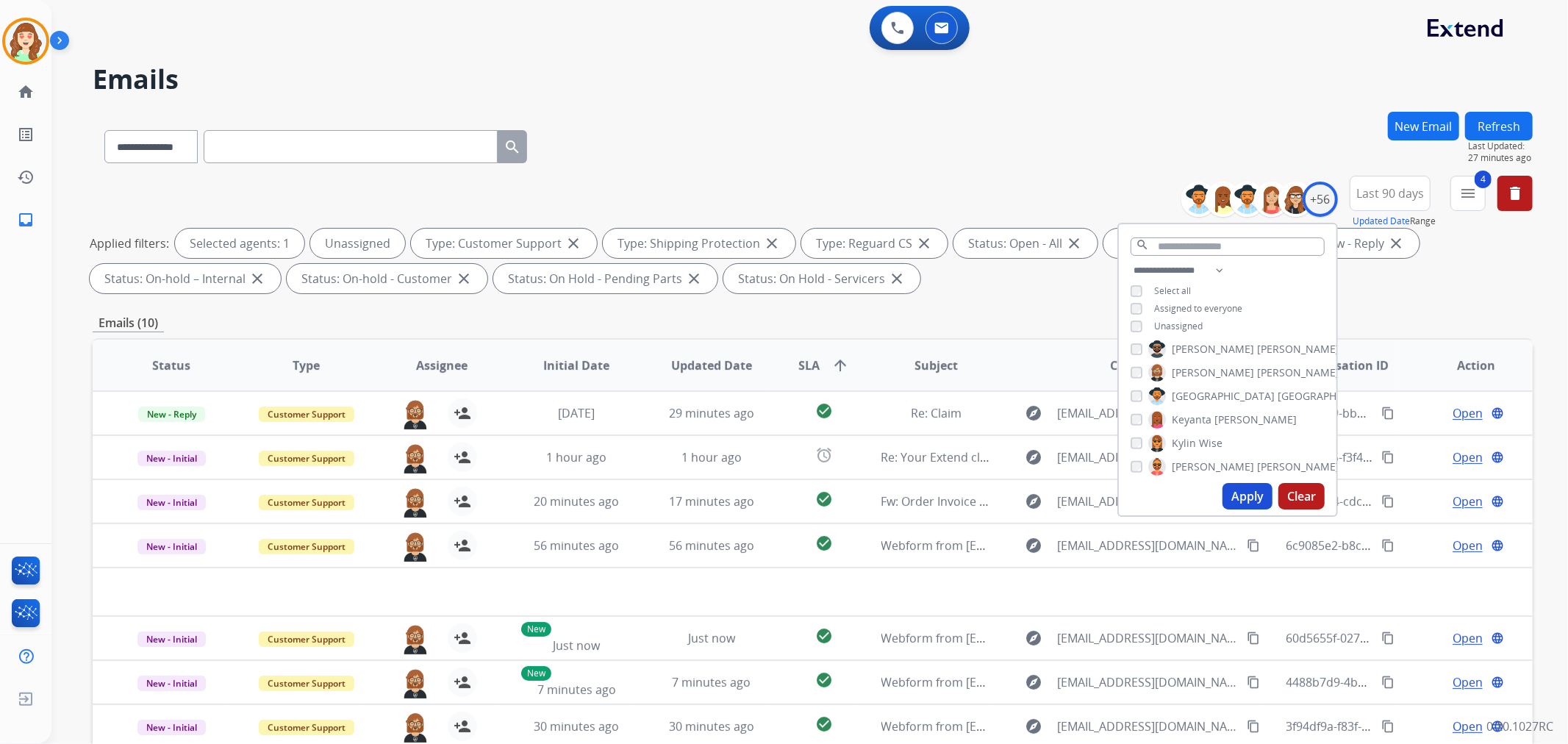
click at [1246, 498] on button "Apply" at bounding box center [1247, 497] width 50 height 26
click at [1130, 377] on div "[PERSON_NAME]" at bounding box center [1235, 372] width 209 height 17
click at [1133, 391] on div "[PERSON_NAME] [PERSON_NAME] [PERSON_NAME] [PERSON_NAME] [PERSON_NAME] [PERSON_N…" at bounding box center [1227, 409] width 218 height 136
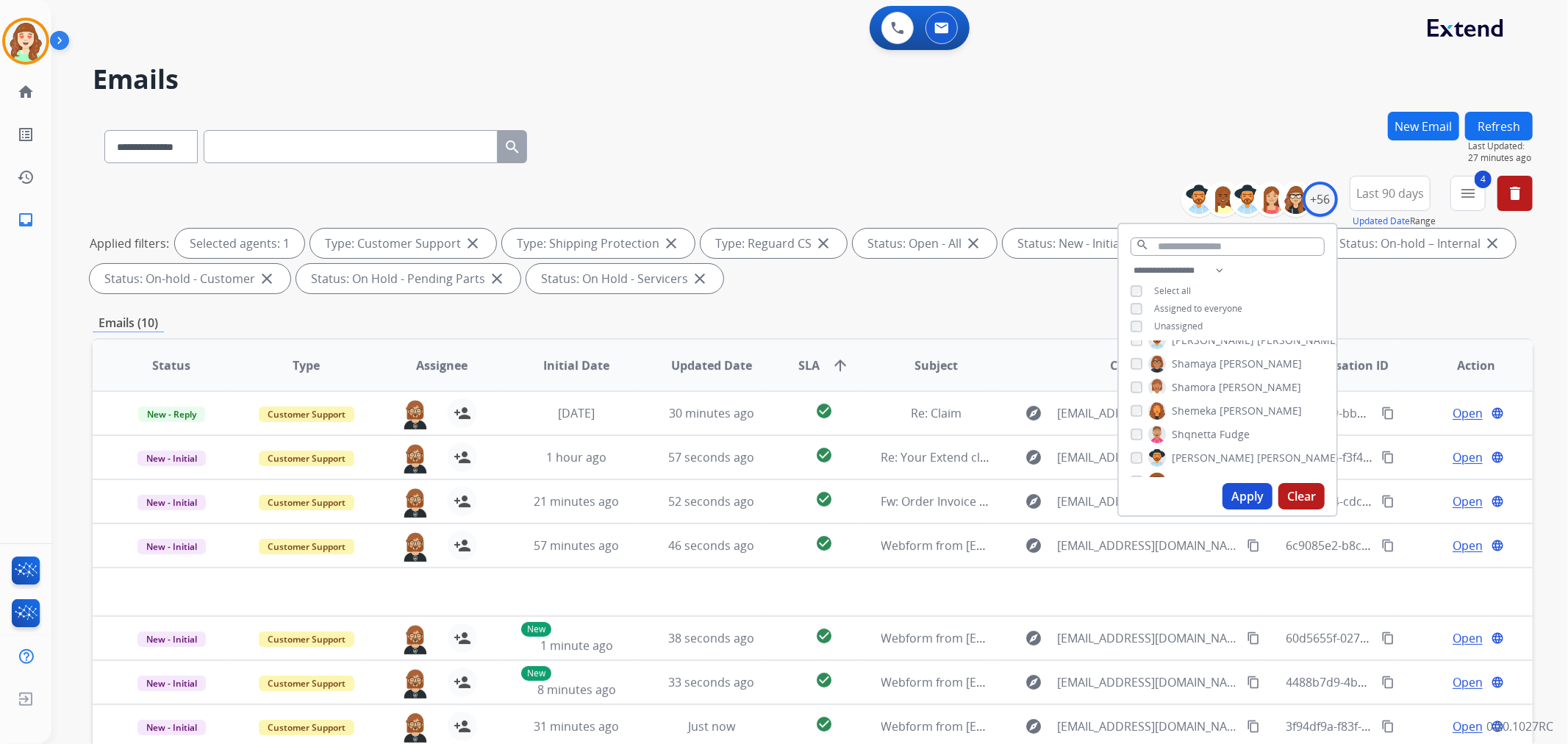
click at [1139, 453] on div "[PERSON_NAME]" at bounding box center [1235, 458] width 209 height 17
click at [1148, 452] on label "[PERSON_NAME]" at bounding box center [1194, 446] width 92 height 17
click at [1259, 498] on button "Apply" at bounding box center [1247, 497] width 50 height 26
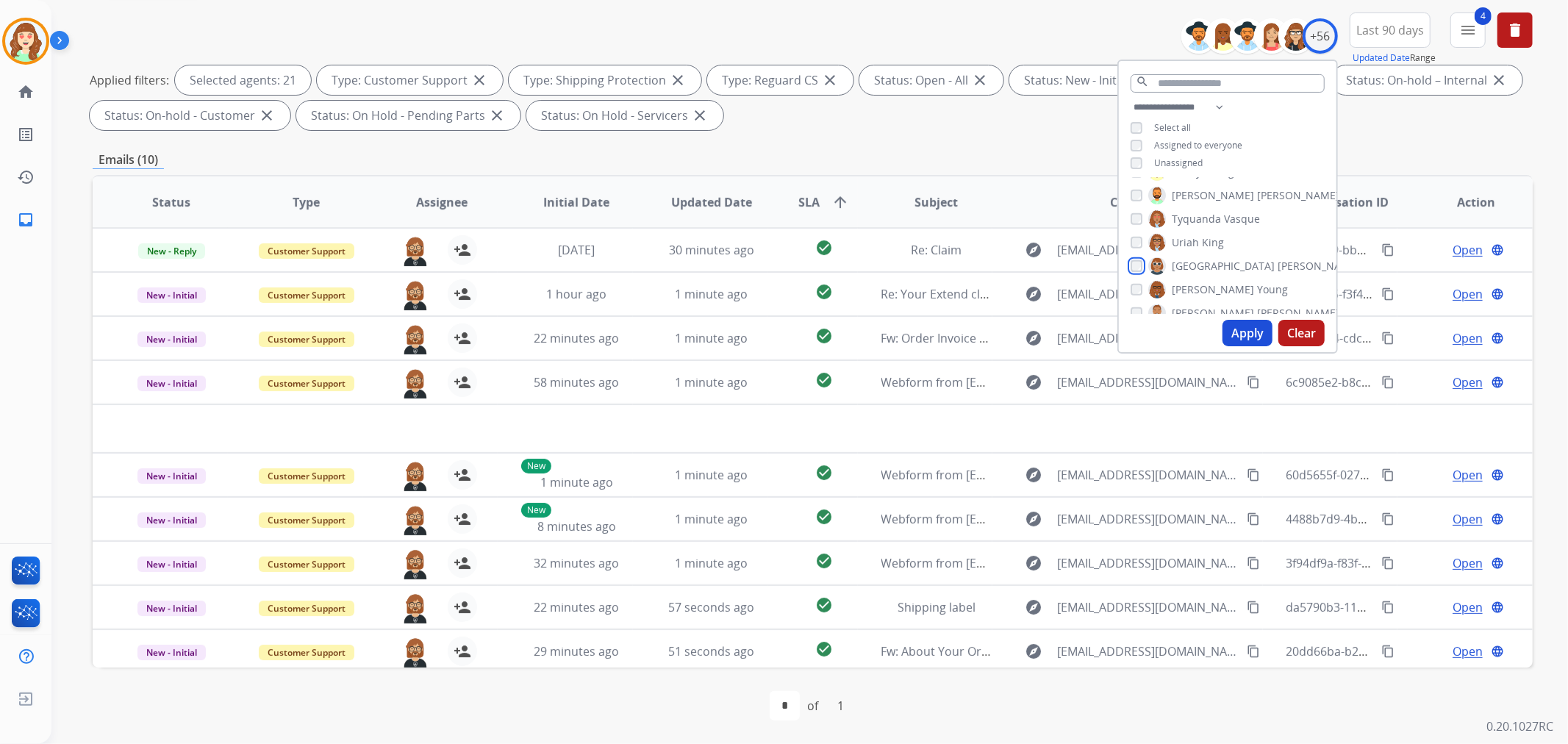
scroll to position [1188, 0]
click at [1244, 333] on button "Apply" at bounding box center [1247, 333] width 50 height 26
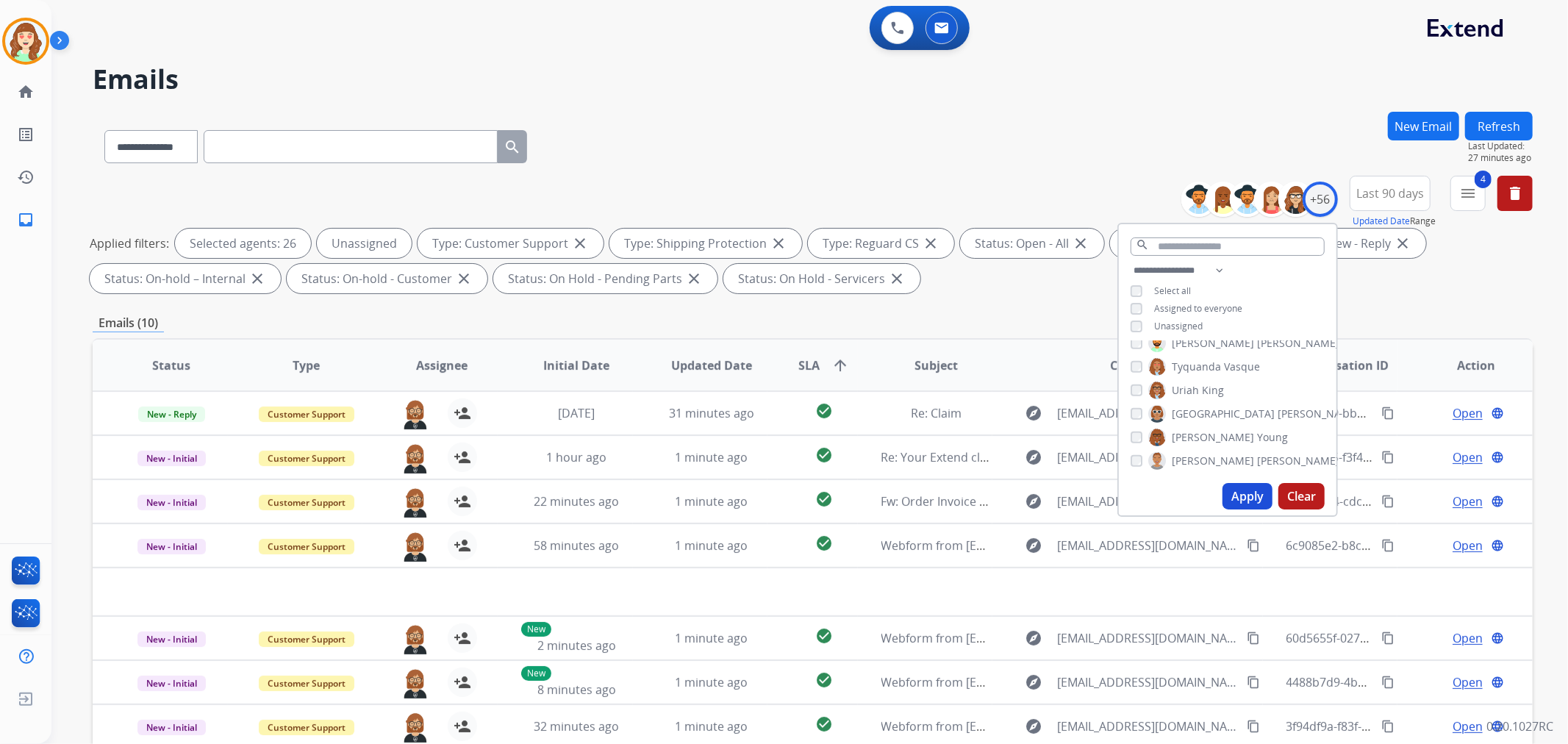
click at [1236, 491] on button "Apply" at bounding box center [1247, 497] width 50 height 26
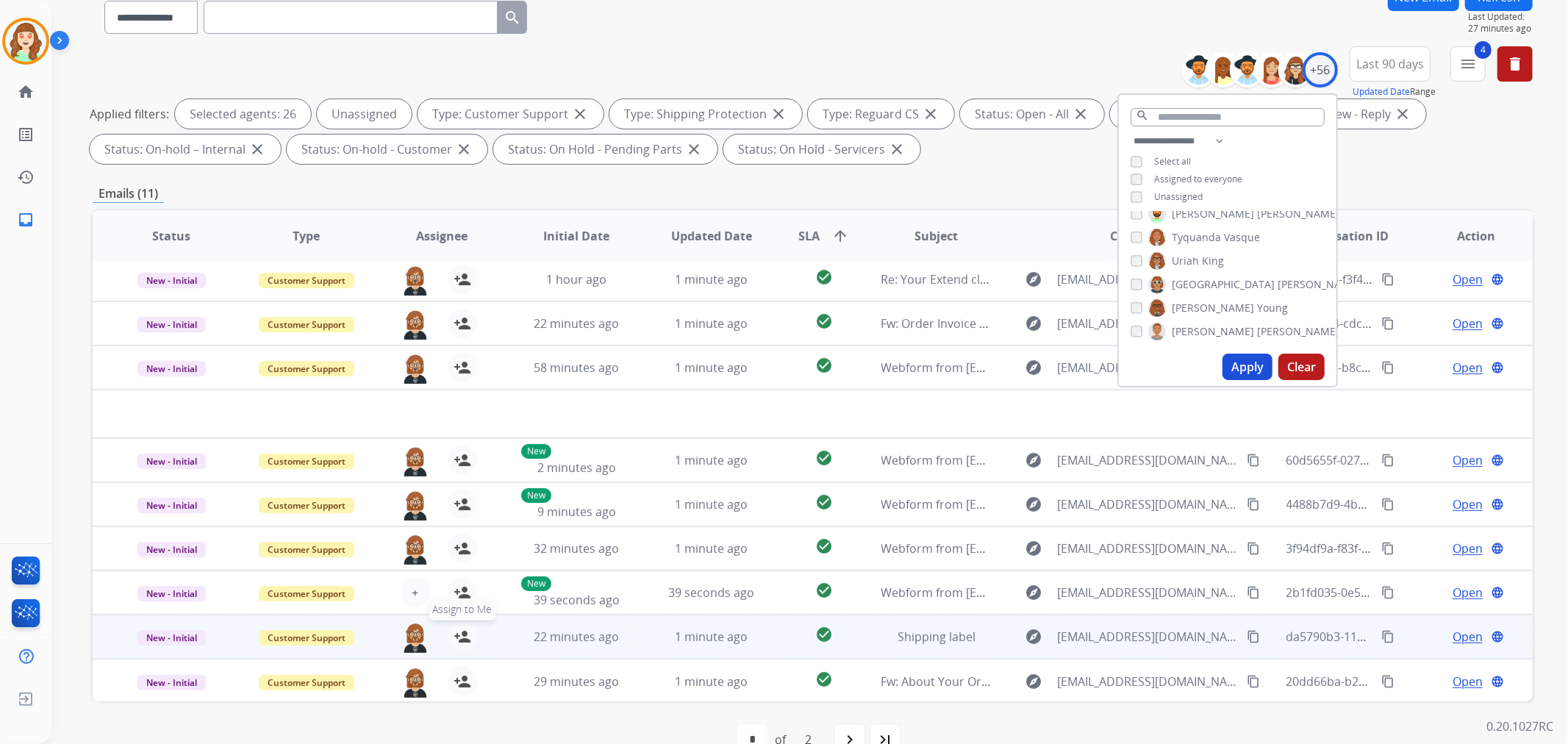
scroll to position [163, 0]
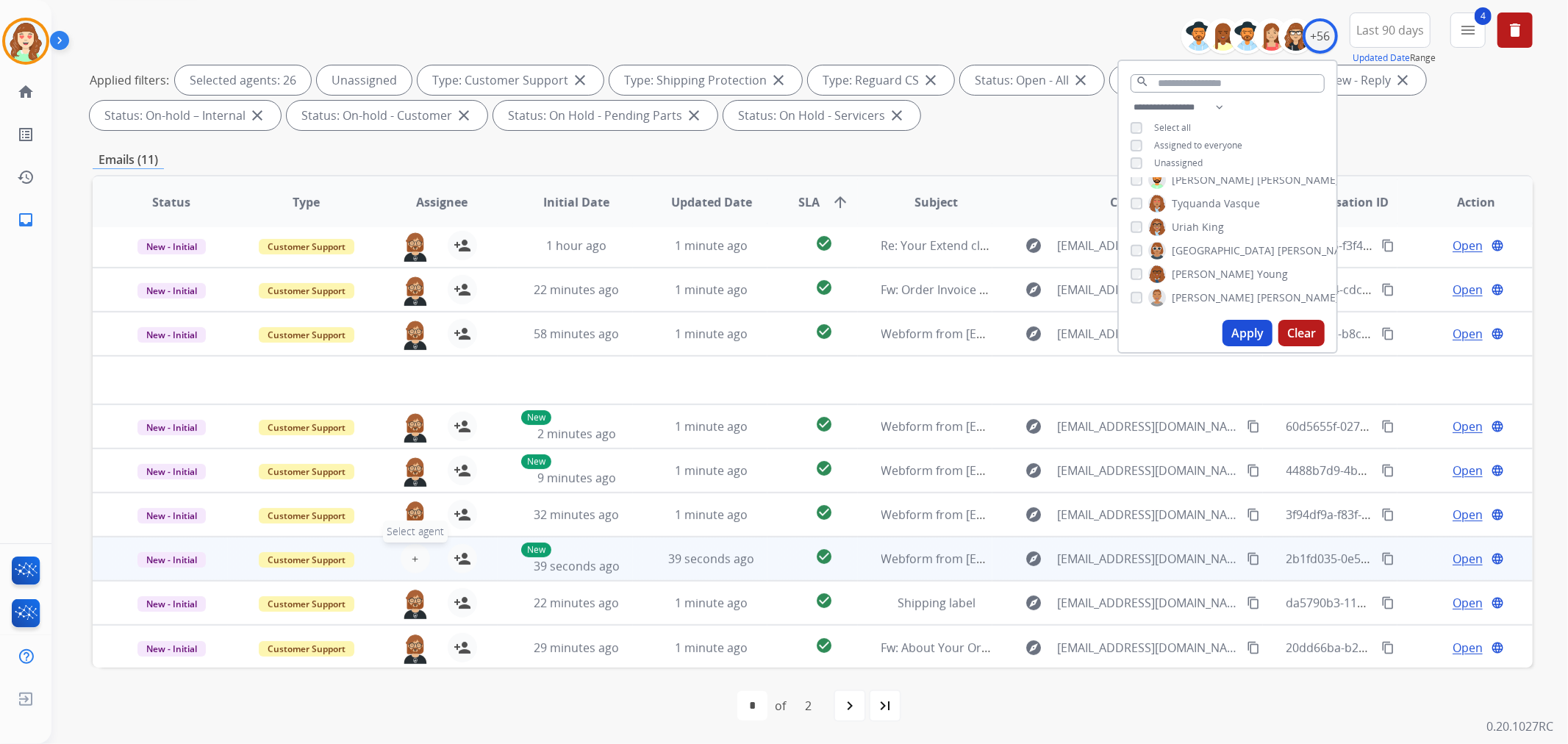
click at [405, 554] on button "+ Select agent" at bounding box center [415, 559] width 30 height 30
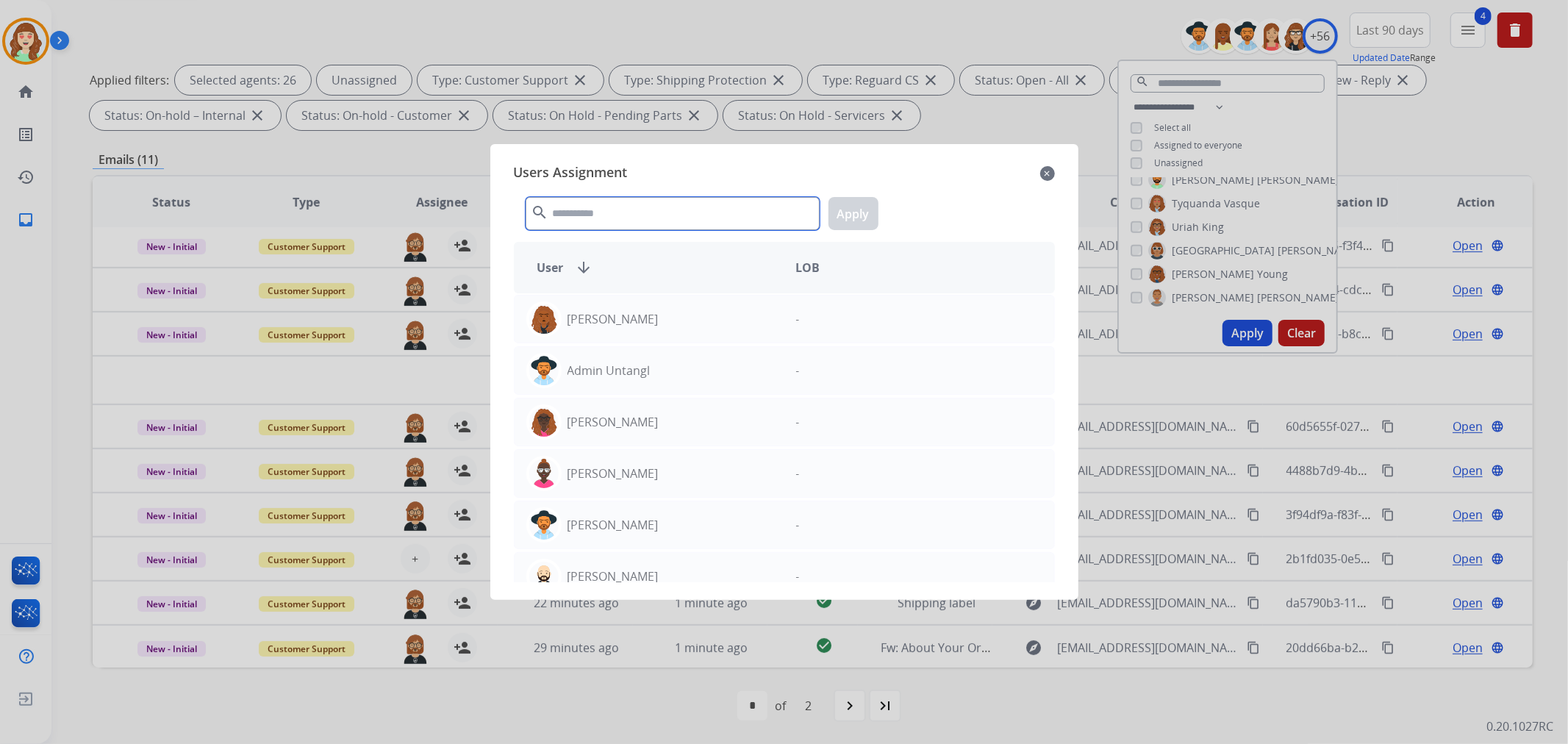
drag, startPoint x: 655, startPoint y: 214, endPoint x: 665, endPoint y: 208, distance: 11.7
click at [655, 209] on input "text" at bounding box center [672, 214] width 294 height 33
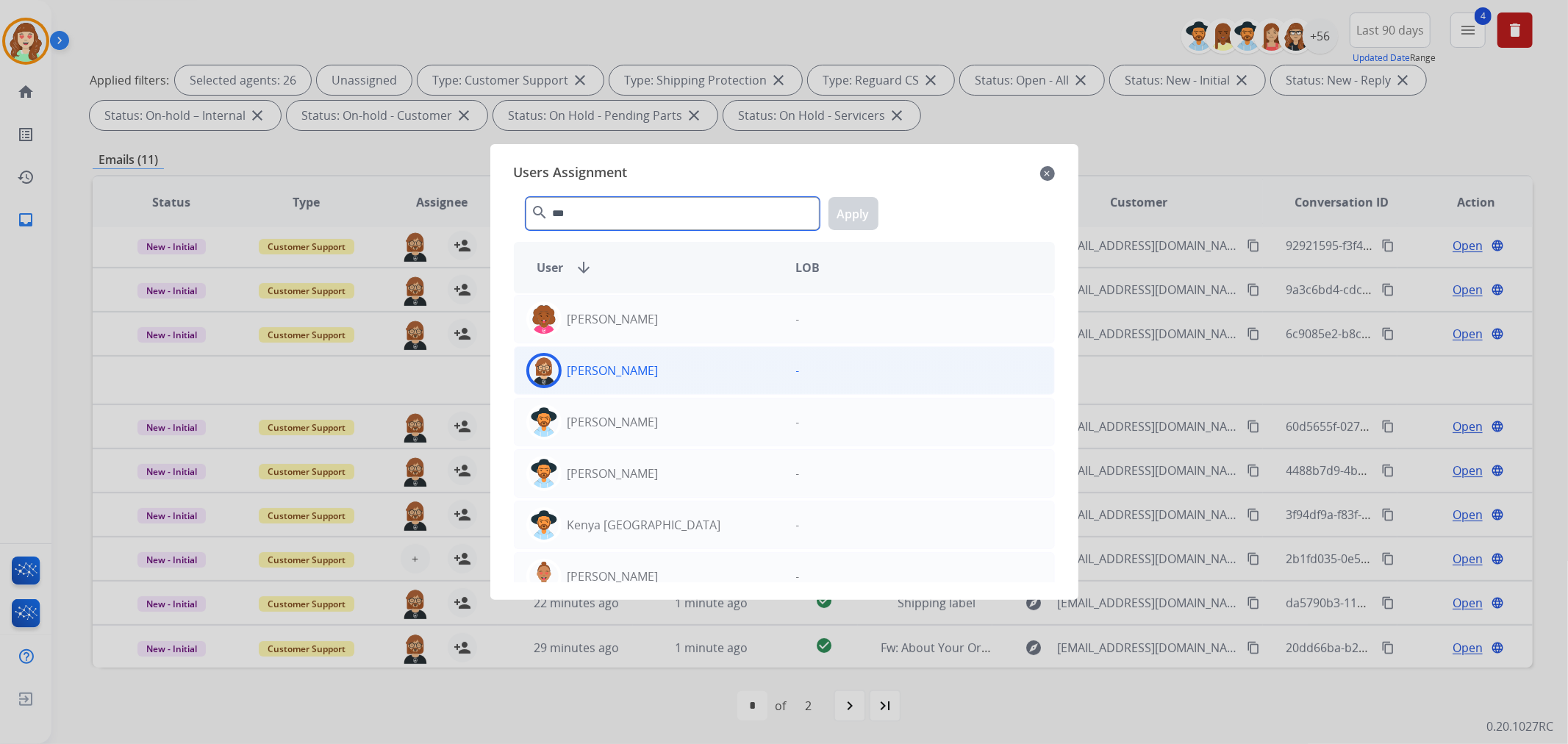
type input "***"
drag, startPoint x: 621, startPoint y: 370, endPoint x: 661, endPoint y: 354, distance: 43.1
click at [628, 368] on p "[PERSON_NAME]" at bounding box center [613, 370] width 91 height 17
click at [854, 212] on button "Apply" at bounding box center [853, 214] width 50 height 33
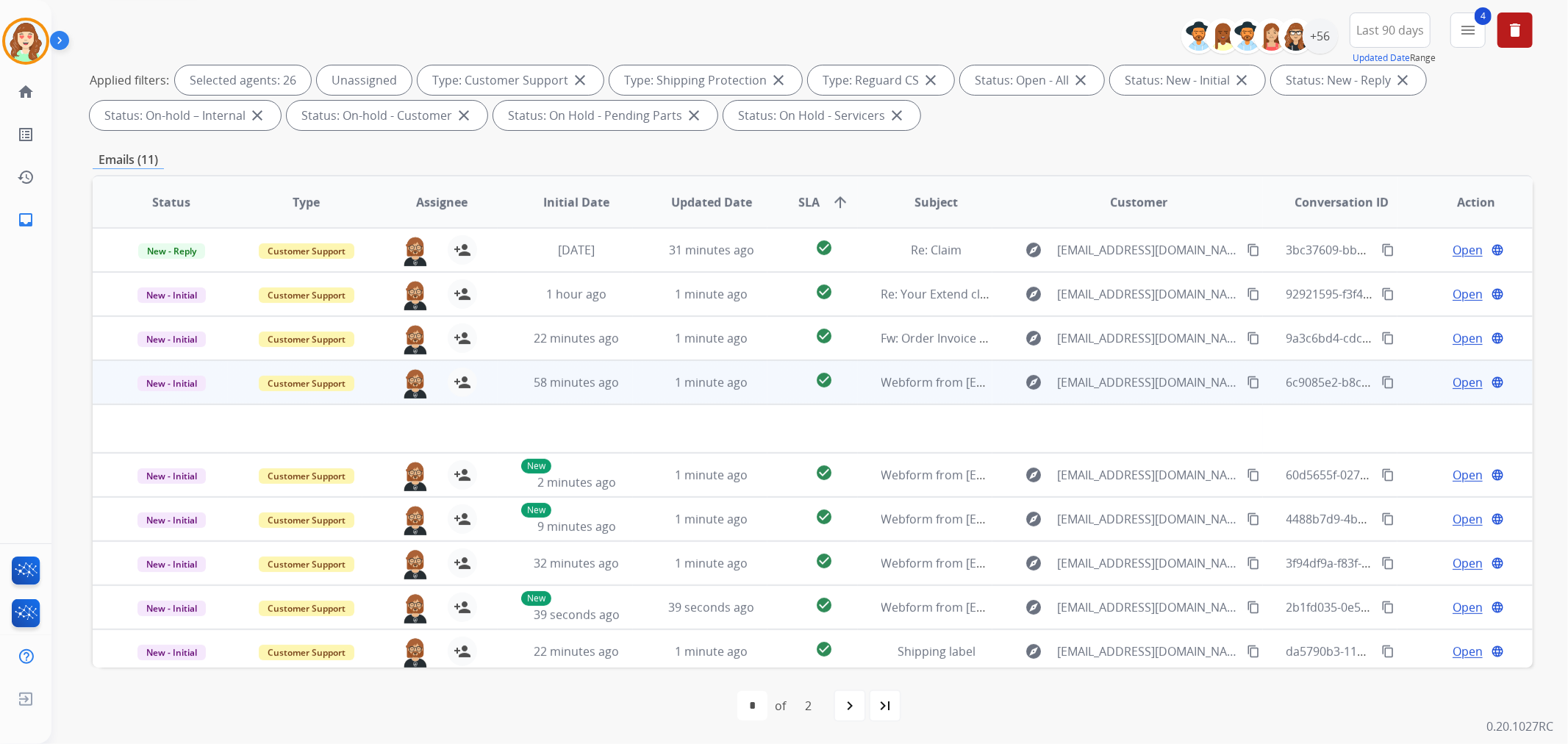
scroll to position [0, 0]
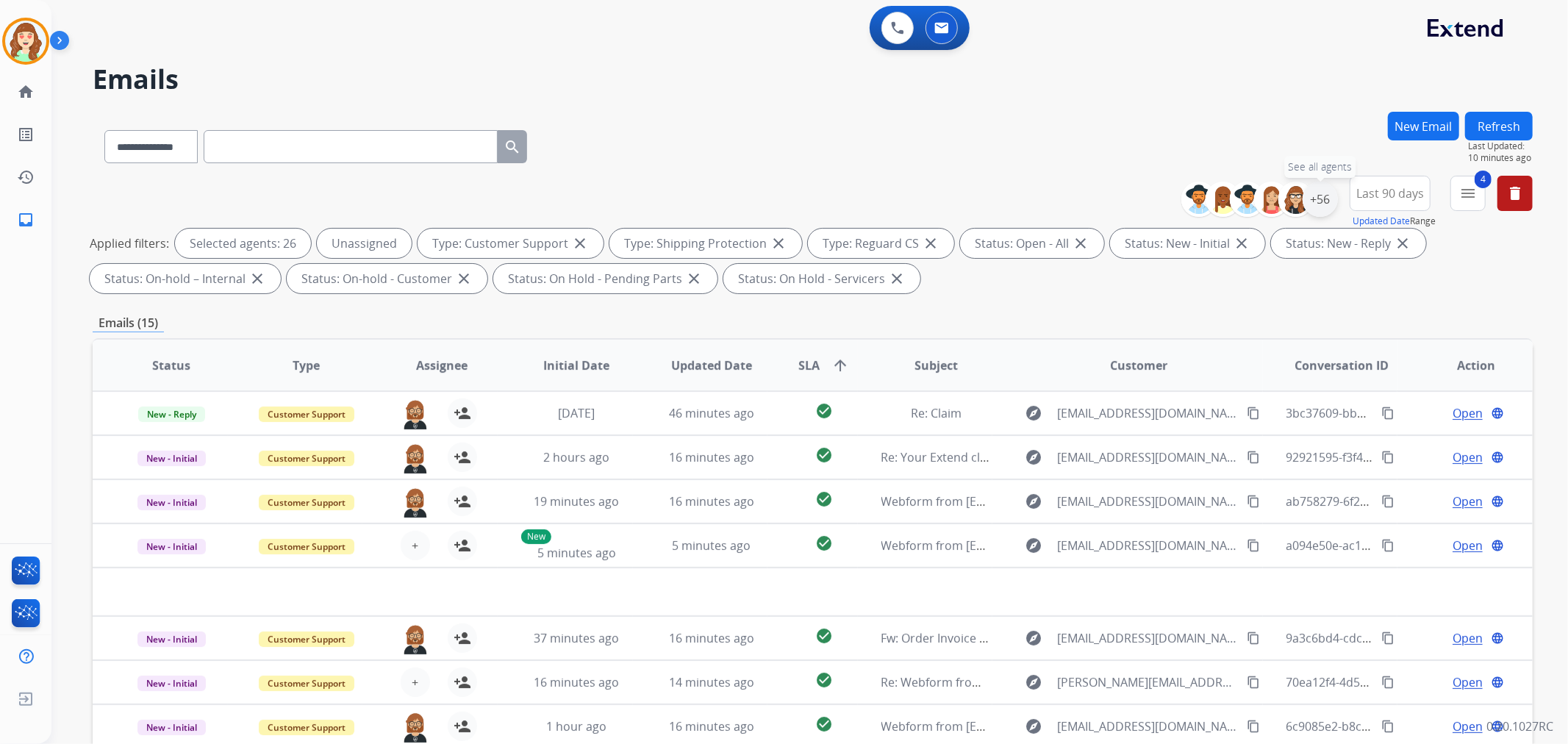
drag, startPoint x: 1326, startPoint y: 192, endPoint x: 1305, endPoint y: 199, distance: 22.1
click at [1326, 193] on div "+56" at bounding box center [1320, 199] width 36 height 36
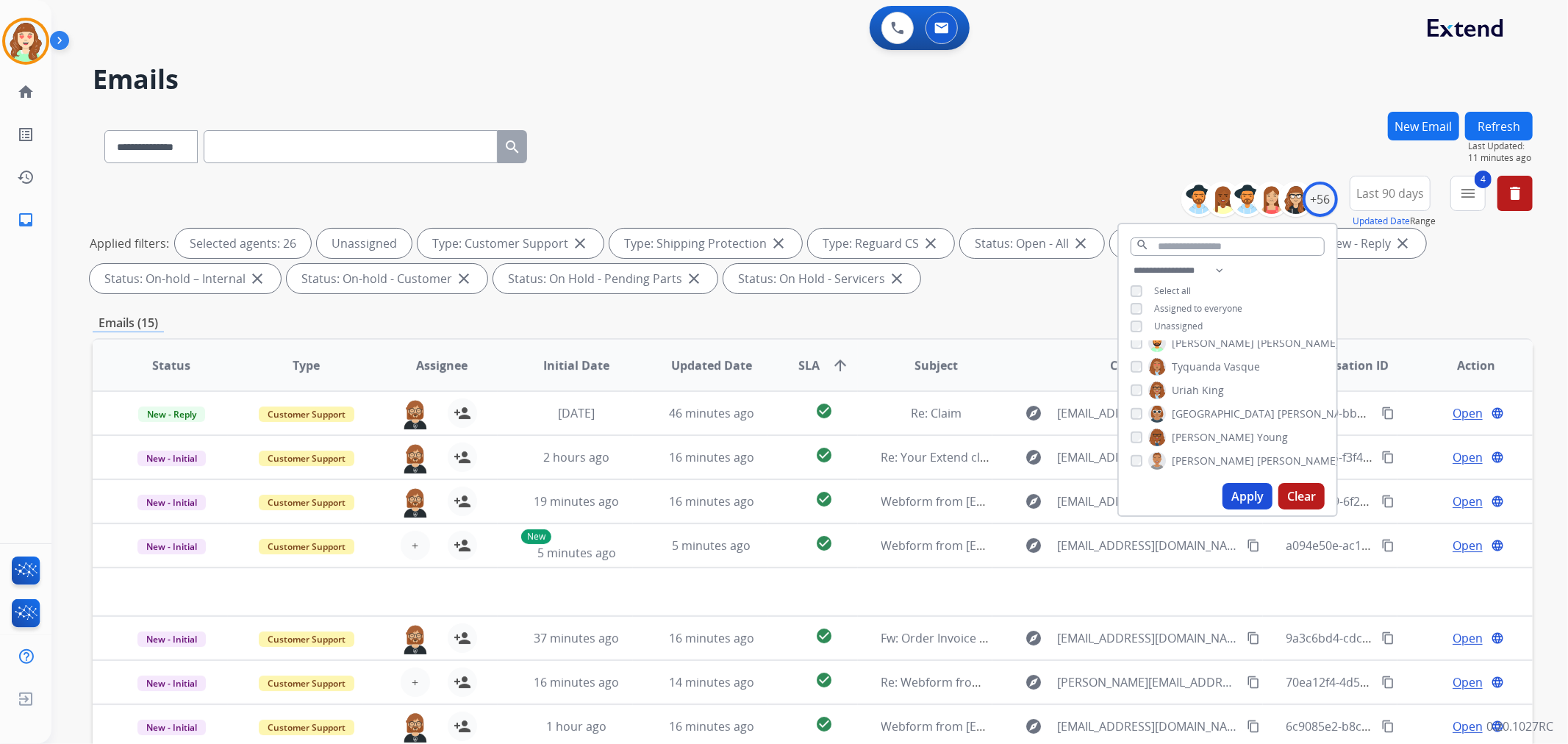
click at [1122, 322] on div "**********" at bounding box center [1227, 300] width 218 height 76
click at [1140, 322] on div "Unassigned" at bounding box center [1166, 326] width 72 height 12
click at [1307, 495] on button "Clear" at bounding box center [1302, 497] width 46 height 26
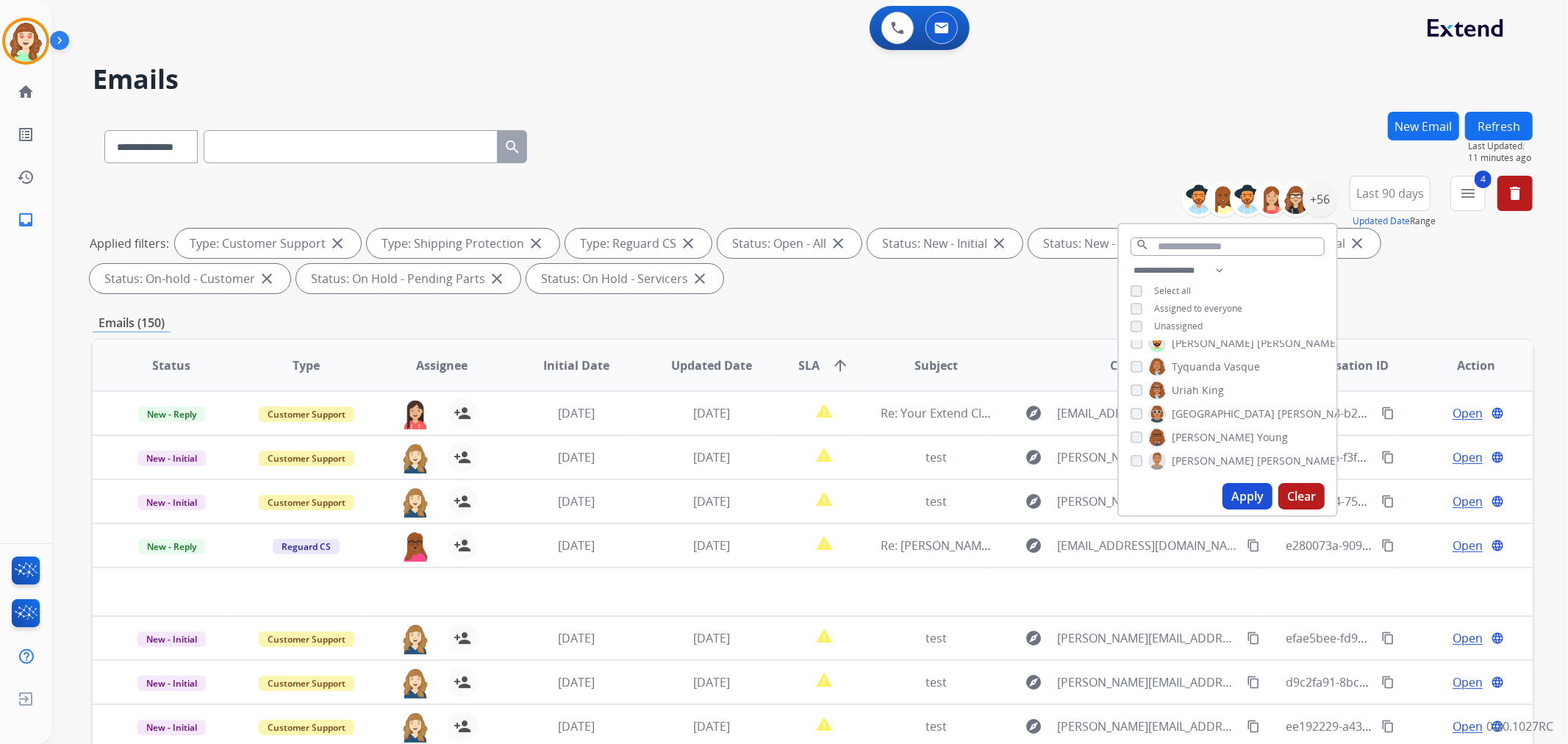
click at [1184, 142] on div "**********" at bounding box center [813, 143] width 1440 height 64
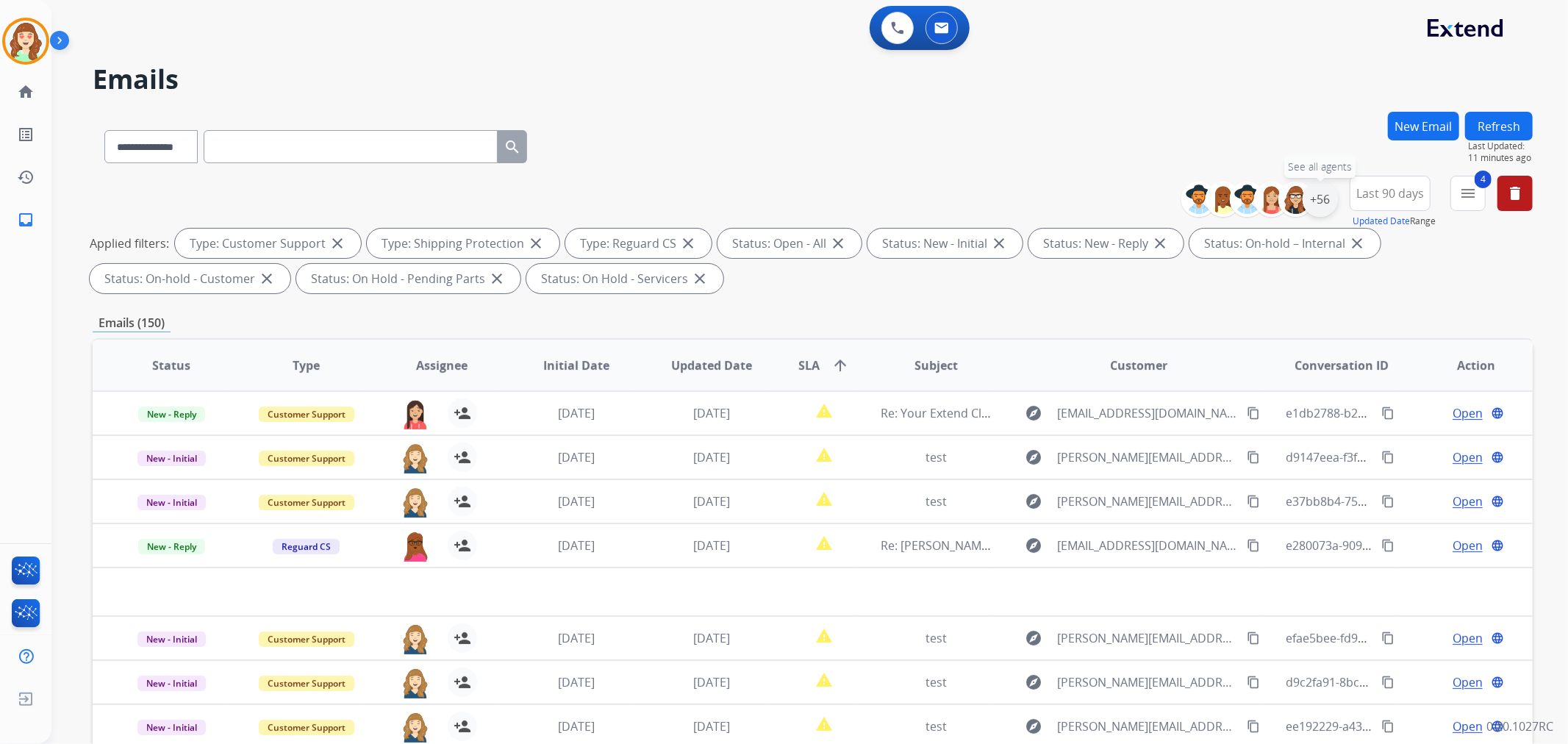
click at [1321, 206] on div "+56" at bounding box center [1320, 199] width 36 height 36
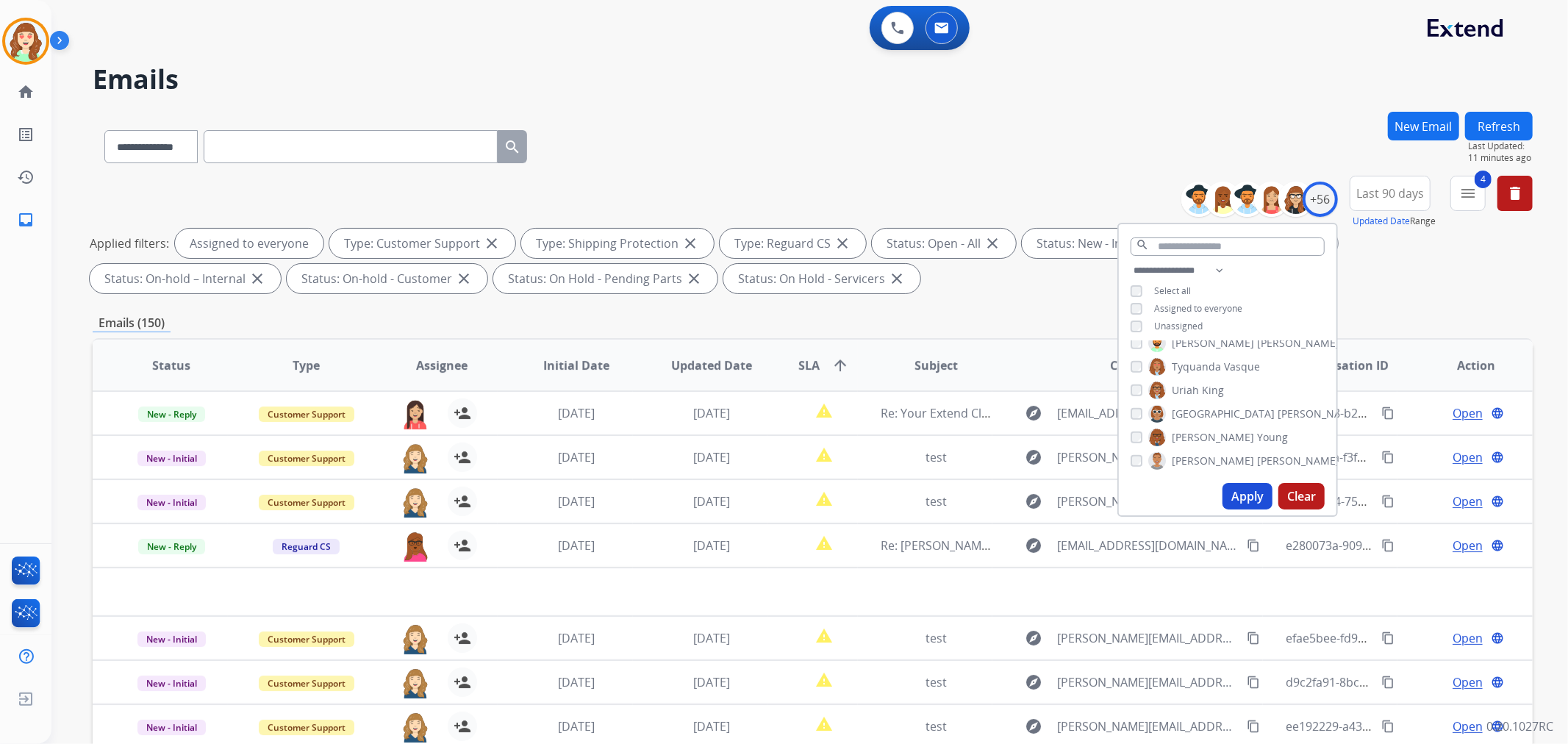
click at [1240, 502] on button "Apply" at bounding box center [1247, 497] width 50 height 26
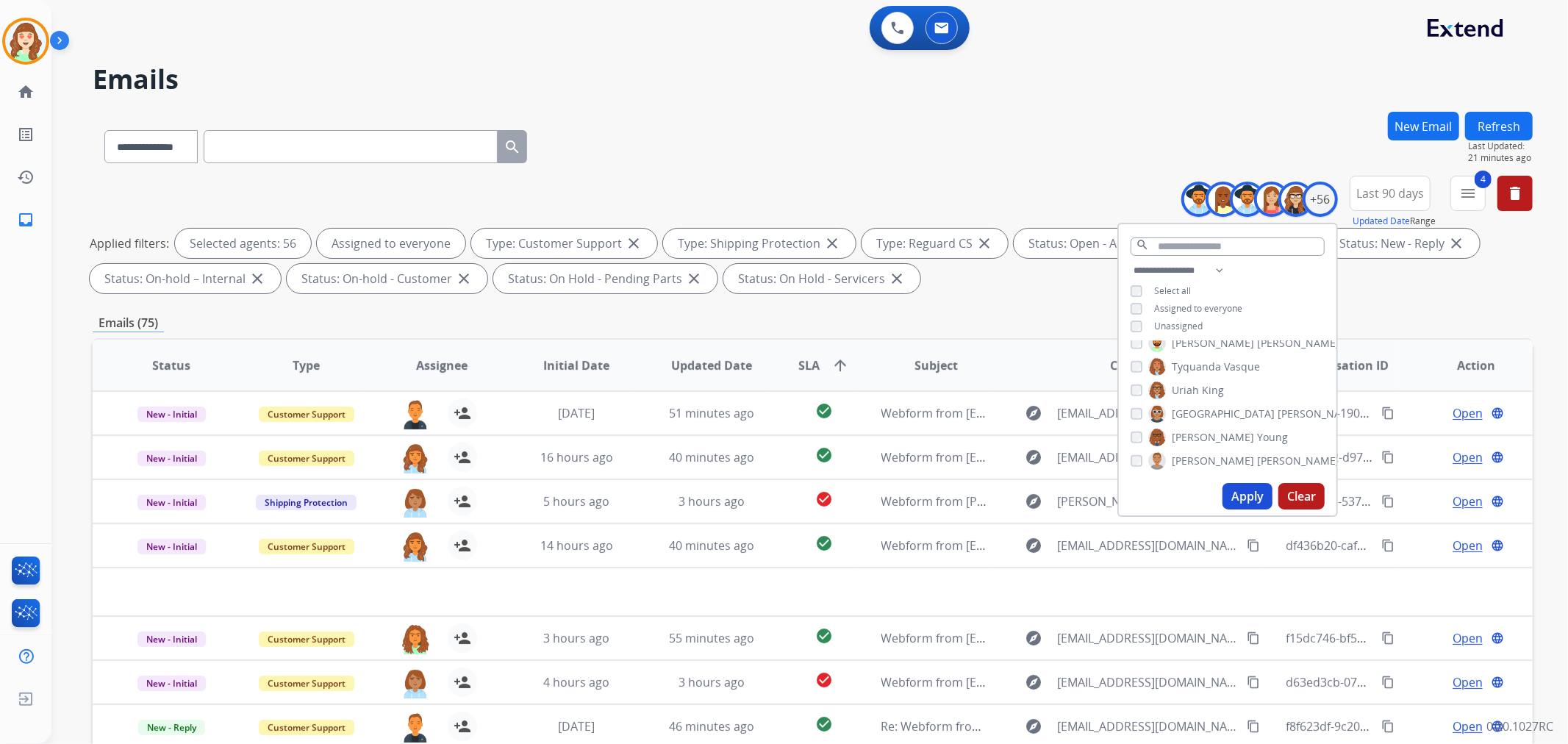
click at [1243, 491] on button "Apply" at bounding box center [1247, 497] width 50 height 26
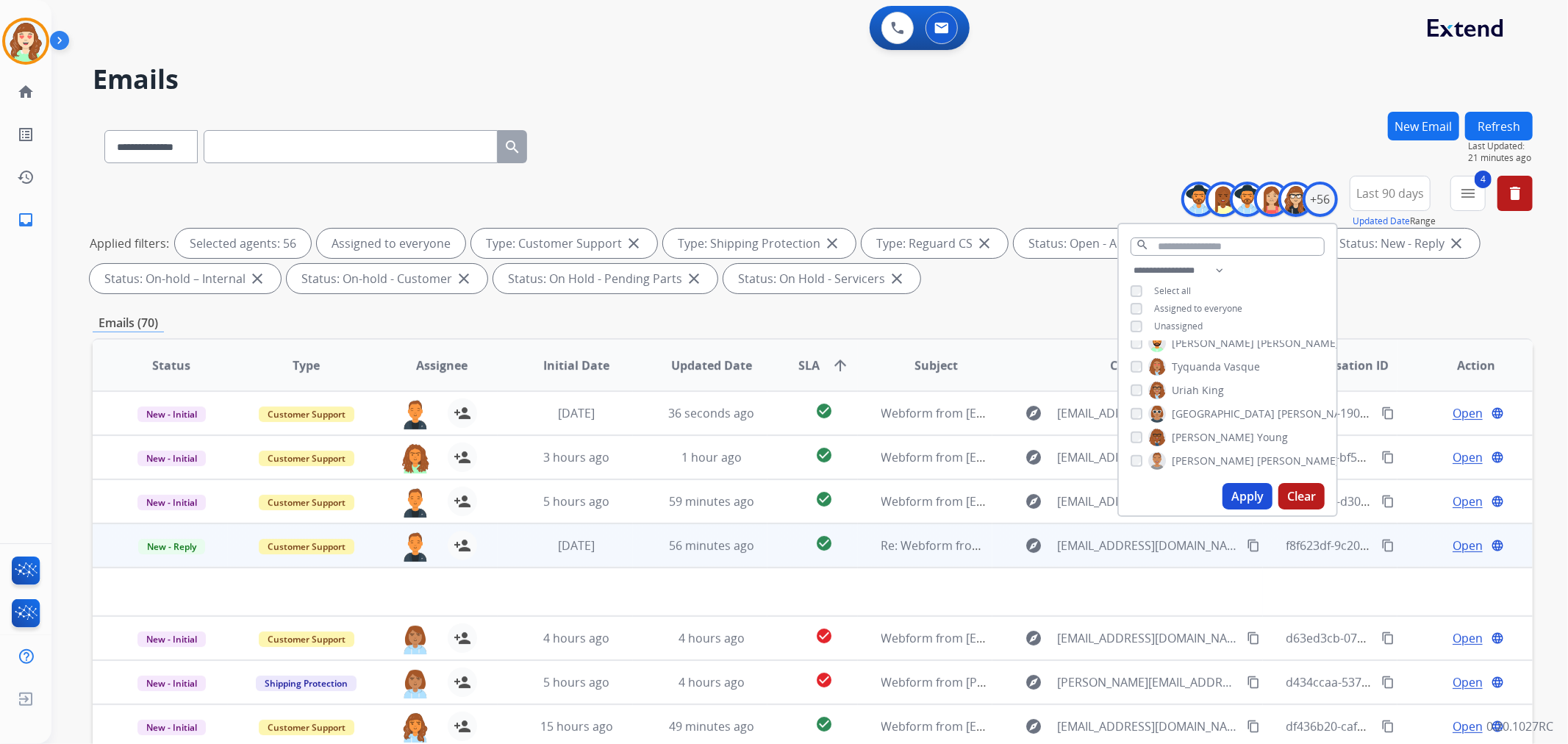
scroll to position [163, 0]
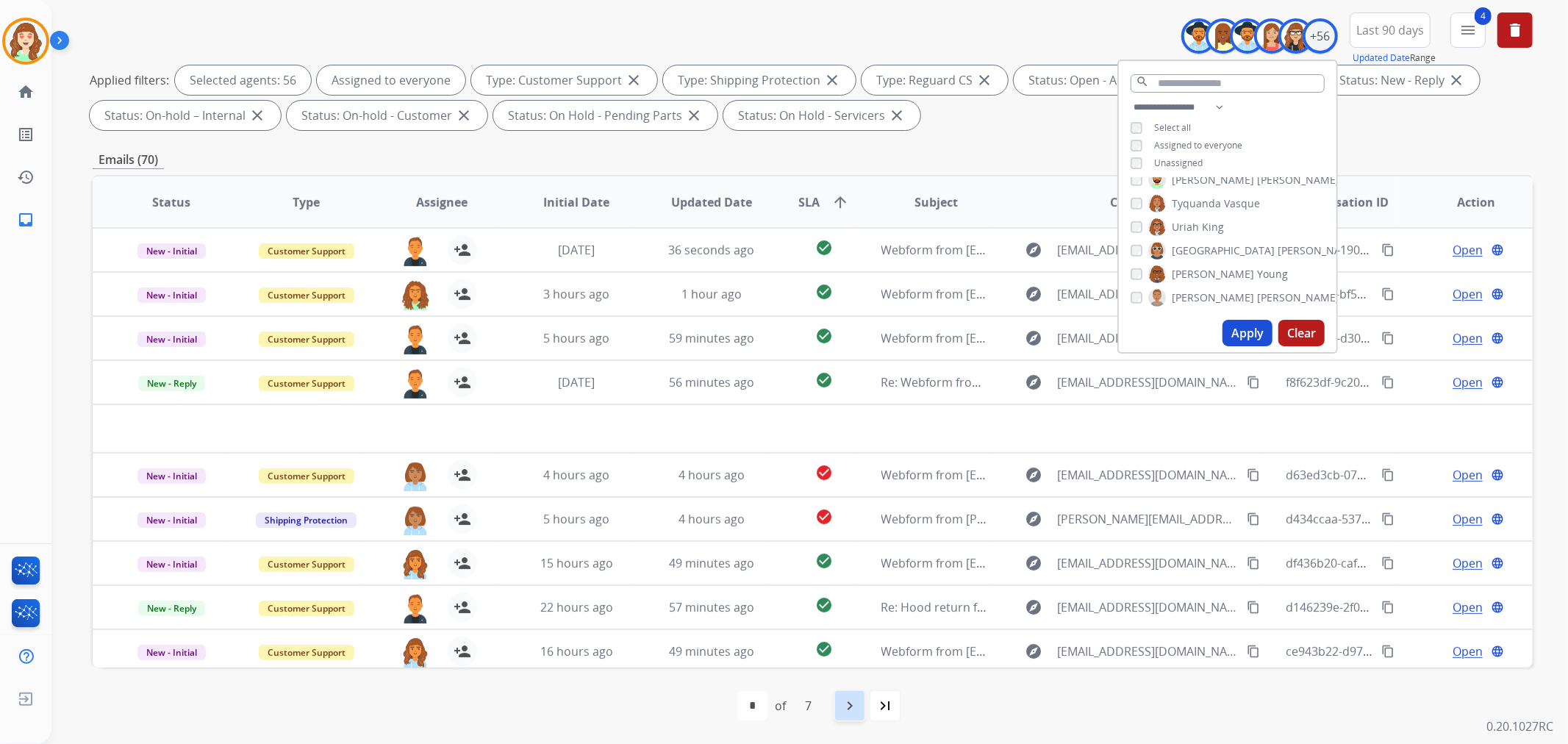
click at [849, 706] on mat-icon "navigate_next" at bounding box center [849, 705] width 17 height 17
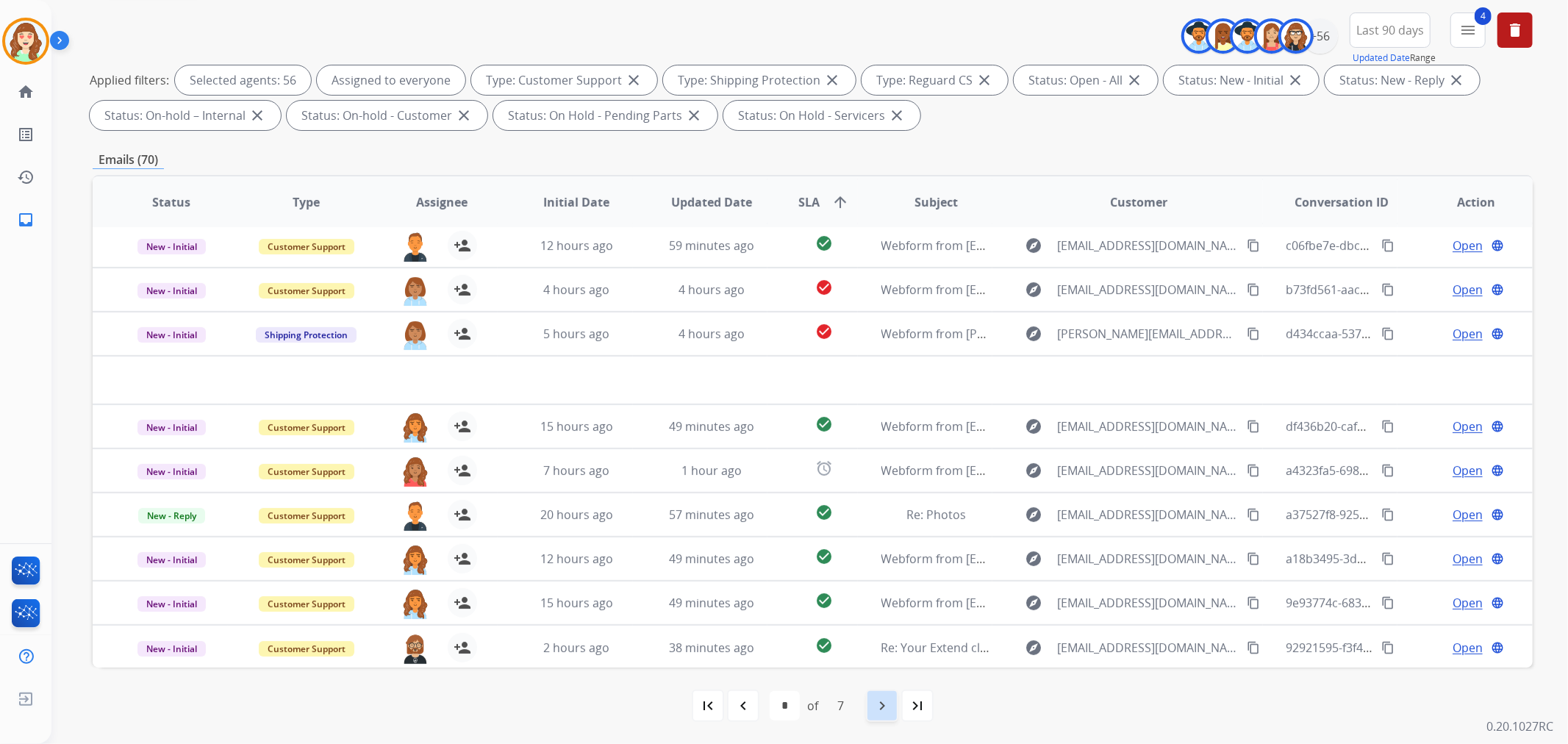
click at [885, 707] on mat-icon "navigate_next" at bounding box center [881, 705] width 17 height 17
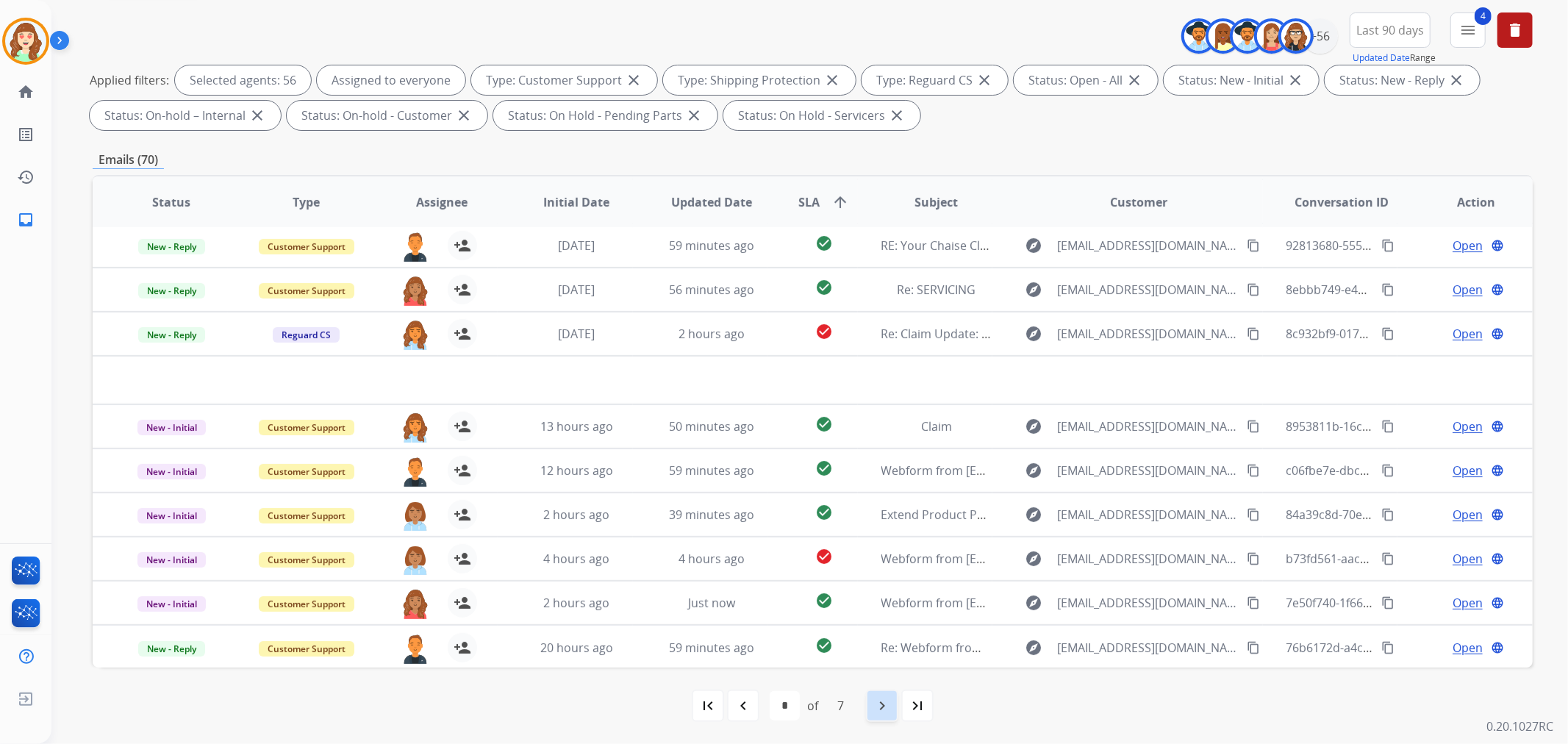
click at [873, 701] on mat-icon "navigate_next" at bounding box center [881, 705] width 17 height 17
select select "*"
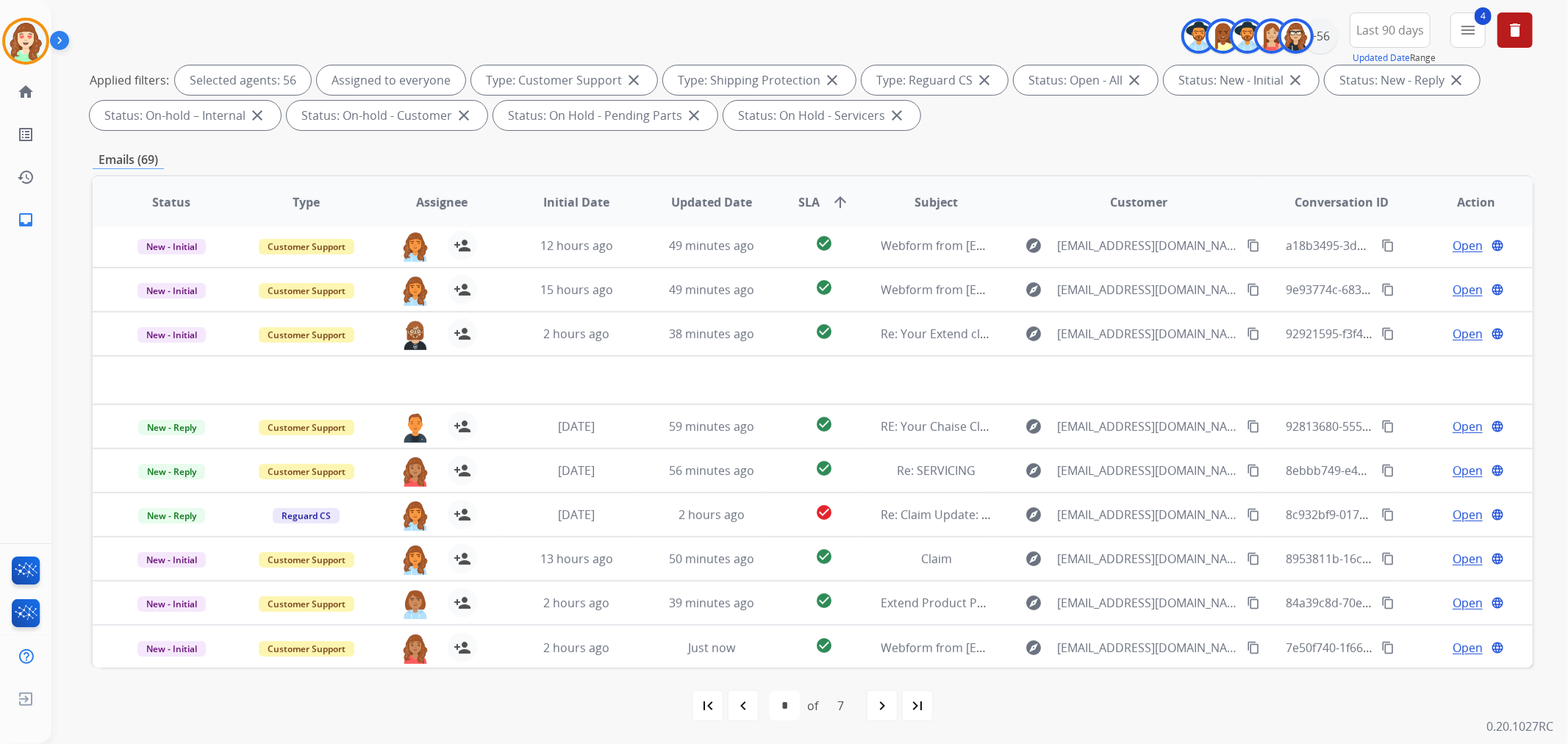
drag, startPoint x: 879, startPoint y: 708, endPoint x: 886, endPoint y: 694, distance: 15.7
click at [886, 698] on mat-icon "navigate_next" at bounding box center [881, 705] width 17 height 17
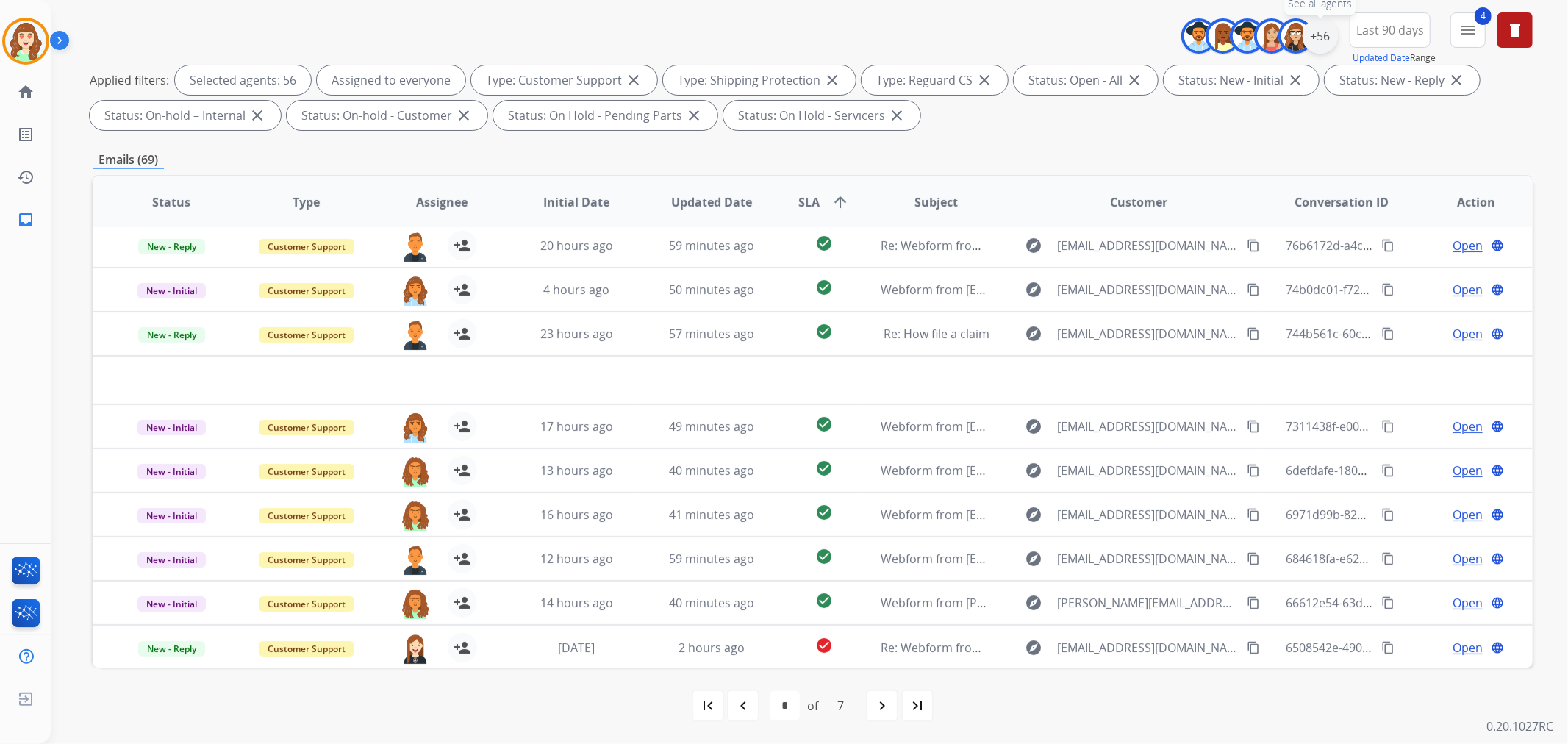
click at [1316, 38] on div "+56" at bounding box center [1320, 36] width 36 height 36
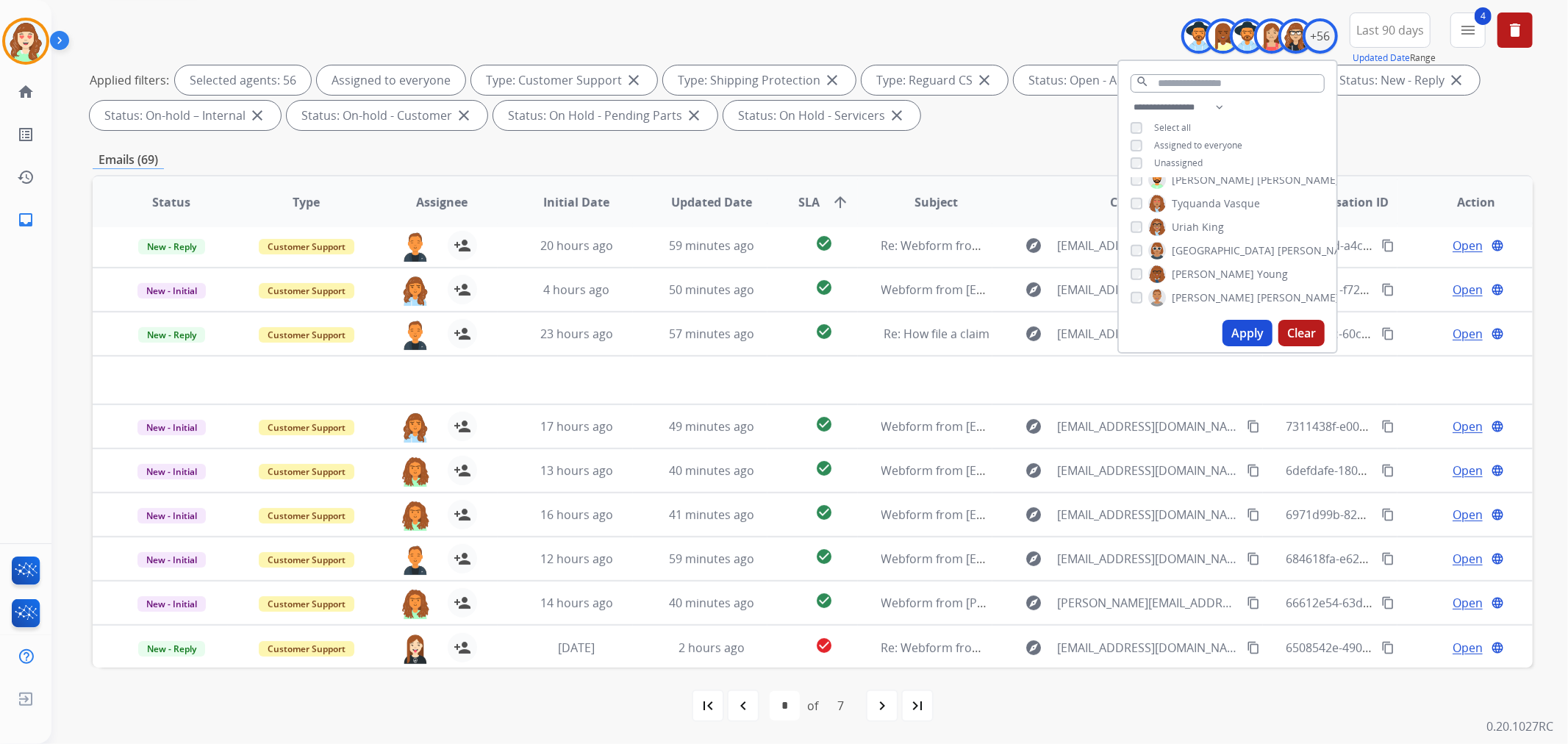
click at [1287, 329] on button "Clear" at bounding box center [1302, 333] width 46 height 26
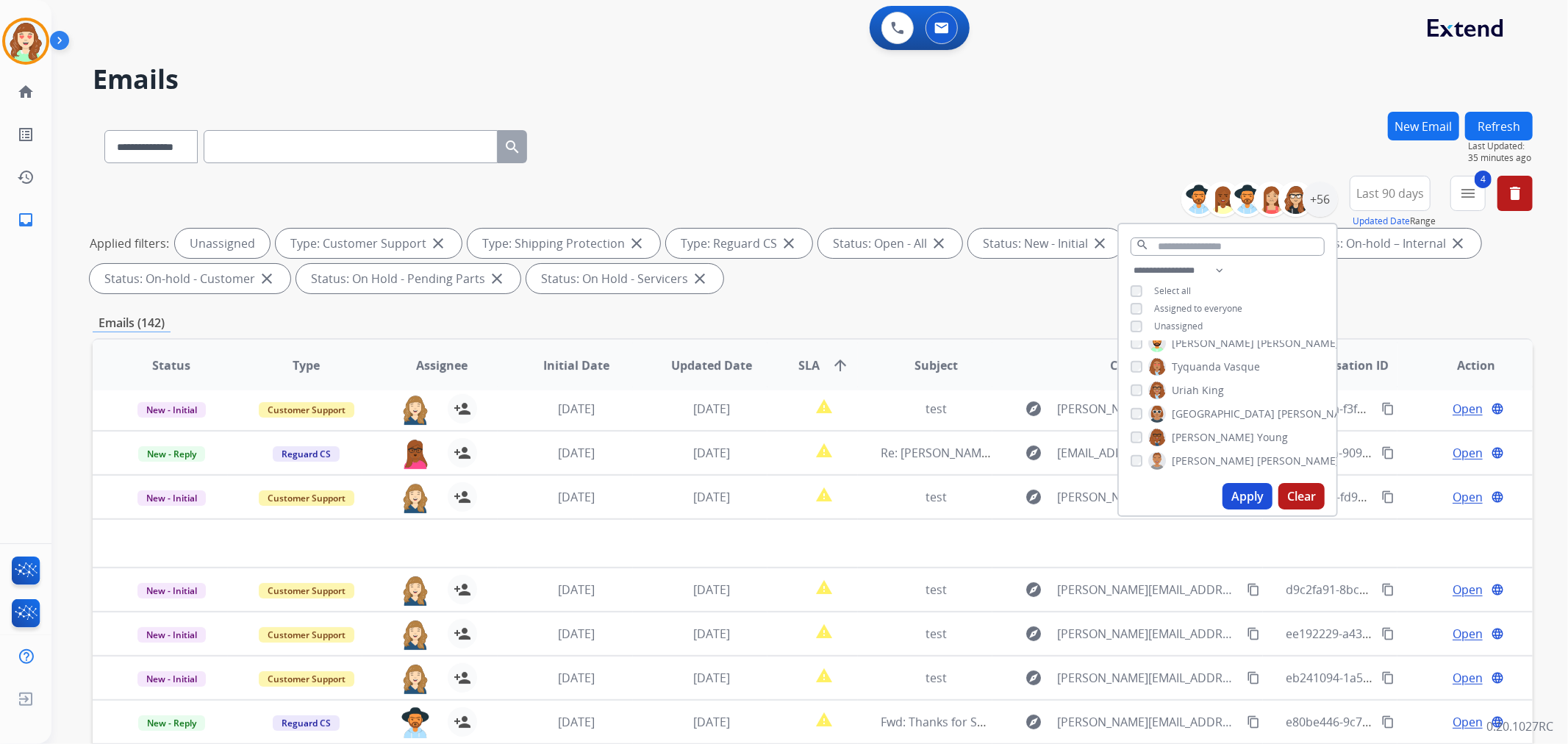
click at [1252, 502] on button "Apply" at bounding box center [1247, 497] width 50 height 26
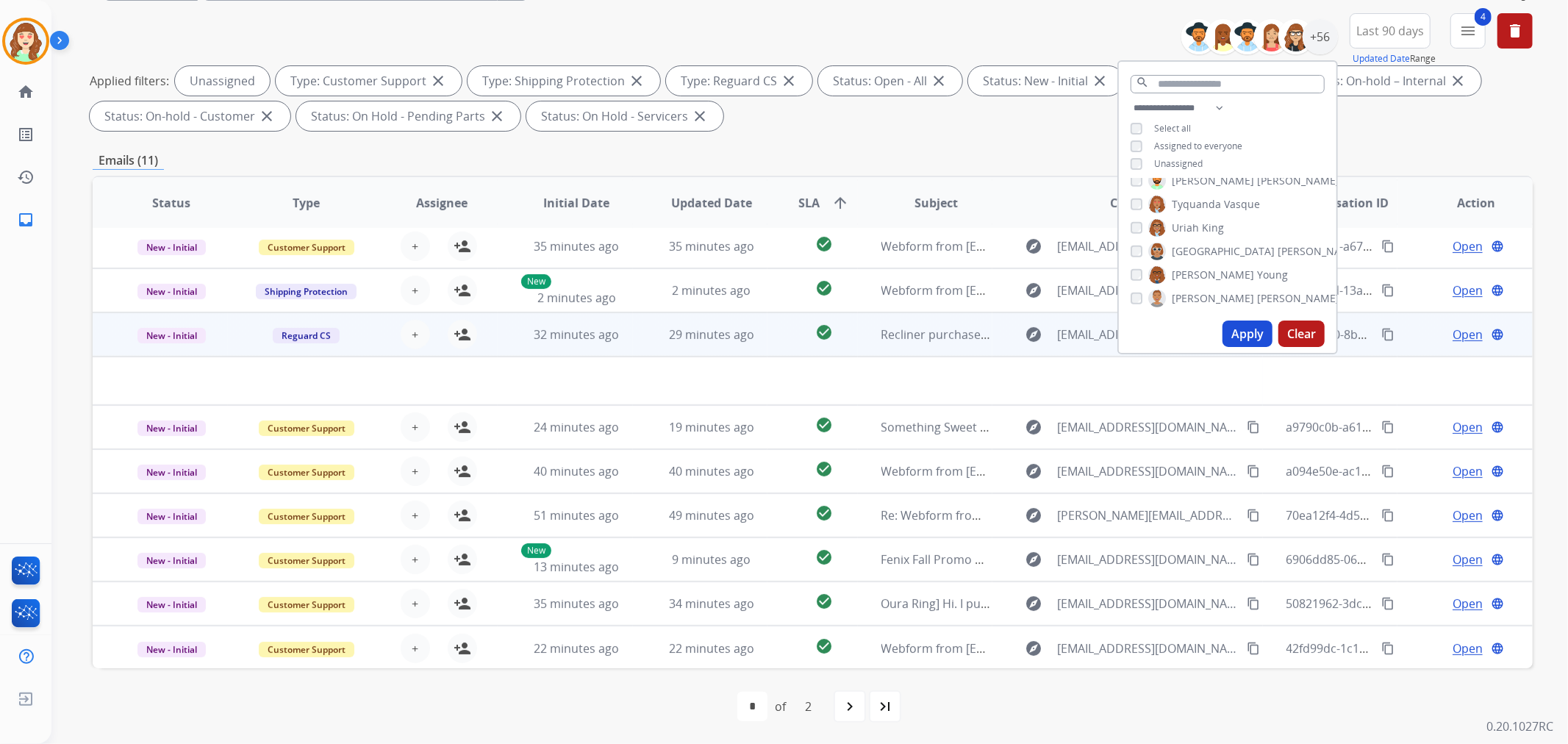
scroll to position [163, 0]
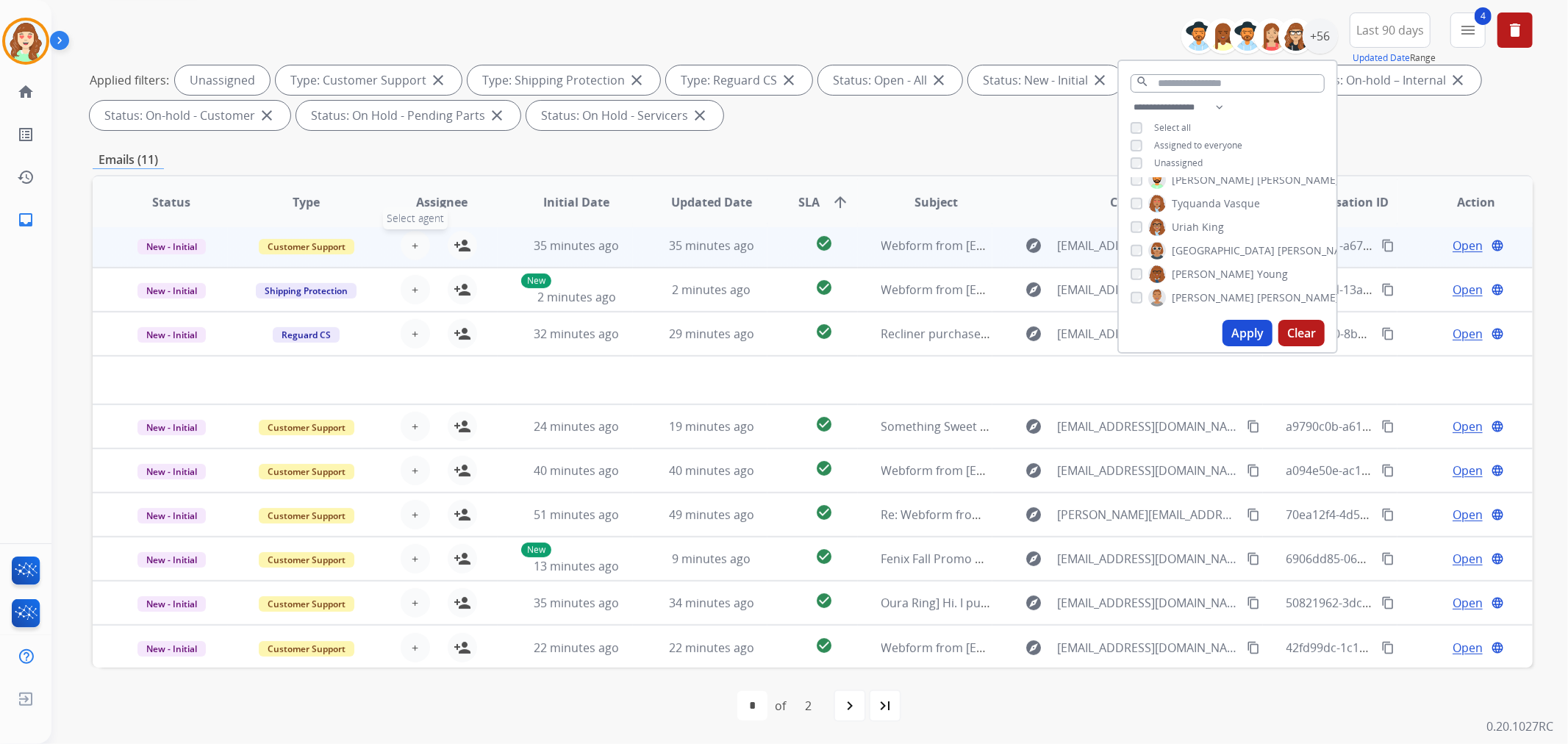
click at [411, 243] on span "+" at bounding box center [415, 245] width 7 height 17
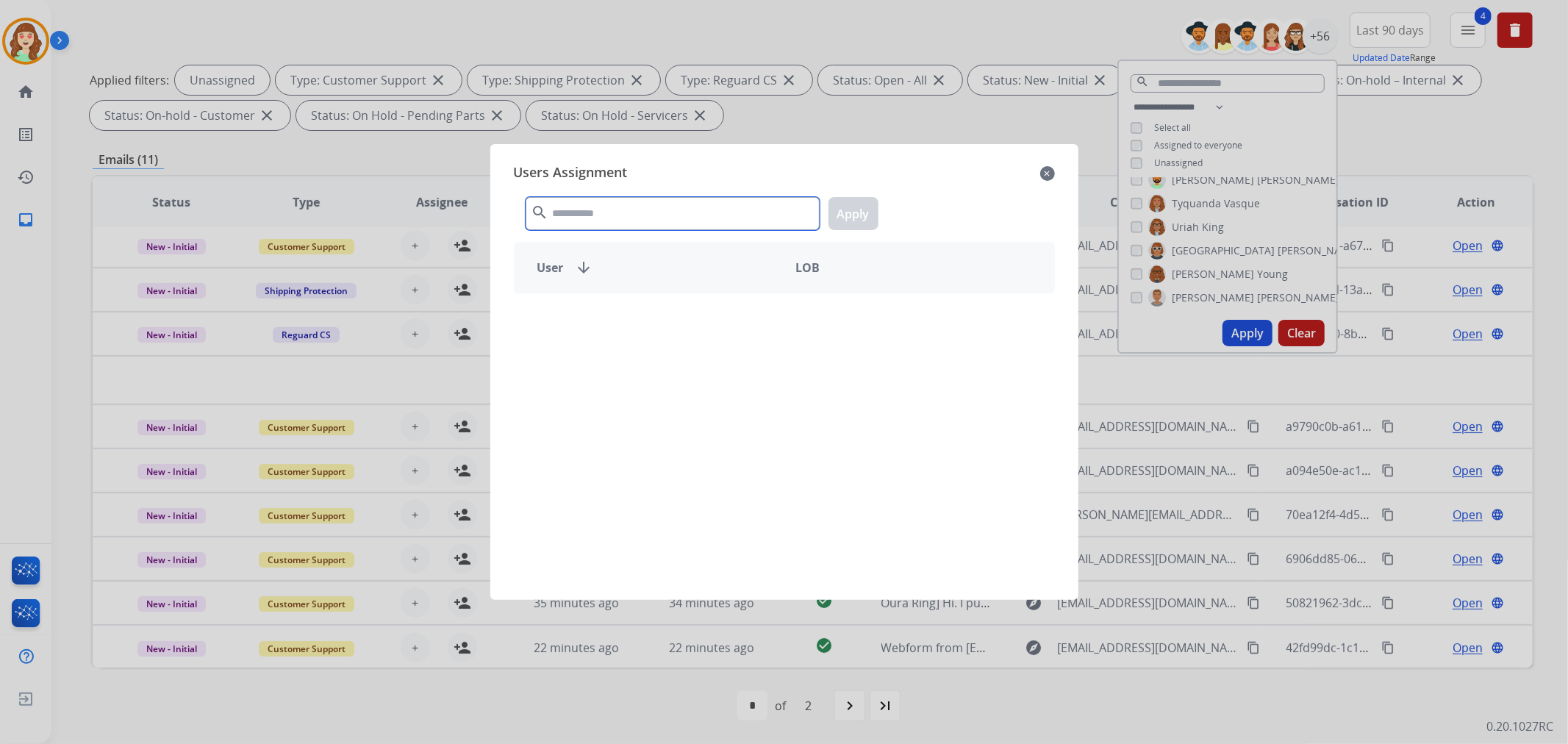
click at [640, 211] on input "text" at bounding box center [672, 214] width 294 height 33
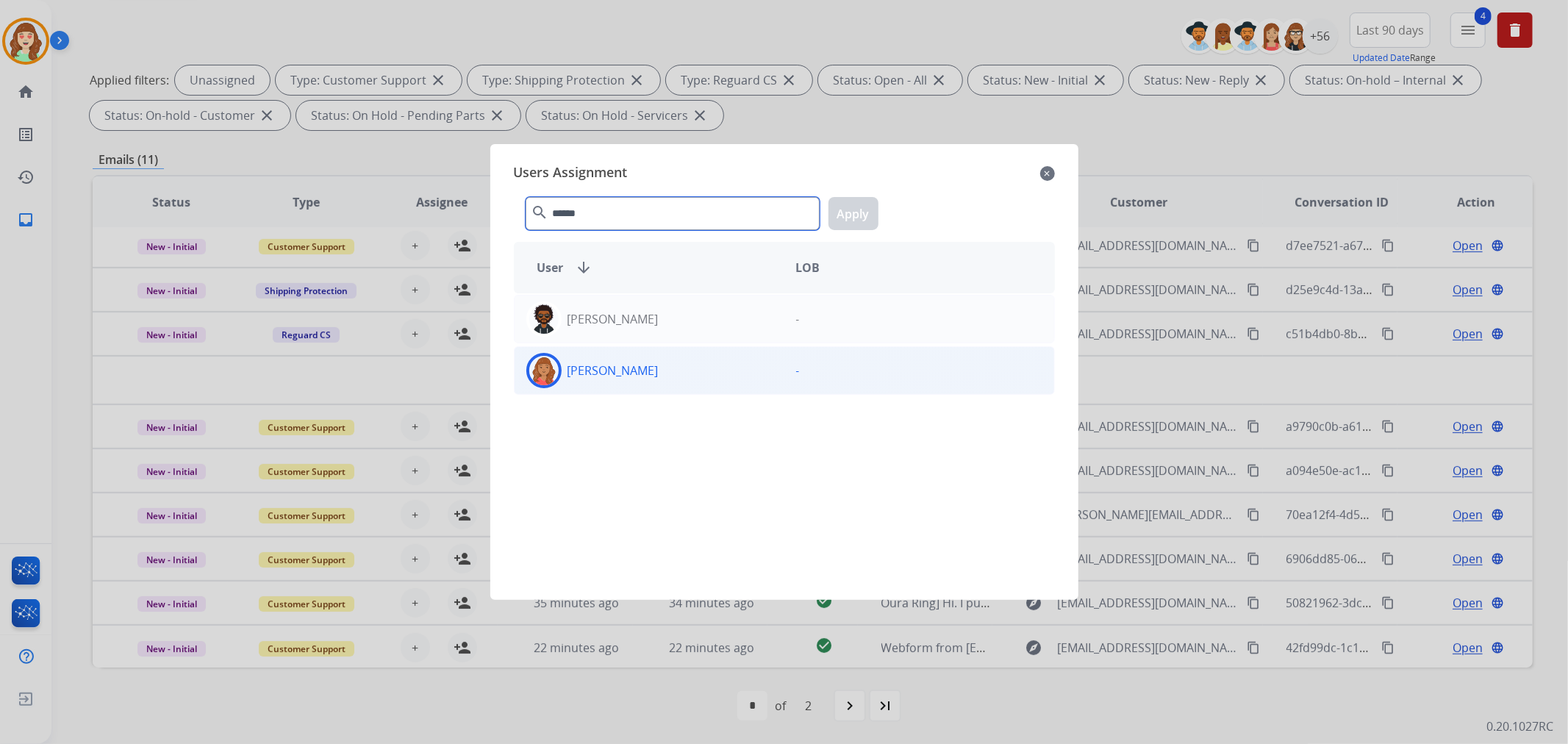
type input "******"
drag, startPoint x: 706, startPoint y: 368, endPoint x: 827, endPoint y: 247, distance: 171.1
click at [707, 368] on div "[PERSON_NAME]" at bounding box center [650, 370] width 270 height 36
click at [855, 211] on button "Apply" at bounding box center [853, 214] width 50 height 33
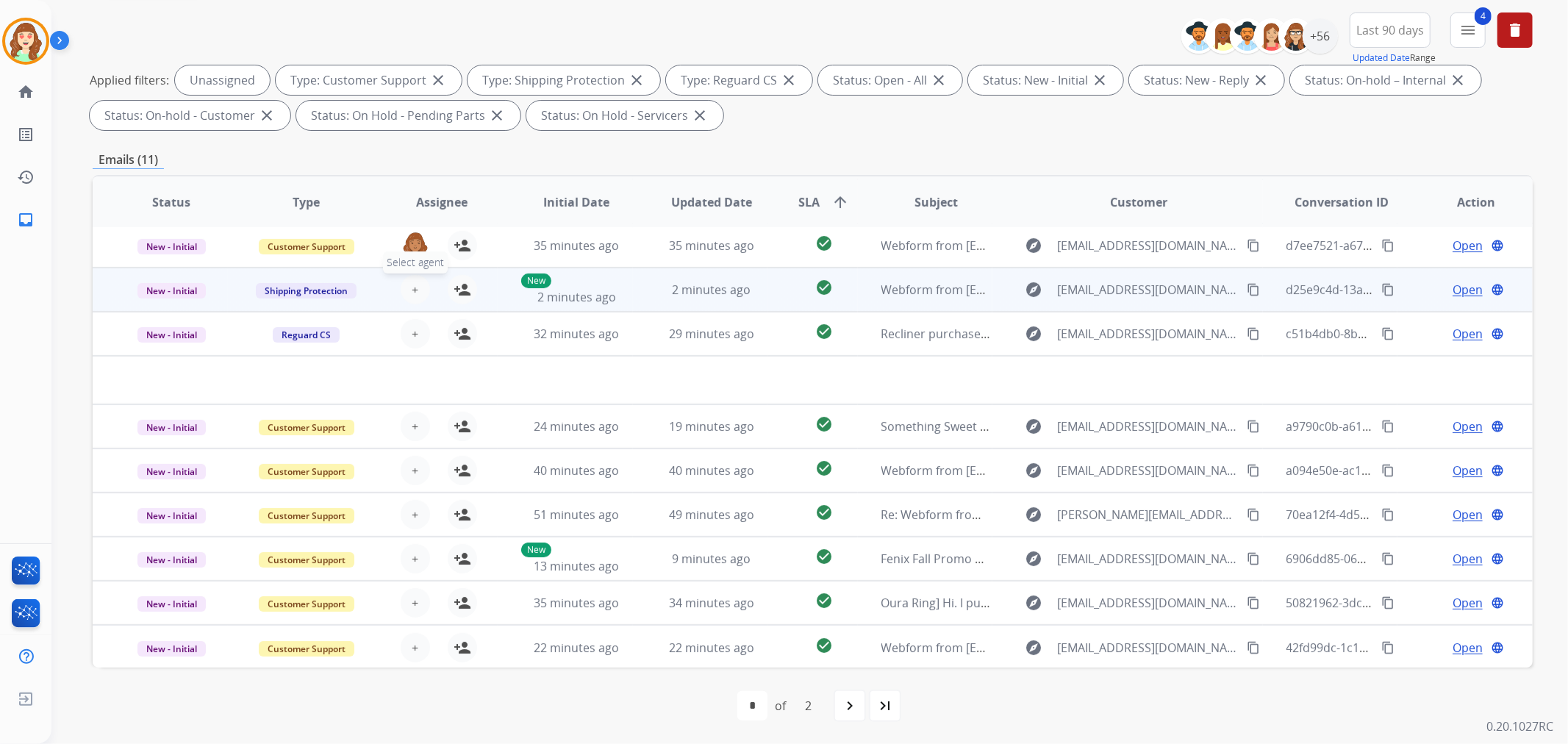
click at [413, 285] on span "+" at bounding box center [415, 289] width 7 height 17
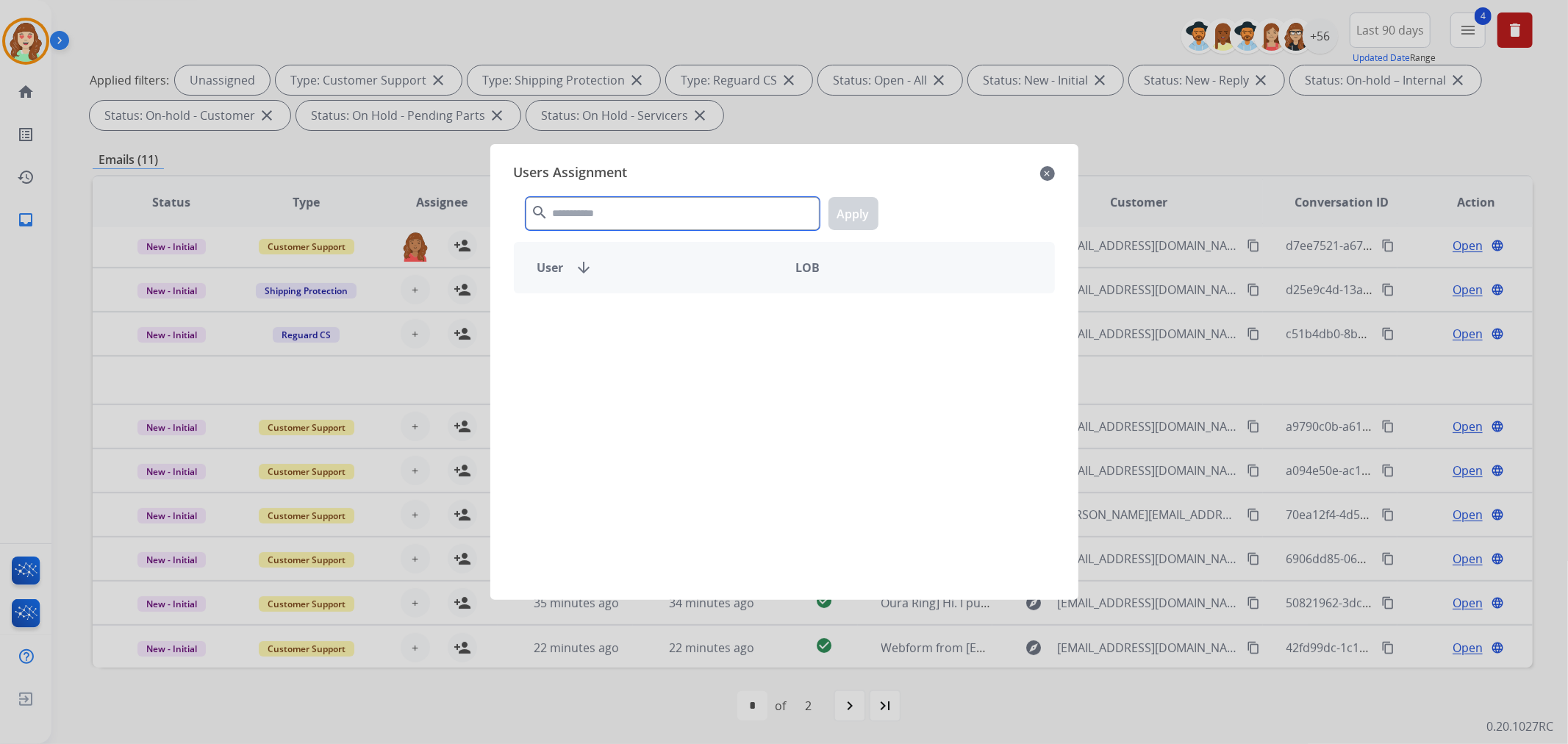
click at [635, 212] on input "text" at bounding box center [672, 214] width 294 height 33
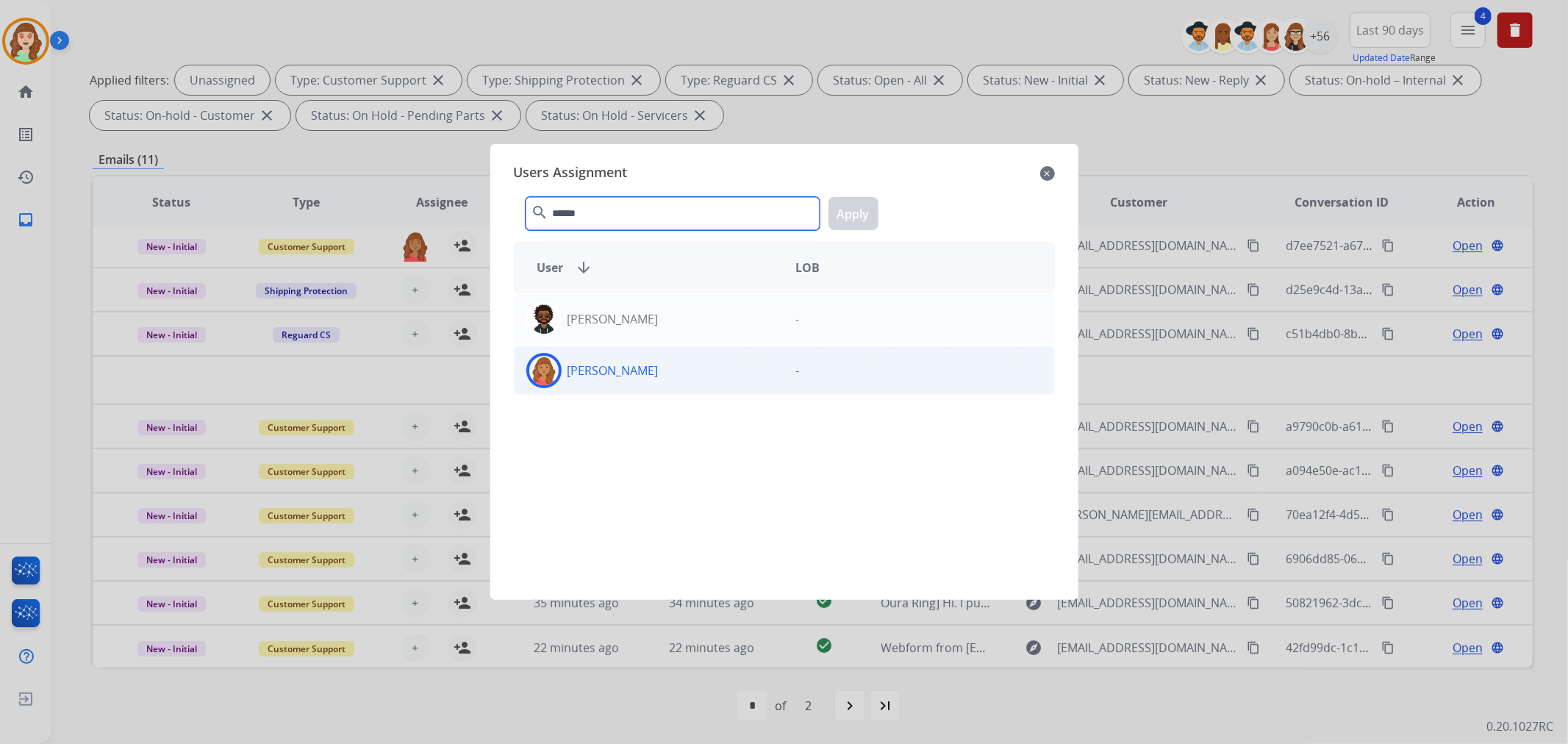
type input "******"
click at [714, 373] on div "[PERSON_NAME]" at bounding box center [650, 370] width 270 height 36
drag, startPoint x: 861, startPoint y: 206, endPoint x: 569, endPoint y: 352, distance: 326.5
click at [861, 208] on button "Apply" at bounding box center [853, 214] width 50 height 33
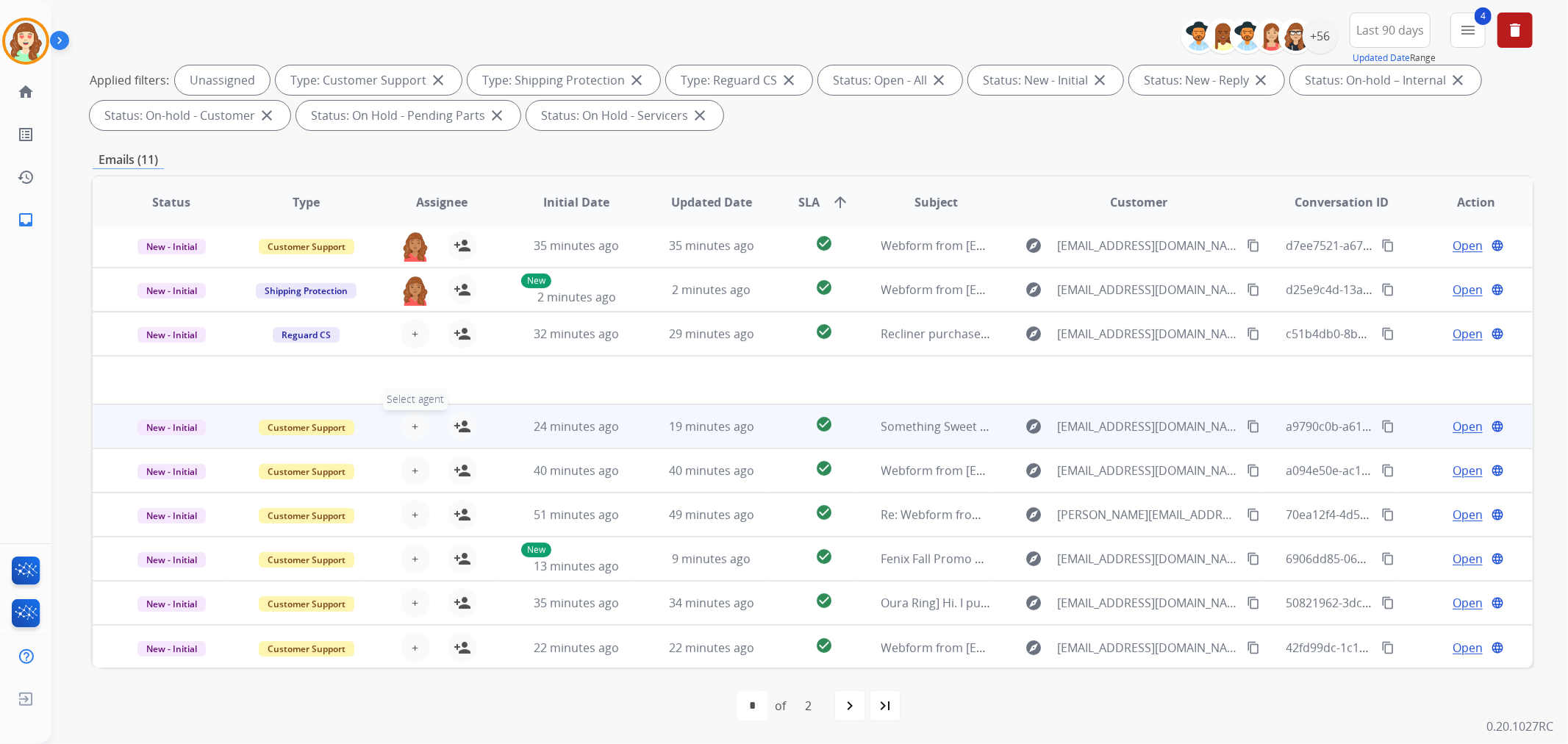
click at [420, 422] on button "+ Select agent" at bounding box center [415, 426] width 30 height 30
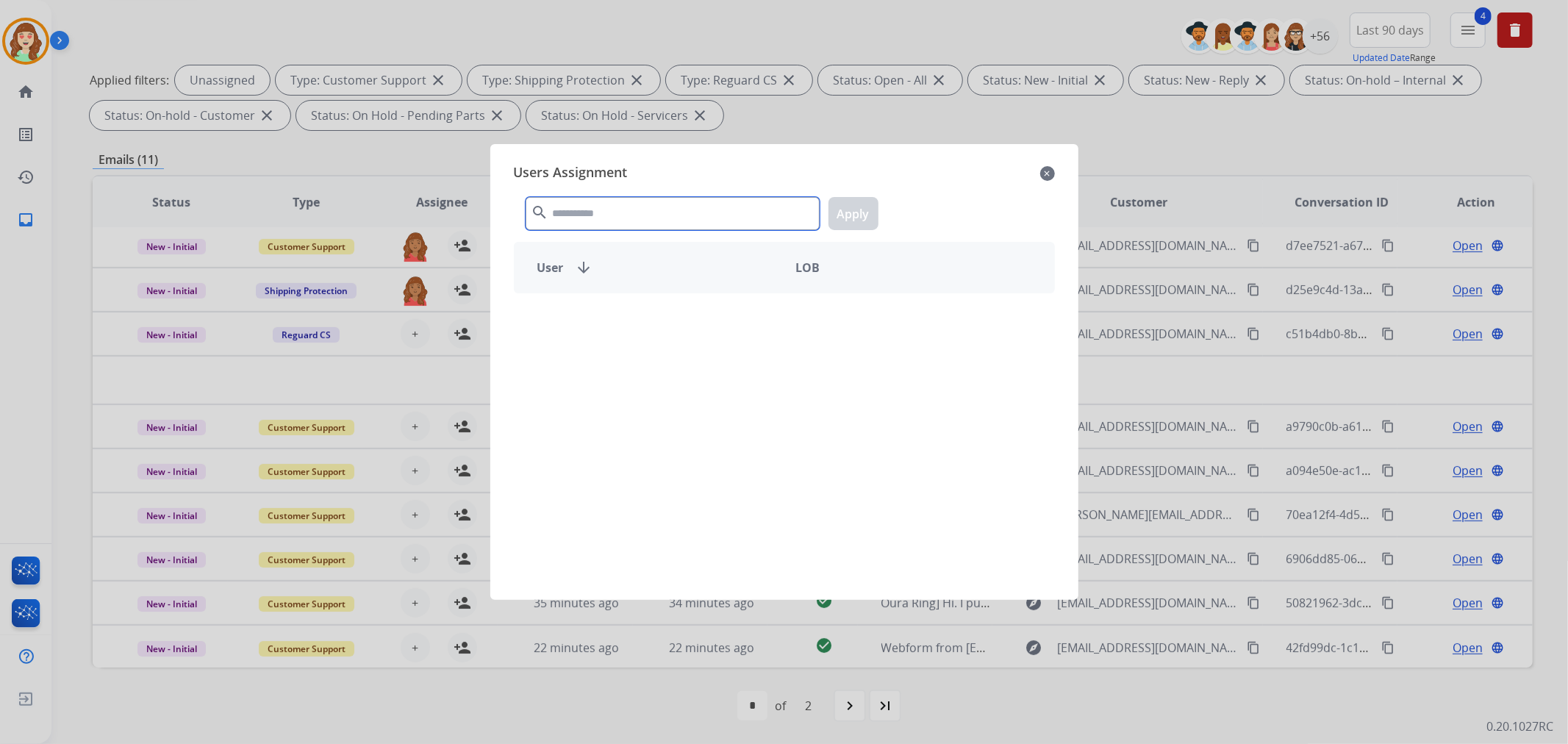
click at [673, 216] on input "text" at bounding box center [672, 214] width 294 height 33
type input "*"
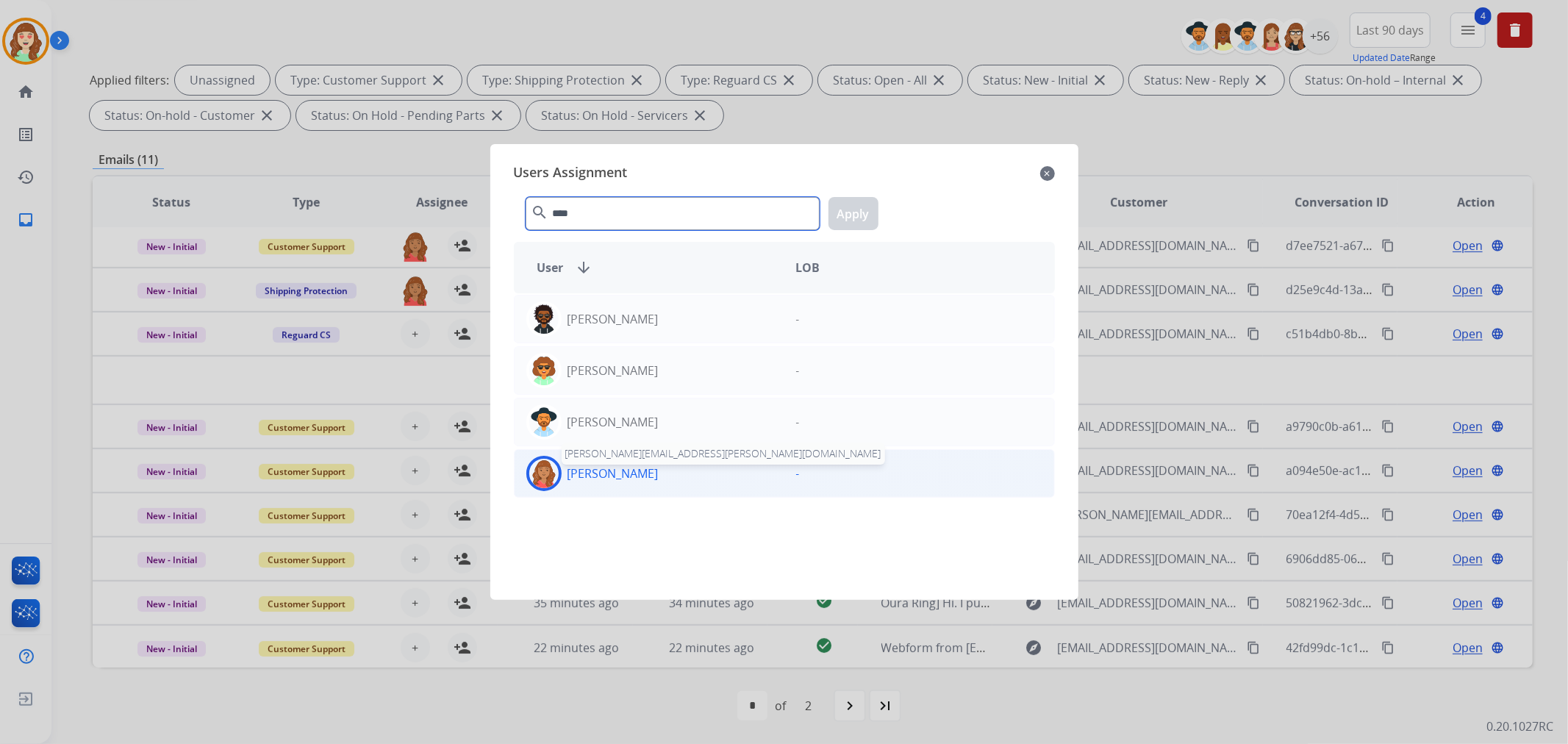
type input "****"
click at [643, 469] on p "[PERSON_NAME]" at bounding box center [613, 473] width 91 height 17
click at [863, 214] on button "Apply" at bounding box center [853, 214] width 50 height 33
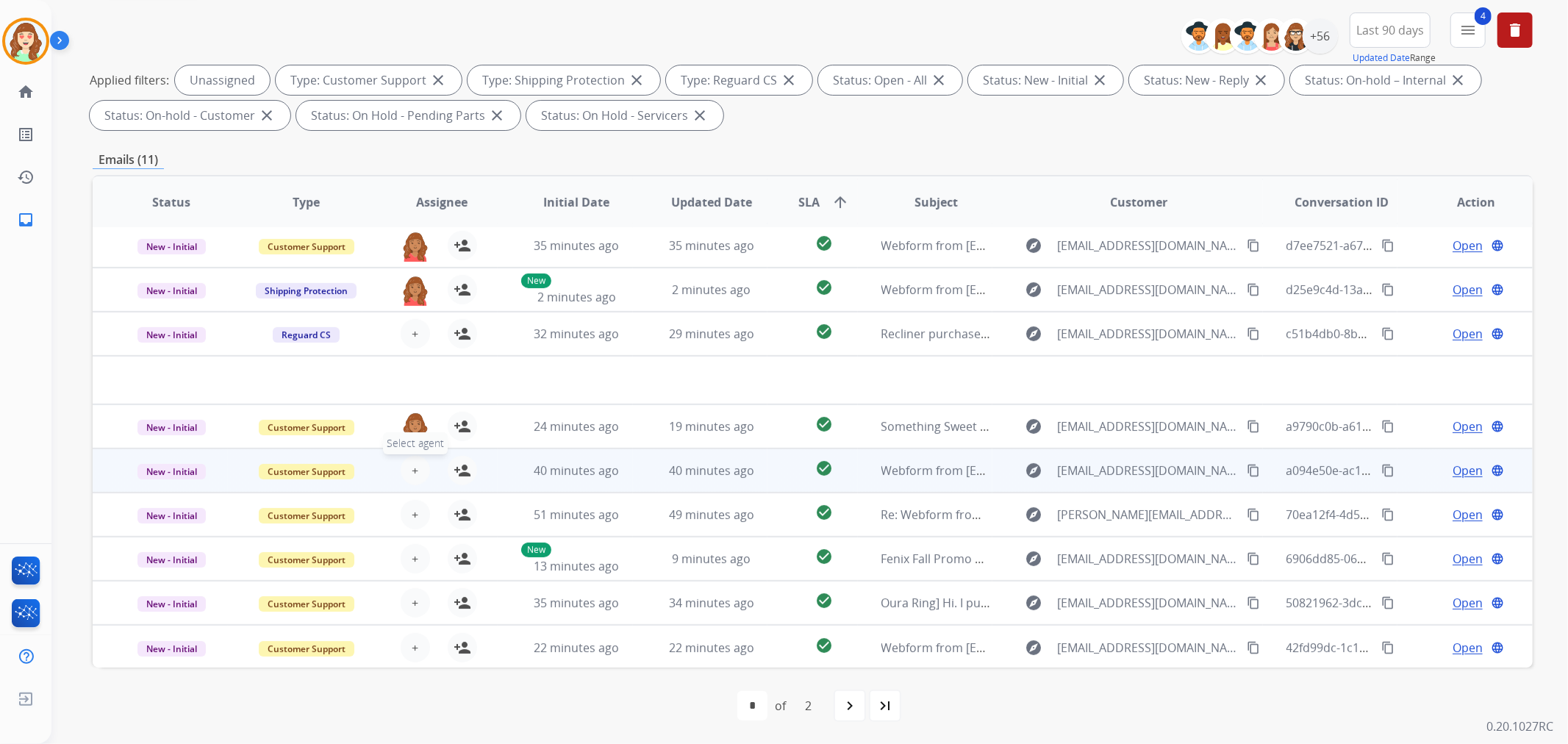
click at [411, 464] on span "+" at bounding box center [415, 470] width 7 height 17
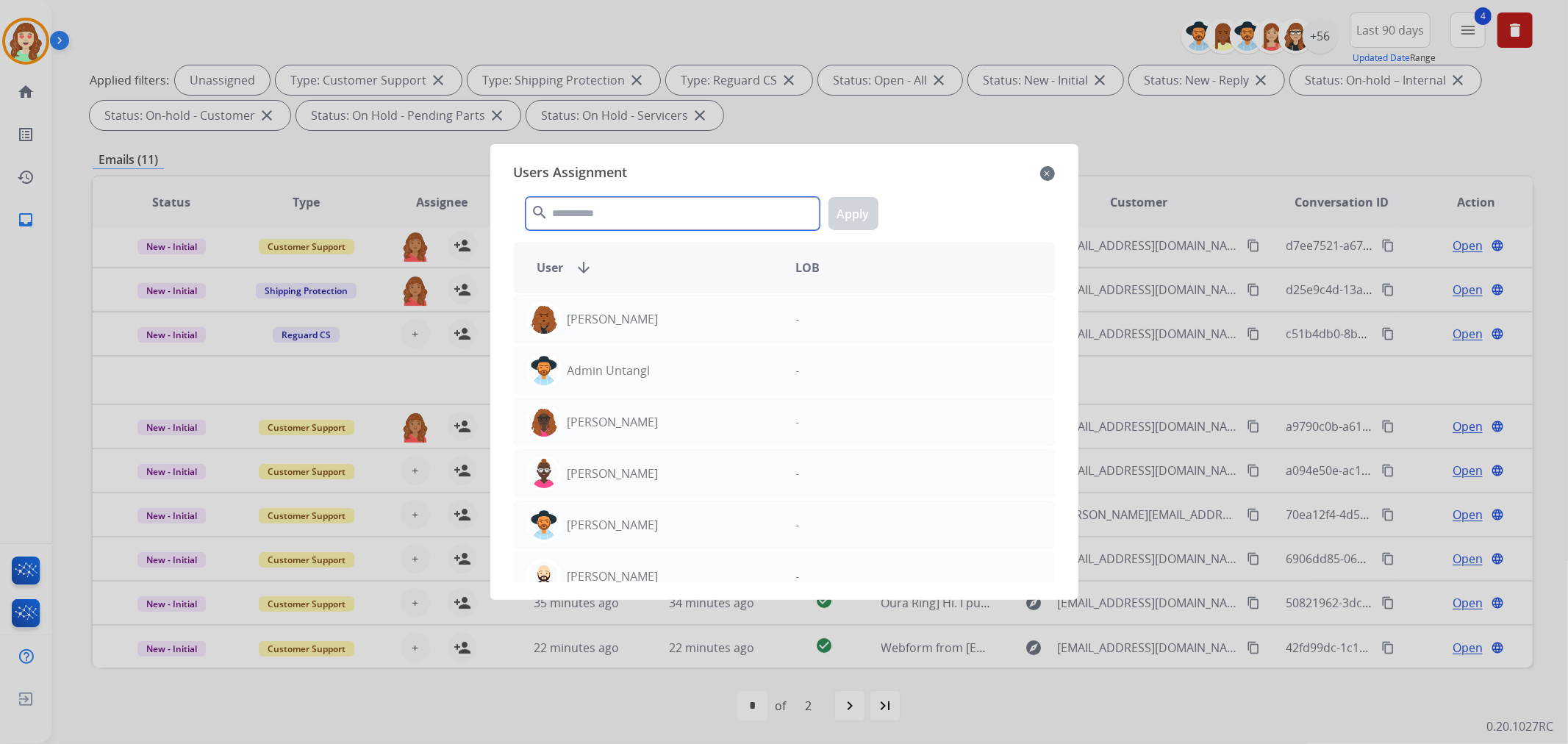
click at [605, 211] on input "text" at bounding box center [672, 214] width 294 height 33
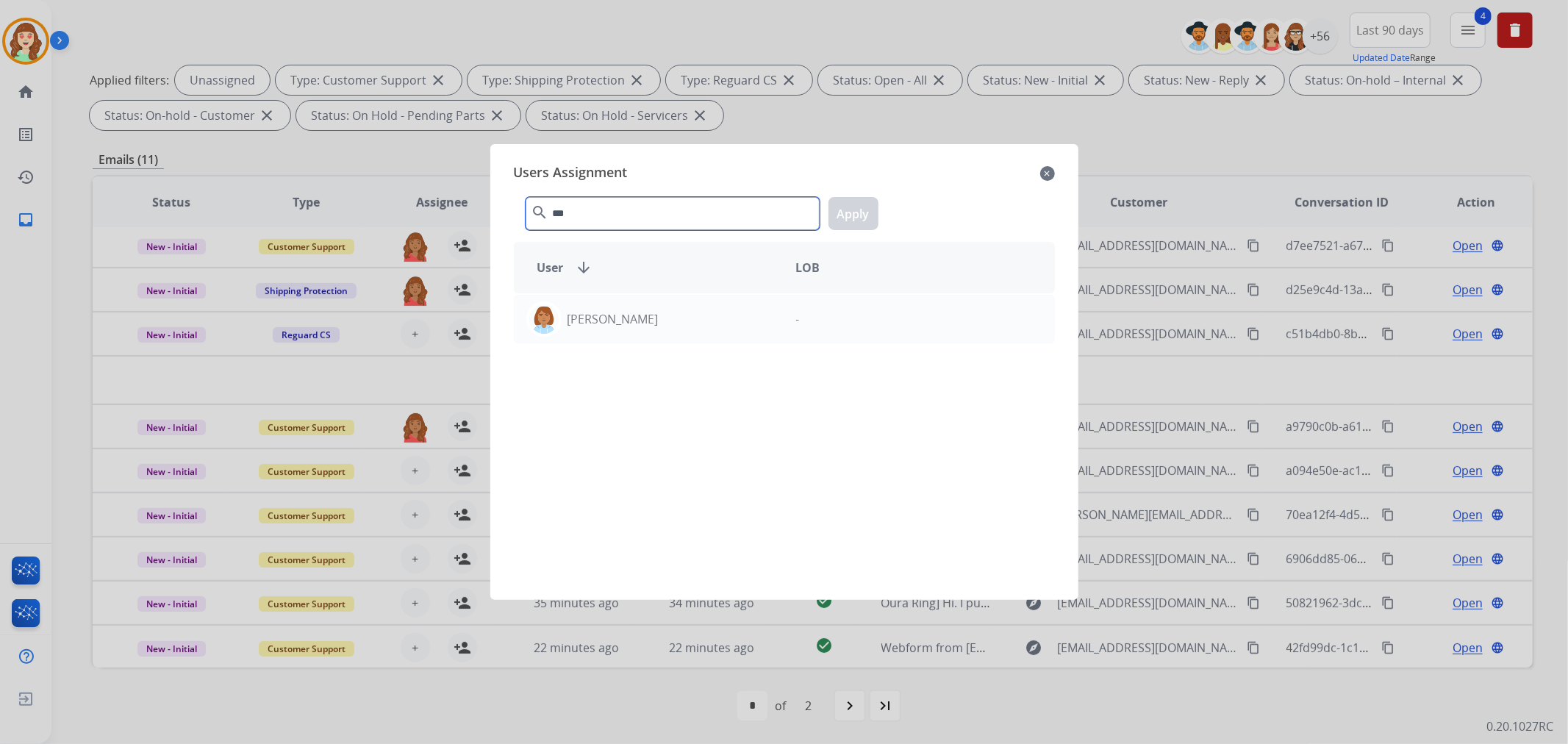
type input "***"
click at [1057, 175] on div "Users Assignment close *** search Apply User arrow_downward LOB [PERSON_NAME] -" at bounding box center [784, 372] width 564 height 432
click at [1051, 175] on mat-icon "close" at bounding box center [1048, 173] width 15 height 17
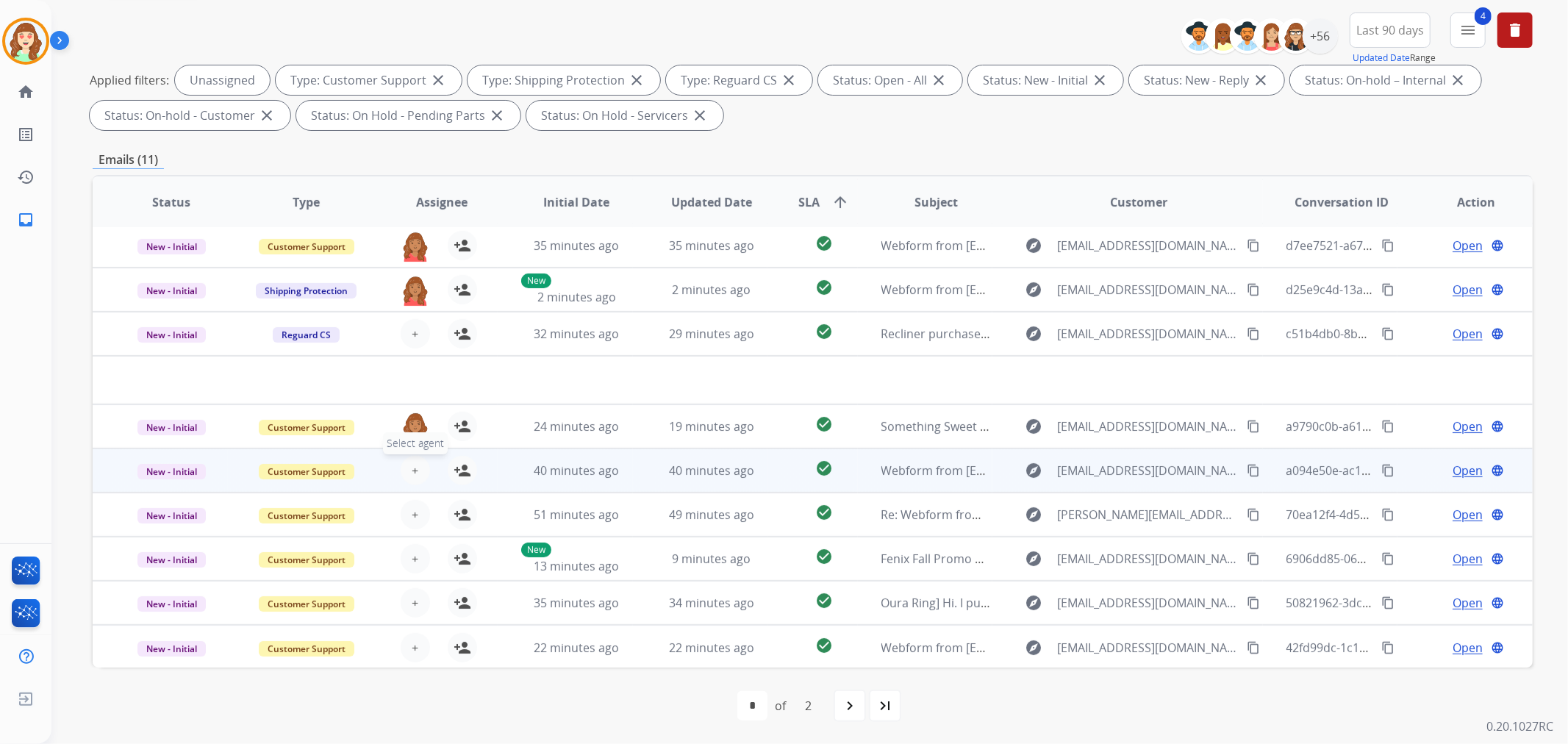
click at [420, 458] on button "+ Select agent" at bounding box center [415, 471] width 30 height 30
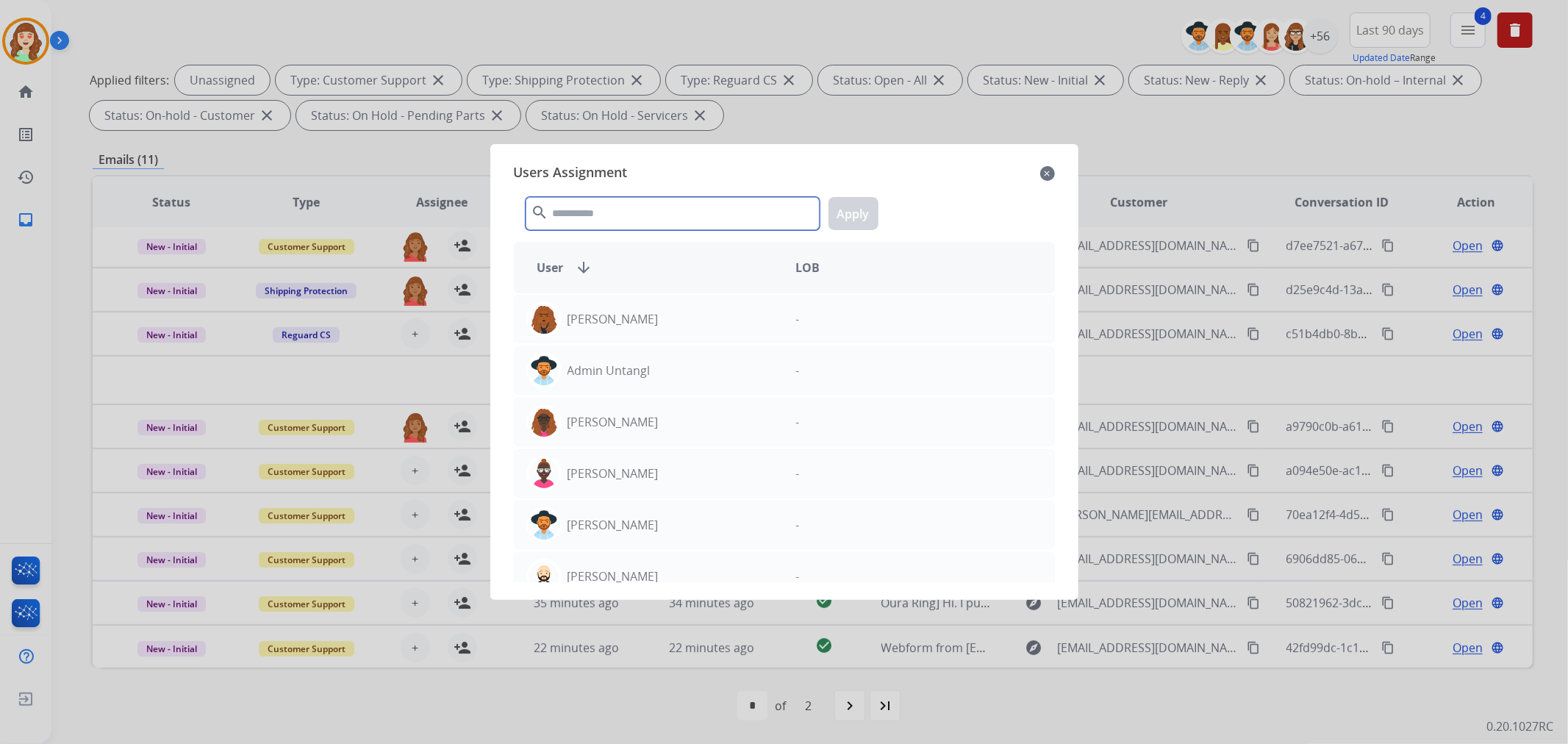
click at [657, 214] on input "text" at bounding box center [672, 214] width 294 height 33
click at [1049, 175] on mat-icon "close" at bounding box center [1048, 173] width 15 height 17
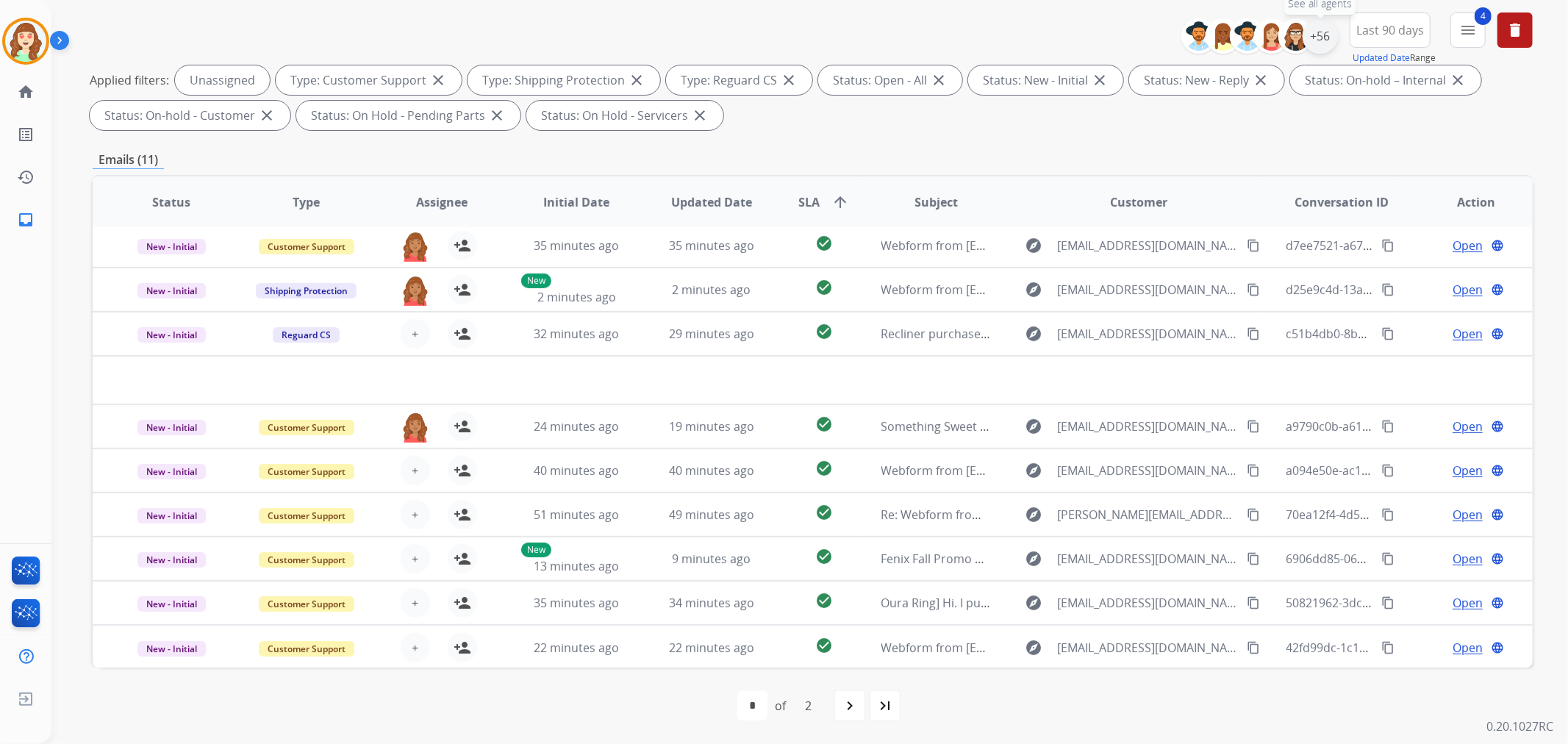
click at [1321, 36] on div "+56" at bounding box center [1320, 36] width 36 height 36
